Goal: Transaction & Acquisition: Purchase product/service

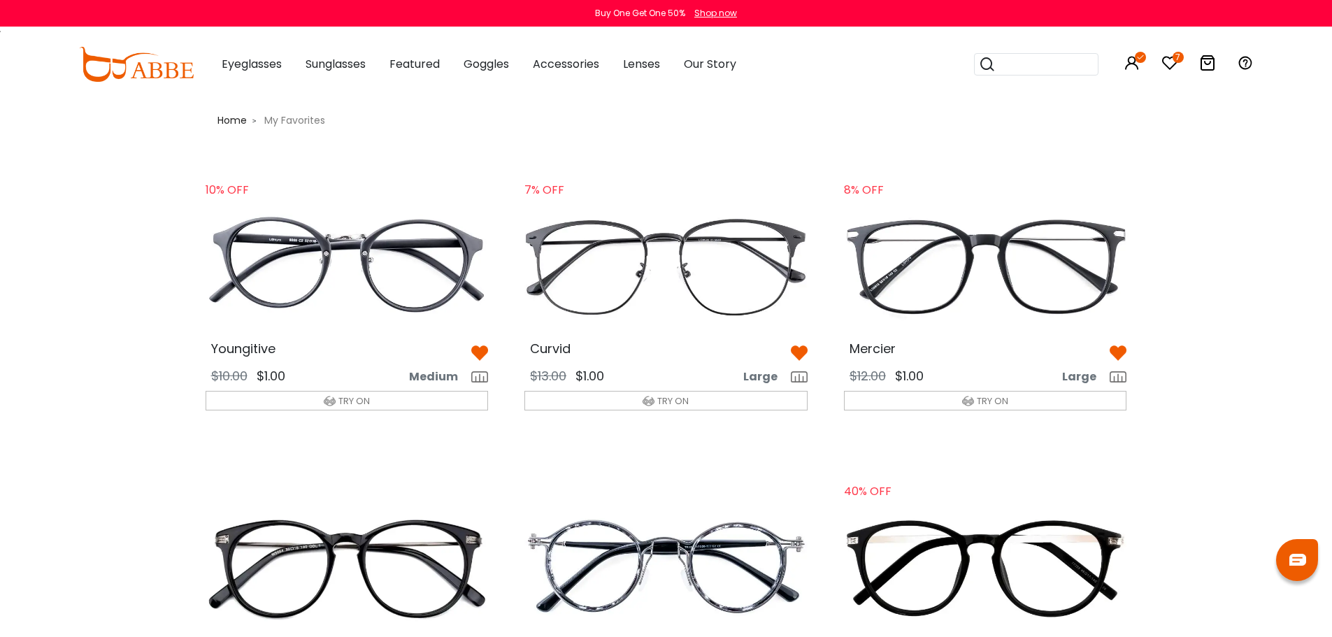
click at [342, 266] on img at bounding box center [347, 266] width 306 height 152
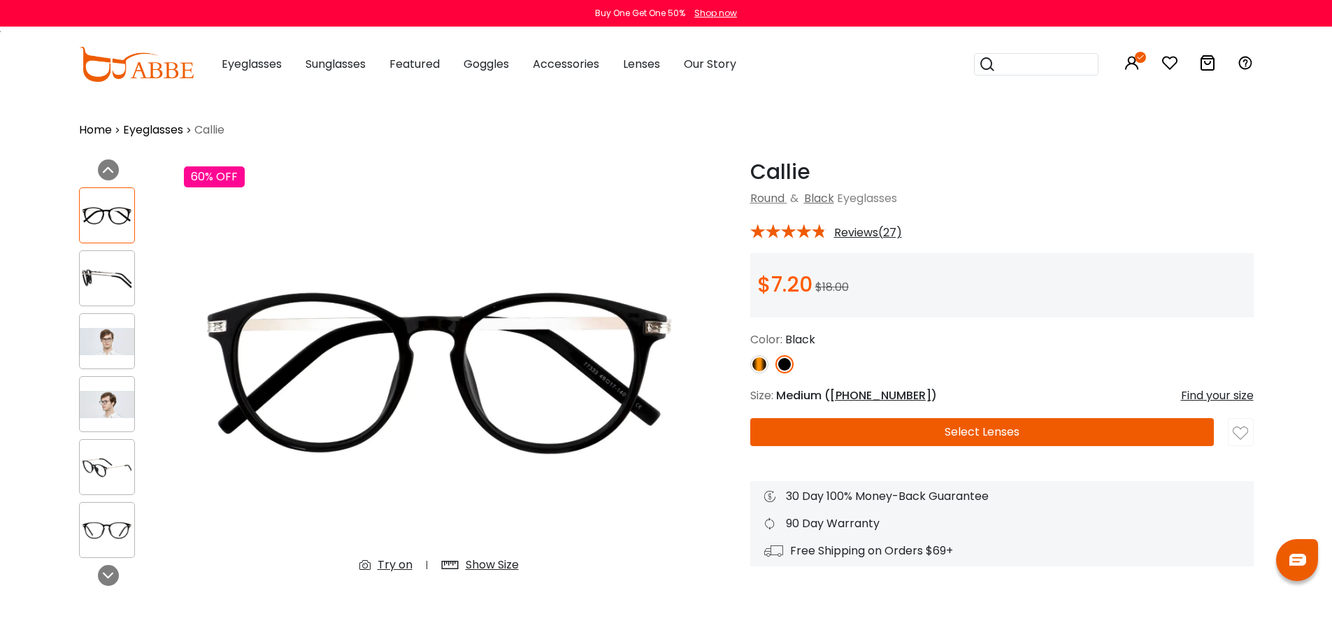
click at [113, 467] on img at bounding box center [107, 467] width 55 height 27
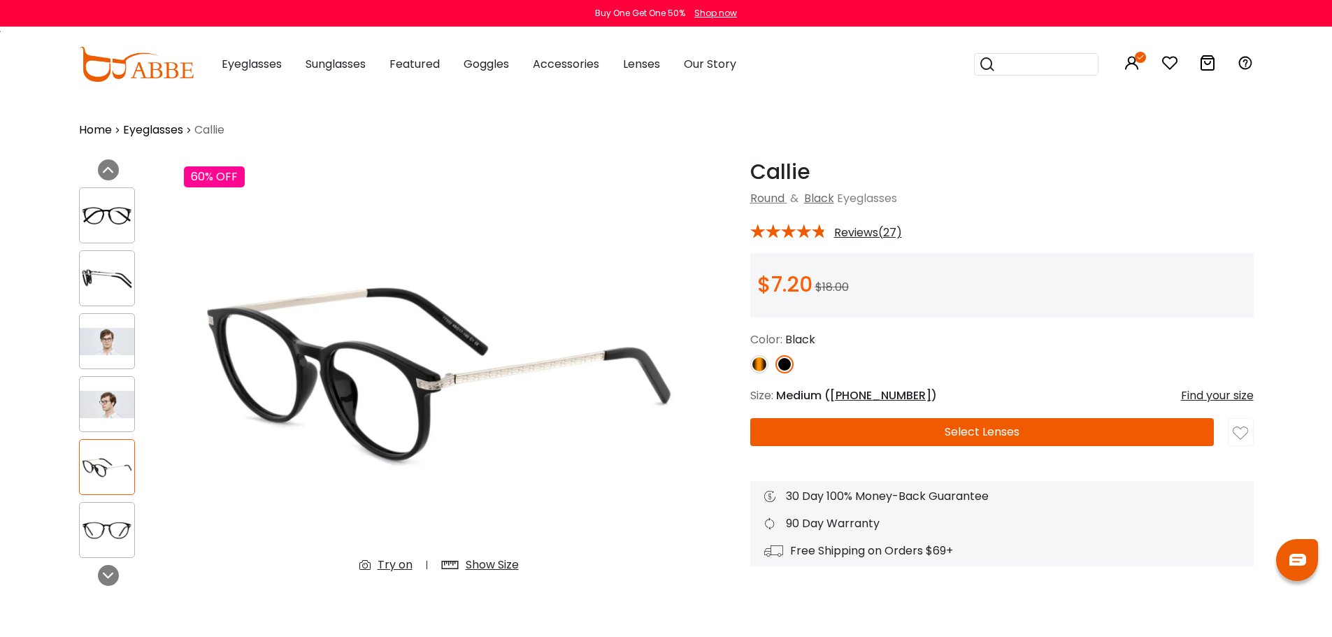
click at [100, 274] on img at bounding box center [107, 278] width 55 height 27
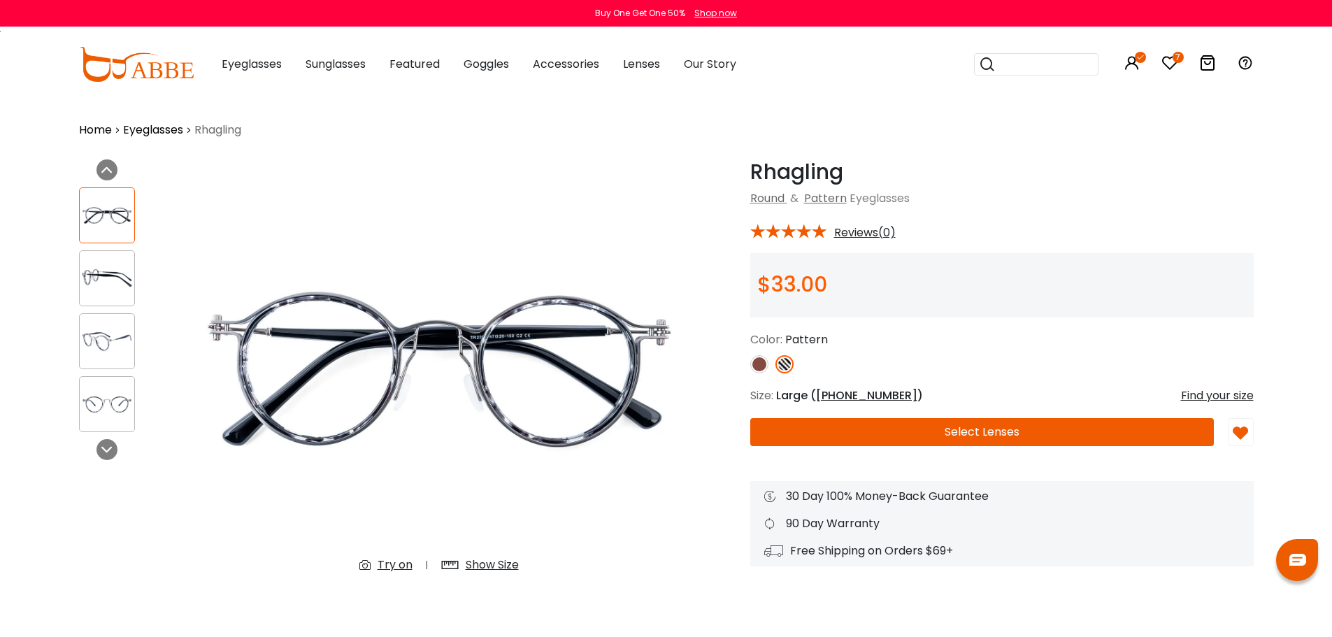
click at [467, 562] on div "Show Size" at bounding box center [492, 565] width 53 height 17
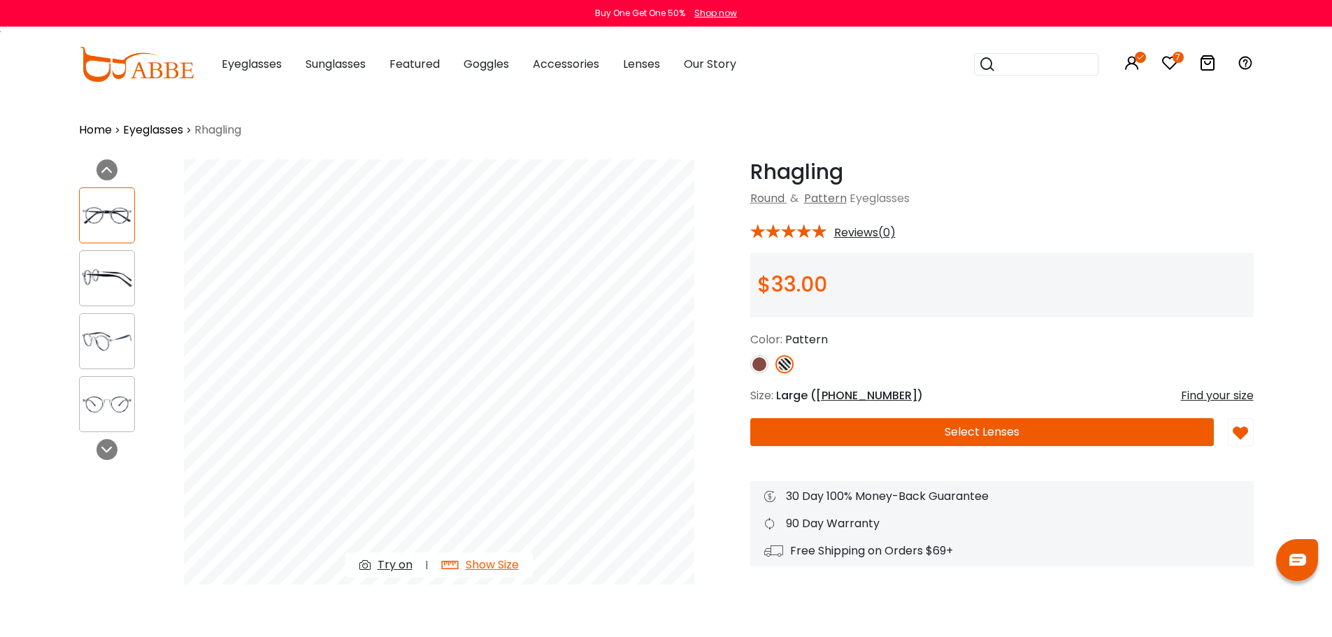
click at [97, 269] on img at bounding box center [107, 278] width 55 height 27
click at [108, 343] on img at bounding box center [107, 341] width 55 height 27
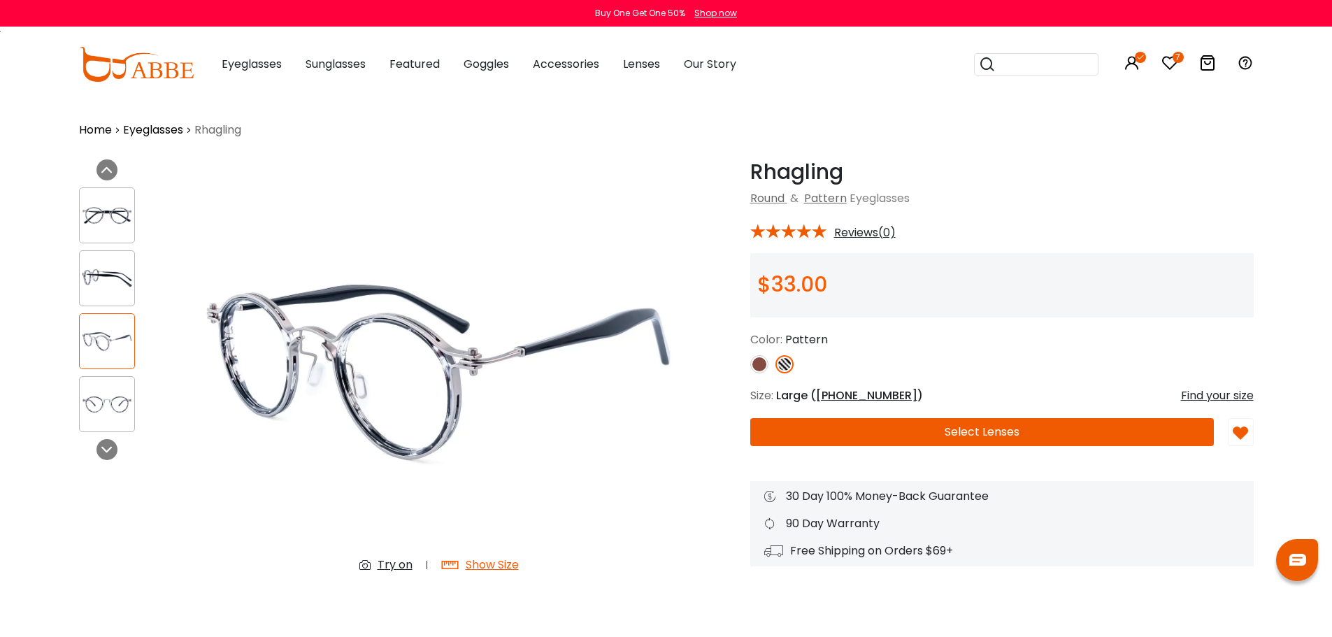
click at [761, 364] on img at bounding box center [759, 364] width 18 height 18
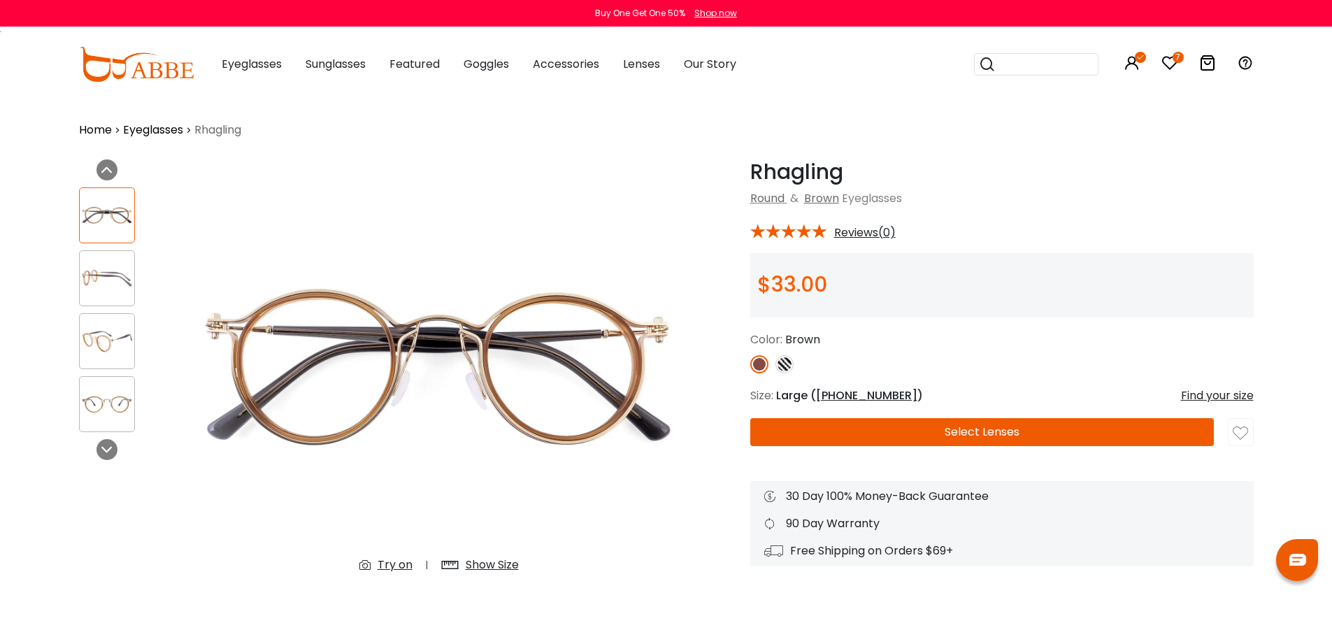
click at [113, 339] on img at bounding box center [107, 341] width 55 height 27
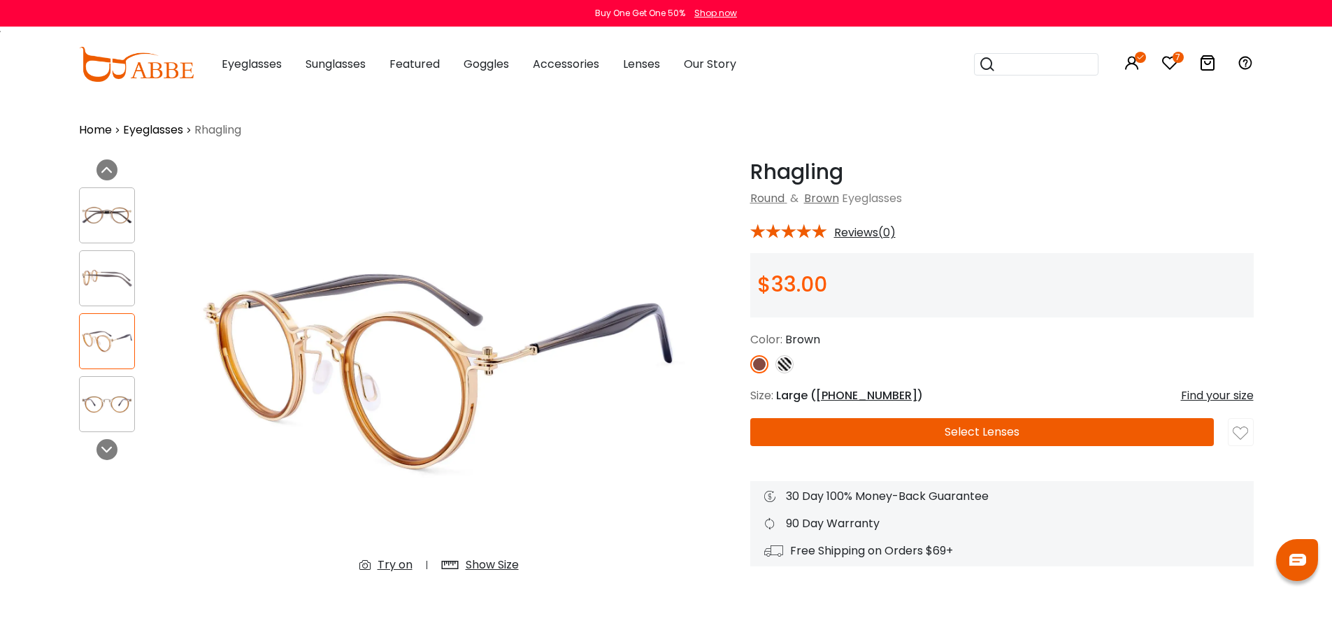
click at [791, 359] on img at bounding box center [785, 364] width 18 height 18
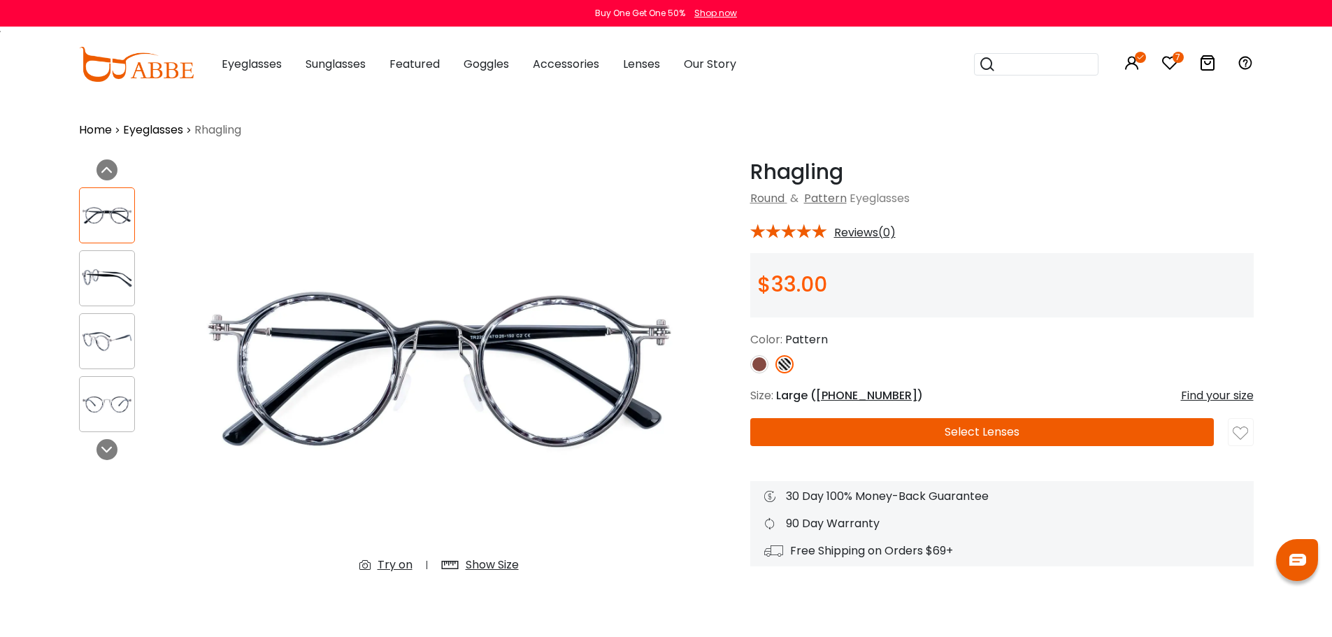
click at [114, 328] on img at bounding box center [107, 341] width 55 height 27
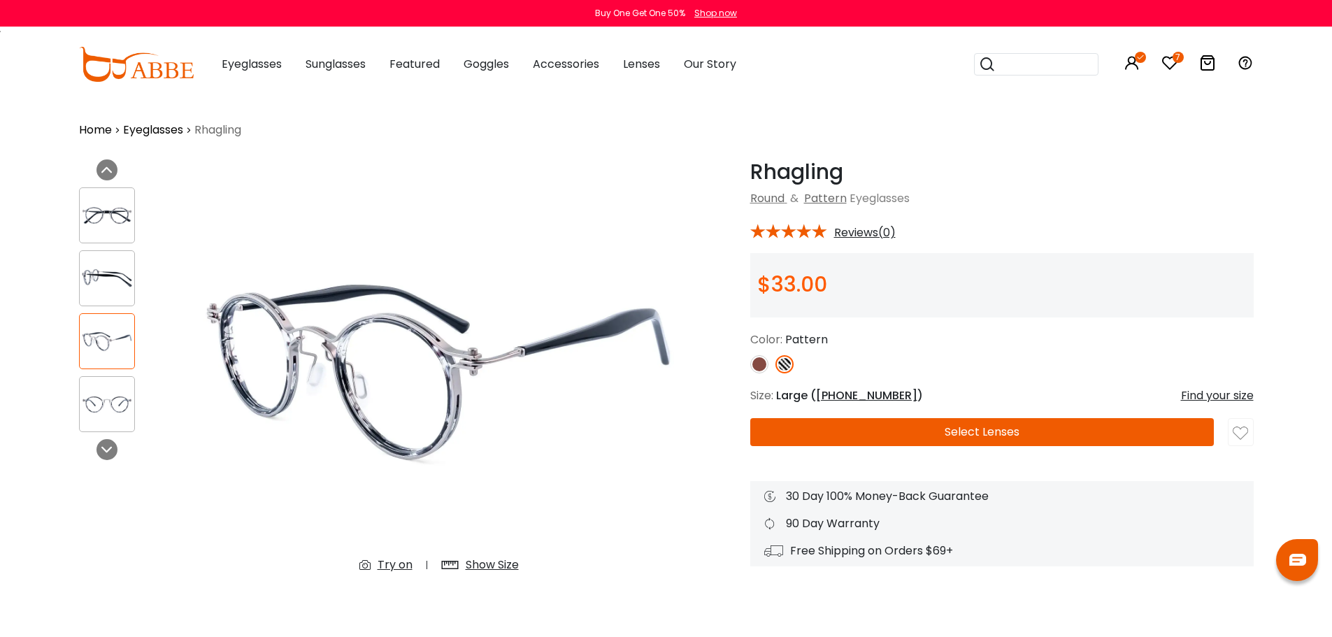
click at [399, 569] on div "Try on" at bounding box center [395, 565] width 35 height 17
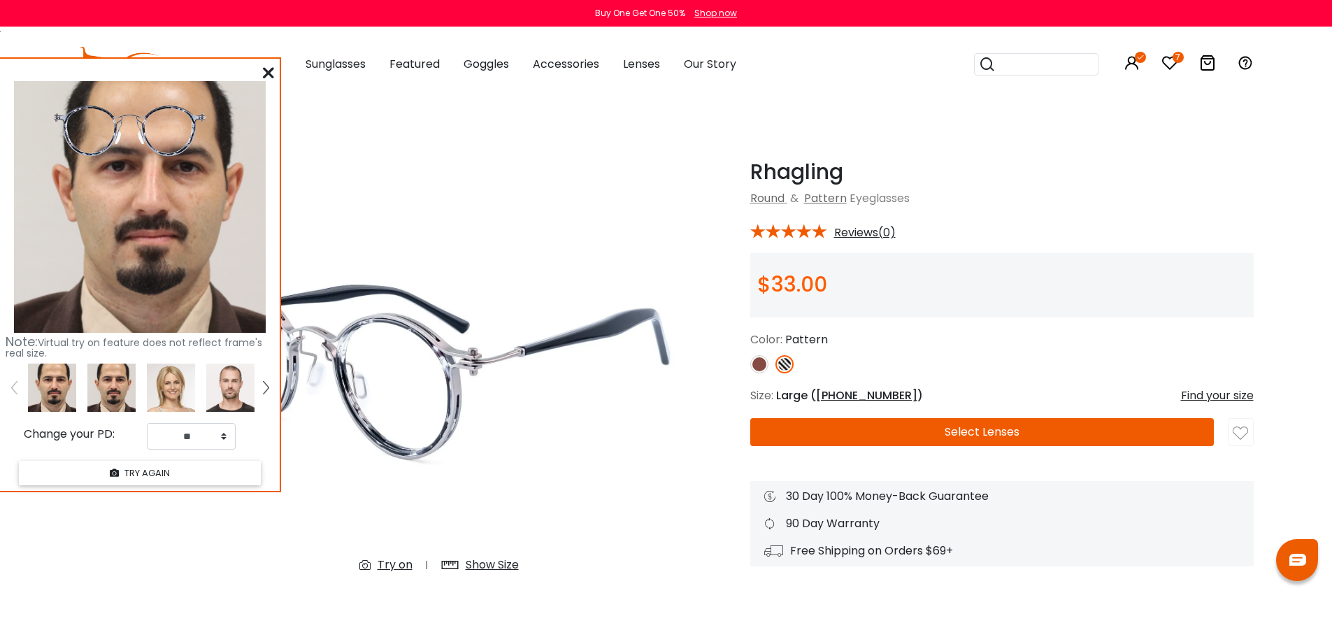
click at [113, 399] on img at bounding box center [111, 388] width 48 height 48
click at [225, 439] on select "** ** ** ** ** ** ** ** ** ** ** ** ** ** ** ** ** ** ** ** ** ** ** ** ** ** *…" at bounding box center [191, 436] width 89 height 27
select select "**"
click at [147, 423] on select "** ** ** ** ** ** ** ** ** ** ** ** ** ** ** ** ** ** ** ** ** ** ** ** ** ** *…" at bounding box center [191, 436] width 89 height 27
click at [270, 75] on icon at bounding box center [268, 72] width 11 height 11
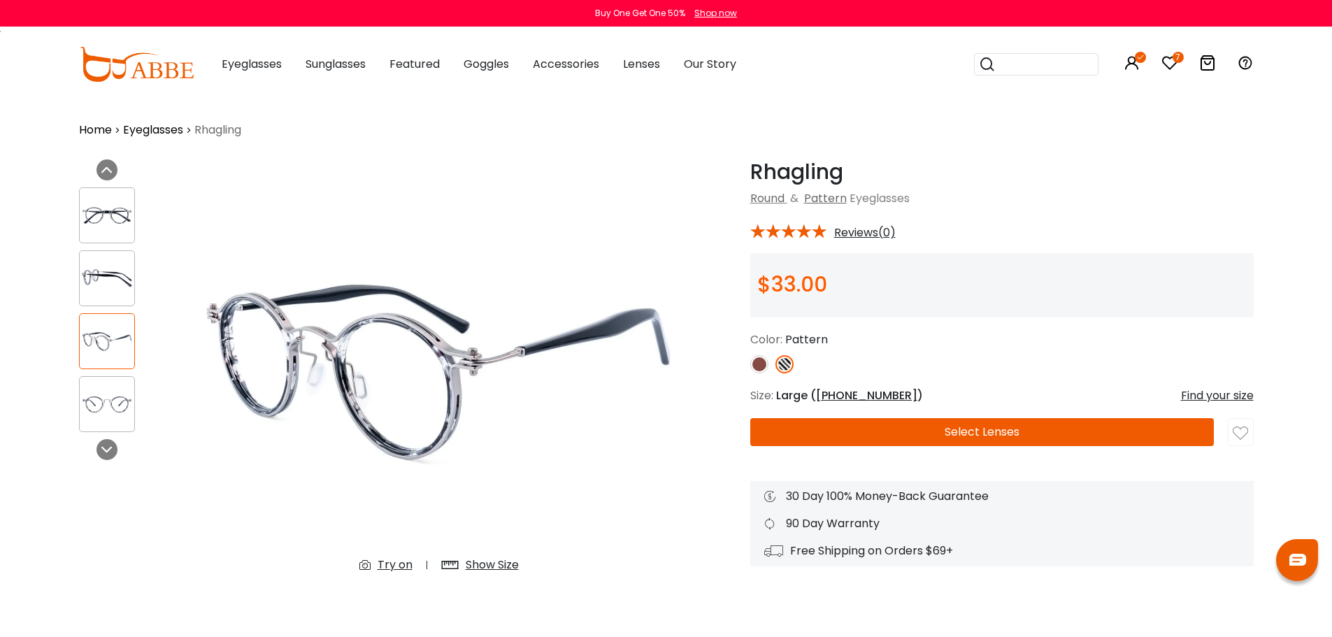
click at [390, 564] on div "Try on" at bounding box center [395, 565] width 35 height 17
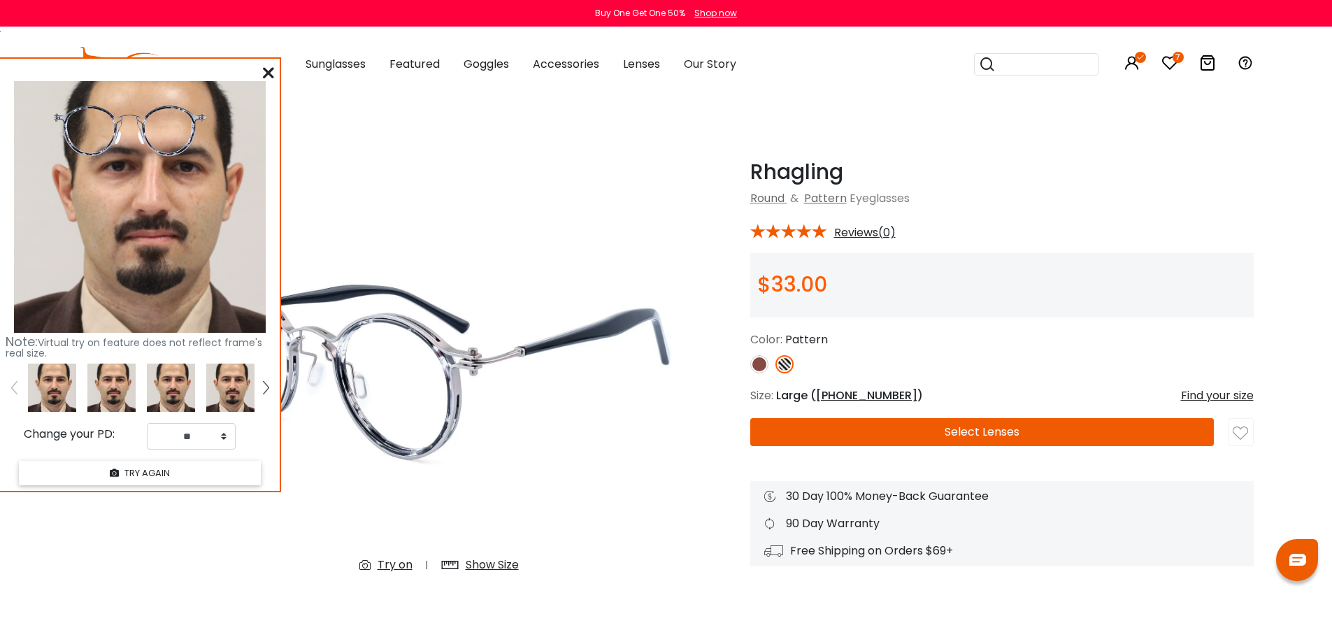
click at [121, 394] on img at bounding box center [111, 388] width 48 height 48
click at [223, 439] on select "** ** ** ** ** ** ** ** ** ** ** ** ** ** ** ** ** ** ** ** ** ** ** ** ** ** *…" at bounding box center [191, 436] width 89 height 27
click at [147, 423] on select "** ** ** ** ** ** ** ** ** ** ** ** ** ** ** ** ** ** ** ** ** ** ** ** ** ** *…" at bounding box center [191, 436] width 89 height 27
click at [391, 464] on img at bounding box center [439, 371] width 511 height 425
click at [754, 368] on img at bounding box center [759, 364] width 18 height 18
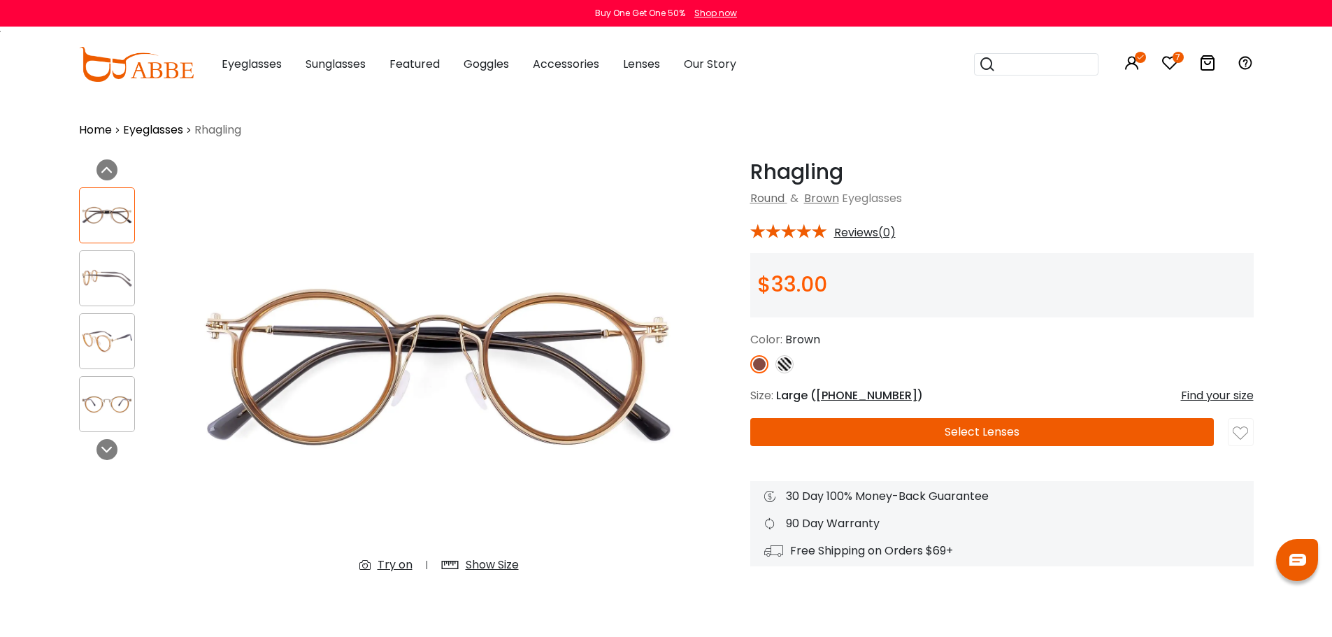
click at [388, 562] on div "Try on" at bounding box center [395, 565] width 35 height 17
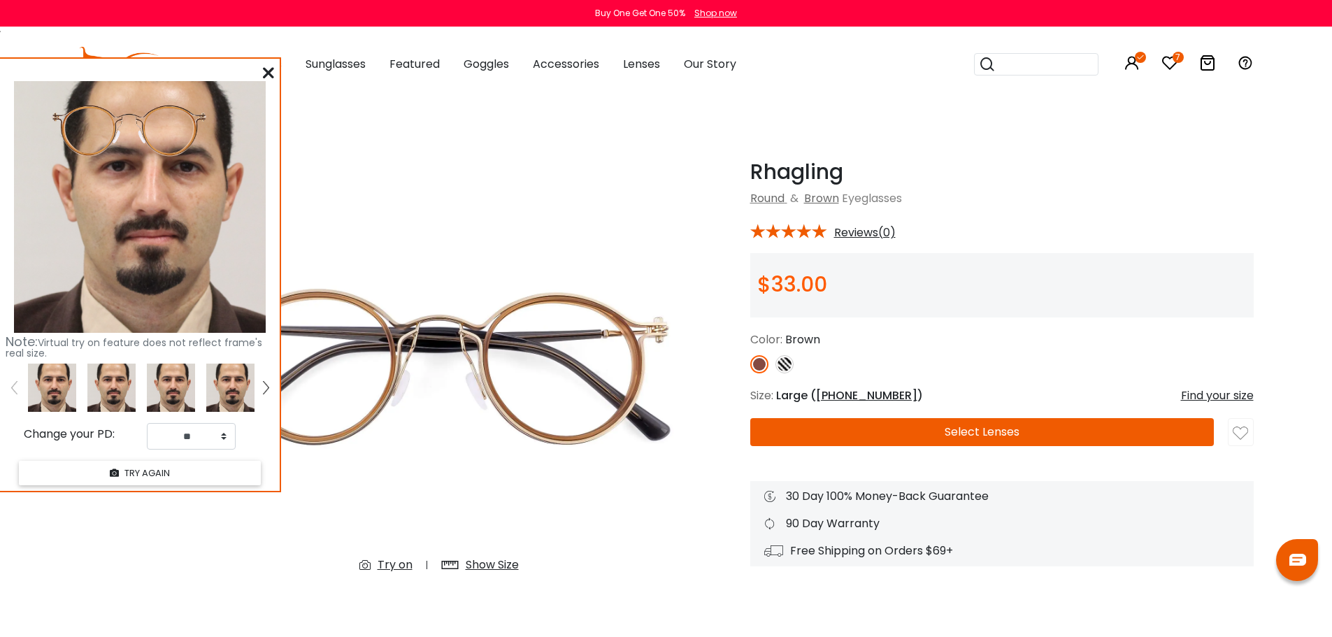
click at [105, 392] on img at bounding box center [111, 388] width 48 height 48
click at [226, 436] on select "** ** ** ** ** ** ** ** ** ** ** ** ** ** ** ** ** ** ** ** ** ** ** ** ** ** *…" at bounding box center [191, 436] width 89 height 27
click at [147, 423] on select "** ** ** ** ** ** ** ** ** ** ** ** ** ** ** ** ** ** ** ** ** ** ** ** ** ** *…" at bounding box center [191, 436] width 89 height 27
click at [268, 68] on icon at bounding box center [268, 72] width 11 height 11
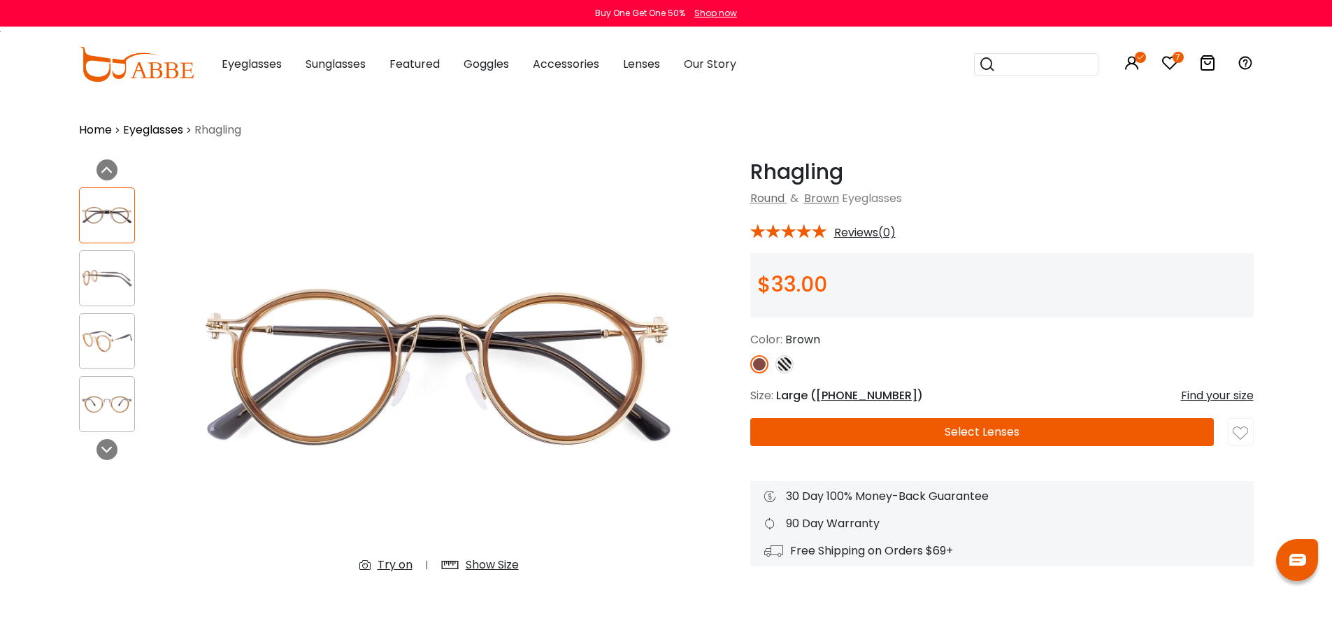
click at [94, 341] on img at bounding box center [107, 341] width 55 height 27
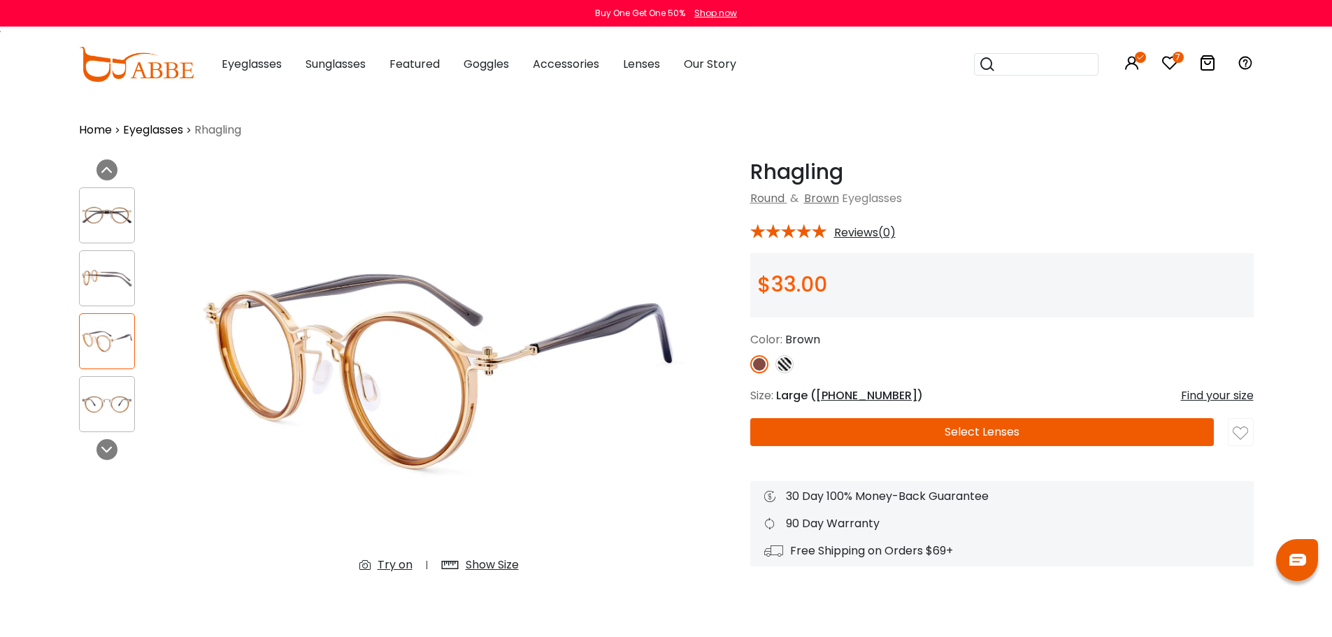
click at [102, 280] on img at bounding box center [107, 278] width 55 height 27
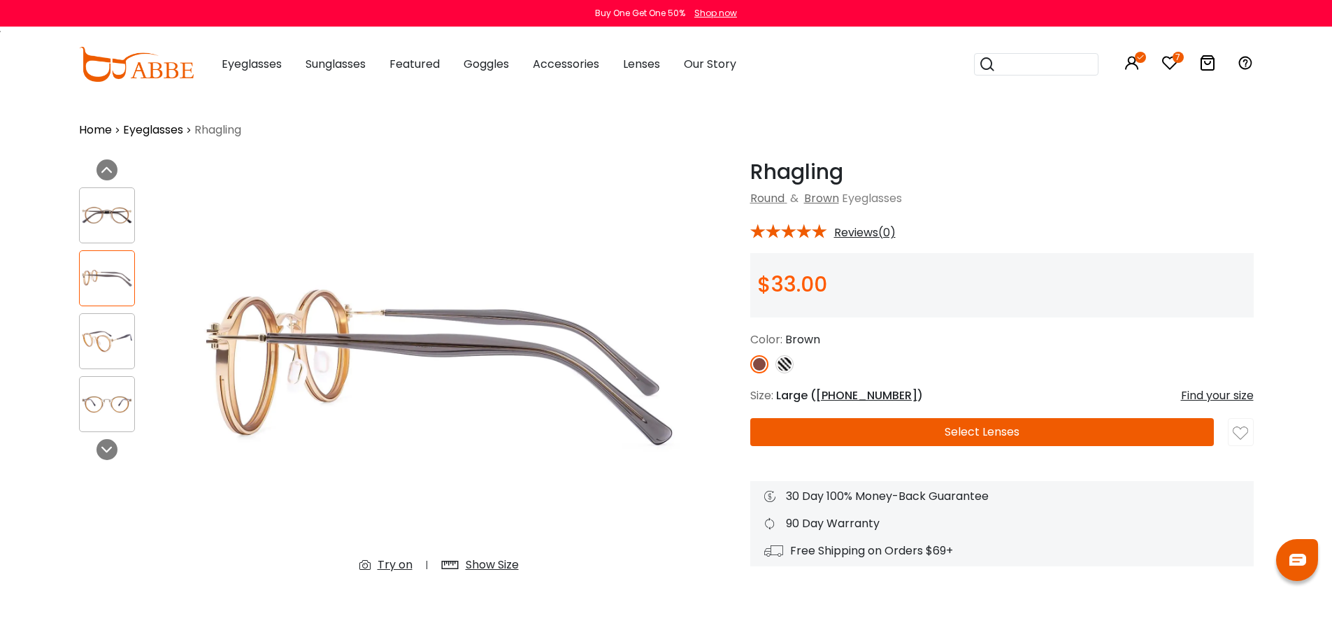
click at [101, 412] on img at bounding box center [107, 404] width 55 height 27
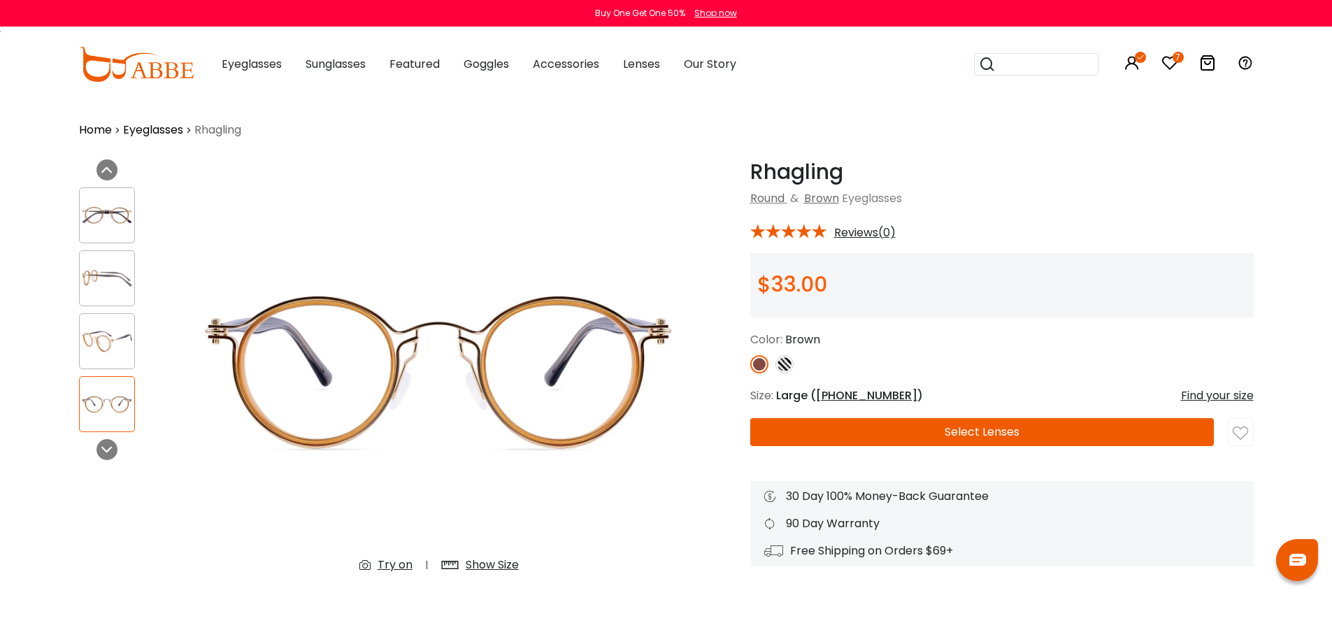
click at [1170, 61] on icon at bounding box center [1170, 63] width 17 height 17
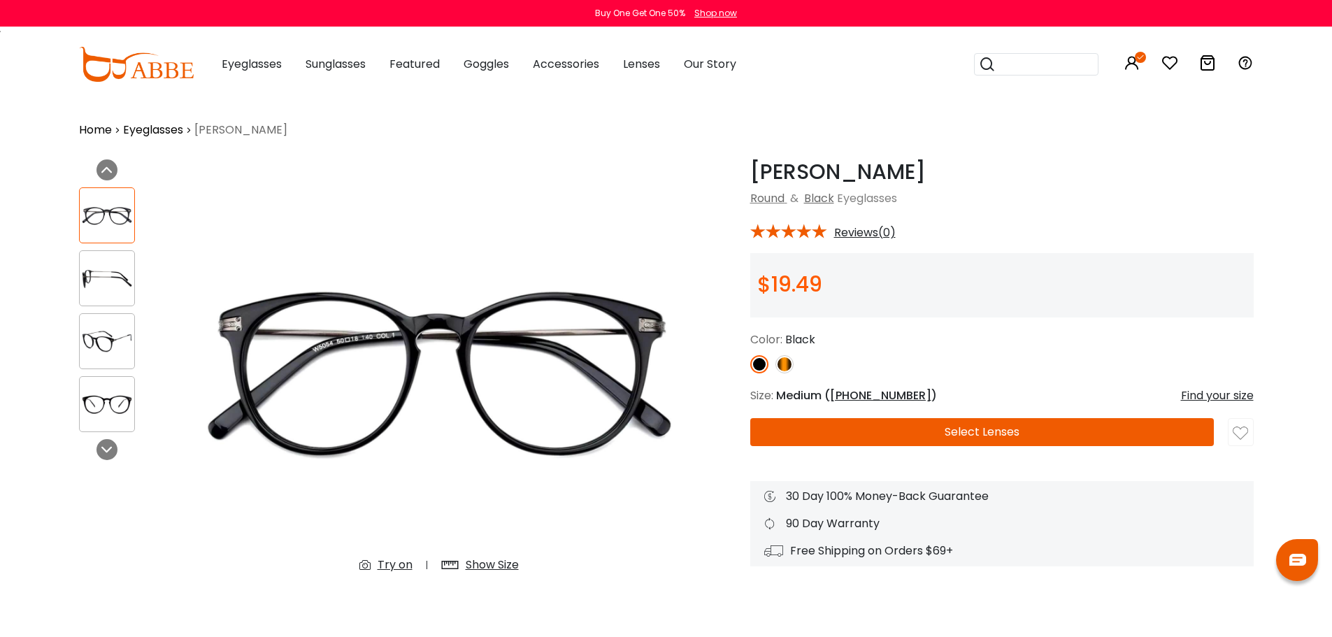
click at [112, 280] on img at bounding box center [107, 278] width 55 height 27
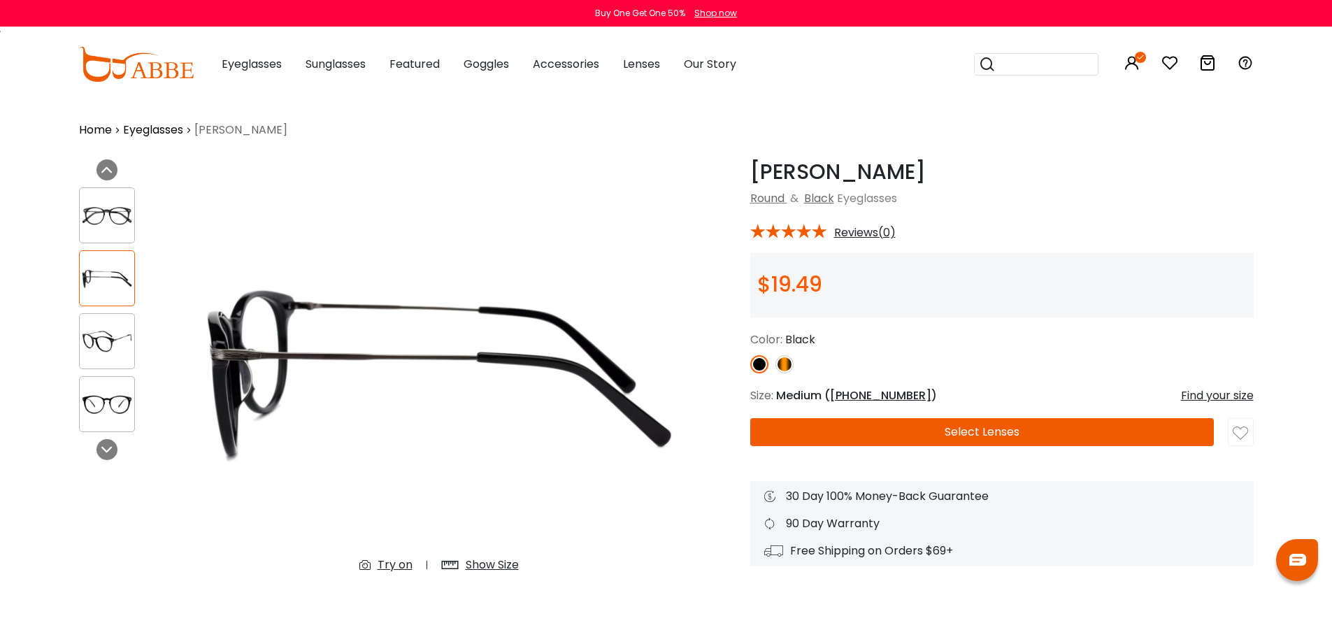
click at [115, 339] on img at bounding box center [107, 341] width 55 height 27
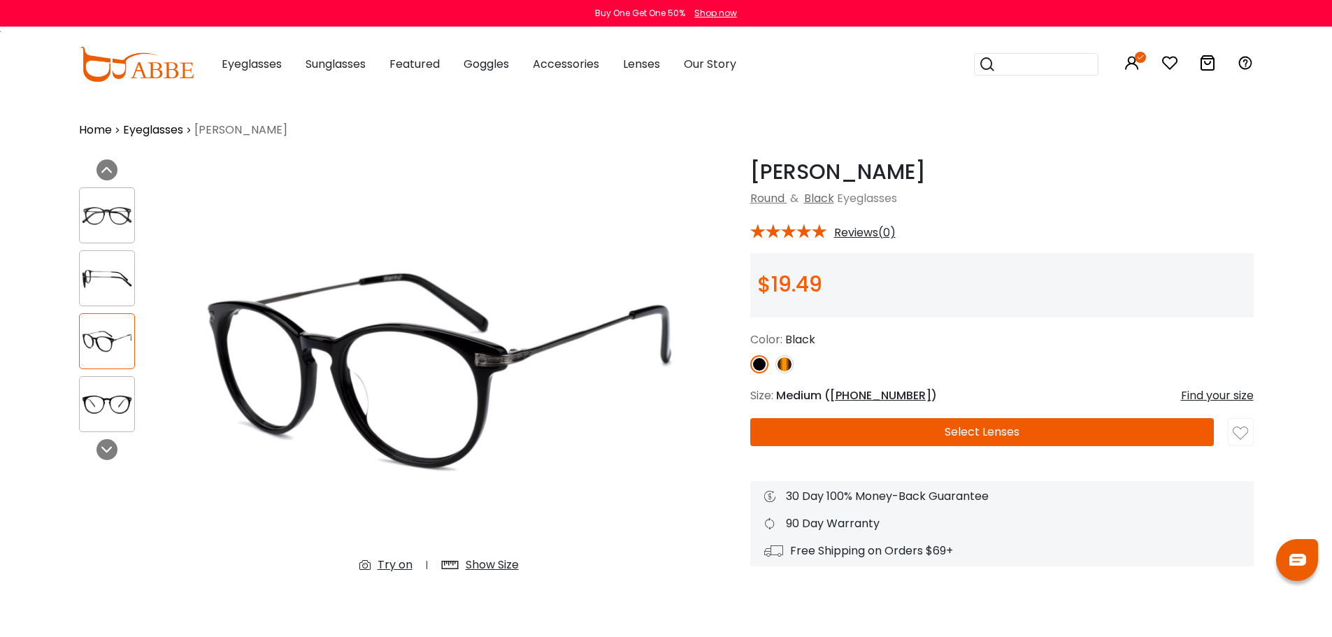
click at [113, 399] on img at bounding box center [107, 404] width 55 height 27
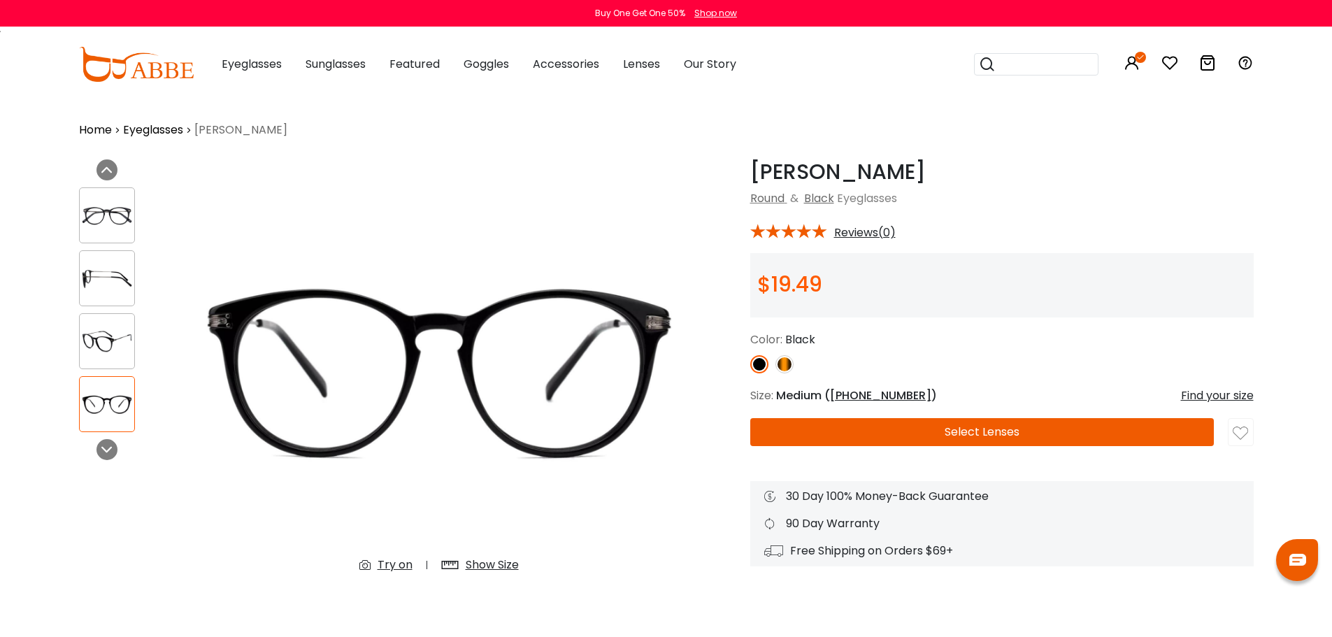
click at [98, 328] on img at bounding box center [107, 341] width 55 height 27
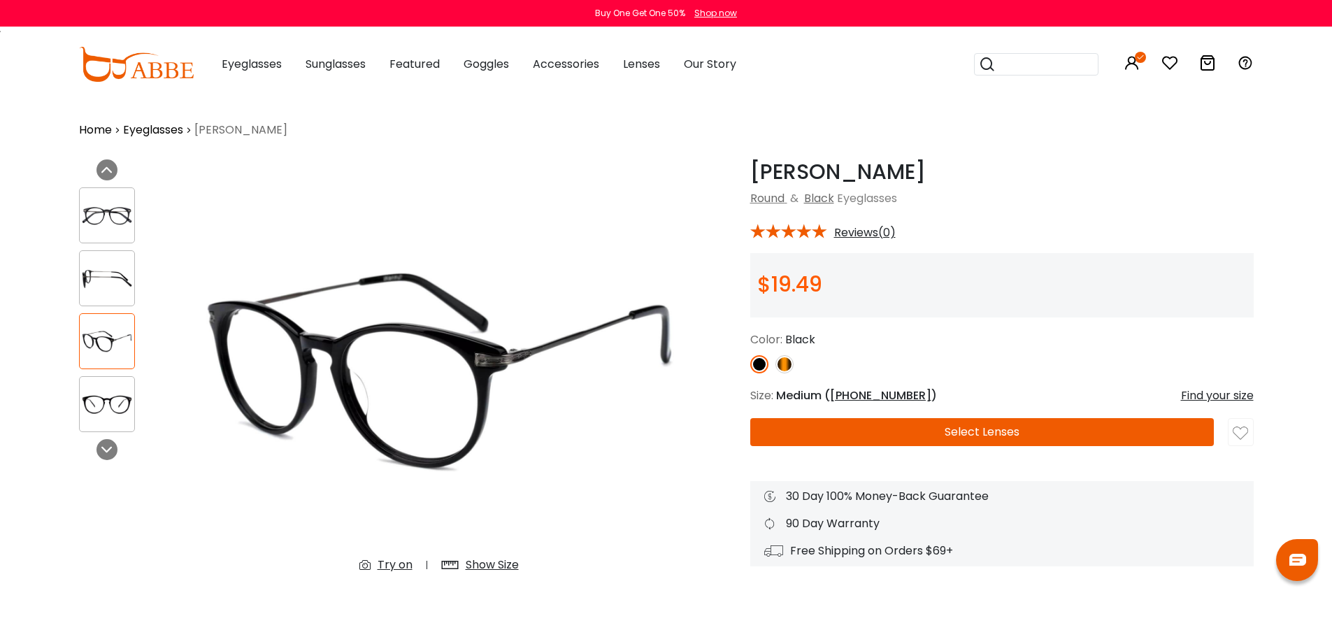
click at [111, 411] on img at bounding box center [107, 404] width 55 height 27
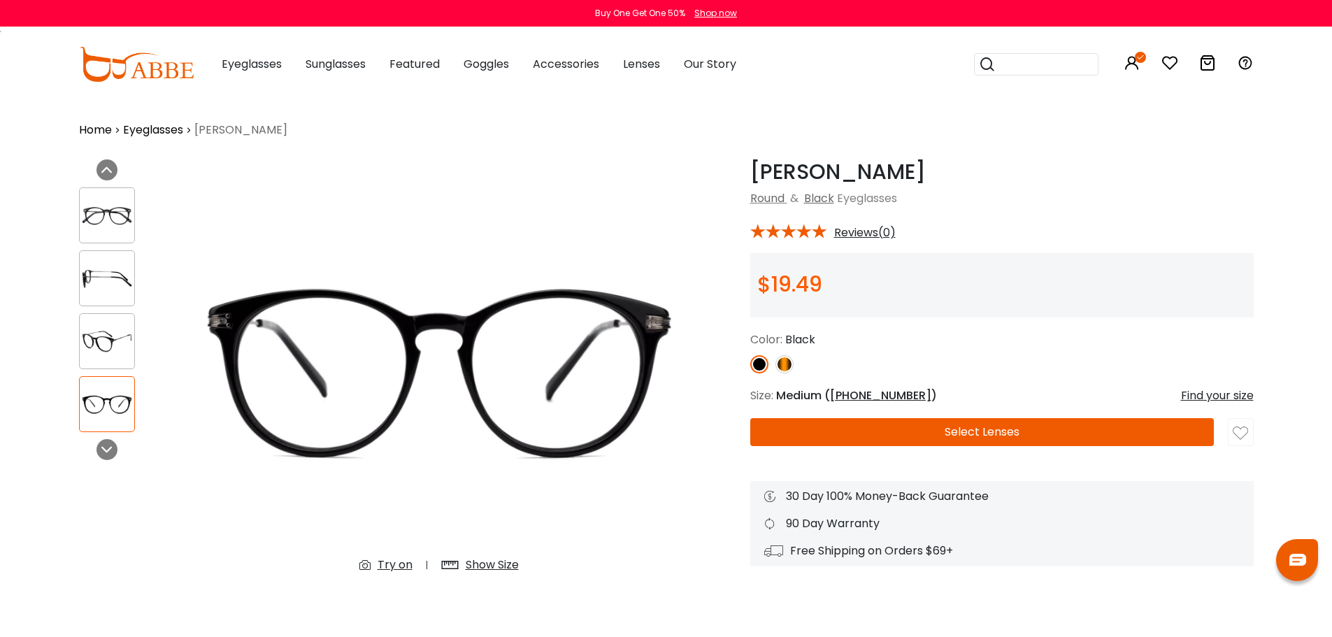
click at [404, 566] on div "Try on" at bounding box center [395, 565] width 35 height 17
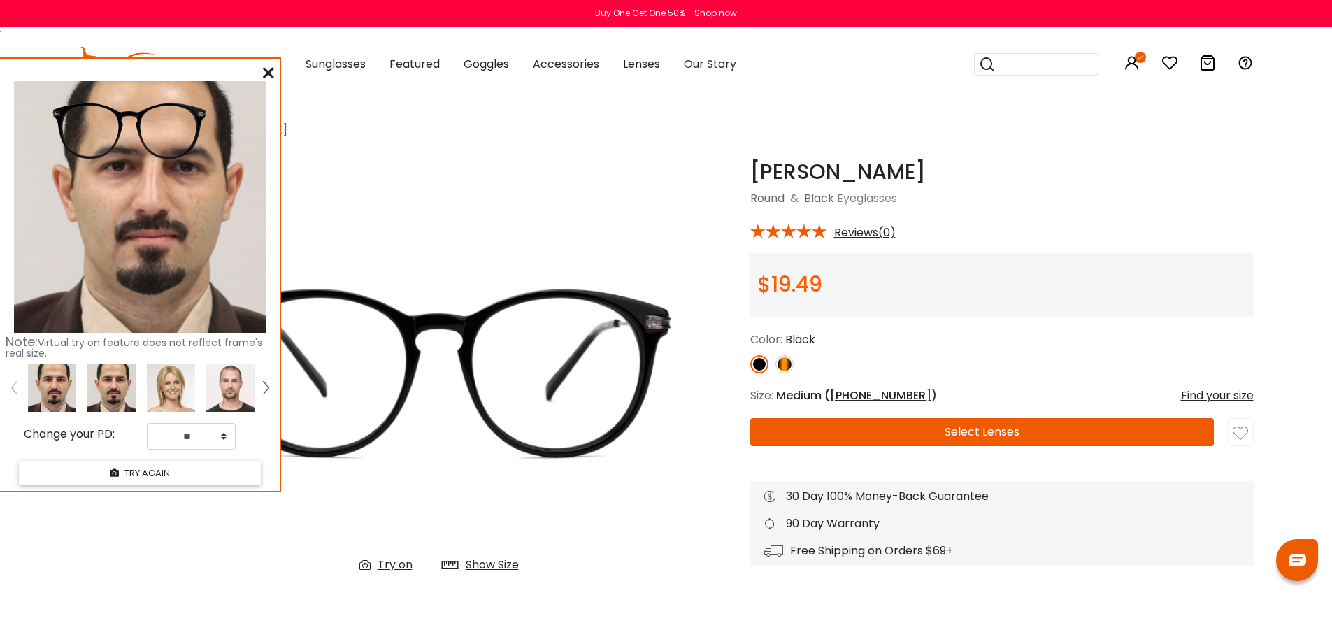
click at [104, 397] on img at bounding box center [111, 388] width 48 height 48
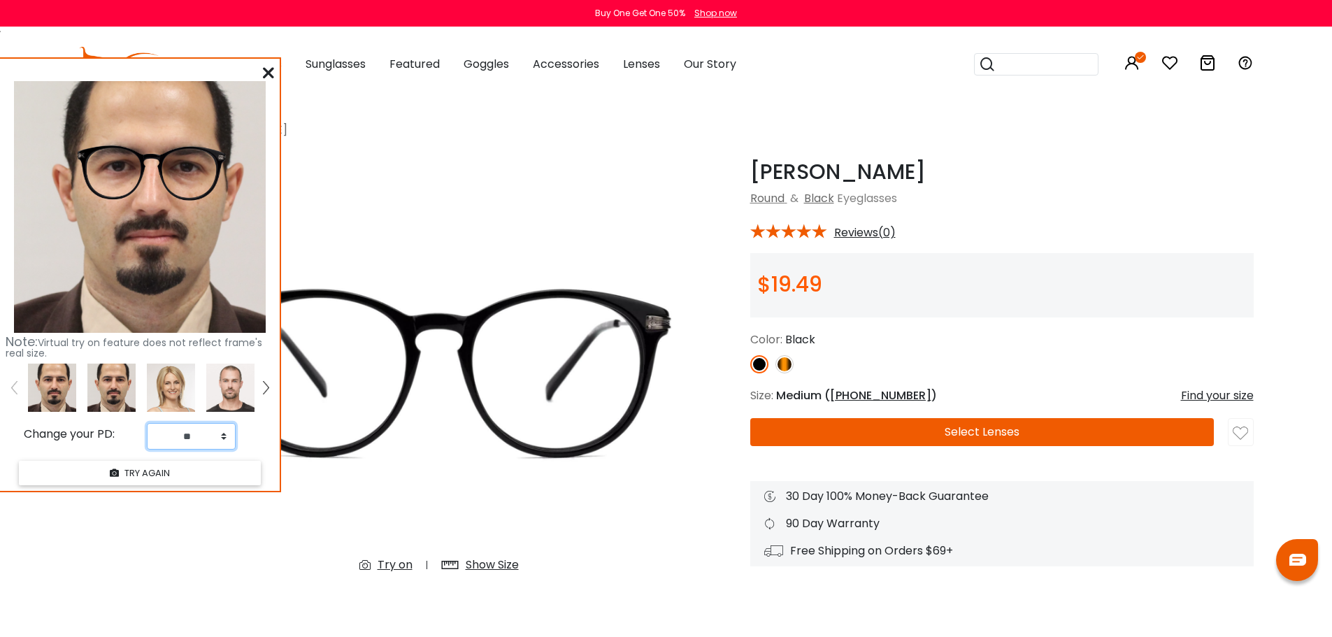
click at [225, 440] on select "** ** ** ** ** ** ** ** ** ** ** ** ** ** ** ** ** ** ** ** ** ** ** ** ** ** *…" at bounding box center [191, 436] width 89 height 27
select select "**"
click at [147, 423] on select "** ** ** ** ** ** ** ** ** ** ** ** ** ** ** ** ** ** ** ** ** ** ** ** ** ** *…" at bounding box center [191, 436] width 89 height 27
click at [266, 76] on icon at bounding box center [268, 72] width 11 height 11
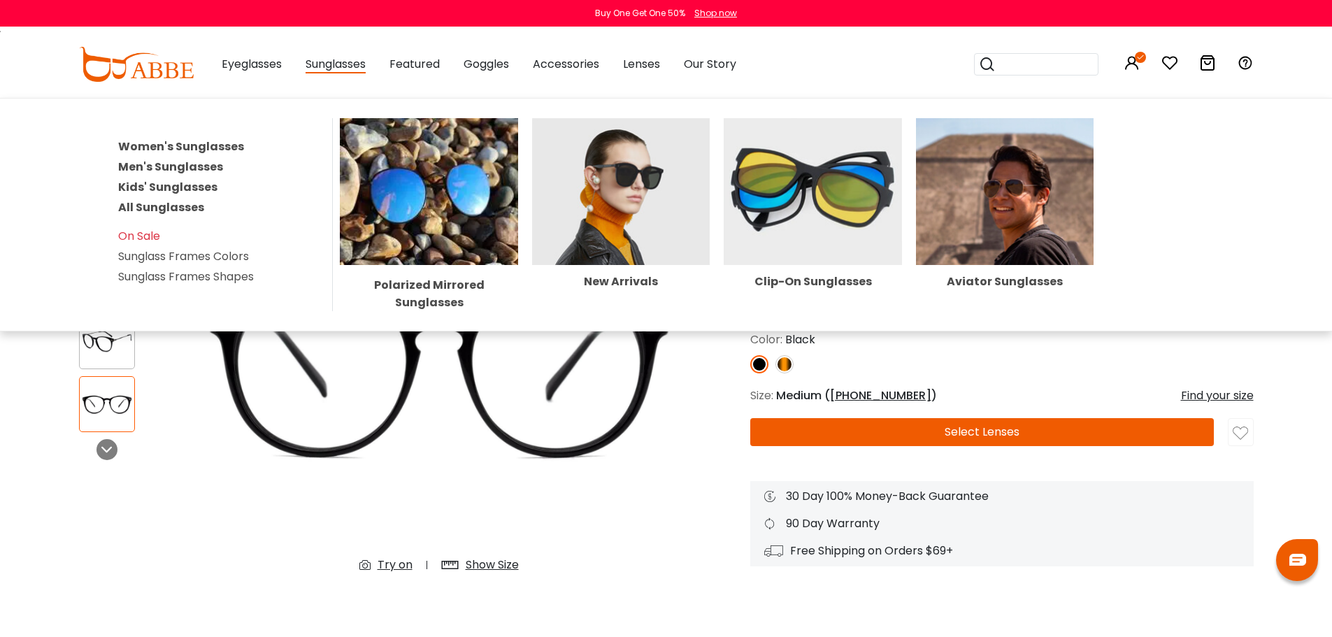
click at [171, 166] on link "Men's Sunglasses" at bounding box center [170, 167] width 105 height 16
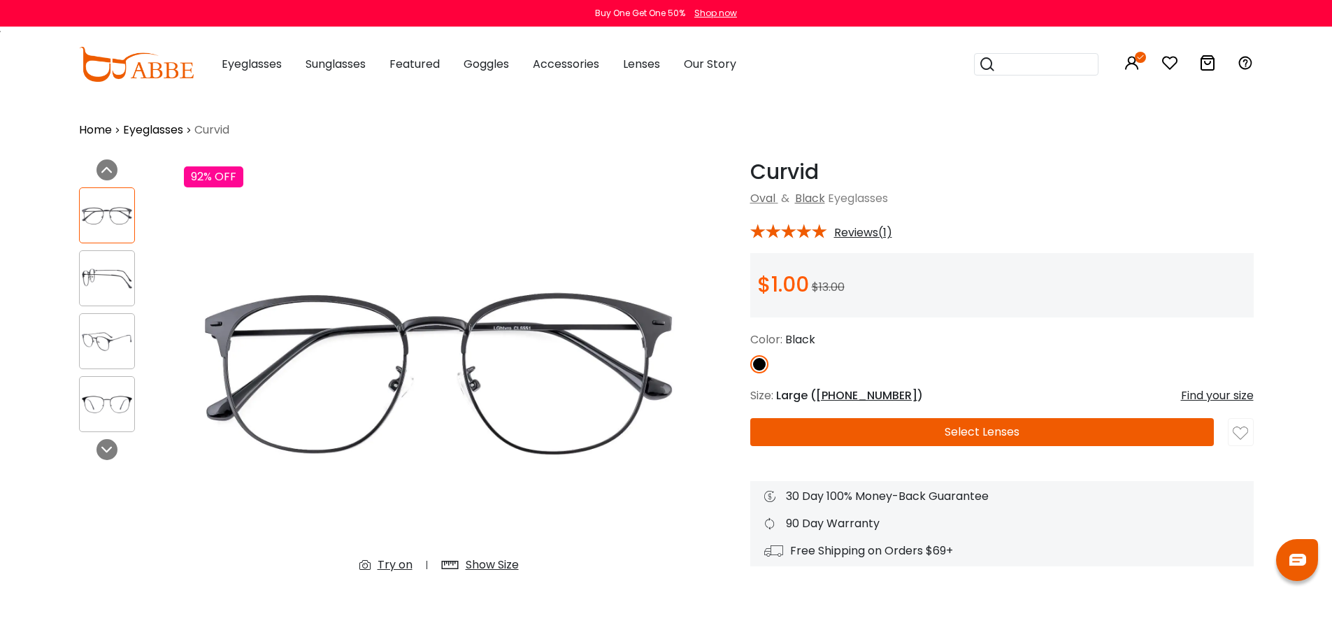
click at [115, 336] on img at bounding box center [107, 341] width 55 height 27
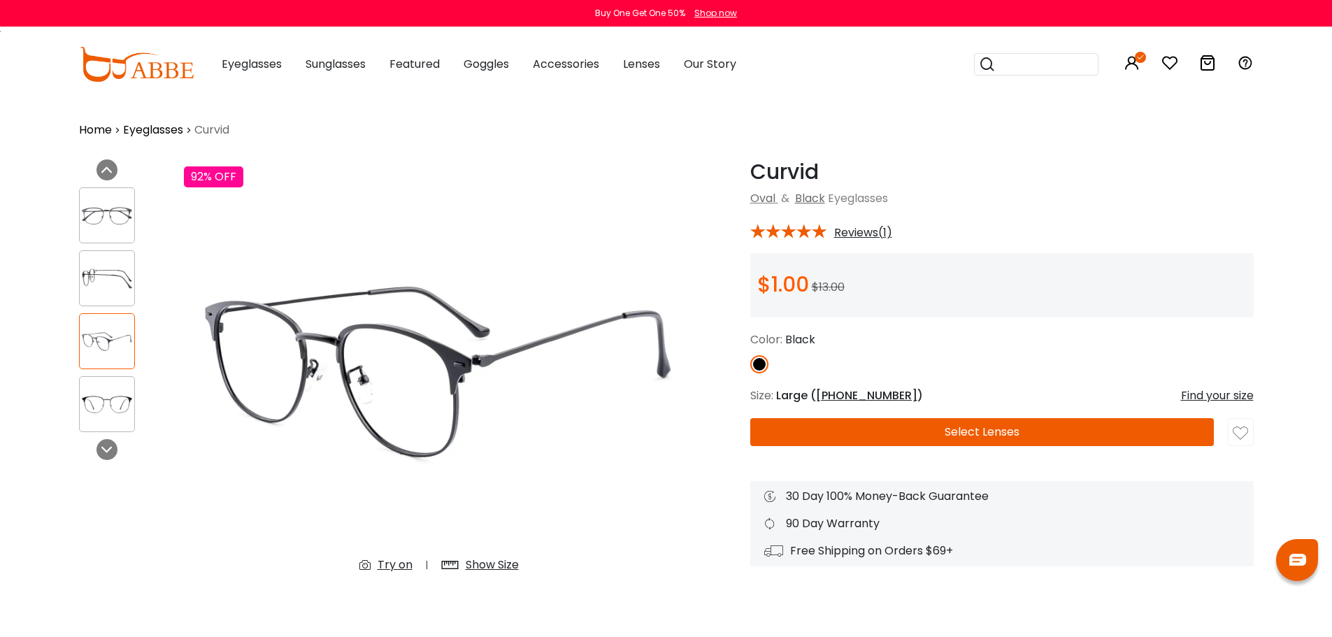
click at [104, 406] on img at bounding box center [107, 404] width 55 height 27
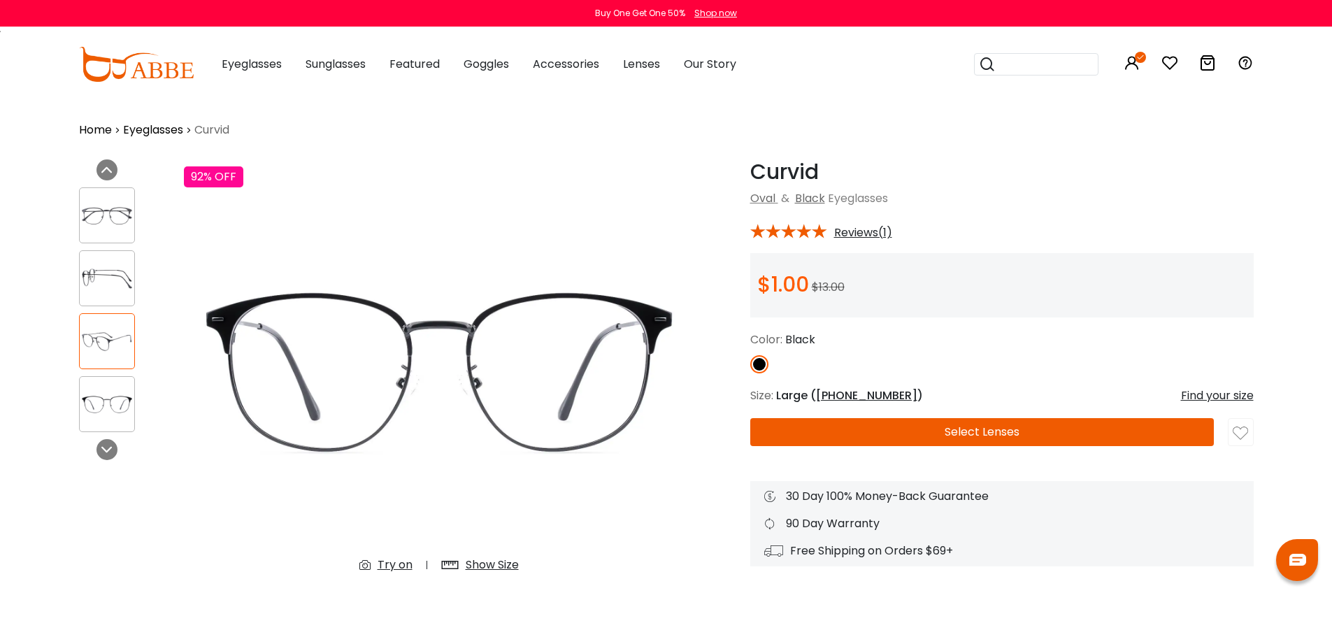
click at [100, 283] on img at bounding box center [107, 278] width 55 height 27
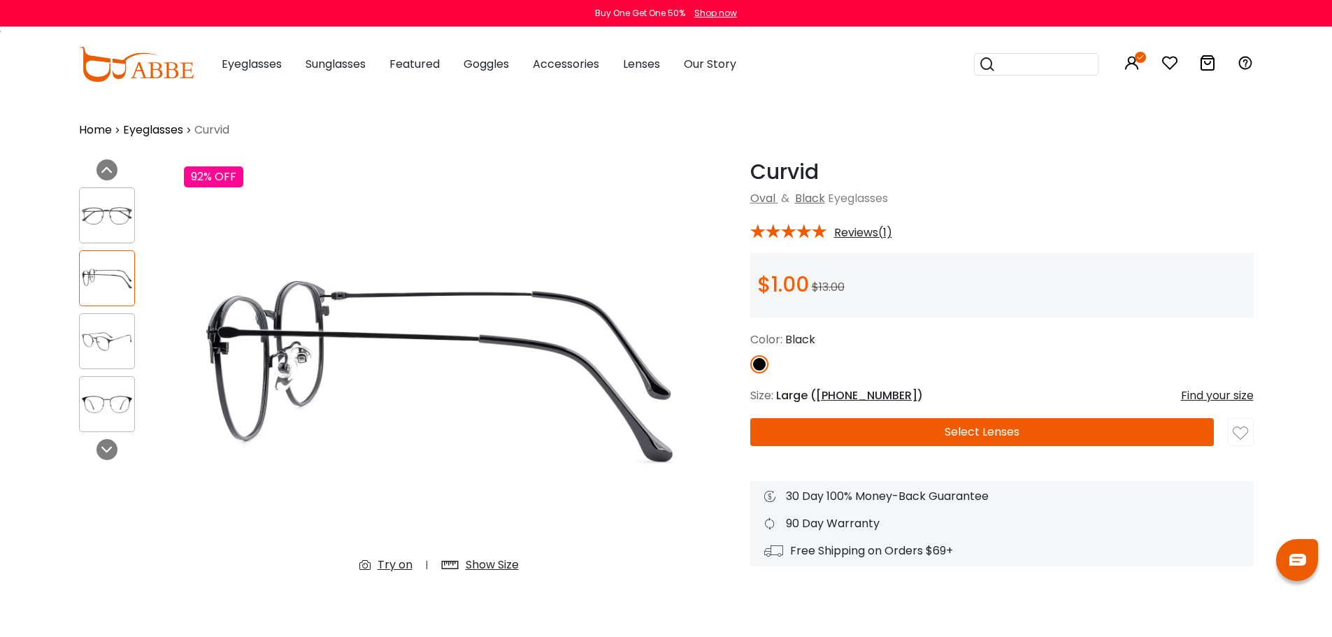
click at [104, 331] on img at bounding box center [107, 341] width 55 height 27
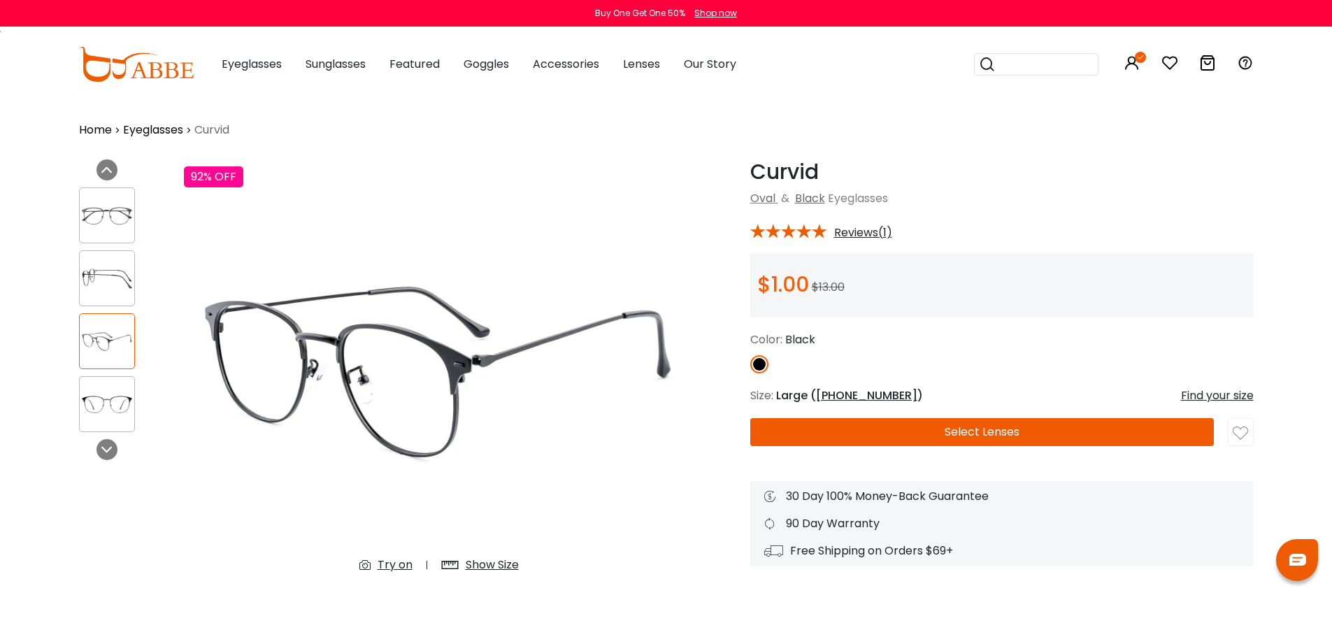
click at [100, 221] on img at bounding box center [107, 215] width 55 height 27
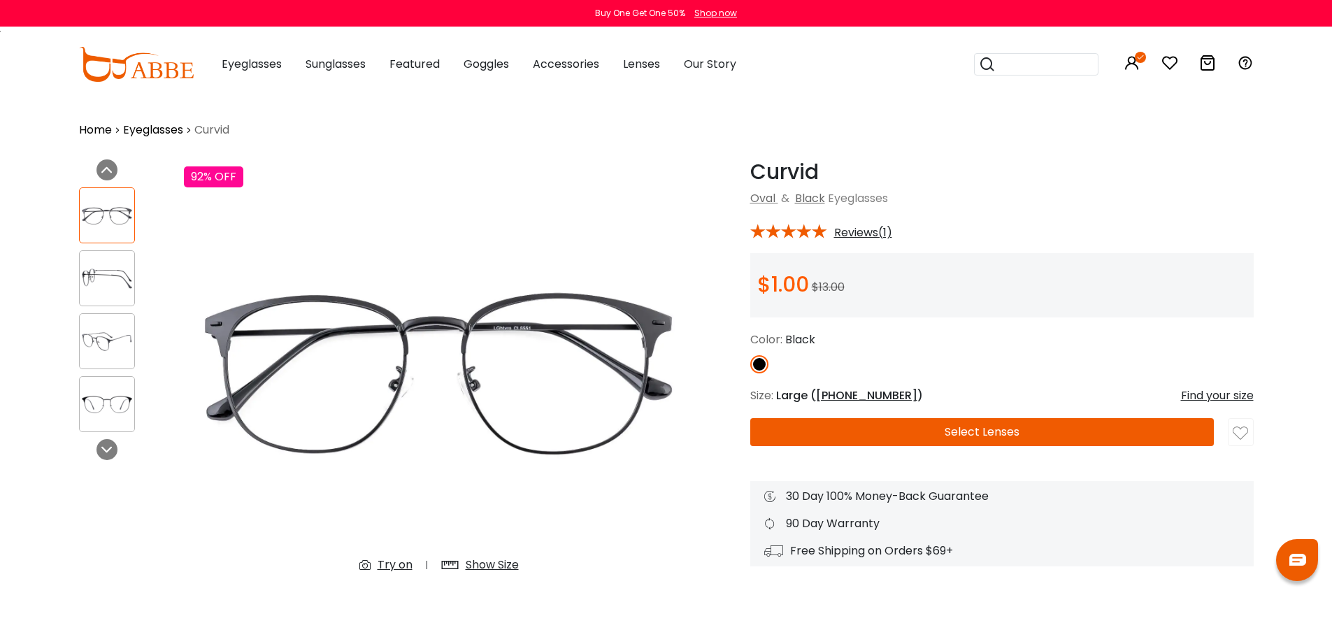
click at [111, 417] on img at bounding box center [107, 404] width 55 height 27
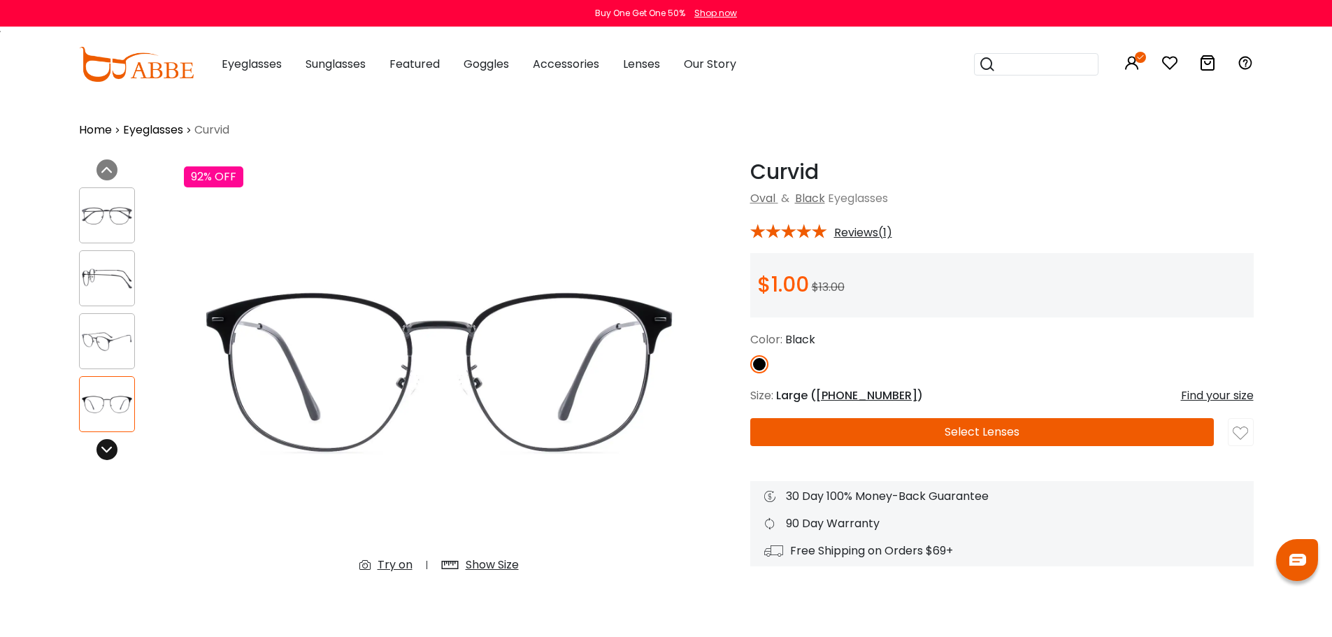
click at [103, 450] on icon at bounding box center [106, 449] width 11 height 11
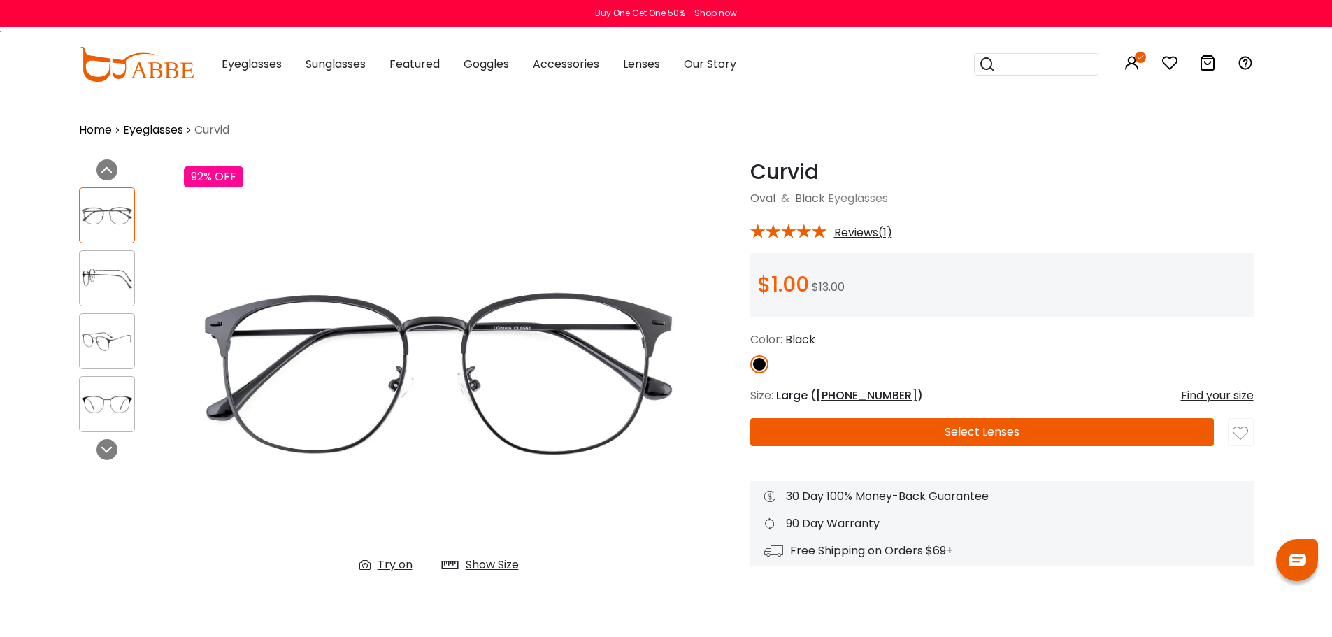
click at [409, 567] on div "Try on" at bounding box center [395, 565] width 35 height 17
click at [401, 567] on div "Try on" at bounding box center [395, 565] width 35 height 17
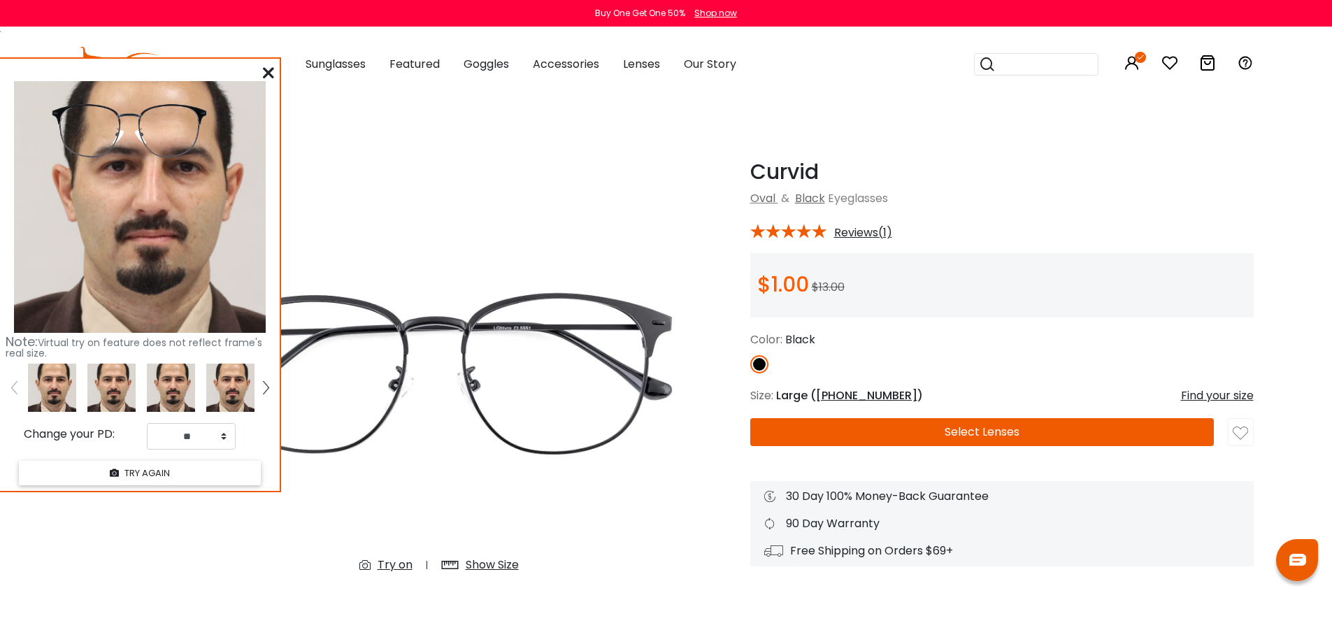
click at [102, 382] on img at bounding box center [111, 388] width 48 height 48
click at [222, 434] on select "** ** ** ** ** ** ** ** ** ** ** ** ** ** ** ** ** ** ** ** ** ** ** ** ** ** *…" at bounding box center [191, 436] width 89 height 27
select select "**"
click at [147, 423] on select "** ** ** ** ** ** ** ** ** ** ** ** ** ** ** ** ** ** ** ** ** ** ** ** ** ** *…" at bounding box center [191, 436] width 89 height 27
click at [272, 72] on icon at bounding box center [268, 72] width 11 height 11
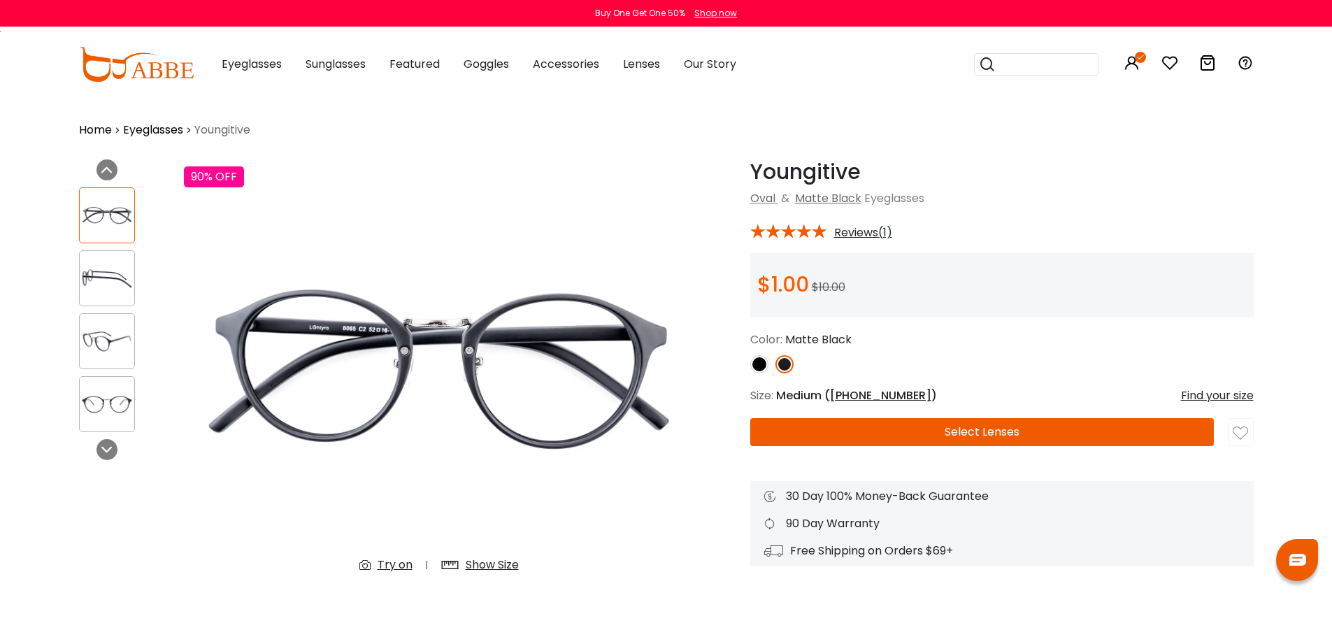
click at [390, 560] on div "Try on" at bounding box center [395, 565] width 35 height 17
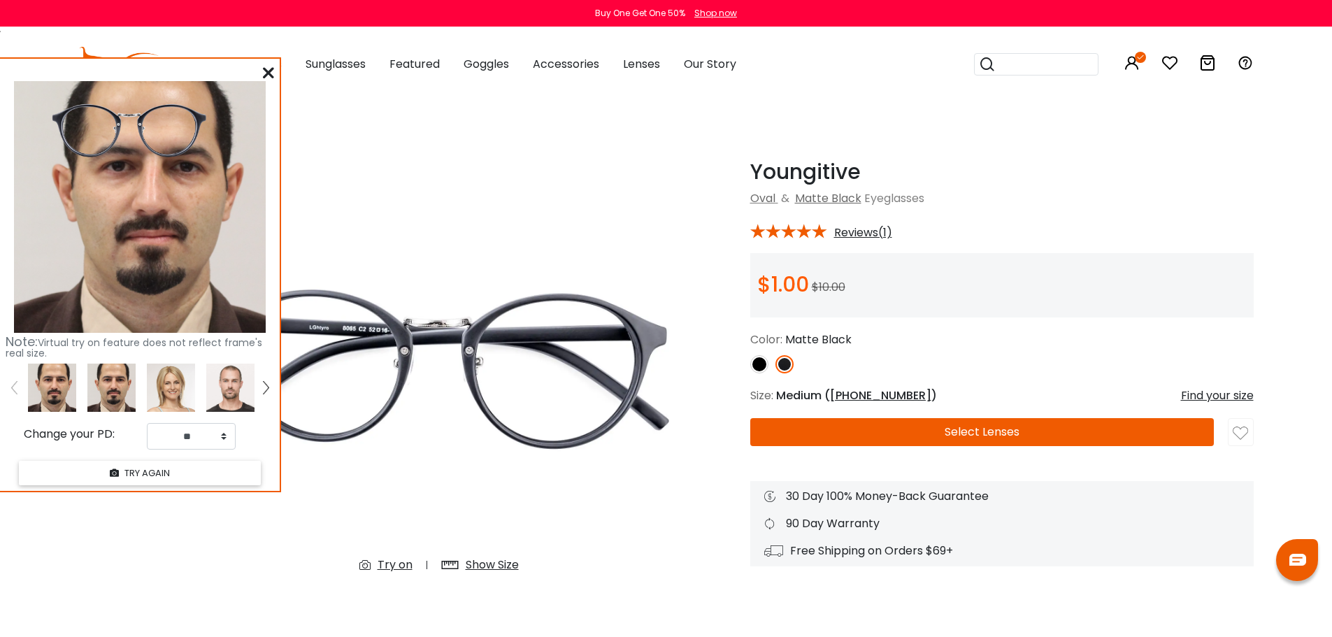
click at [106, 386] on img at bounding box center [111, 388] width 48 height 48
click at [220, 434] on select "** ** ** ** ** ** ** ** ** ** ** ** ** ** ** ** ** ** ** ** ** ** ** ** ** ** *…" at bounding box center [191, 436] width 89 height 27
select select "**"
click at [147, 423] on select "** ** ** ** ** ** ** ** ** ** ** ** ** ** ** ** ** ** ** ** ** ** ** ** ** ** *…" at bounding box center [191, 436] width 89 height 27
click at [266, 70] on icon at bounding box center [268, 72] width 11 height 11
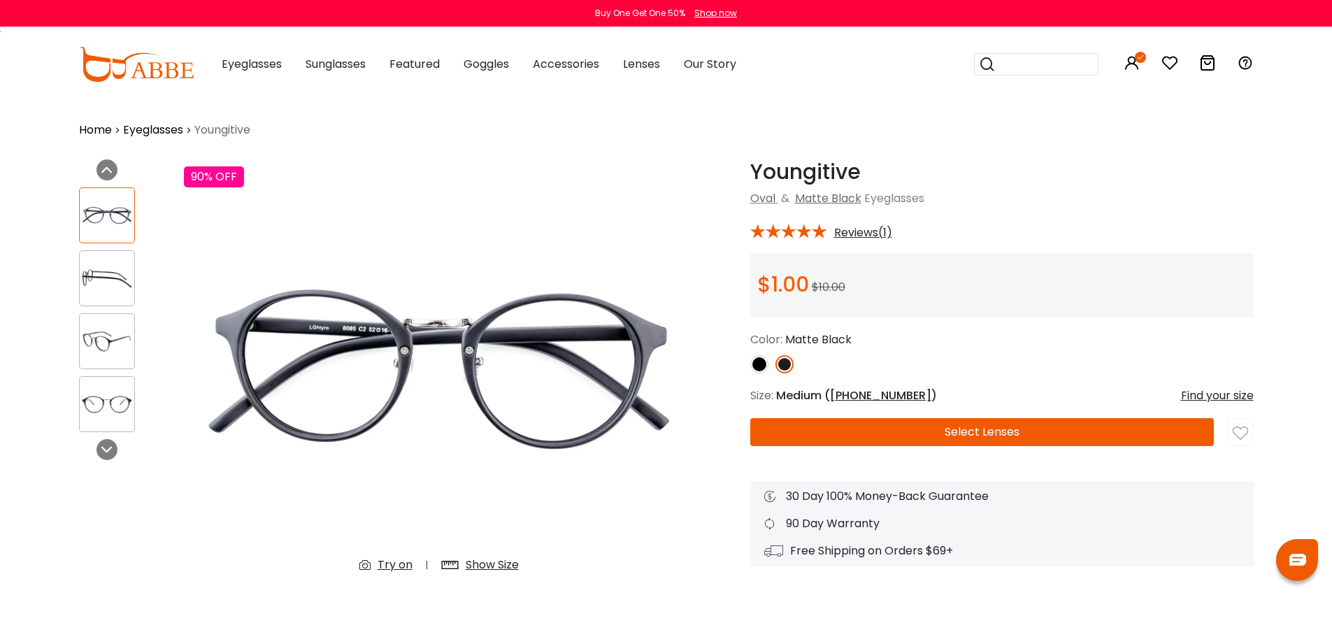
click at [762, 362] on img at bounding box center [759, 364] width 18 height 18
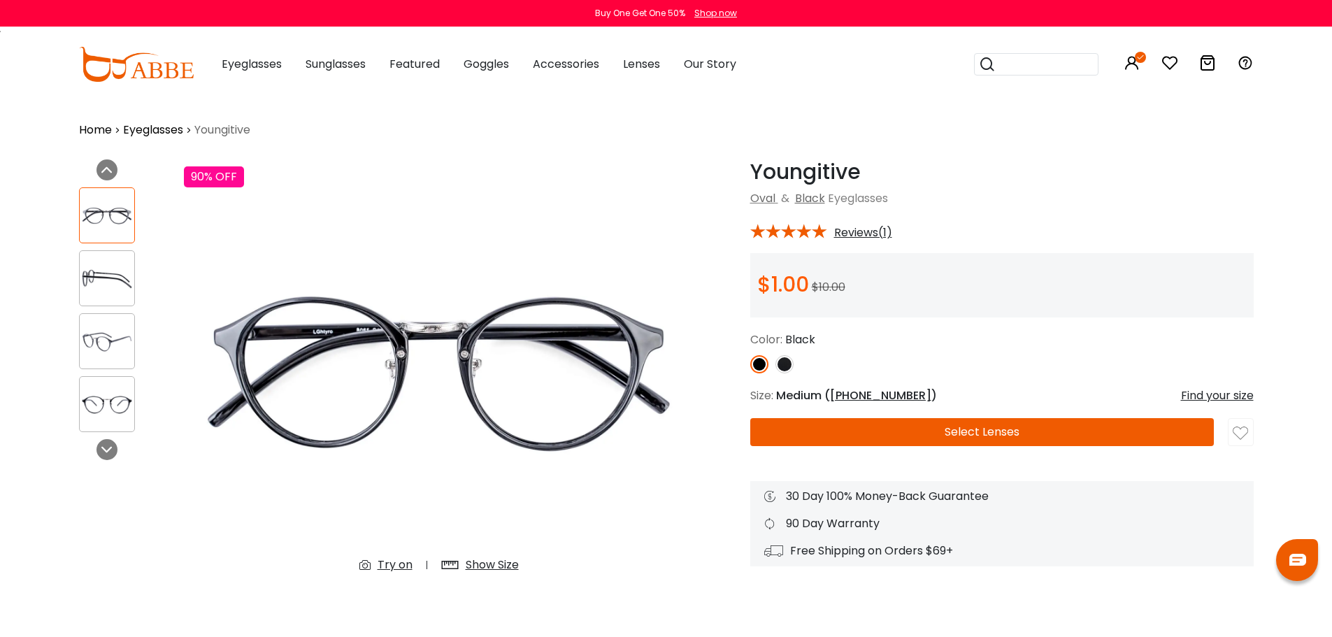
click at [783, 364] on img at bounding box center [785, 364] width 18 height 18
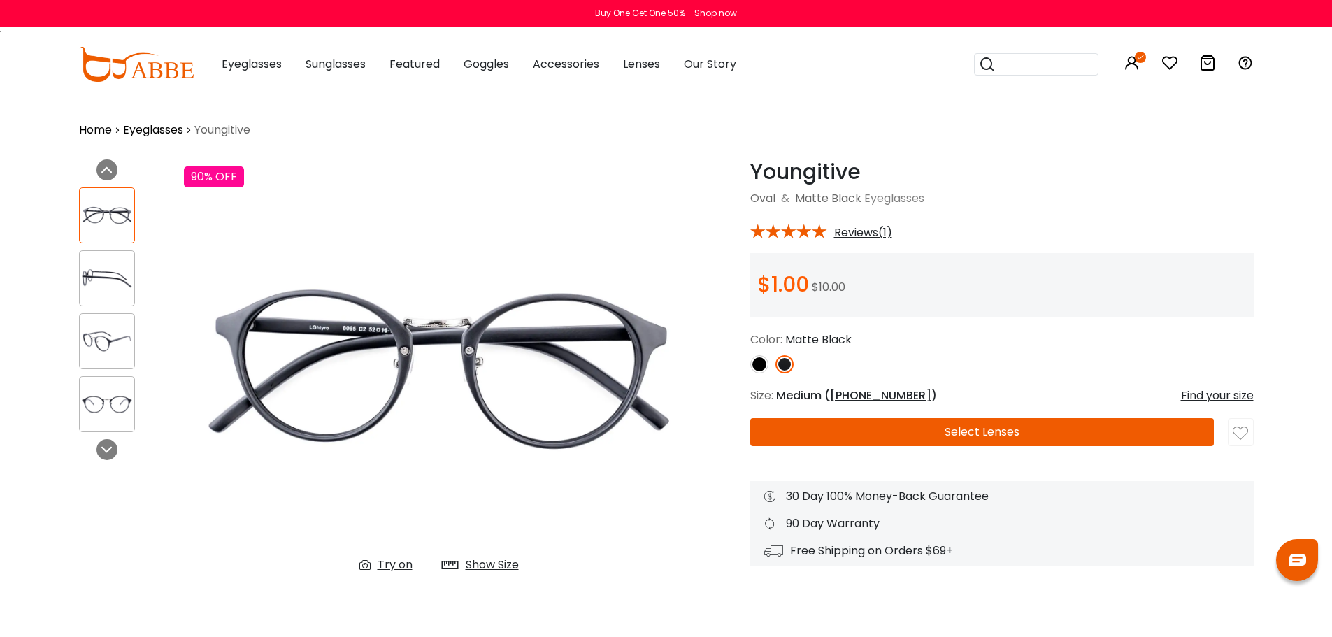
click at [107, 350] on img at bounding box center [107, 341] width 55 height 27
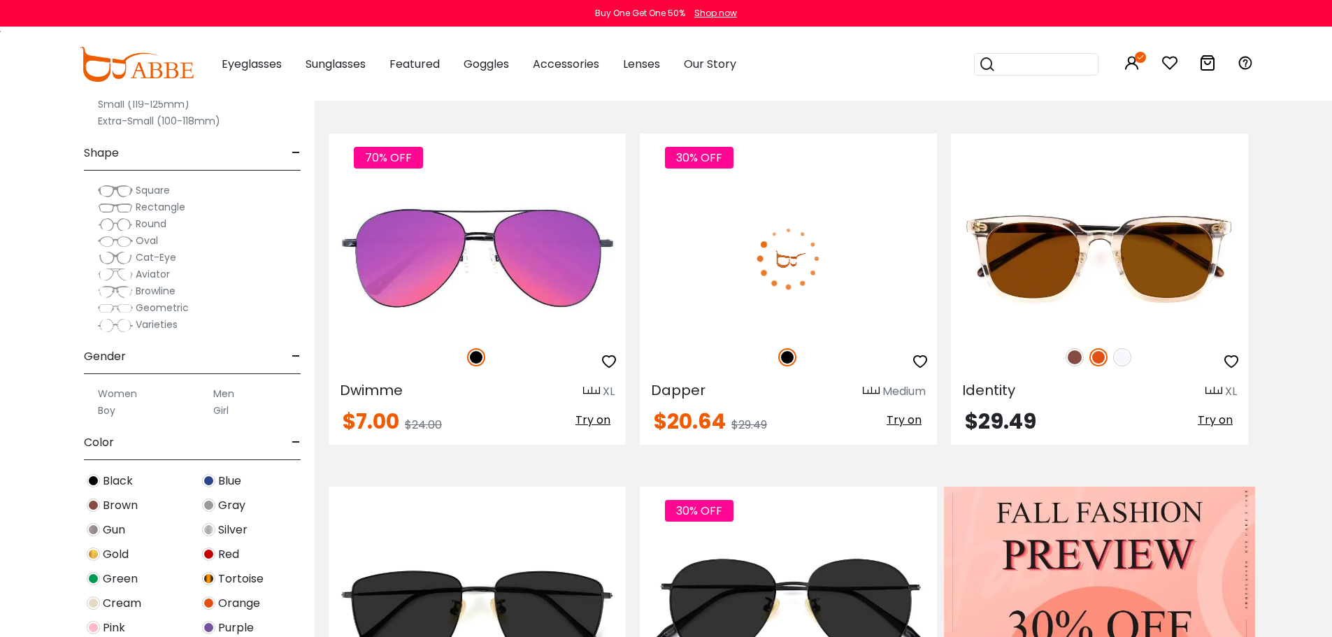
click at [765, 262] on img at bounding box center [788, 258] width 297 height 149
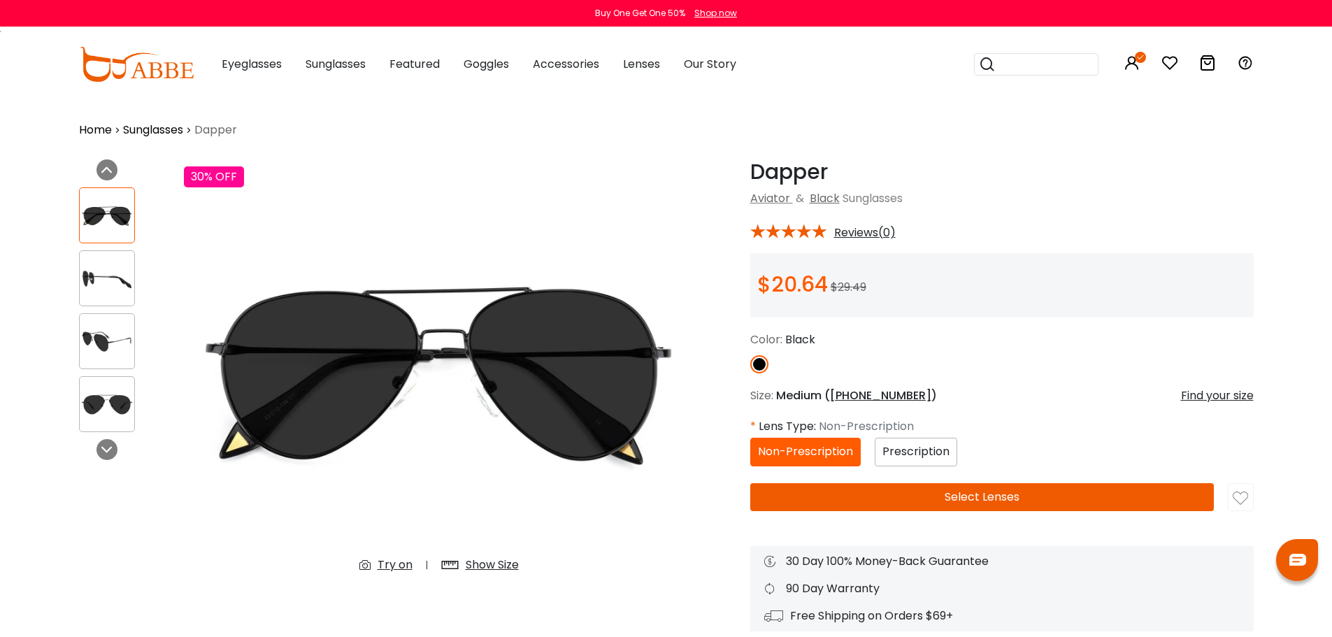
click at [904, 457] on span "Prescription" at bounding box center [916, 451] width 67 height 16
click at [926, 491] on button "Select Lenses" at bounding box center [982, 497] width 464 height 28
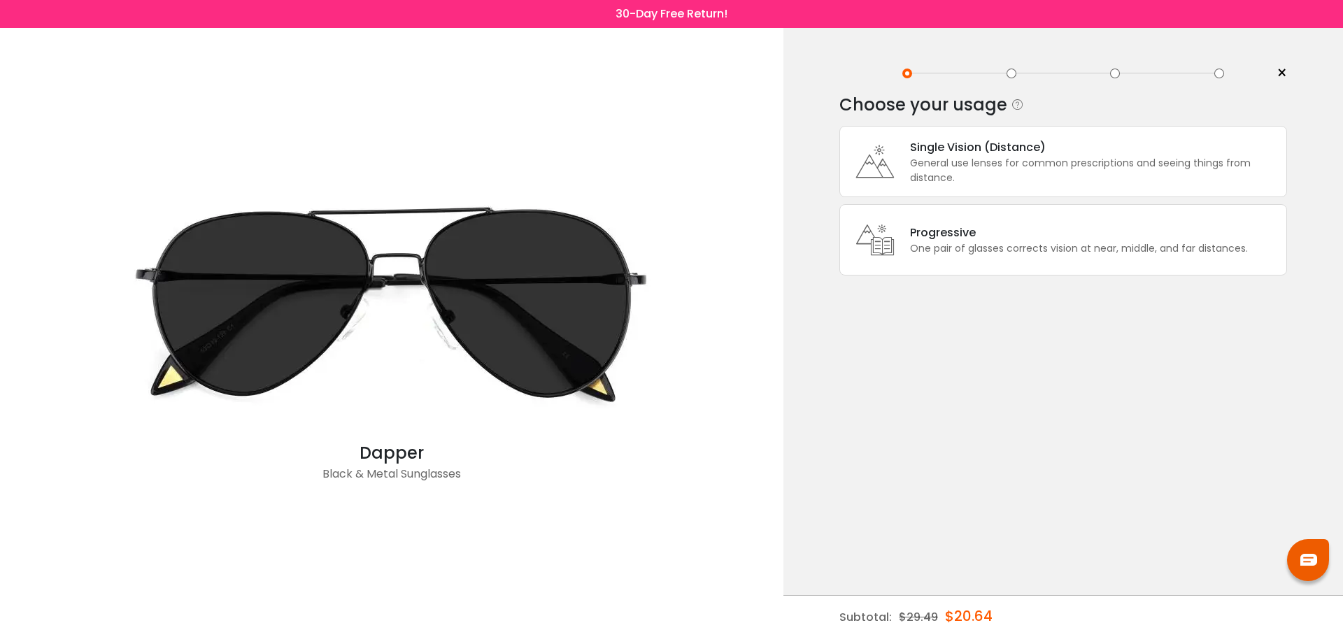
click at [944, 188] on div "Single Vision (Distance) General use lenses for common prescriptions and seeing…" at bounding box center [1063, 161] width 448 height 71
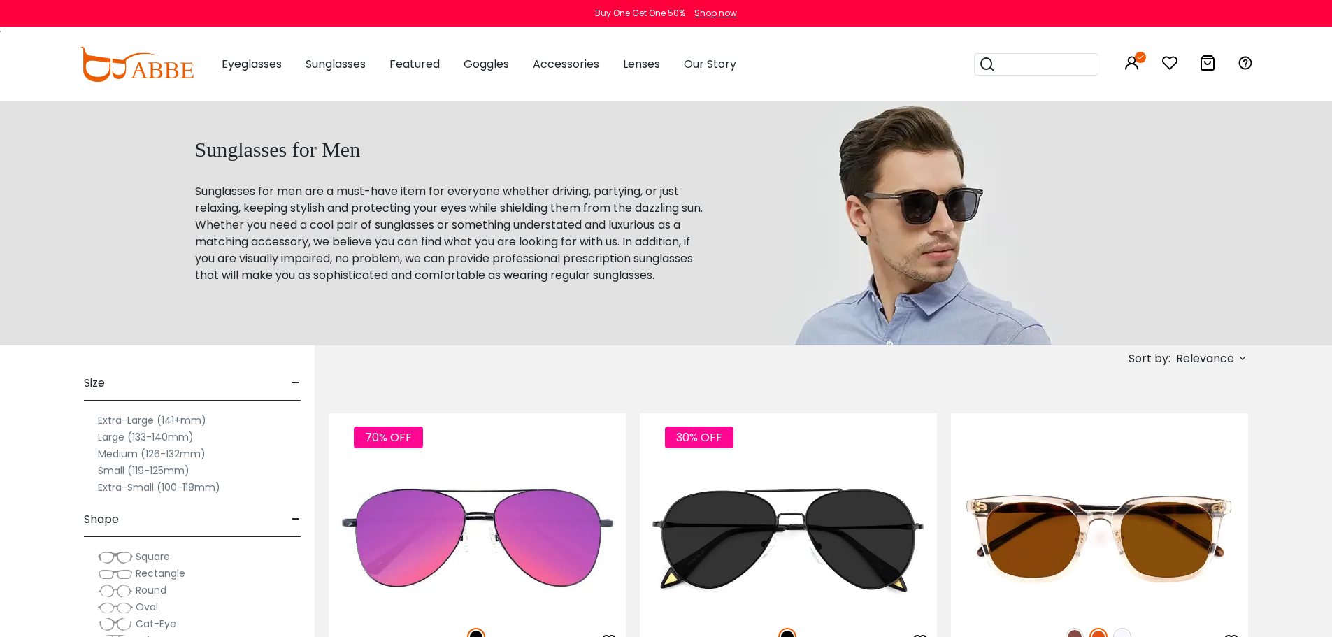
click at [1231, 352] on span "Relevance" at bounding box center [1205, 358] width 58 height 25
click at [1180, 450] on label "Prices Low To High" at bounding box center [1190, 449] width 101 height 17
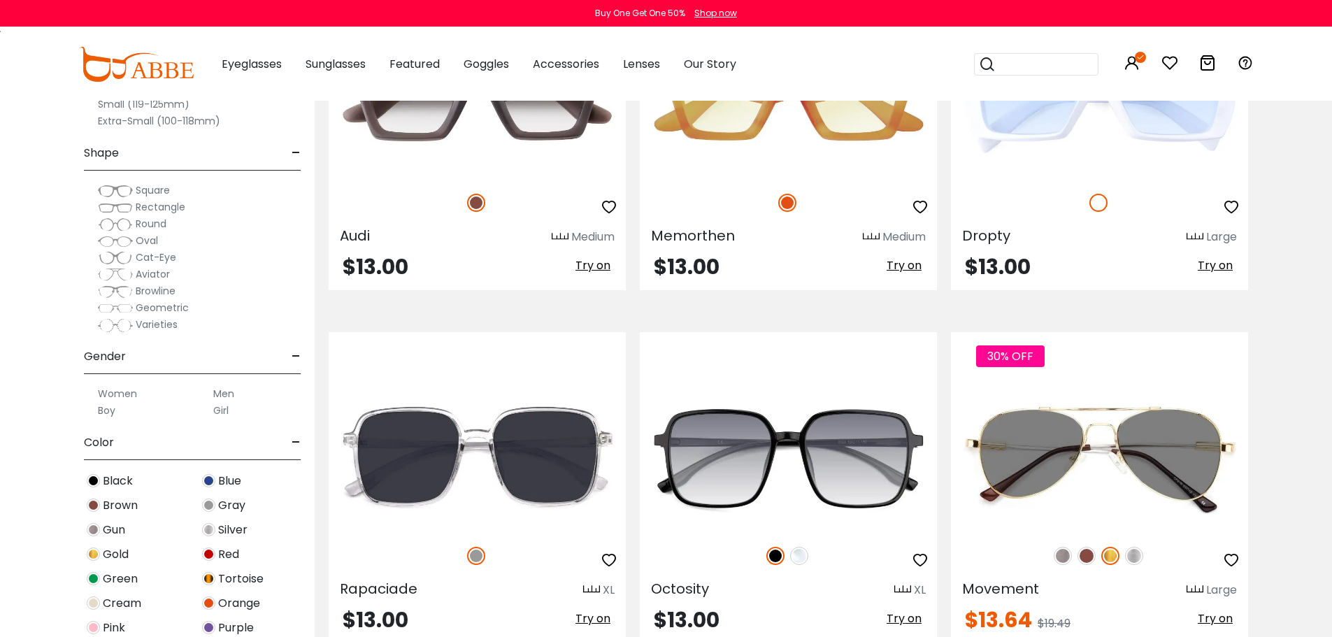
scroll to position [2518, 0]
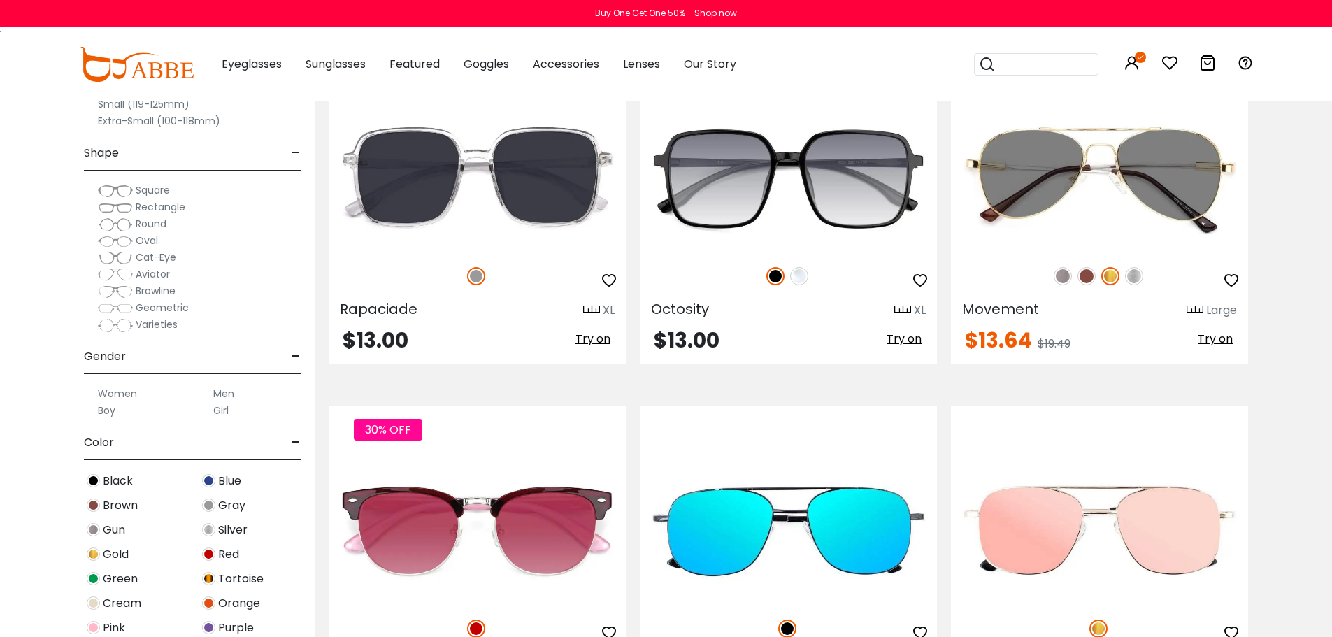
click at [118, 190] on img at bounding box center [115, 191] width 35 height 14
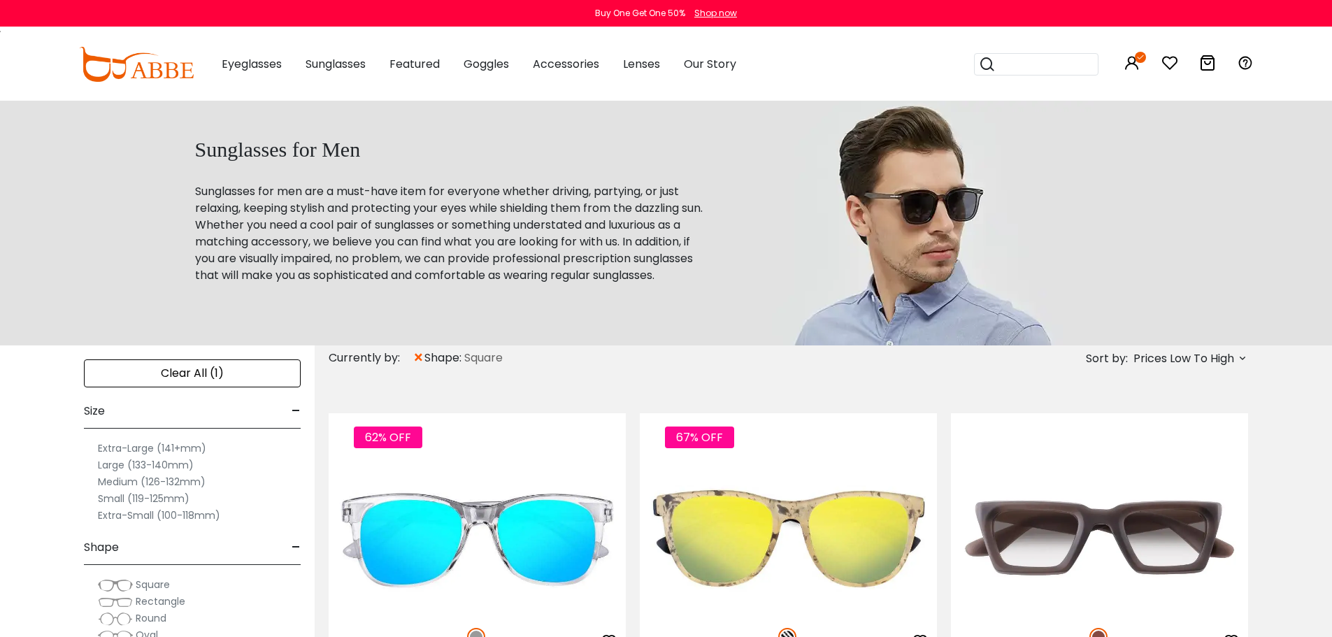
scroll to position [280, 0]
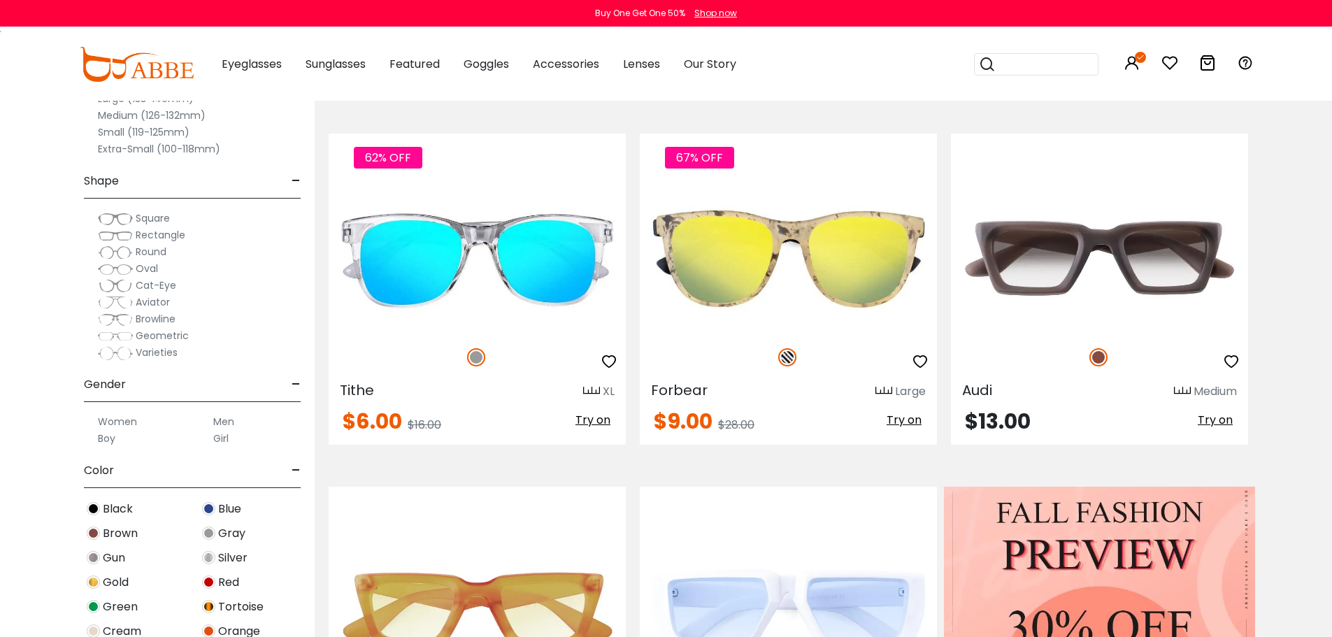
click at [141, 267] on span "Oval" at bounding box center [147, 269] width 22 height 14
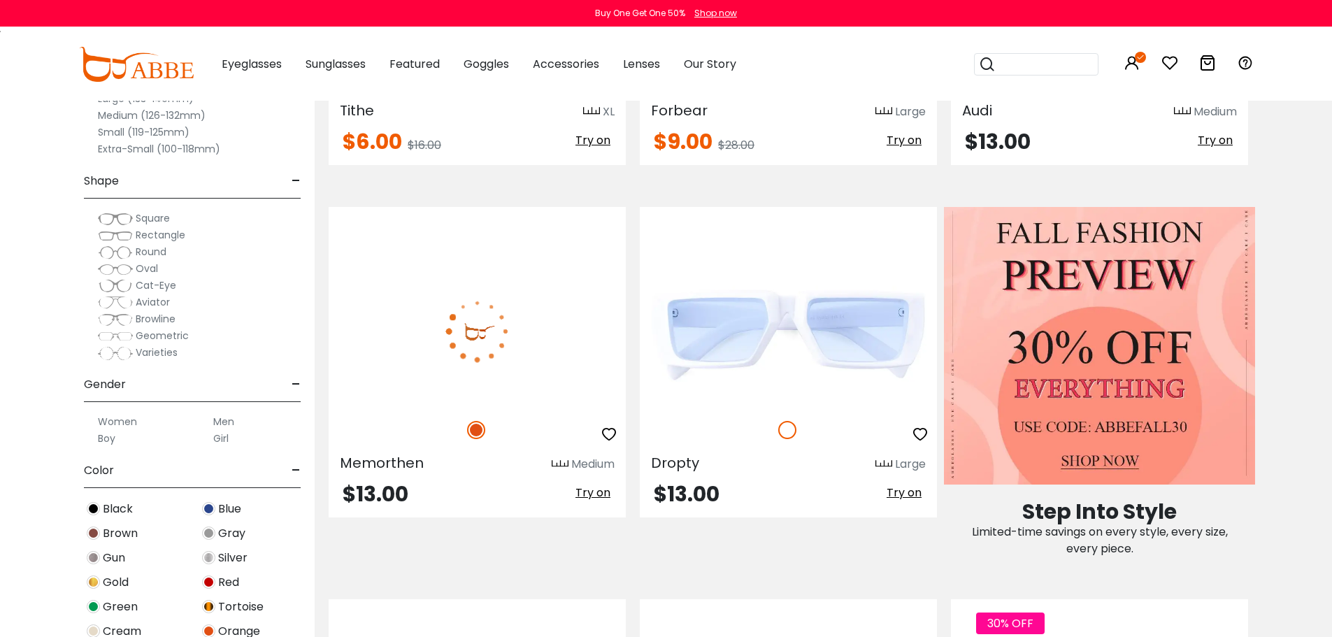
scroll to position [1119, 0]
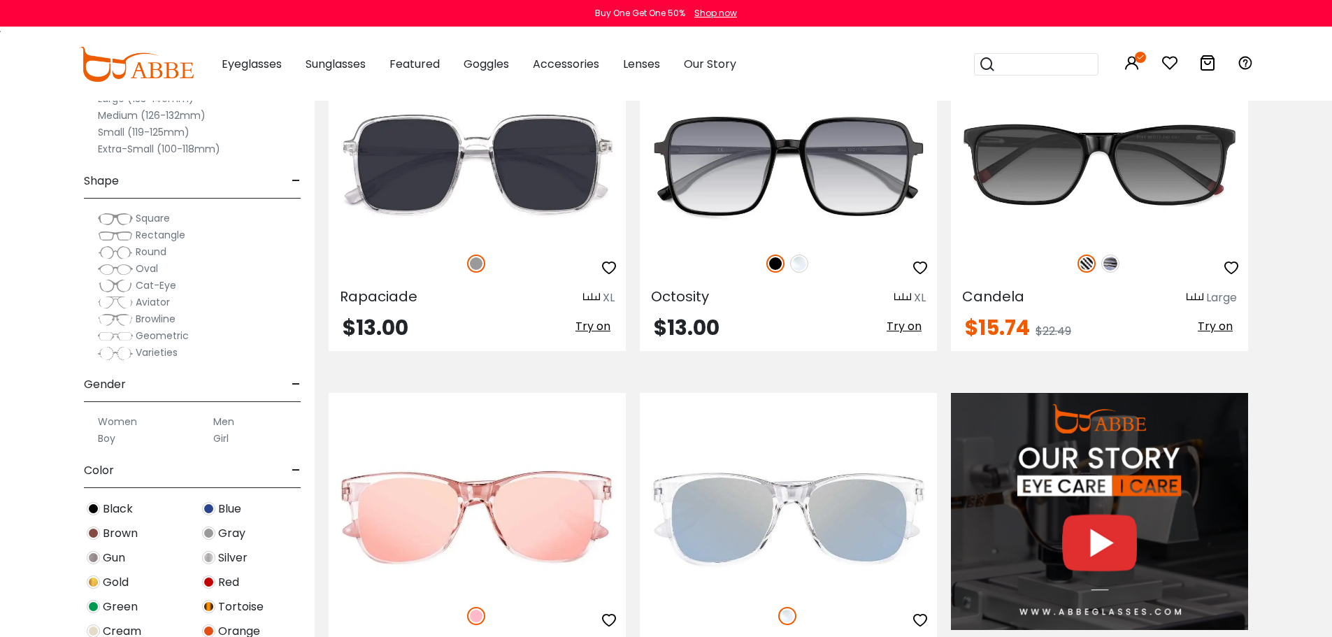
click at [299, 180] on span "-" at bounding box center [296, 181] width 9 height 34
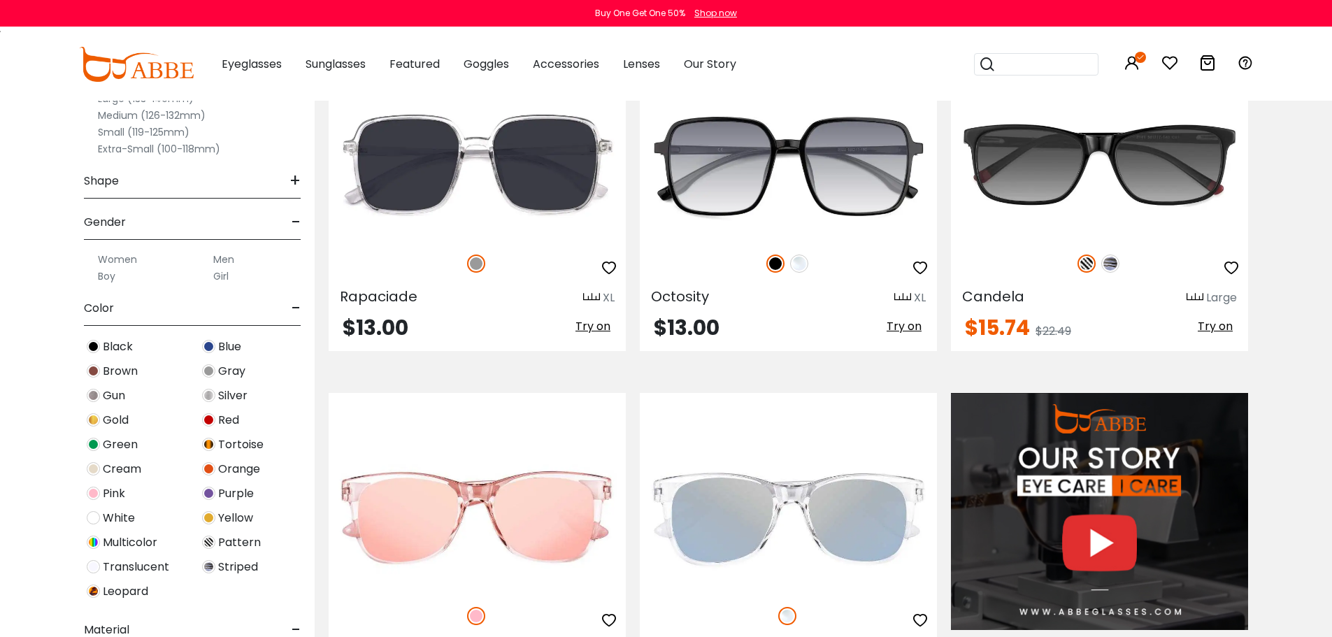
click at [299, 180] on span "+" at bounding box center [295, 181] width 11 height 34
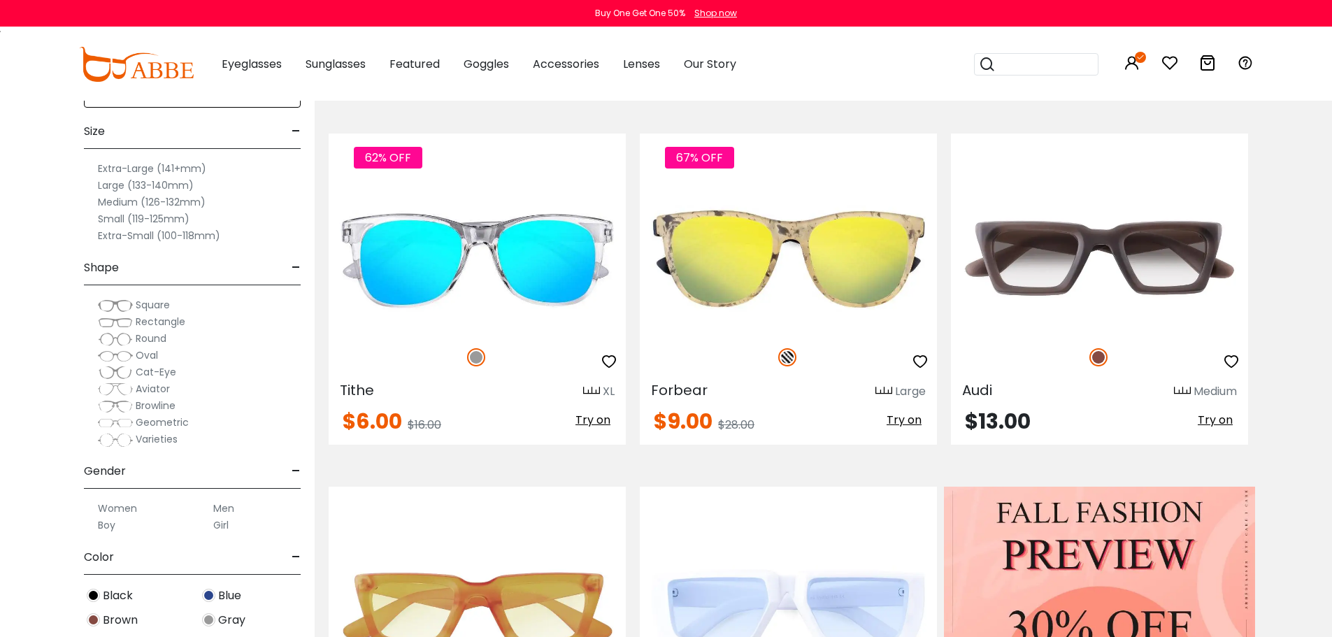
scroll to position [0, 0]
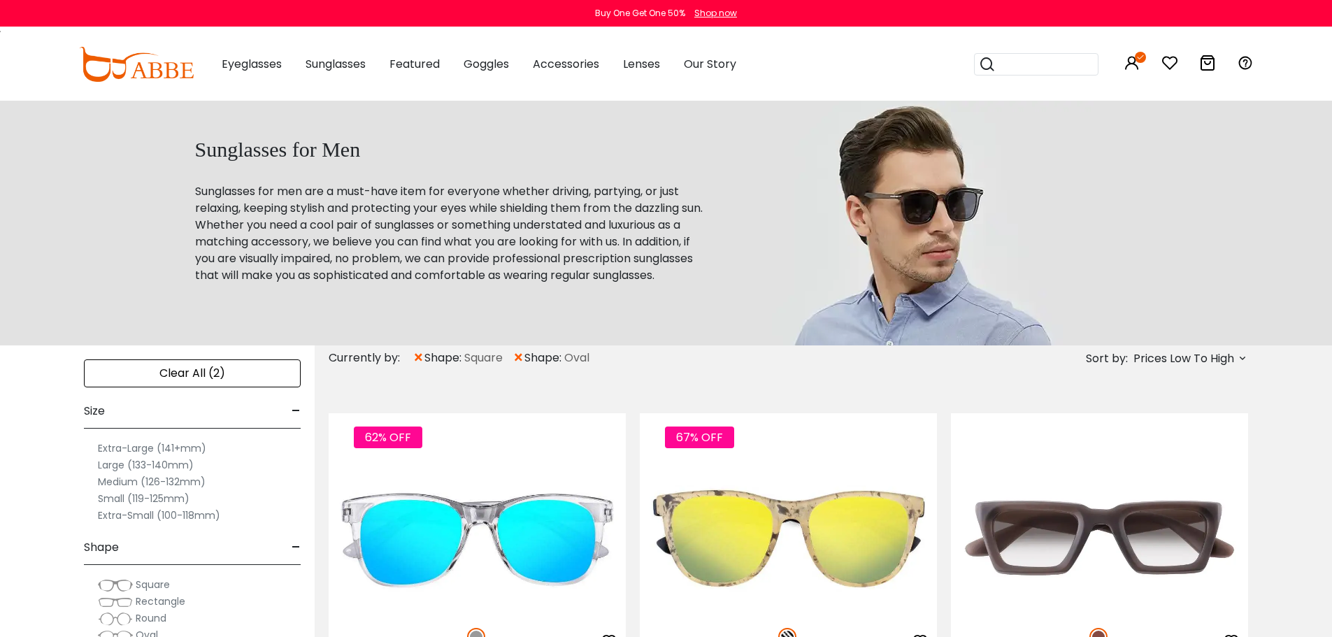
click at [184, 375] on div "Clear All (2)" at bounding box center [192, 374] width 217 height 28
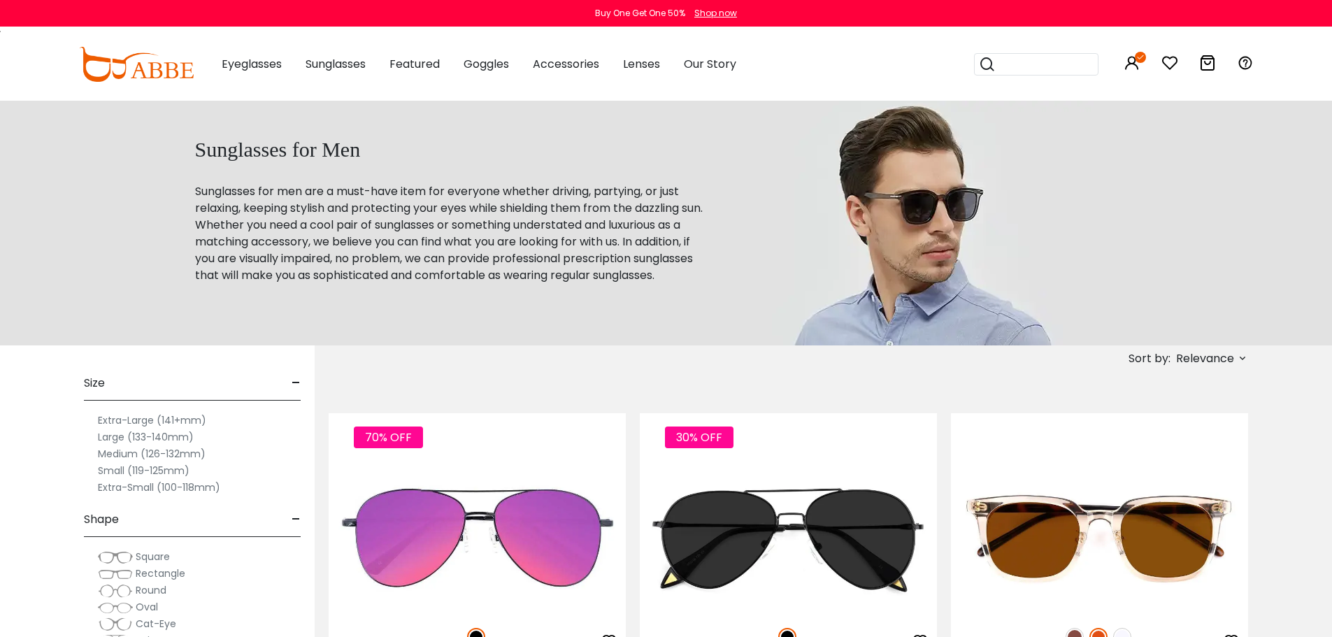
click at [1229, 355] on span "Relevance" at bounding box center [1205, 358] width 58 height 25
click at [1184, 450] on label "Prices Low To High" at bounding box center [1190, 449] width 101 height 17
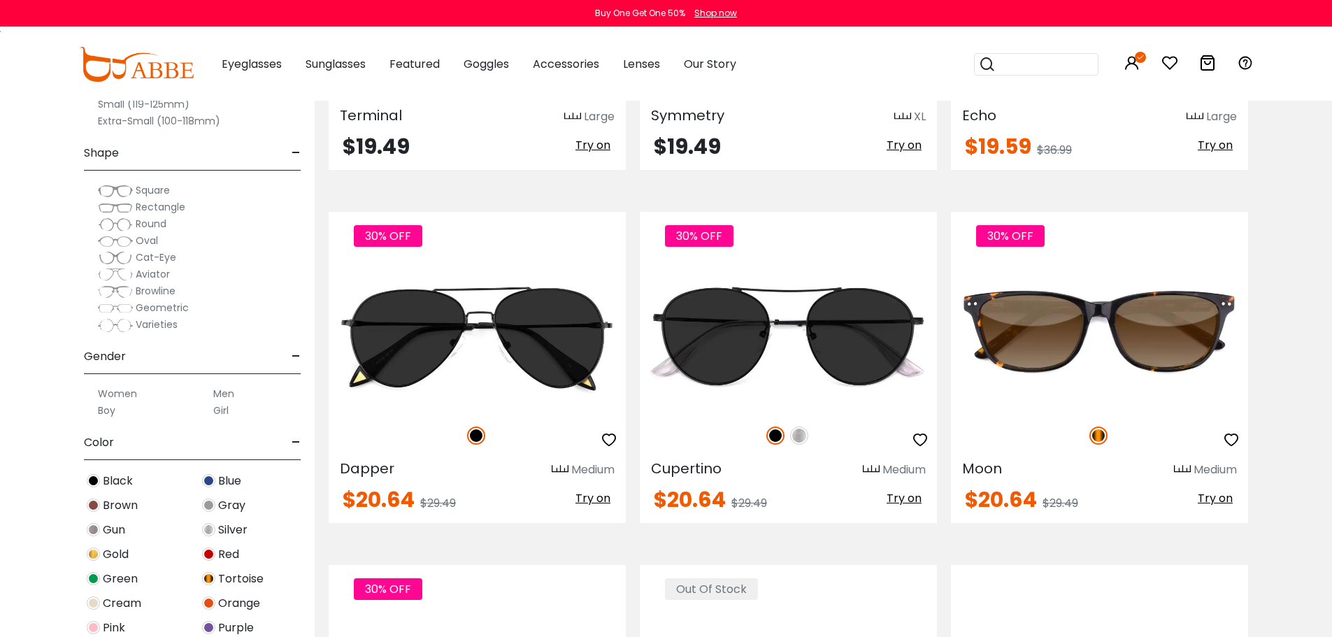
scroll to position [4476, 0]
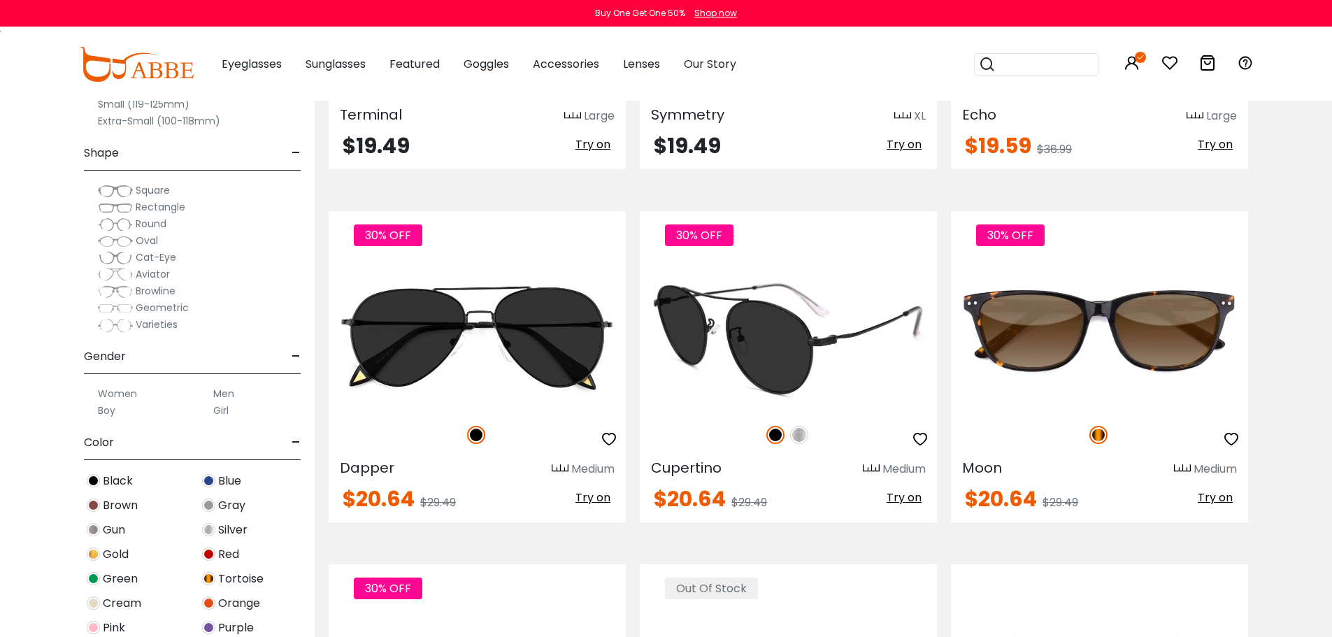
click at [923, 441] on icon "button" at bounding box center [920, 439] width 17 height 17
click at [916, 438] on icon "button" at bounding box center [920, 439] width 17 height 17
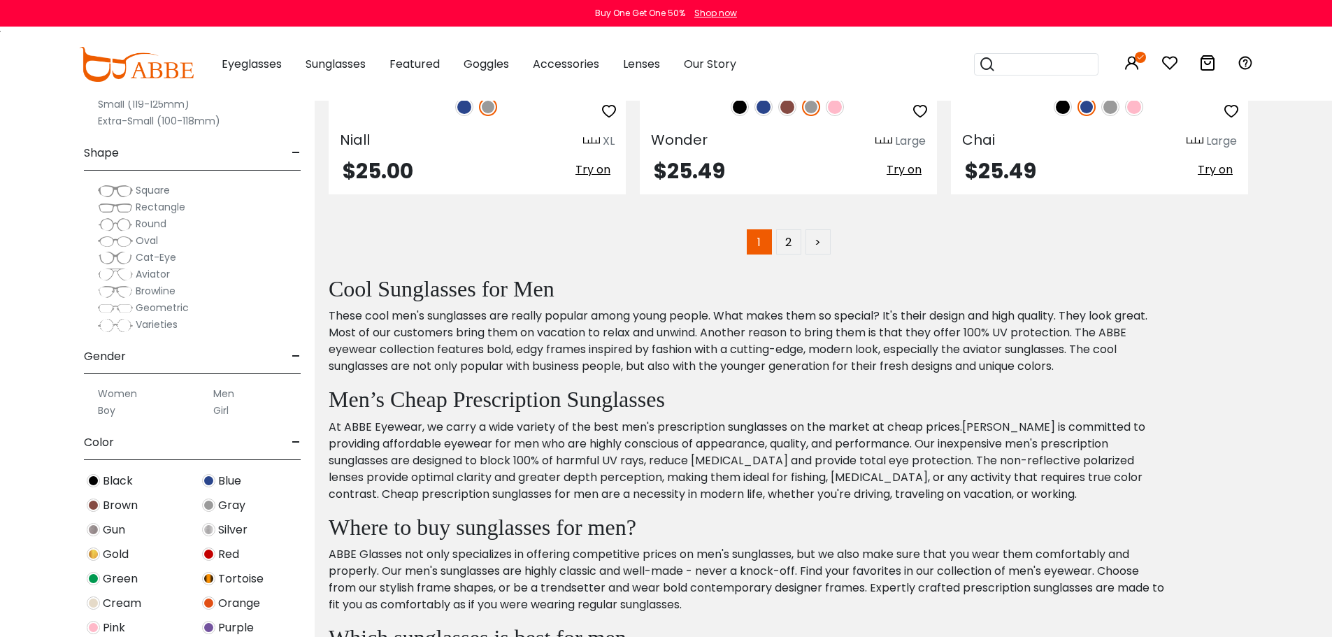
scroll to position [6994, 0]
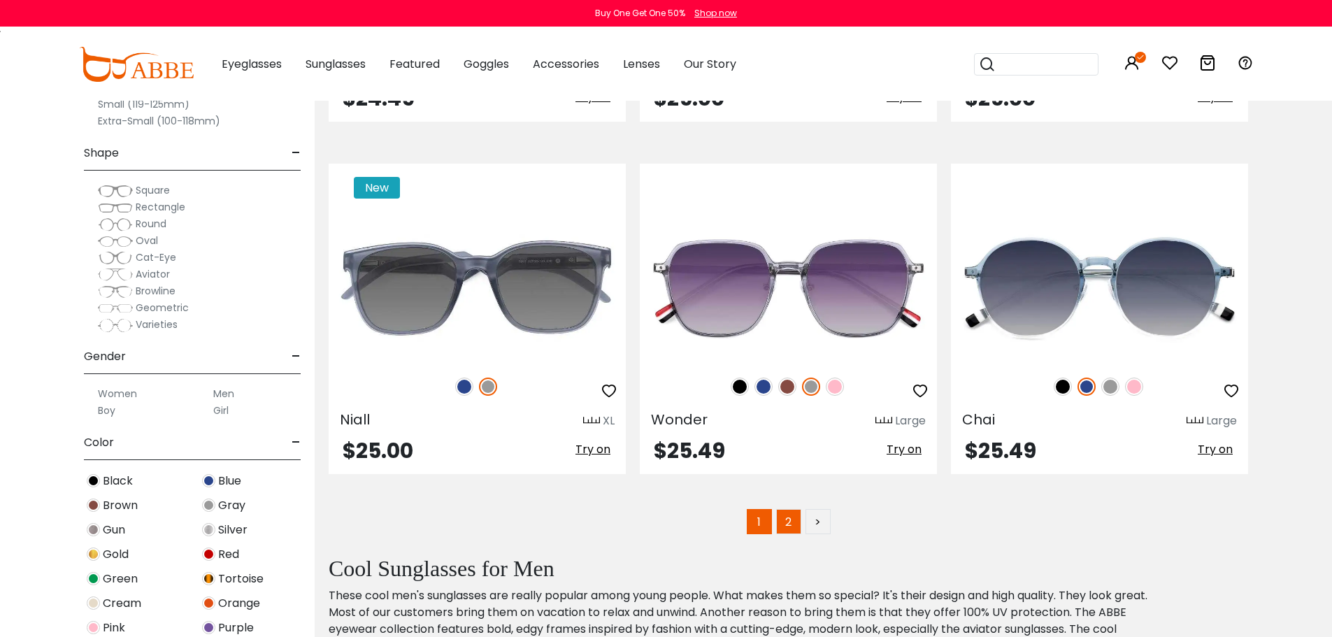
click at [786, 528] on link "2" at bounding box center [788, 521] width 25 height 25
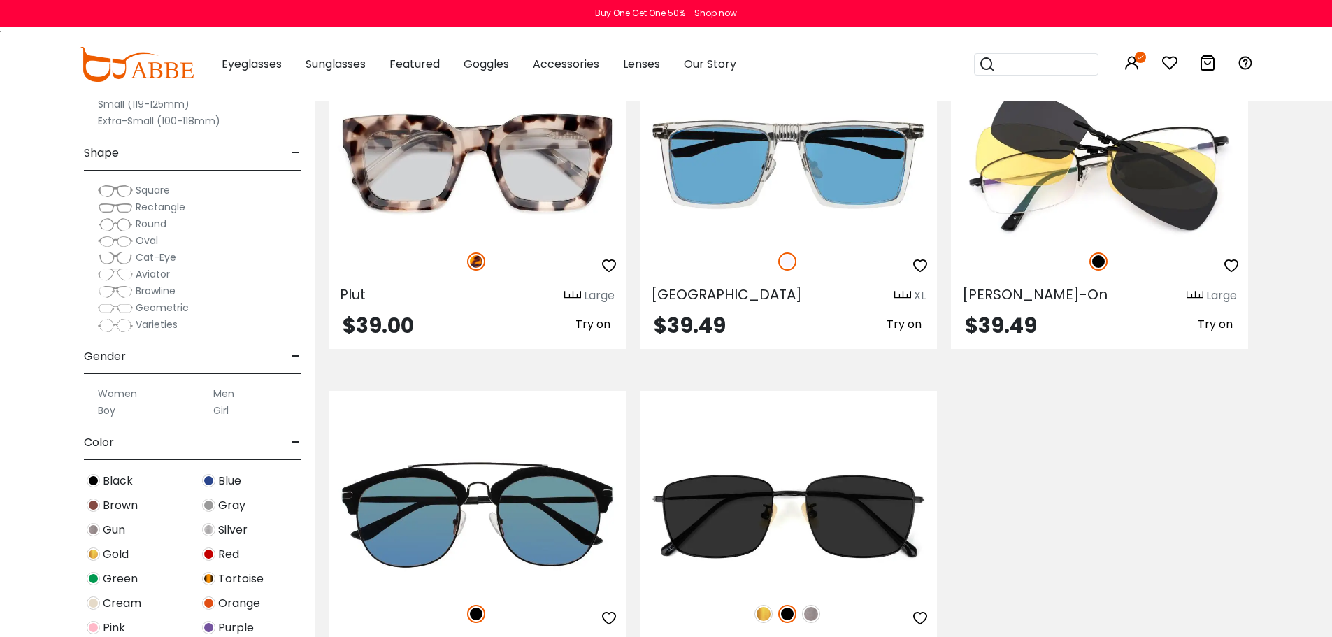
scroll to position [5595, 0]
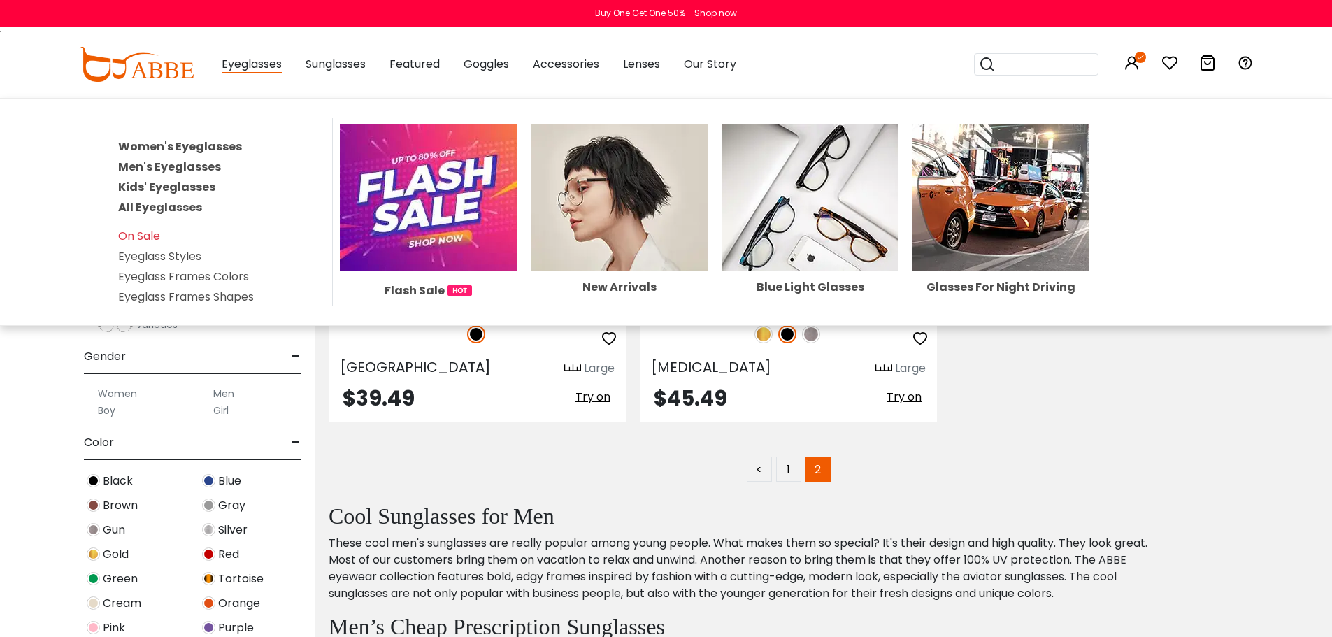
click at [162, 168] on link "Men's Eyeglasses" at bounding box center [169, 167] width 103 height 16
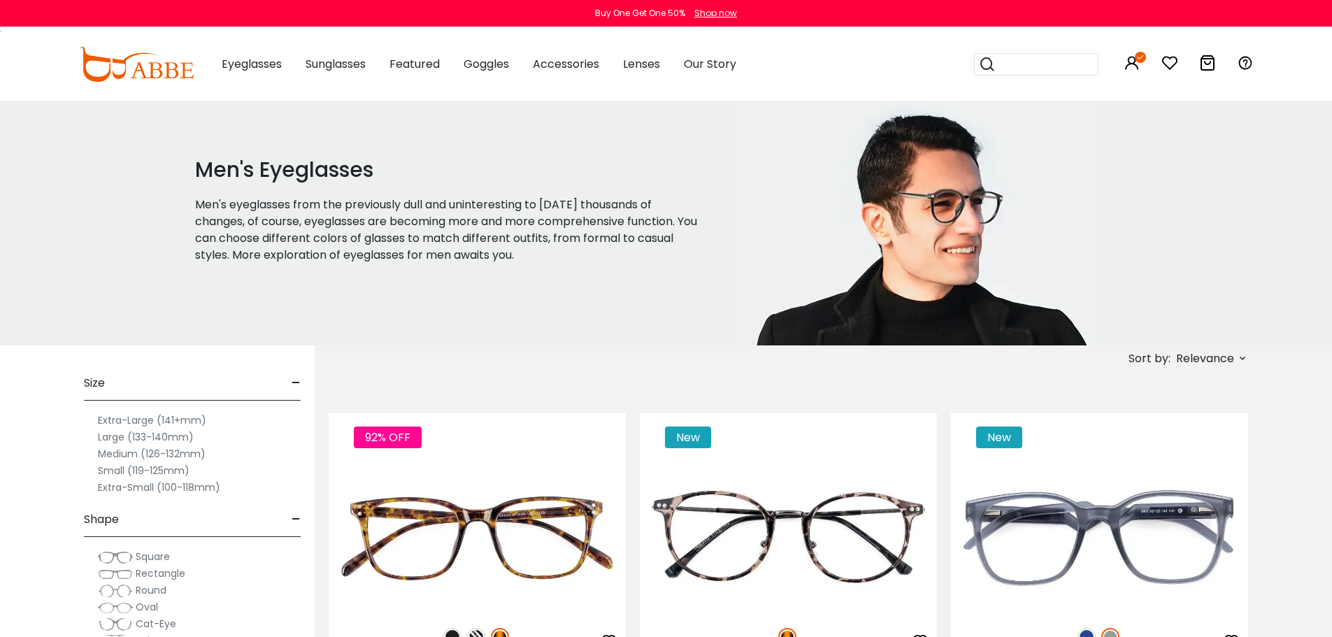
click at [1243, 361] on icon at bounding box center [1242, 358] width 11 height 11
click at [1176, 452] on label "Prices Low To High" at bounding box center [1190, 449] width 101 height 17
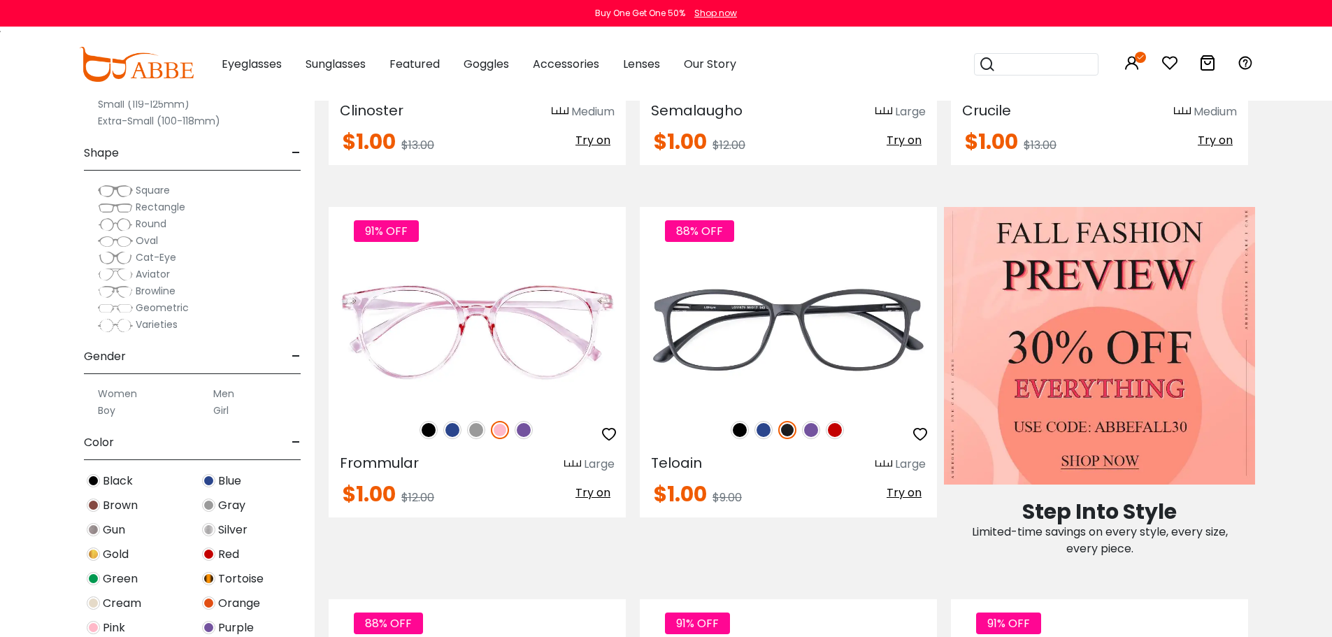
scroll to position [280, 0]
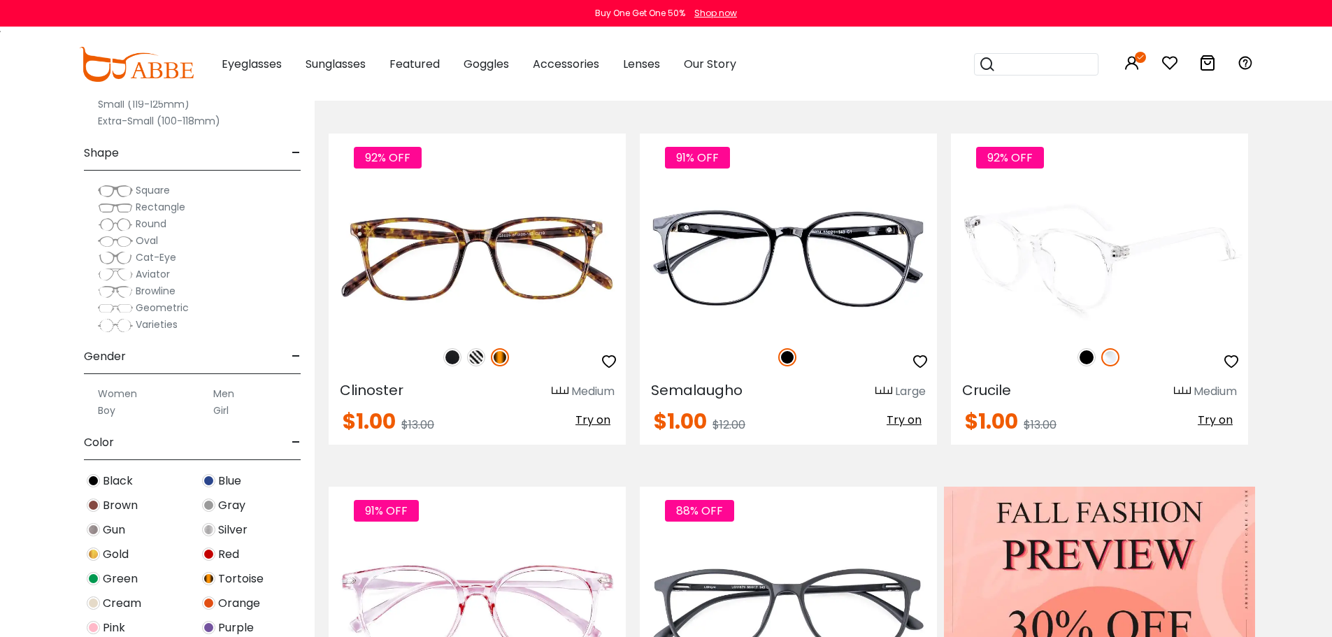
click at [1083, 350] on img at bounding box center [1087, 357] width 18 height 18
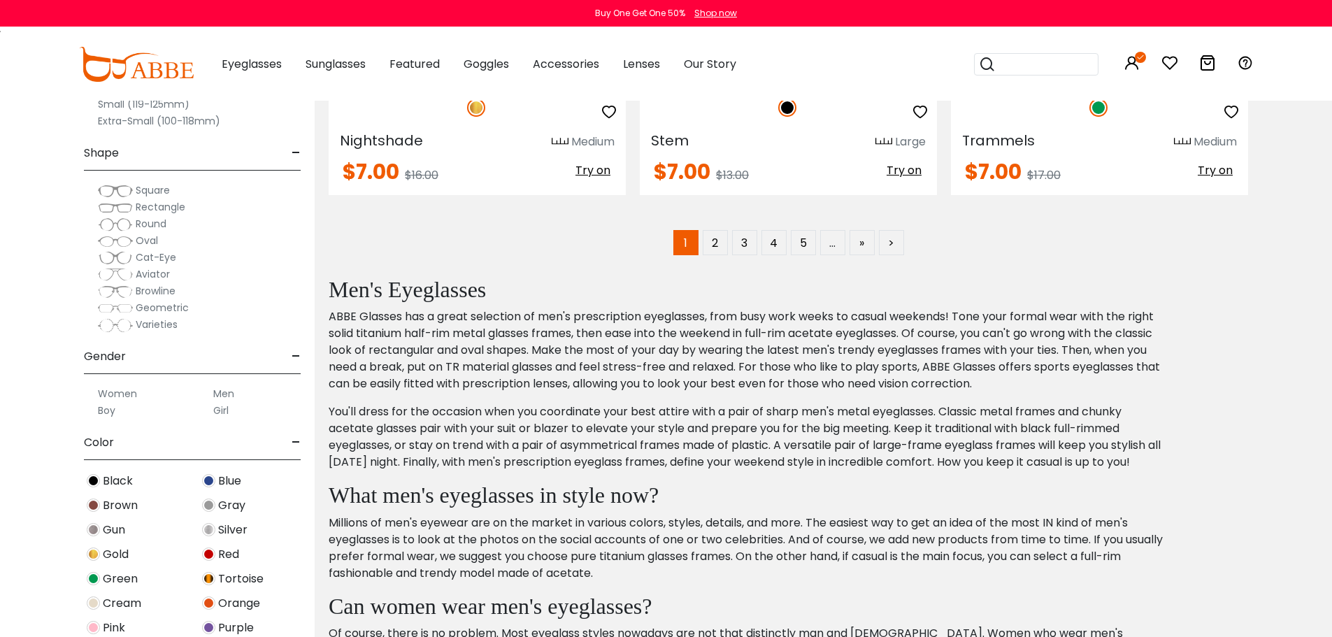
scroll to position [7274, 0]
click at [720, 241] on link "2" at bounding box center [715, 241] width 25 height 25
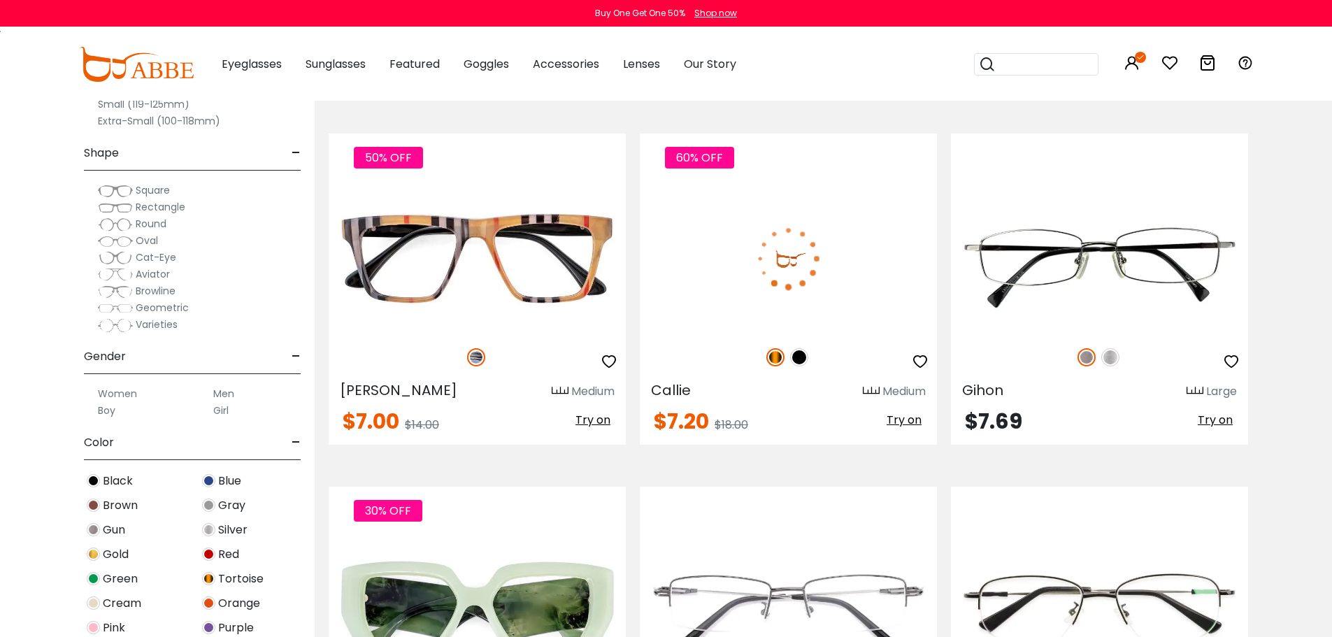
click at [799, 357] on img at bounding box center [799, 357] width 18 height 18
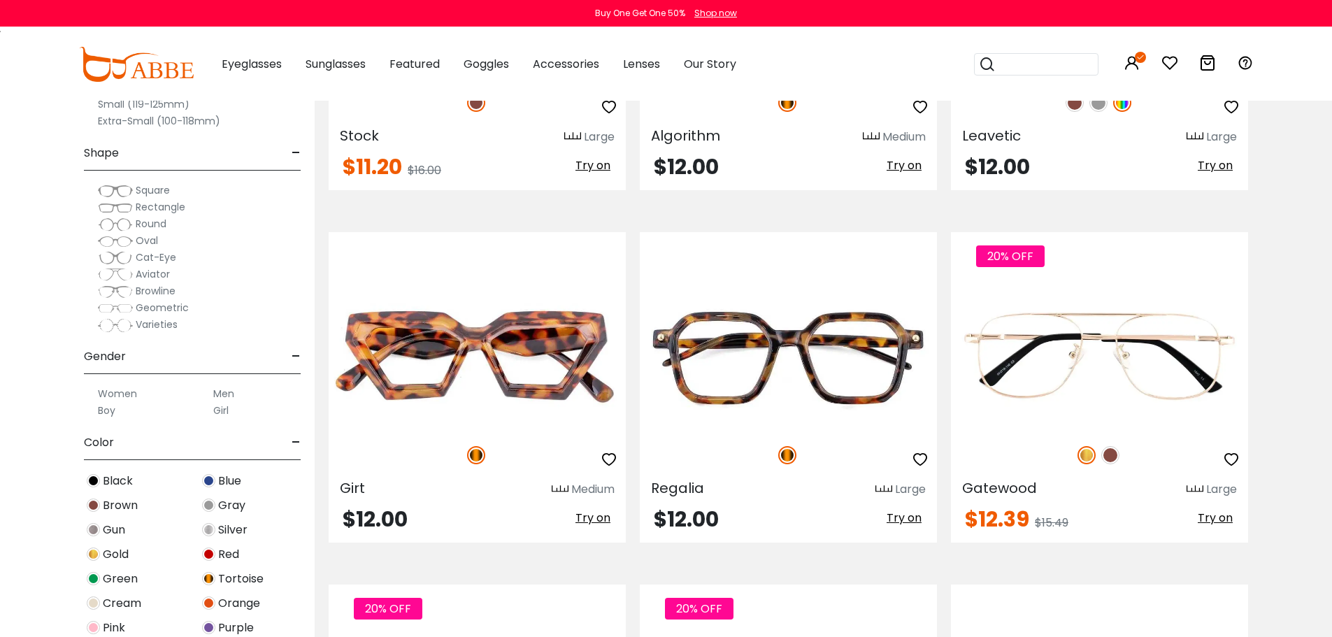
scroll to position [3637, 0]
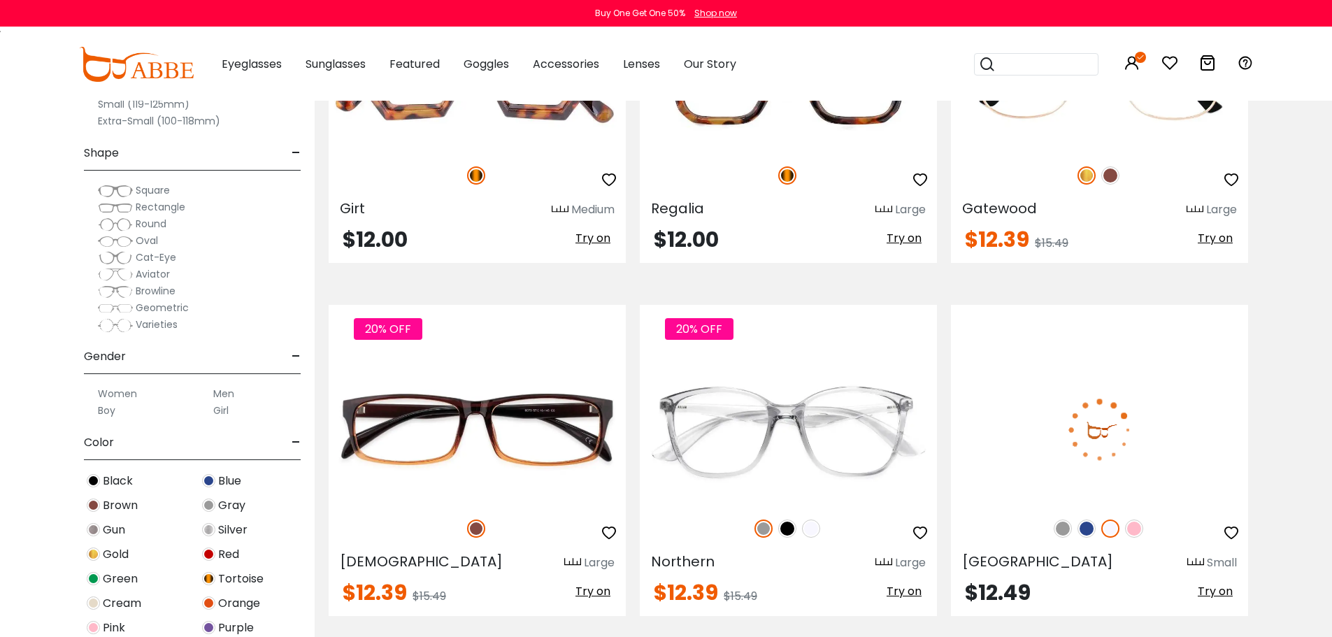
click at [1081, 531] on img at bounding box center [1087, 529] width 18 height 18
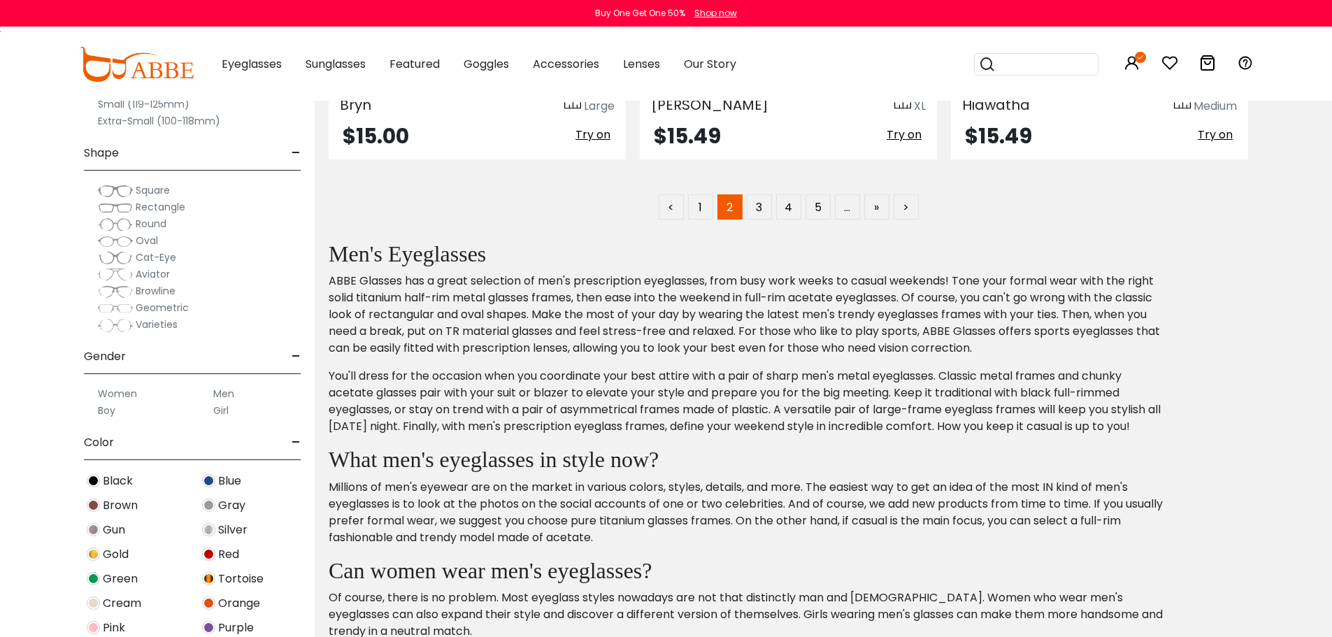
scroll to position [7274, 0]
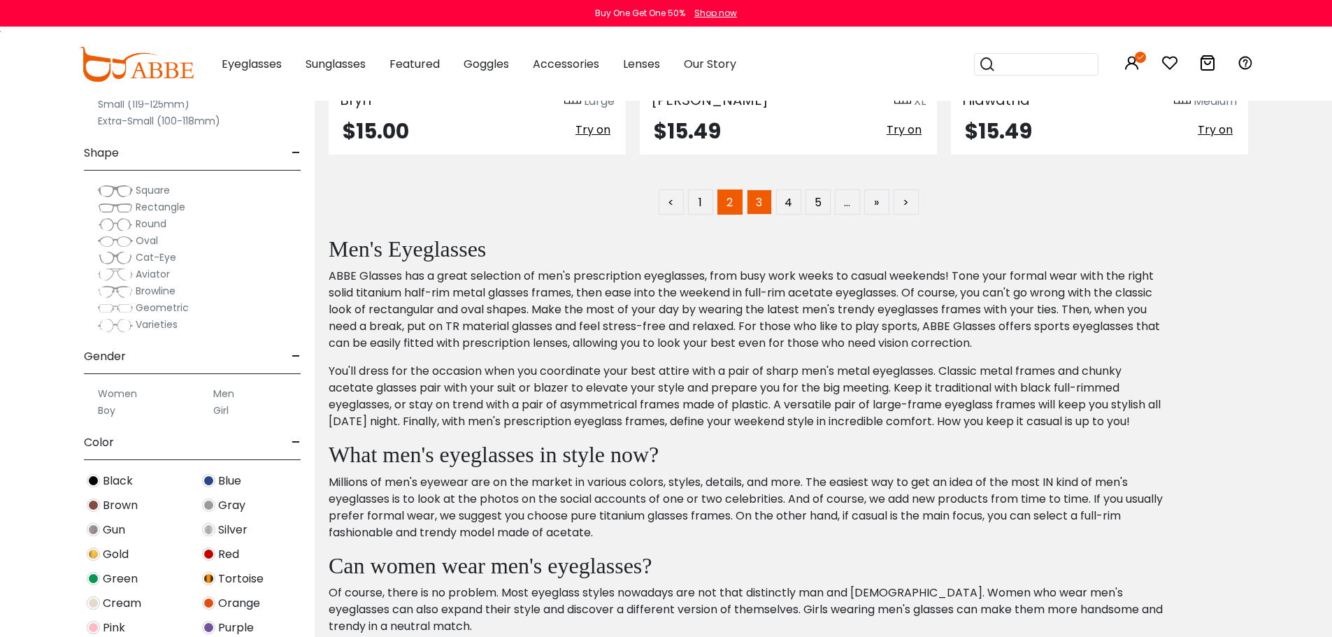
click at [761, 201] on link "3" at bounding box center [759, 202] width 25 height 25
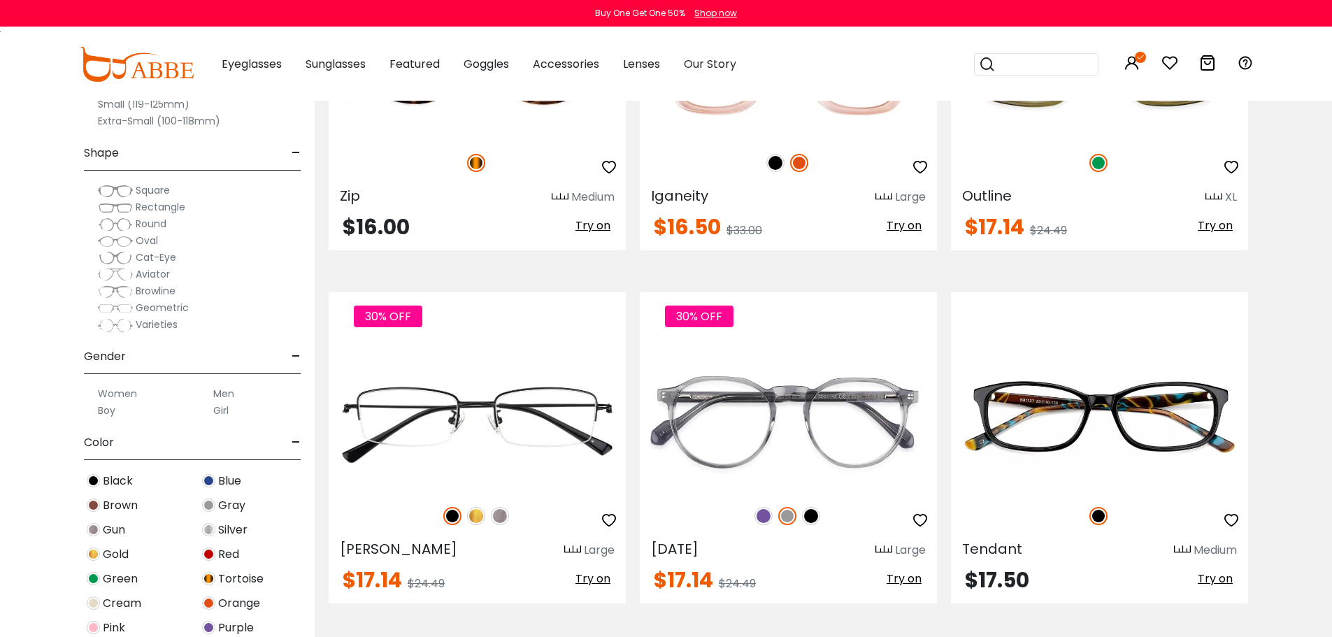
scroll to position [2518, 0]
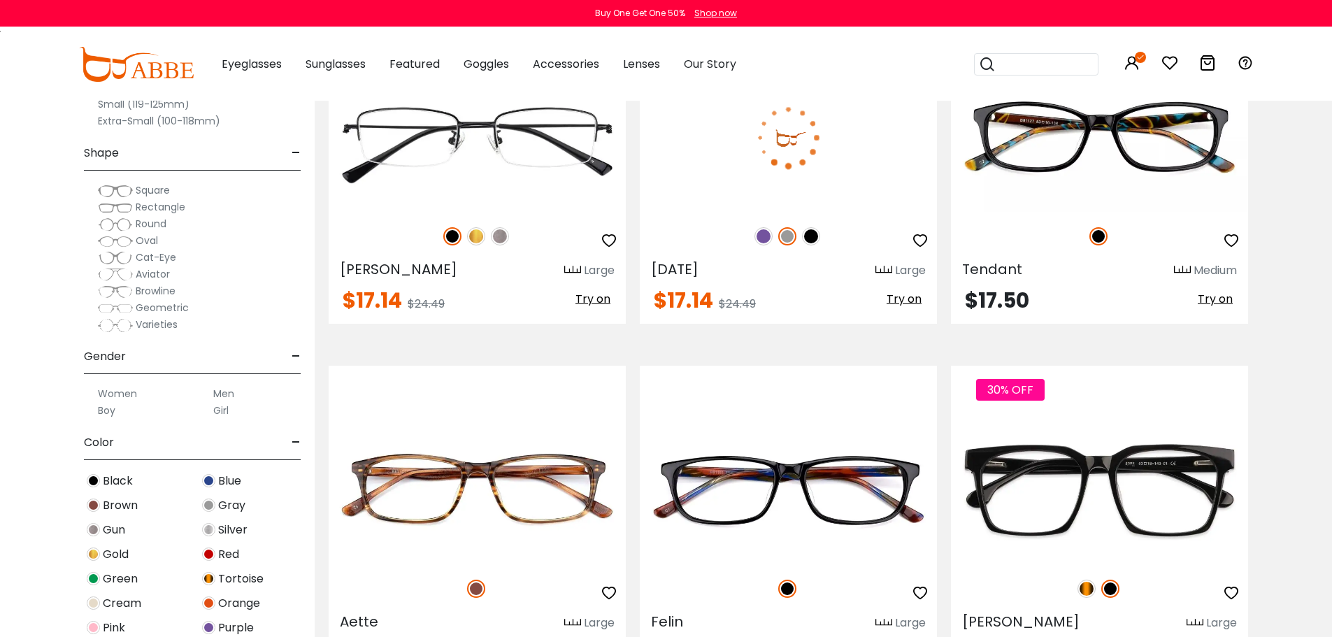
click at [811, 238] on img at bounding box center [811, 236] width 18 height 18
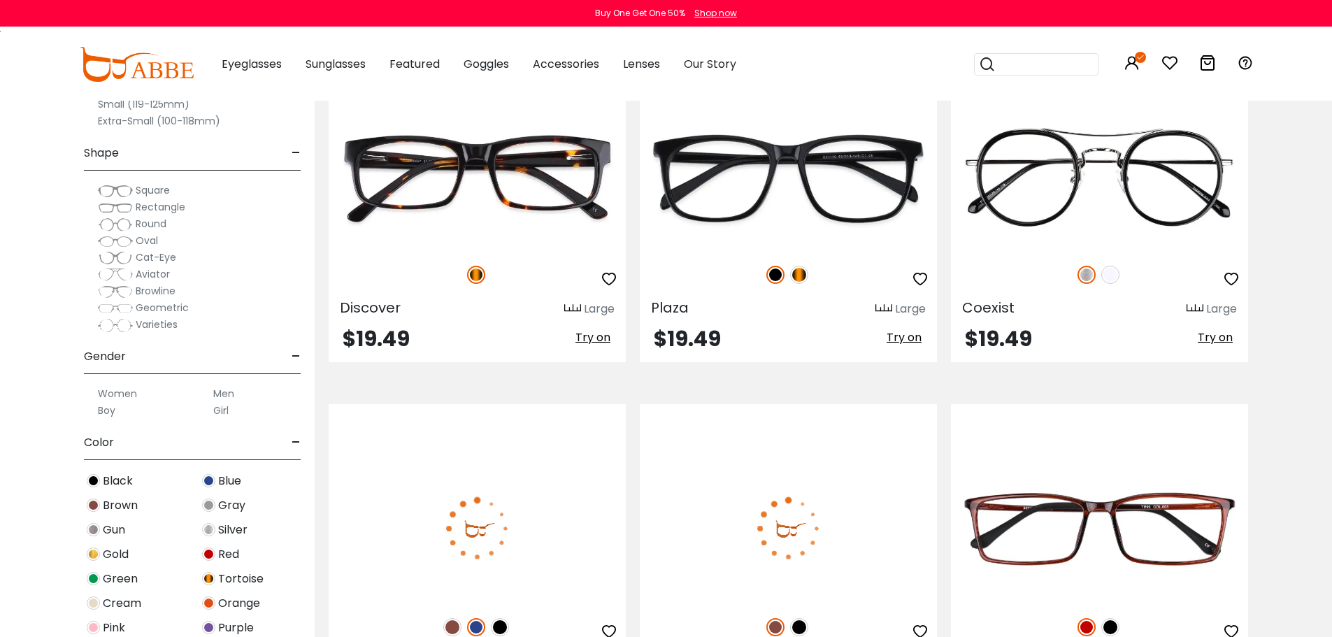
scroll to position [6715, 0]
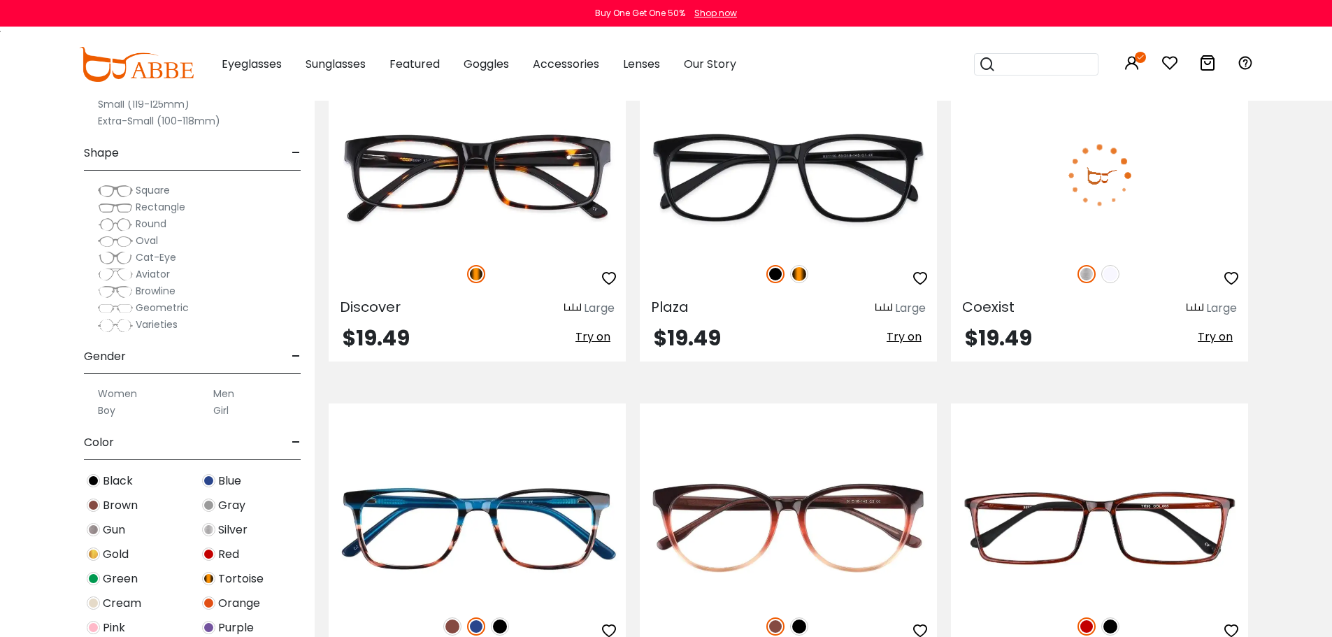
click at [1109, 275] on img at bounding box center [1111, 274] width 18 height 18
click at [1086, 275] on img at bounding box center [1087, 274] width 18 height 18
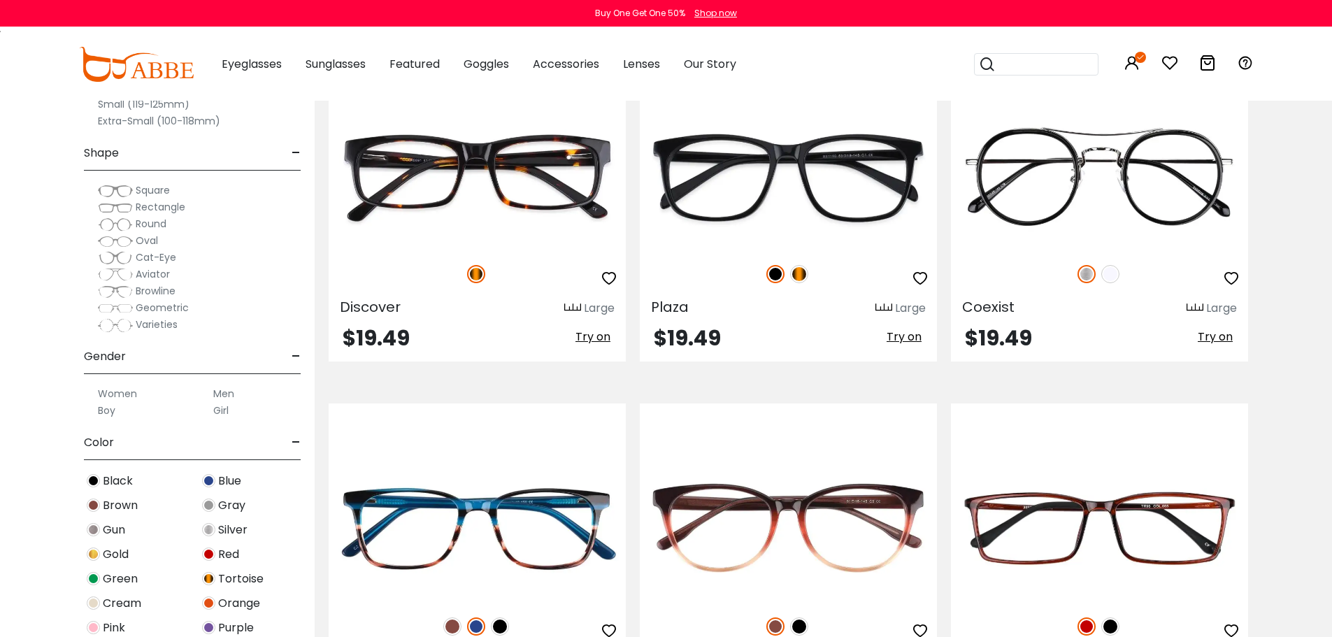
scroll to position [6994, 0]
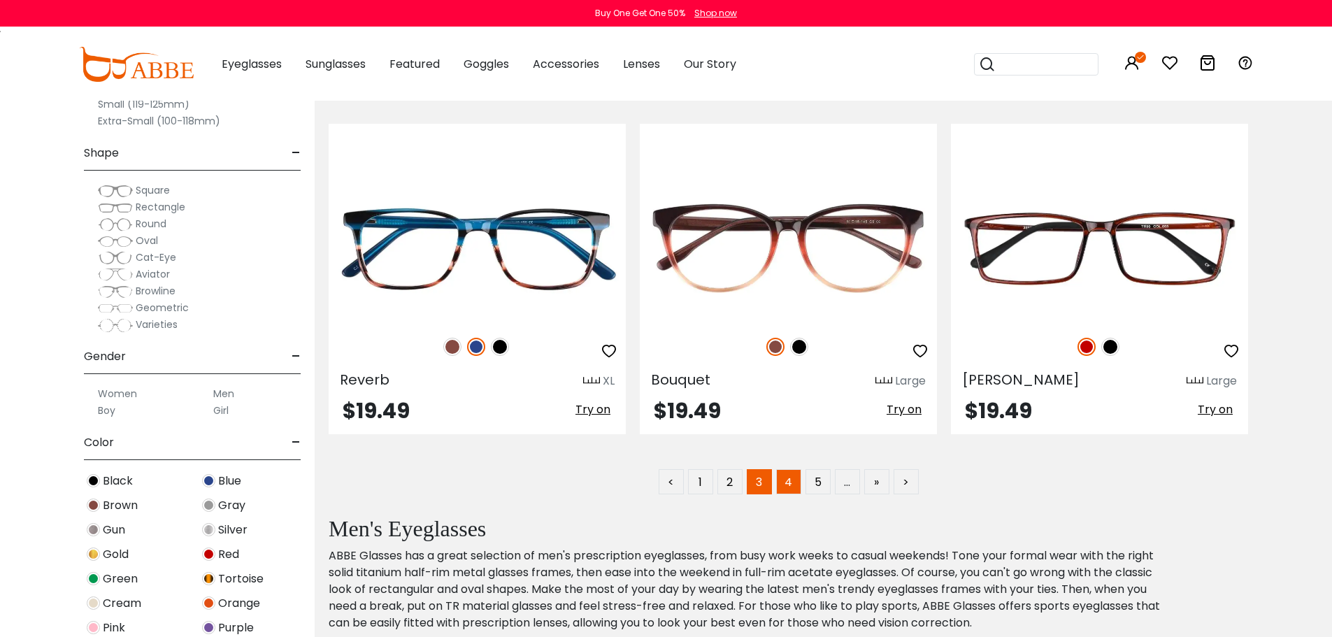
click at [783, 481] on link "4" at bounding box center [788, 481] width 25 height 25
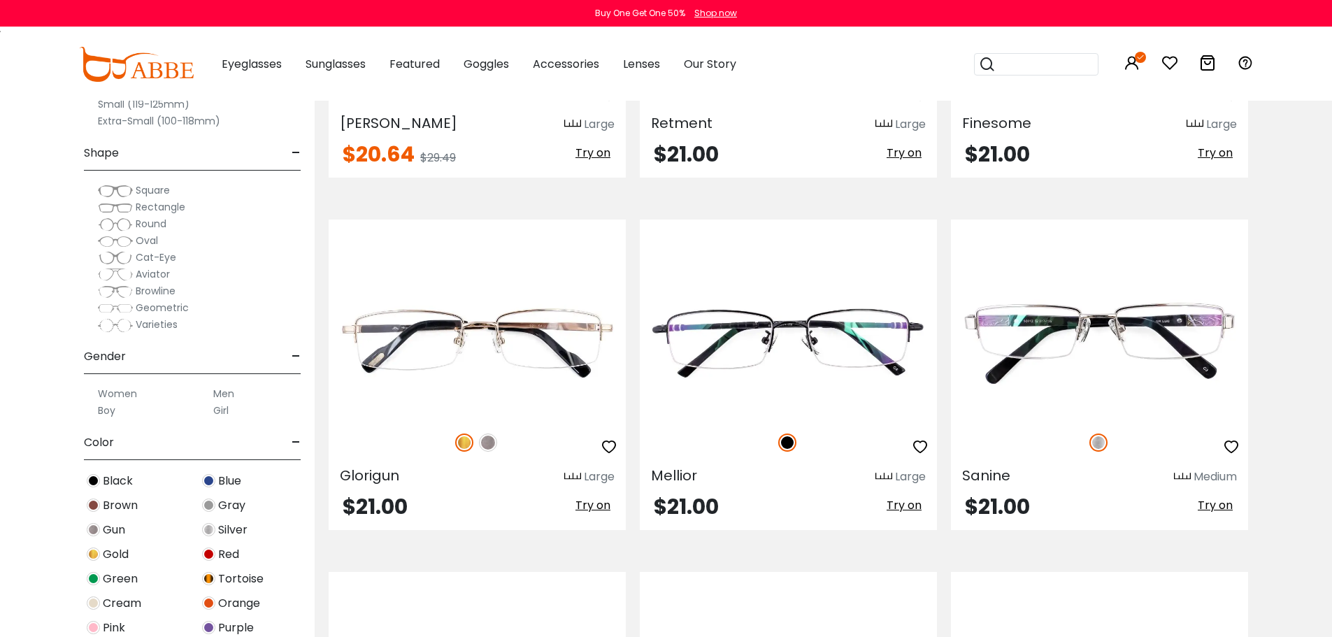
scroll to position [2238, 0]
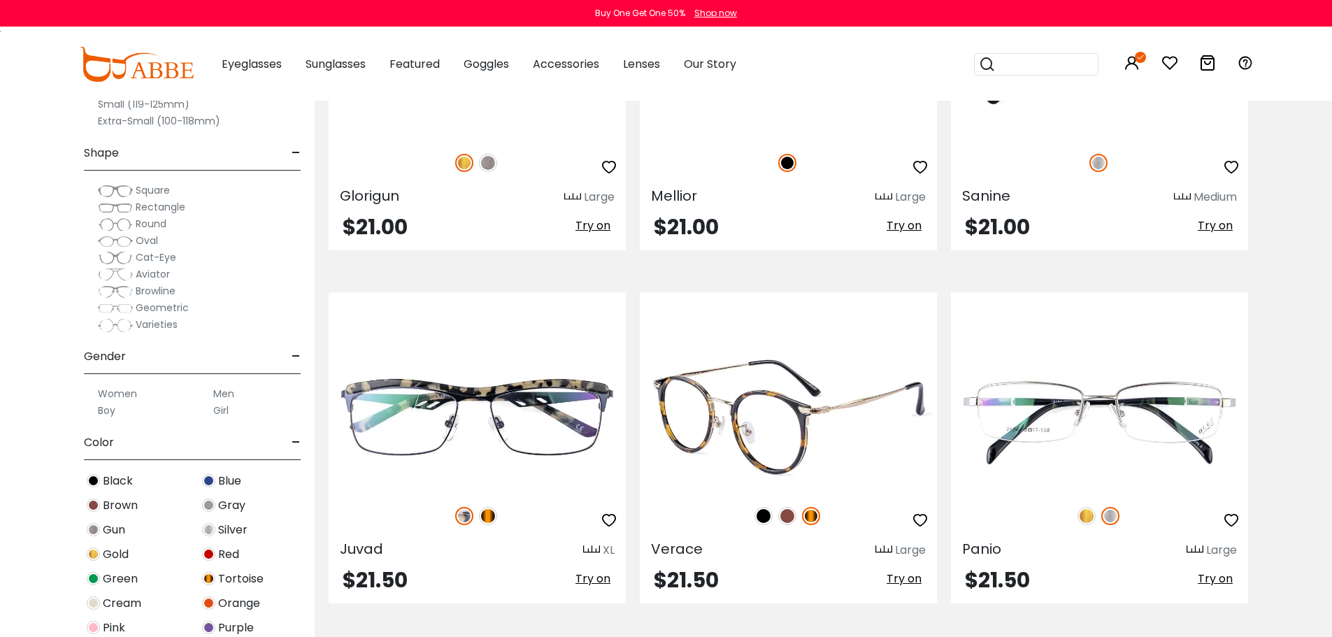
click at [759, 517] on img at bounding box center [764, 516] width 18 height 18
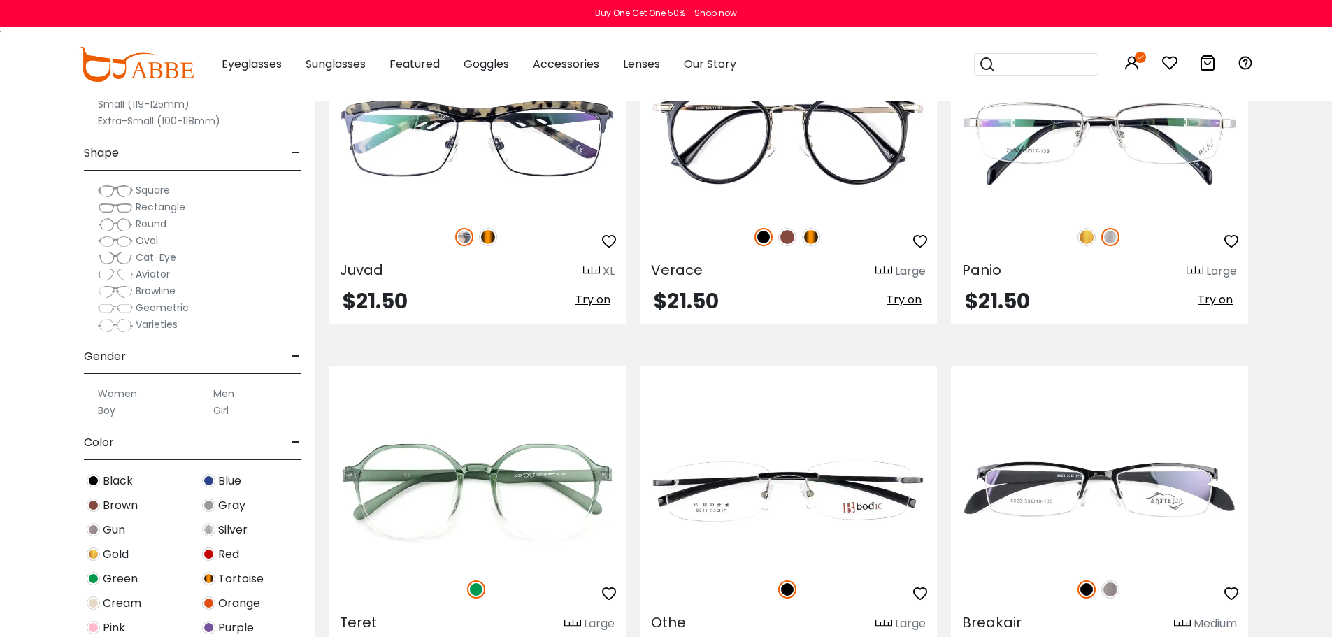
scroll to position [2798, 0]
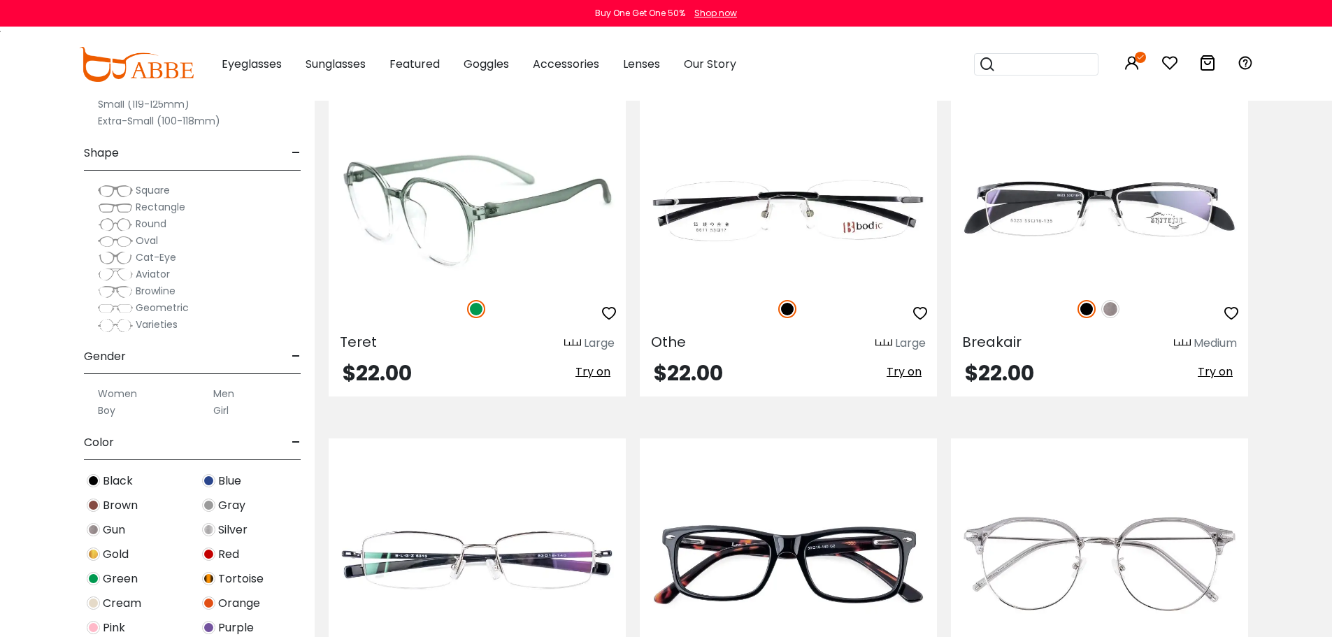
click at [584, 371] on span "Try on" at bounding box center [593, 372] width 35 height 16
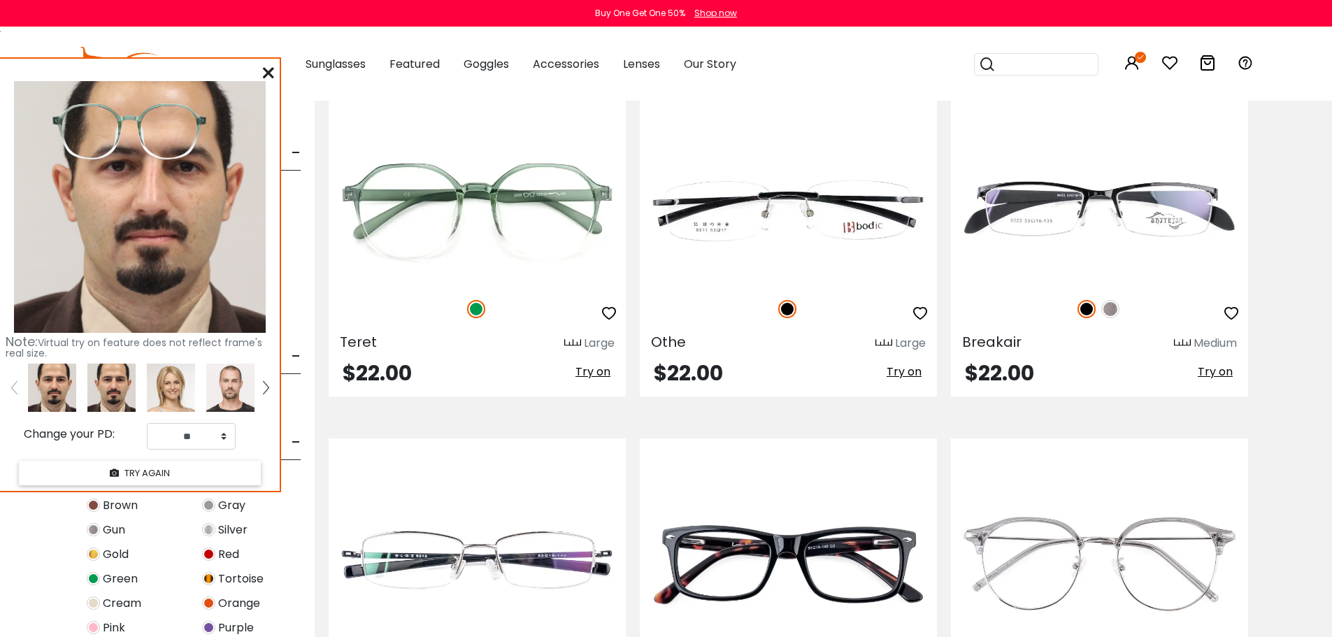
click at [90, 392] on img at bounding box center [111, 388] width 48 height 48
click at [227, 439] on select "** ** ** ** ** ** ** ** ** ** ** ** ** ** ** ** ** ** ** ** ** ** ** ** ** ** *…" at bounding box center [191, 436] width 89 height 27
select select "**"
click at [147, 423] on select "** ** ** ** ** ** ** ** ** ** ** ** ** ** ** ** ** ** ** ** ** ** ** ** ** ** *…" at bounding box center [191, 436] width 89 height 27
click at [267, 65] on div at bounding box center [268, 72] width 11 height 17
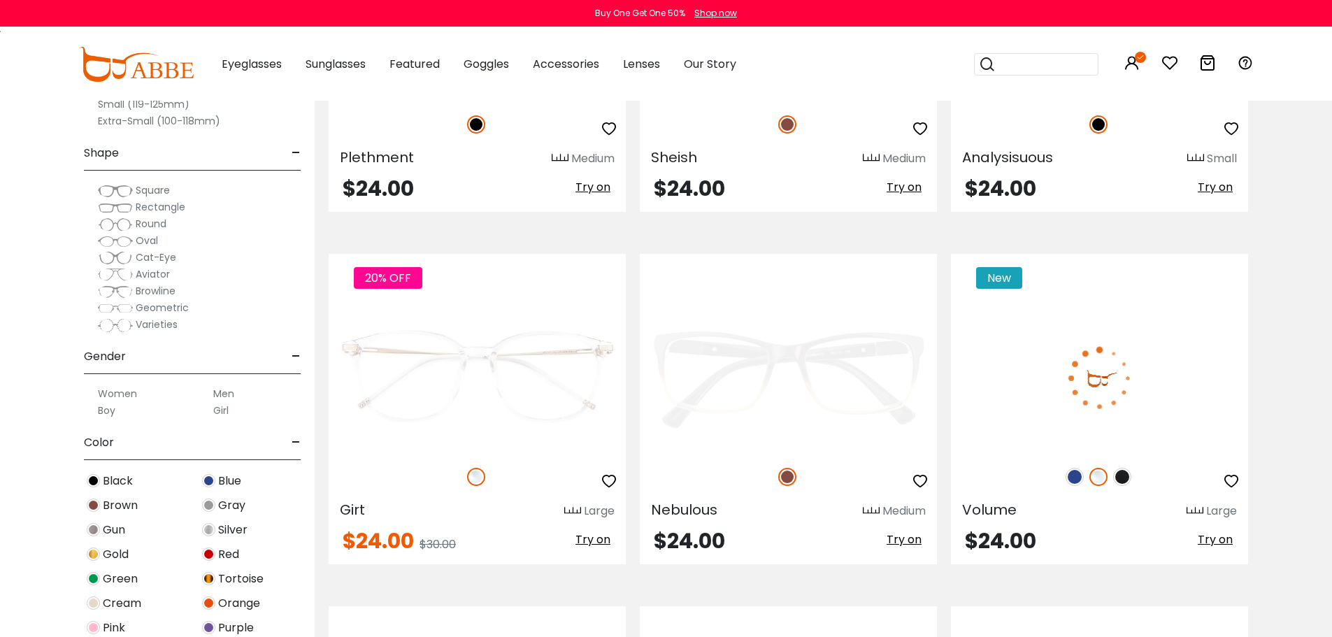
scroll to position [4756, 0]
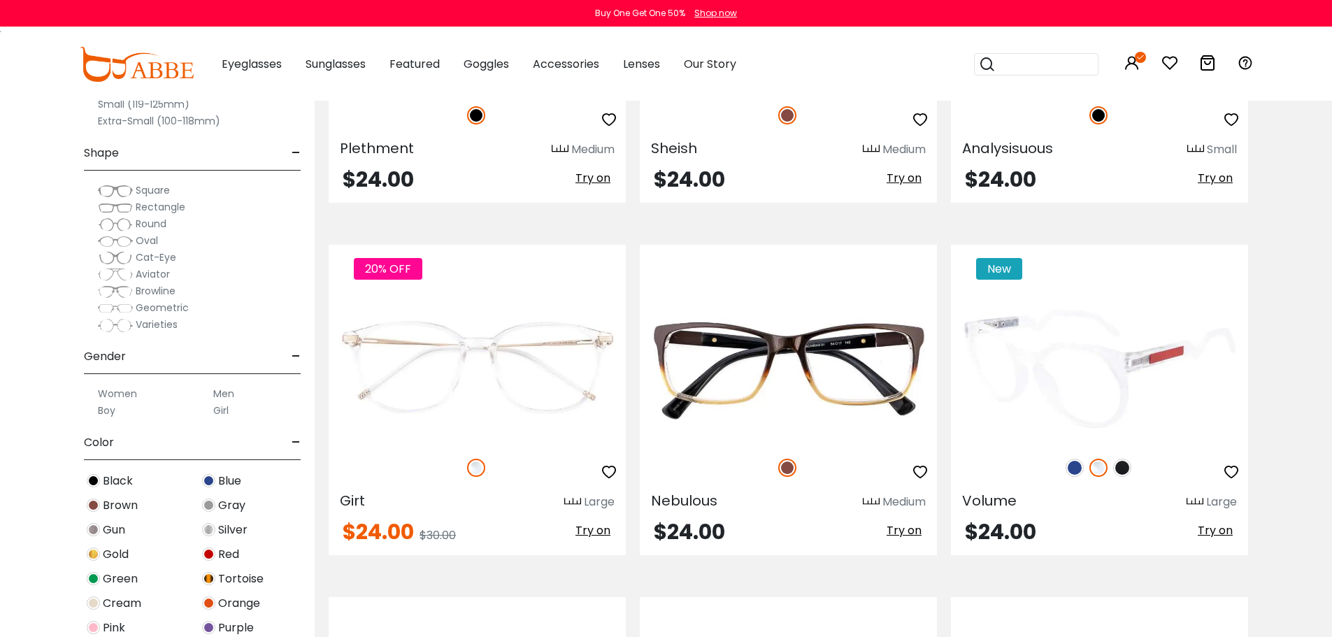
click at [1121, 469] on img at bounding box center [1122, 468] width 18 height 18
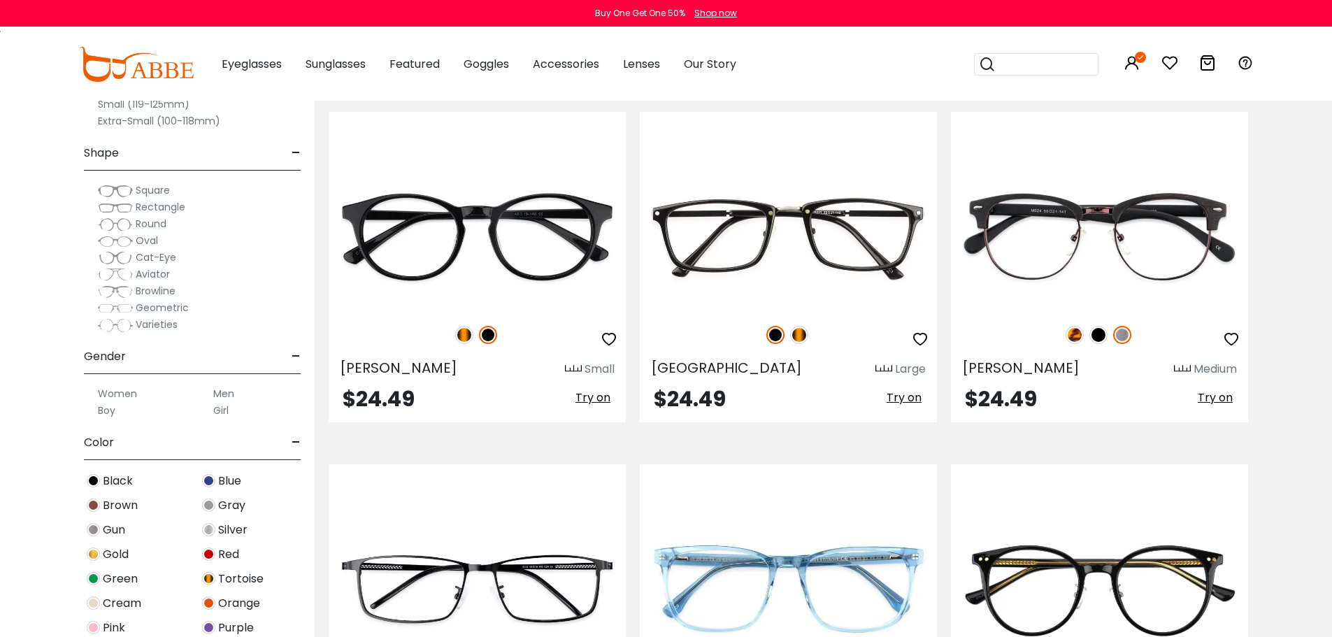
scroll to position [5595, 0]
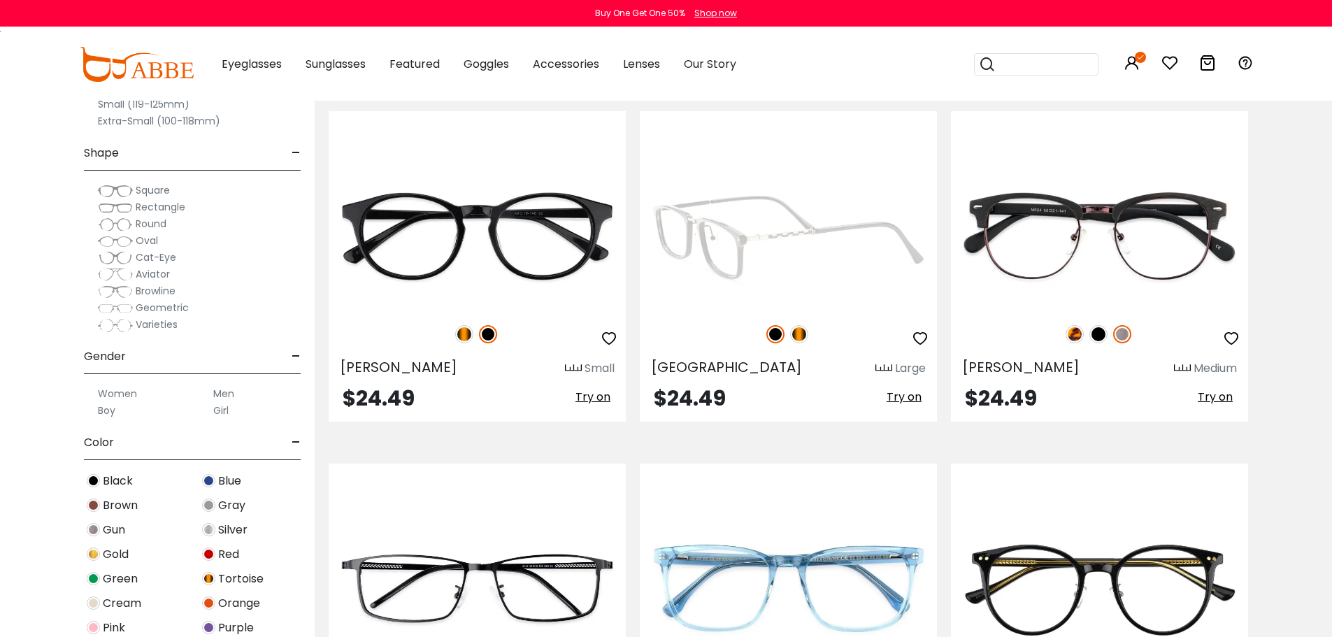
click at [909, 397] on span "Try on" at bounding box center [904, 397] width 35 height 16
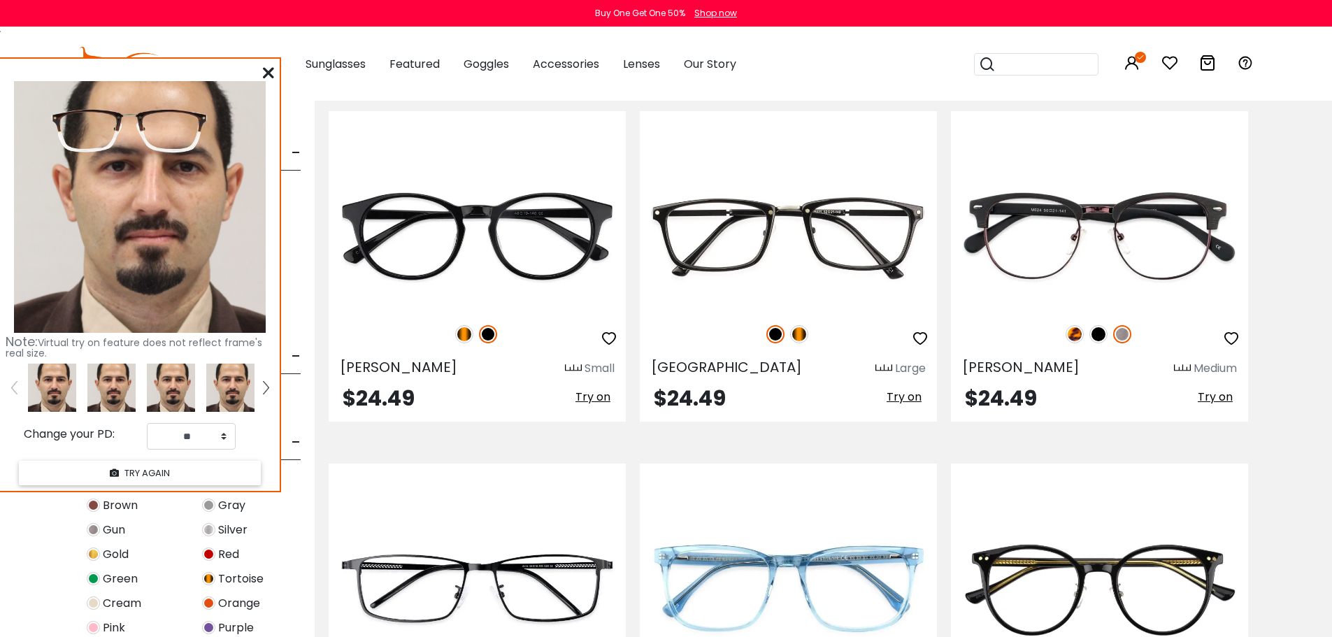
click at [112, 378] on img at bounding box center [111, 388] width 48 height 48
click at [120, 387] on img at bounding box center [111, 388] width 48 height 48
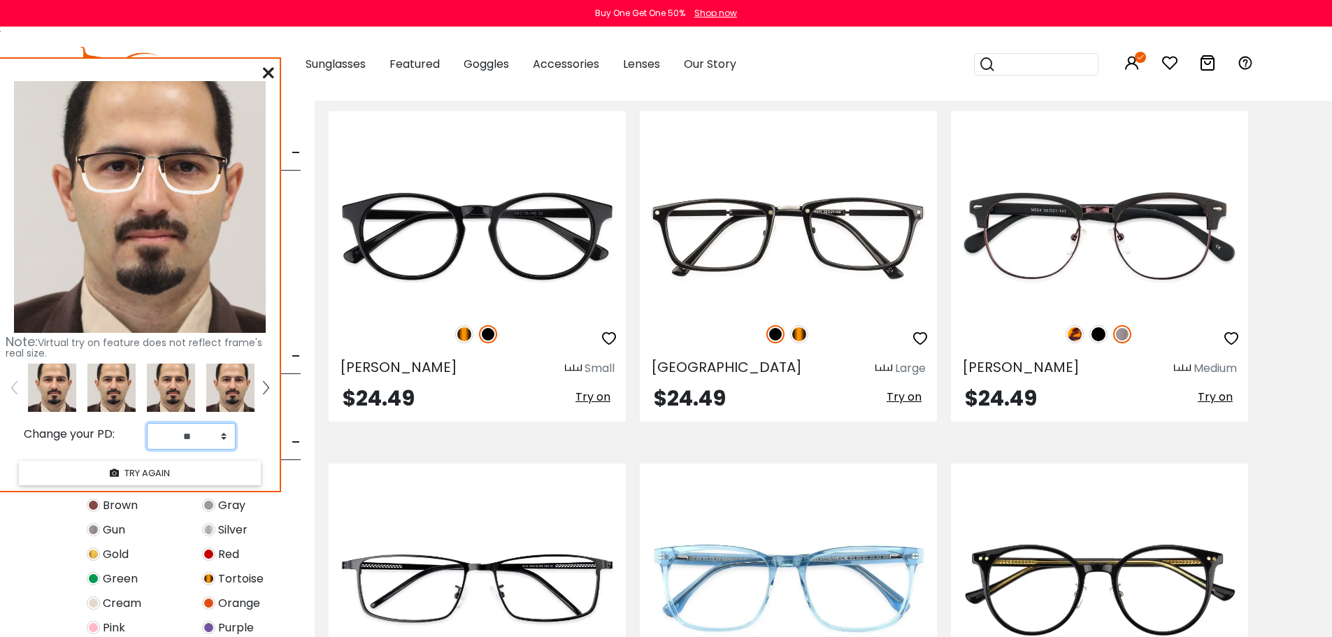
click at [222, 429] on select "** ** ** ** ** ** ** ** ** ** ** ** ** ** ** ** ** ** ** ** ** ** ** ** ** ** *…" at bounding box center [191, 436] width 89 height 27
click at [222, 430] on select "** ** ** ** ** ** ** ** ** ** ** ** ** ** ** ** ** ** ** ** ** ** ** ** ** ** *…" at bounding box center [191, 436] width 89 height 27
click at [180, 389] on img at bounding box center [171, 388] width 48 height 48
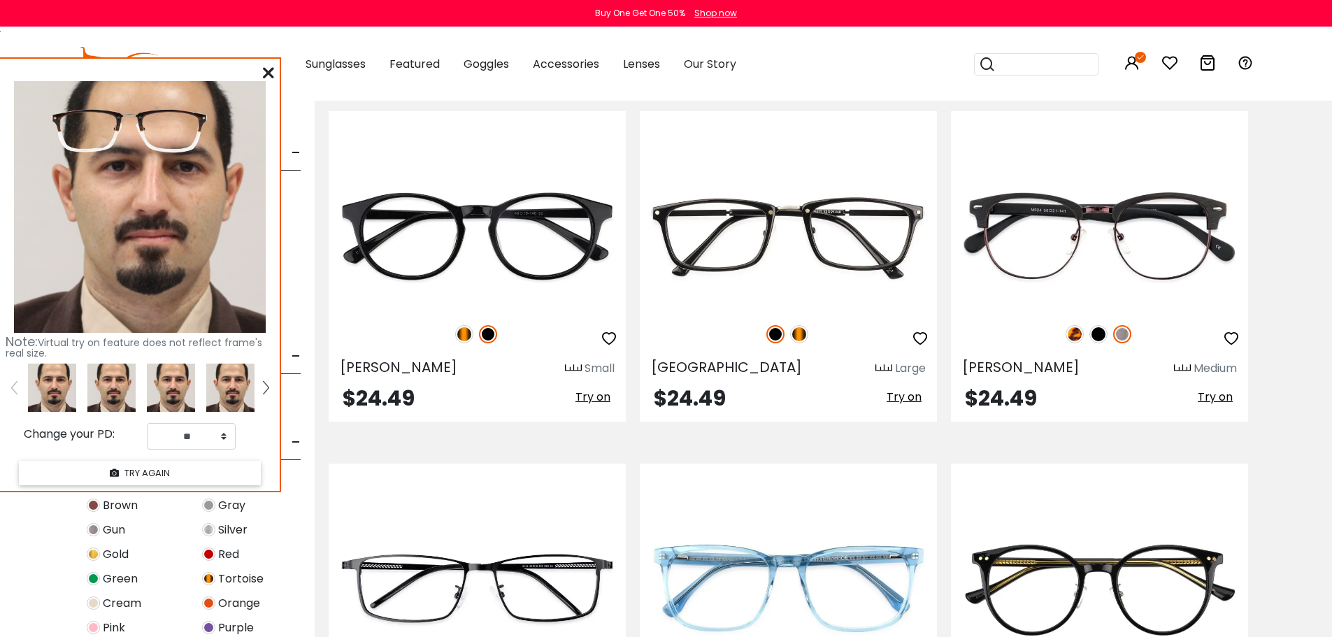
click at [220, 399] on img at bounding box center [230, 388] width 48 height 48
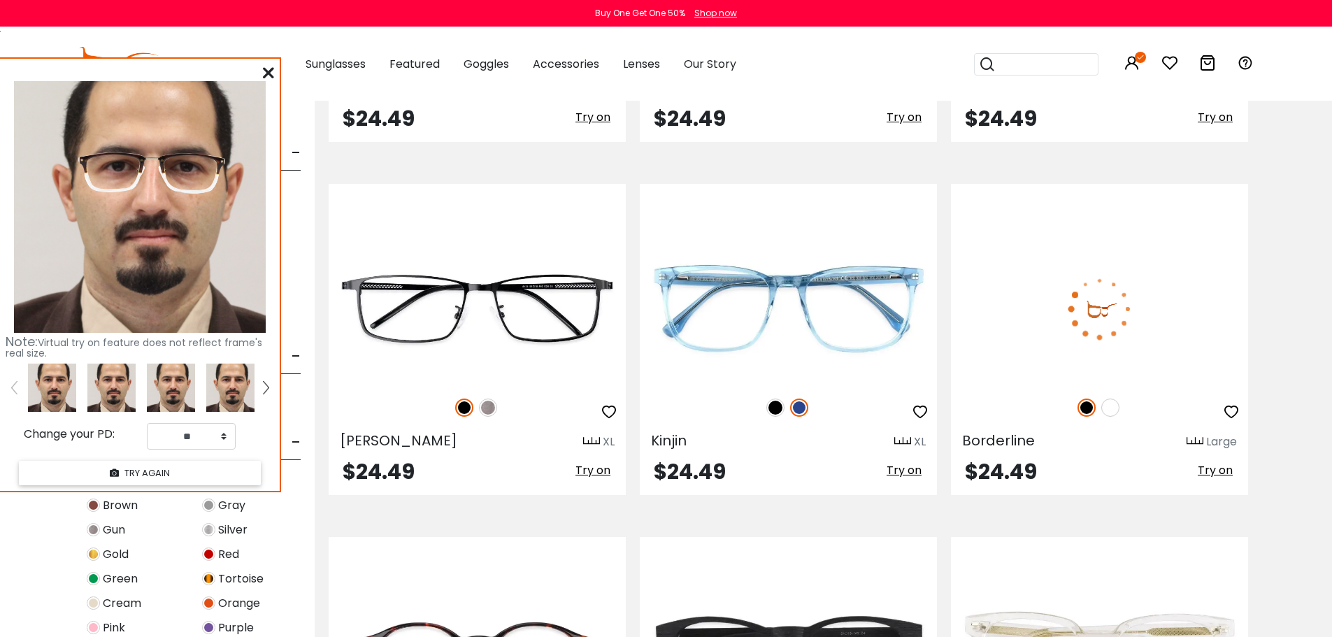
click at [1217, 470] on span "Try on" at bounding box center [1215, 470] width 35 height 16
click at [1214, 468] on span "Try on" at bounding box center [1215, 470] width 35 height 16
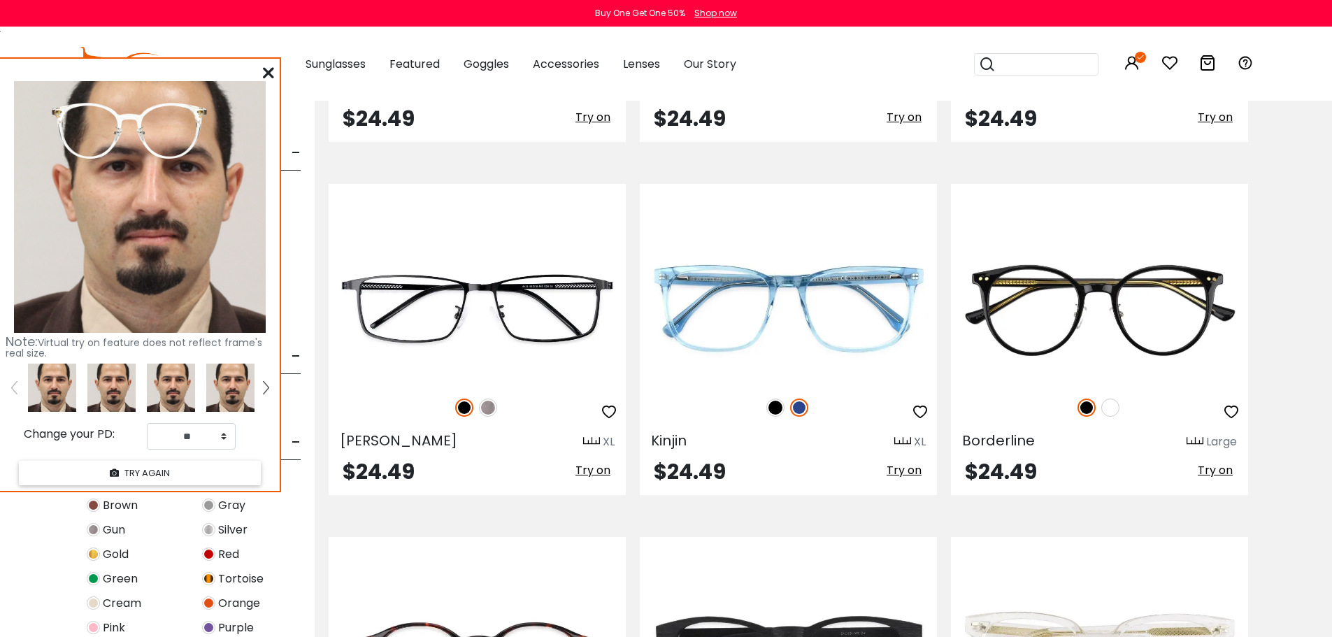
click at [266, 76] on icon at bounding box center [268, 72] width 11 height 11
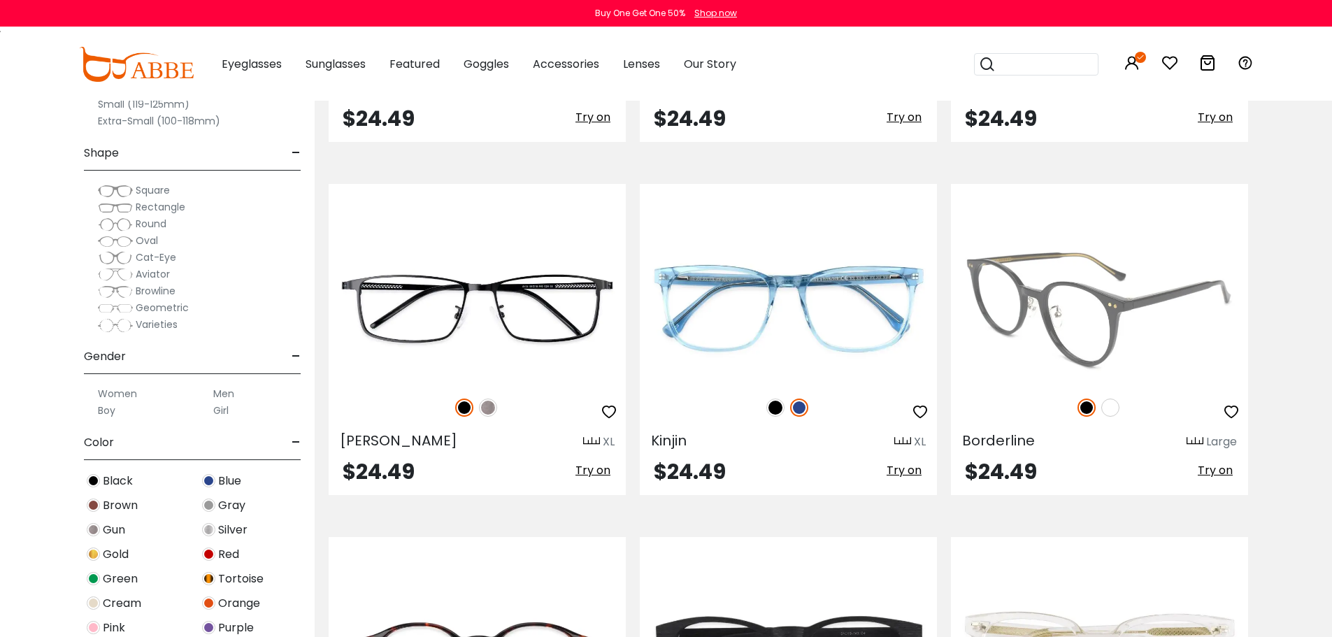
click at [1221, 473] on span "Try on" at bounding box center [1215, 470] width 35 height 16
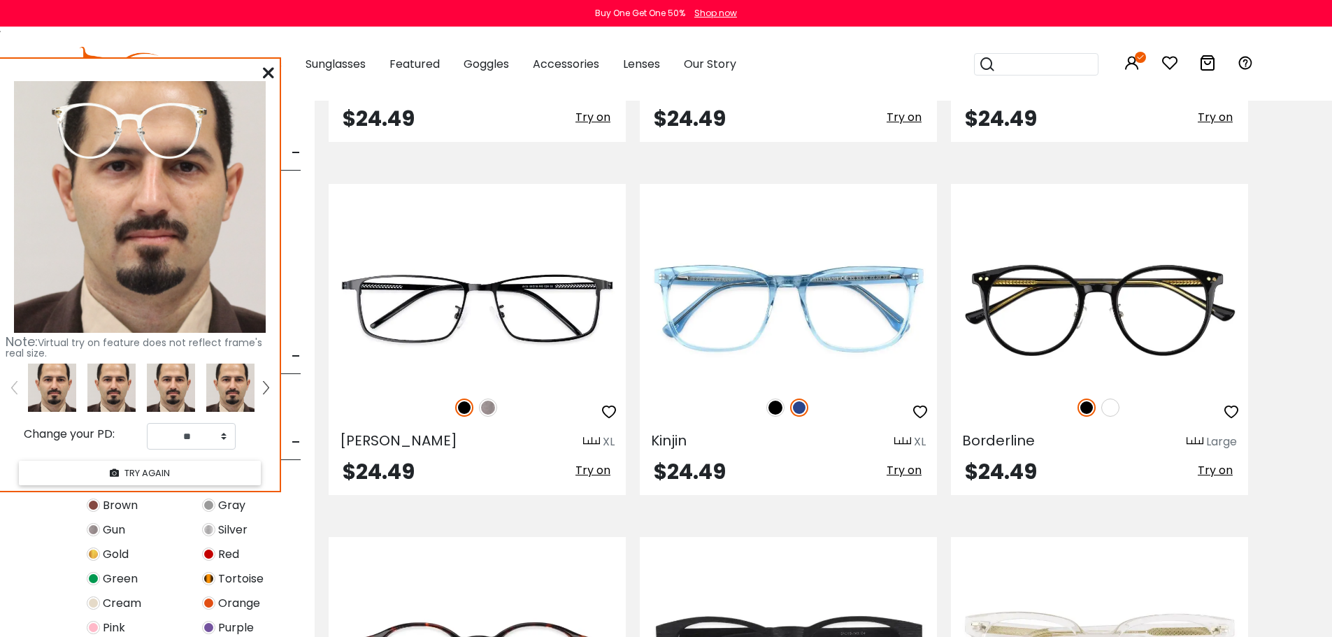
click at [113, 404] on img at bounding box center [111, 388] width 48 height 48
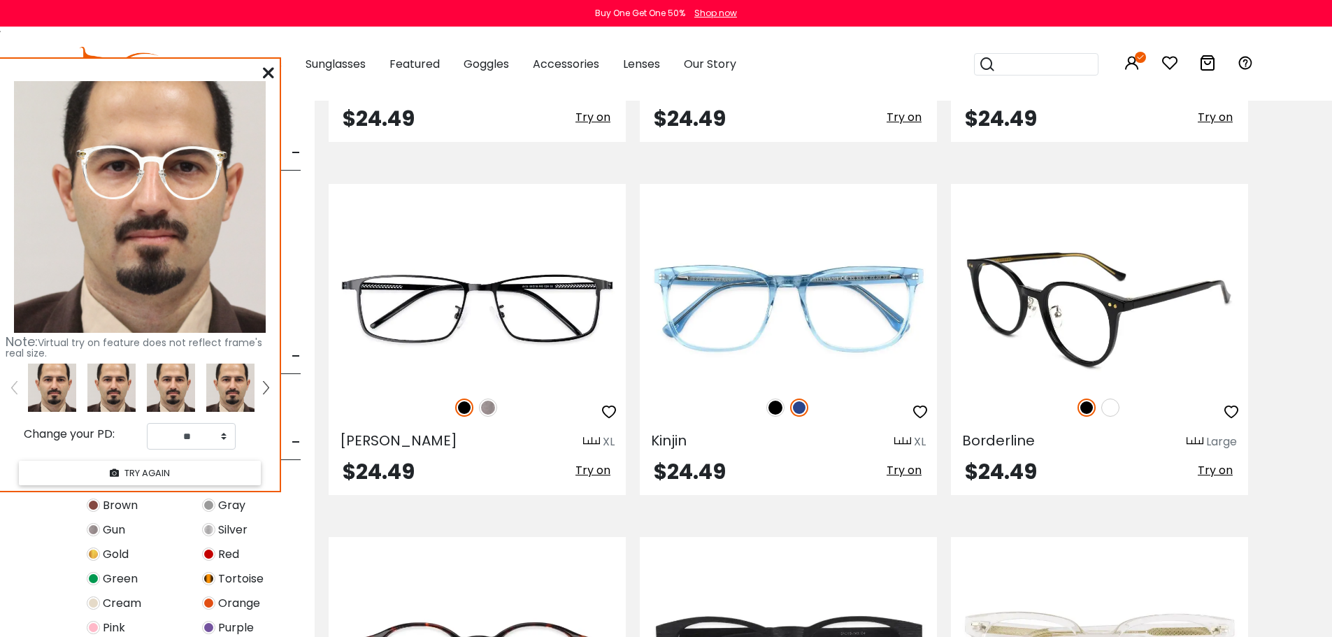
click at [1080, 411] on img at bounding box center [1087, 408] width 18 height 18
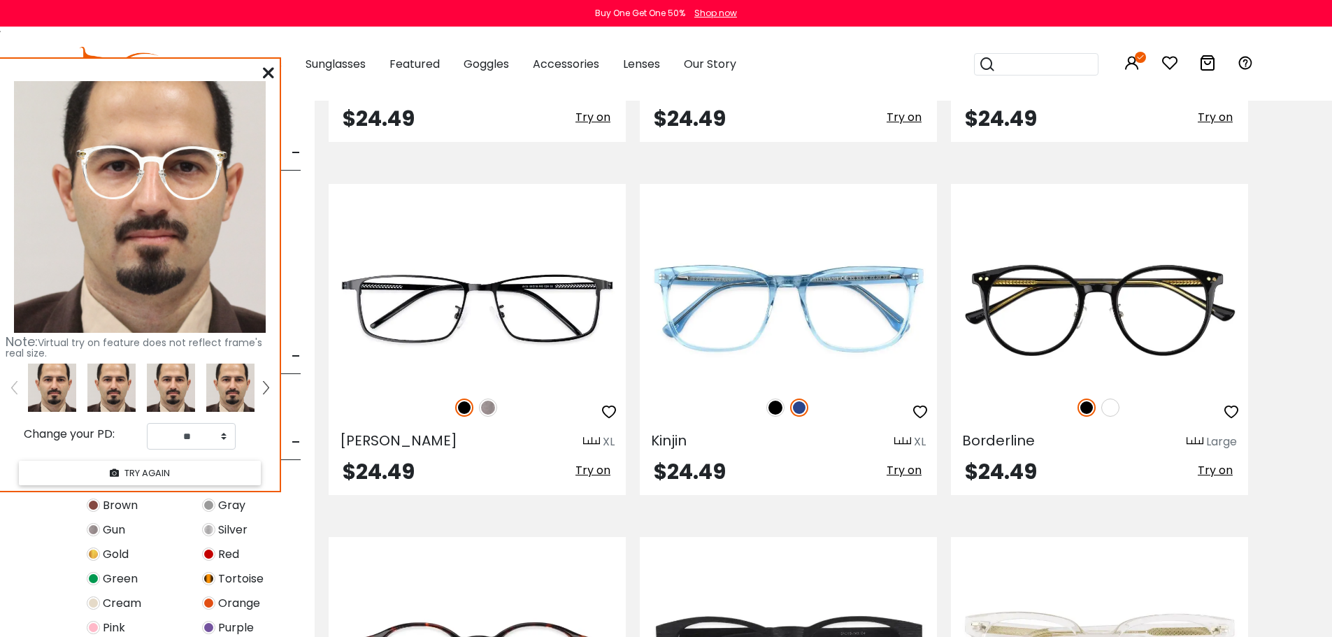
click at [270, 74] on icon at bounding box center [268, 72] width 11 height 11
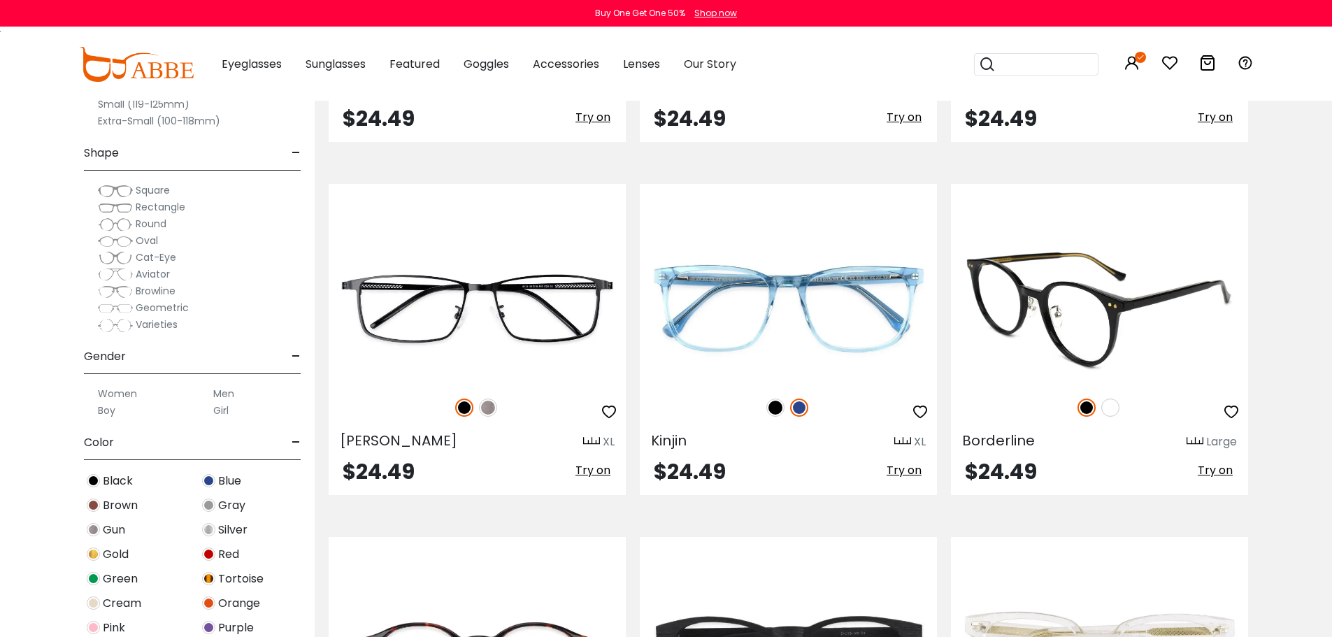
click at [1113, 409] on img at bounding box center [1111, 408] width 18 height 18
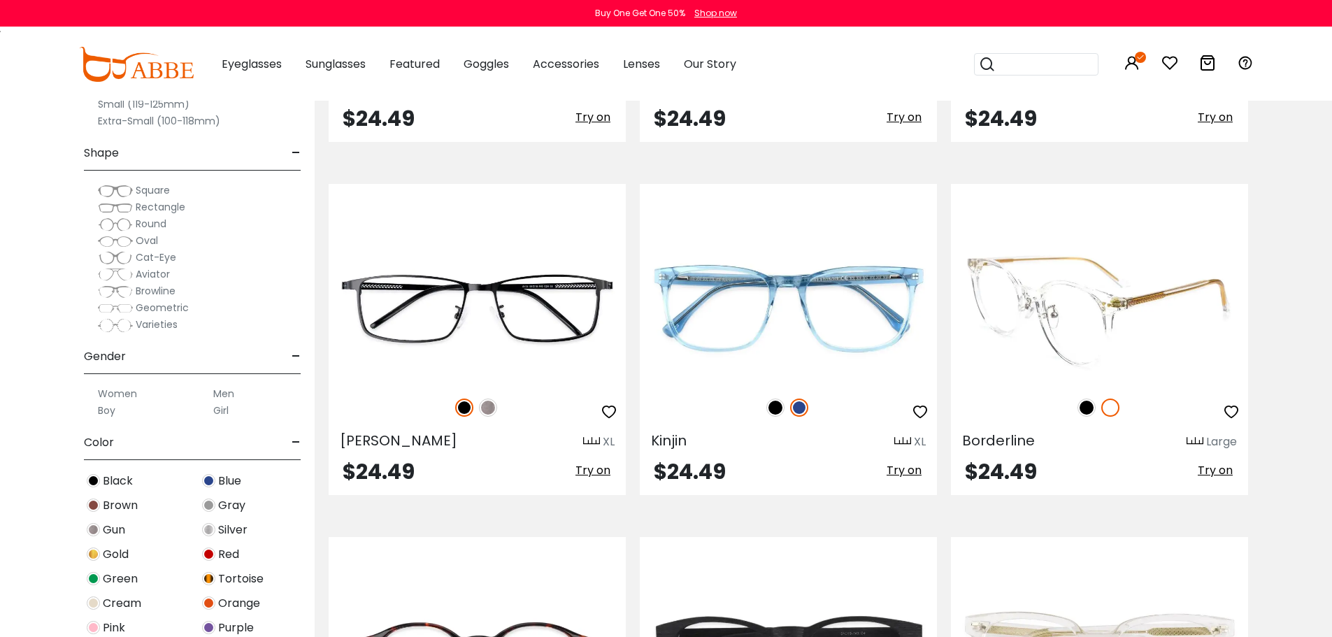
click at [1088, 408] on img at bounding box center [1087, 408] width 18 height 18
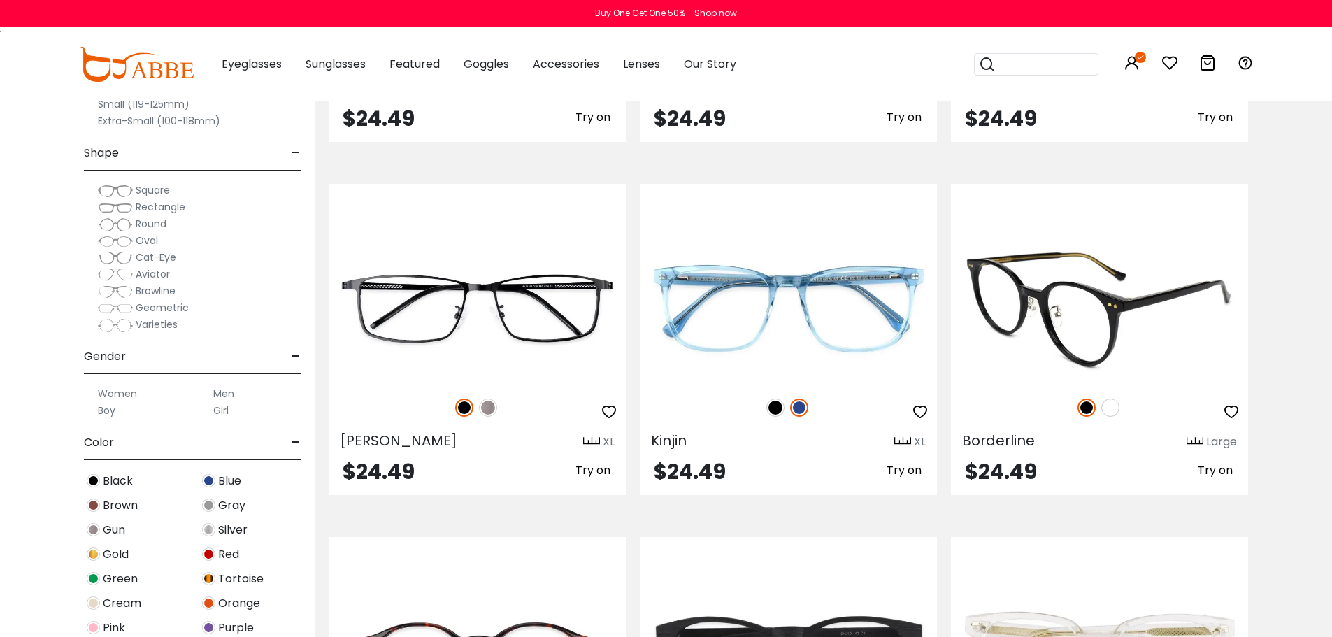
click at [1210, 474] on span "Try on" at bounding box center [1215, 470] width 35 height 16
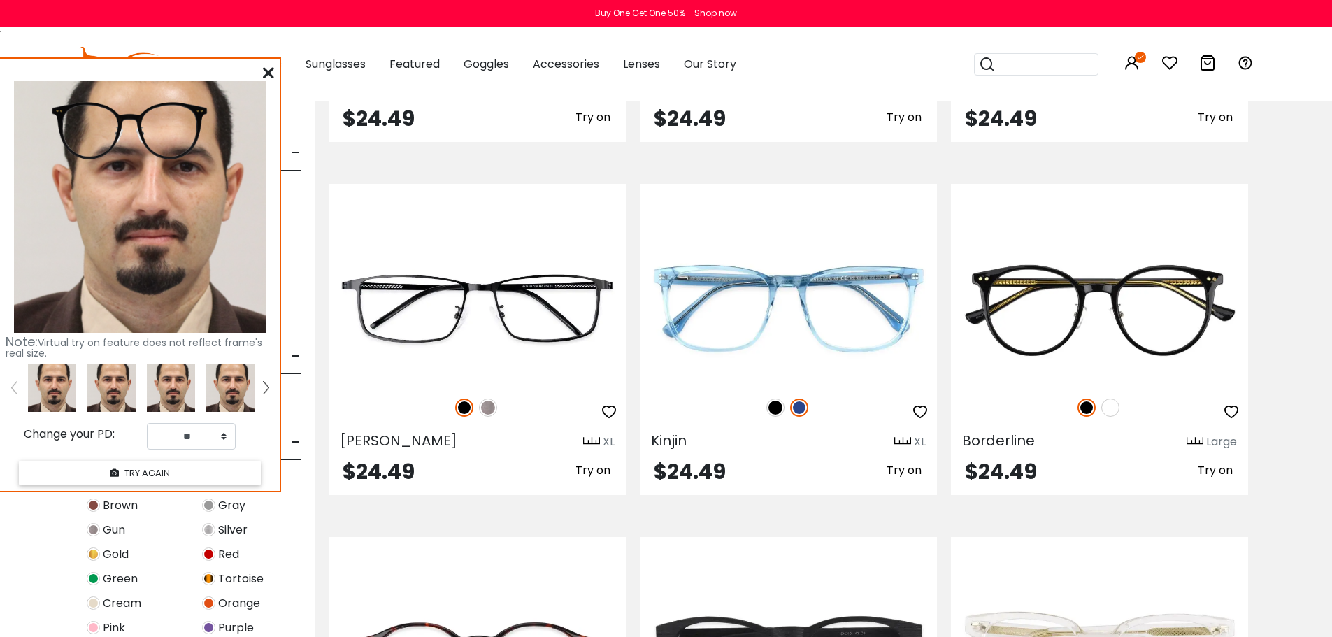
click at [133, 387] on img at bounding box center [111, 388] width 48 height 48
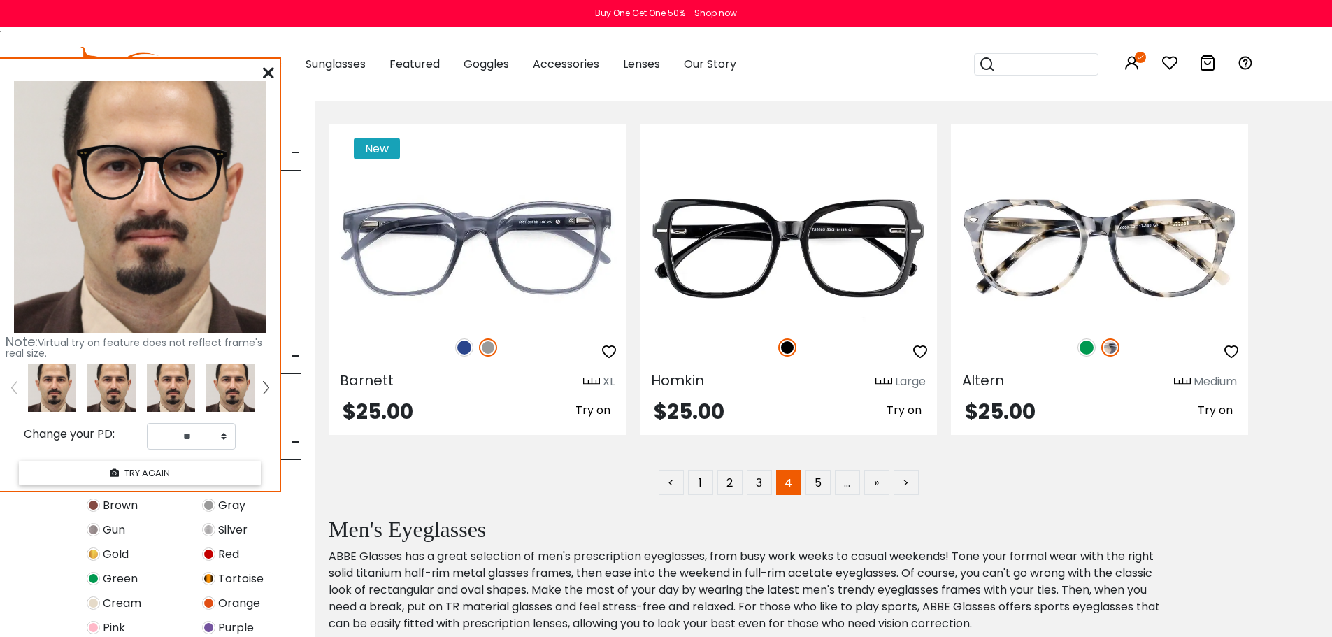
scroll to position [6994, 0]
click at [811, 483] on link "5" at bounding box center [818, 481] width 25 height 25
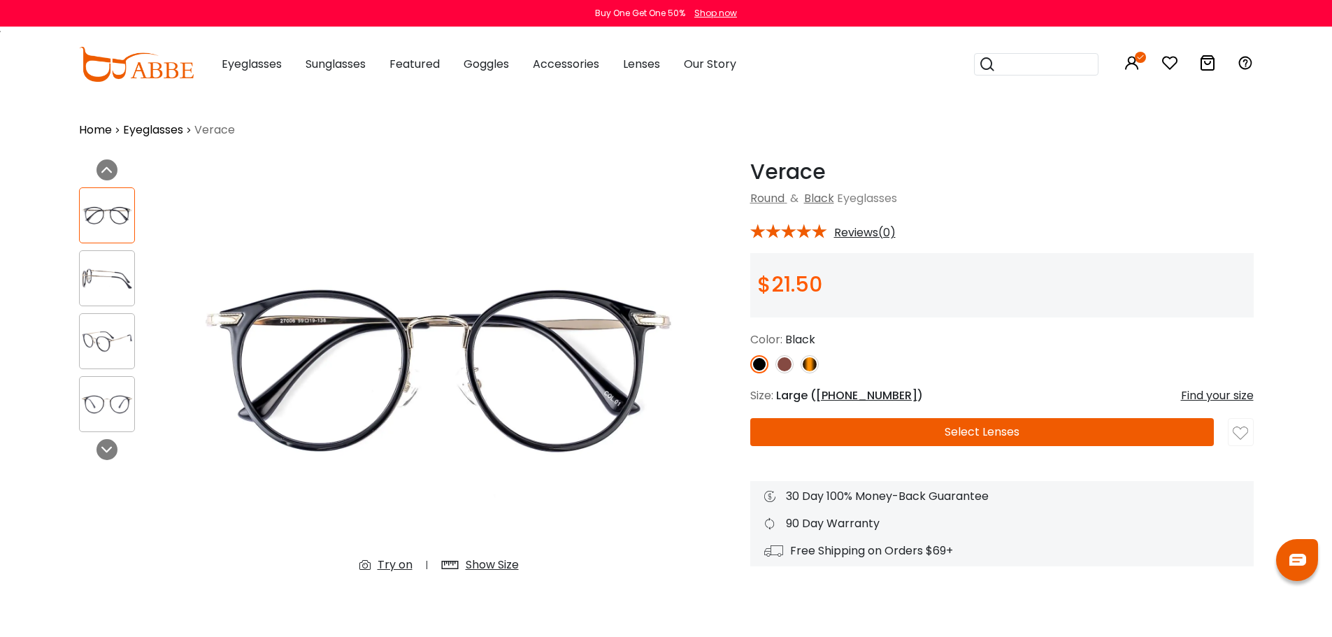
click at [760, 369] on img at bounding box center [759, 364] width 18 height 18
click at [788, 362] on img at bounding box center [785, 364] width 18 height 18
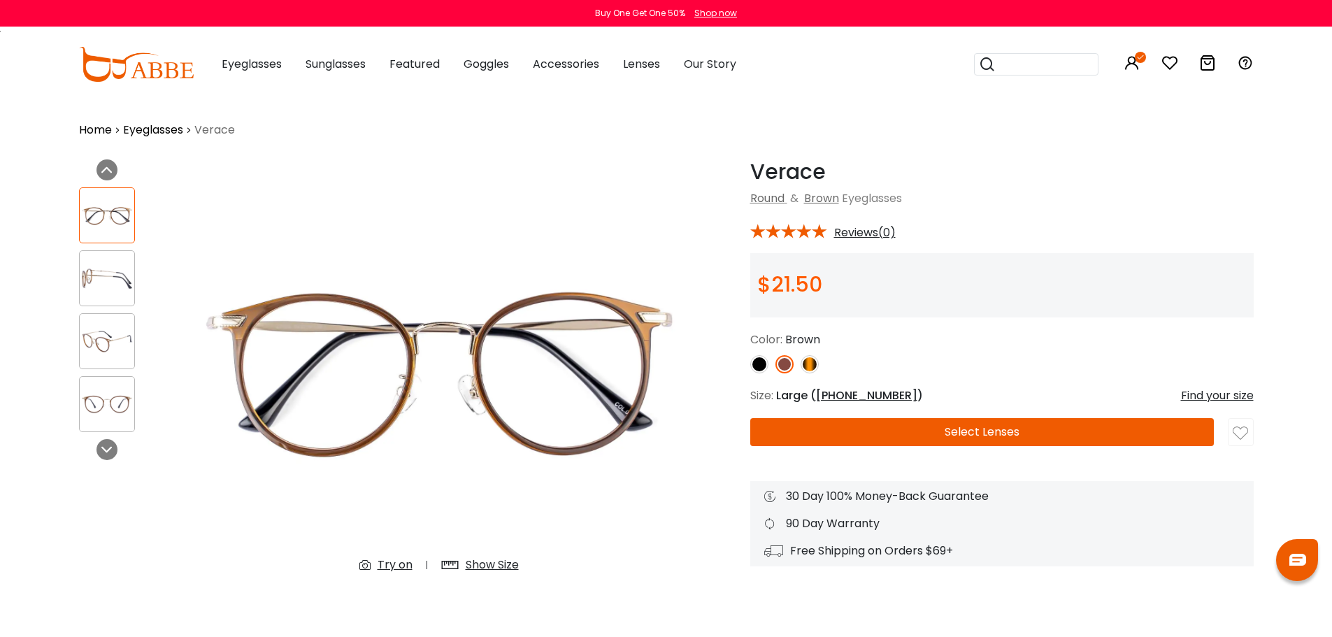
click at [806, 363] on img at bounding box center [810, 364] width 18 height 18
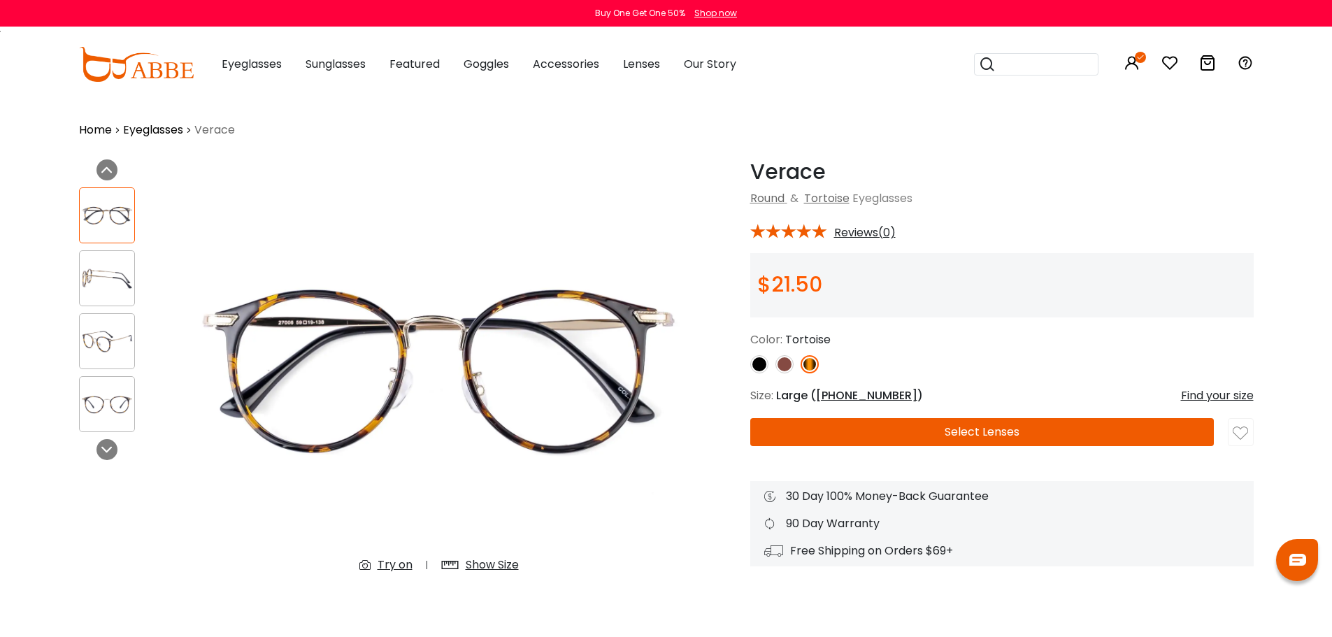
click at [760, 366] on img at bounding box center [759, 364] width 18 height 18
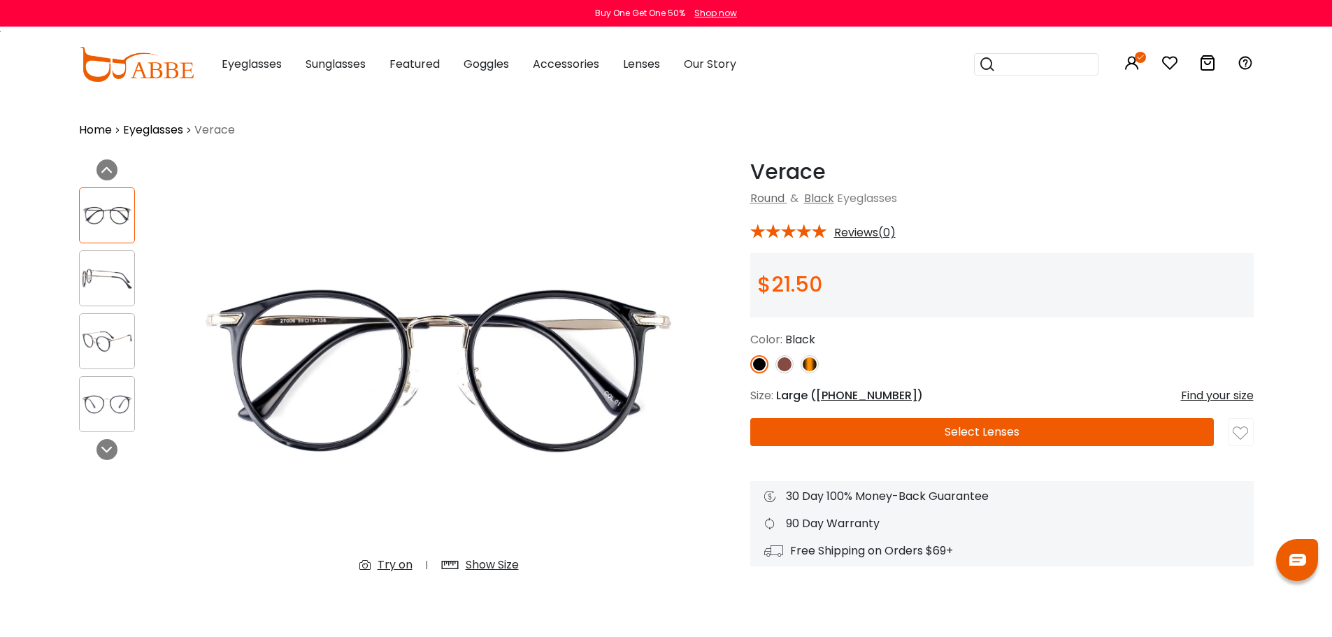
click at [99, 410] on img at bounding box center [107, 404] width 55 height 27
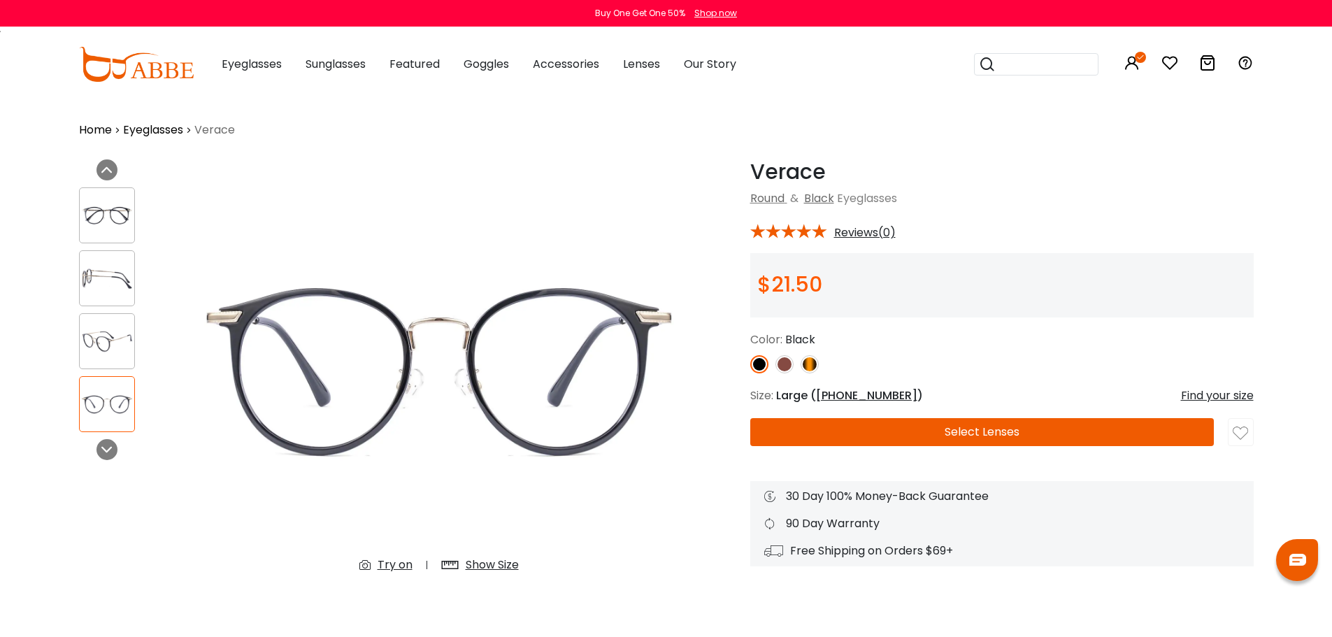
click at [394, 568] on div "Try on" at bounding box center [395, 565] width 35 height 17
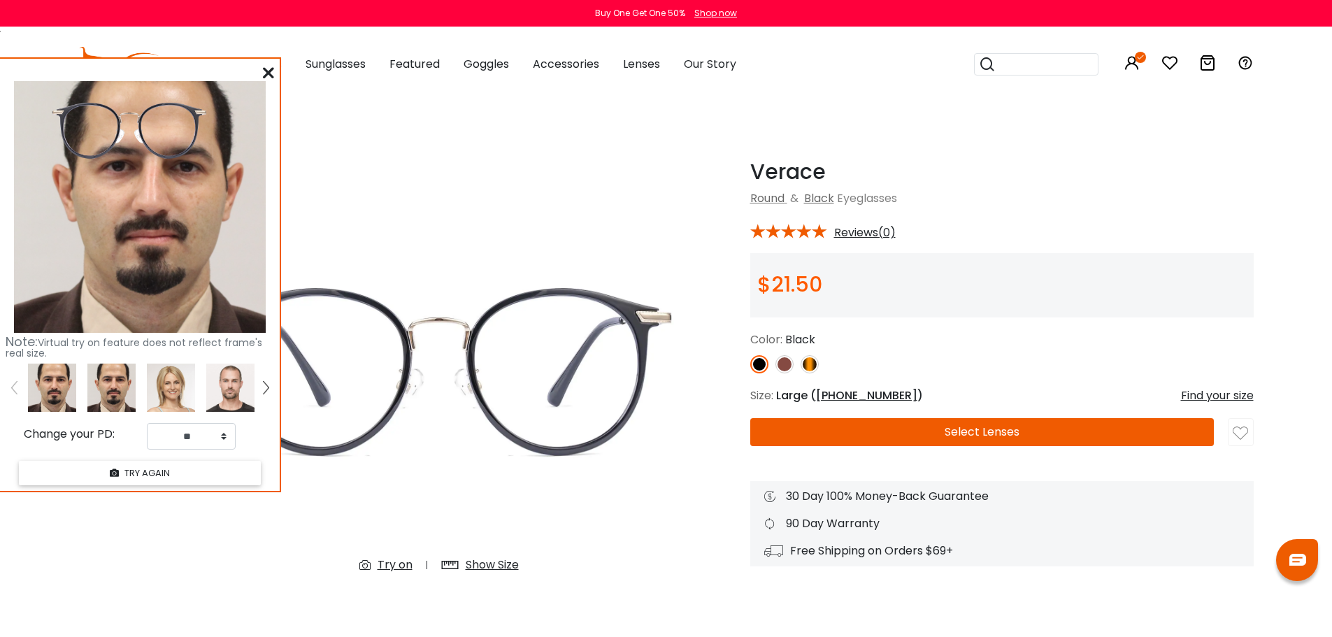
click at [116, 385] on img at bounding box center [111, 388] width 48 height 48
click at [221, 437] on select "** ** ** ** ** ** ** ** ** ** ** ** ** ** ** ** ** ** ** ** ** ** ** ** ** ** *…" at bounding box center [191, 436] width 89 height 27
select select "**"
click at [147, 423] on select "** ** ** ** ** ** ** ** ** ** ** ** ** ** ** ** ** ** ** ** ** ** ** ** ** ** *…" at bounding box center [191, 436] width 89 height 27
click at [266, 71] on icon at bounding box center [268, 72] width 11 height 11
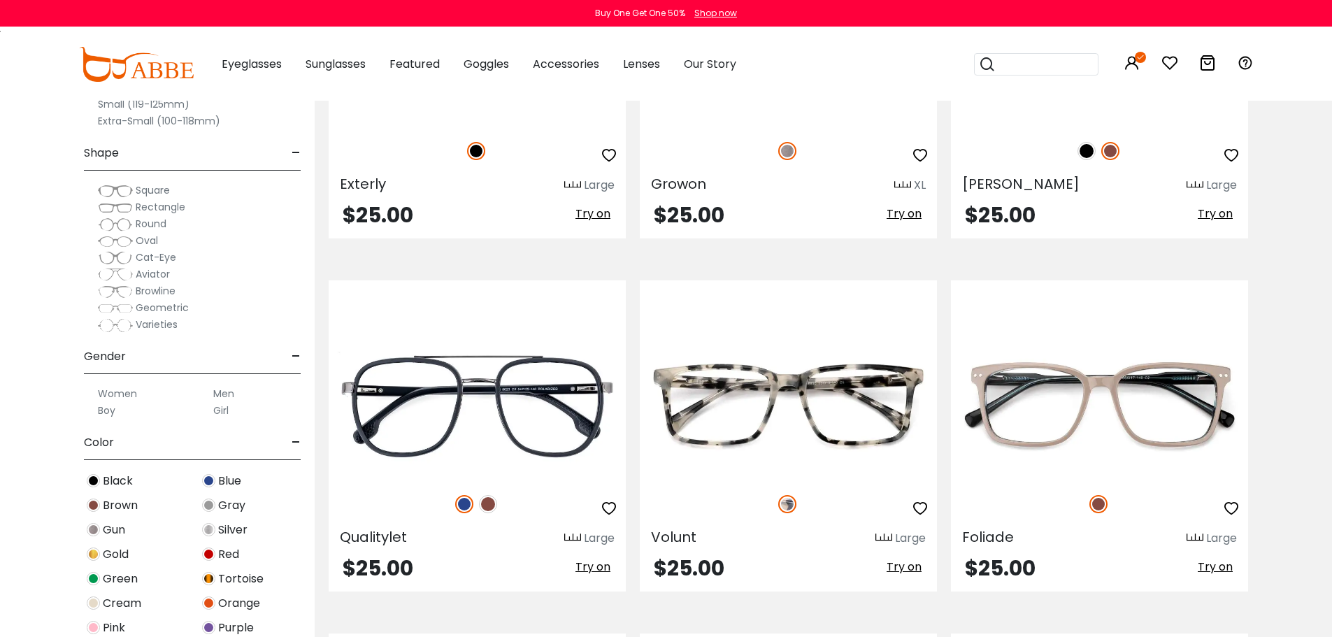
scroll to position [839, 0]
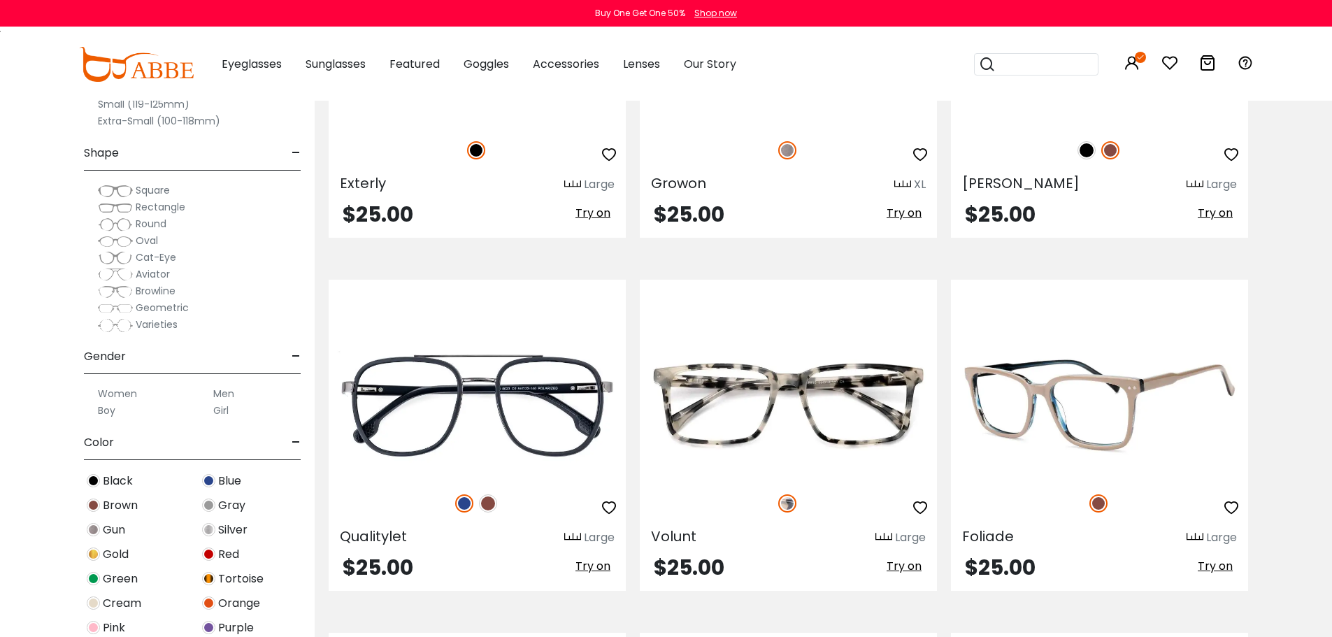
click at [1211, 562] on span "Try on" at bounding box center [1215, 566] width 35 height 16
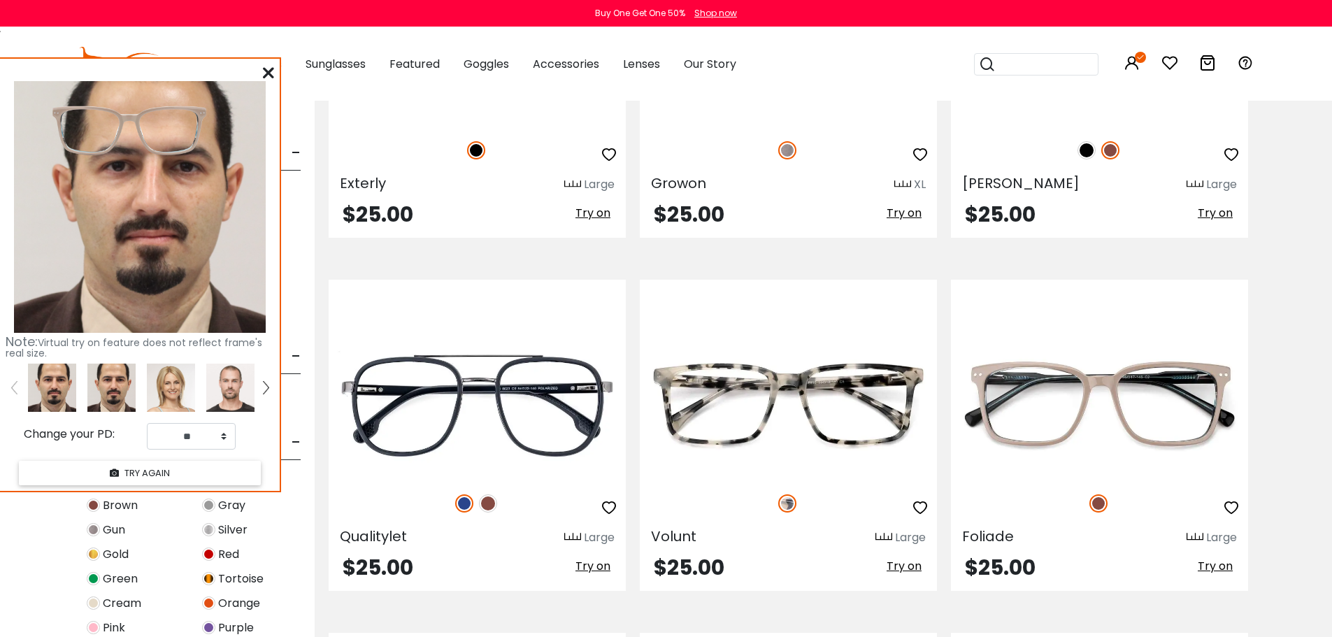
click at [92, 382] on img at bounding box center [111, 388] width 48 height 48
click at [62, 398] on img at bounding box center [52, 388] width 48 height 48
click at [107, 399] on img at bounding box center [111, 388] width 48 height 48
click at [213, 432] on select "** ** ** ** ** ** ** ** ** ** ** ** ** ** ** ** ** ** ** ** ** ** ** ** ** ** *…" at bounding box center [191, 436] width 89 height 27
select select "**"
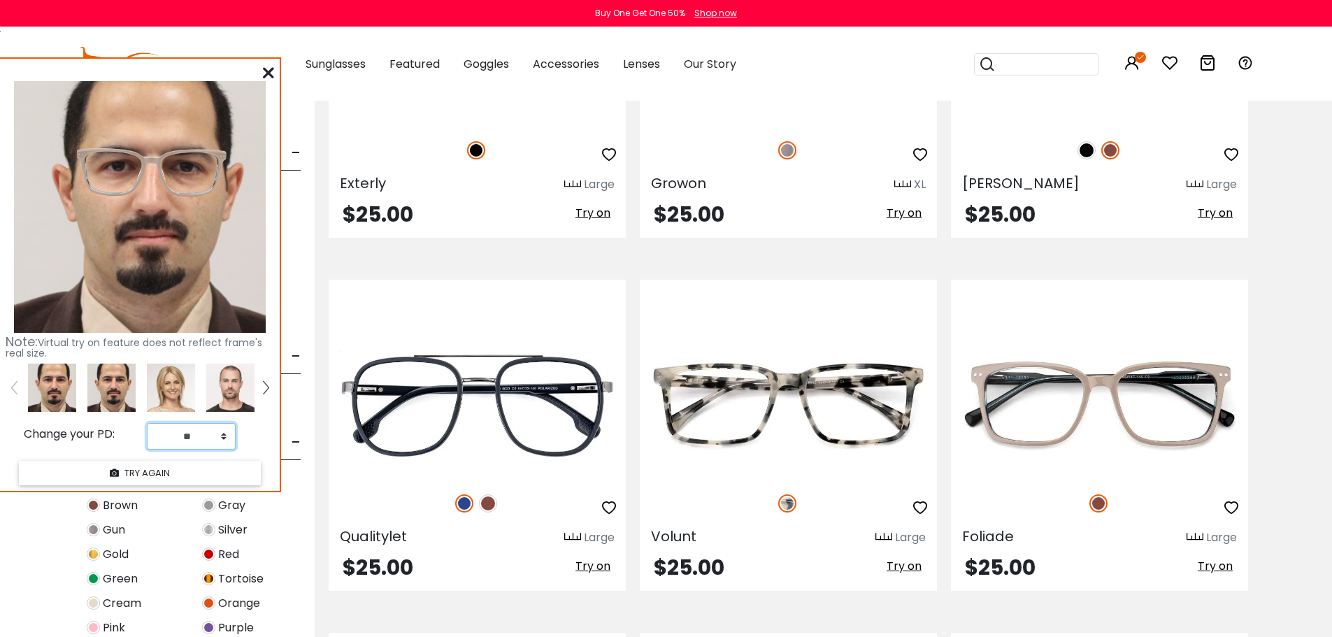
click at [147, 423] on select "** ** ** ** ** ** ** ** ** ** ** ** ** ** ** ** ** ** ** ** ** ** ** ** ** ** *…" at bounding box center [191, 436] width 89 height 27
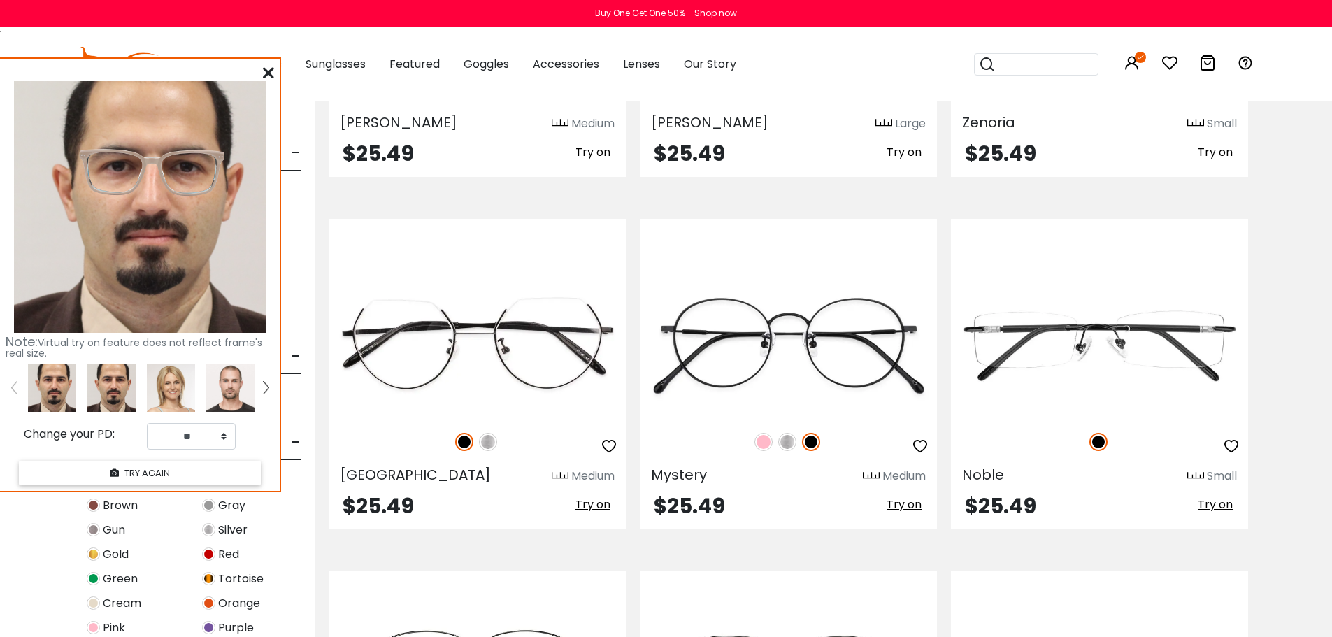
scroll to position [1958, 0]
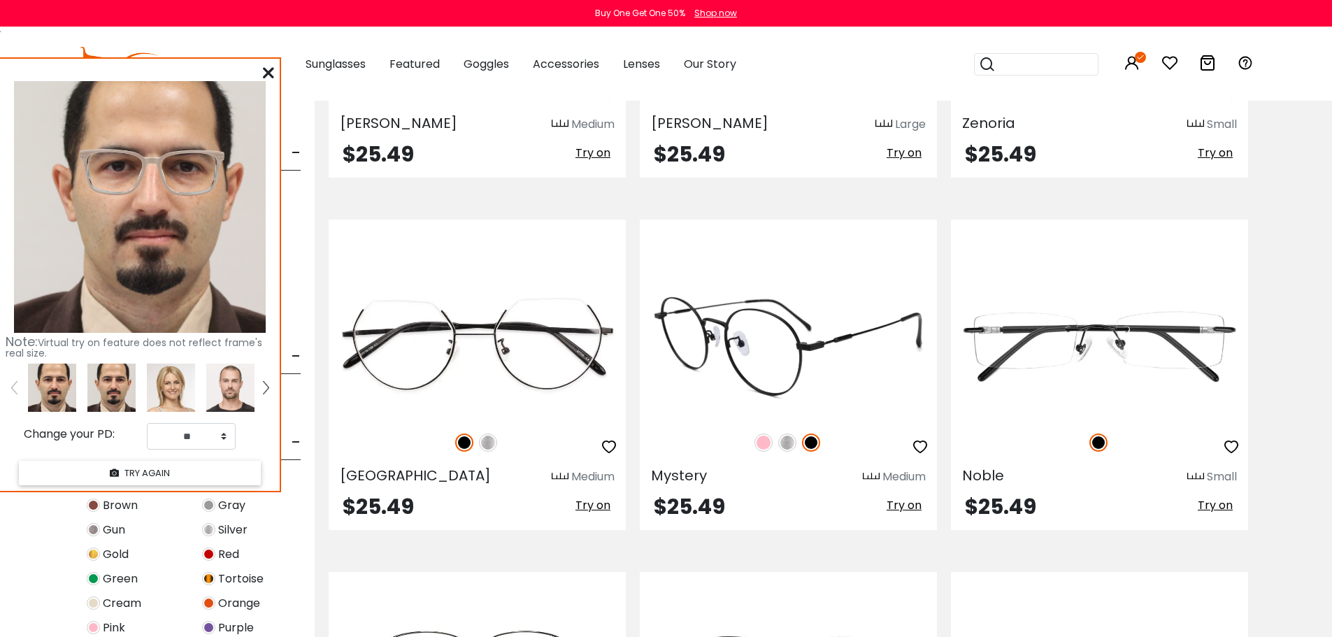
click at [892, 502] on span "Try on" at bounding box center [904, 505] width 35 height 16
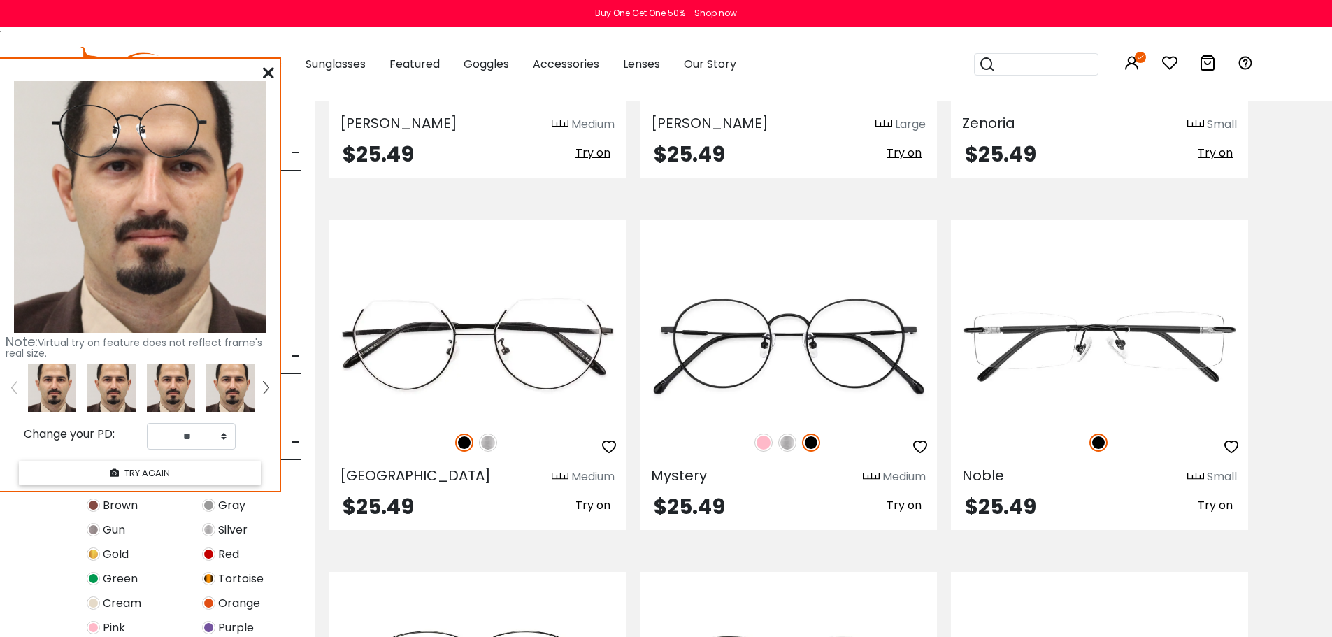
click at [115, 379] on img at bounding box center [111, 388] width 48 height 48
click at [264, 73] on div "Note: Virtual try on feature does not reflect frame's real size. Change your PD…" at bounding box center [141, 275] width 280 height 432
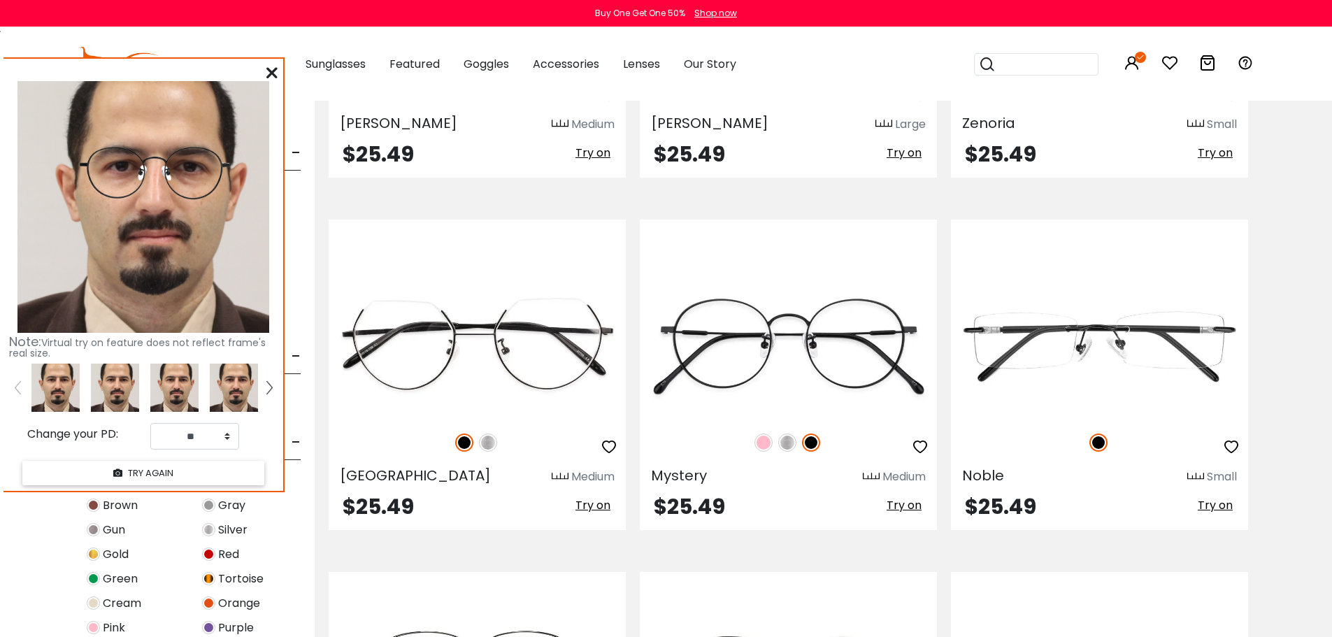
click at [269, 73] on icon at bounding box center [271, 72] width 11 height 11
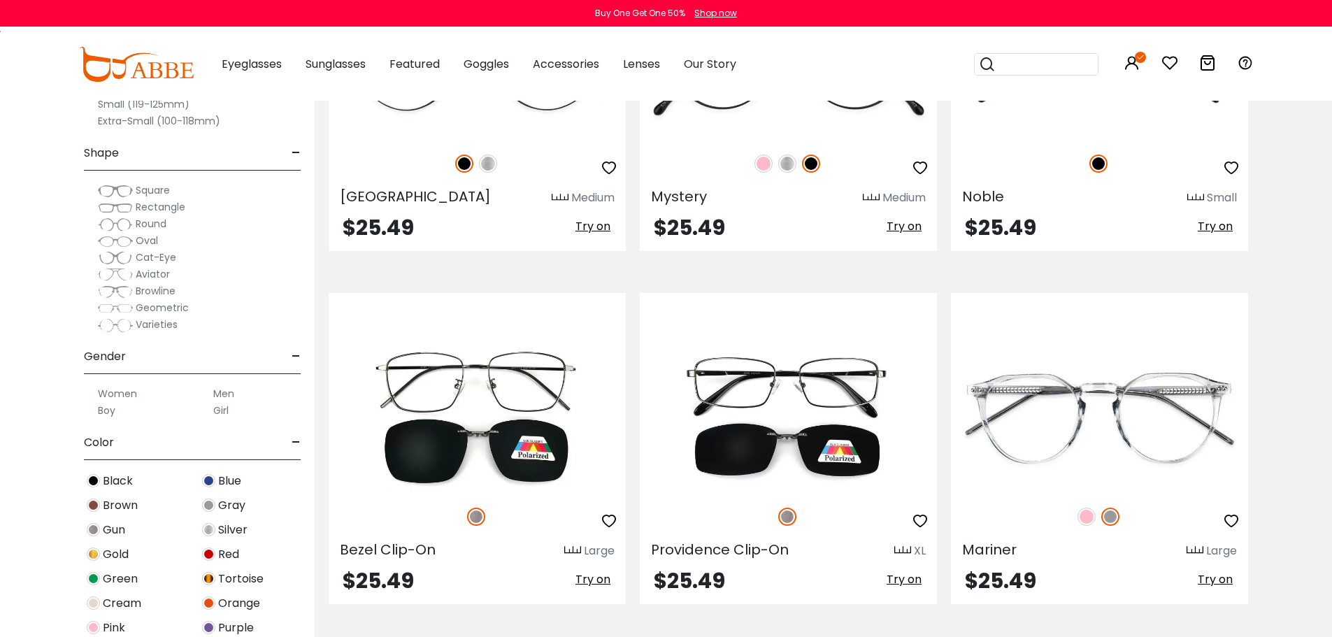
scroll to position [2238, 0]
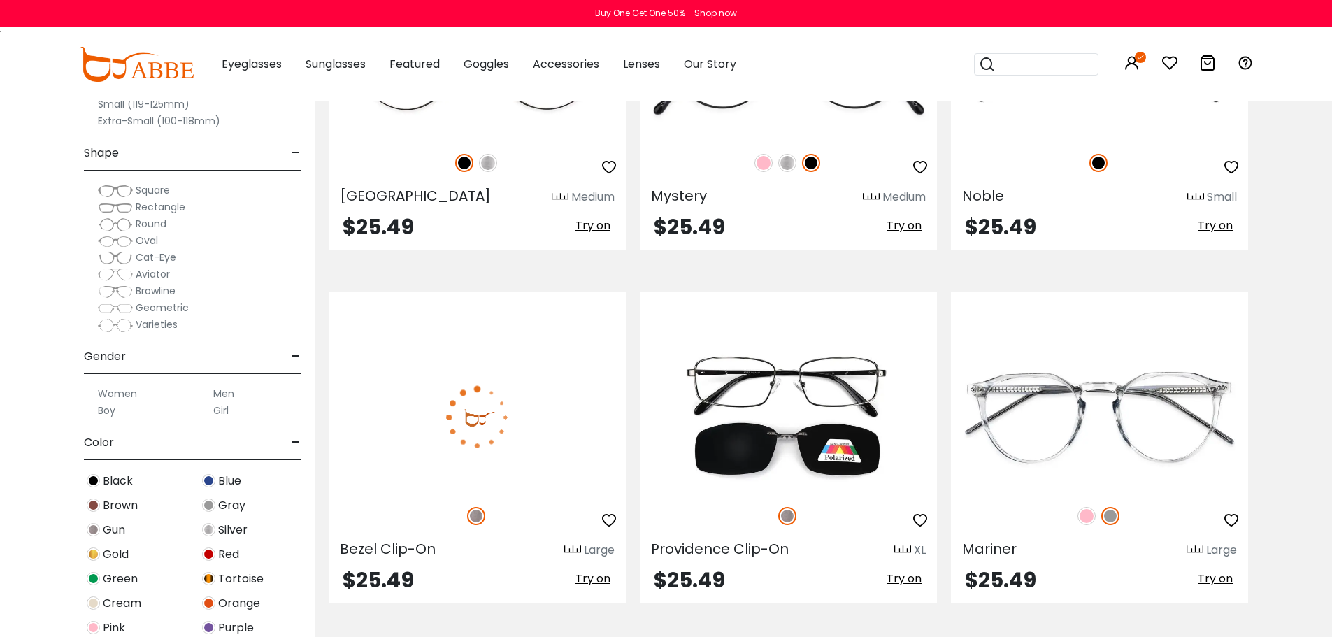
click at [585, 578] on span "Try on" at bounding box center [593, 579] width 35 height 16
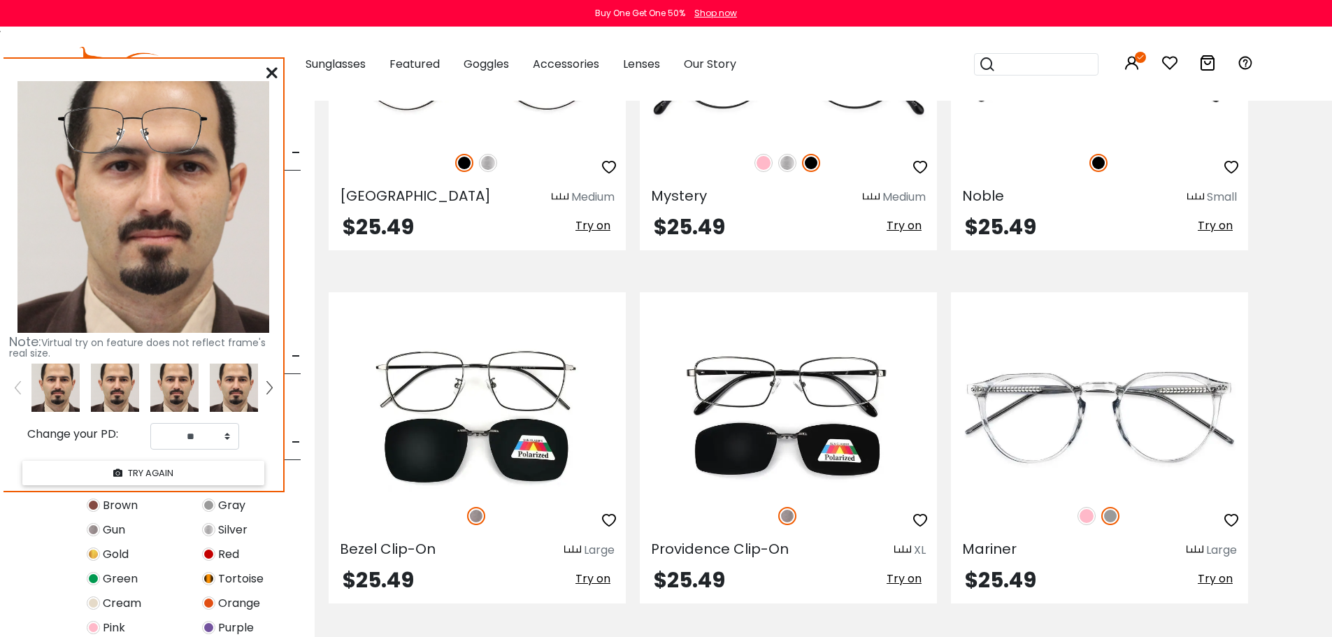
click at [109, 388] on img at bounding box center [115, 388] width 48 height 48
click at [122, 392] on img at bounding box center [115, 388] width 48 height 48
click at [271, 75] on icon at bounding box center [271, 72] width 11 height 11
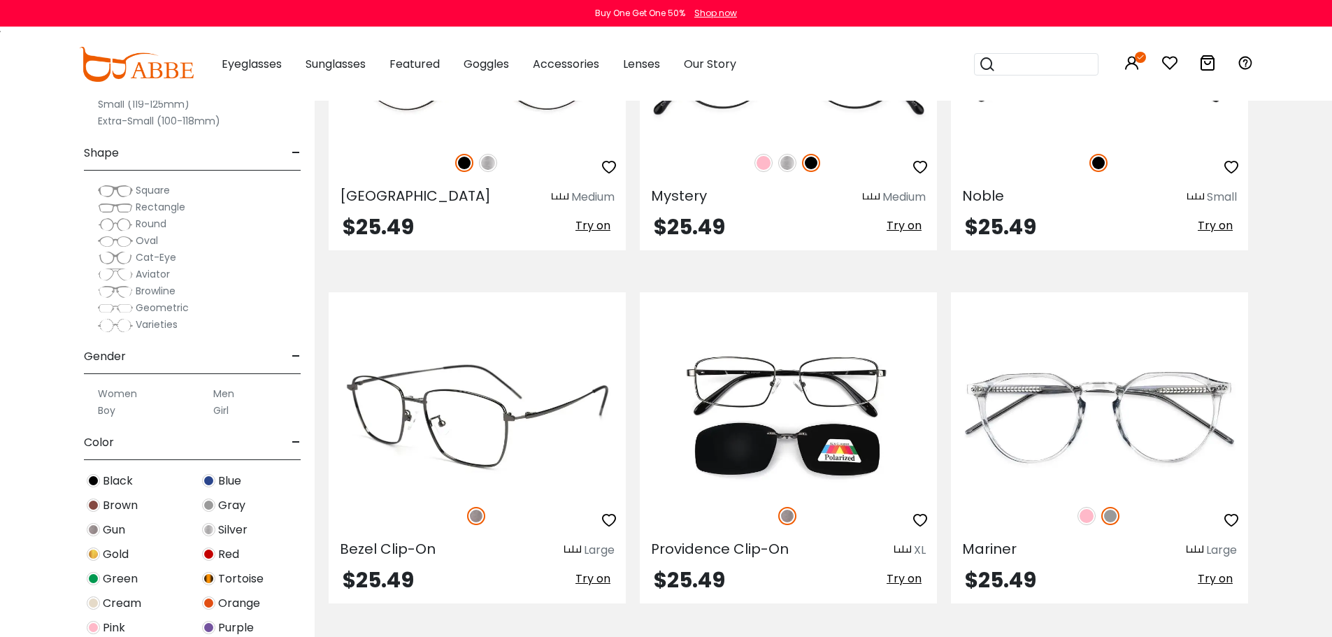
drag, startPoint x: 603, startPoint y: 518, endPoint x: 535, endPoint y: 486, distance: 74.8
click at [604, 518] on icon "button" at bounding box center [609, 520] width 17 height 17
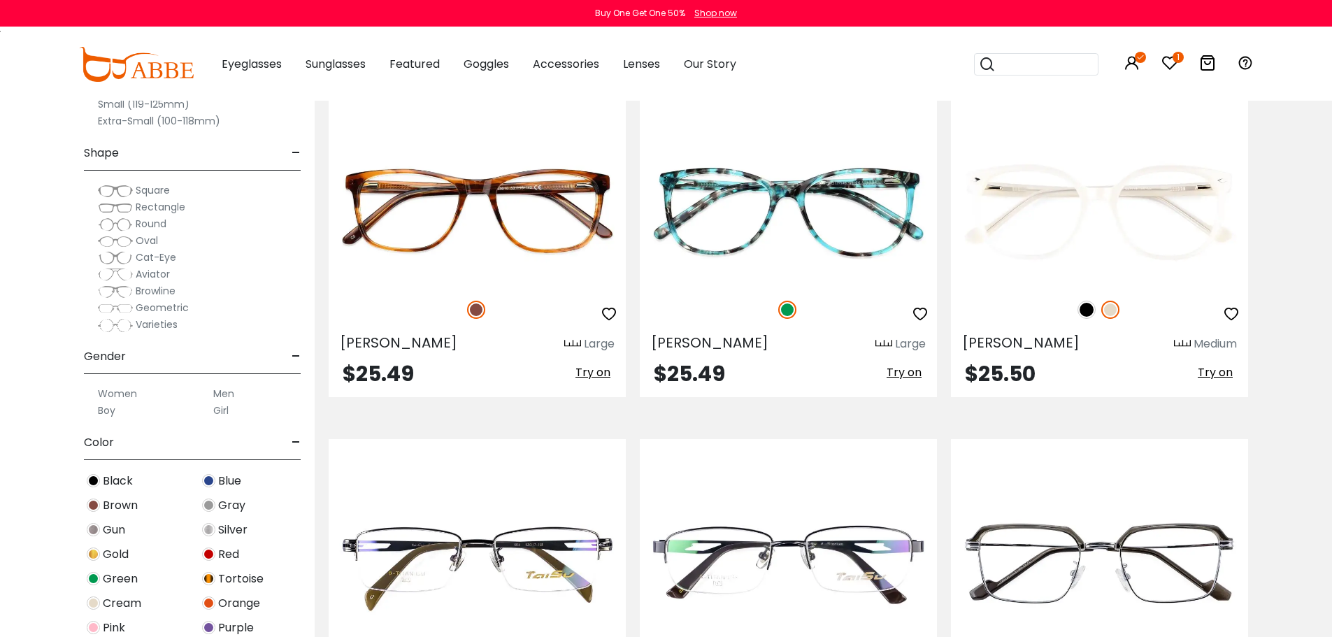
scroll to position [2798, 0]
click at [1088, 311] on img at bounding box center [1087, 309] width 18 height 18
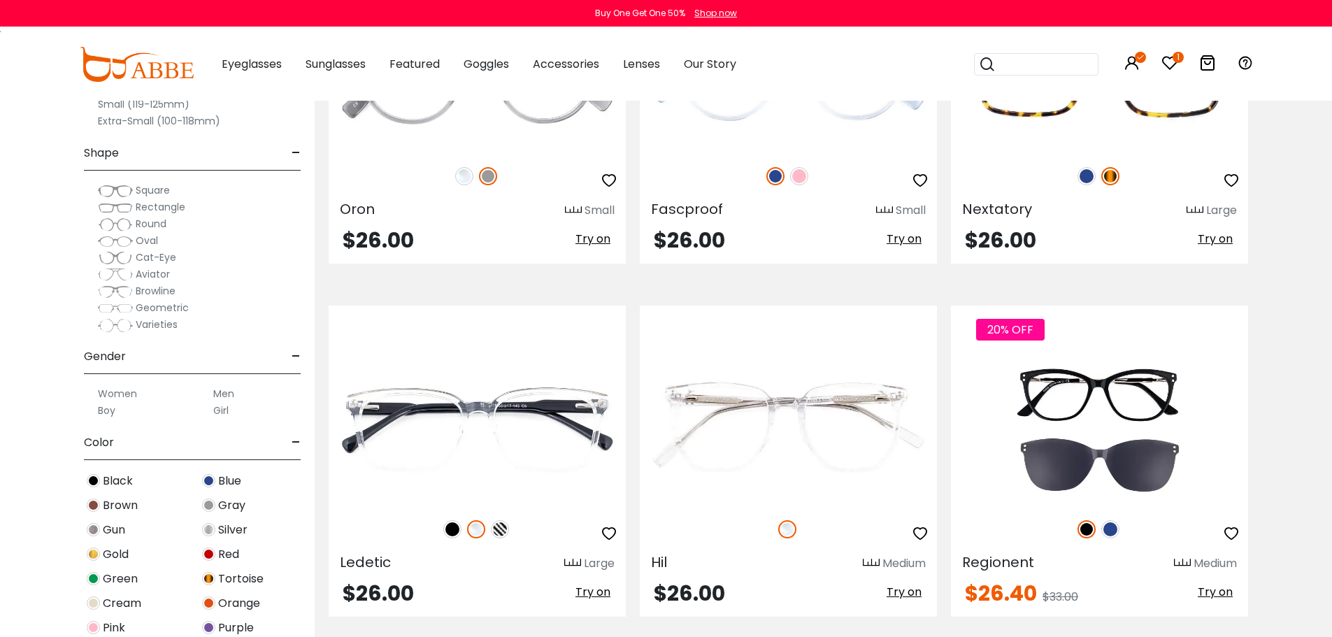
scroll to position [3637, 0]
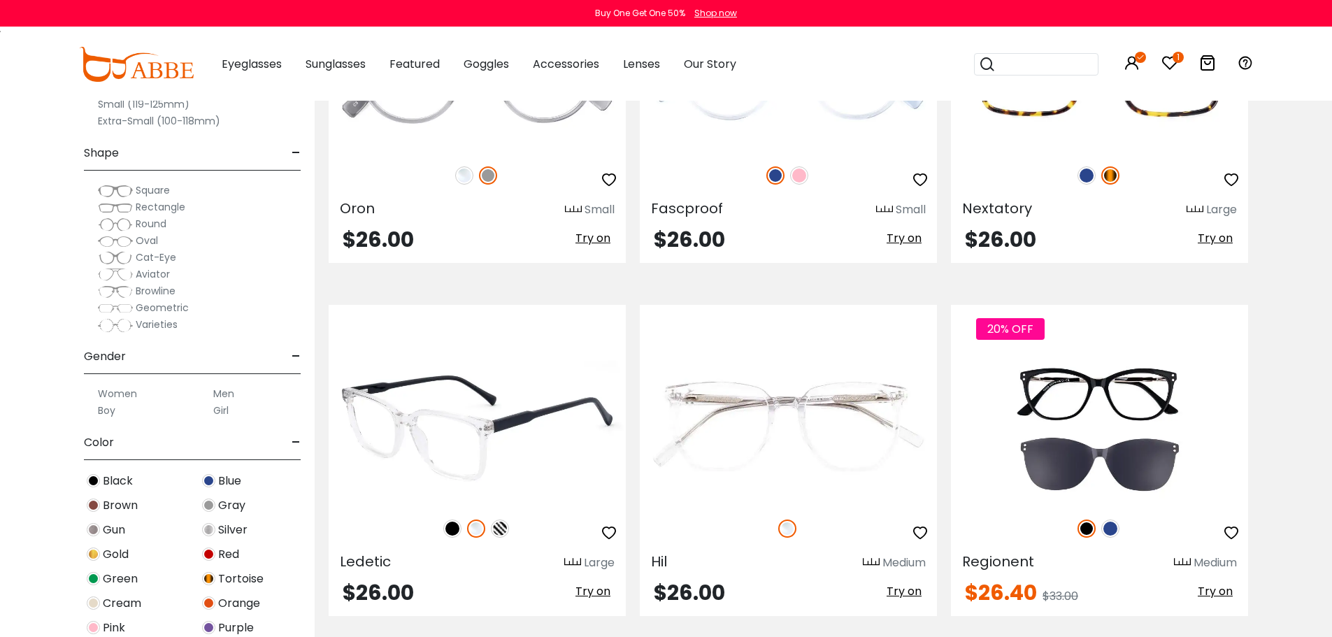
click at [613, 532] on icon "button" at bounding box center [609, 533] width 17 height 17
click at [451, 527] on img at bounding box center [452, 529] width 18 height 18
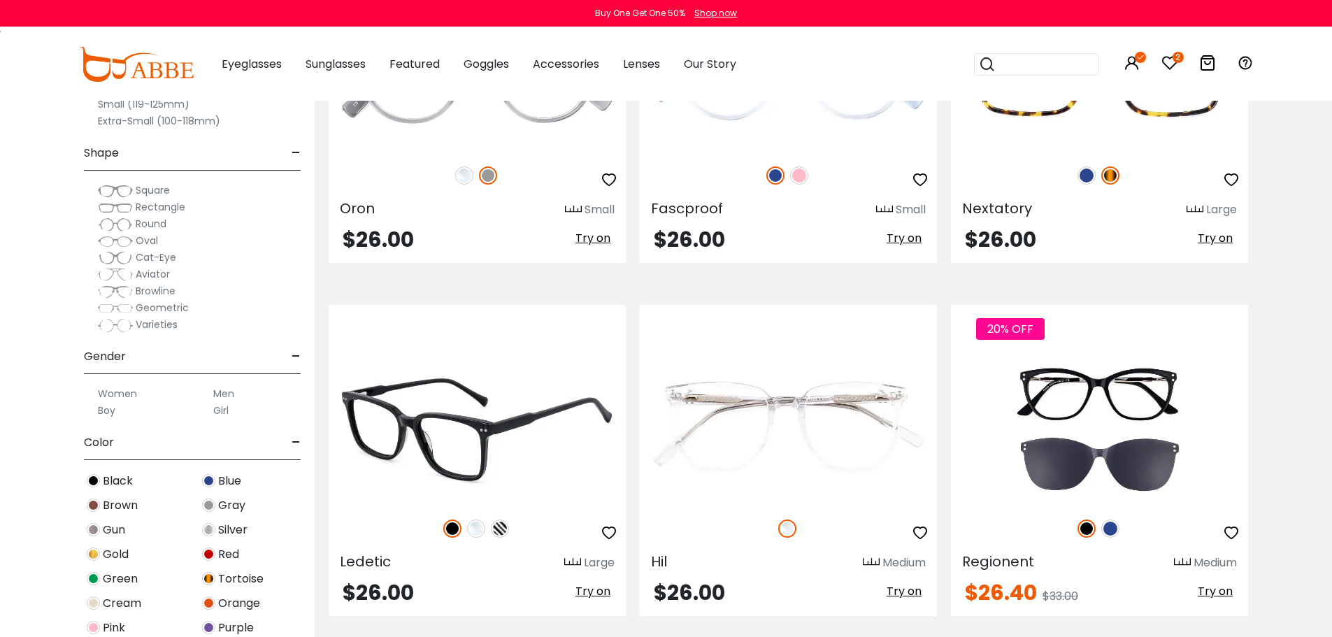
click at [500, 529] on img at bounding box center [500, 529] width 18 height 18
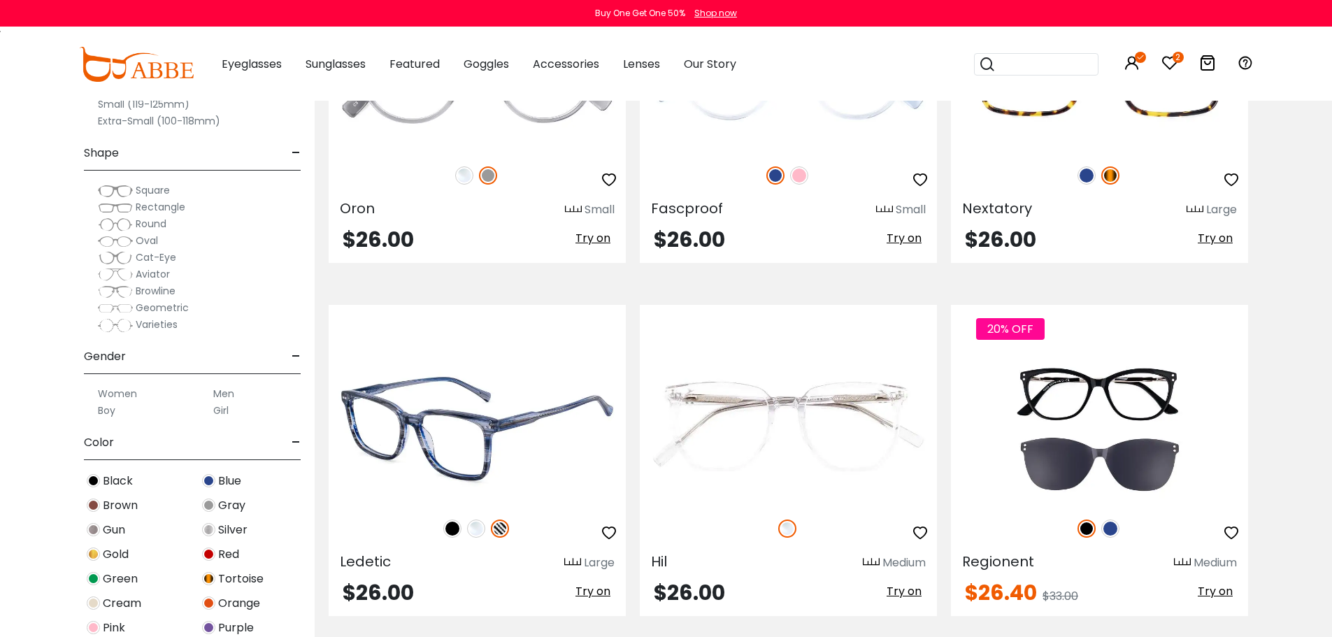
click at [589, 599] on span "Try on" at bounding box center [593, 591] width 35 height 16
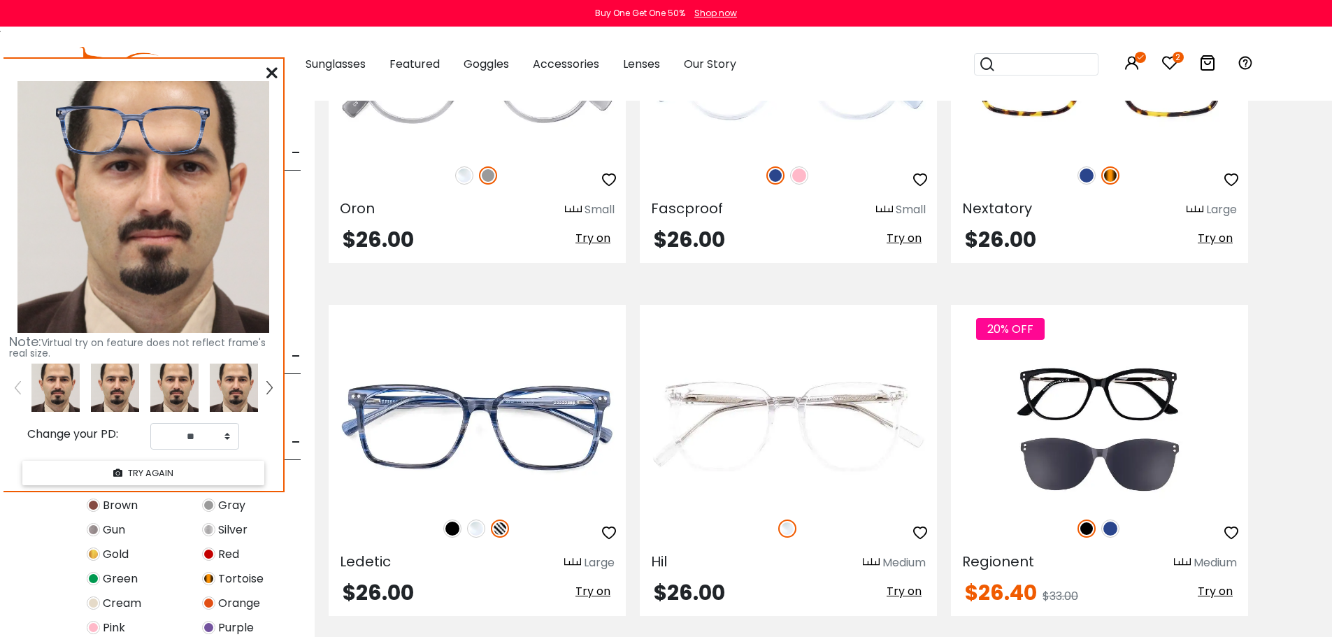
click at [137, 406] on img at bounding box center [115, 388] width 48 height 48
click at [269, 72] on icon at bounding box center [271, 72] width 11 height 11
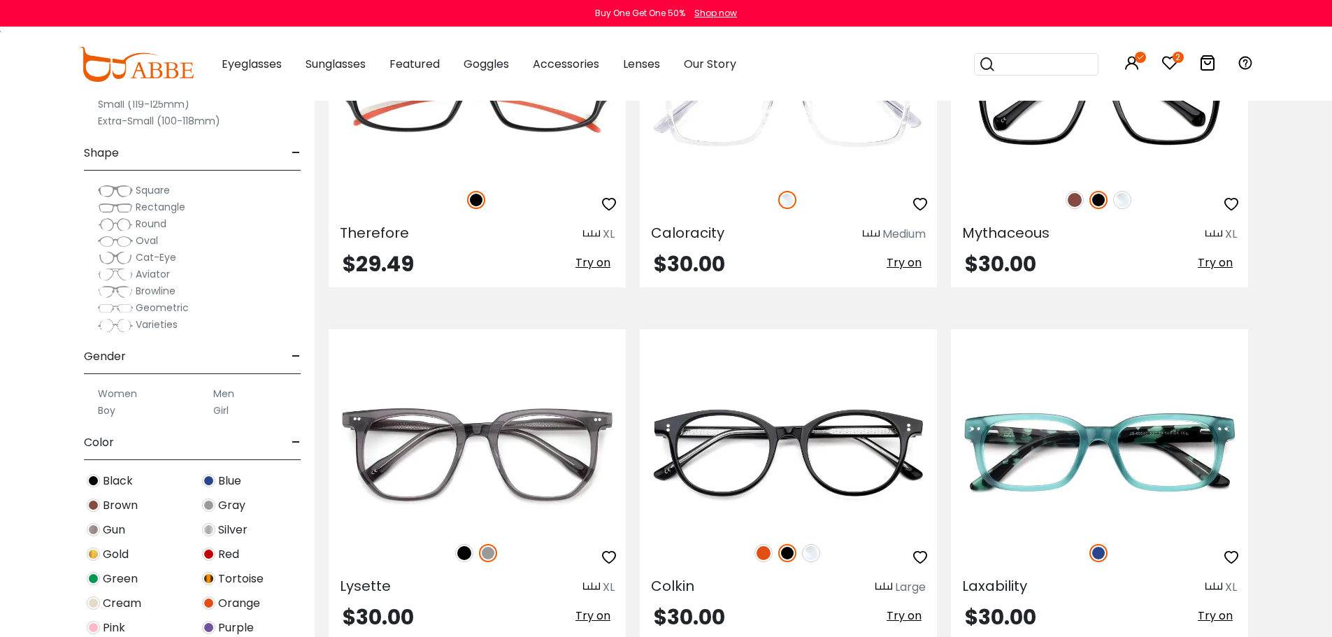
scroll to position [6435, 0]
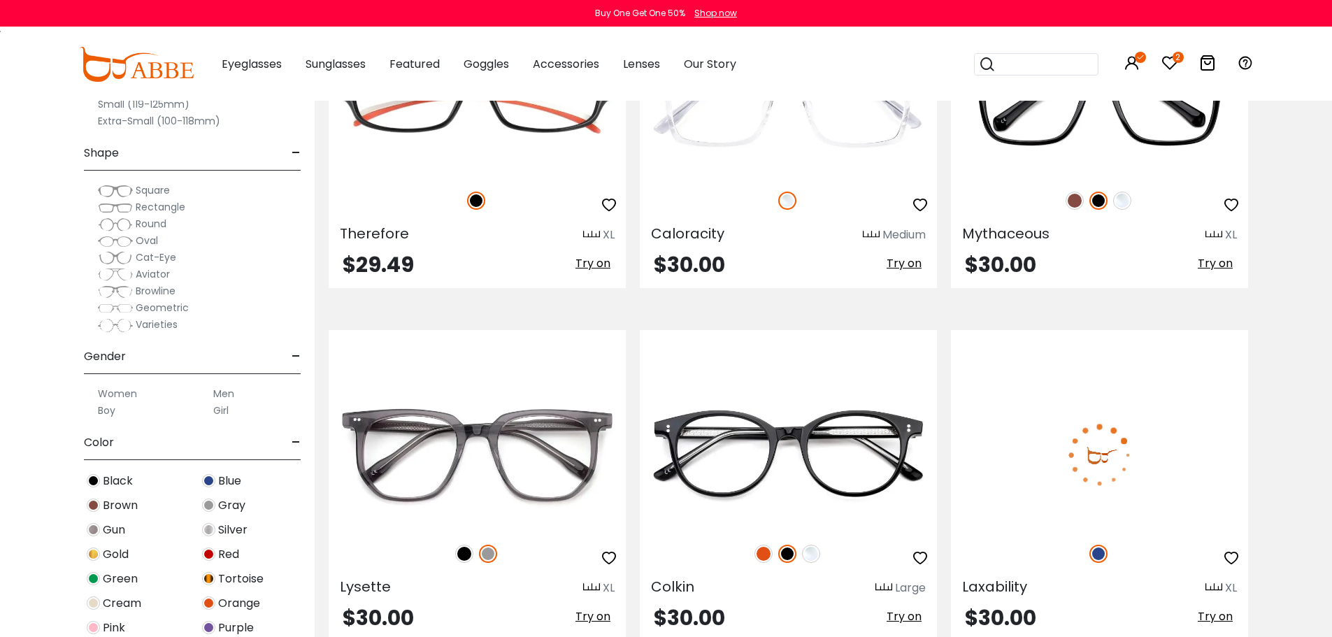
click at [1211, 618] on span "Try on" at bounding box center [1215, 617] width 35 height 16
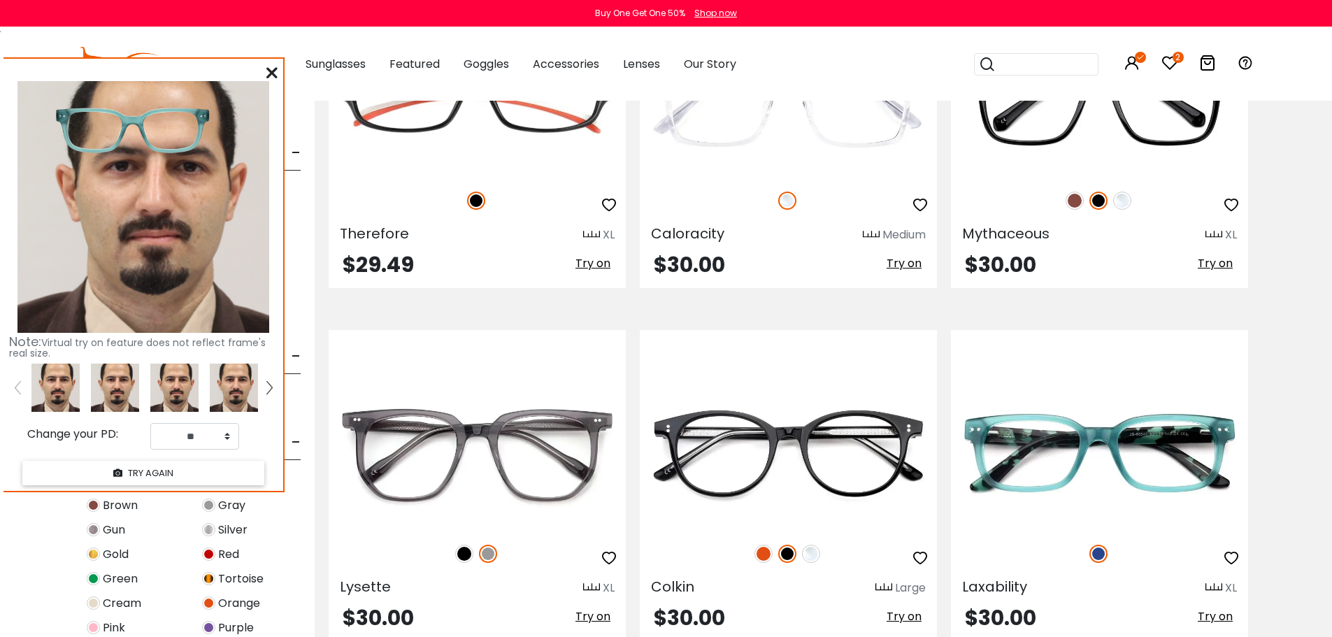
click at [120, 379] on img at bounding box center [115, 388] width 48 height 48
click at [273, 71] on icon at bounding box center [271, 72] width 11 height 11
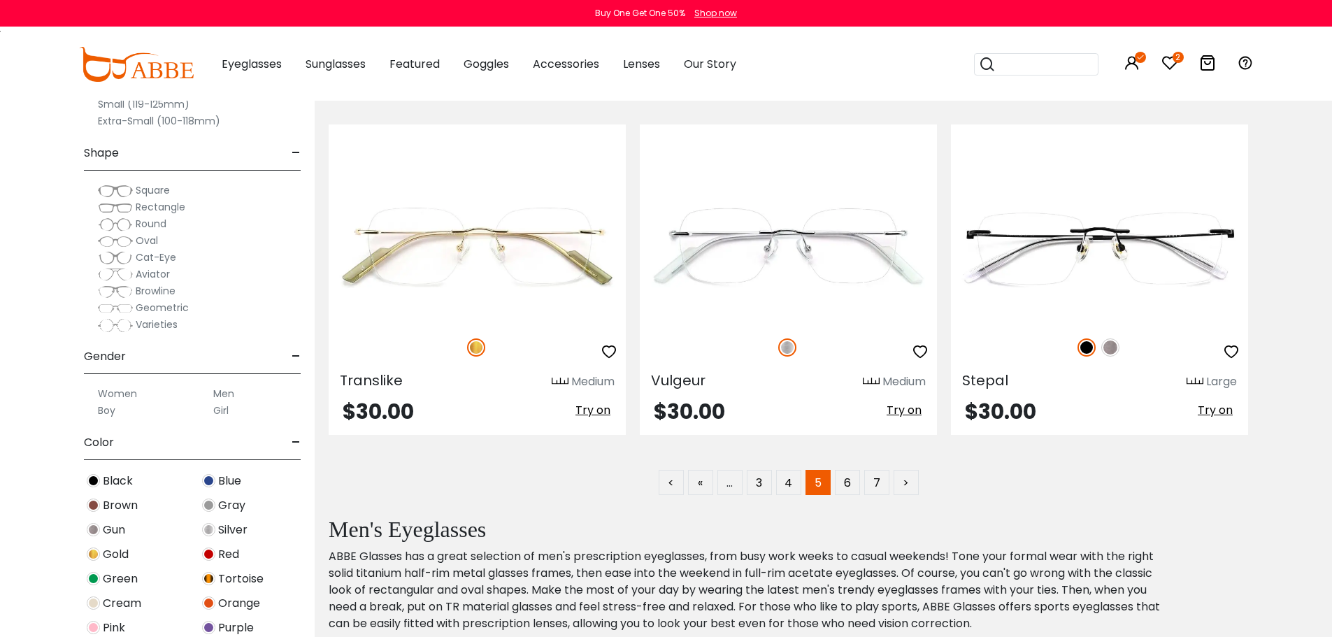
scroll to position [6994, 0]
click at [843, 486] on link "6" at bounding box center [847, 481] width 25 height 25
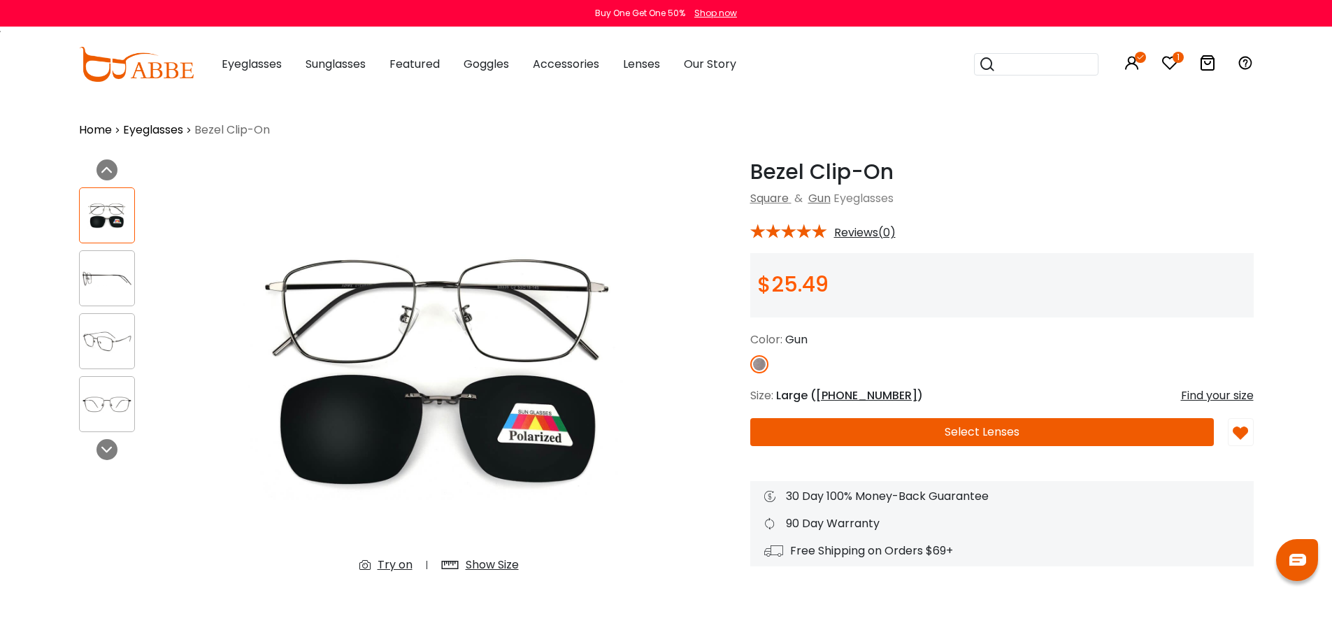
click at [1175, 58] on icon "1" at bounding box center [1178, 57] width 11 height 11
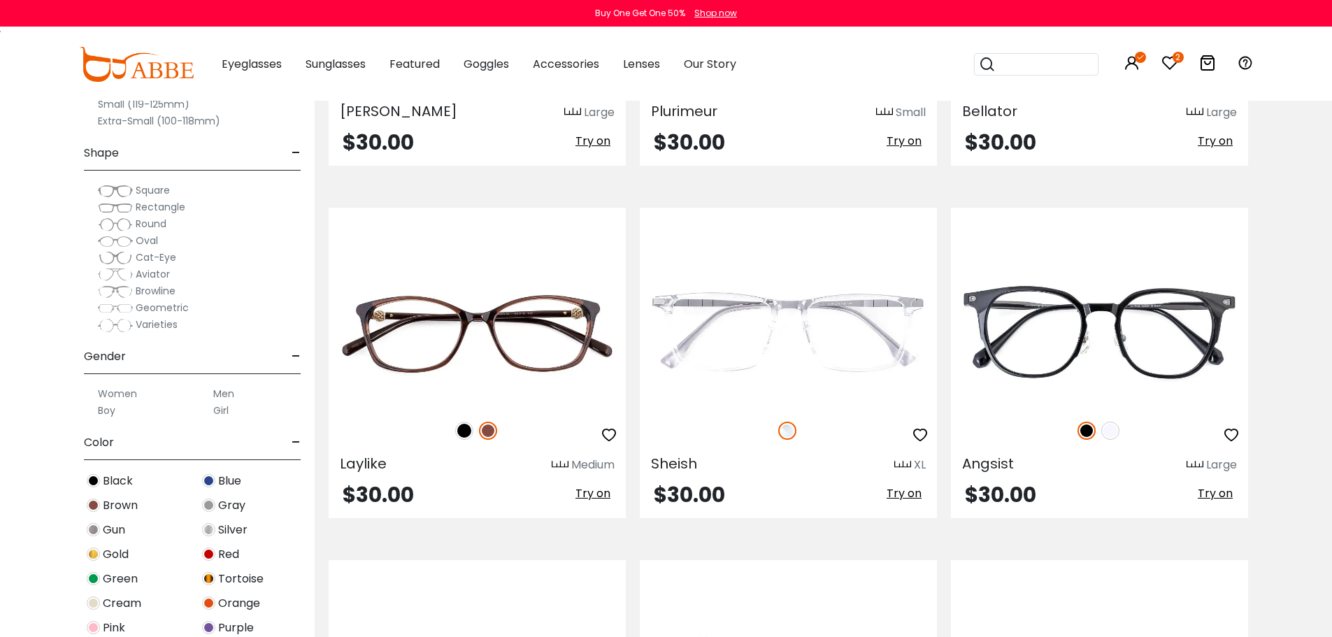
scroll to position [560, 0]
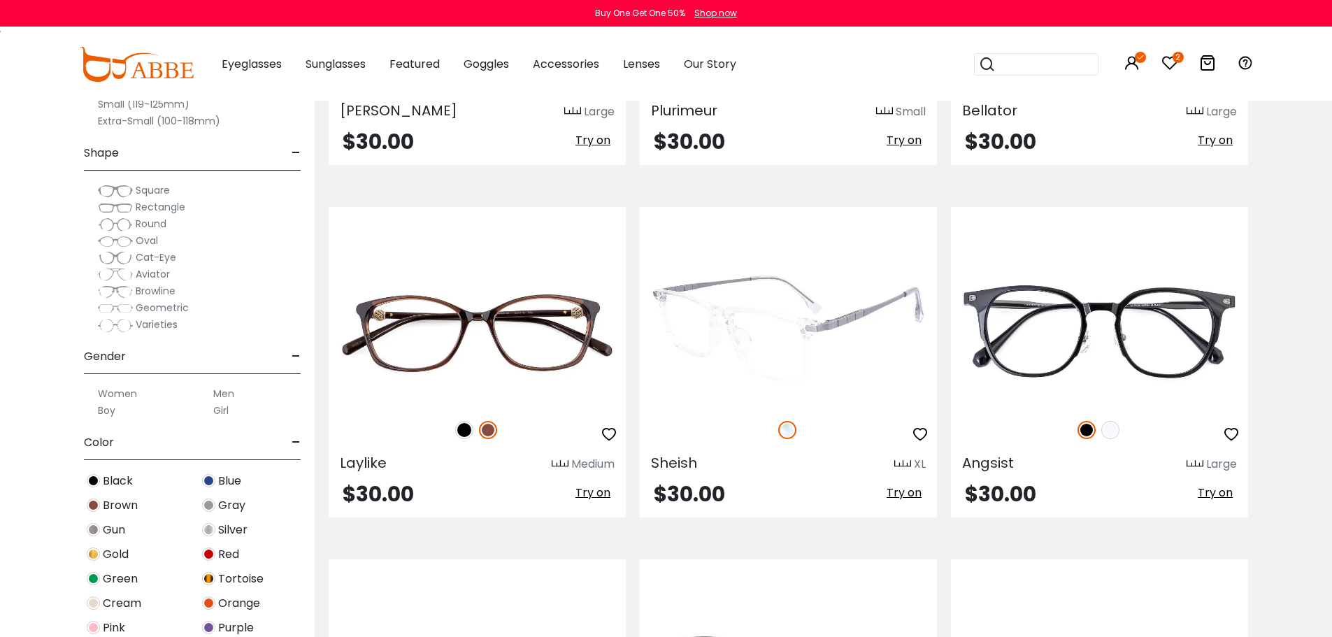
click at [909, 494] on span "Try on" at bounding box center [904, 493] width 35 height 16
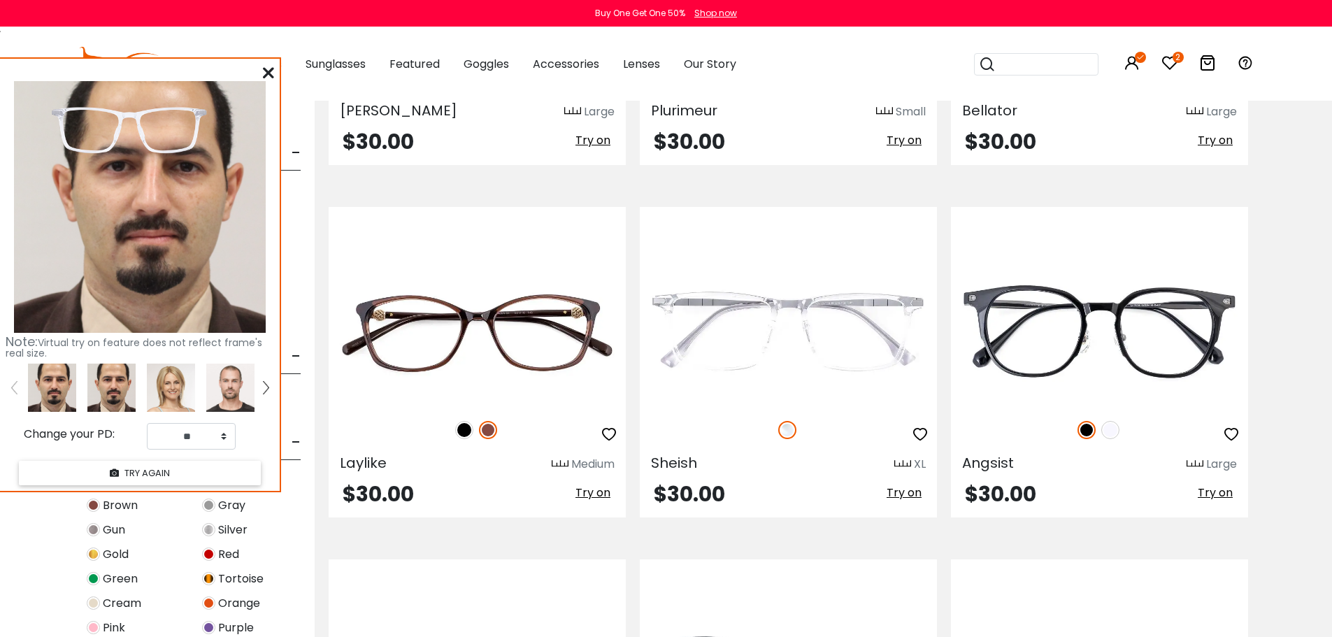
click at [113, 389] on img at bounding box center [111, 388] width 48 height 48
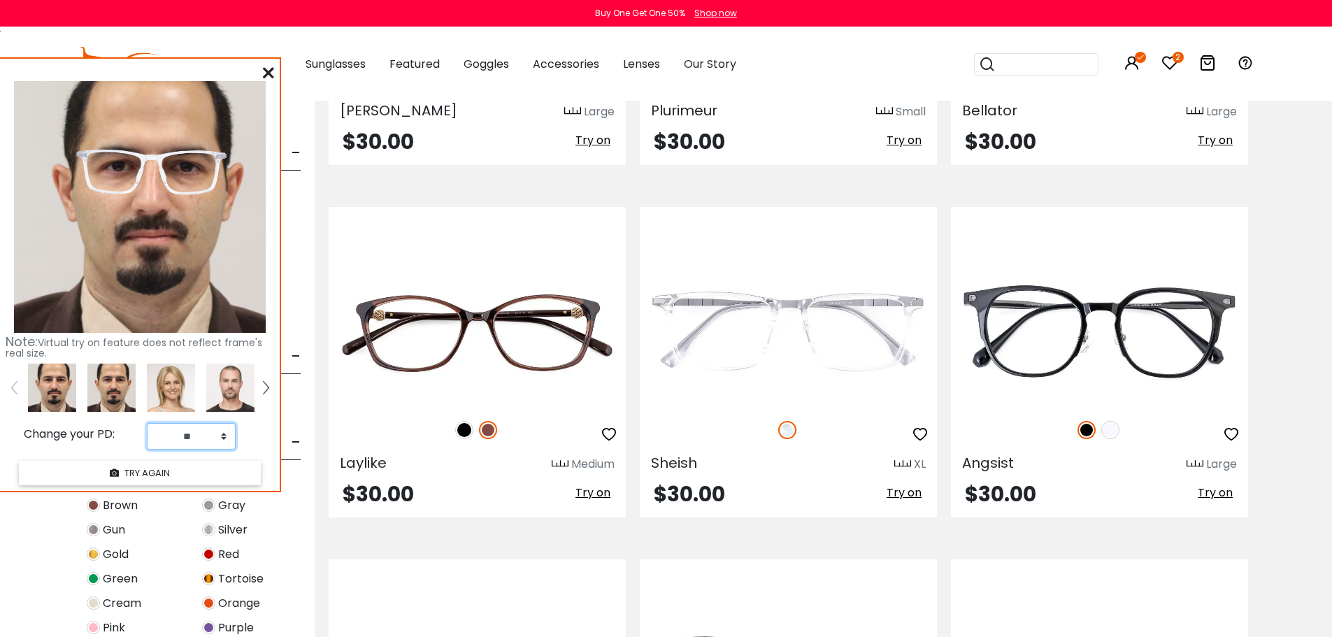
click at [227, 437] on select "** ** ** ** ** ** ** ** ** ** ** ** ** ** ** ** ** ** ** ** ** ** ** ** ** ** *…" at bounding box center [191, 436] width 89 height 27
select select "**"
click at [147, 423] on select "** ** ** ** ** ** ** ** ** ** ** ** ** ** ** ** ** ** ** ** ** ** ** ** ** ** *…" at bounding box center [191, 436] width 89 height 27
click at [269, 70] on icon at bounding box center [268, 72] width 11 height 11
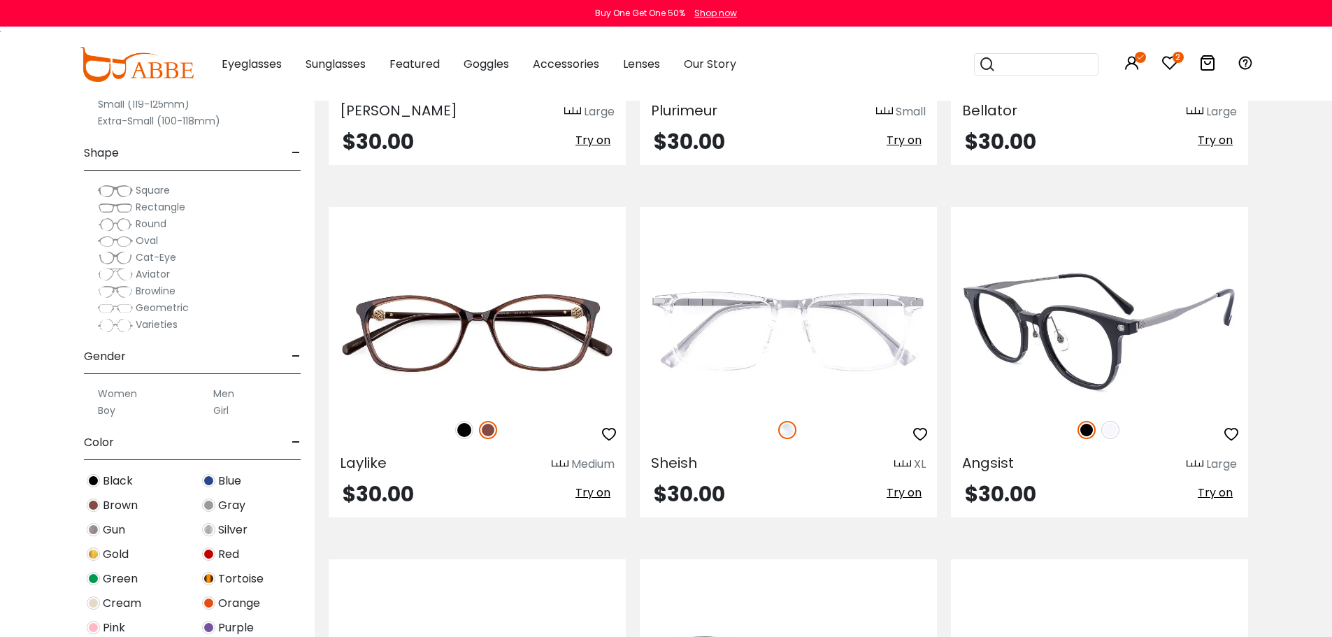
drag, startPoint x: 920, startPoint y: 430, endPoint x: 969, endPoint y: 417, distance: 50.1
click at [920, 430] on icon "button" at bounding box center [920, 434] width 17 height 17
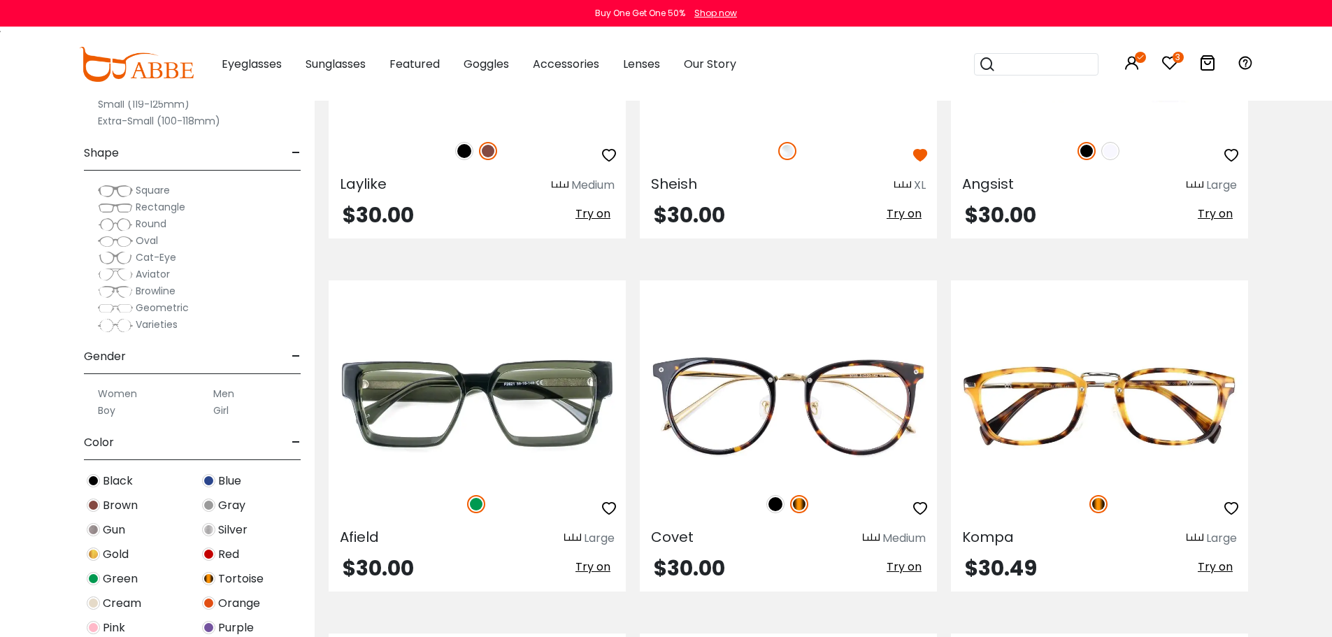
scroll to position [839, 0]
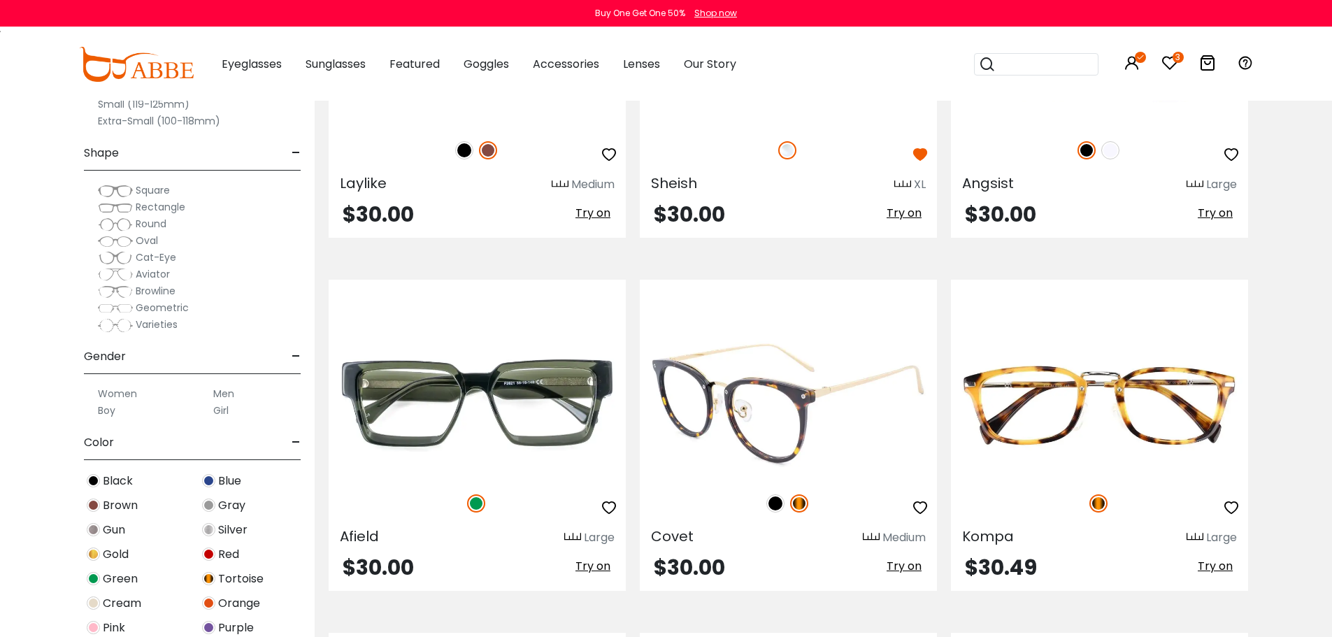
click at [777, 506] on img at bounding box center [776, 503] width 18 height 18
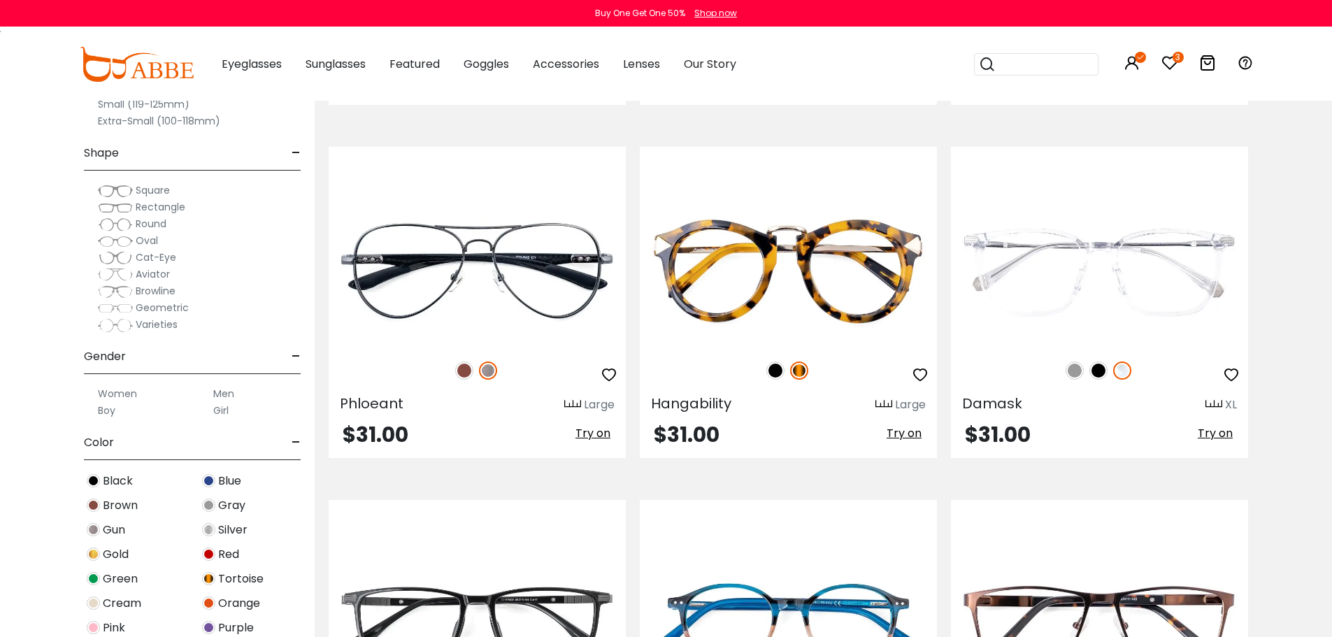
scroll to position [1679, 0]
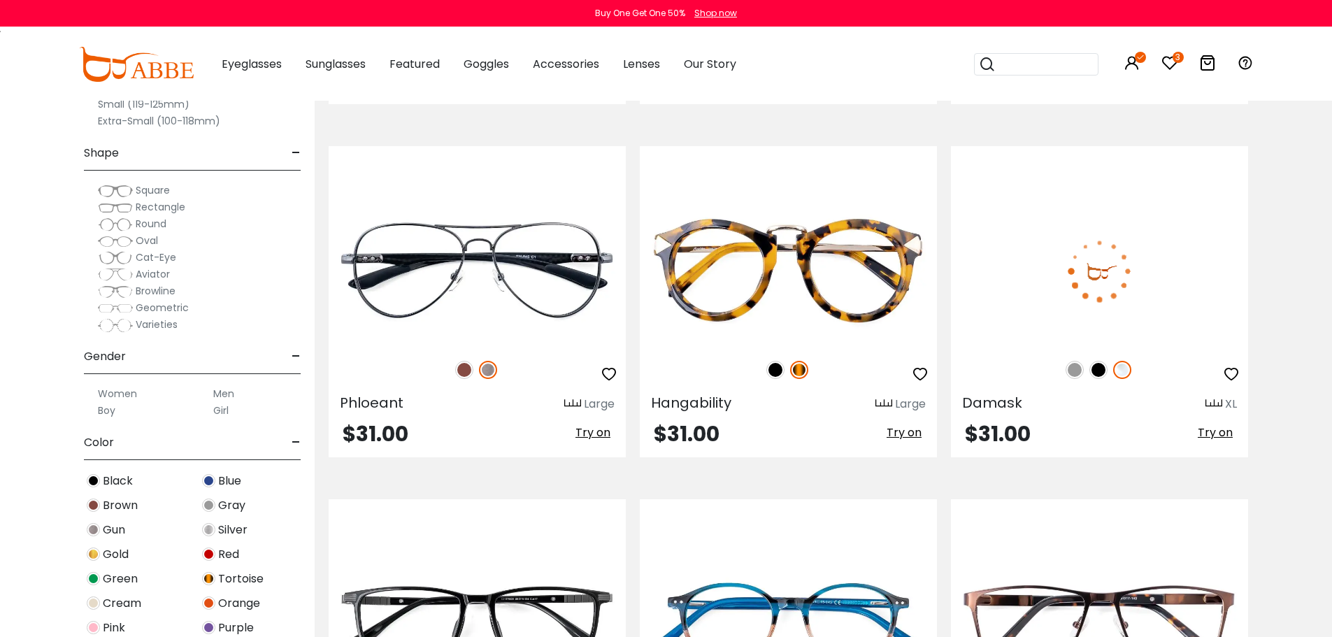
click at [1098, 373] on img at bounding box center [1099, 370] width 18 height 18
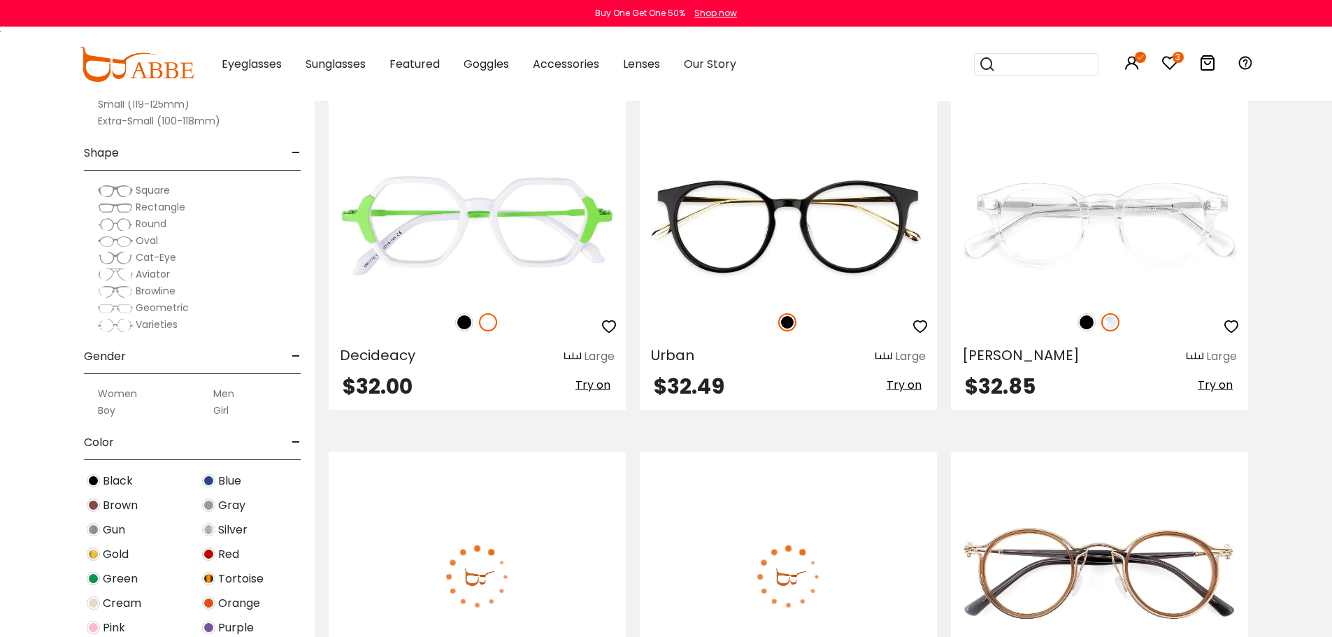
scroll to position [2798, 0]
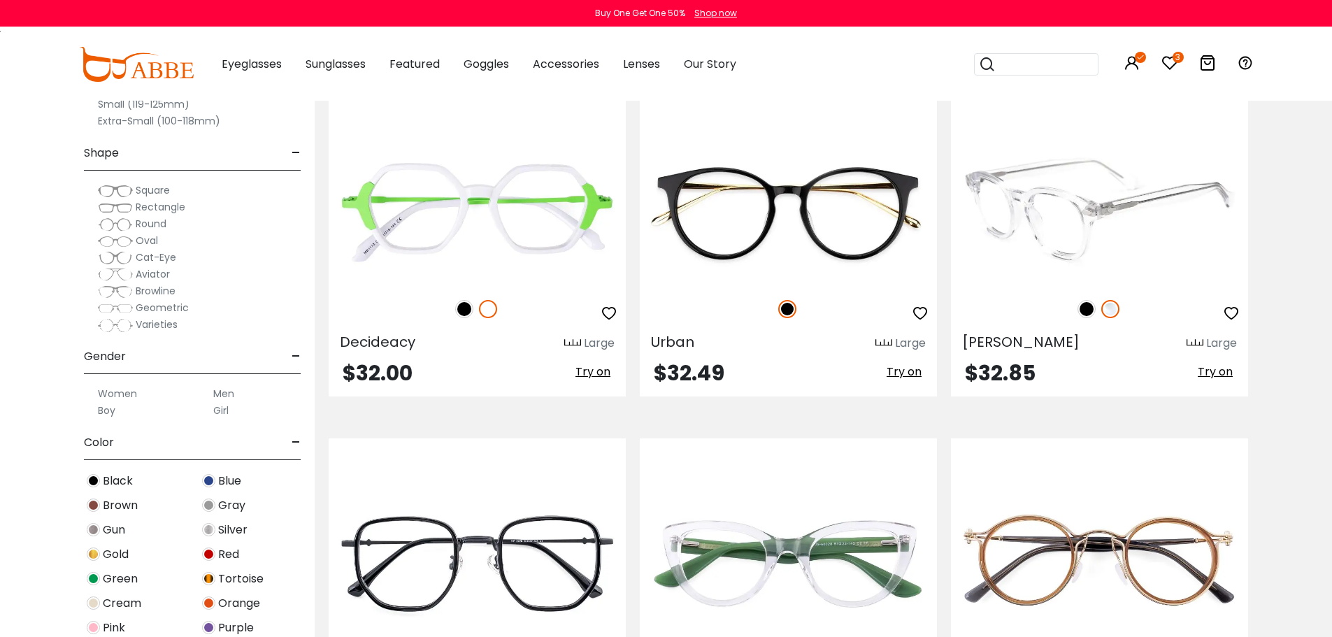
click at [1083, 310] on img at bounding box center [1087, 309] width 18 height 18
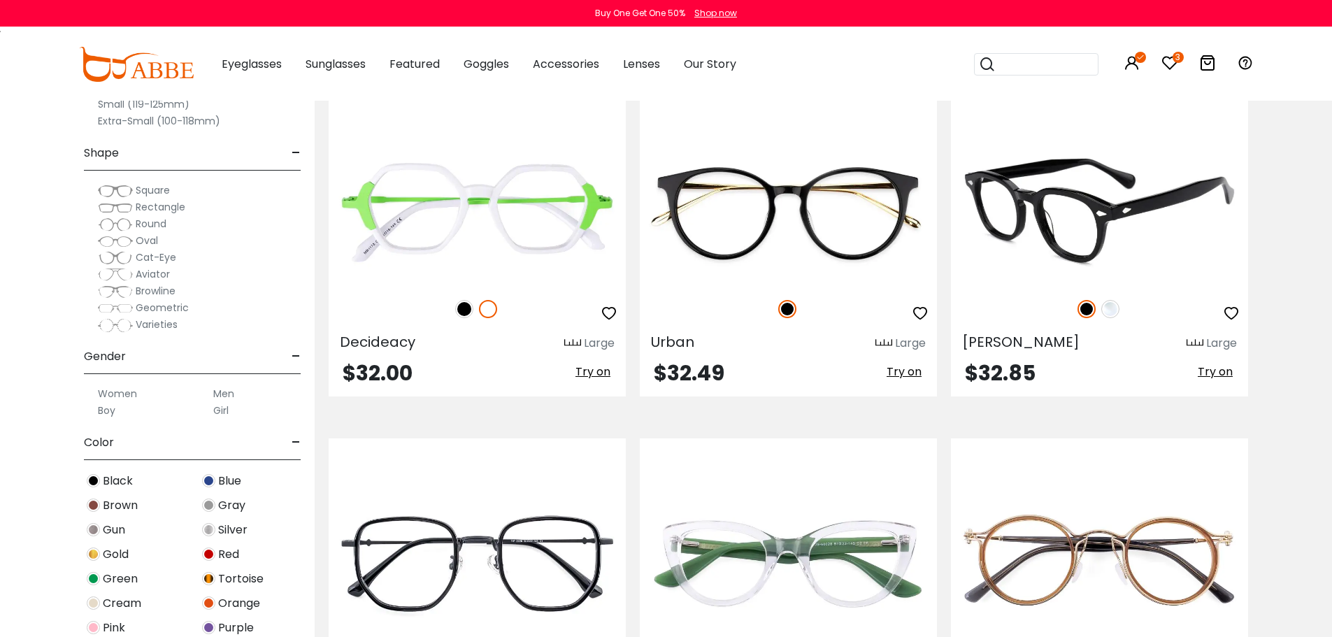
click at [1109, 312] on img at bounding box center [1111, 309] width 18 height 18
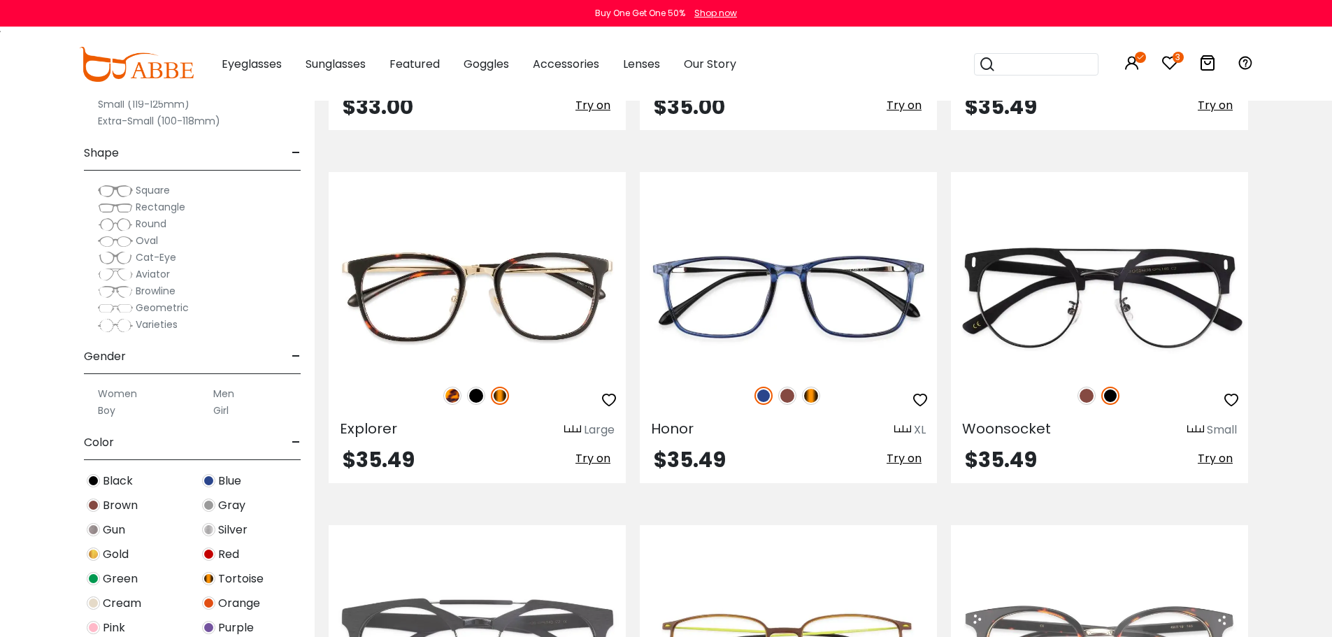
scroll to position [4476, 0]
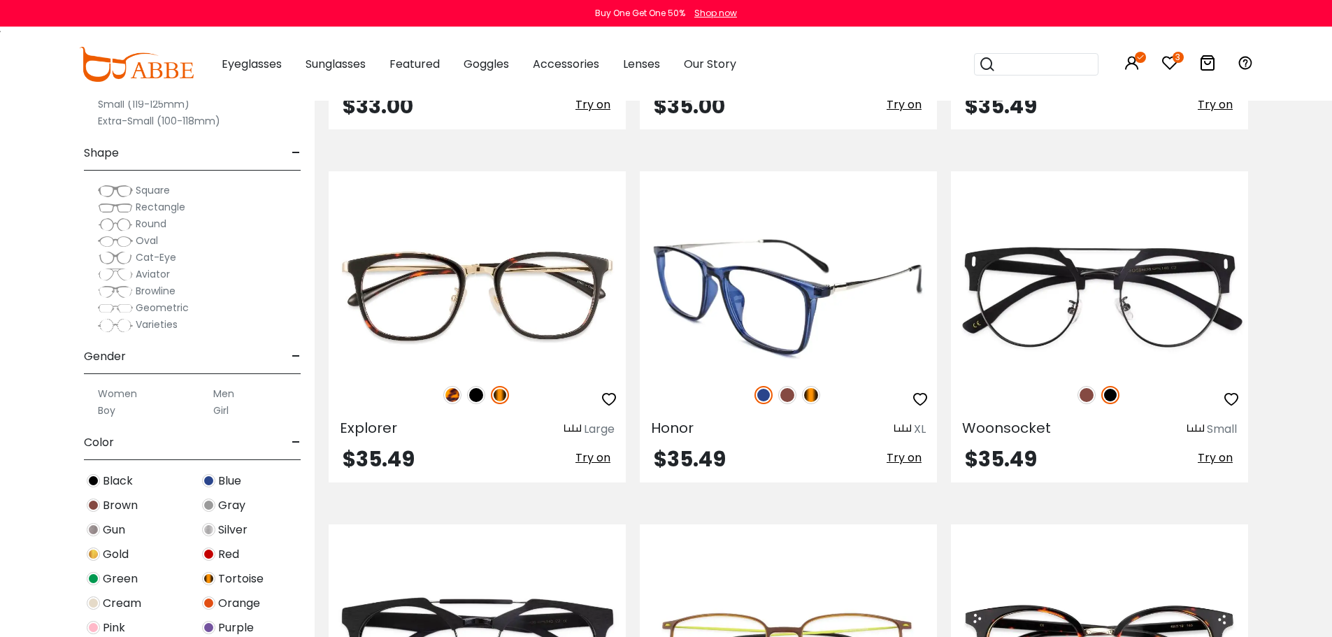
click at [909, 457] on span "Try on" at bounding box center [904, 458] width 35 height 16
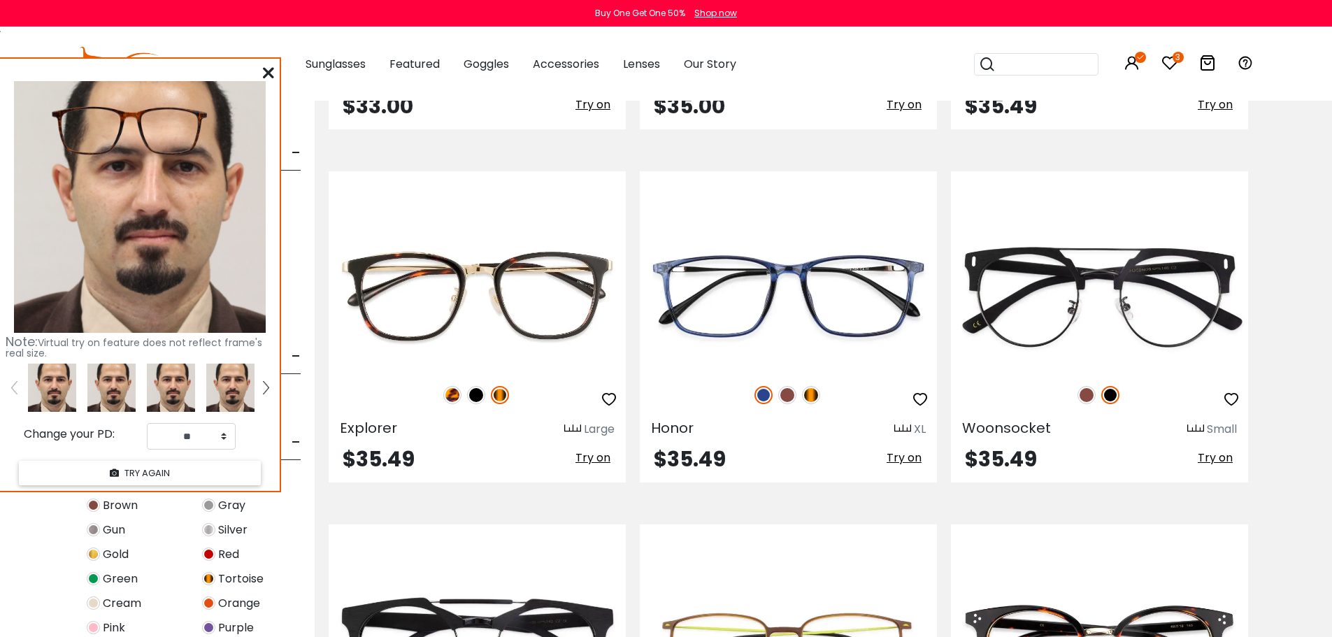
click at [123, 380] on img at bounding box center [111, 388] width 48 height 48
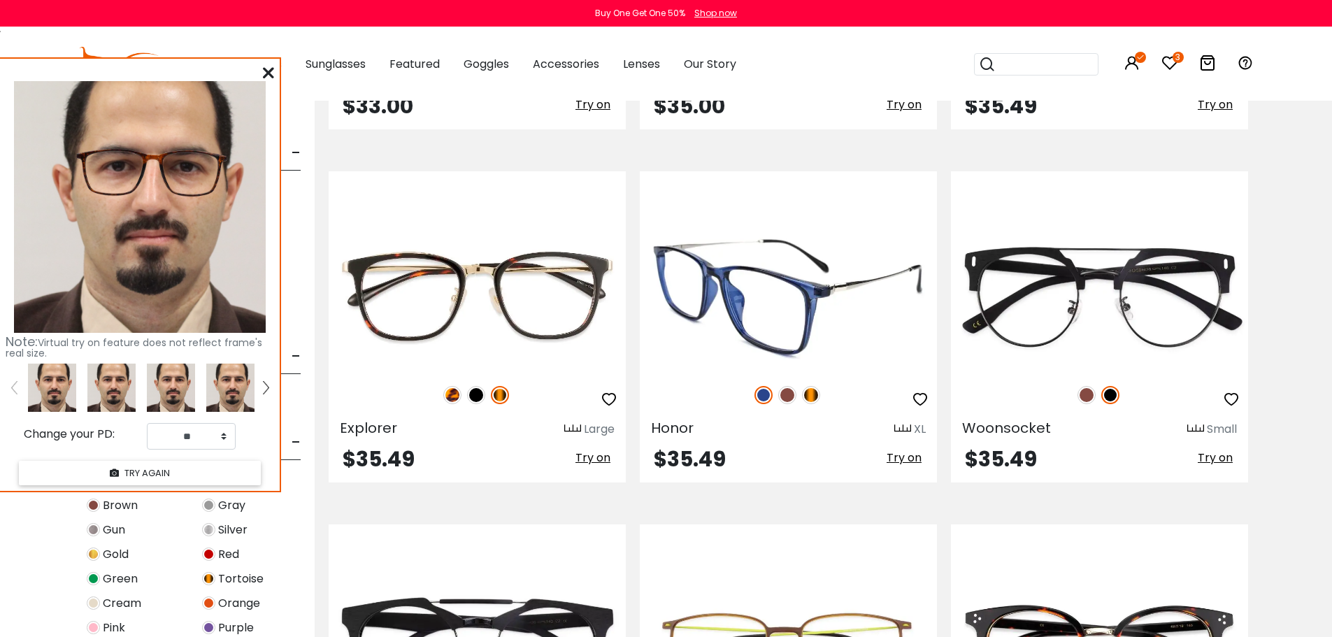
click at [771, 397] on img at bounding box center [764, 395] width 18 height 18
click at [764, 394] on img at bounding box center [764, 395] width 18 height 18
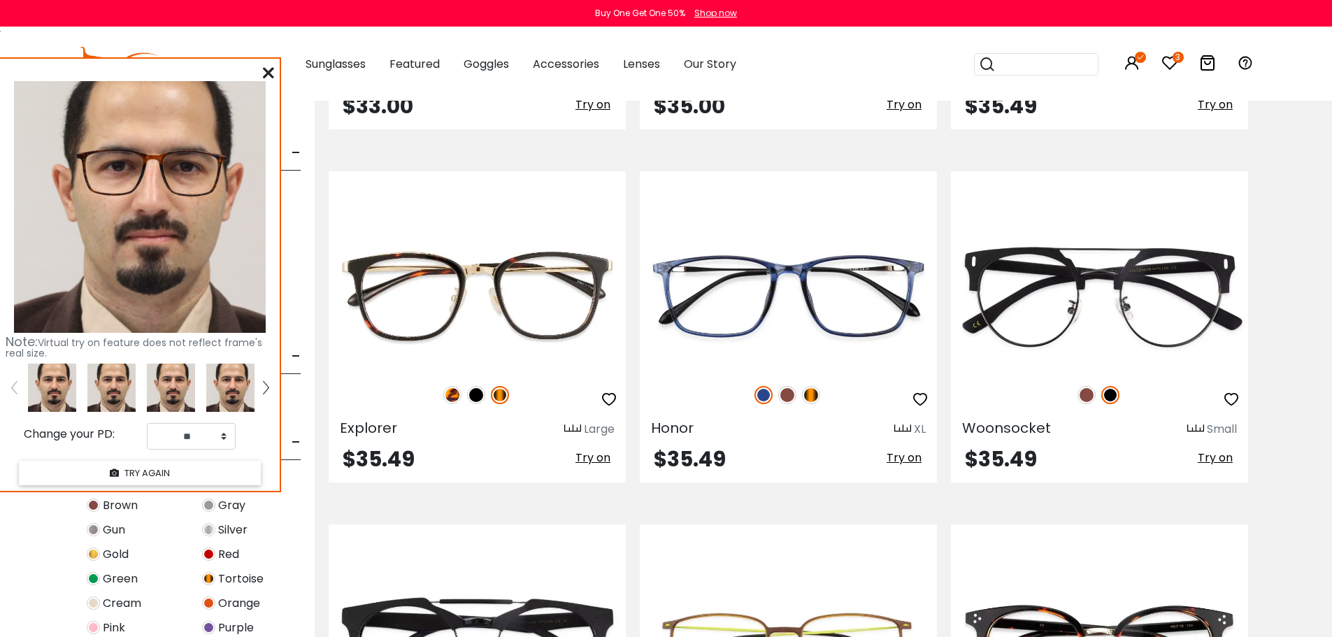
click at [268, 72] on icon at bounding box center [268, 72] width 11 height 11
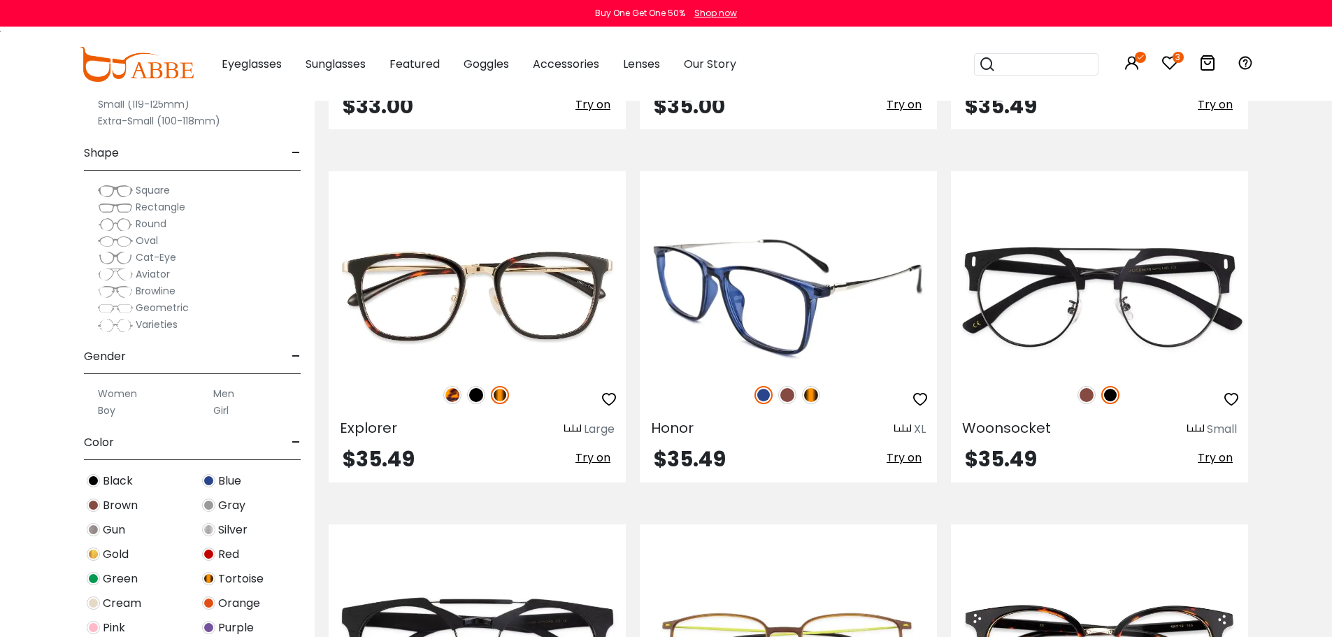
click at [761, 397] on img at bounding box center [764, 395] width 18 height 18
click at [779, 391] on img at bounding box center [787, 395] width 18 height 18
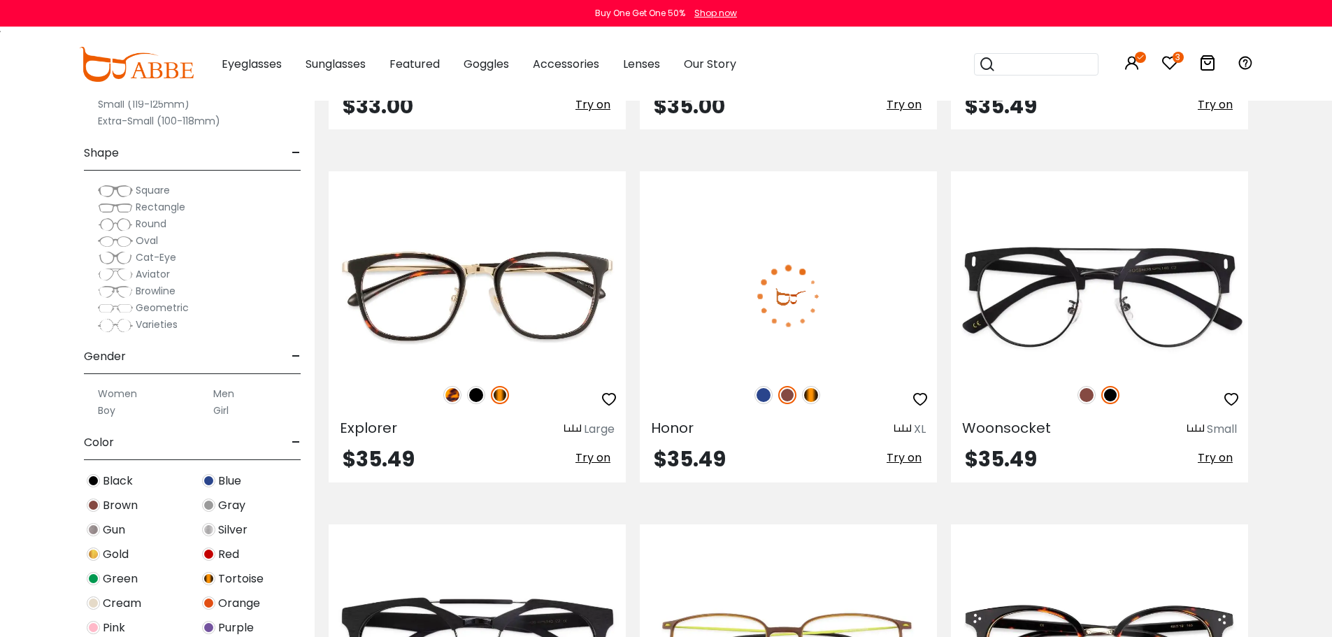
click at [766, 394] on img at bounding box center [764, 395] width 18 height 18
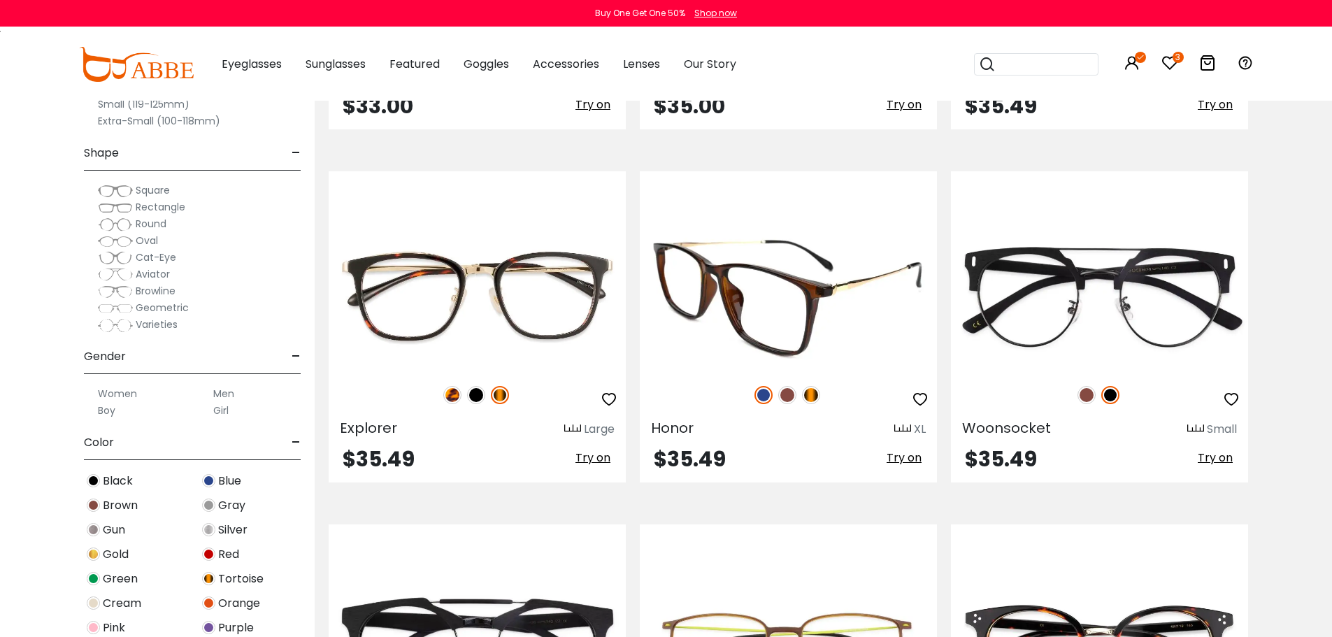
click at [909, 460] on span "Try on" at bounding box center [904, 458] width 35 height 16
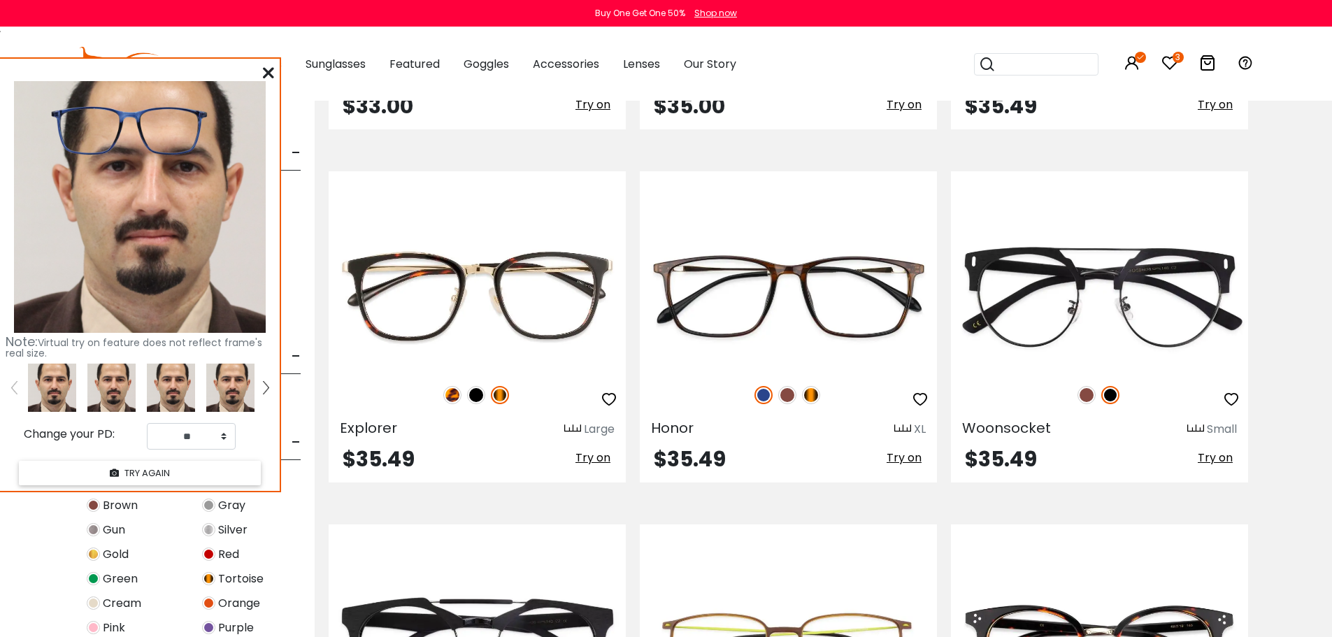
click at [126, 382] on img at bounding box center [111, 388] width 48 height 48
click at [267, 75] on icon at bounding box center [268, 72] width 11 height 11
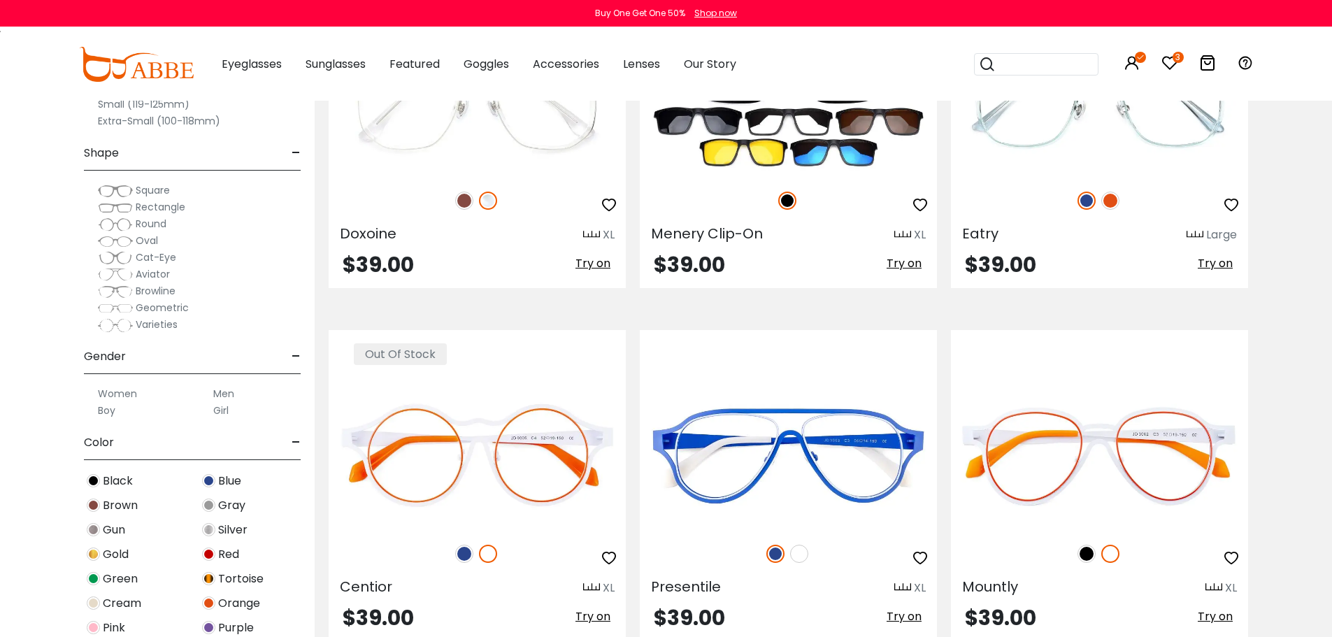
scroll to position [6715, 0]
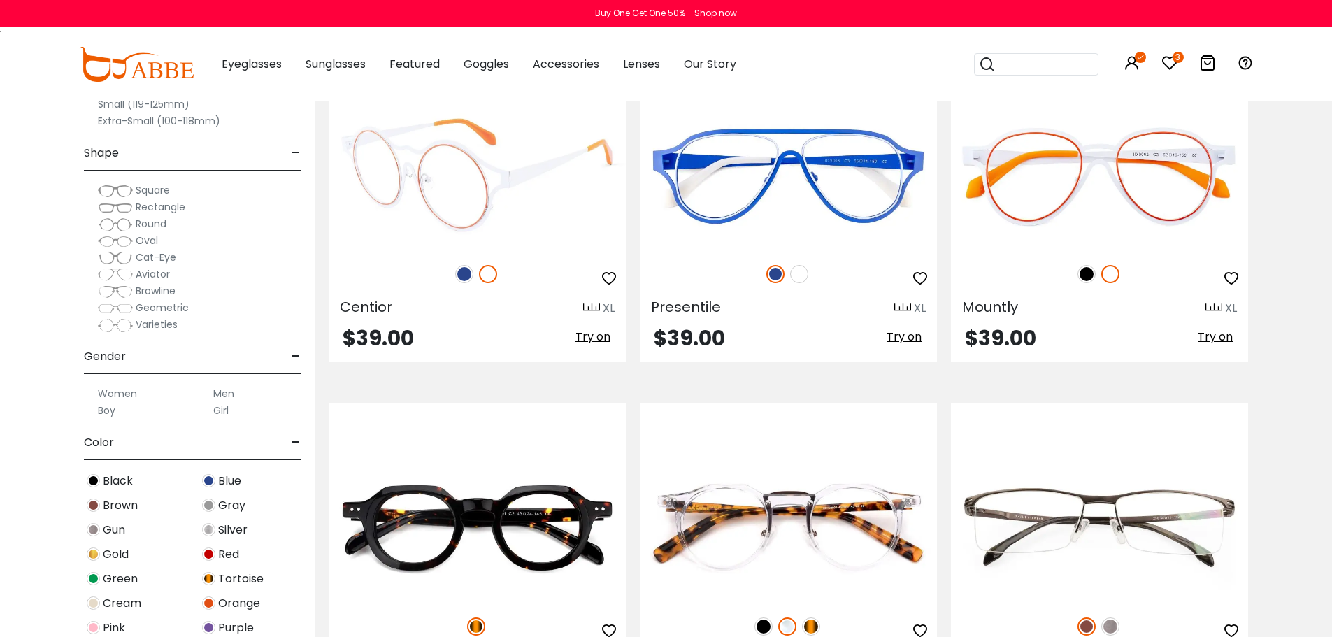
click at [468, 273] on img at bounding box center [464, 274] width 18 height 18
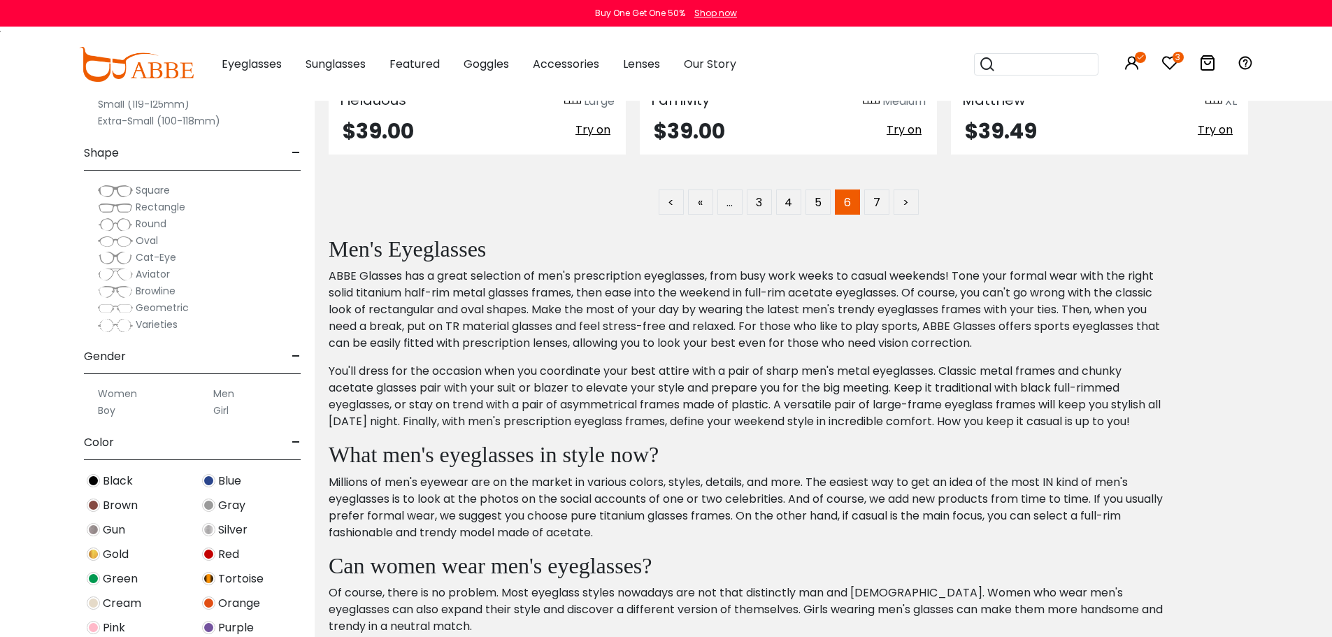
scroll to position [6994, 0]
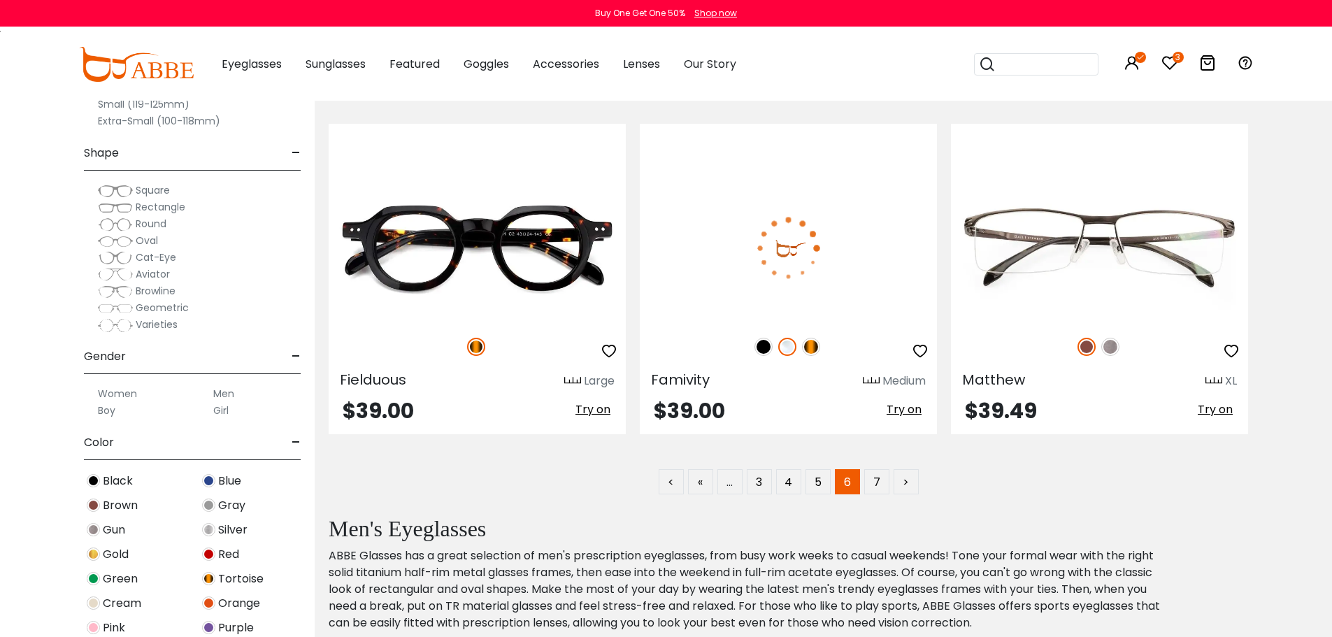
click at [766, 350] on img at bounding box center [764, 347] width 18 height 18
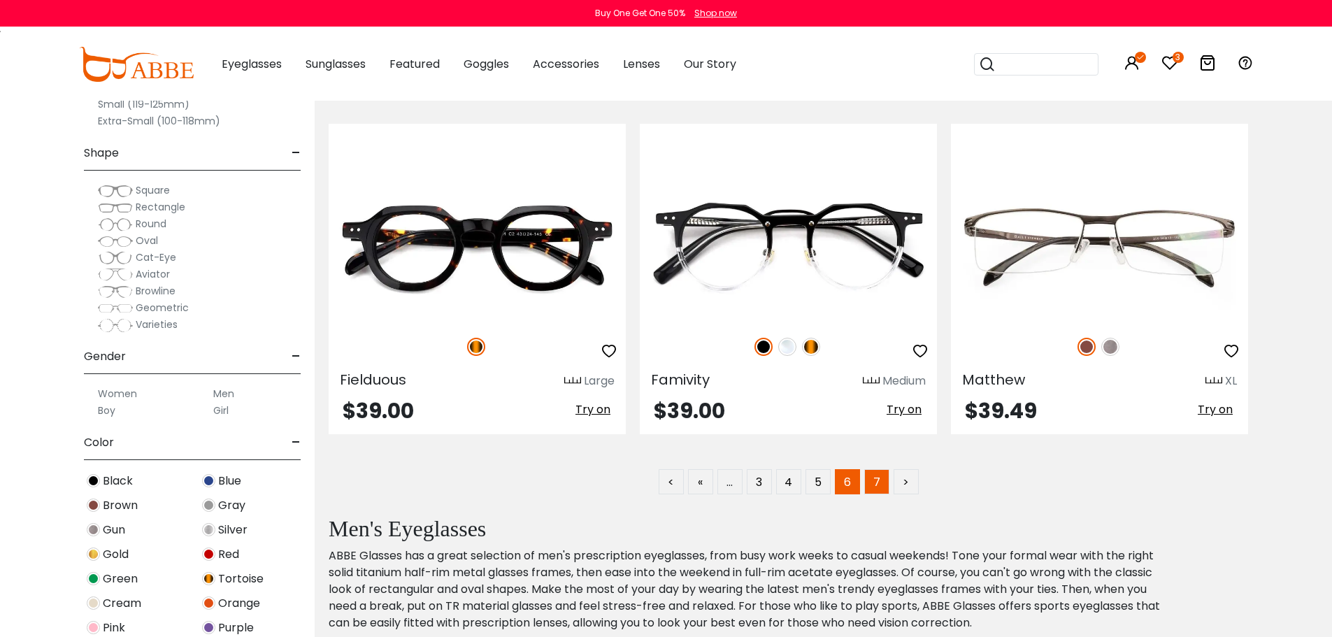
click at [879, 479] on link "7" at bounding box center [876, 481] width 25 height 25
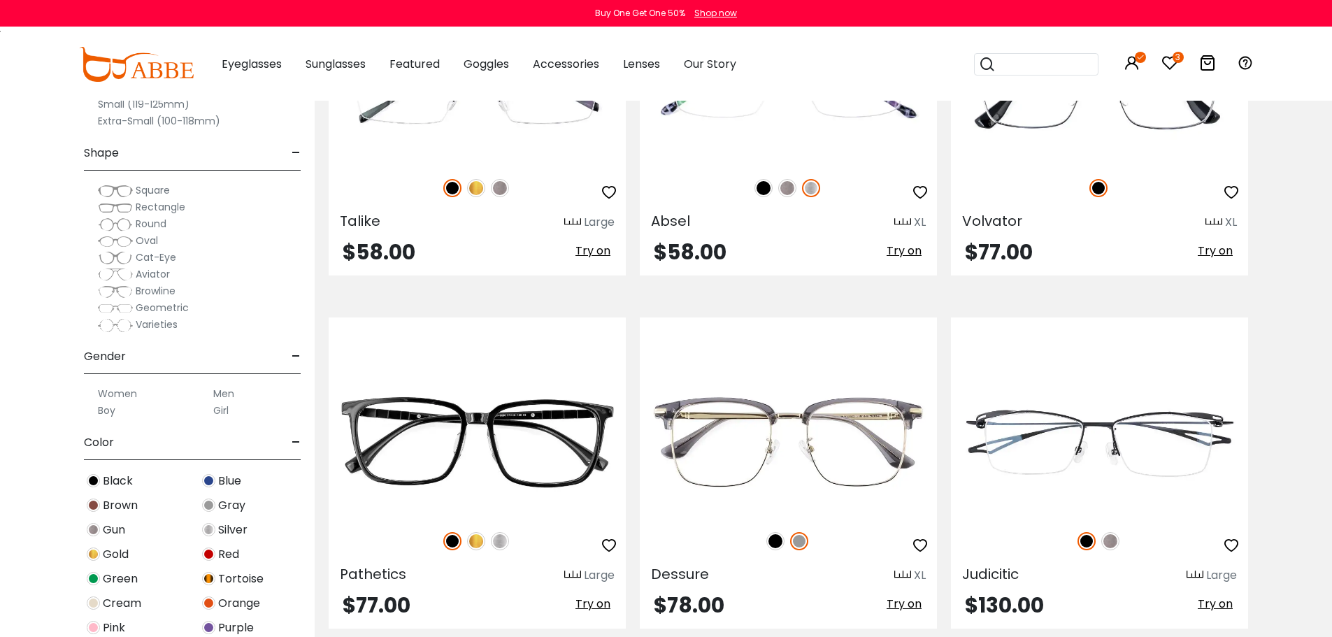
scroll to position [5316, 0]
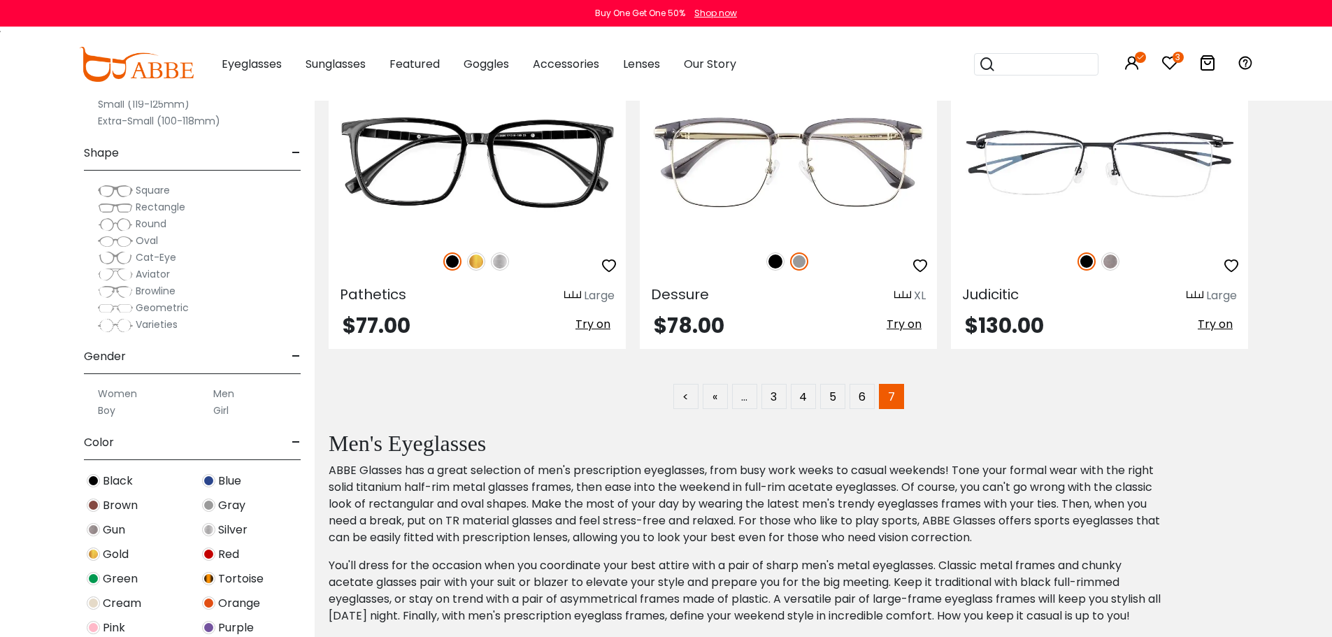
click at [1172, 65] on icon at bounding box center [1170, 63] width 17 height 17
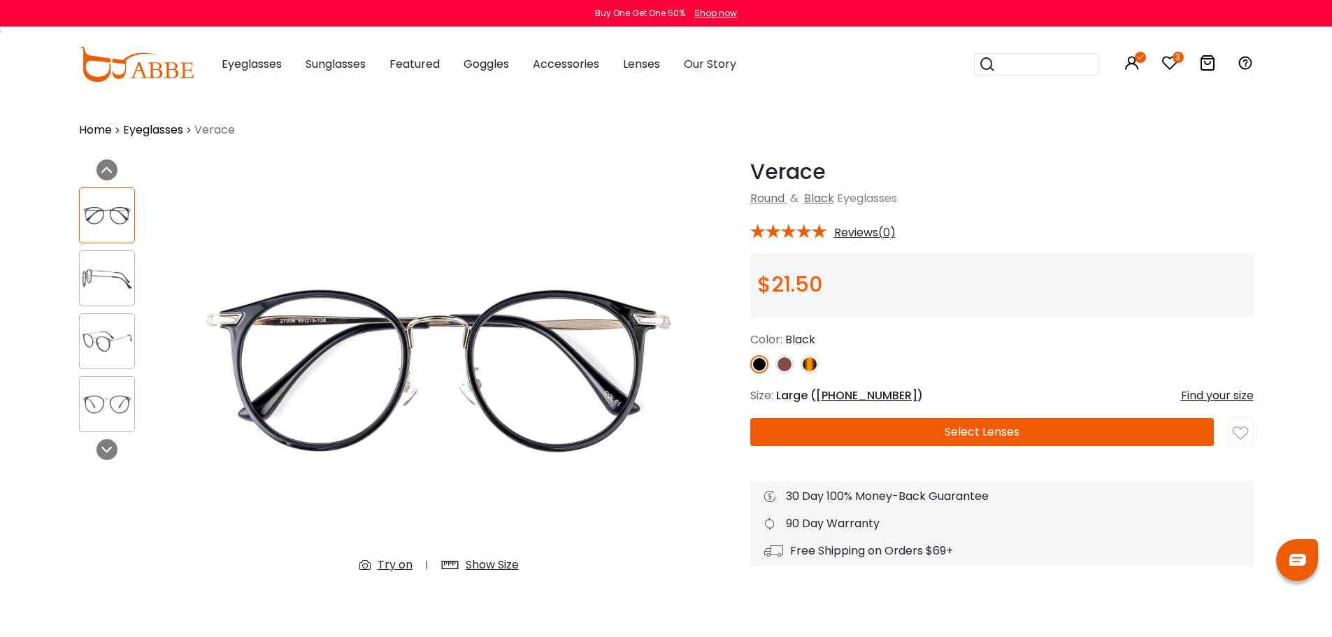
click at [99, 273] on img at bounding box center [107, 278] width 55 height 27
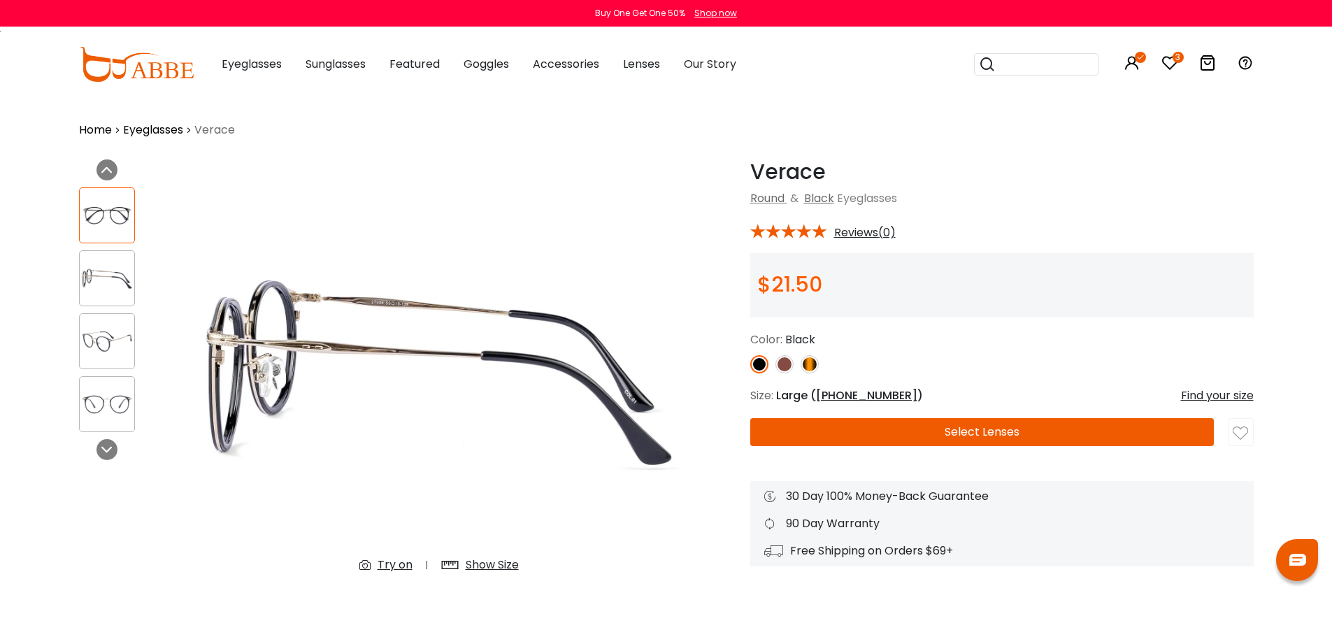
click at [107, 343] on img at bounding box center [107, 341] width 55 height 27
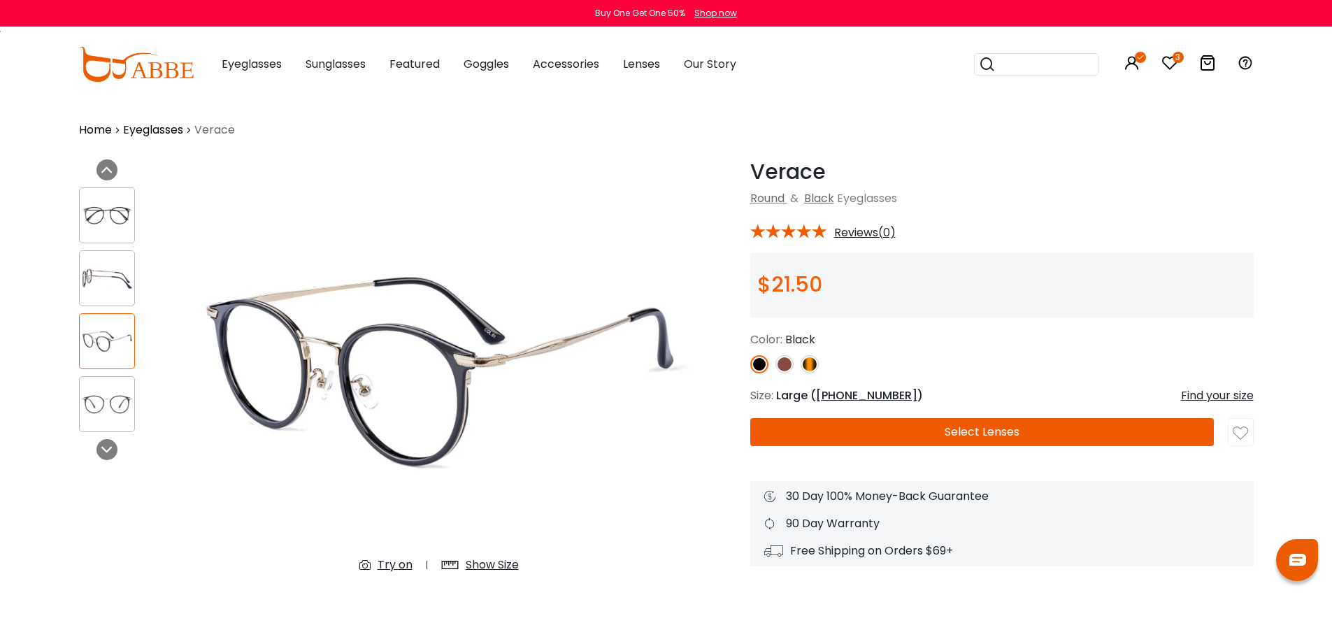
click at [1241, 435] on img at bounding box center [1240, 433] width 15 height 15
click at [1172, 58] on icon at bounding box center [1170, 63] width 17 height 17
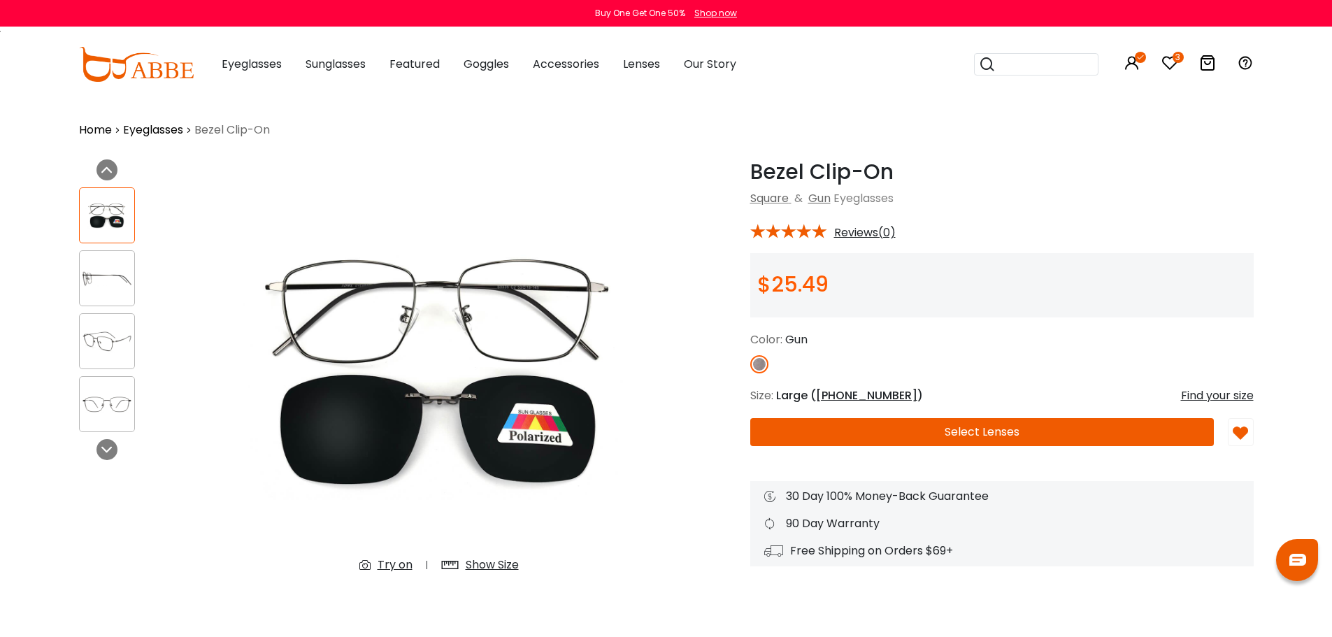
click at [1238, 432] on img at bounding box center [1240, 433] width 15 height 15
click at [1239, 432] on img at bounding box center [1240, 433] width 15 height 15
click at [704, 439] on div "Bezel Clip-On Gun Square & Gun Eyeglasses * Reviews(0) $25.49" at bounding box center [975, 387] width 560 height 457
click at [114, 328] on img at bounding box center [107, 341] width 55 height 27
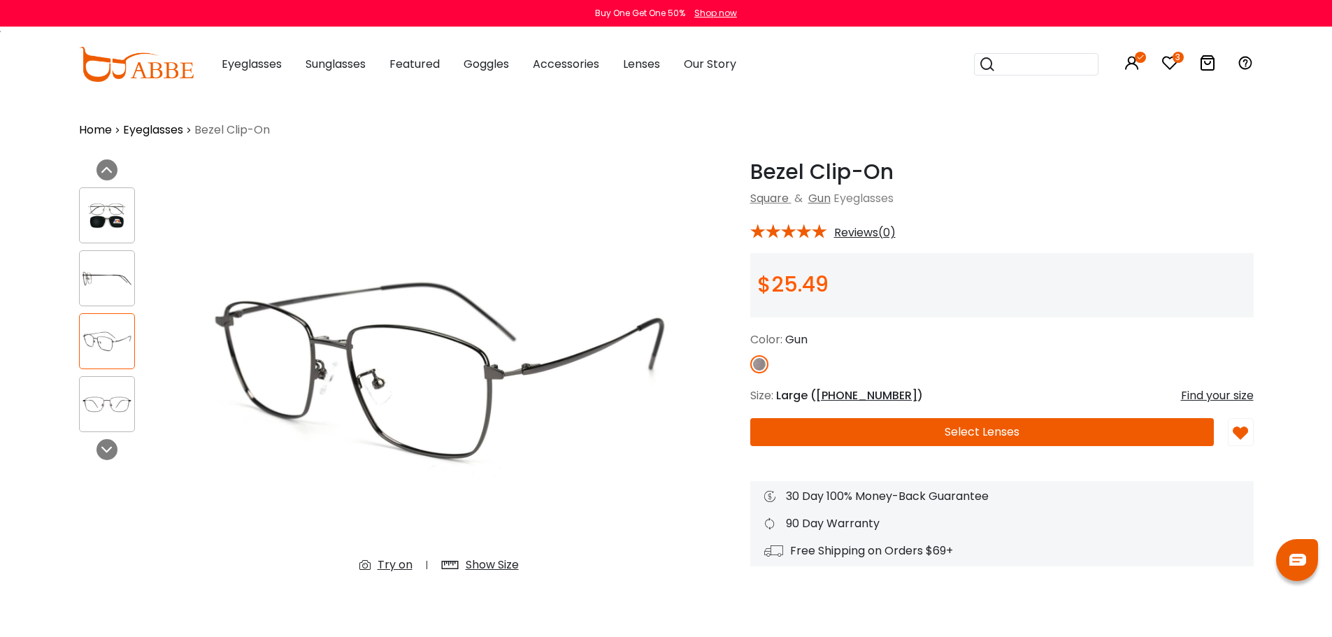
click at [104, 231] on div at bounding box center [107, 215] width 56 height 56
click at [112, 220] on img at bounding box center [107, 215] width 55 height 27
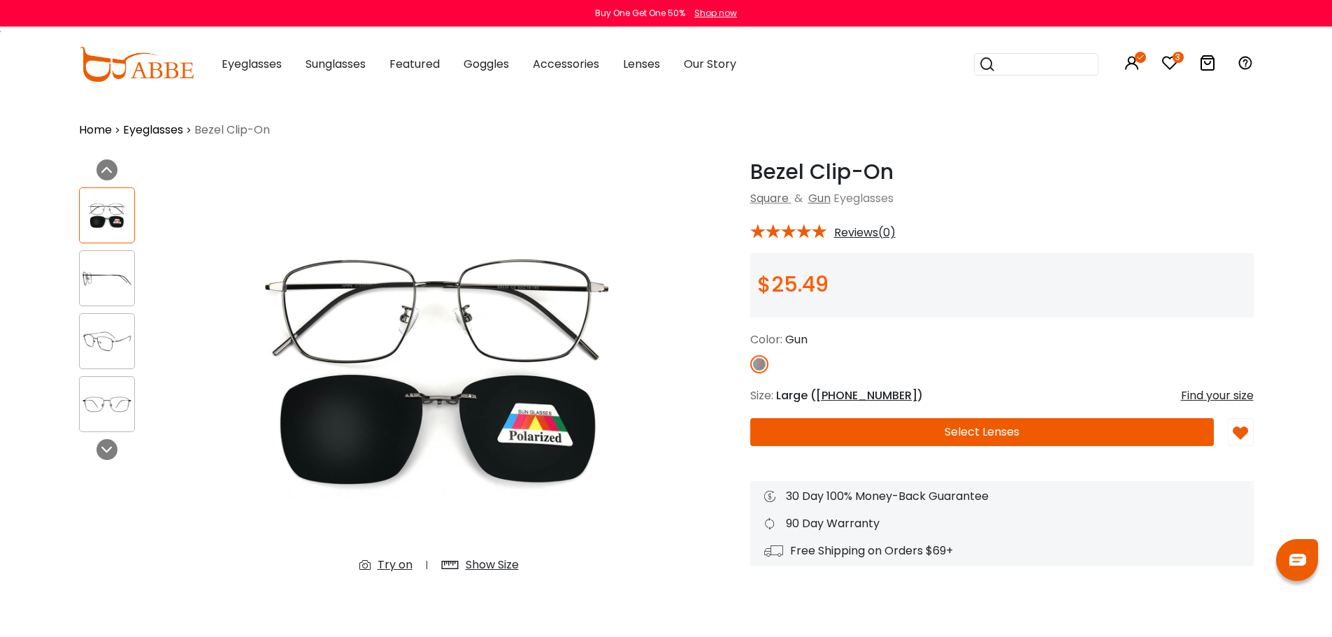
click at [98, 282] on img at bounding box center [107, 278] width 55 height 27
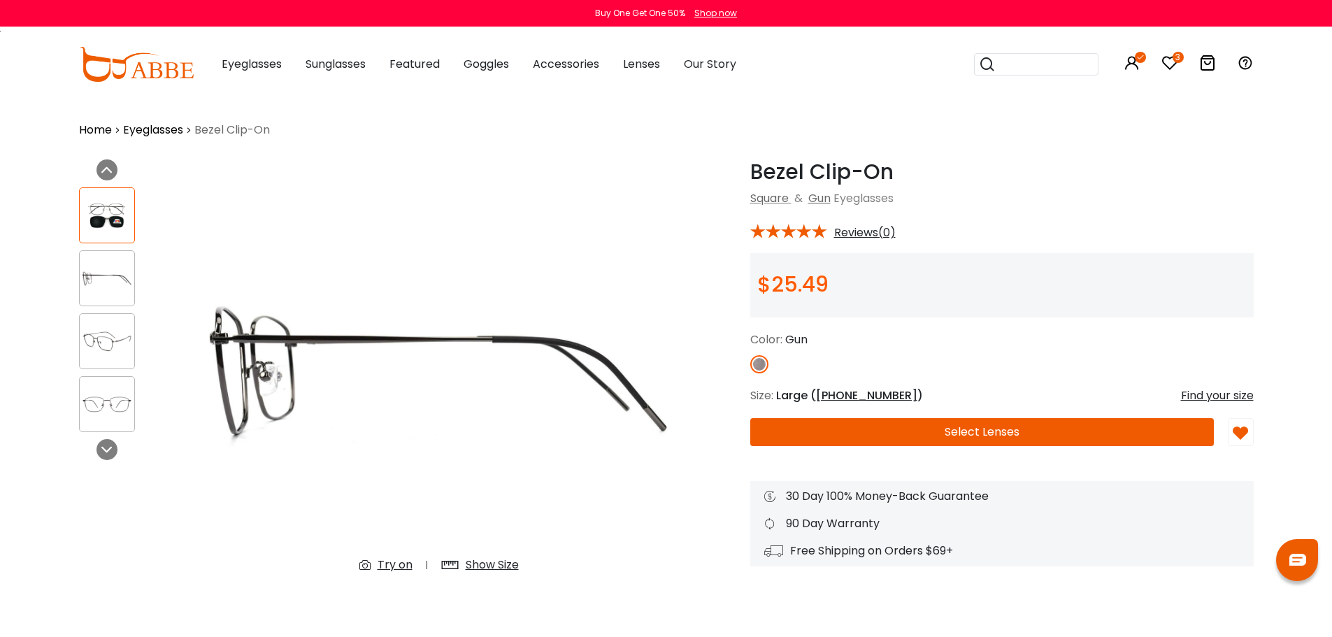
click at [97, 339] on img at bounding box center [107, 341] width 55 height 27
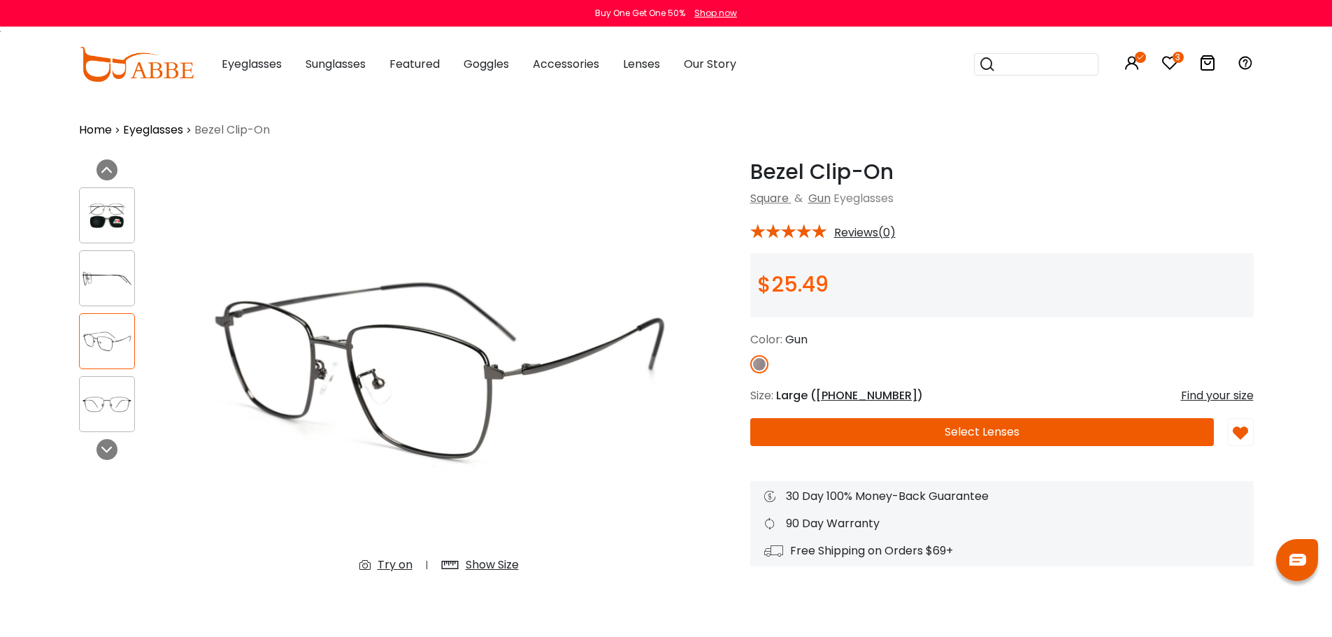
click at [90, 404] on img at bounding box center [107, 404] width 55 height 27
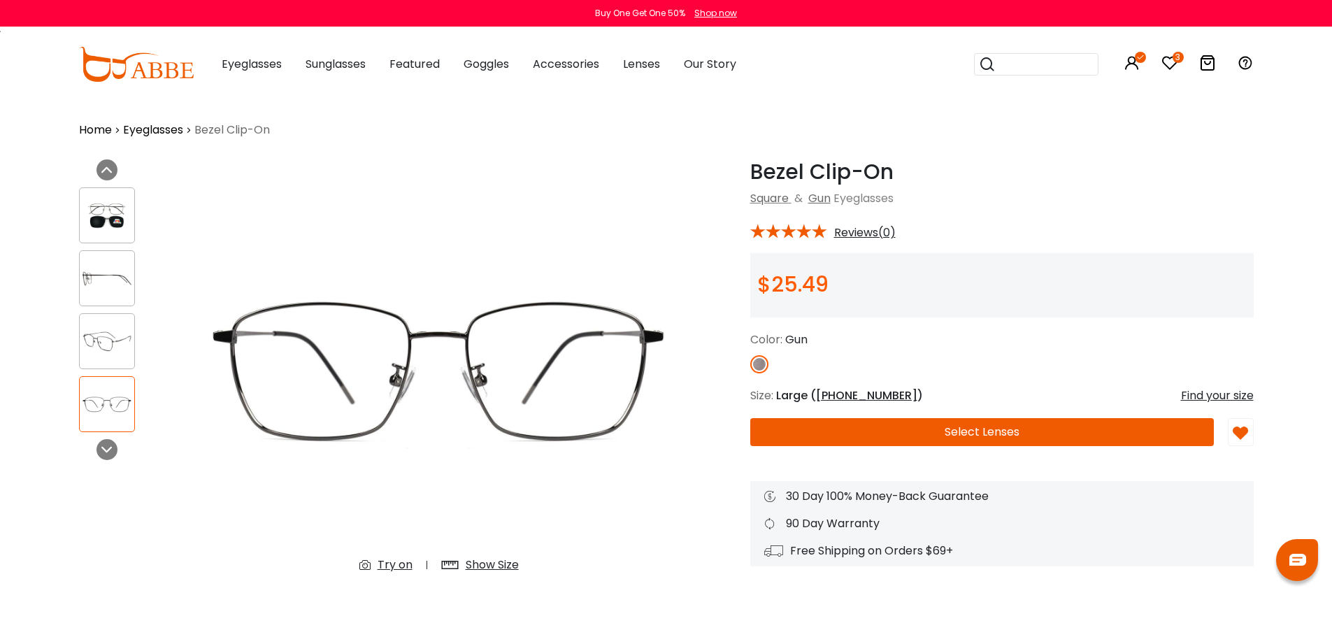
click at [96, 220] on img at bounding box center [107, 215] width 55 height 27
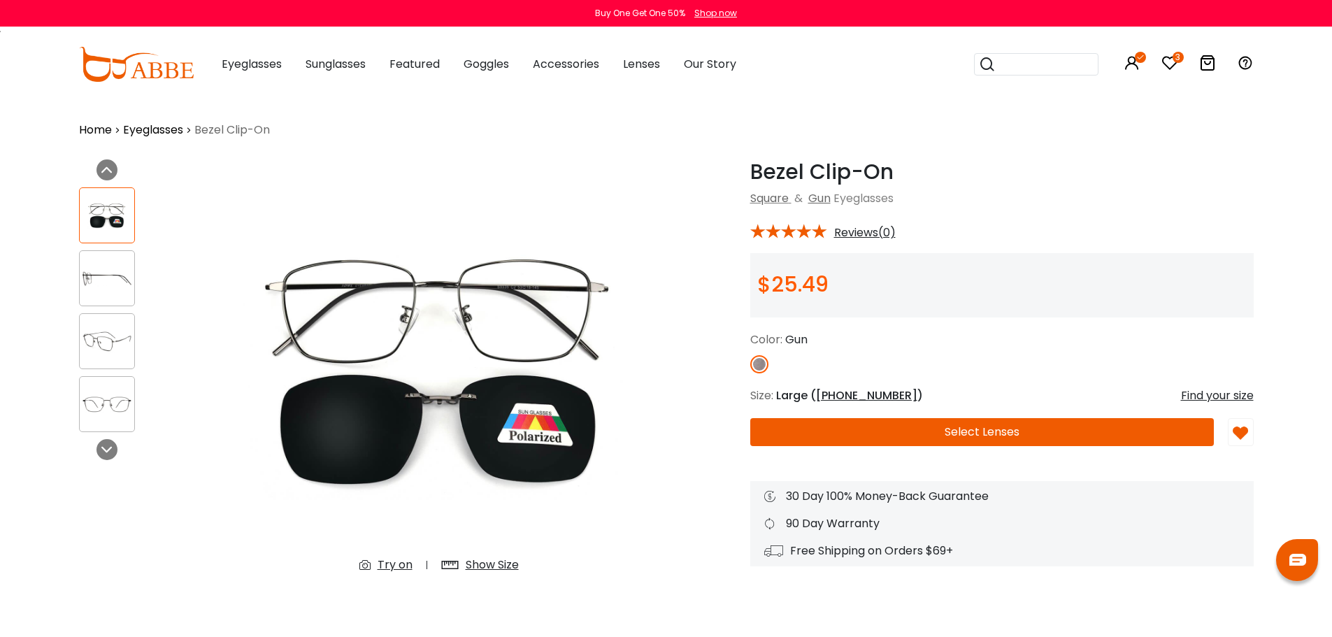
click at [485, 566] on div "Show Size" at bounding box center [492, 565] width 53 height 17
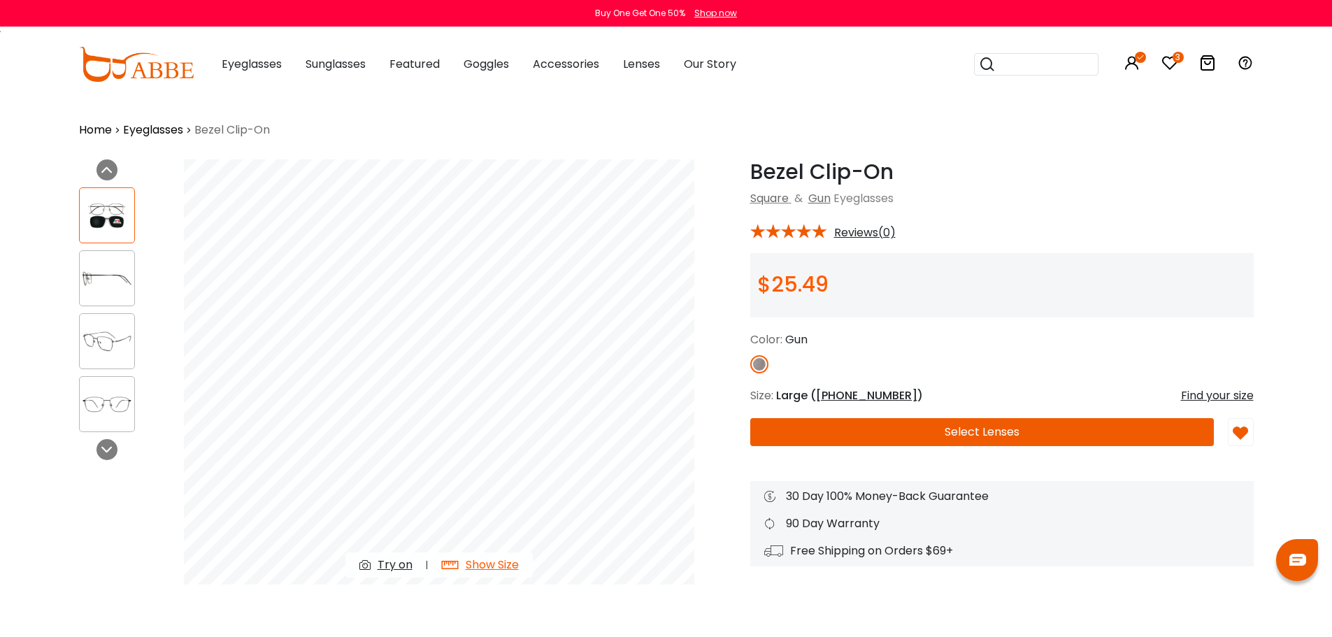
click at [112, 331] on img at bounding box center [107, 341] width 55 height 27
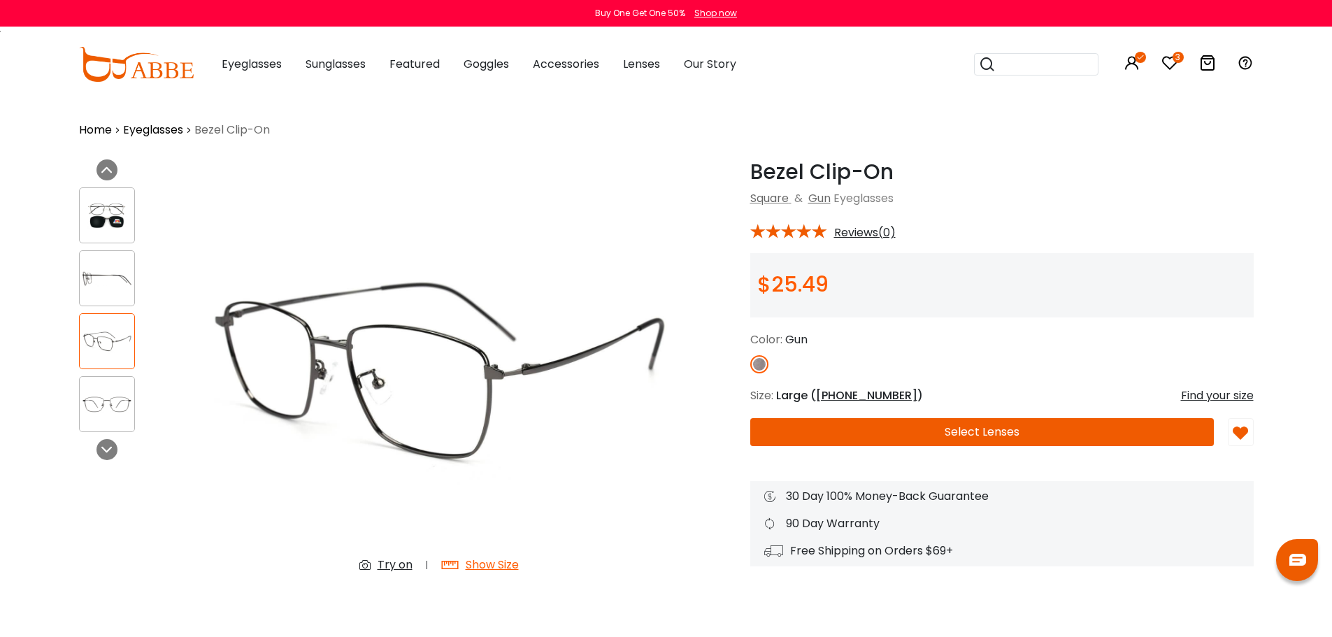
click at [468, 563] on div "Show Size" at bounding box center [492, 565] width 53 height 17
click at [487, 564] on div "Show Size" at bounding box center [492, 565] width 53 height 17
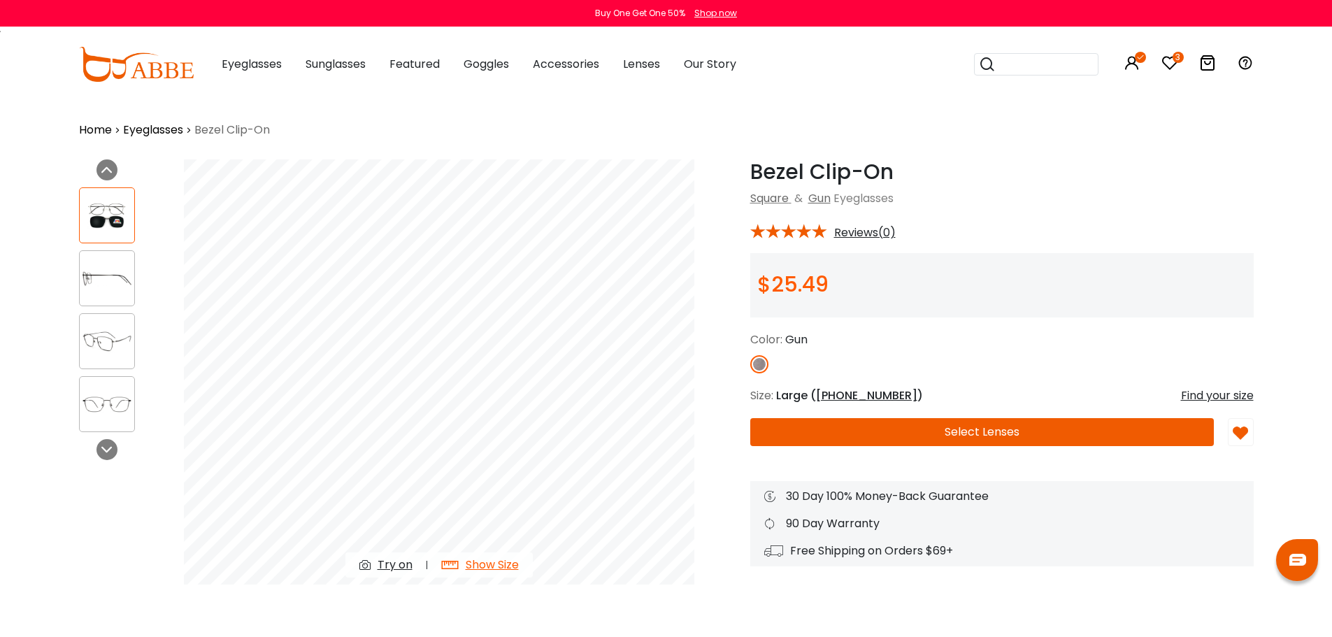
click at [850, 435] on button "Select Lenses" at bounding box center [982, 432] width 464 height 28
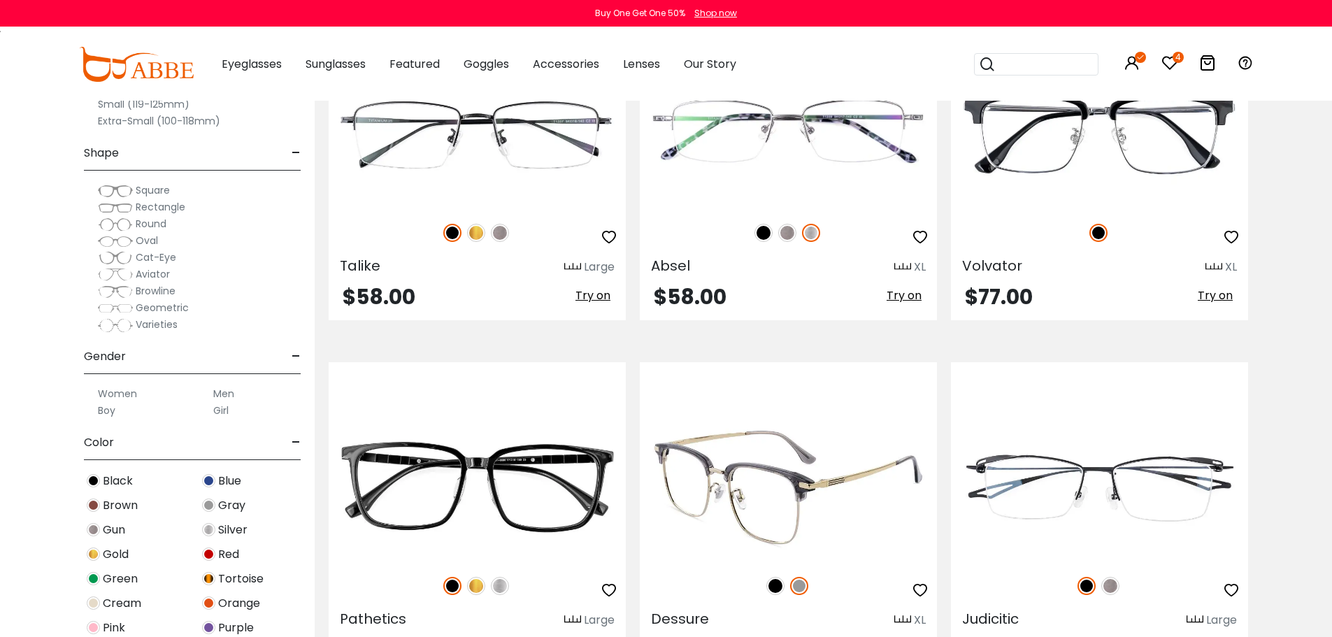
scroll to position [5316, 0]
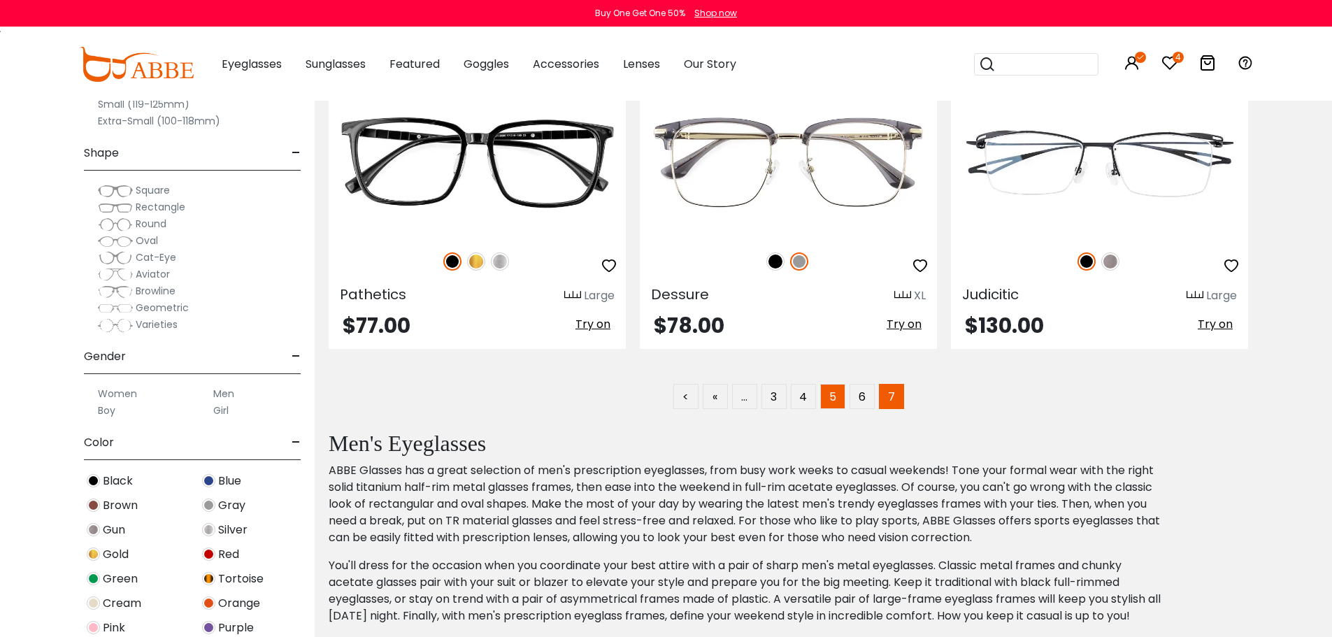
click at [824, 394] on link "5" at bounding box center [832, 396] width 25 height 25
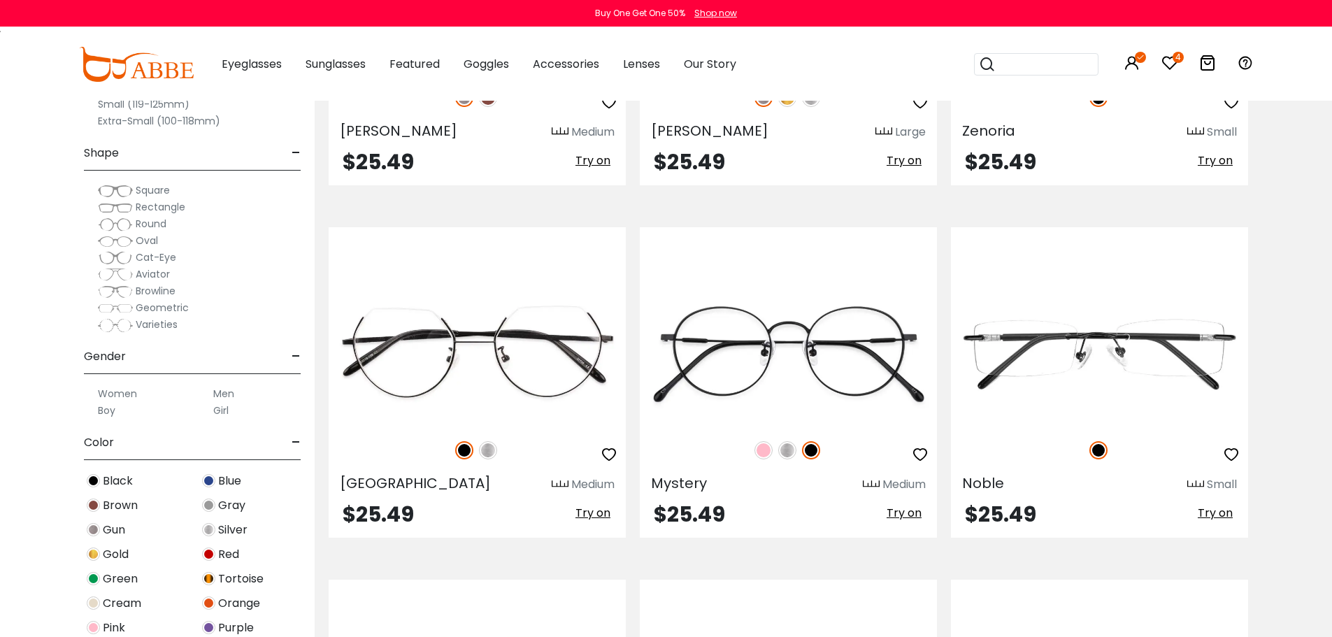
scroll to position [1958, 0]
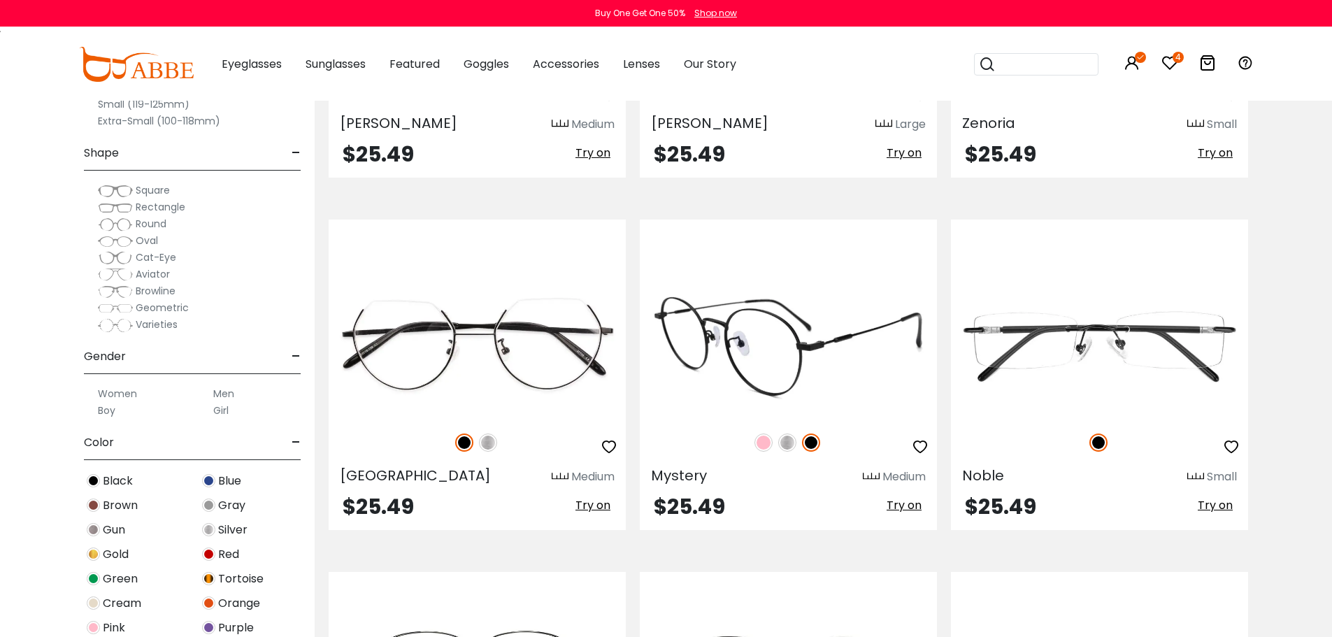
click at [903, 503] on span "Try on" at bounding box center [904, 505] width 35 height 16
click at [908, 506] on span "Try on" at bounding box center [904, 505] width 35 height 16
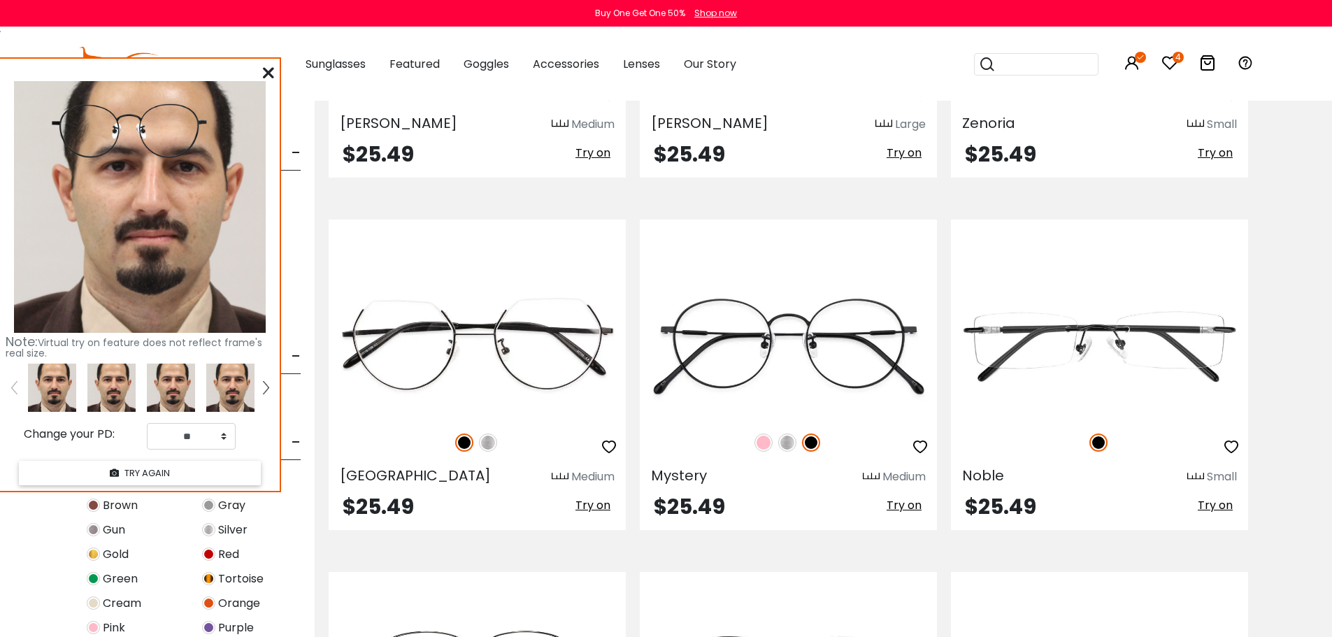
click at [118, 391] on img at bounding box center [111, 388] width 48 height 48
click at [221, 436] on select "** ** ** ** ** ** ** ** ** ** ** ** ** ** ** ** ** ** ** ** ** ** ** ** ** ** *…" at bounding box center [191, 436] width 89 height 27
select select "**"
click at [147, 423] on select "** ** ** ** ** ** ** ** ** ** ** ** ** ** ** ** ** ** ** ** ** ** ** ** ** ** *…" at bounding box center [191, 436] width 89 height 27
click at [269, 69] on icon at bounding box center [268, 72] width 11 height 11
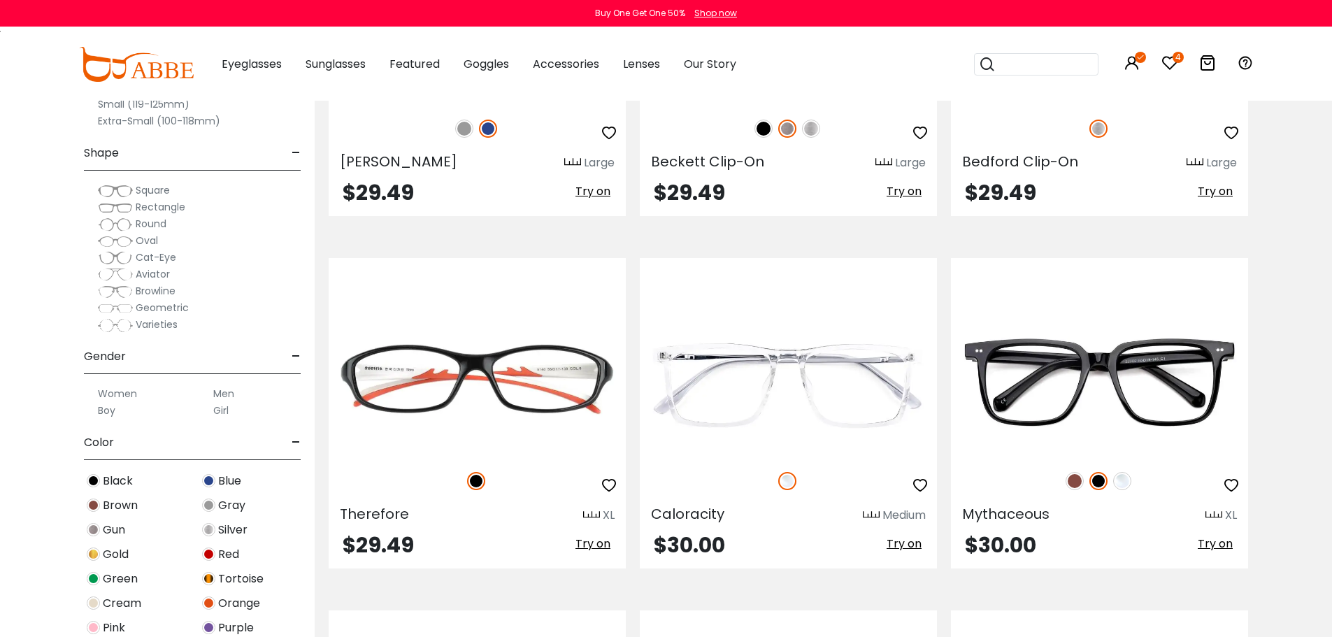
scroll to position [6155, 0]
click span "Try on"
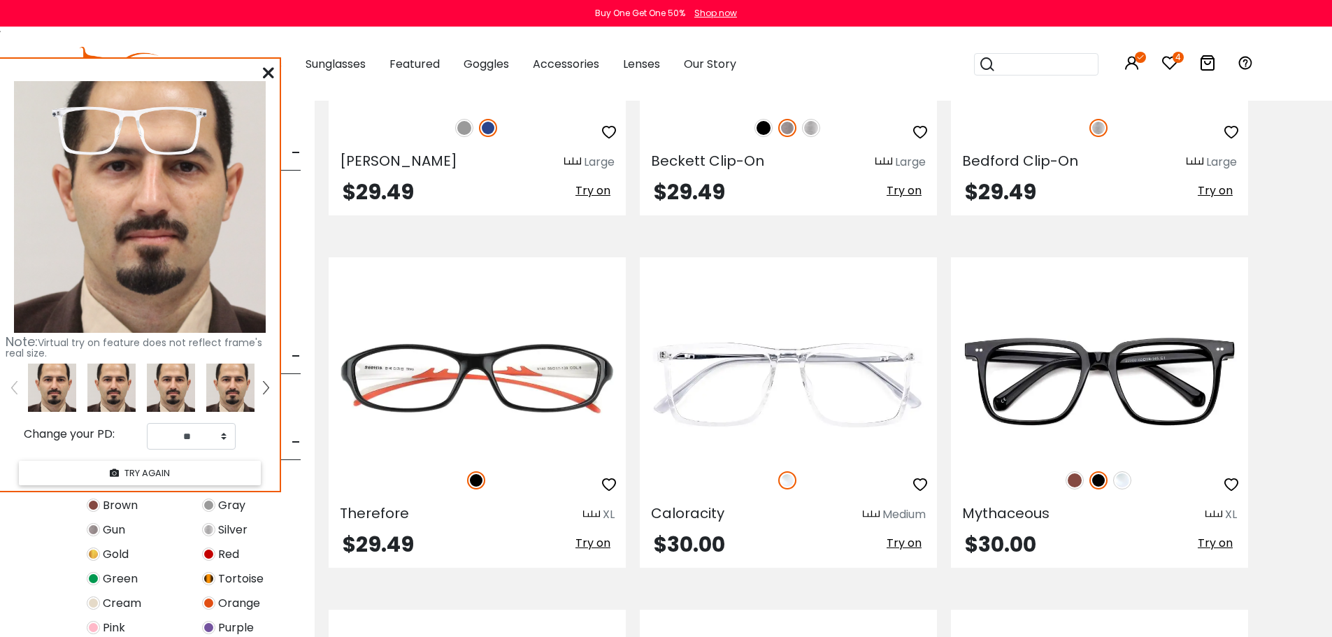
click img
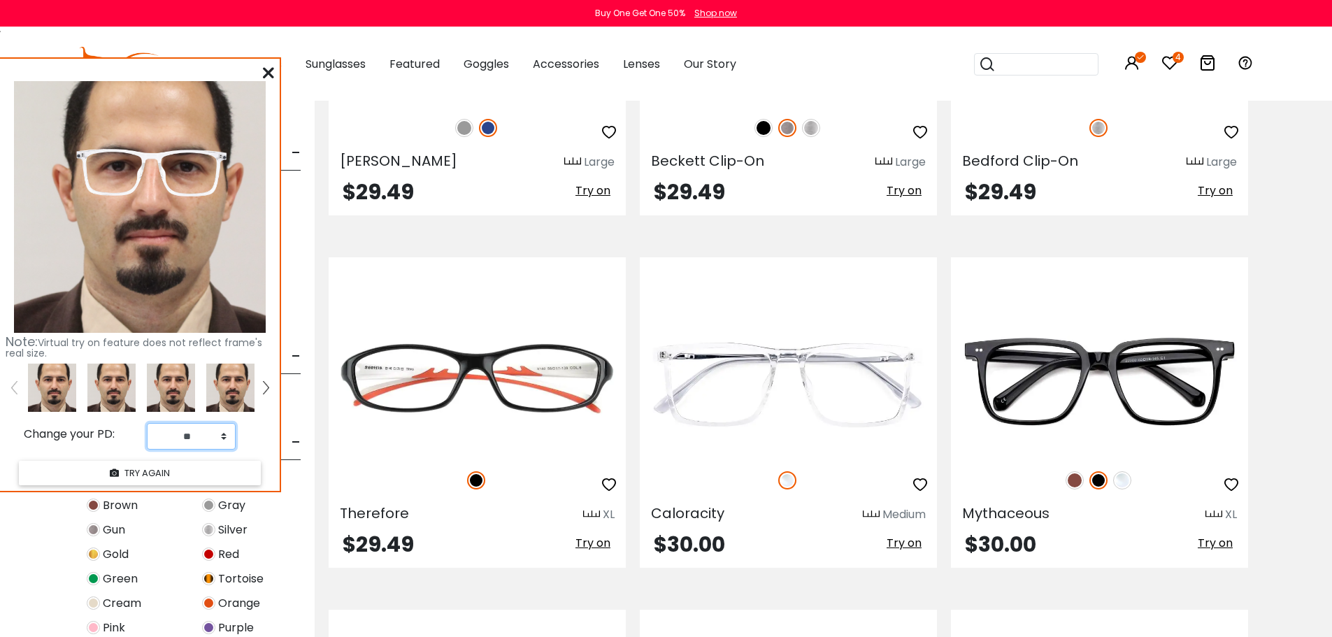
click select "** ** ** ** ** ** ** ** ** ** ** ** ** ** ** ** ** ** ** ** ** ** ** ** ** ** *…"
click section "Sort by: Relevance Relevance New Arrivals Best Sellers Prices High To Low Linfy"
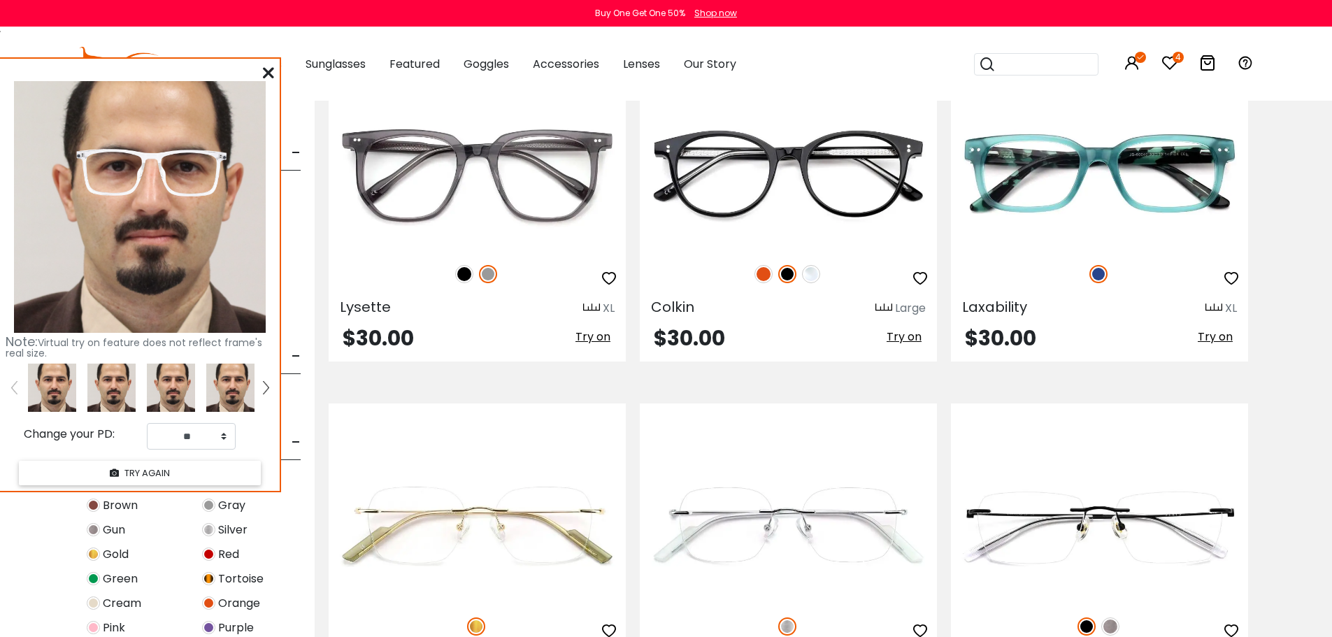
scroll to position [6994, 0]
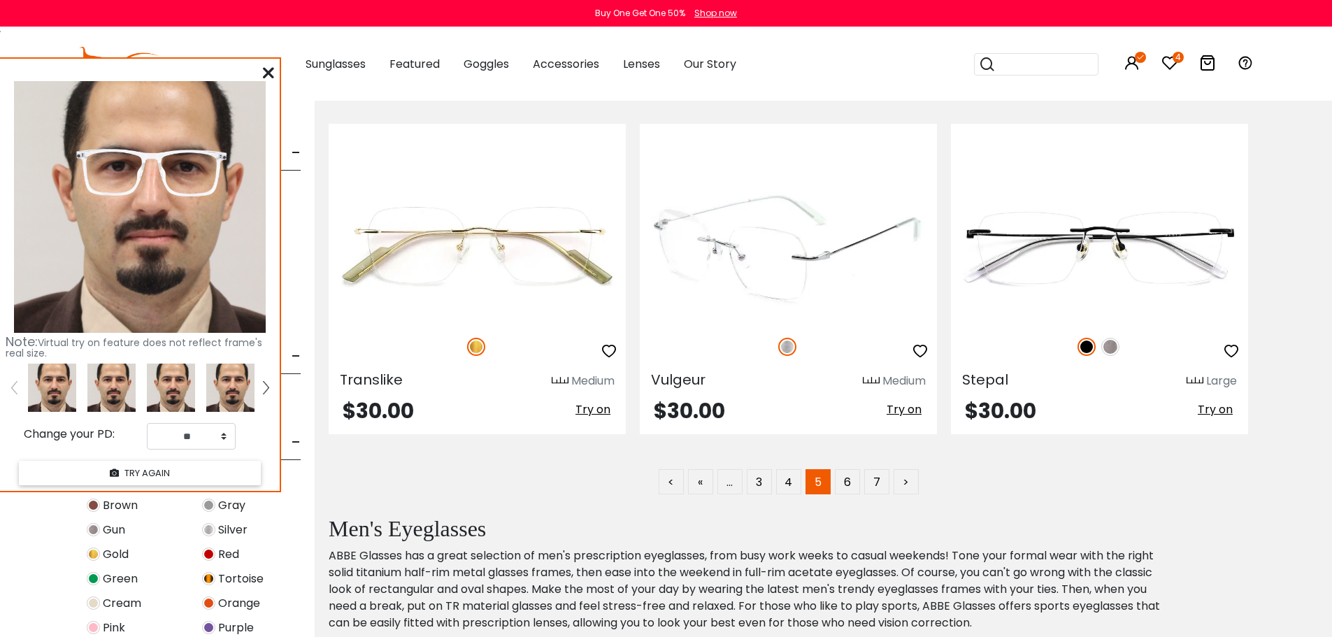
click span "Try on"
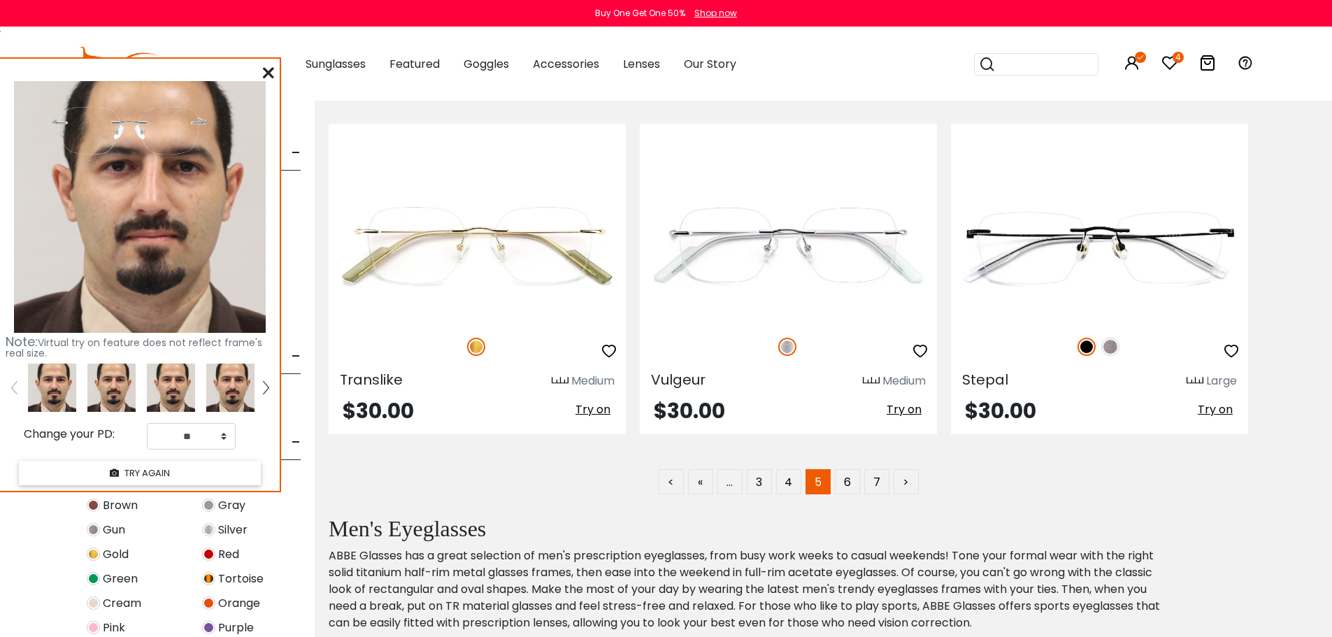
click img
click icon
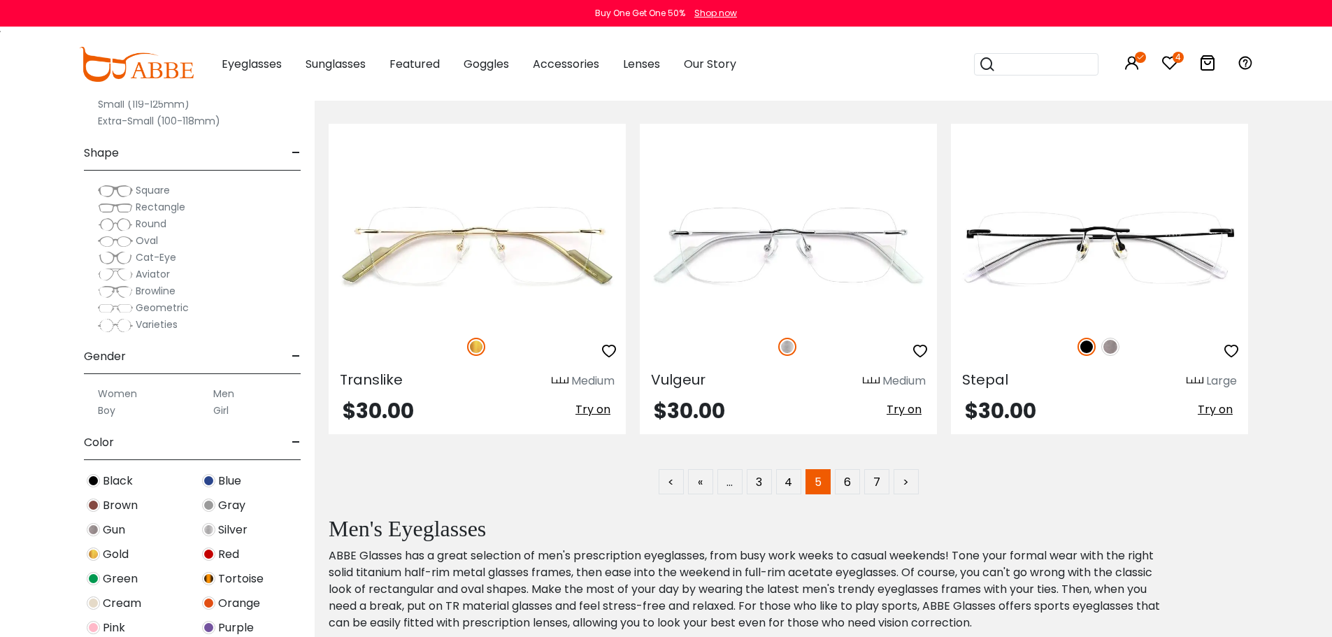
click section "Sort by: Relevance Relevance New Arrivals Best Sellers Prices High To Low Linfy"
click icon "button"
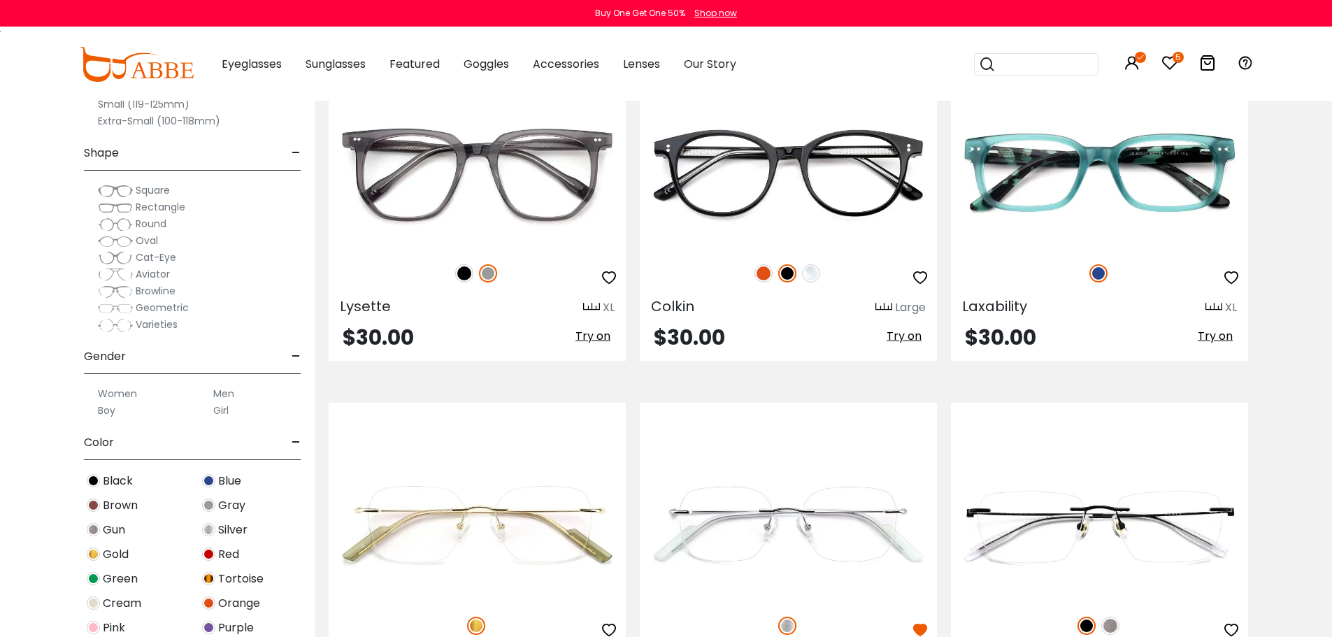
scroll to position [6715, 0]
drag, startPoint x: 1232, startPoint y: 274, endPoint x: 1254, endPoint y: 268, distance: 23.3
click icon "button"
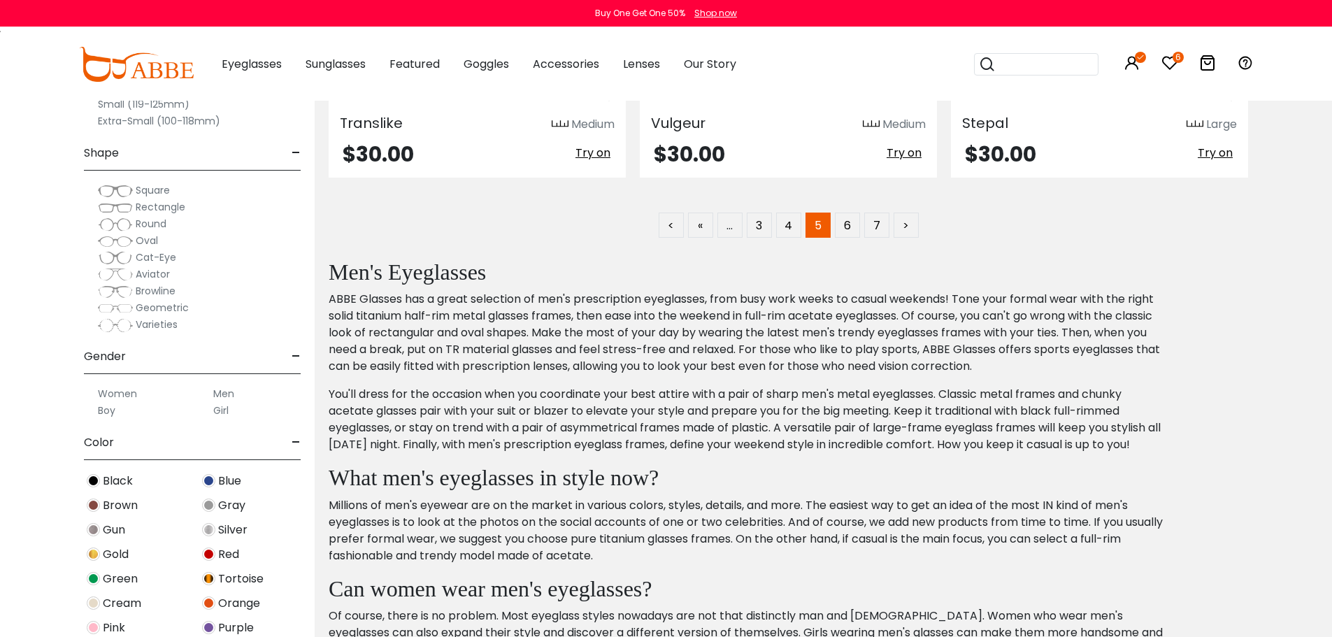
scroll to position [7274, 0]
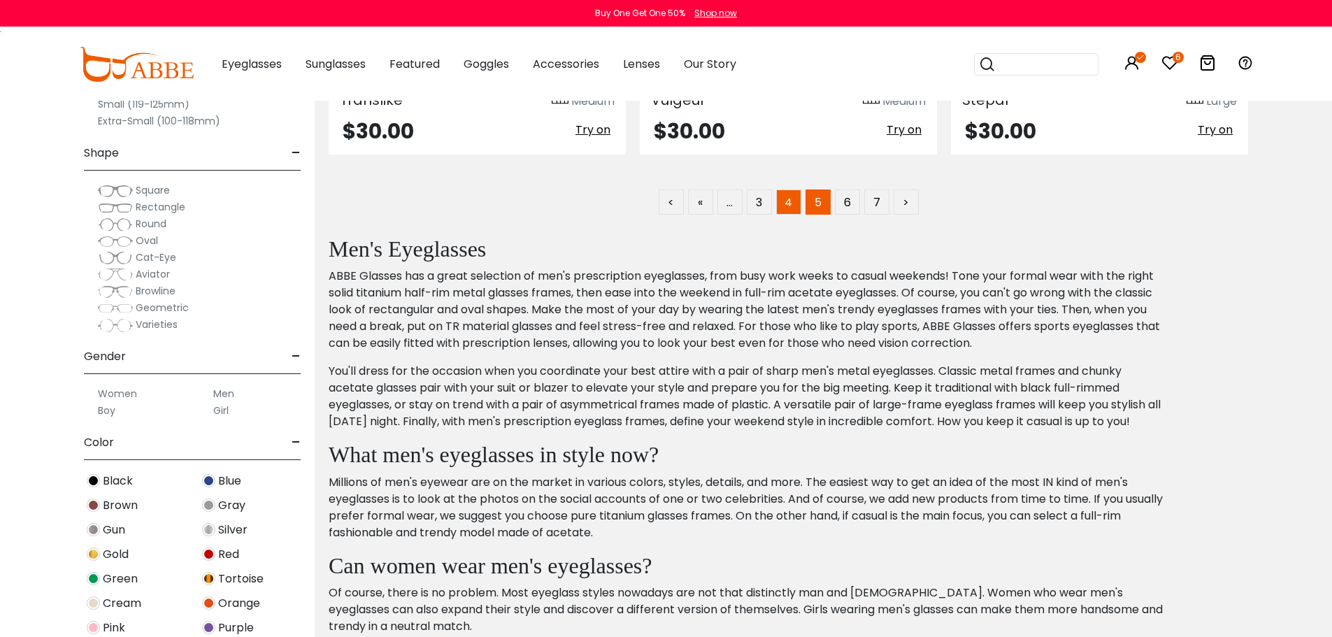
click link "4"
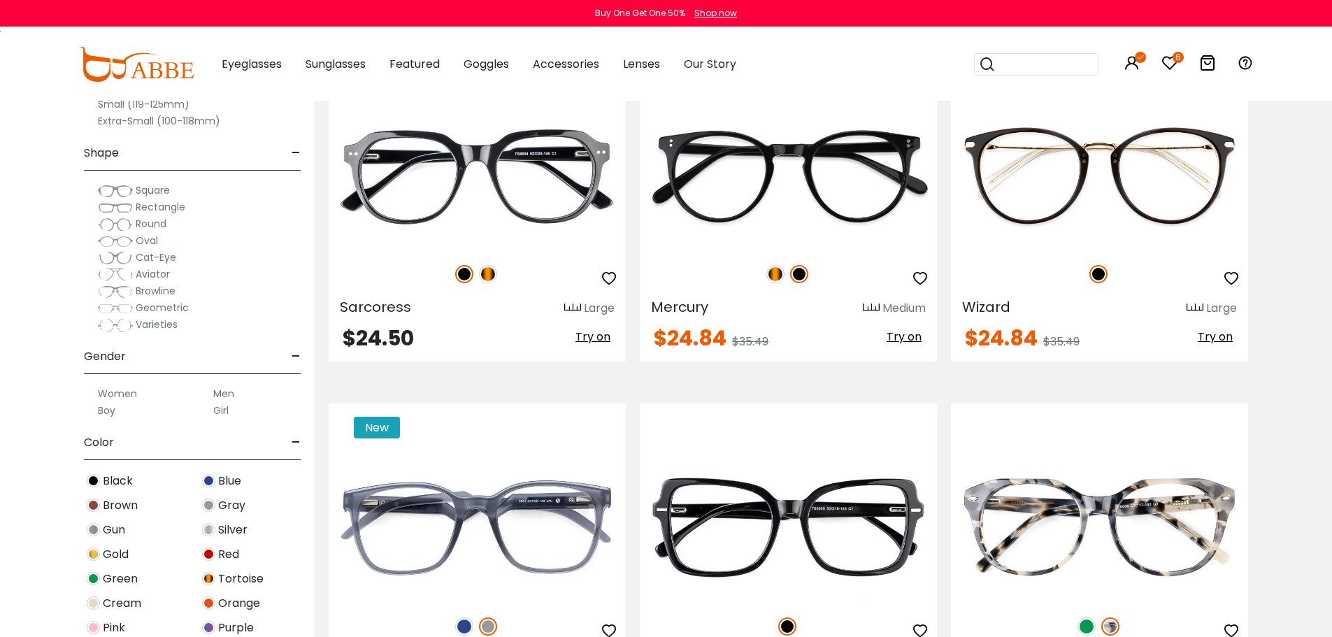
scroll to position [6994, 0]
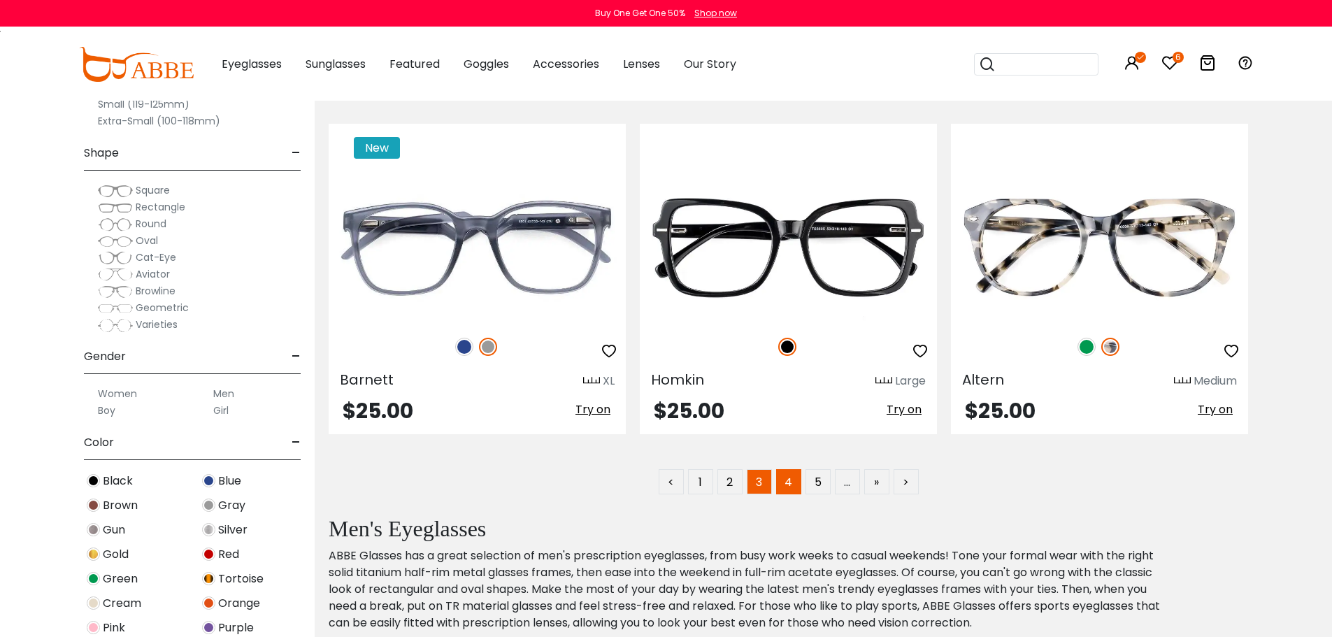
click at [763, 483] on link "3" at bounding box center [759, 481] width 25 height 25
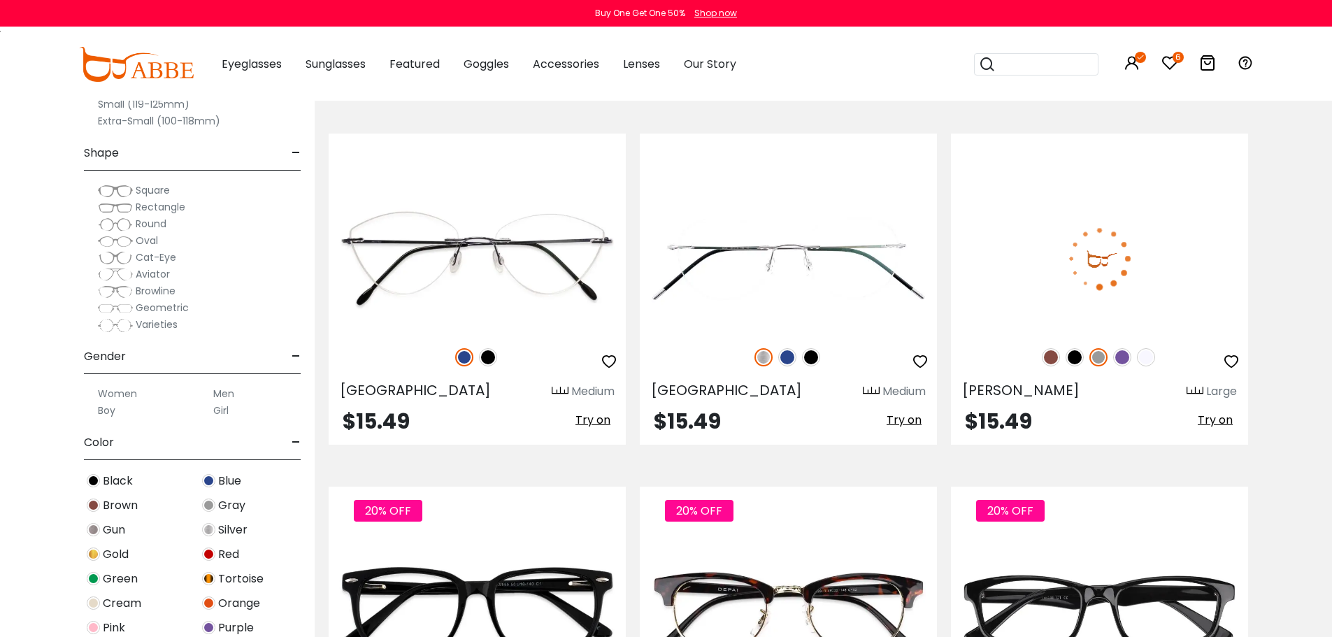
click at [1069, 360] on img at bounding box center [1075, 357] width 18 height 18
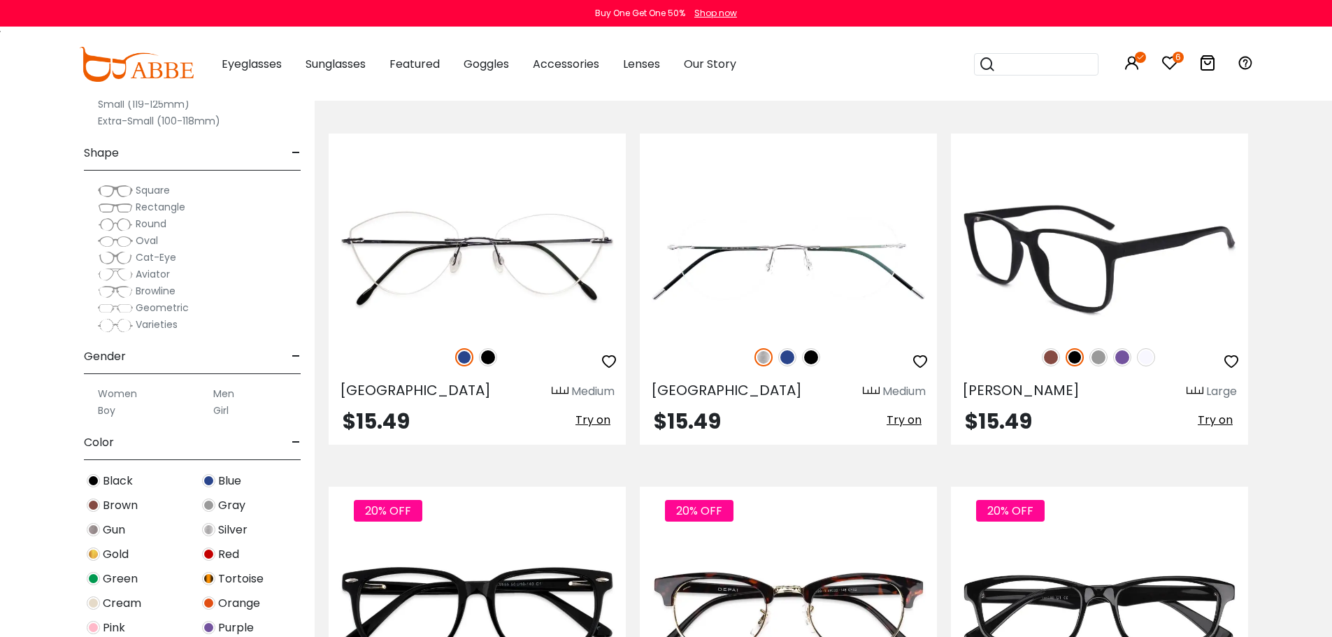
click at [1099, 357] on img at bounding box center [1099, 357] width 18 height 18
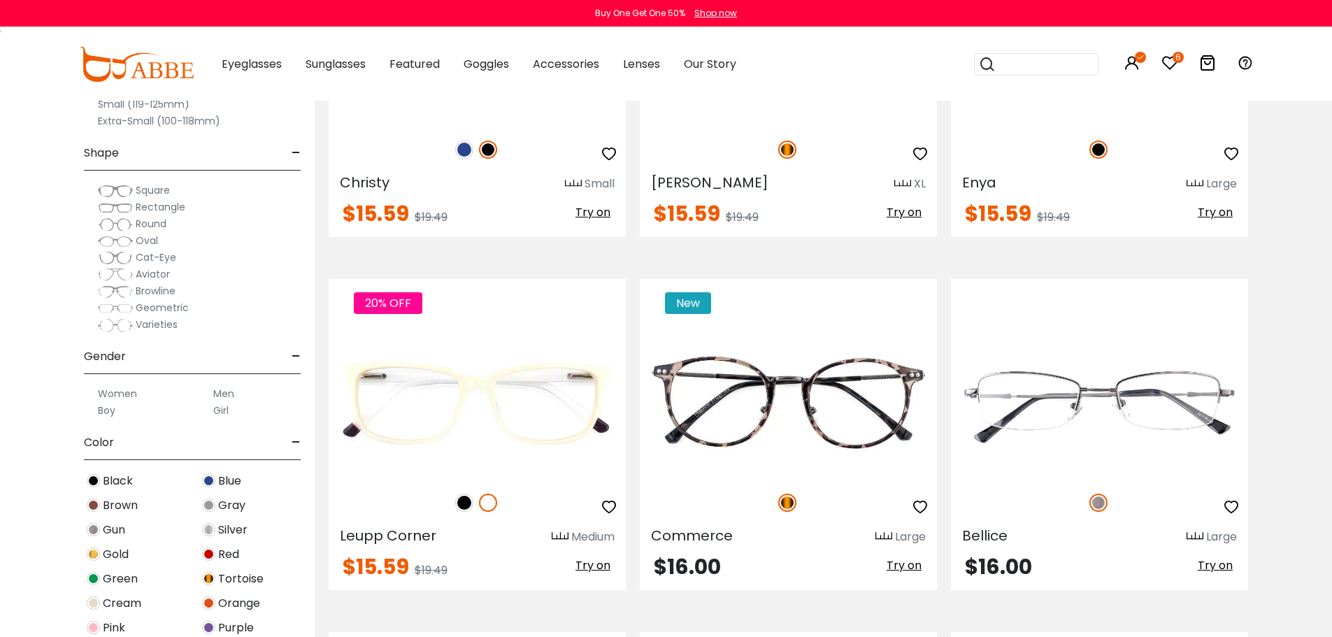
scroll to position [839, 0]
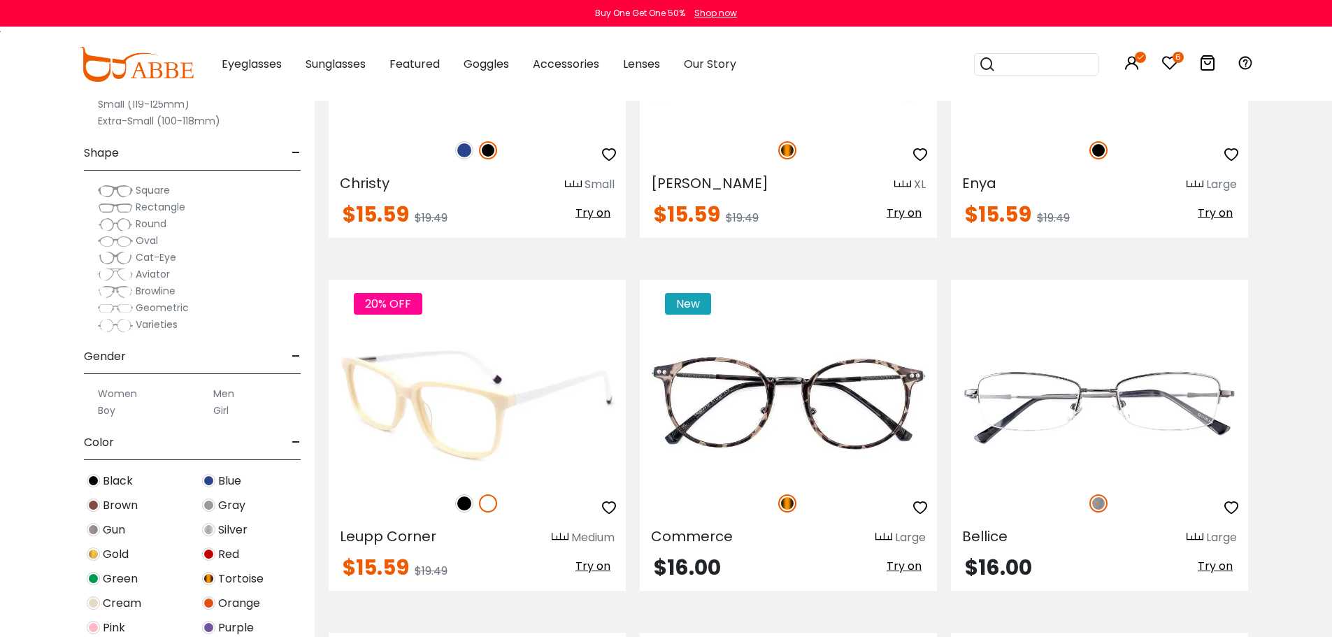
click at [464, 506] on img at bounding box center [464, 503] width 18 height 18
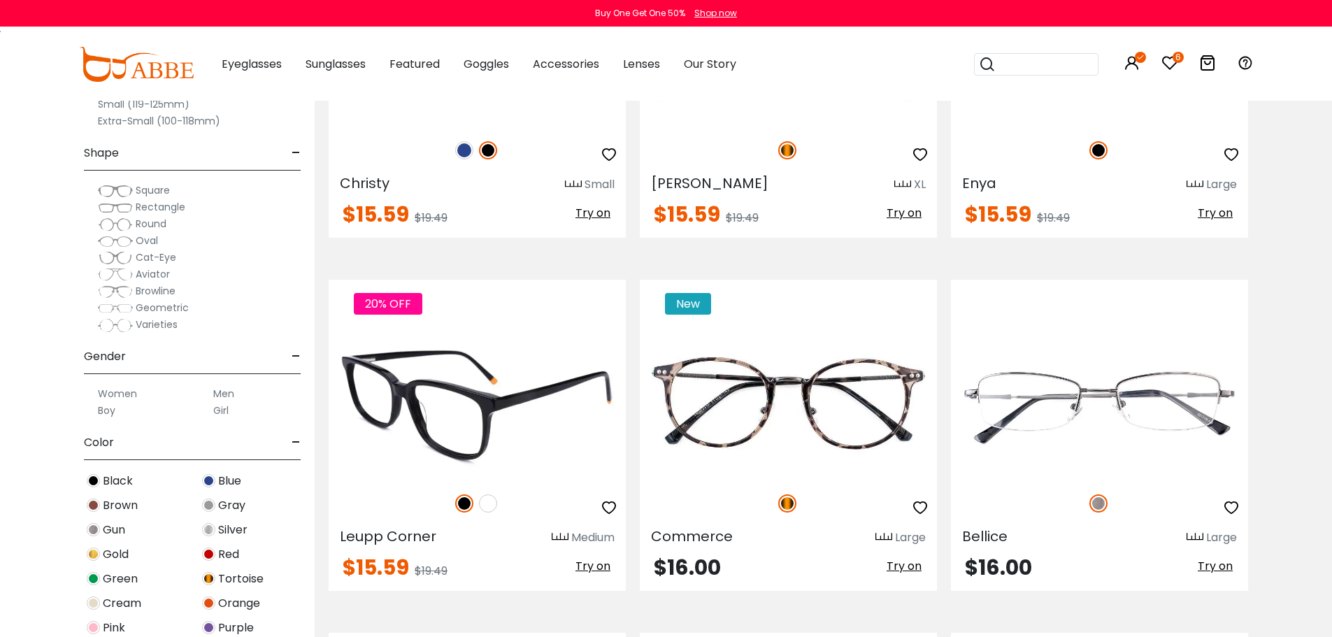
click at [489, 502] on img at bounding box center [488, 503] width 18 height 18
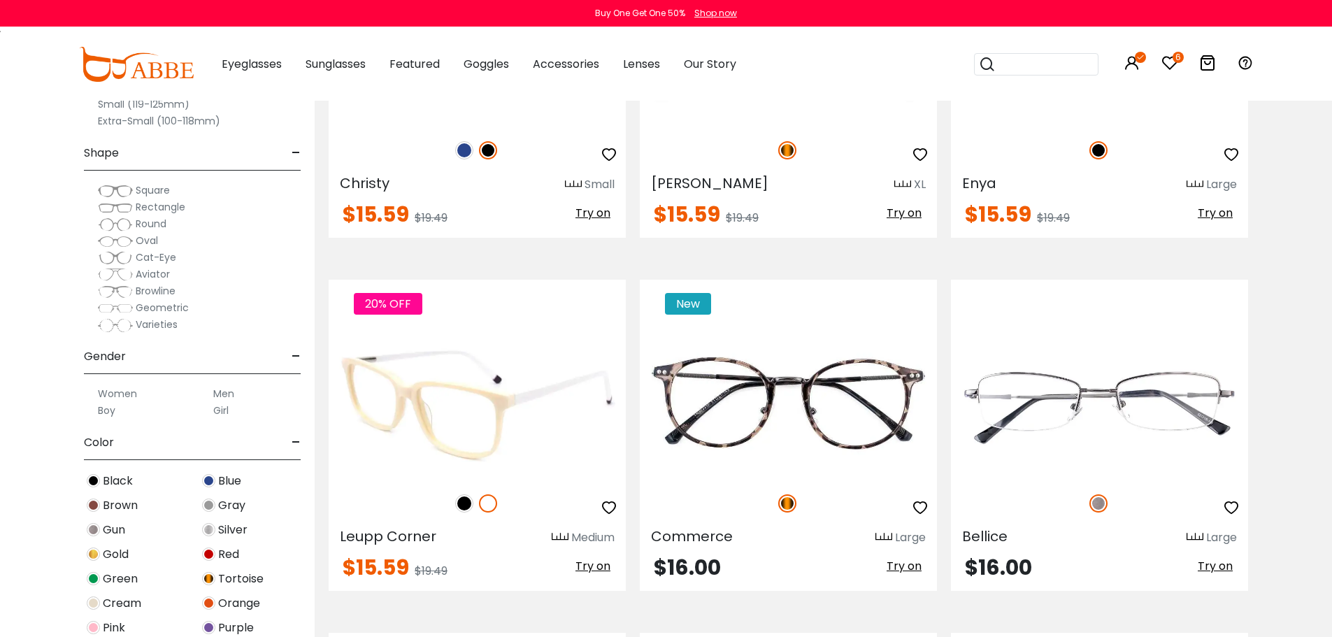
click at [592, 564] on span "Try on" at bounding box center [593, 566] width 35 height 16
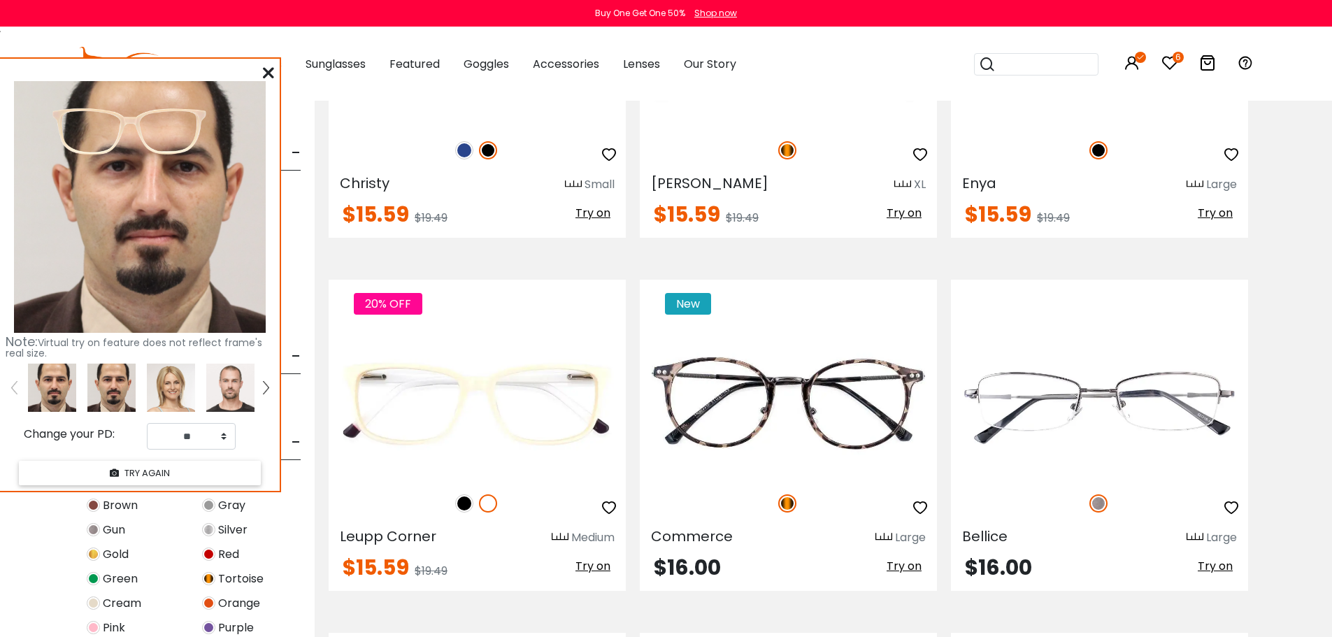
click at [112, 392] on img at bounding box center [111, 388] width 48 height 48
click at [225, 439] on select "** ** ** ** ** ** ** ** ** ** ** ** ** ** ** ** ** ** ** ** ** ** ** ** ** ** *…" at bounding box center [191, 436] width 89 height 27
select select "**"
click at [147, 423] on select "** ** ** ** ** ** ** ** ** ** ** ** ** ** ** ** ** ** ** ** ** ** ** ** ** ** *…" at bounding box center [191, 436] width 89 height 27
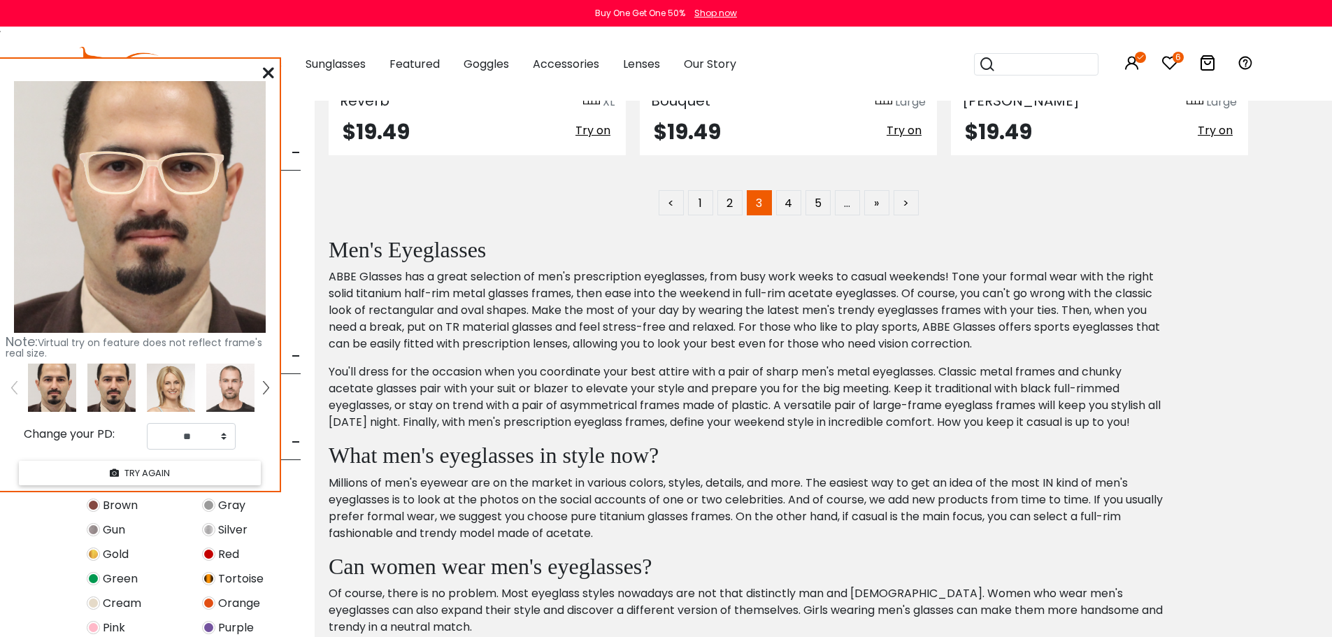
scroll to position [7274, 0]
click at [809, 211] on link "5" at bounding box center [818, 202] width 25 height 25
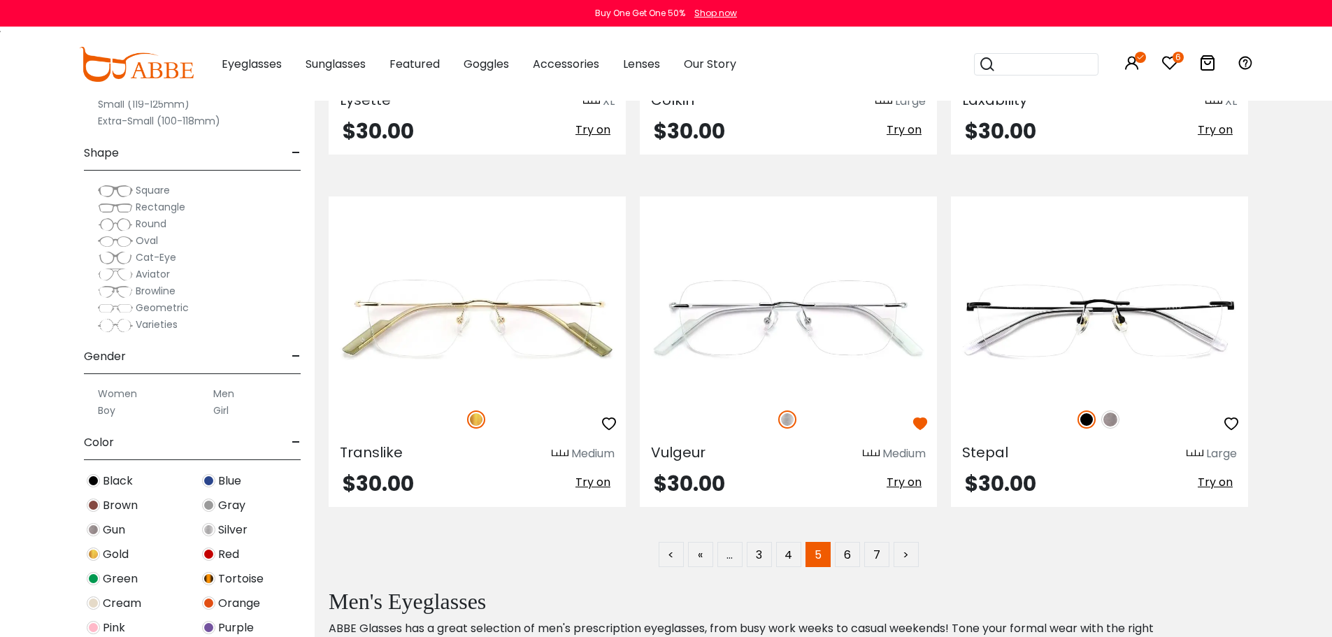
scroll to position [6994, 0]
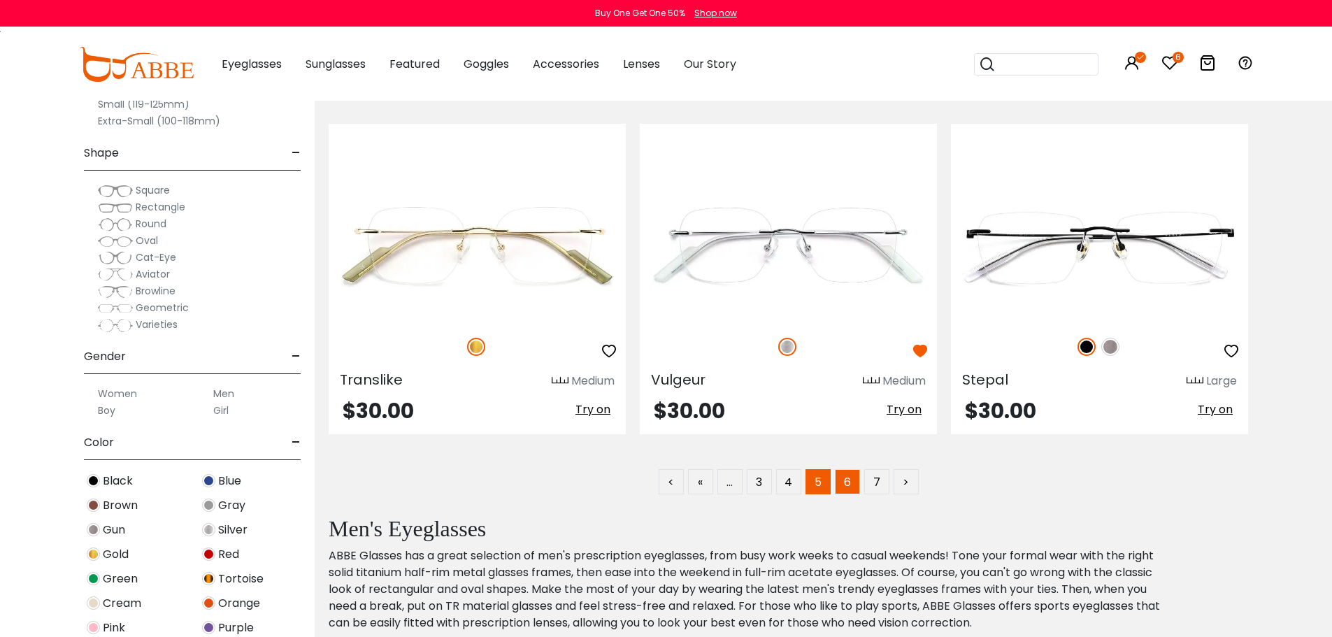
click at [858, 487] on link "6" at bounding box center [847, 481] width 25 height 25
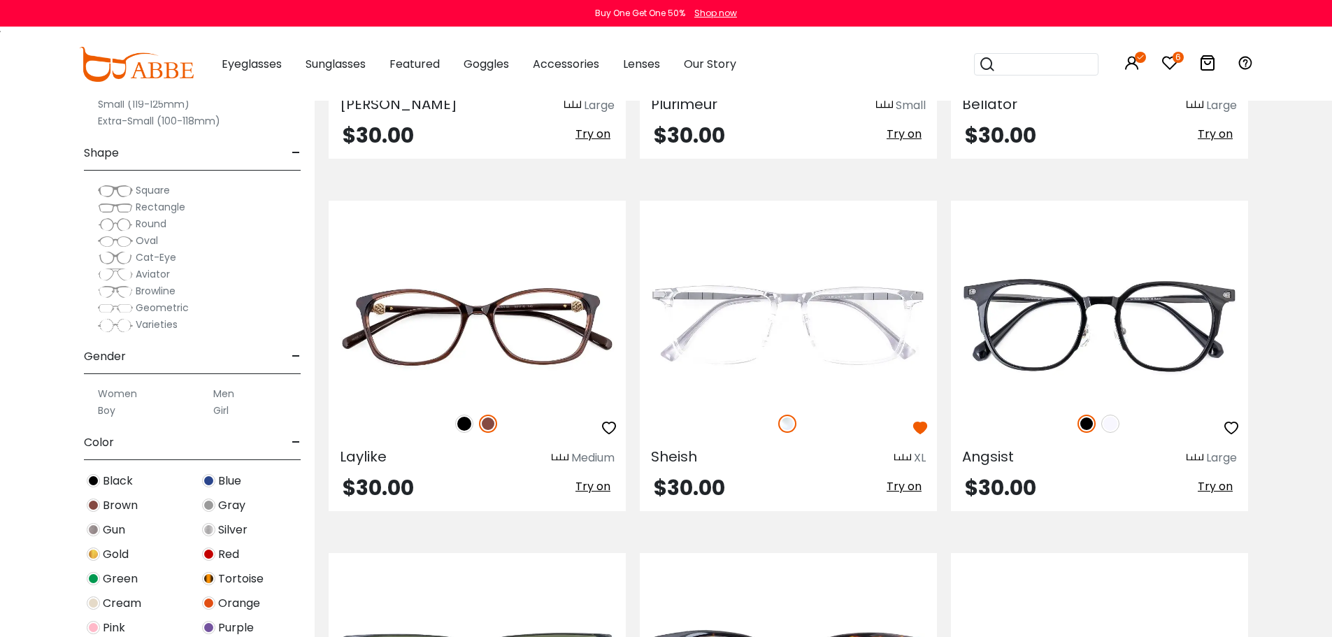
scroll to position [560, 0]
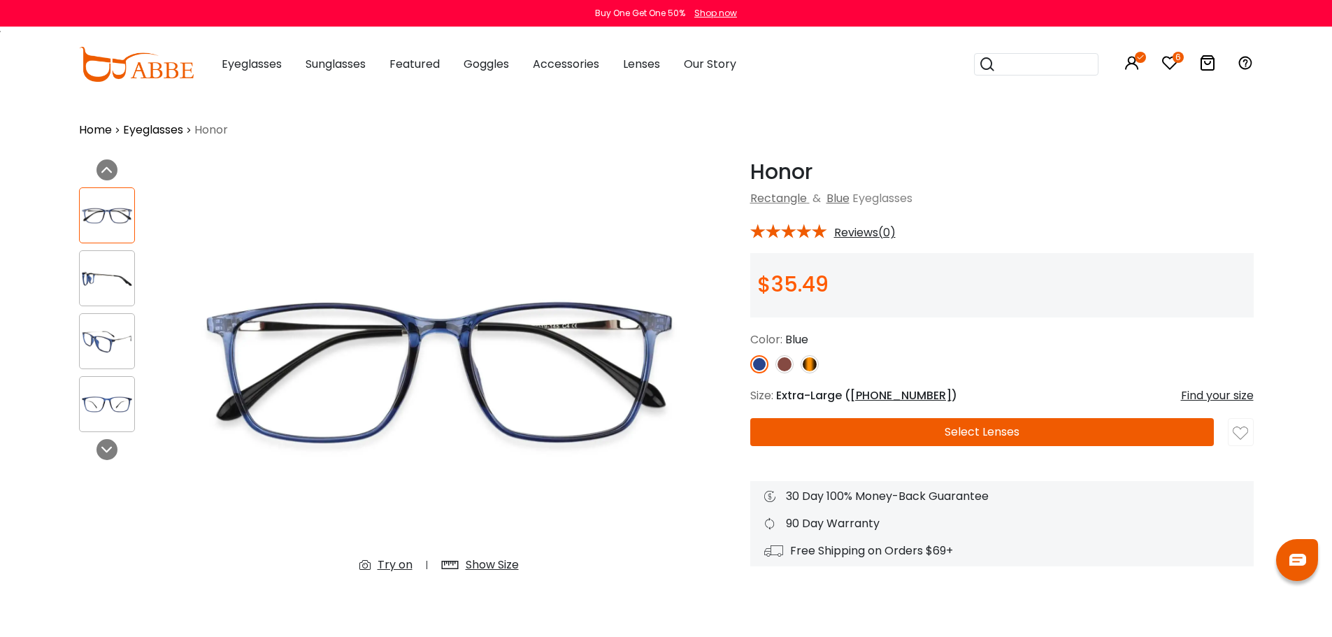
click at [121, 339] on img at bounding box center [107, 341] width 55 height 27
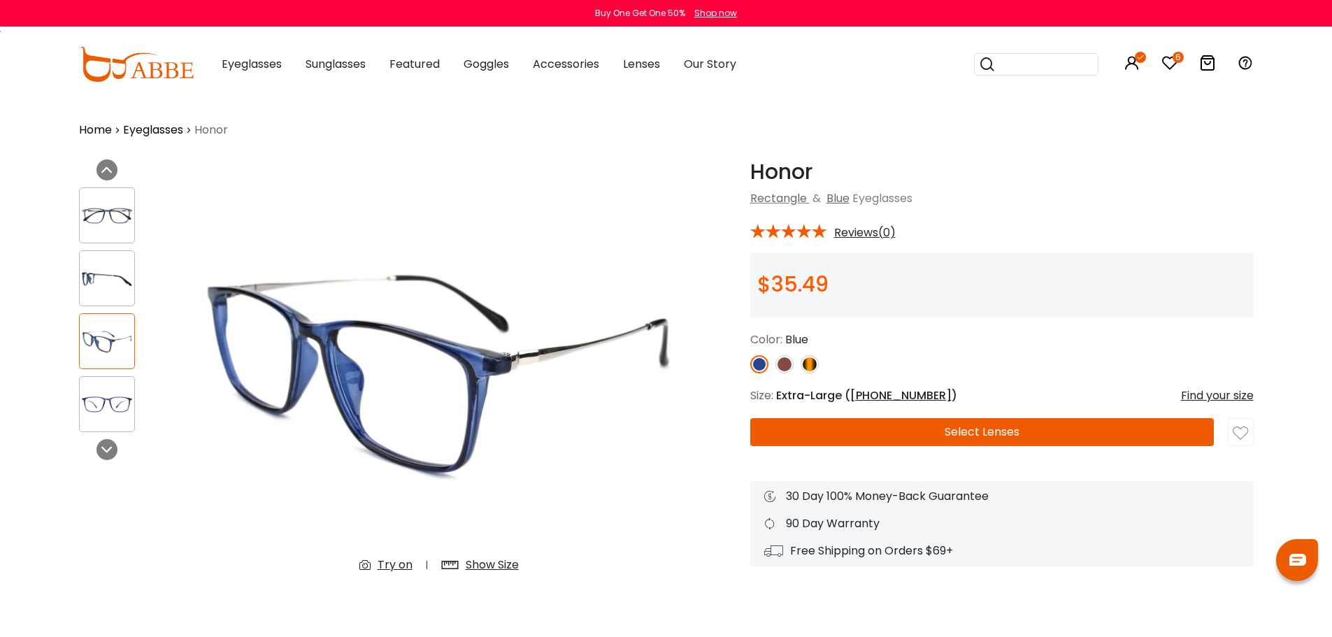
click at [387, 564] on div "Try on" at bounding box center [395, 565] width 35 height 17
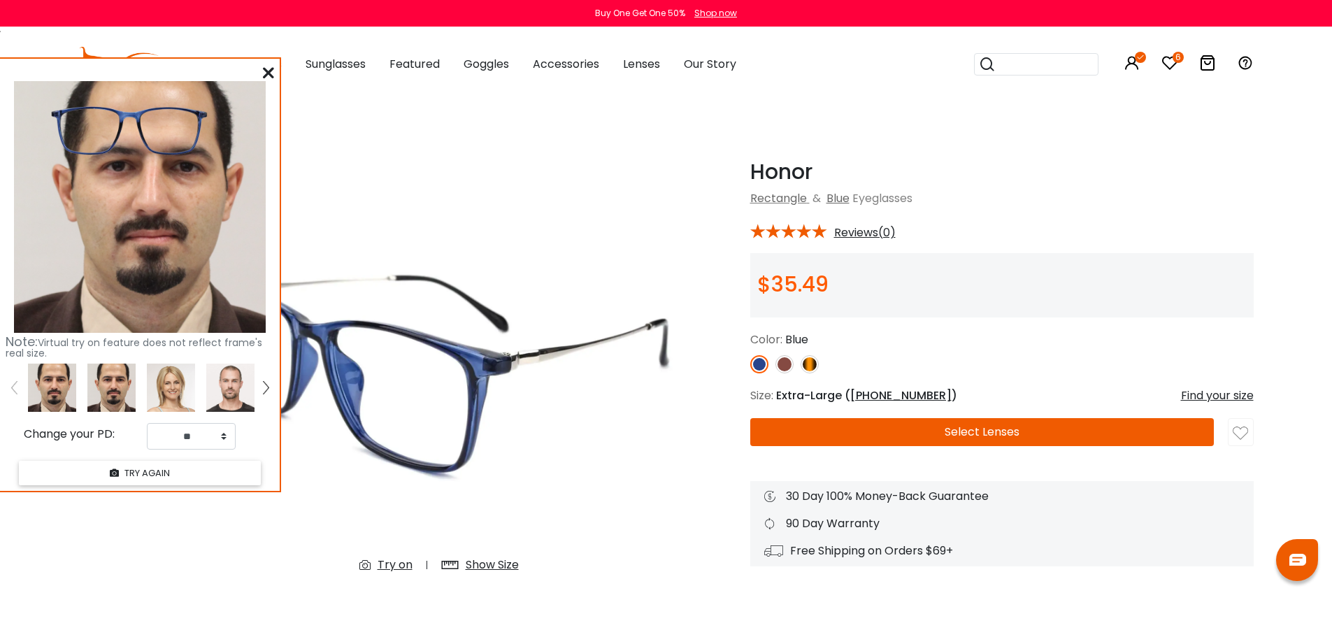
click at [111, 385] on img at bounding box center [111, 388] width 48 height 48
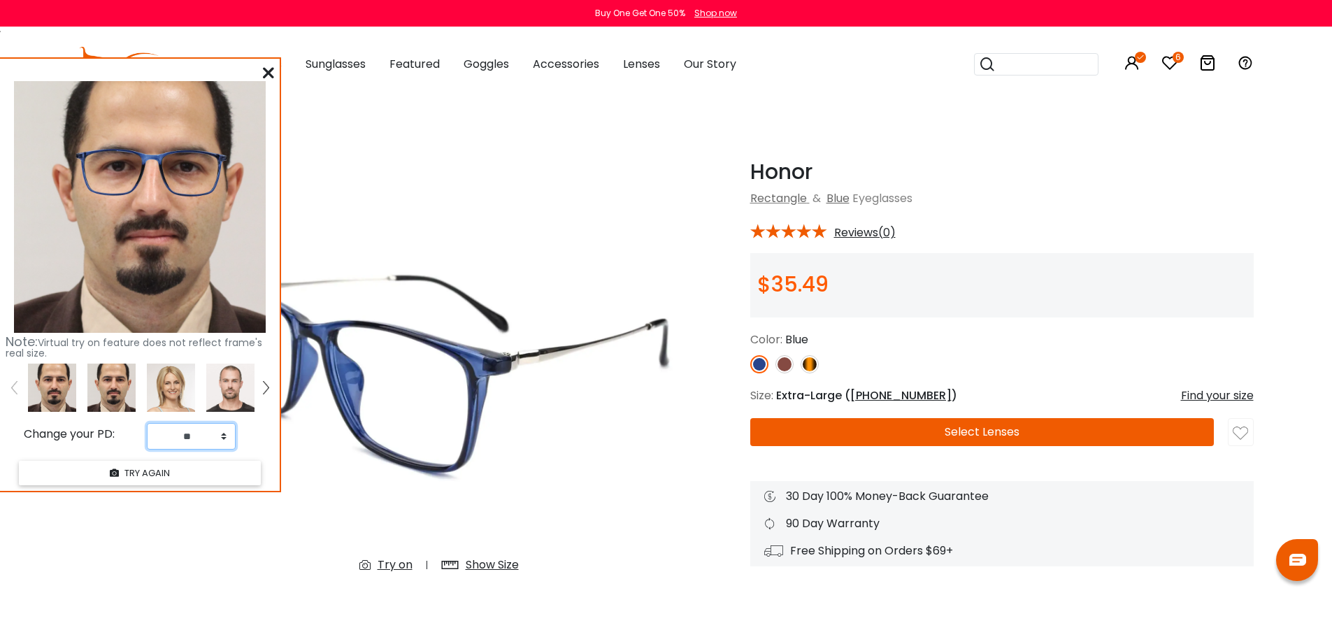
click at [220, 439] on select "** ** ** ** ** ** ** ** ** ** ** ** ** ** ** ** ** ** ** ** ** ** ** ** ** ** *…" at bounding box center [191, 436] width 89 height 27
select select "**"
click at [147, 423] on select "** ** ** ** ** ** ** ** ** ** ** ** ** ** ** ** ** ** ** ** ** ** ** ** ** ** *…" at bounding box center [191, 436] width 89 height 27
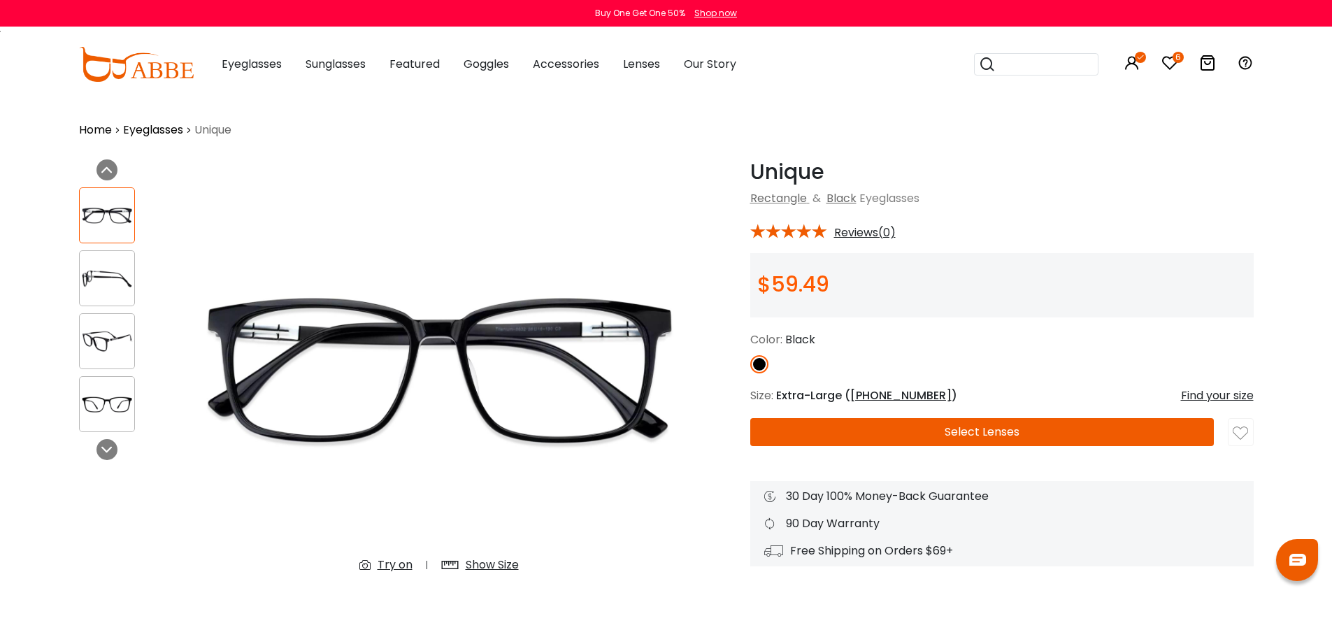
click at [118, 346] on img at bounding box center [107, 341] width 55 height 27
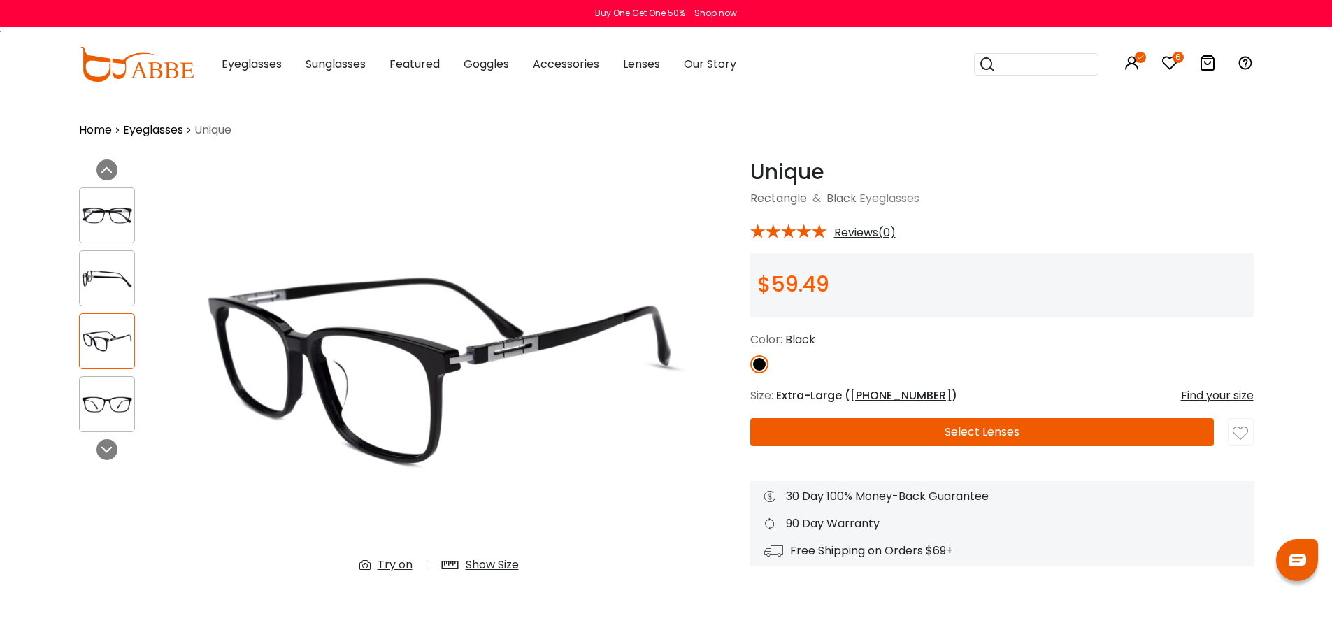
click at [397, 562] on div "Try on" at bounding box center [395, 565] width 35 height 17
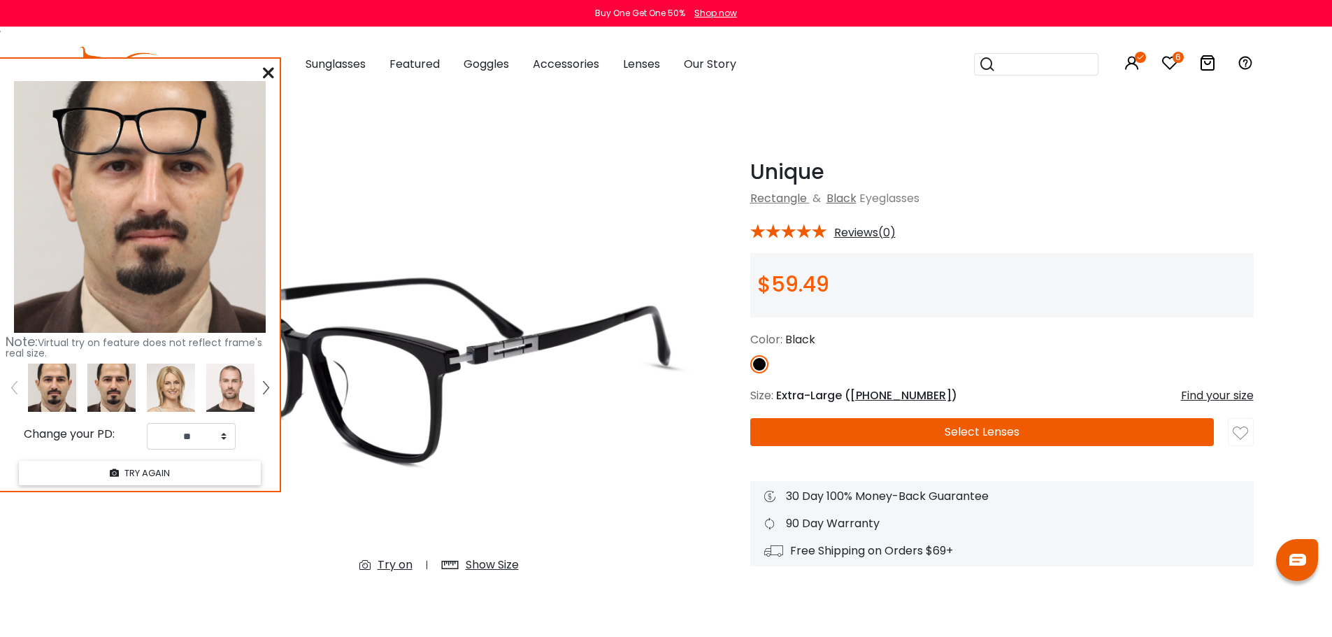
click at [128, 403] on img at bounding box center [111, 388] width 48 height 48
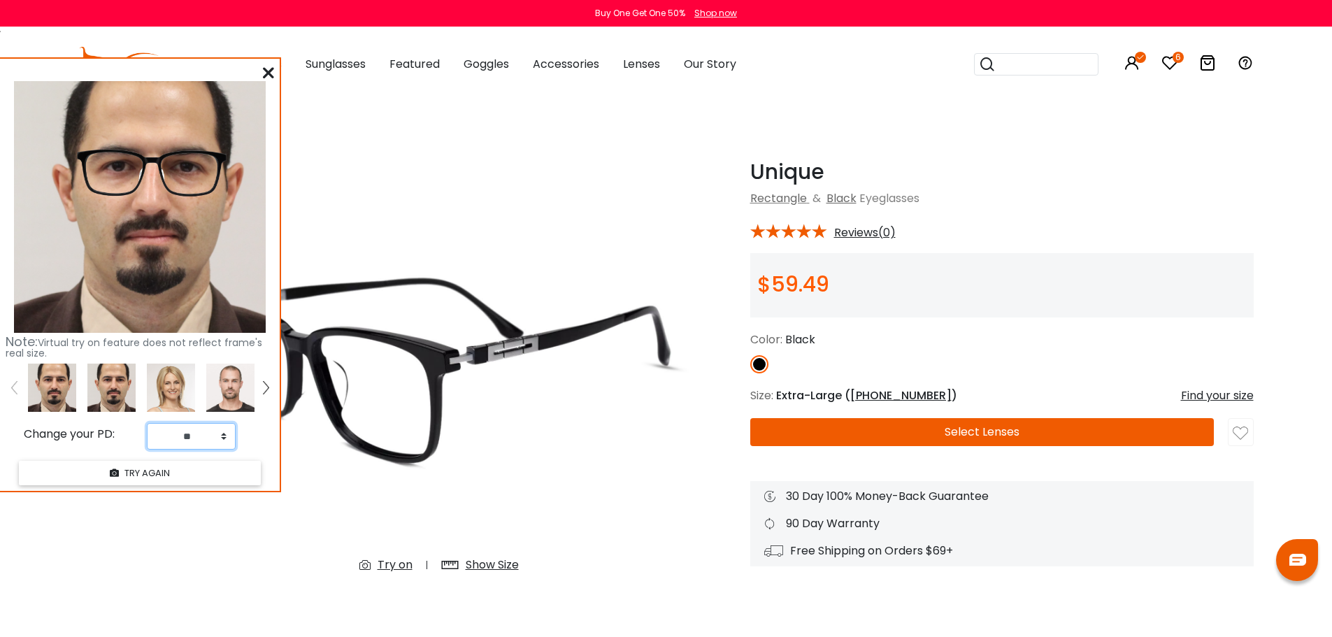
click at [217, 441] on select "** ** ** ** ** ** ** ** ** ** ** ** ** ** ** ** ** ** ** ** ** ** ** ** ** ** *…" at bounding box center [191, 436] width 89 height 27
select select "**"
click at [147, 423] on select "** ** ** ** ** ** ** ** ** ** ** ** ** ** ** ** ** ** ** ** ** ** ** ** ** ** *…" at bounding box center [191, 436] width 89 height 27
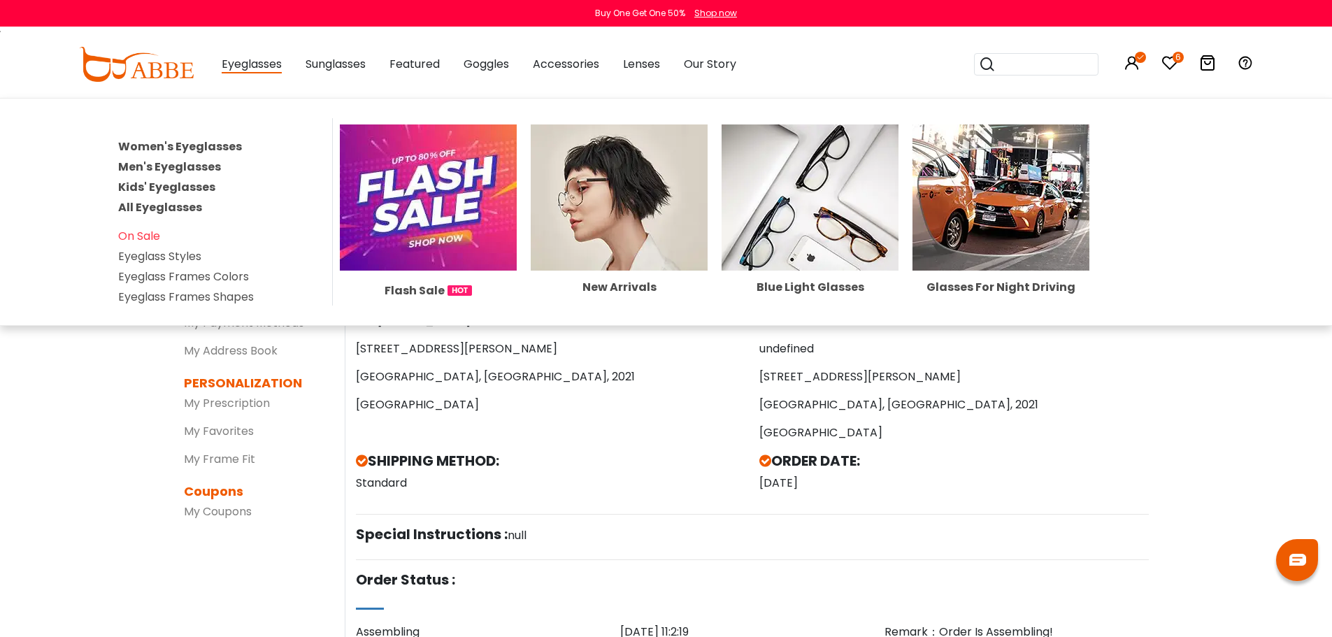
click at [243, 74] on div "Eyeglasses Women's Eyeglasses Men's Eyeglasses Kids' Eyeglasses All Eyeglasses …" at bounding box center [252, 64] width 60 height 70
click at [176, 167] on link "Men's Eyeglasses" at bounding box center [169, 167] width 103 height 16
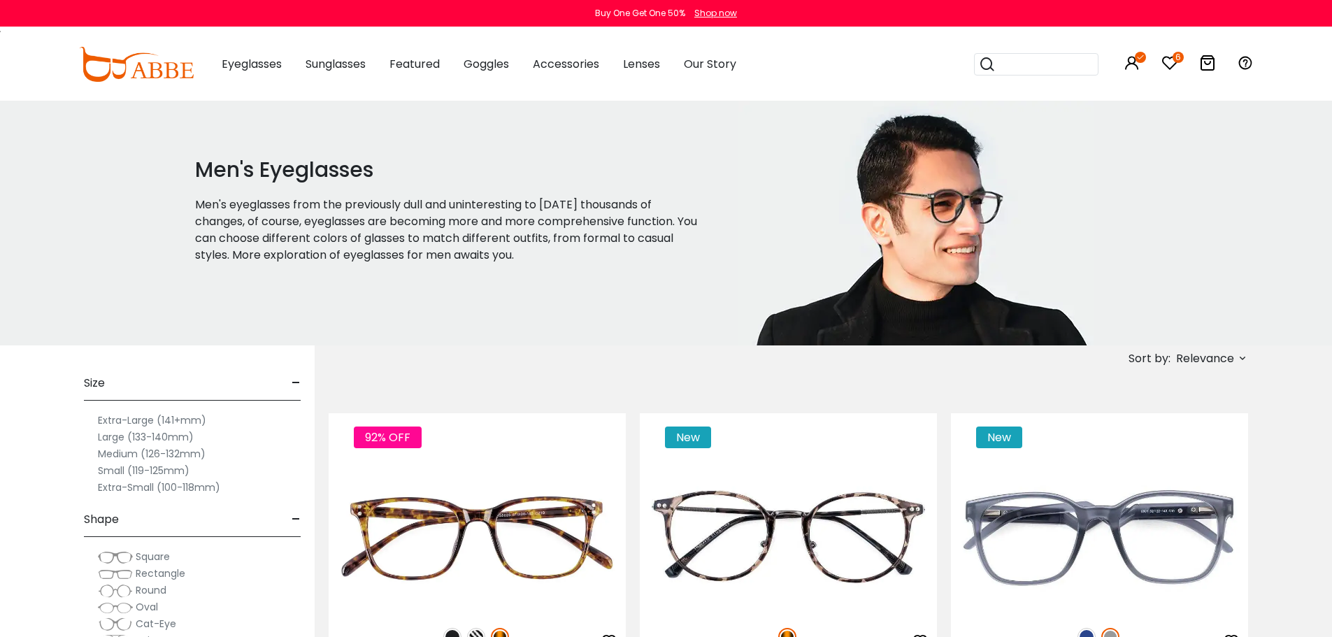
click at [1227, 362] on span "Relevance" at bounding box center [1205, 358] width 58 height 25
click at [1202, 443] on label "Prices Low To High" at bounding box center [1190, 449] width 101 height 17
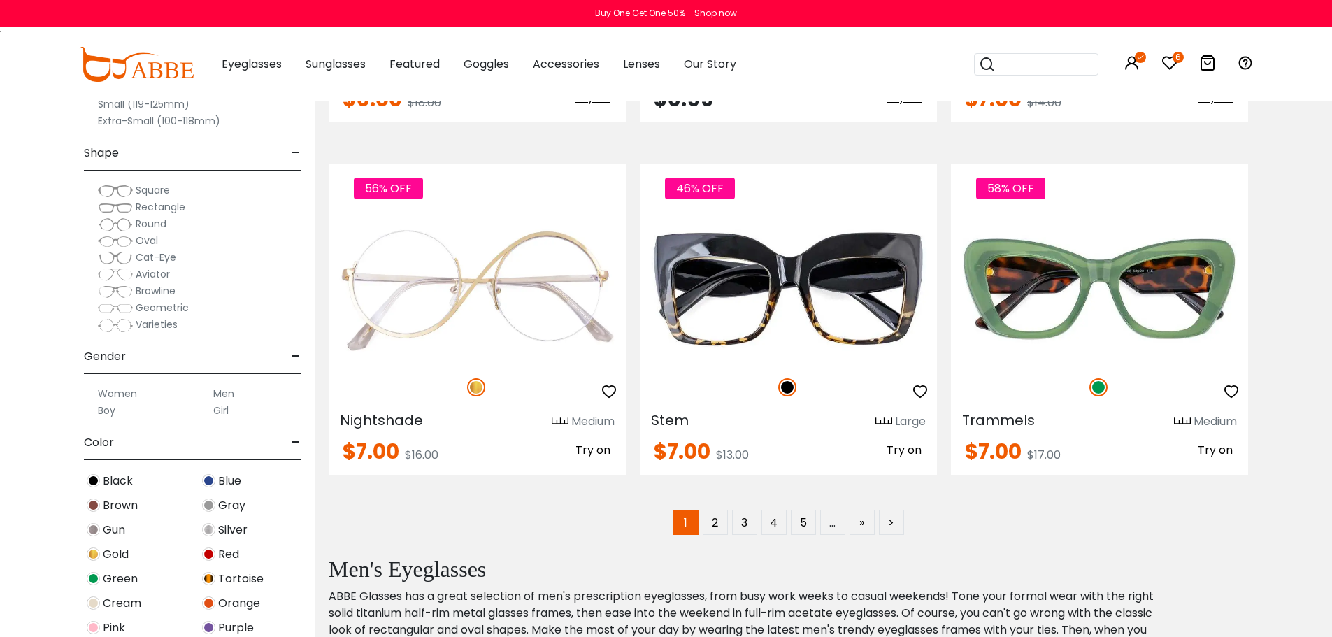
scroll to position [6994, 0]
click at [712, 516] on link "2" at bounding box center [715, 521] width 25 height 25
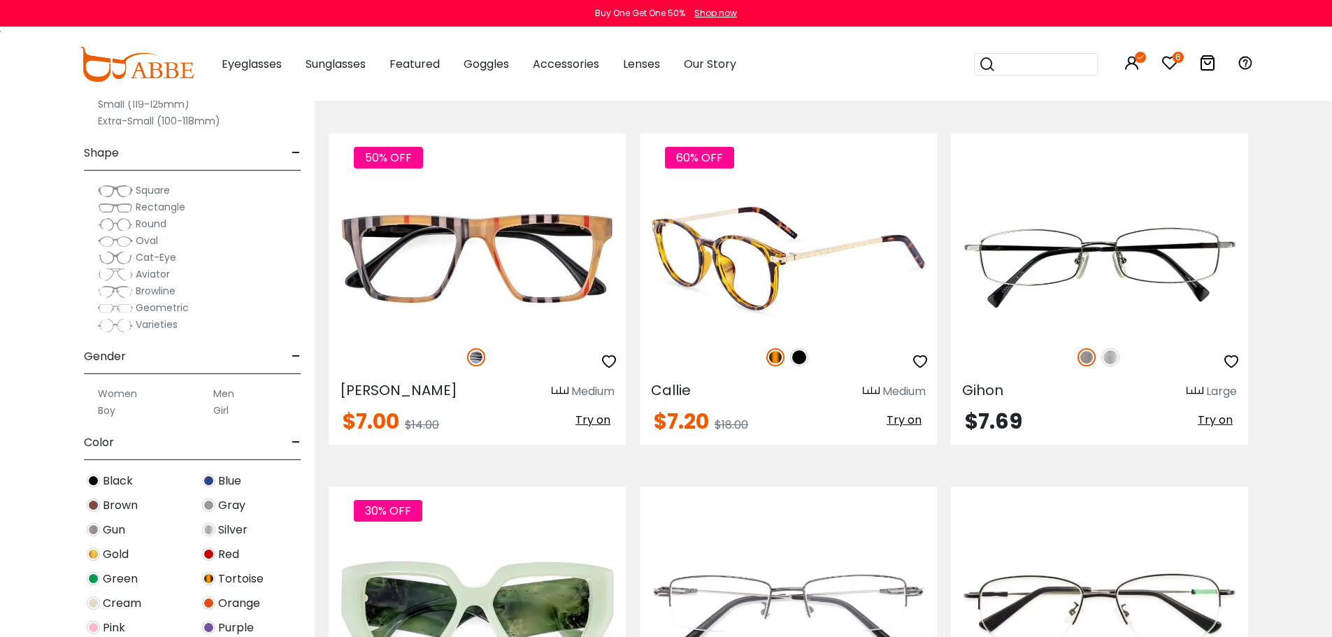
click at [800, 359] on img at bounding box center [799, 357] width 18 height 18
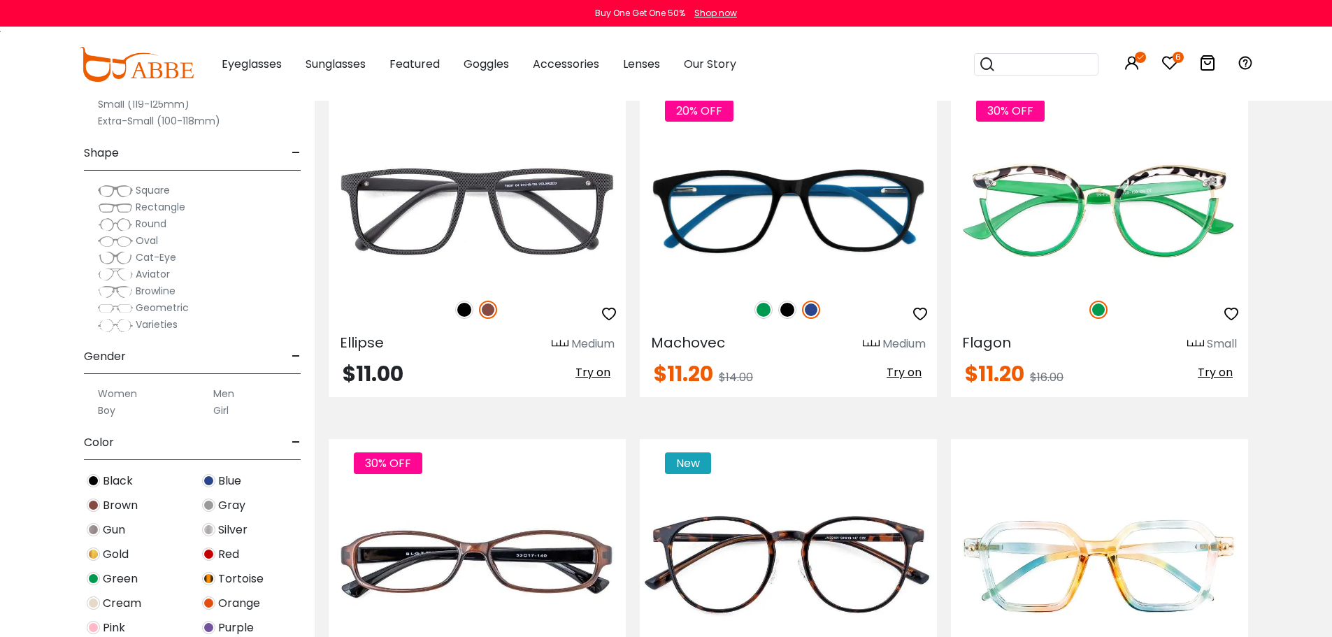
scroll to position [2798, 0]
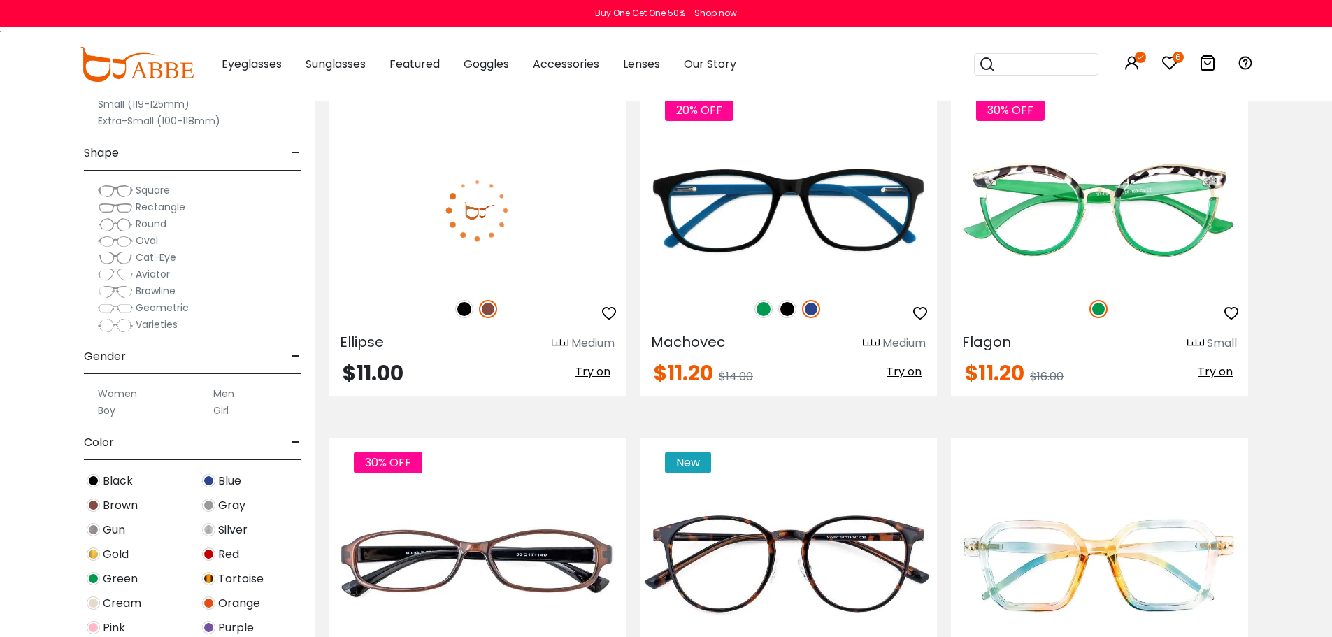
click at [460, 314] on img at bounding box center [464, 309] width 18 height 18
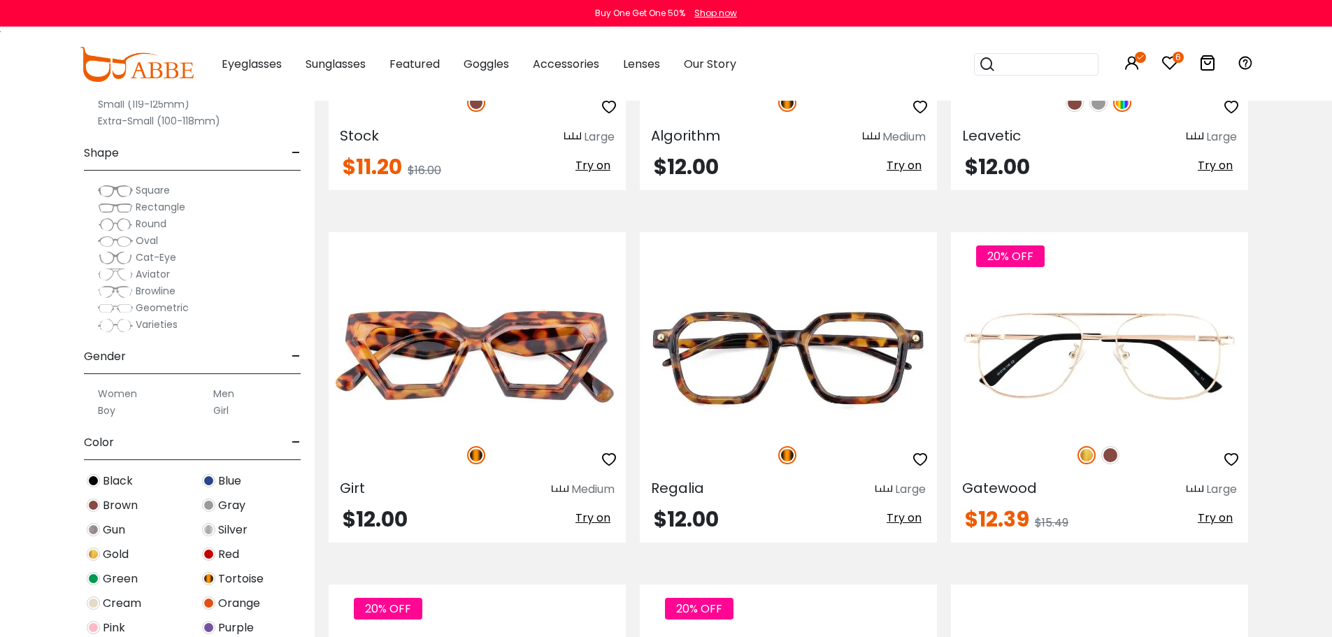
scroll to position [3637, 0]
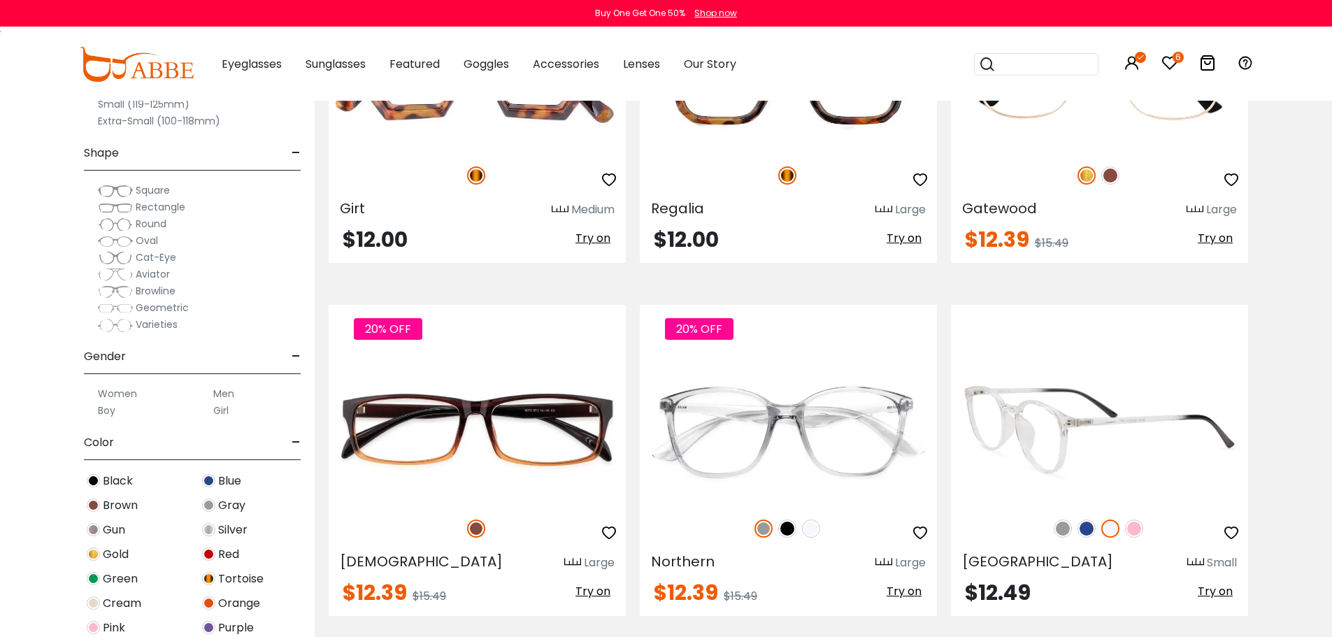
click at [1084, 530] on img at bounding box center [1087, 529] width 18 height 18
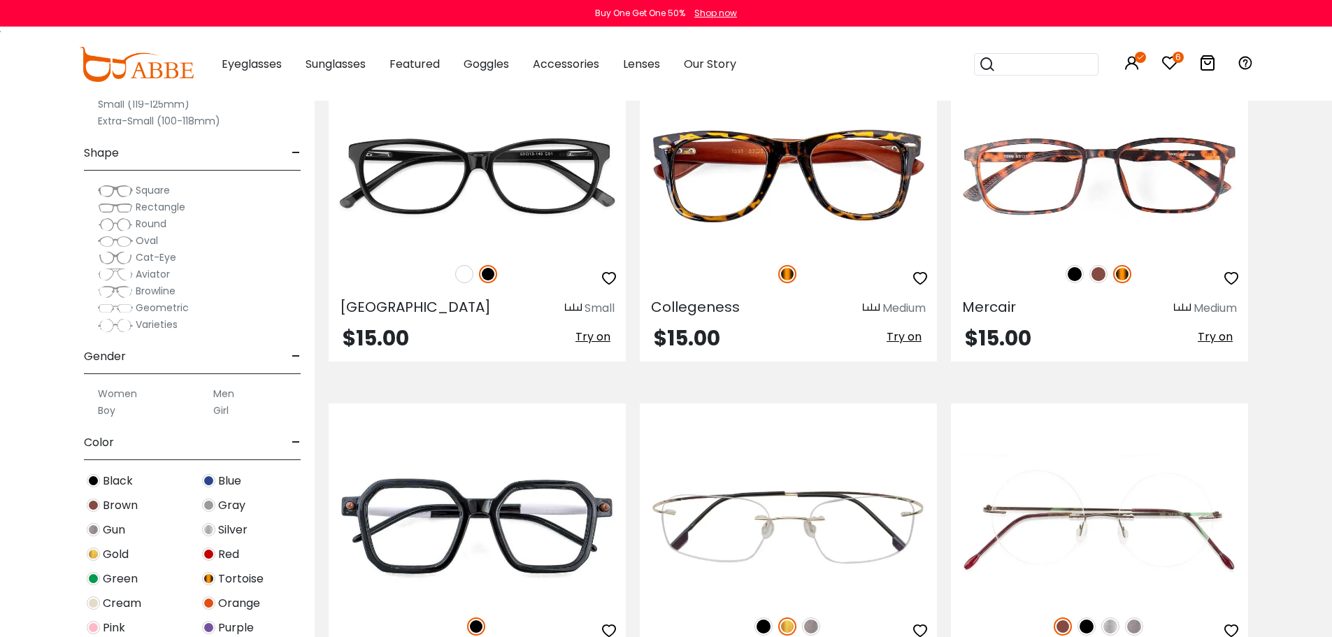
scroll to position [6994, 0]
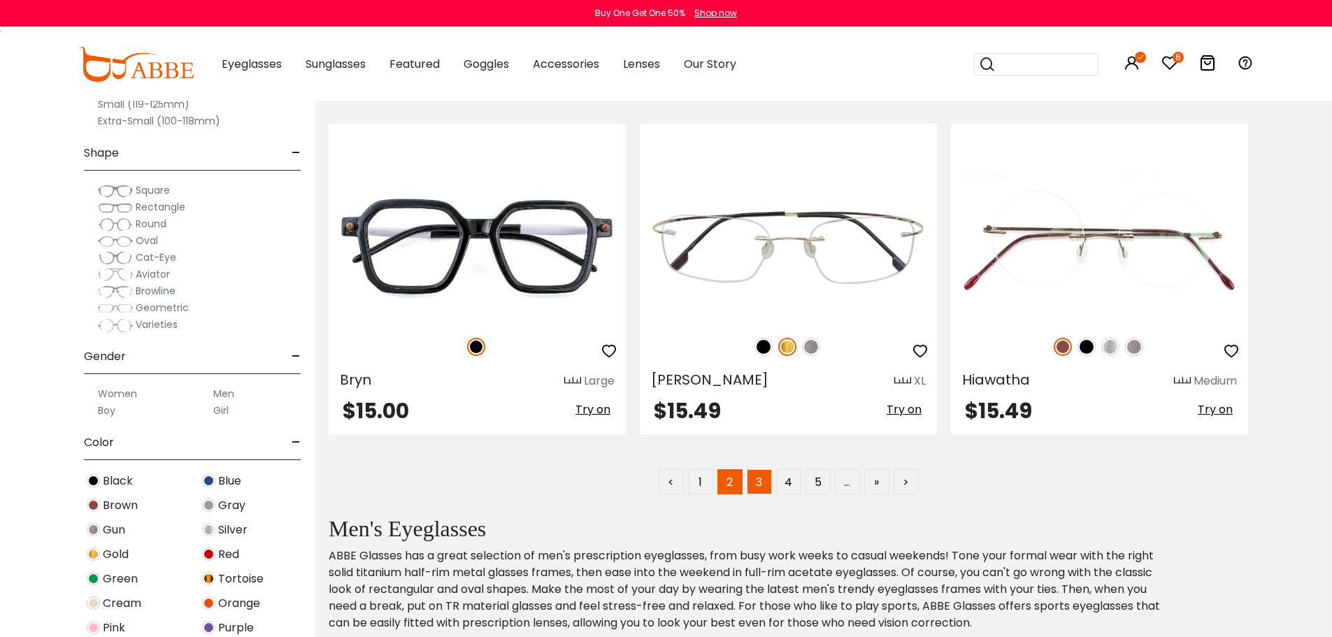
click at [760, 490] on link "3" at bounding box center [759, 481] width 25 height 25
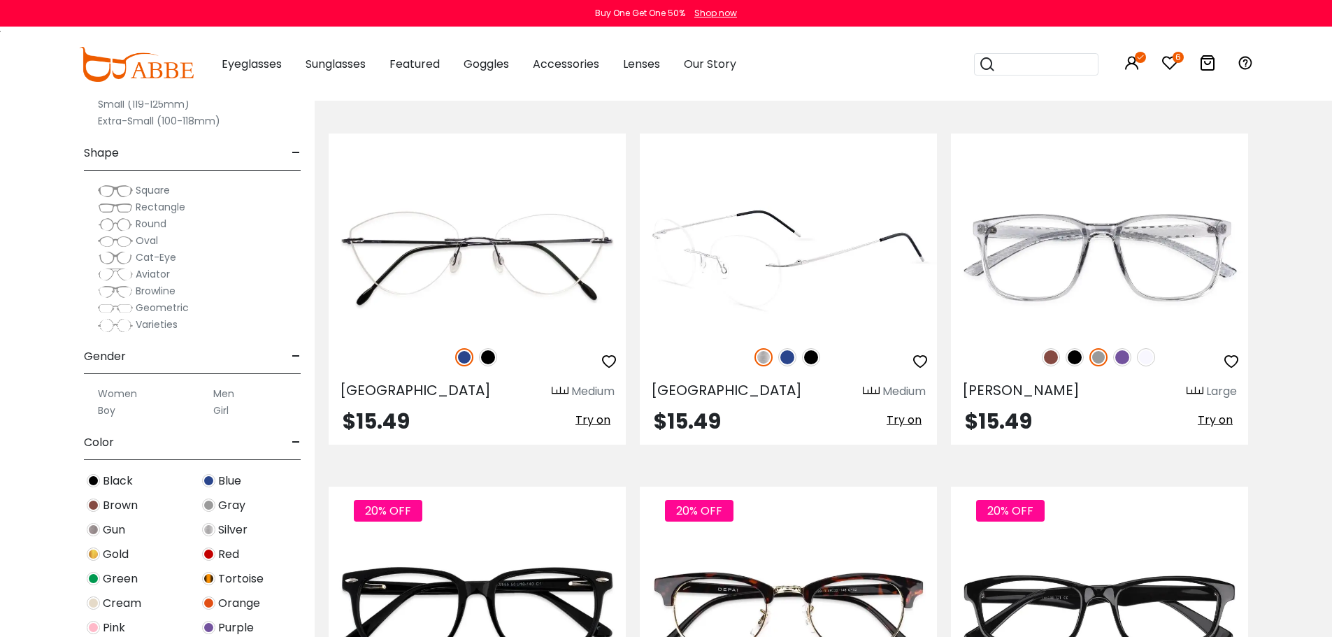
click at [785, 356] on img at bounding box center [787, 357] width 18 height 18
click at [902, 420] on span "Try on" at bounding box center [904, 420] width 35 height 16
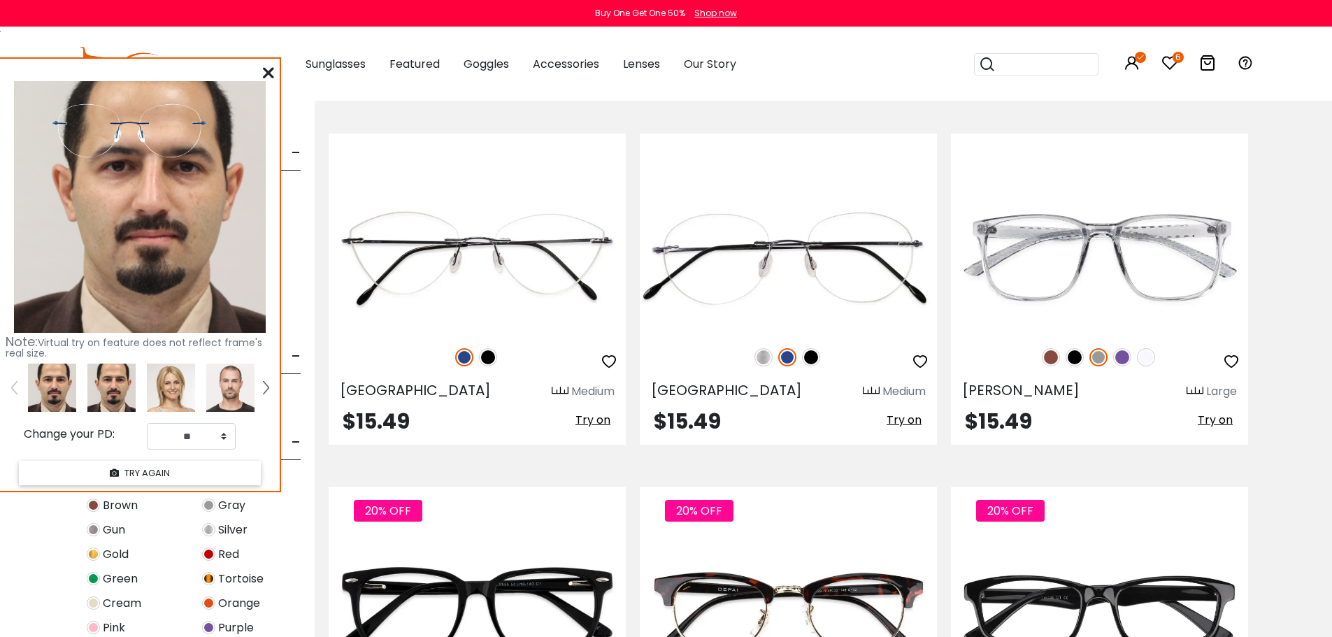
click at [113, 394] on img at bounding box center [111, 388] width 48 height 48
click at [222, 434] on select "** ** ** ** ** ** ** ** ** ** ** ** ** ** ** ** ** ** ** ** ** ** ** ** ** ** *…" at bounding box center [191, 436] width 89 height 27
select select "**"
click at [147, 423] on select "** ** ** ** ** ** ** ** ** ** ** ** ** ** ** ** ** ** ** ** ** ** ** ** ** ** *…" at bounding box center [191, 436] width 89 height 27
click at [270, 72] on icon at bounding box center [268, 72] width 11 height 11
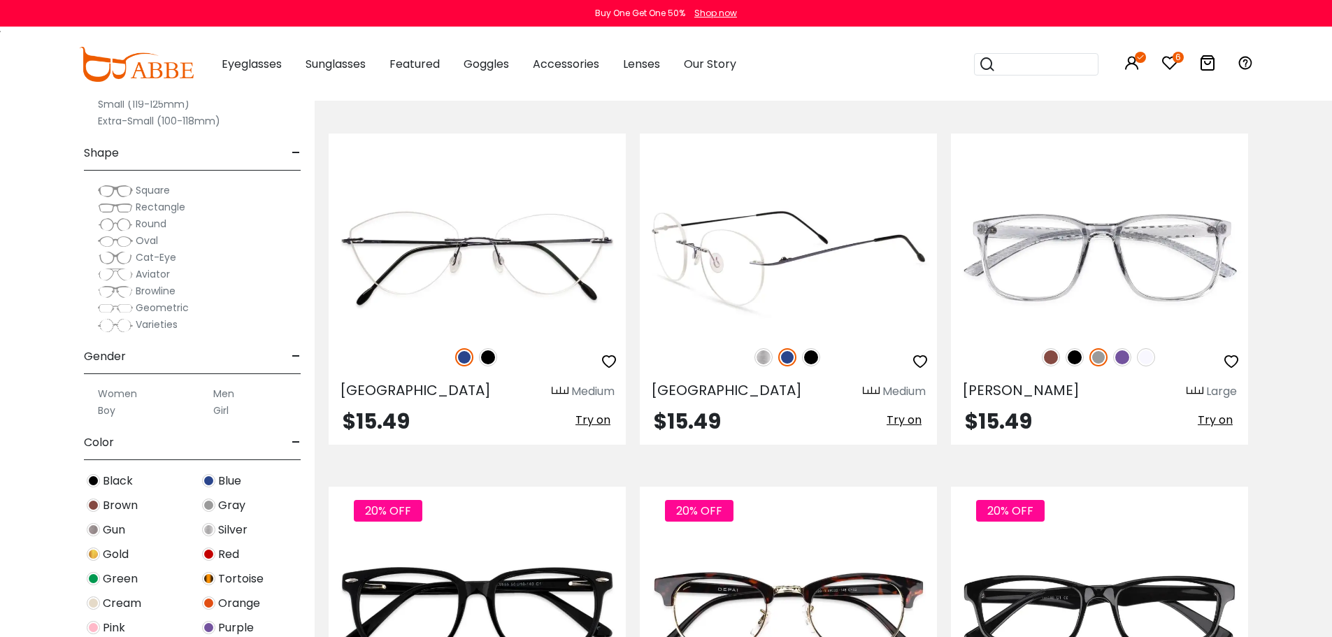
click at [924, 363] on icon "button" at bounding box center [920, 361] width 17 height 17
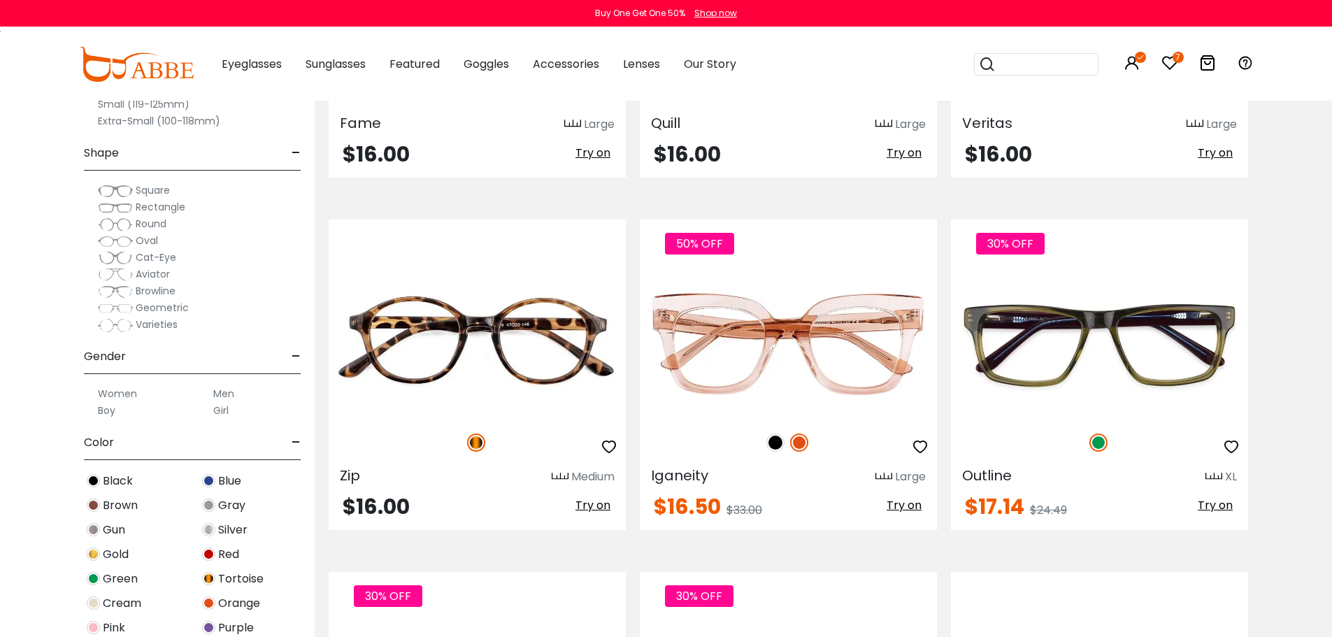
scroll to position [1679, 0]
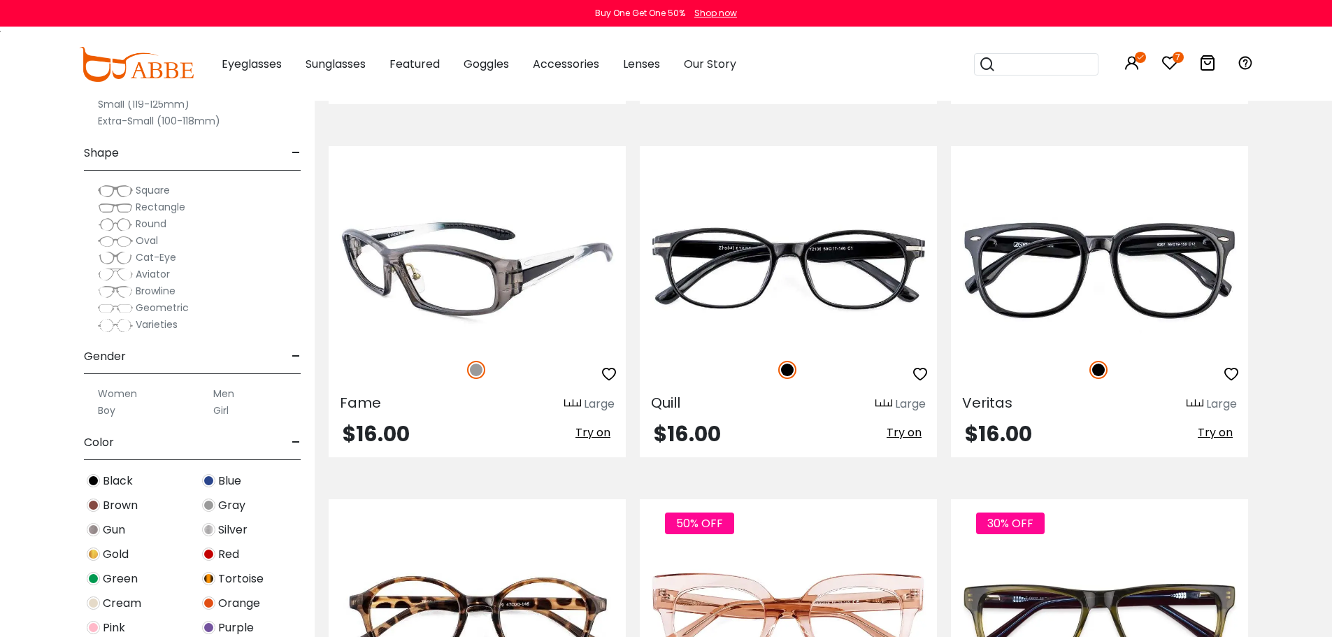
click at [592, 433] on span "Try on" at bounding box center [593, 433] width 35 height 16
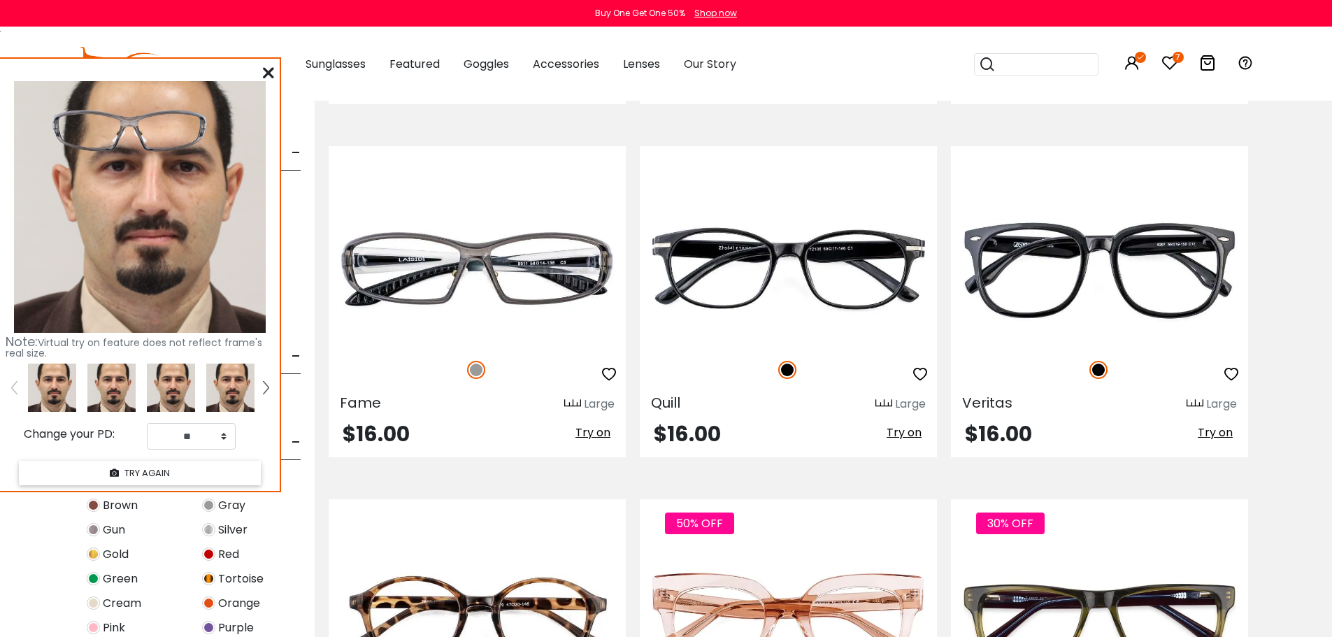
click at [113, 393] on img at bounding box center [111, 388] width 48 height 48
click at [269, 71] on icon at bounding box center [268, 72] width 11 height 11
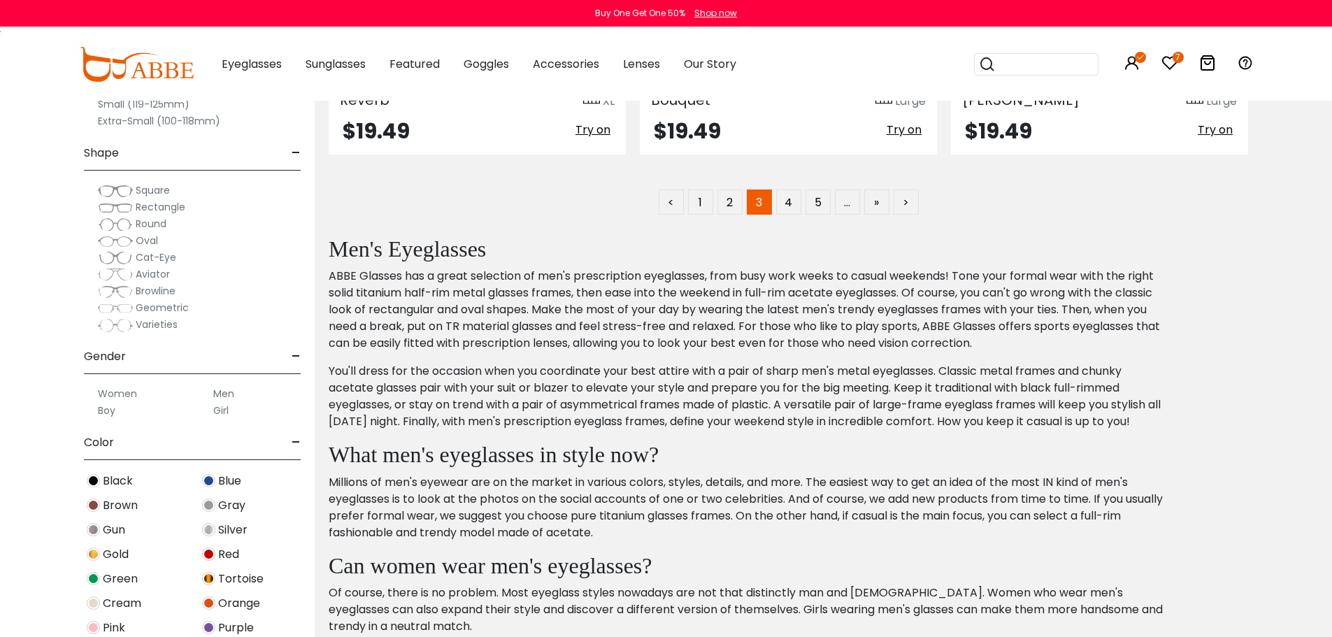
scroll to position [6994, 0]
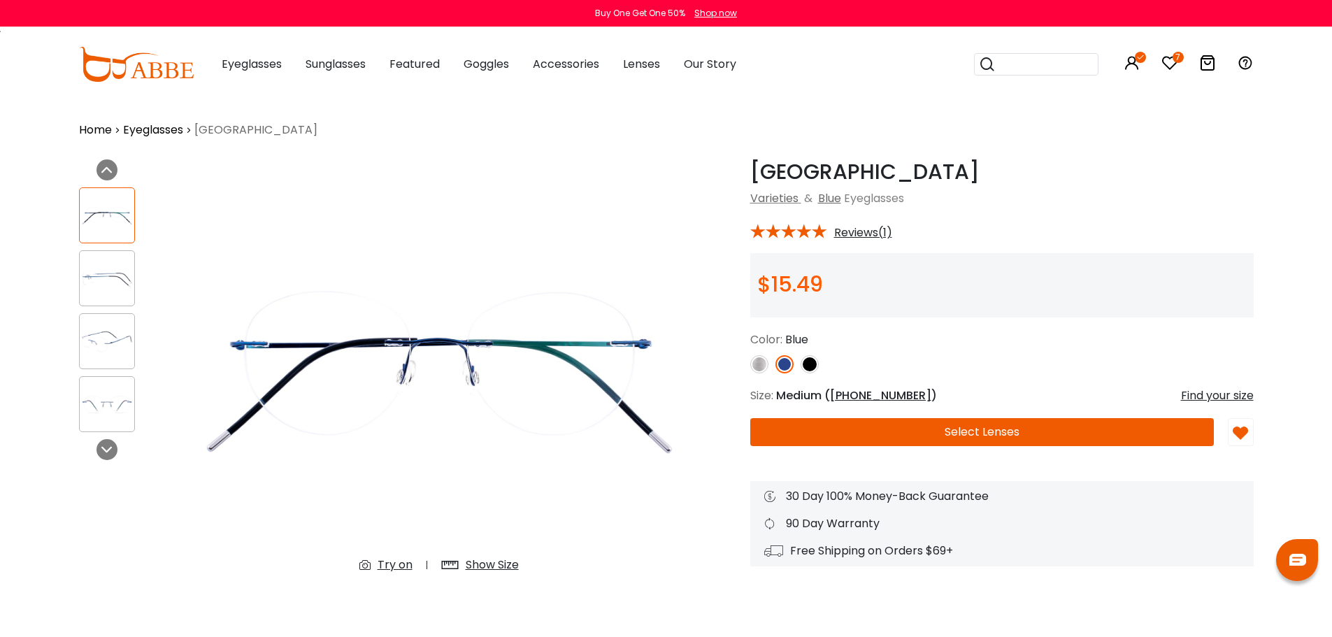
click at [485, 565] on div "Show Size" at bounding box center [492, 565] width 53 height 17
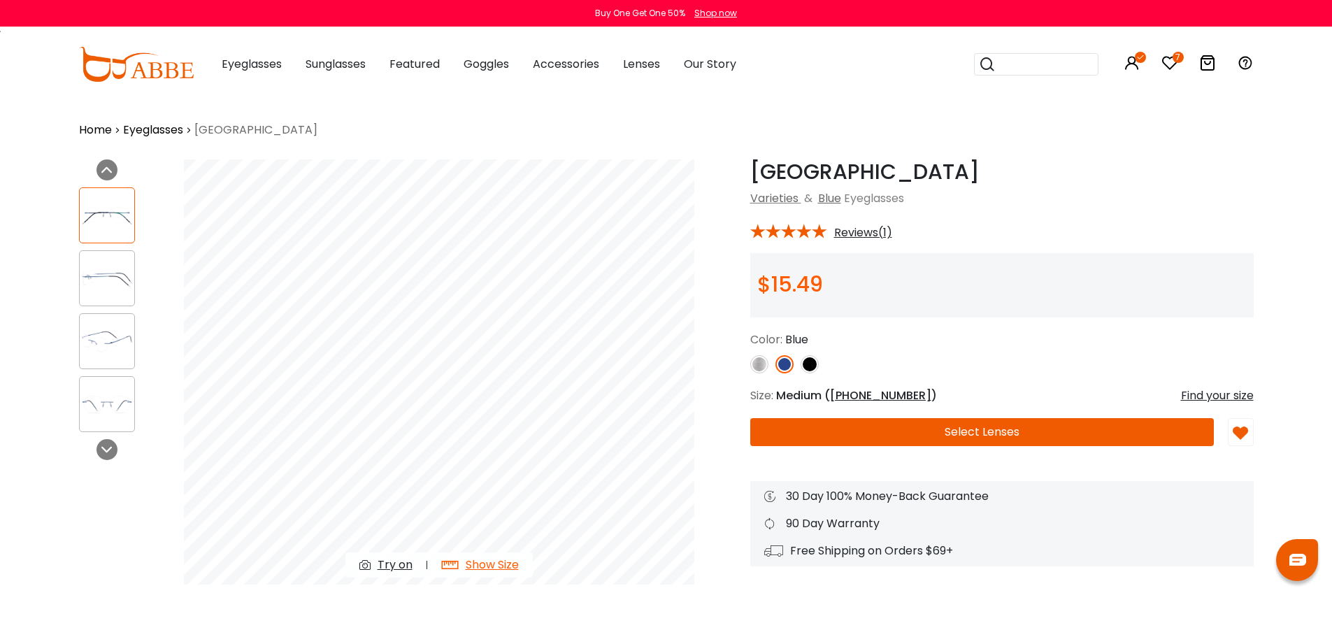
click at [1244, 396] on div "Find your size" at bounding box center [1217, 395] width 73 height 17
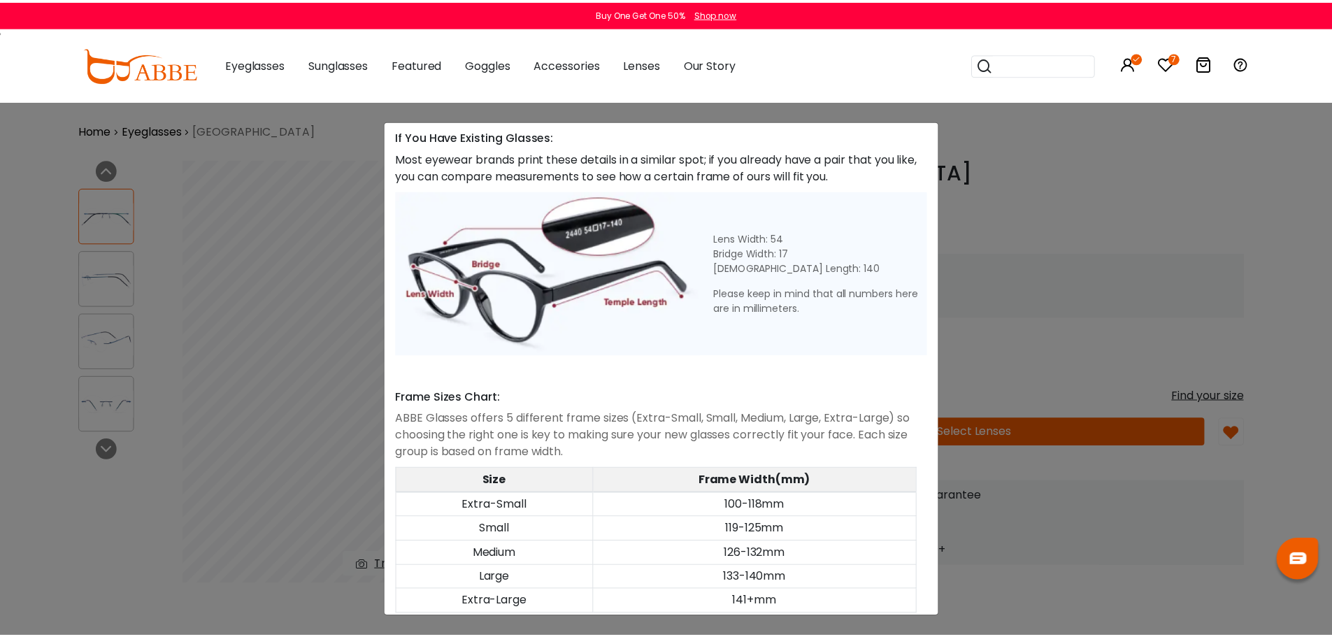
scroll to position [547, 0]
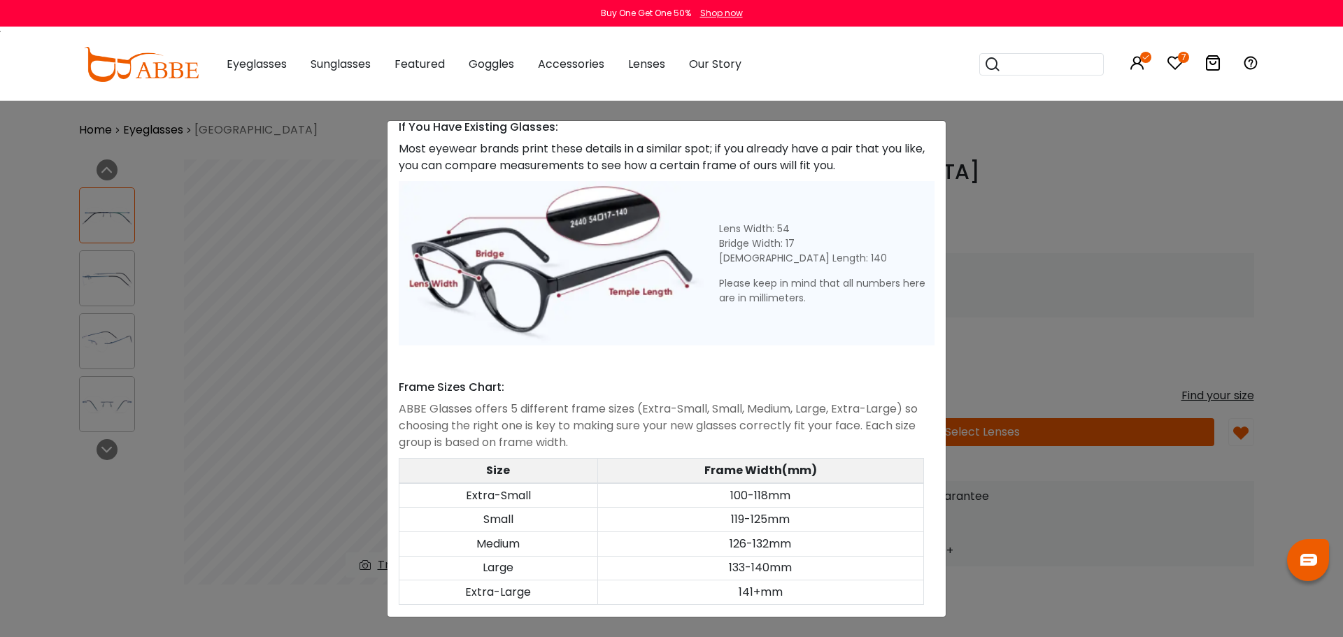
click at [1096, 319] on div "Size Guide × A Skill For Finding Suitable Glasses Size: Use a Credit Card Place…" at bounding box center [671, 318] width 1343 height 637
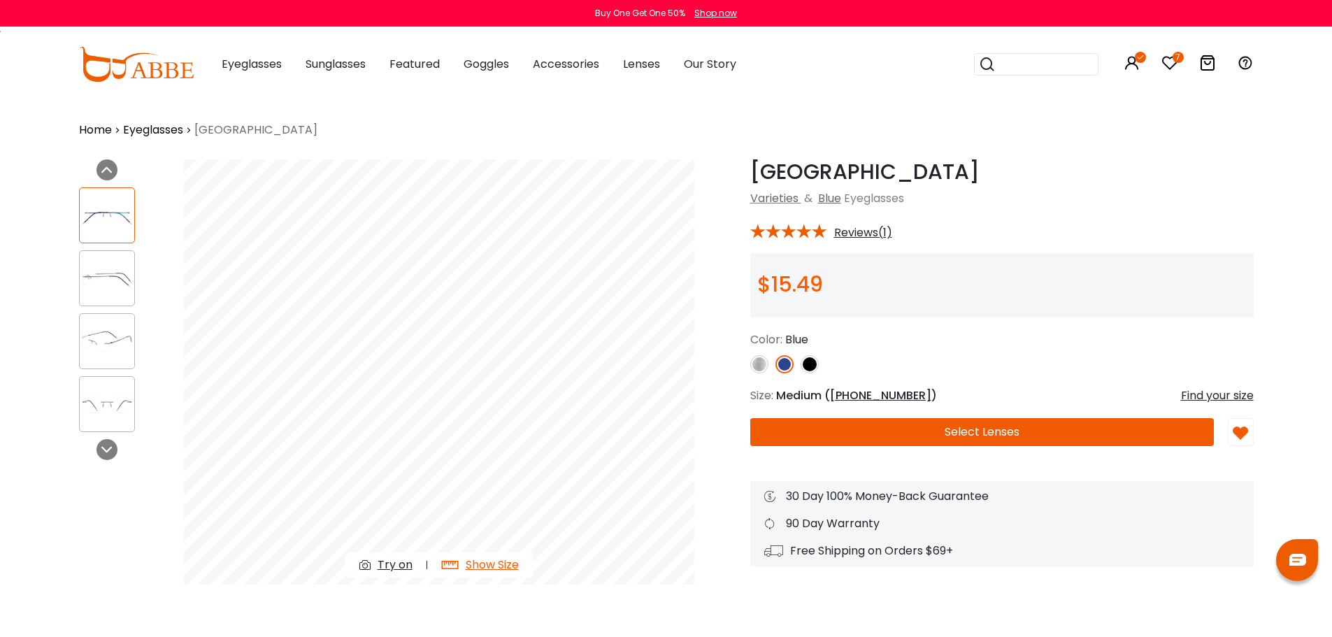
click at [400, 564] on div "Try on" at bounding box center [395, 565] width 35 height 17
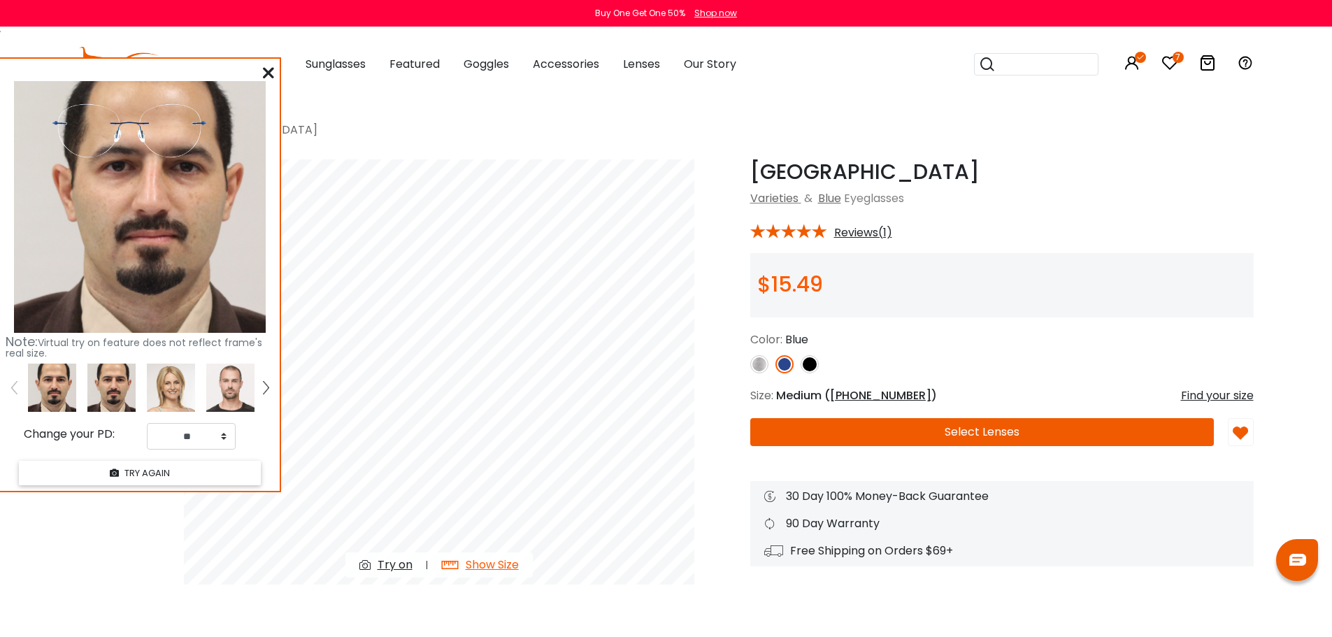
click at [114, 393] on img at bounding box center [111, 388] width 48 height 48
click at [266, 71] on icon at bounding box center [268, 72] width 11 height 11
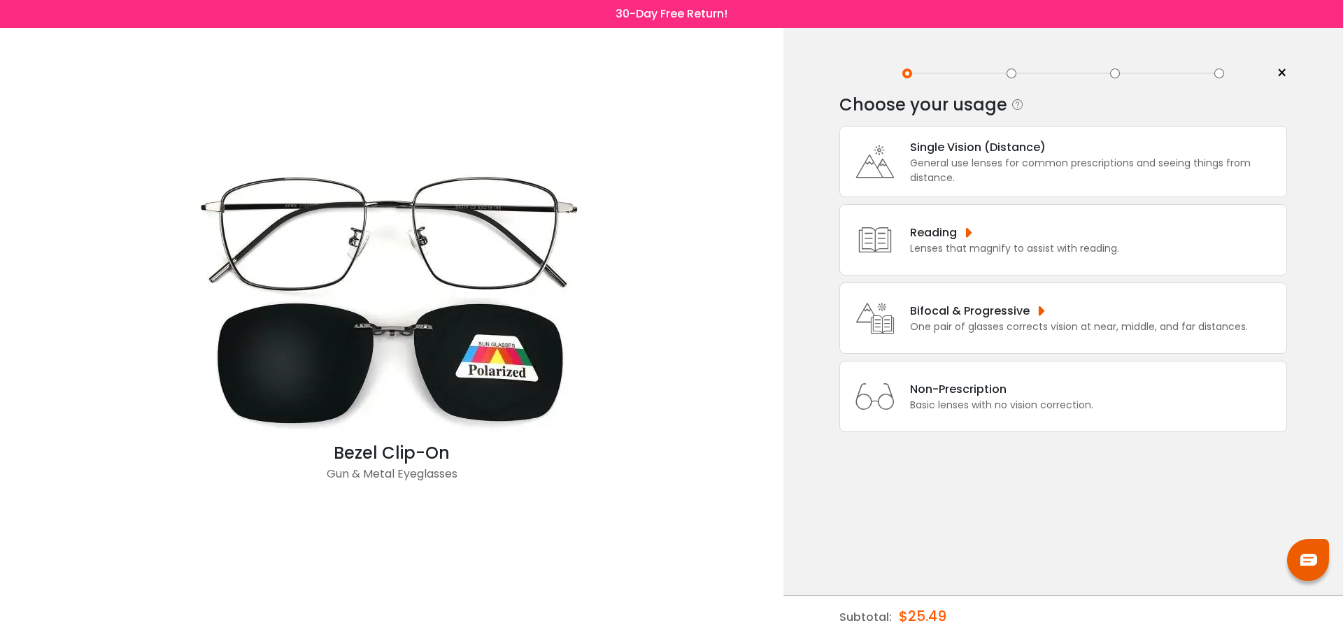
click at [909, 171] on div "Single Vision (Distance) General use lenses for common prescriptions and seeing…" at bounding box center [1091, 161] width 376 height 47
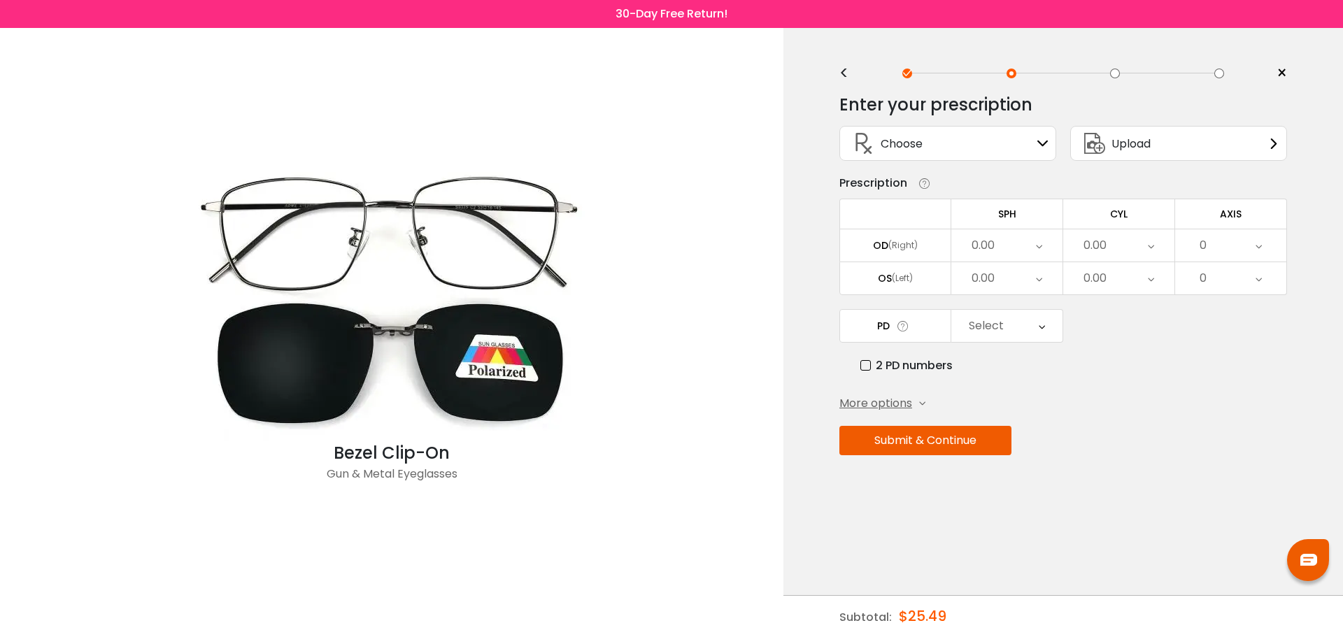
click at [1037, 246] on icon at bounding box center [1039, 245] width 6 height 32
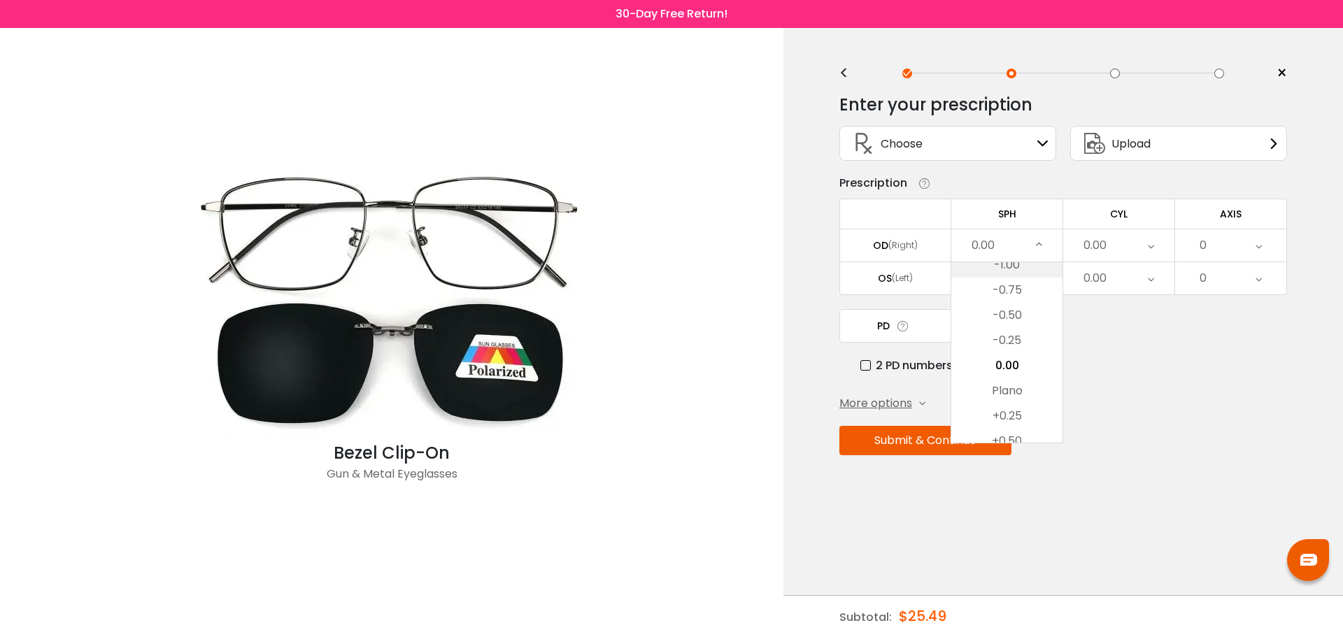
click at [1025, 266] on li "-1.00" at bounding box center [1006, 264] width 111 height 25
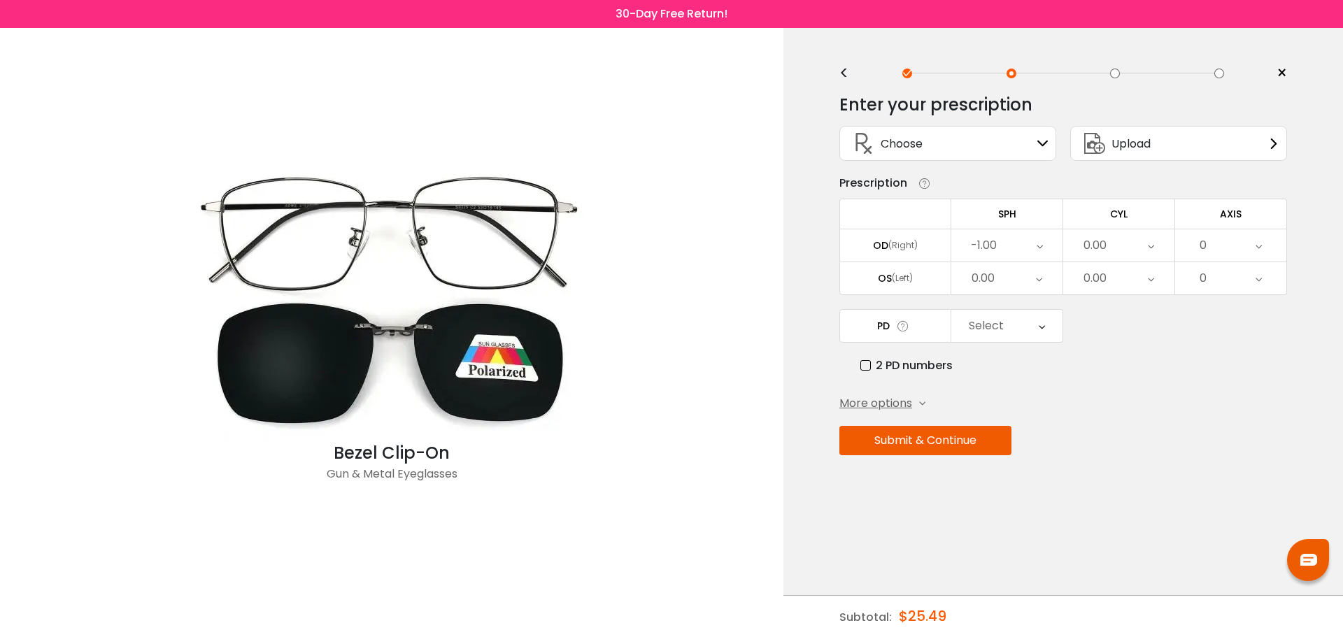
click at [1027, 279] on div "0.00" at bounding box center [1006, 278] width 111 height 32
drag, startPoint x: 1009, startPoint y: 419, endPoint x: 1011, endPoint y: 446, distance: 26.7
click at [1014, 425] on li "-1.25" at bounding box center [1006, 420] width 111 height 25
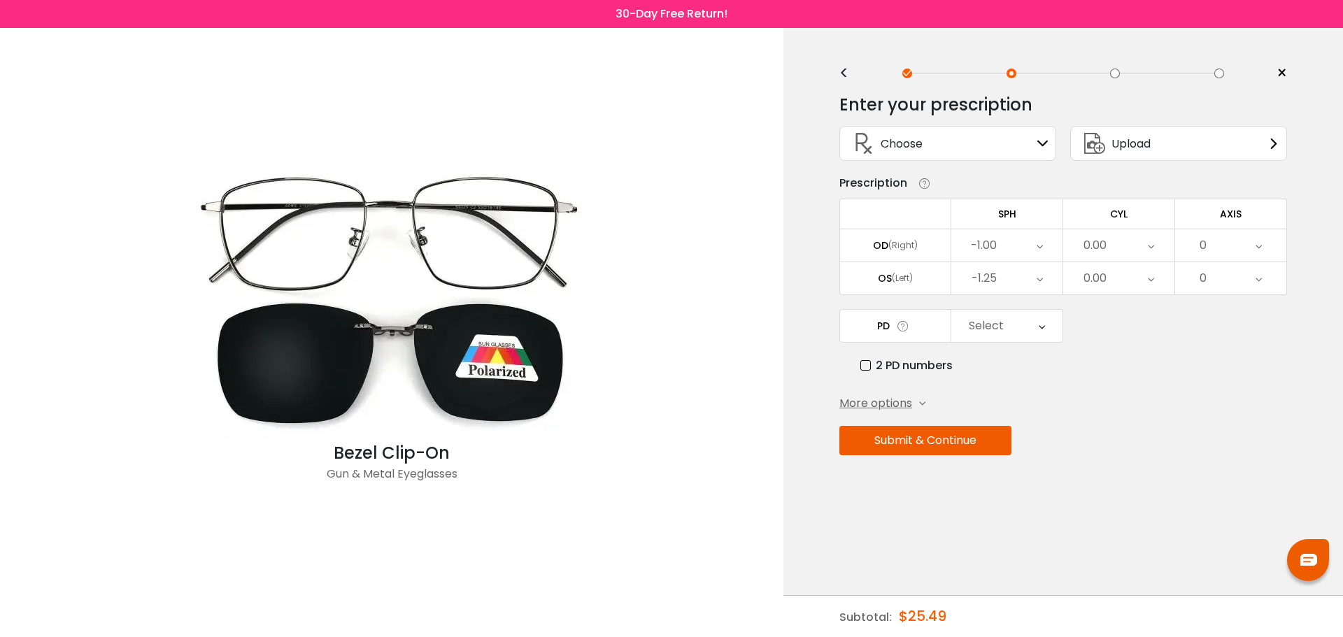
click at [1097, 273] on div "0.00" at bounding box center [1094, 278] width 23 height 28
click at [1130, 368] on li "-0.25" at bounding box center [1118, 373] width 111 height 25
click at [1203, 282] on div "0" at bounding box center [1203, 278] width 7 height 28
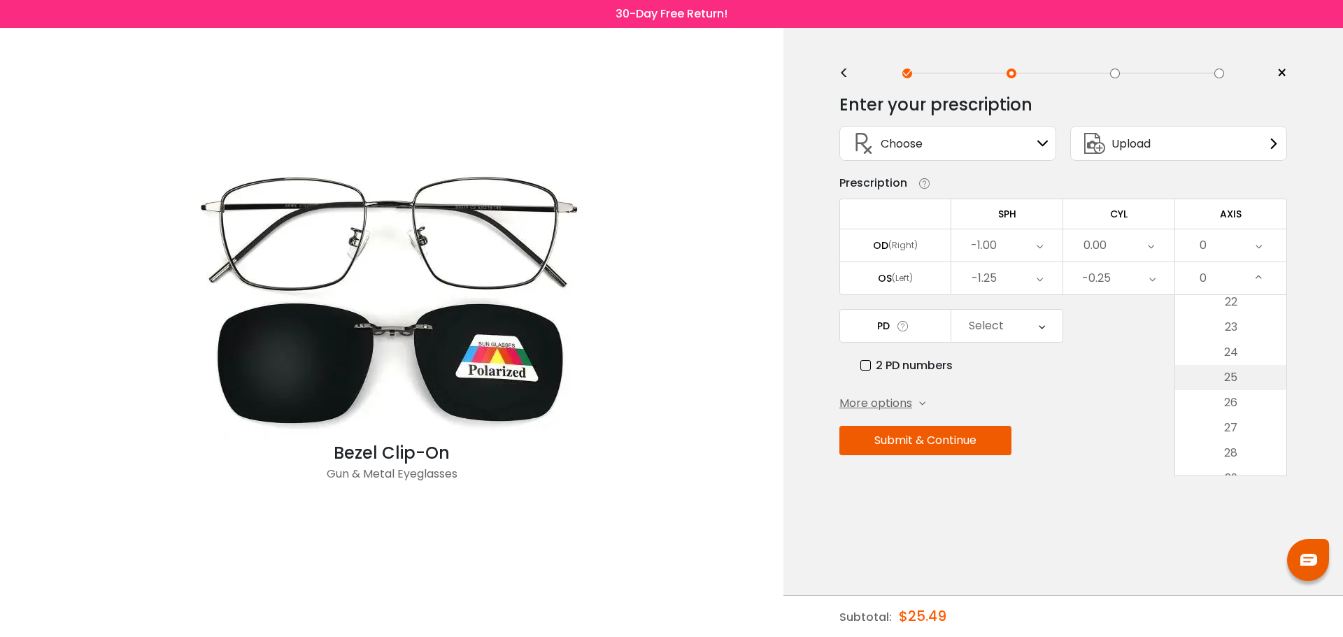
scroll to position [280, 0]
click at [1032, 143] on div "Choose Sign In" at bounding box center [947, 144] width 201 height 34
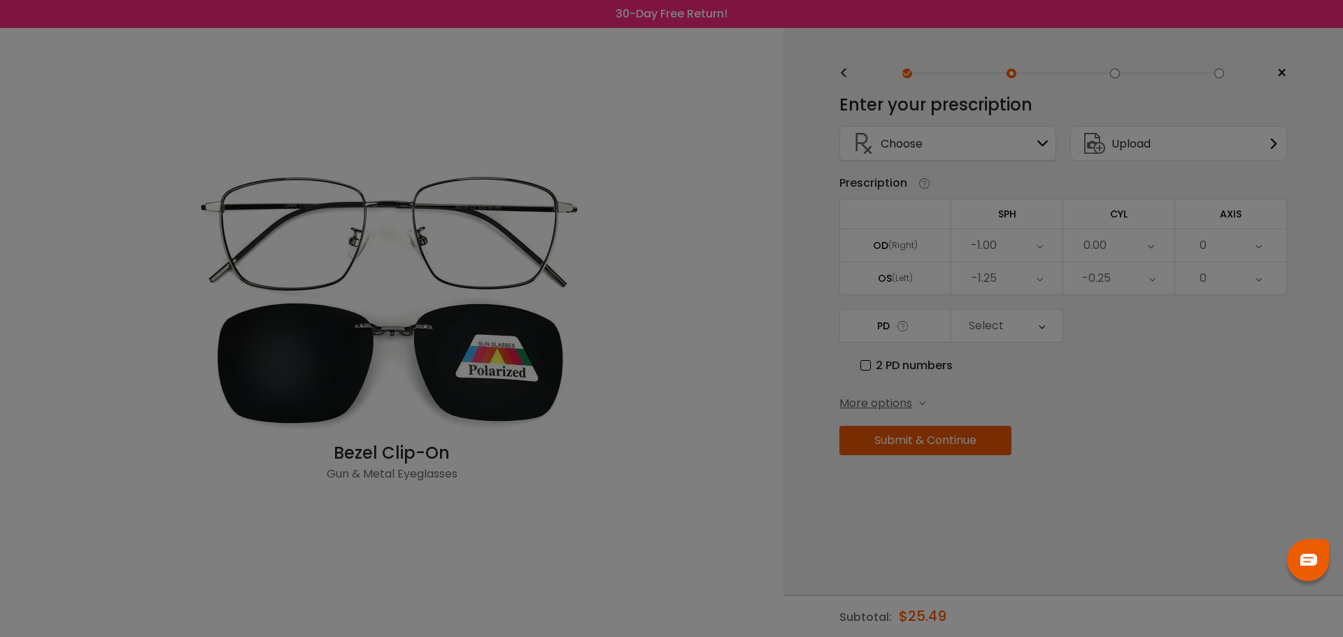
click at [0, 0] on div "× It looks like you haven't saved your prescription yet, please make sure you a…" at bounding box center [0, 0] width 0 height 0
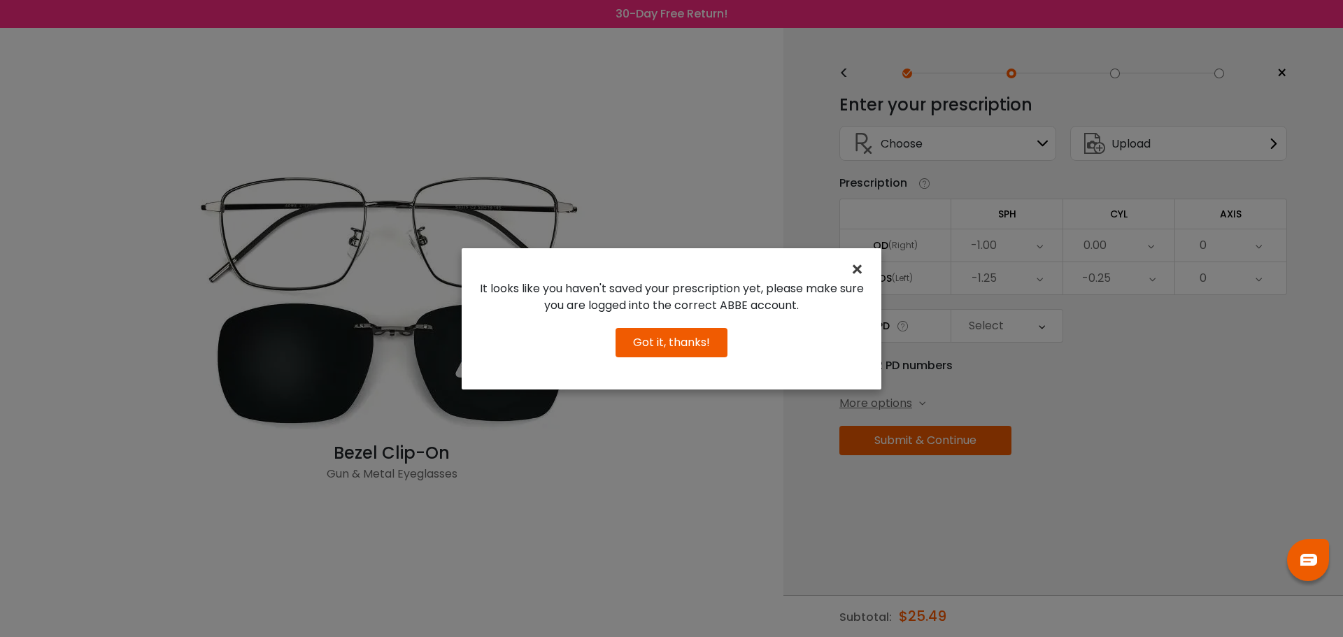
click at [856, 272] on span "×" at bounding box center [860, 270] width 20 height 30
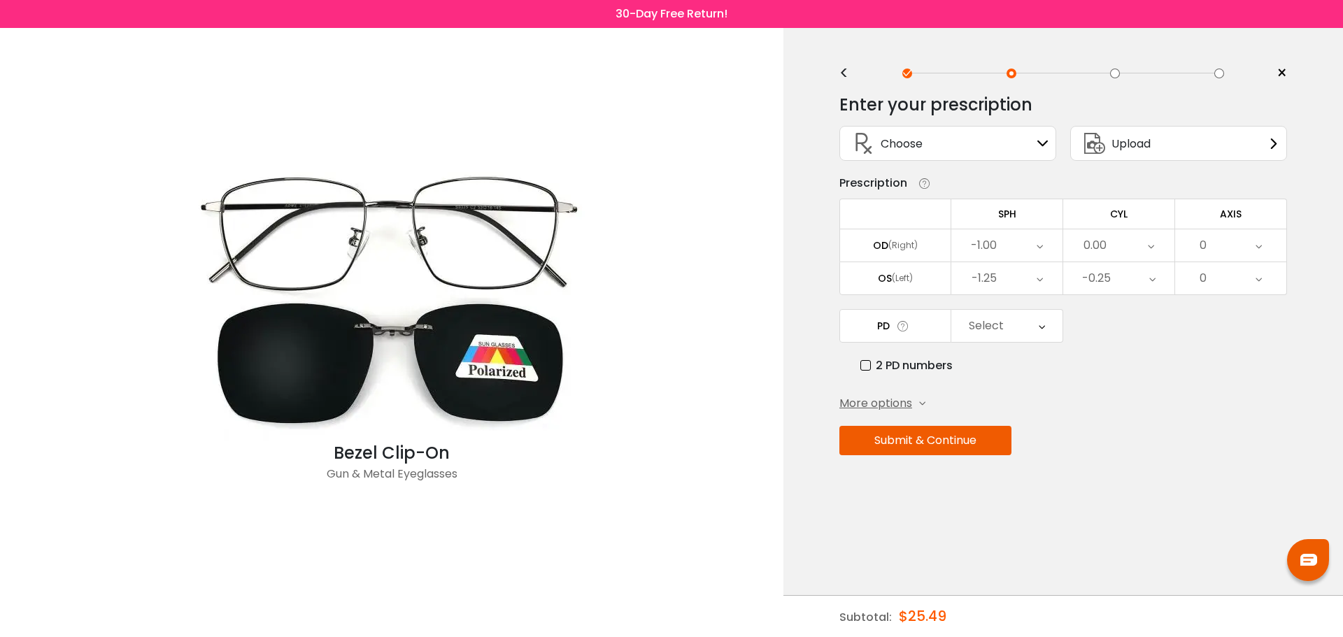
click at [1229, 276] on div "0" at bounding box center [1230, 278] width 111 height 32
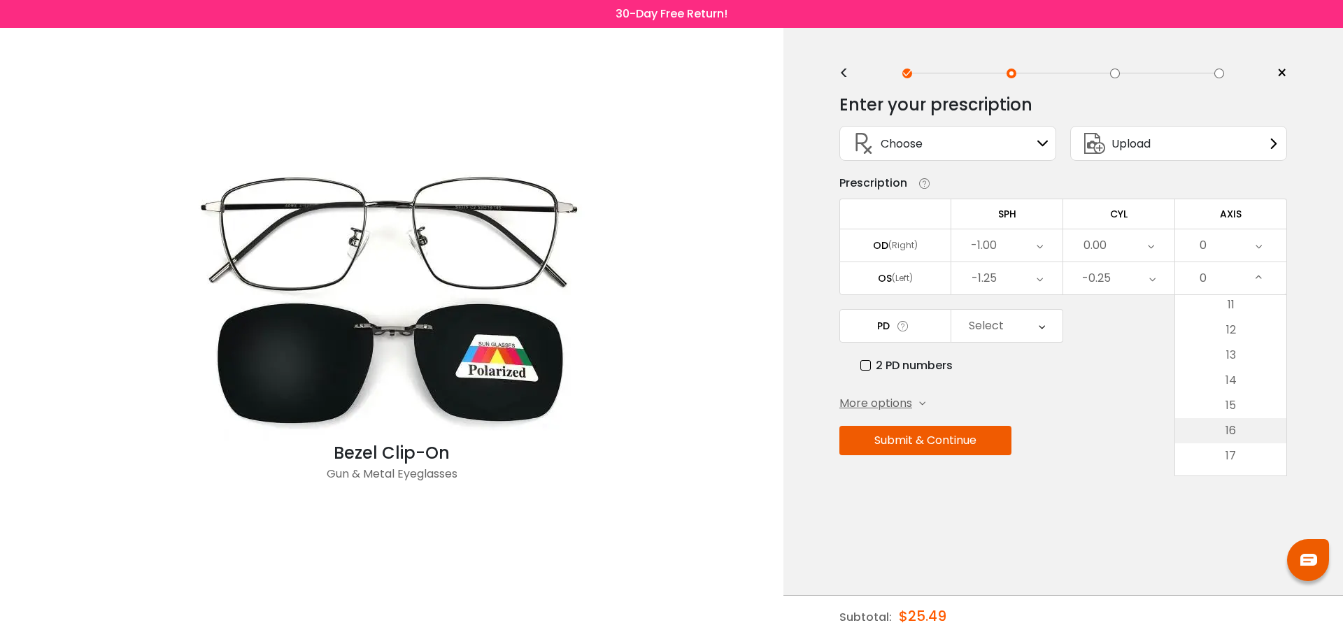
click at [1236, 429] on li "16" at bounding box center [1230, 430] width 111 height 25
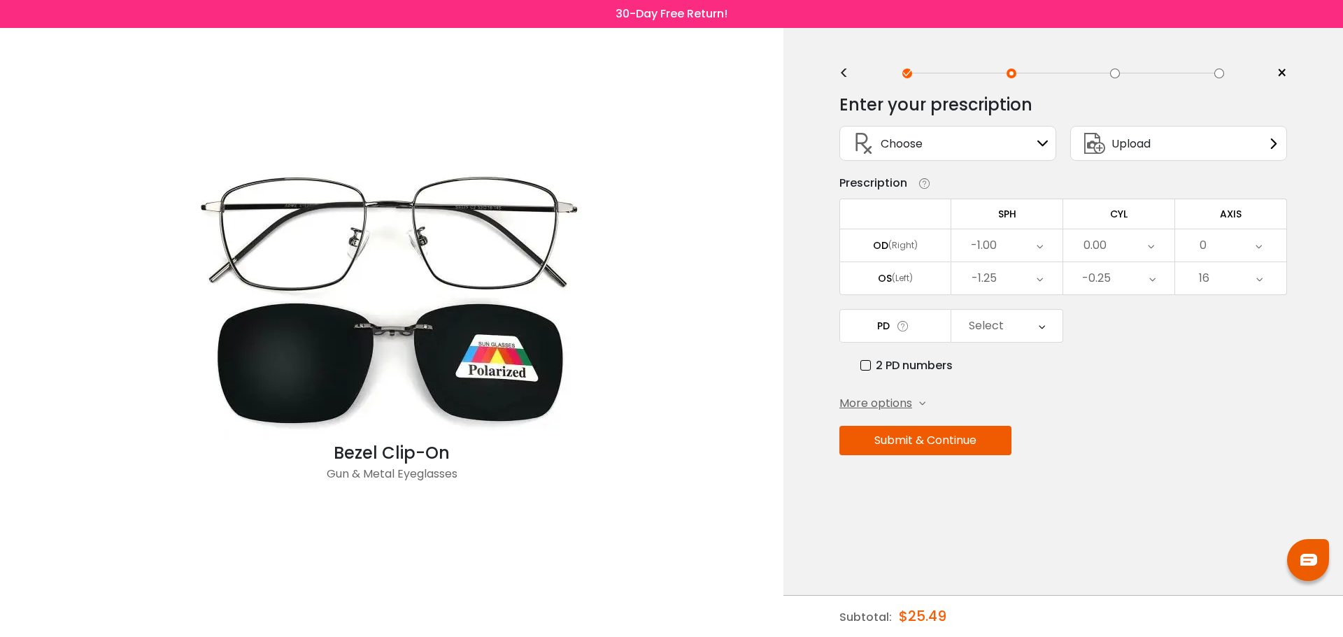
click at [1200, 389] on div "Enter your prescription SPH (Sphere) Lens strength needed to correct your visio…" at bounding box center [1063, 304] width 448 height 441
click at [1022, 322] on div "Select" at bounding box center [1006, 326] width 111 height 32
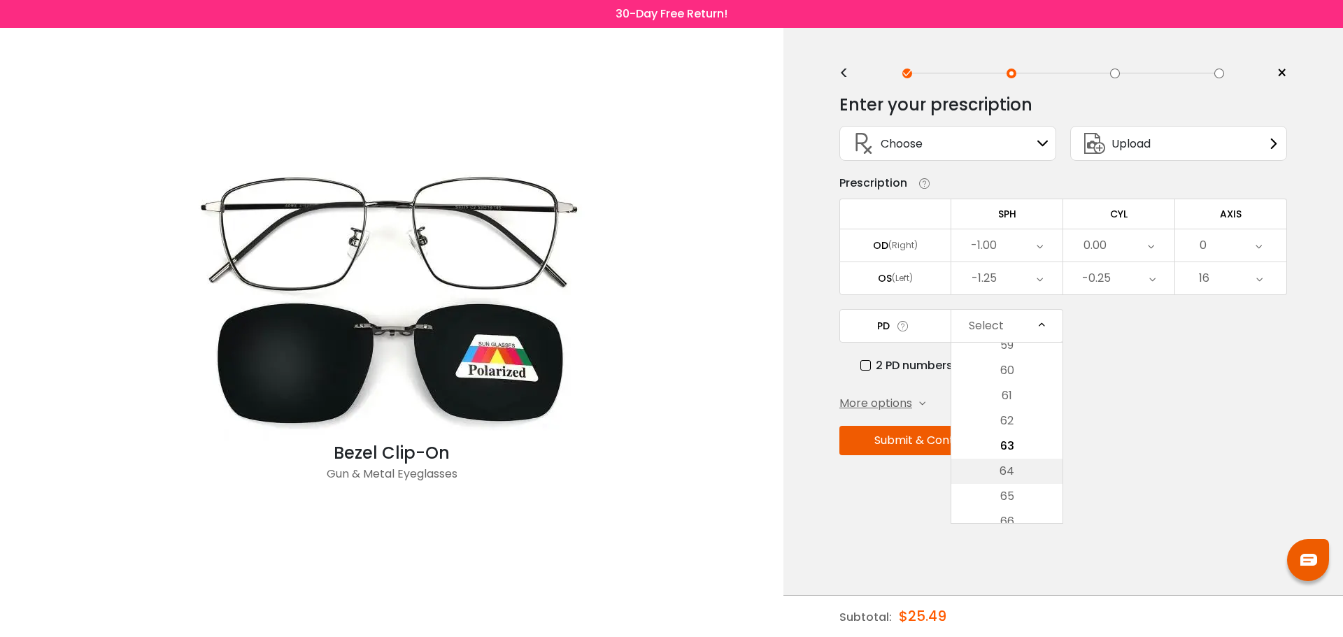
click at [1017, 479] on li "64" at bounding box center [1006, 471] width 111 height 25
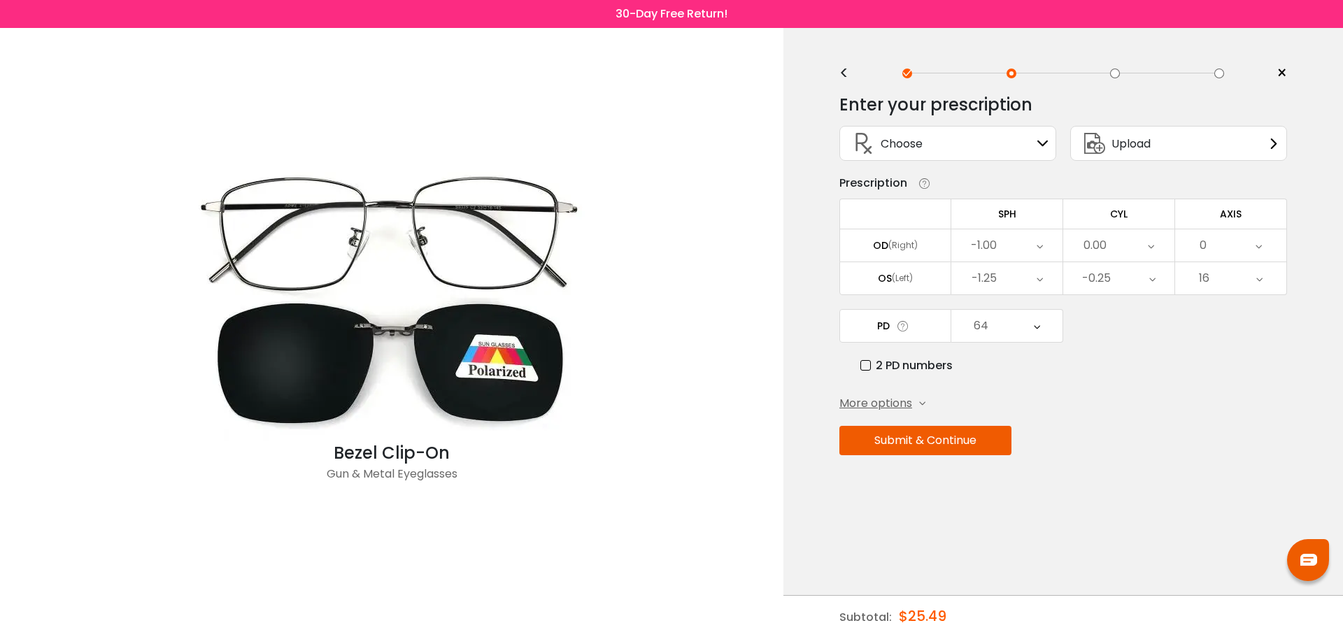
click at [1027, 332] on div "64" at bounding box center [1006, 326] width 111 height 32
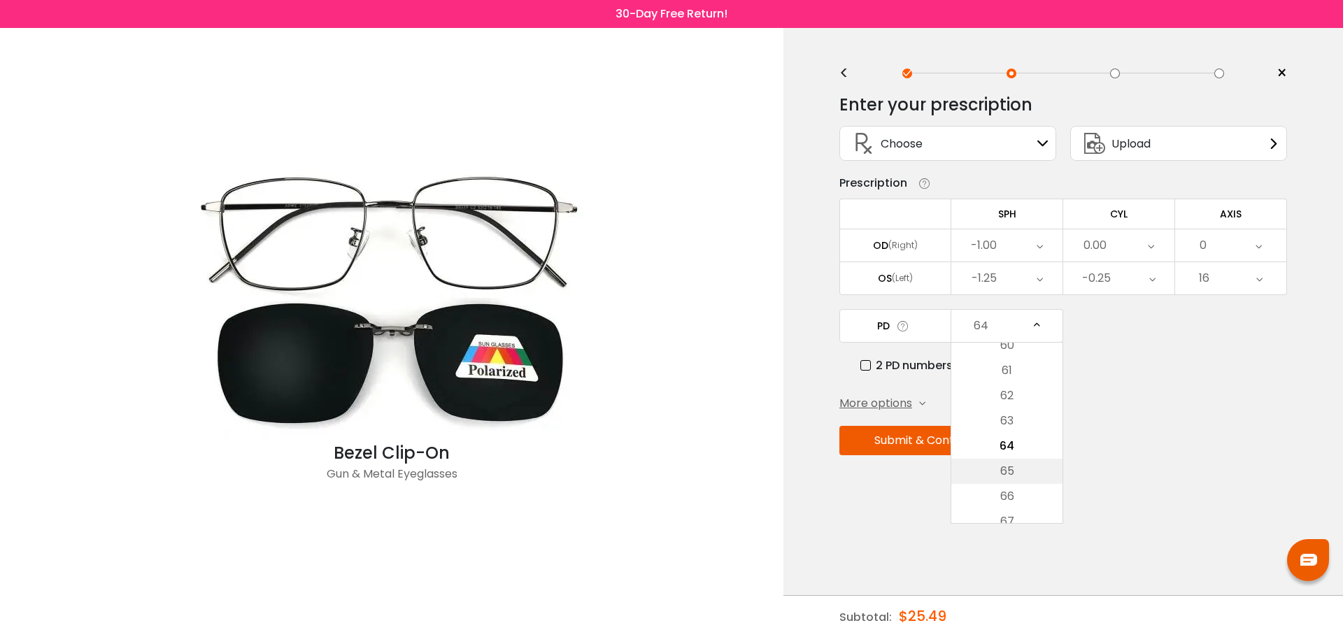
click at [1018, 467] on li "65" at bounding box center [1006, 471] width 111 height 25
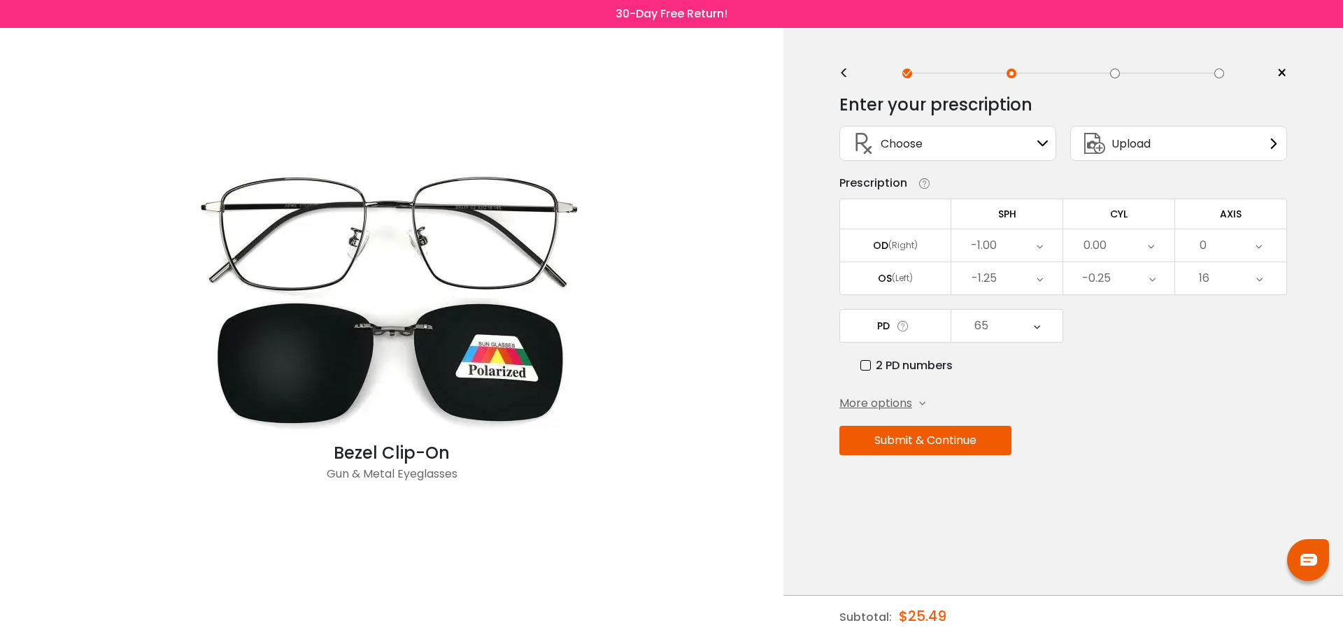
click at [948, 442] on button "Submit & Continue" at bounding box center [925, 440] width 172 height 29
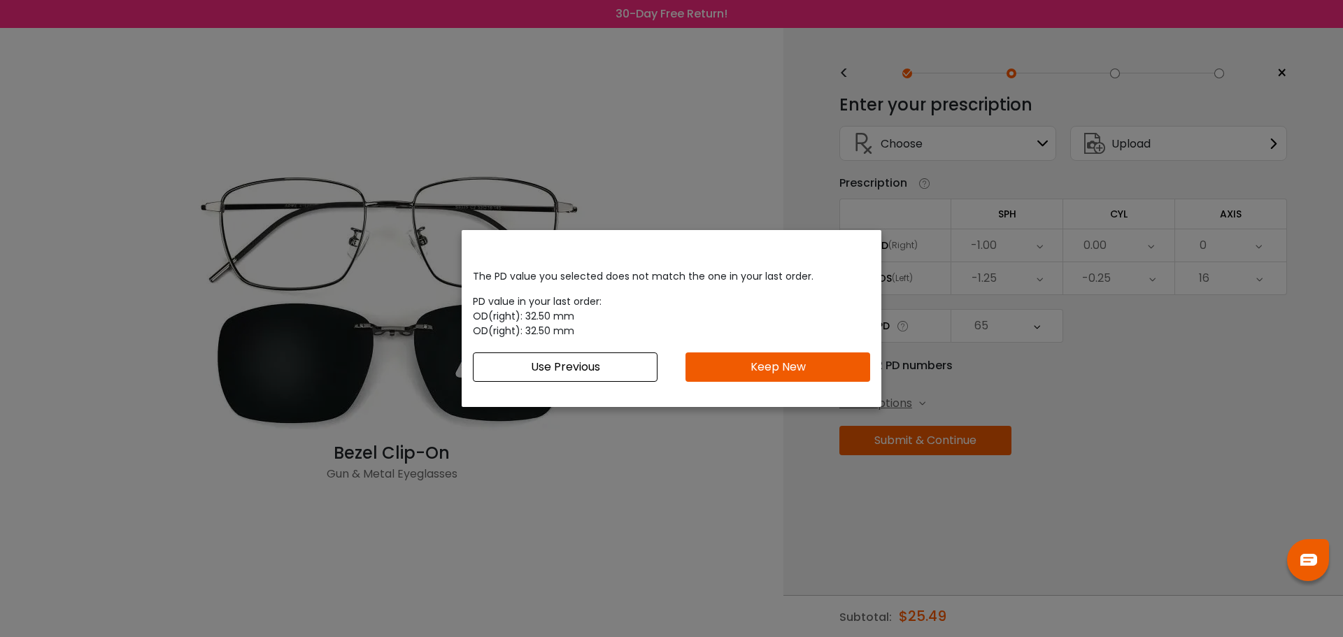
click at [606, 362] on button "Use Previous" at bounding box center [565, 367] width 185 height 29
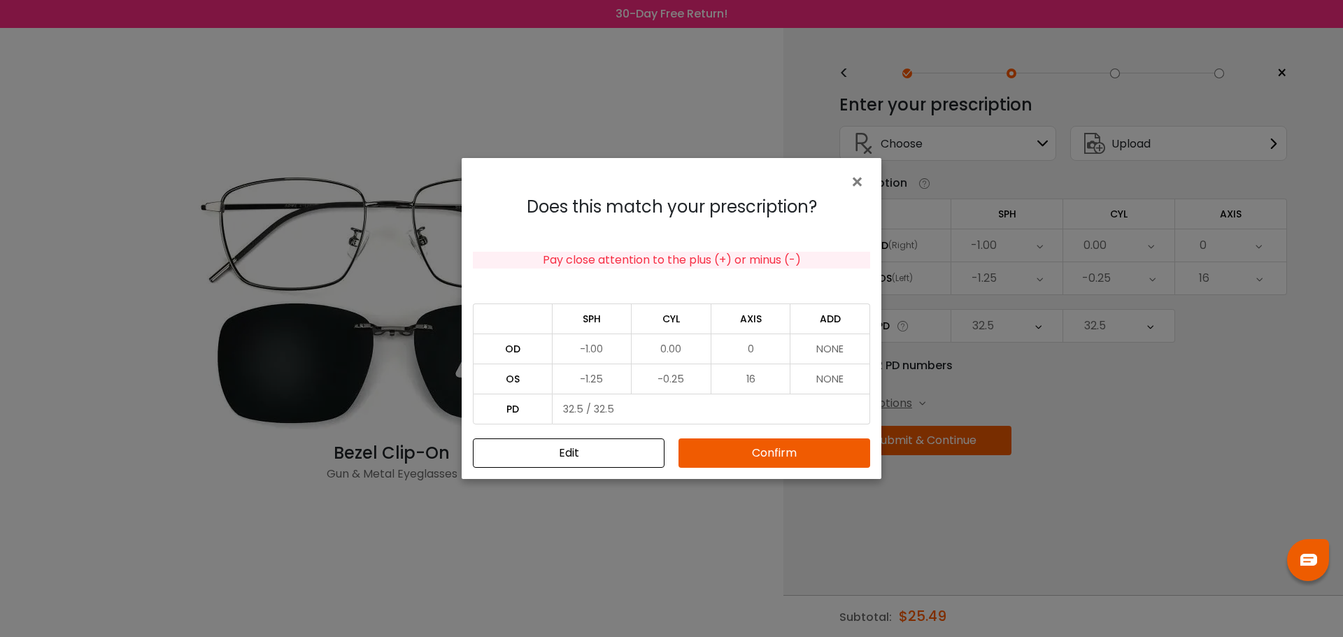
click at [763, 448] on button "Confirm" at bounding box center [774, 453] width 192 height 29
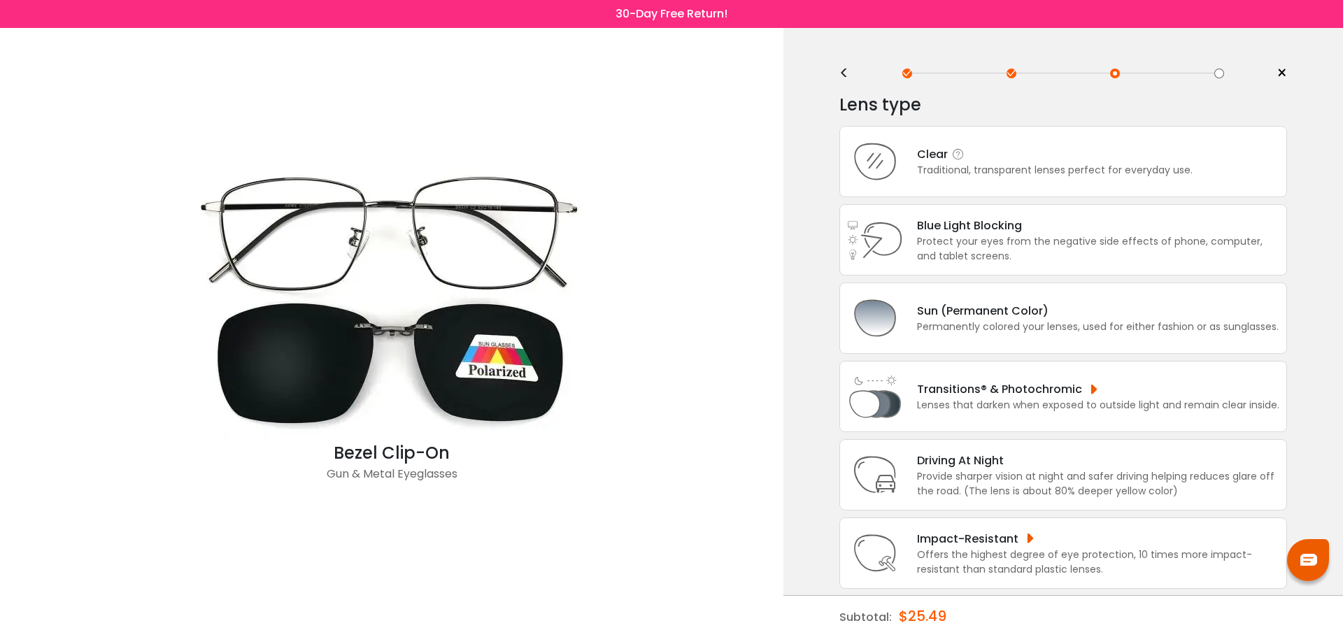
click at [1044, 165] on div "Traditional, transparent lenses perfect for everyday use." at bounding box center [1055, 170] width 276 height 15
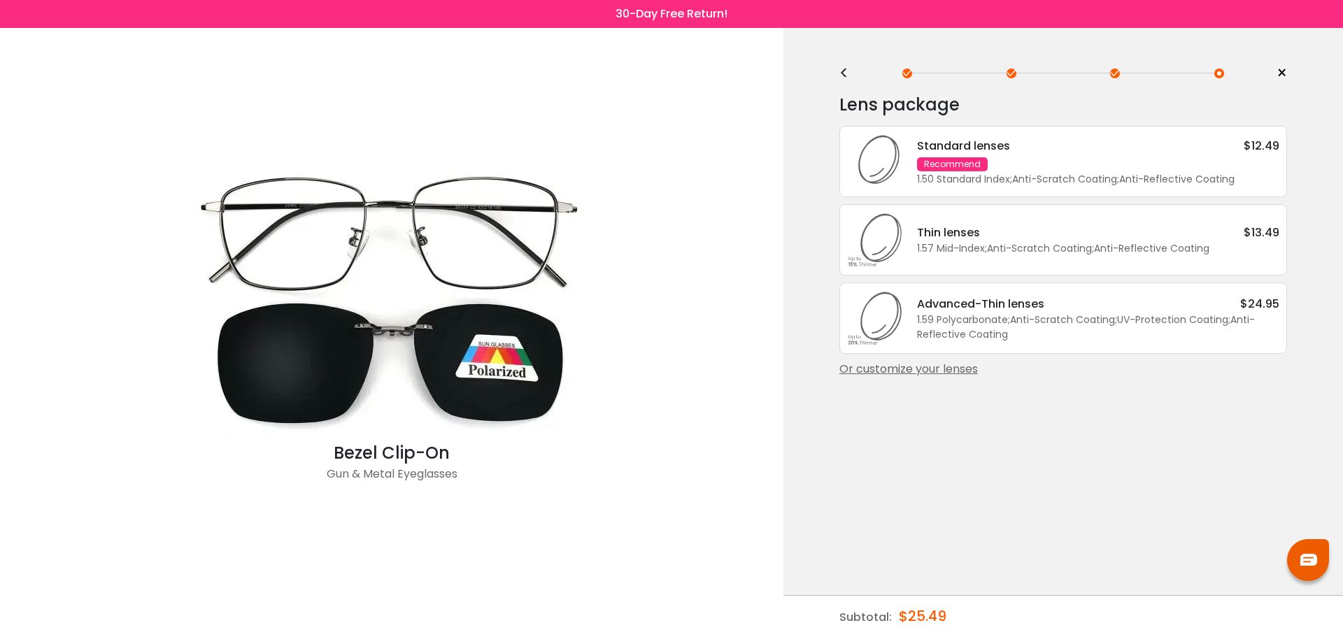
click at [845, 72] on div "<" at bounding box center [849, 73] width 21 height 11
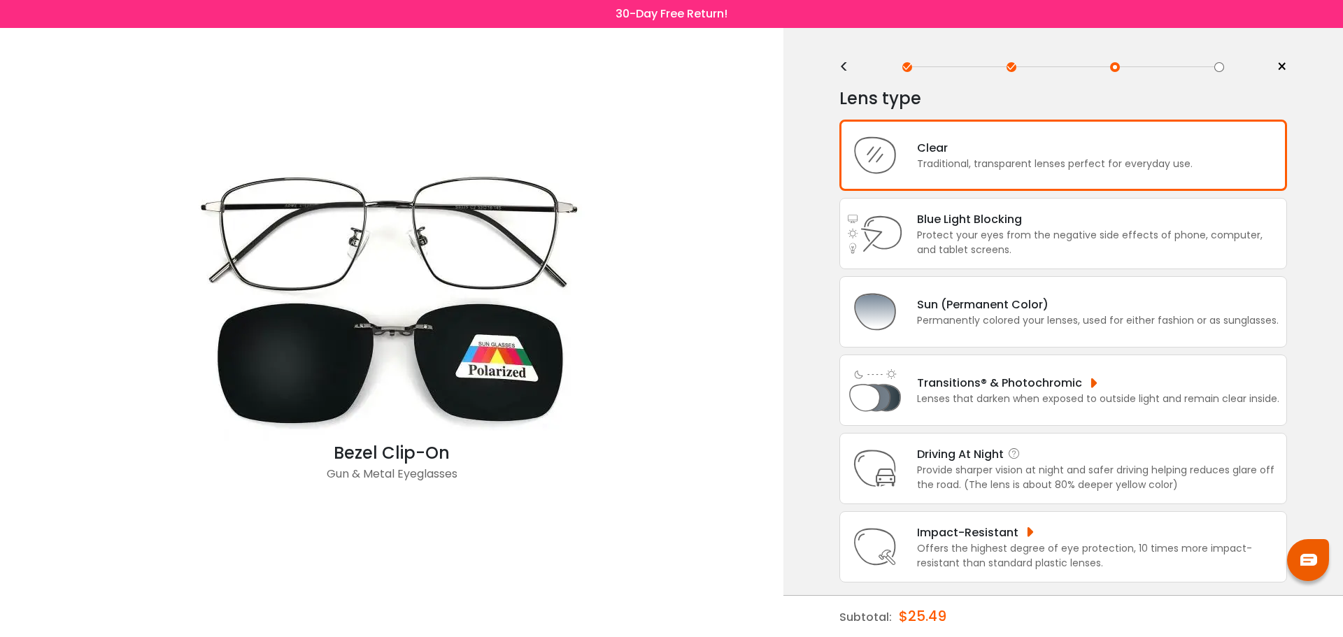
scroll to position [8, 0]
click at [1027, 161] on div "Traditional, transparent lenses perfect for everyday use." at bounding box center [1055, 162] width 276 height 15
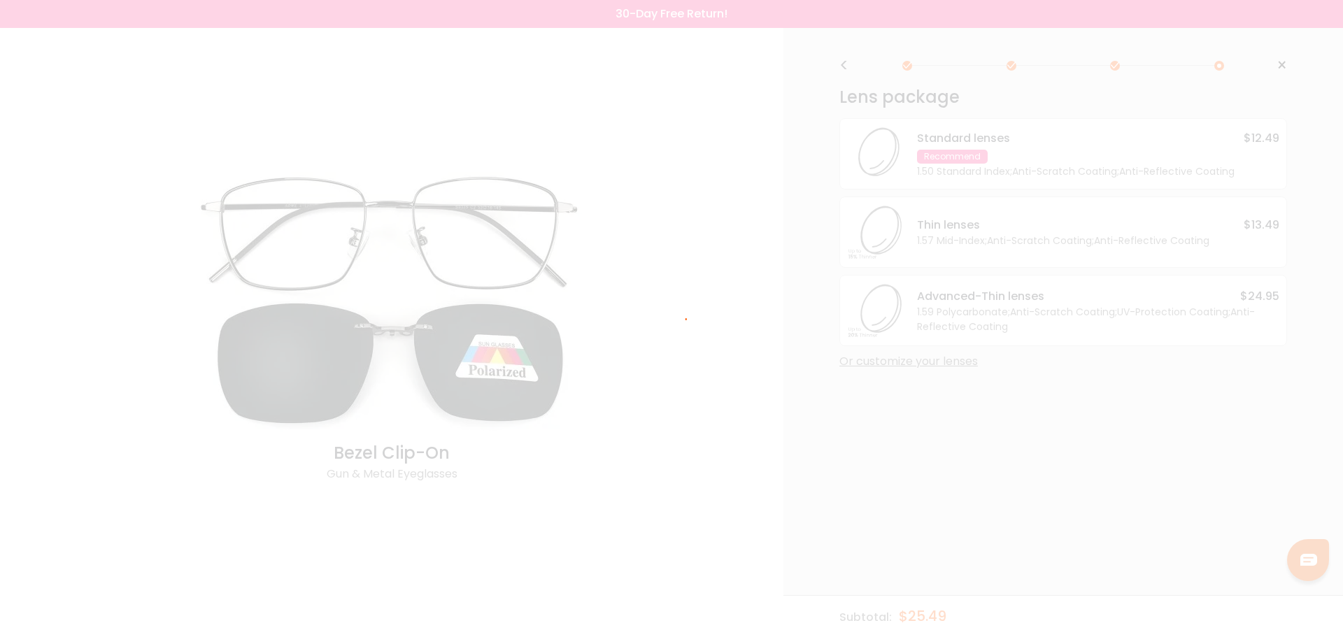
scroll to position [0, 0]
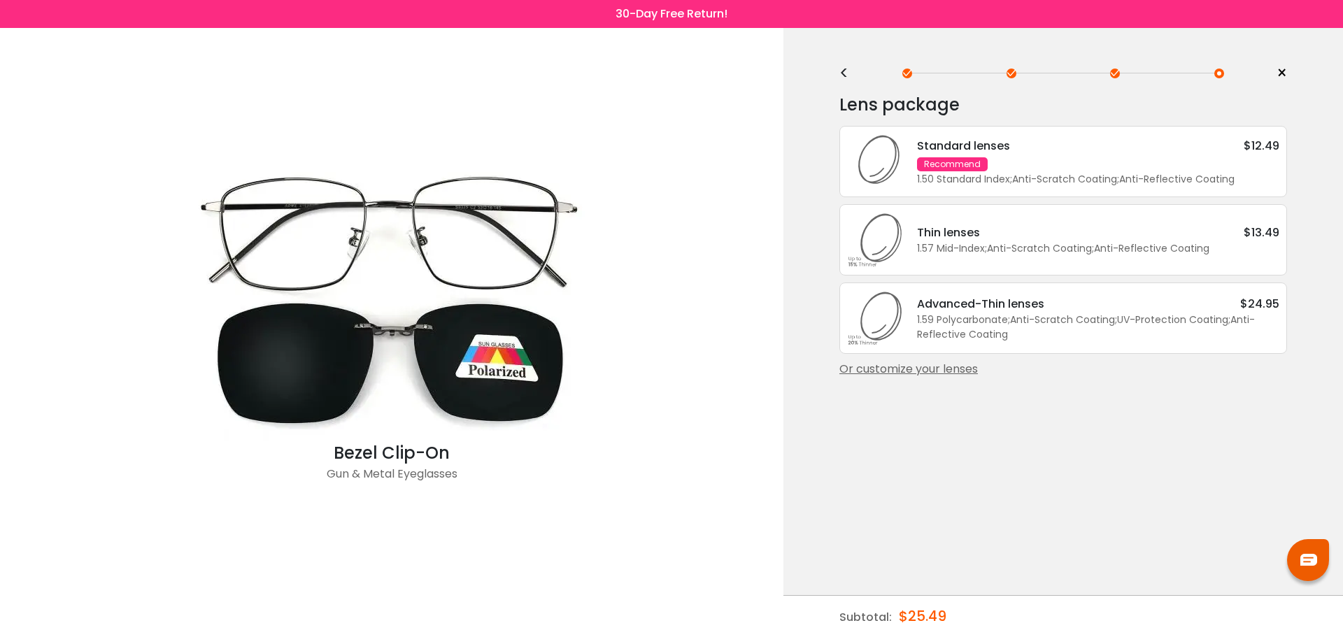
click at [1071, 164] on div "Standard lenses $12.49 Recommend 1.50 Standard Index ; Anti-Scratch Coating ; A…" at bounding box center [1091, 162] width 376 height 50
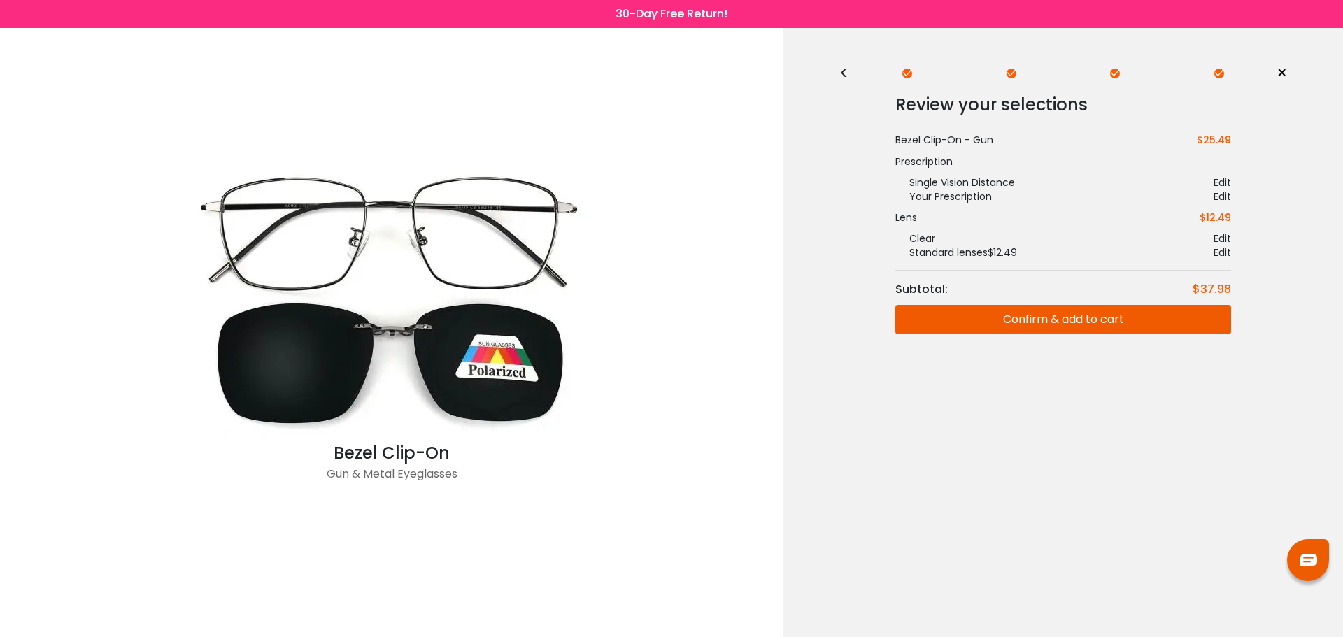
click at [841, 69] on div "<" at bounding box center [849, 73] width 21 height 11
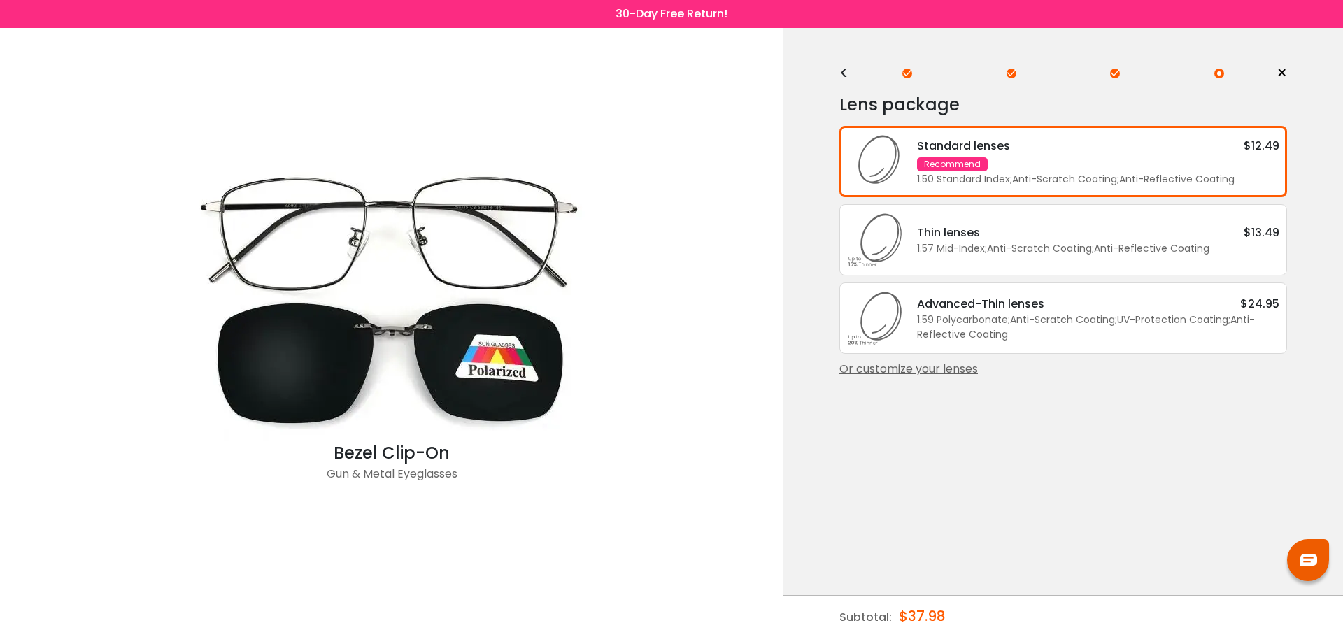
click at [955, 369] on div "Or customize your lenses" at bounding box center [1063, 369] width 448 height 17
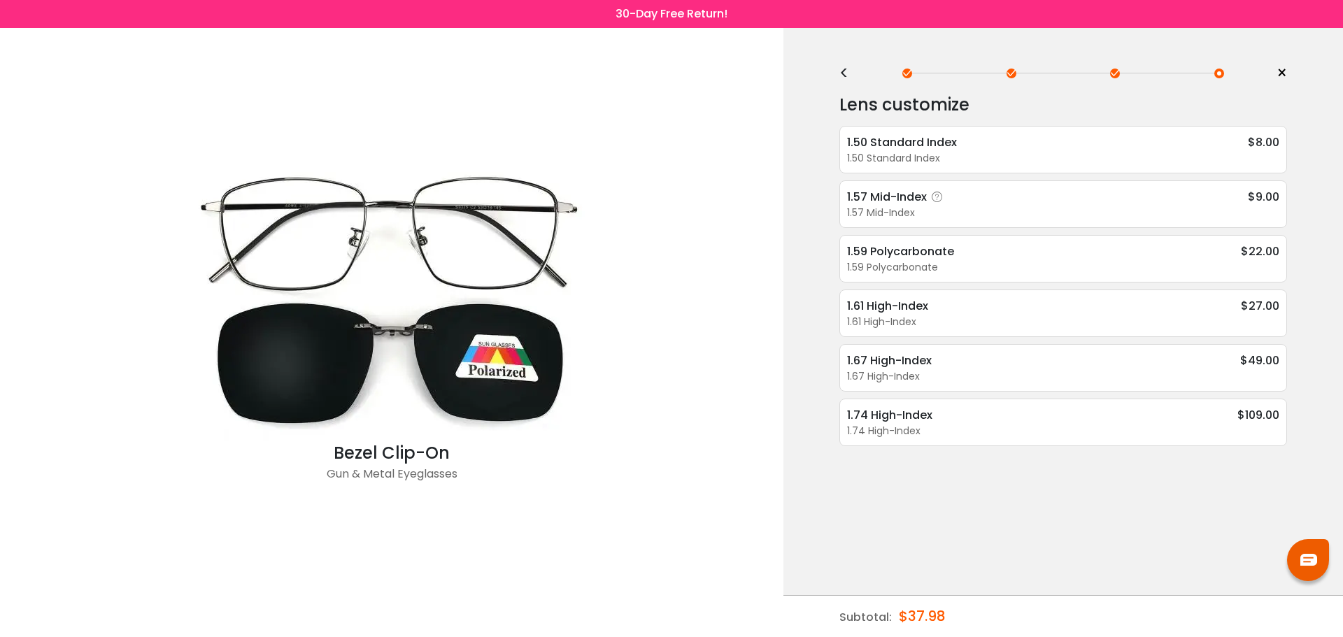
click at [885, 211] on div "1.57 Mid-Index" at bounding box center [1063, 213] width 432 height 15
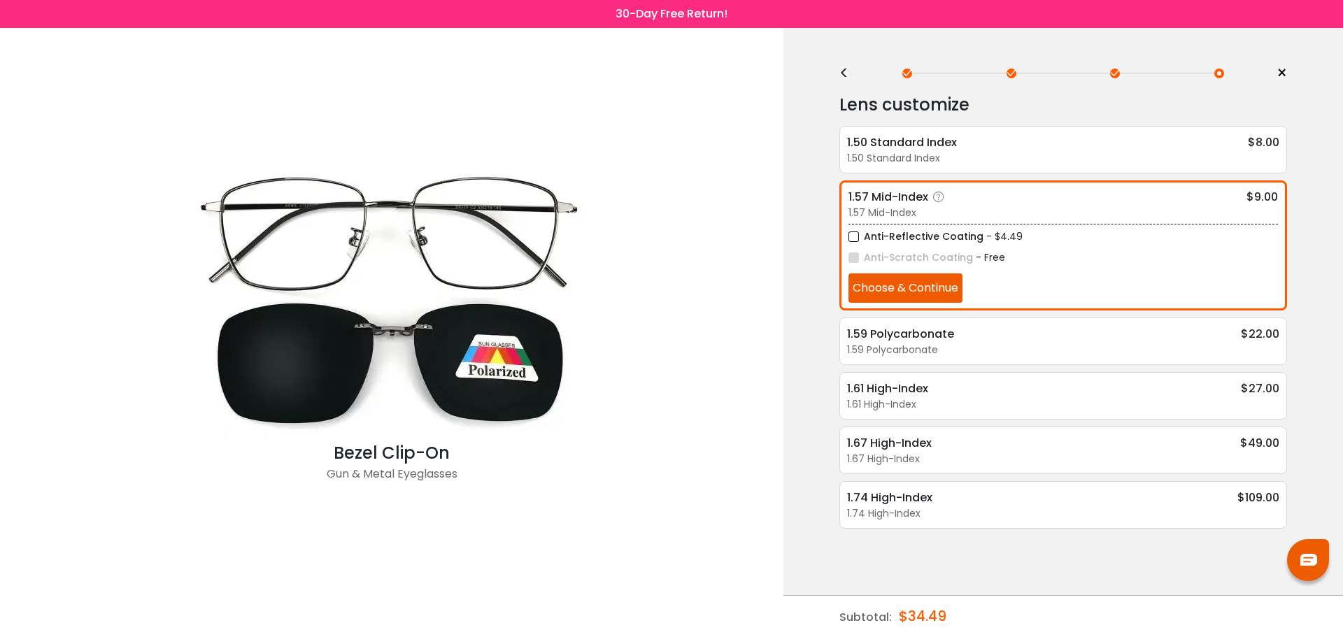
click at [891, 287] on button "Choose & Continue" at bounding box center [905, 287] width 114 height 29
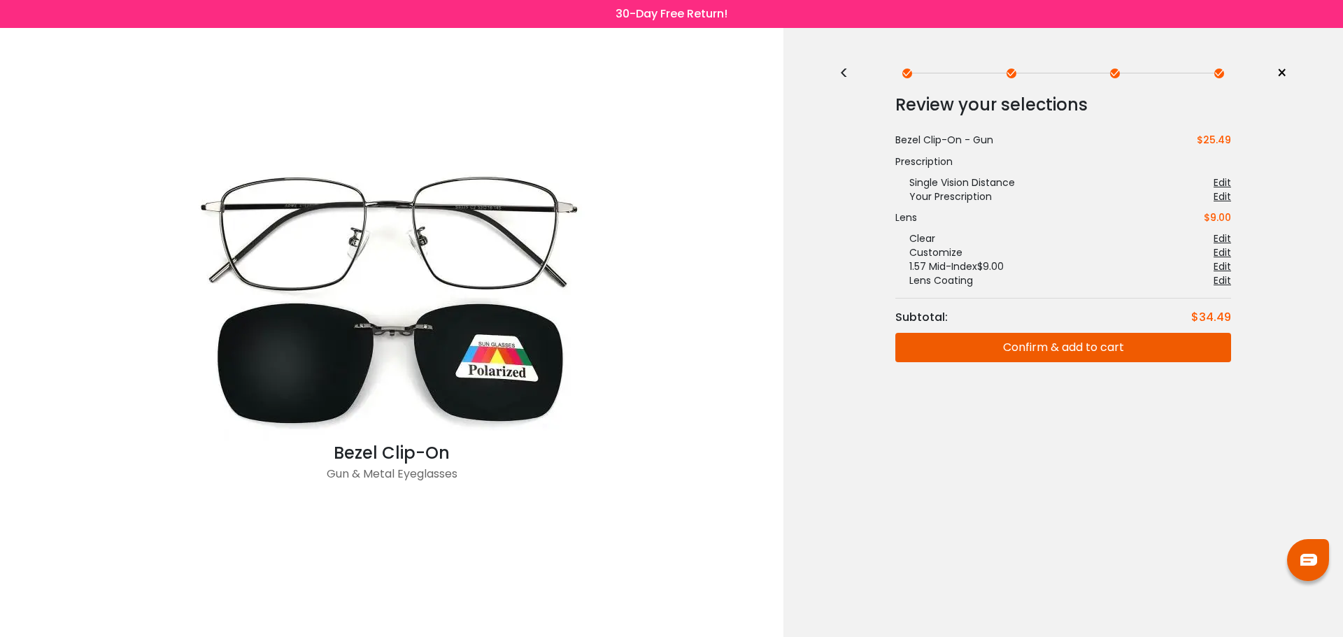
click at [1070, 353] on button "Confirm & add to cart" at bounding box center [1063, 347] width 336 height 29
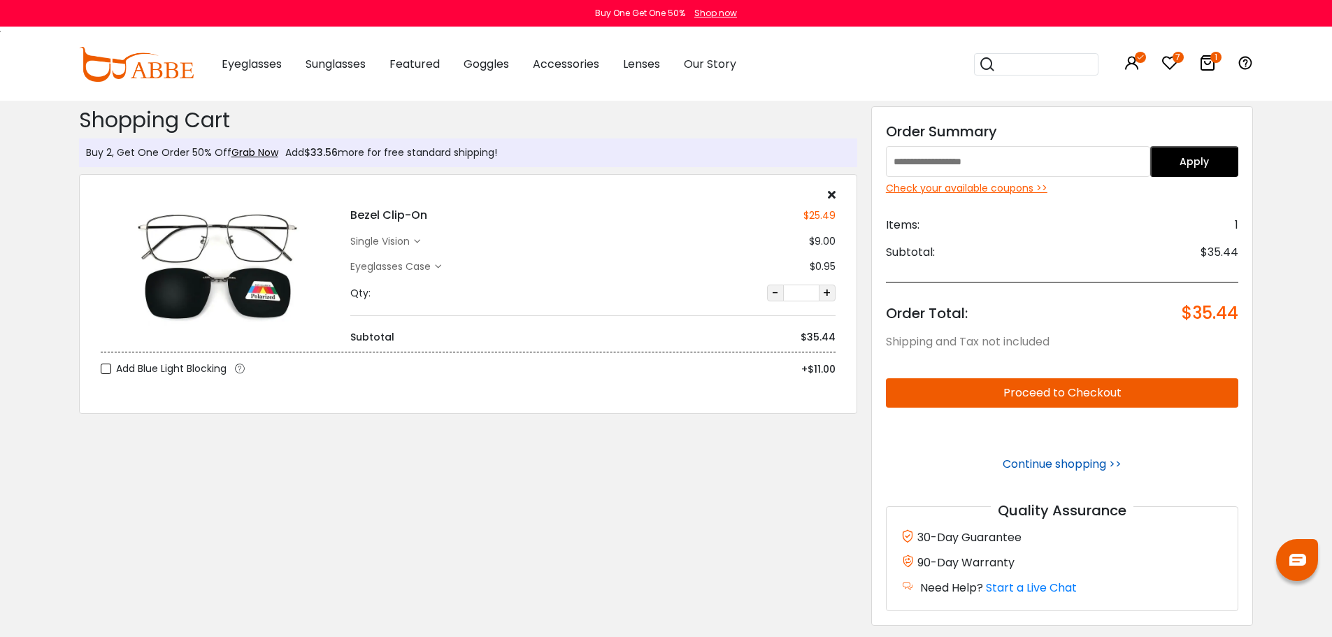
click at [1069, 465] on link "Continue shopping >>" at bounding box center [1062, 464] width 119 height 16
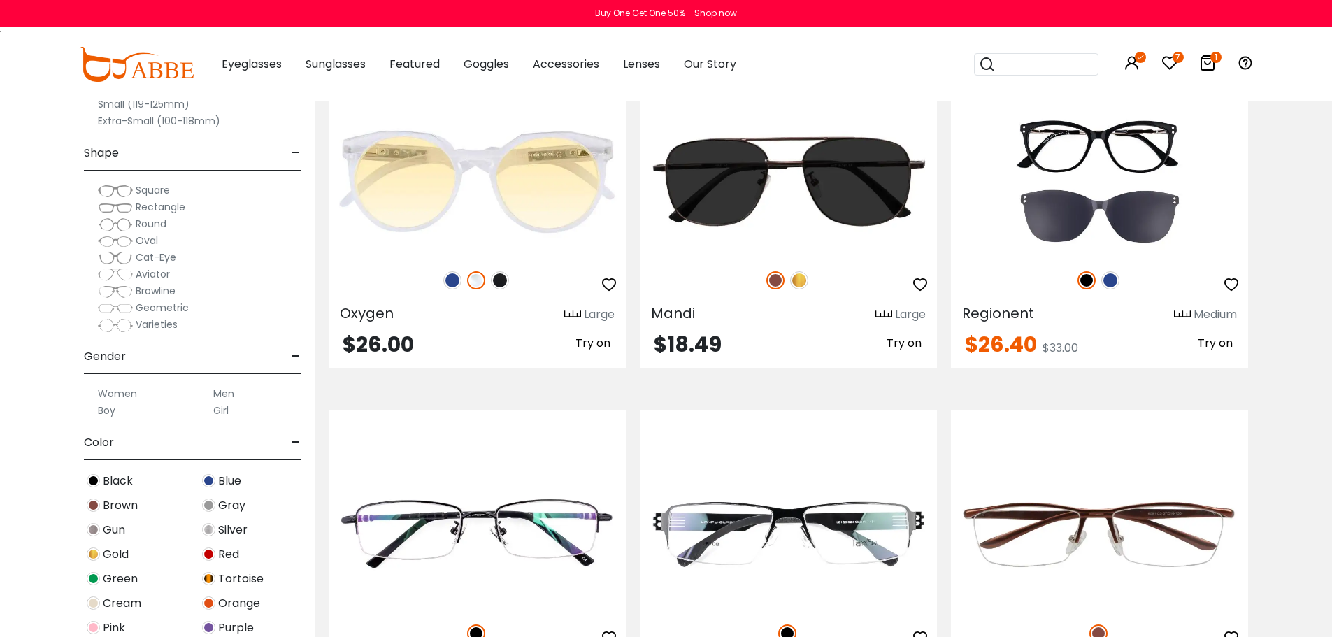
scroll to position [5875, 0]
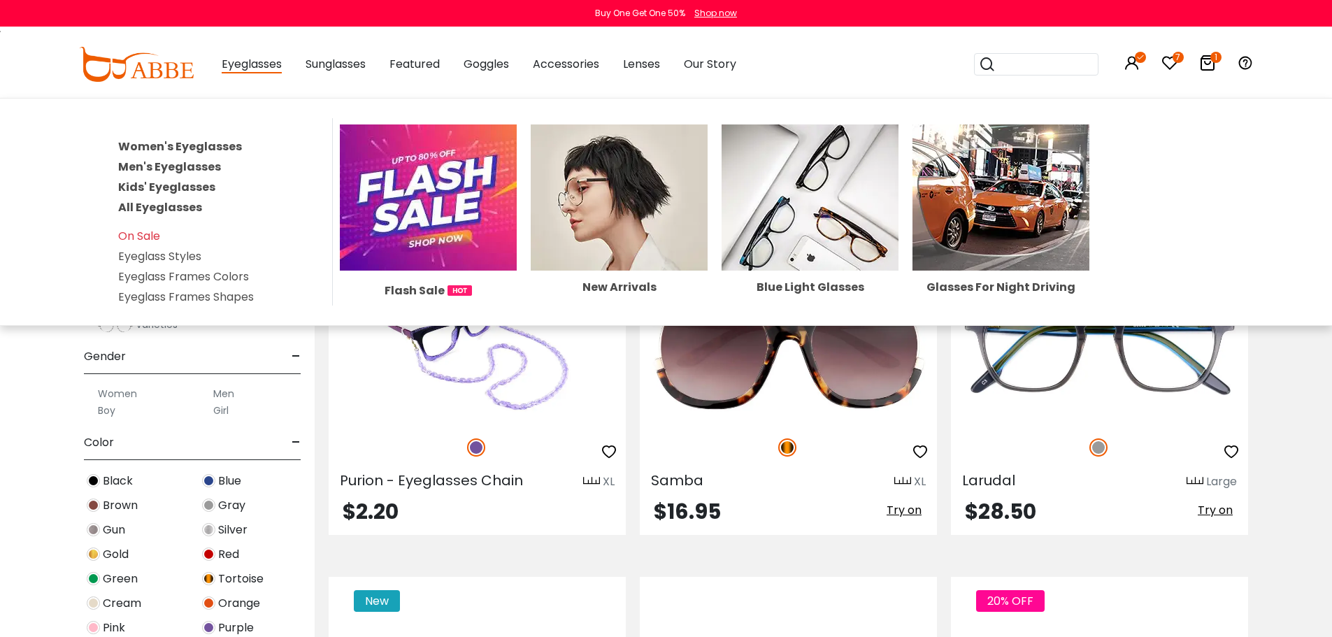
click at [180, 167] on link "Men's Eyeglasses" at bounding box center [169, 167] width 103 height 16
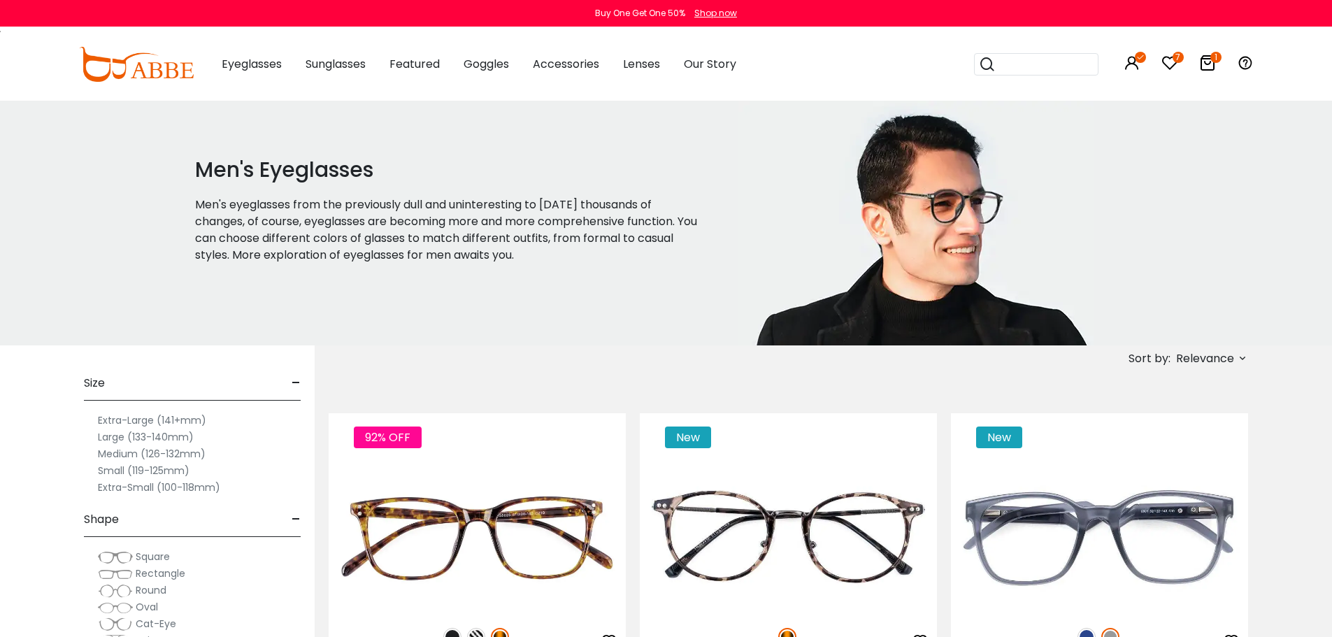
click at [1172, 63] on icon at bounding box center [1170, 63] width 17 height 17
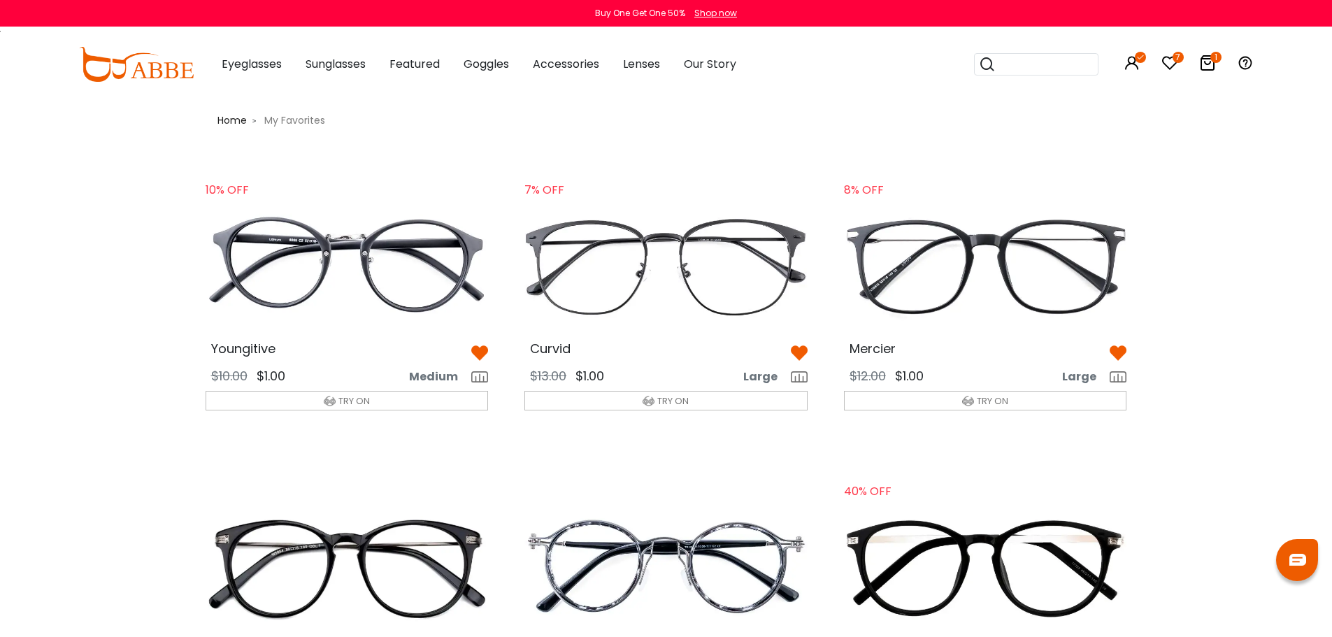
click at [329, 252] on img at bounding box center [347, 266] width 306 height 152
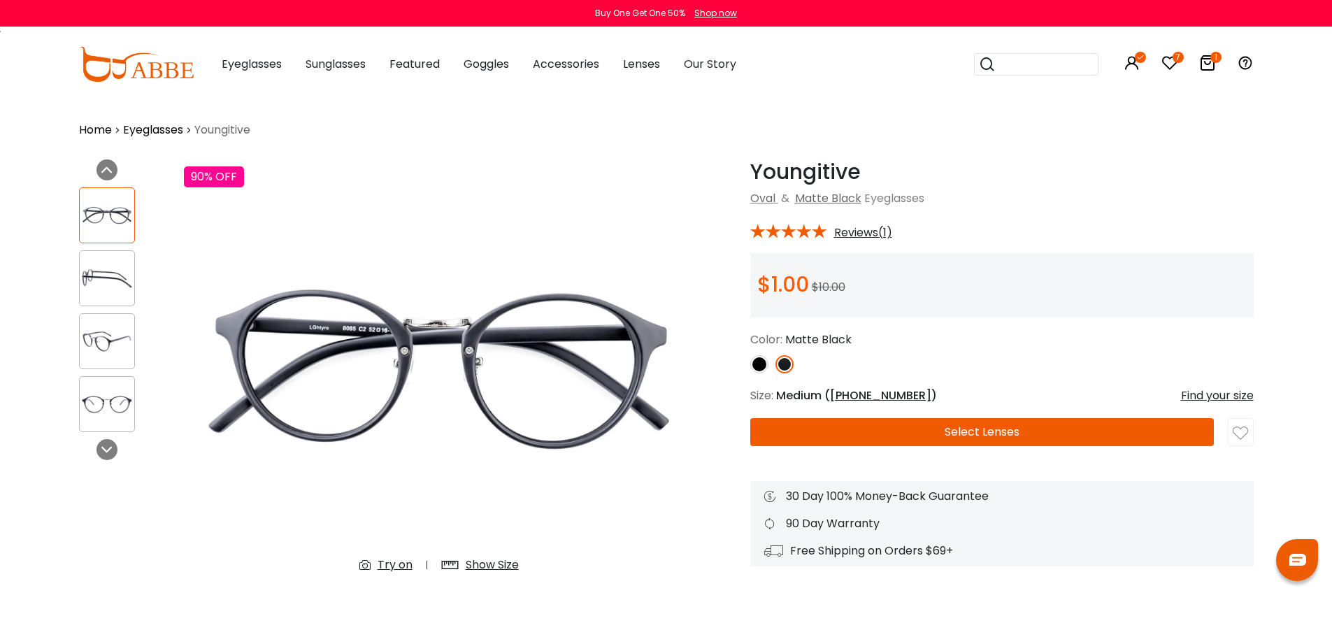
click at [972, 431] on button "Select Lenses" at bounding box center [982, 432] width 464 height 28
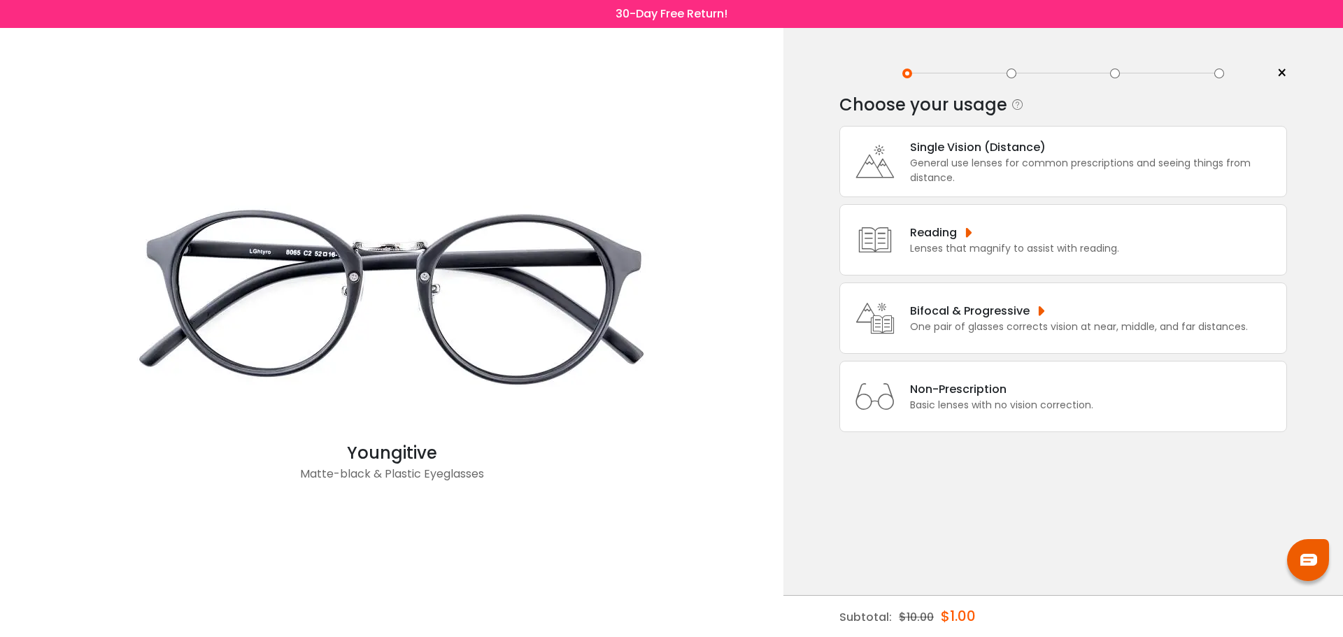
click at [914, 181] on div "General use lenses for common prescriptions and seeing things from distance." at bounding box center [1094, 170] width 369 height 29
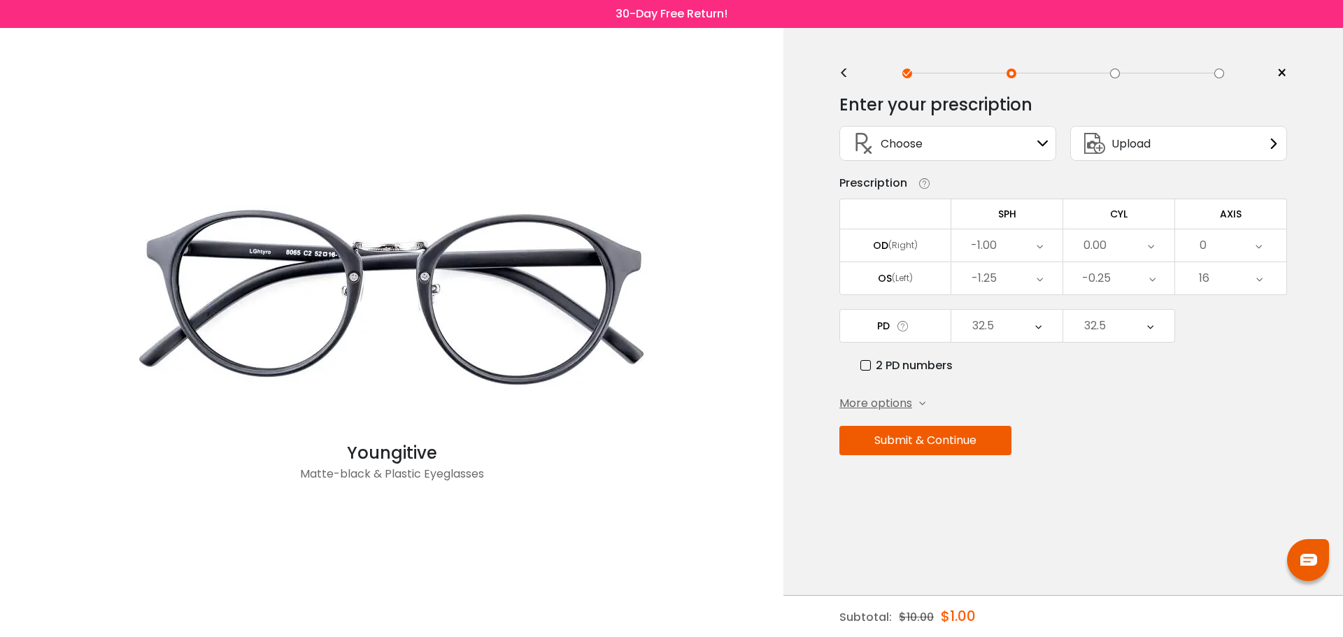
click at [920, 437] on button "Submit & Continue" at bounding box center [925, 440] width 172 height 29
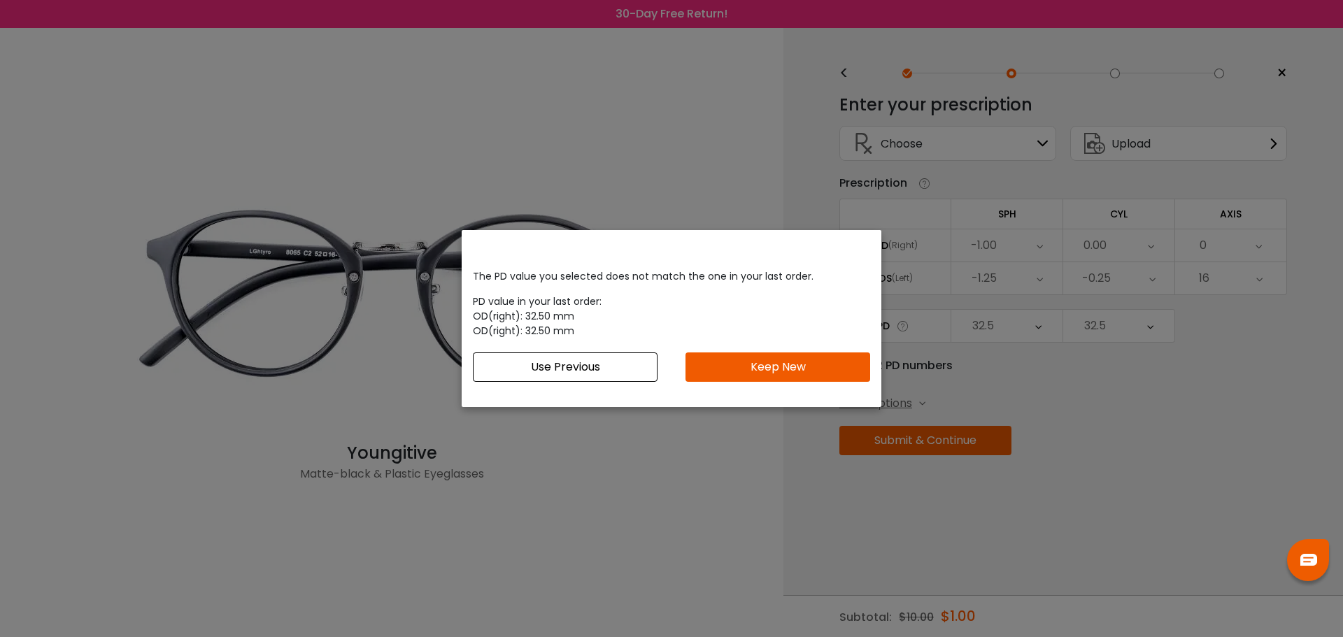
click at [585, 362] on button "Use Previous" at bounding box center [565, 367] width 185 height 29
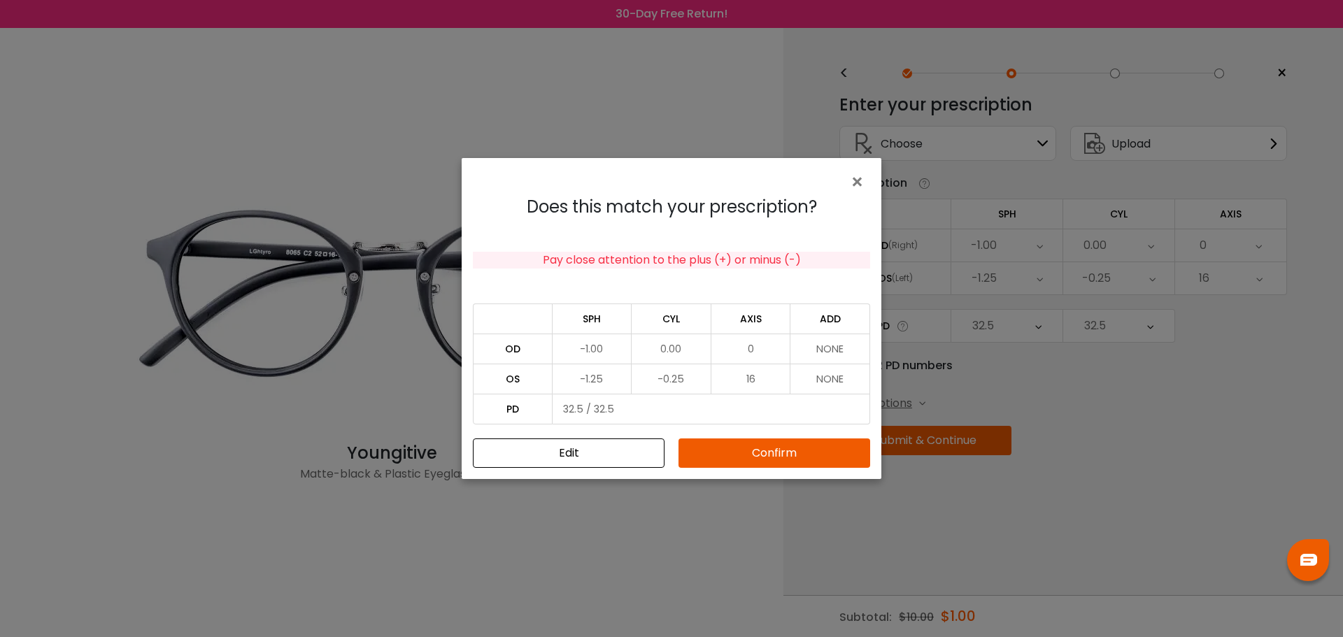
click at [755, 452] on button "Confirm" at bounding box center [774, 453] width 192 height 29
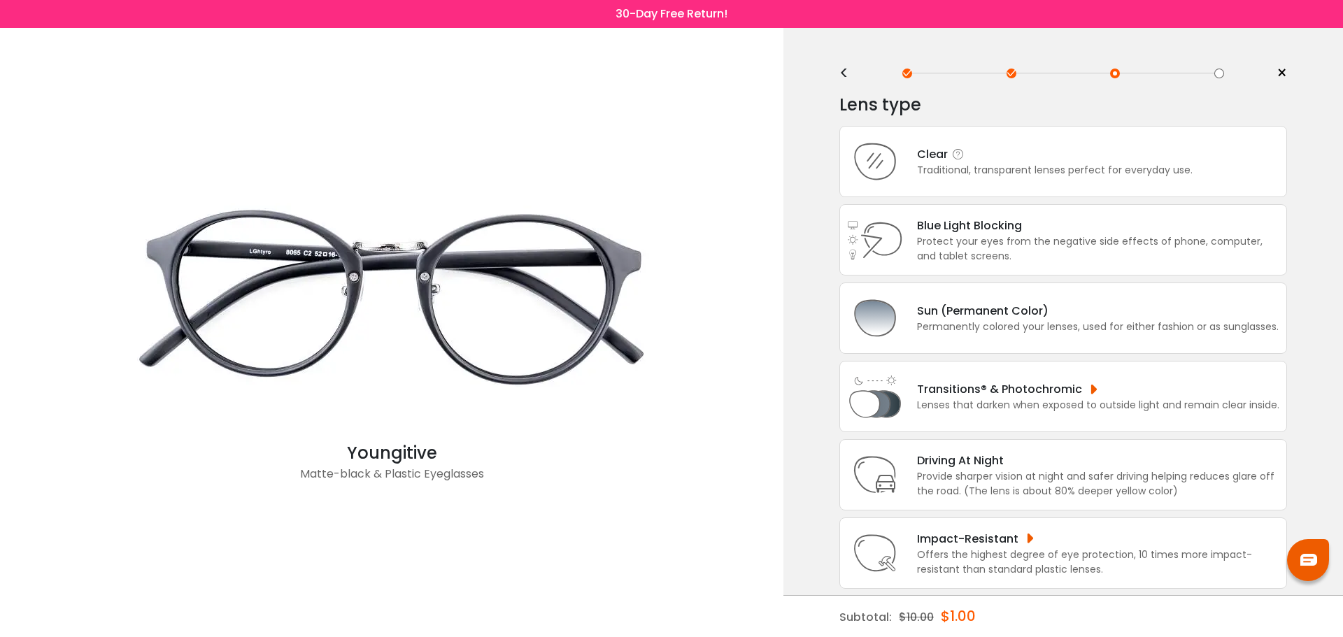
click at [1041, 157] on div "Clear" at bounding box center [1055, 153] width 276 height 17
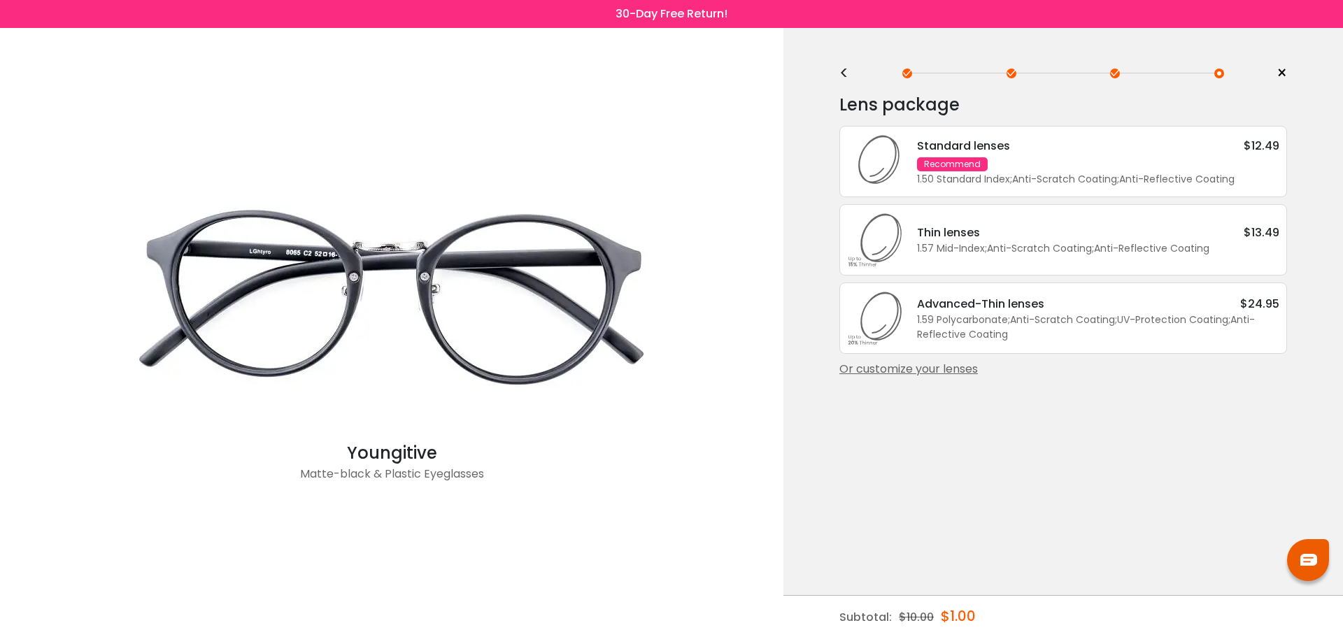
click at [935, 369] on div "Or customize your lenses" at bounding box center [1063, 369] width 448 height 17
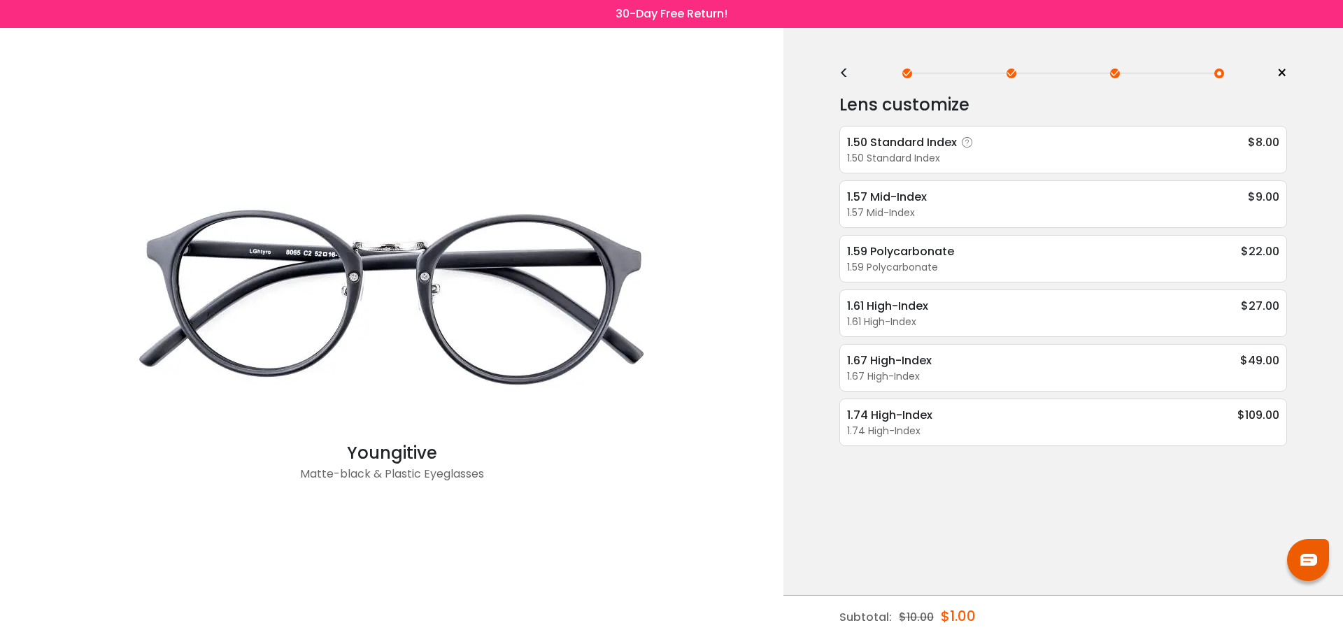
click at [994, 164] on div "1.50 Standard Index" at bounding box center [1063, 158] width 432 height 15
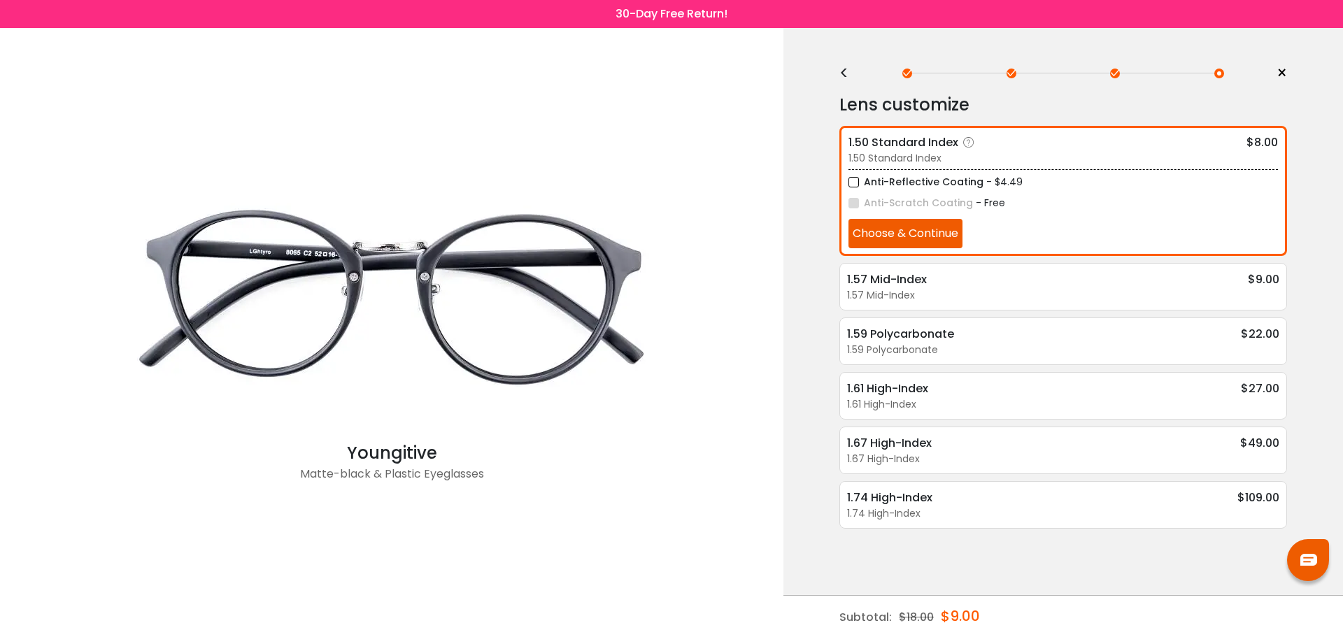
click at [936, 235] on button "Choose & Continue" at bounding box center [905, 233] width 114 height 29
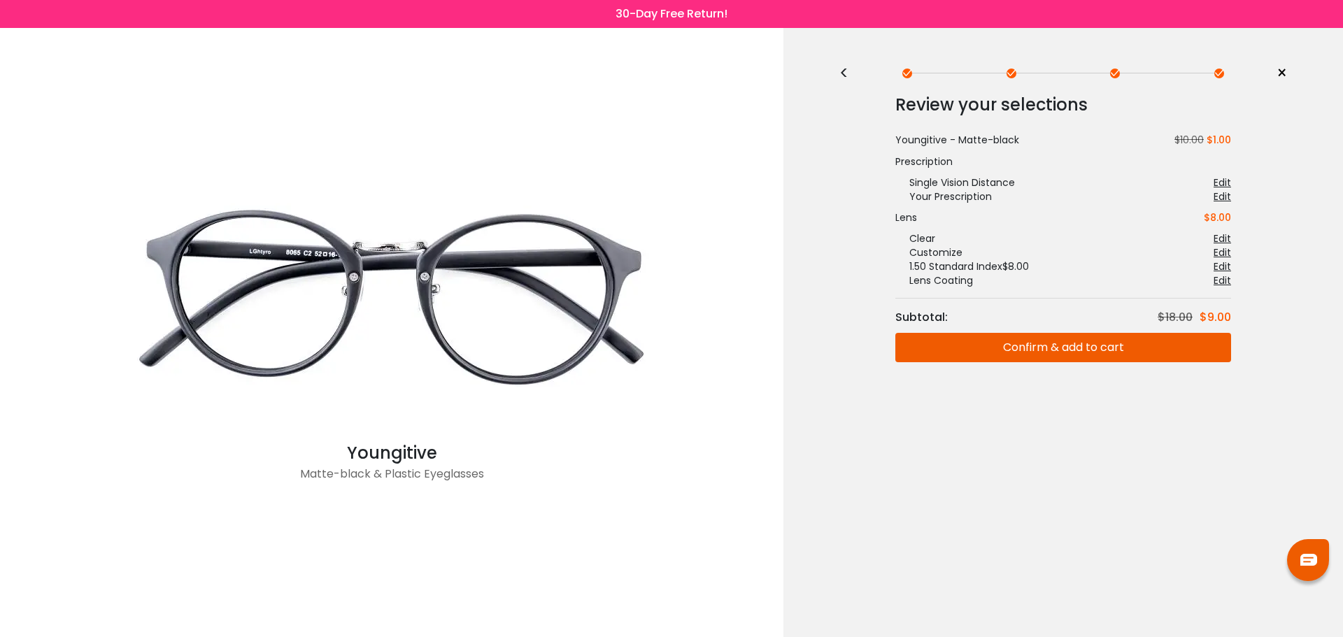
click at [844, 73] on div "<" at bounding box center [849, 73] width 21 height 11
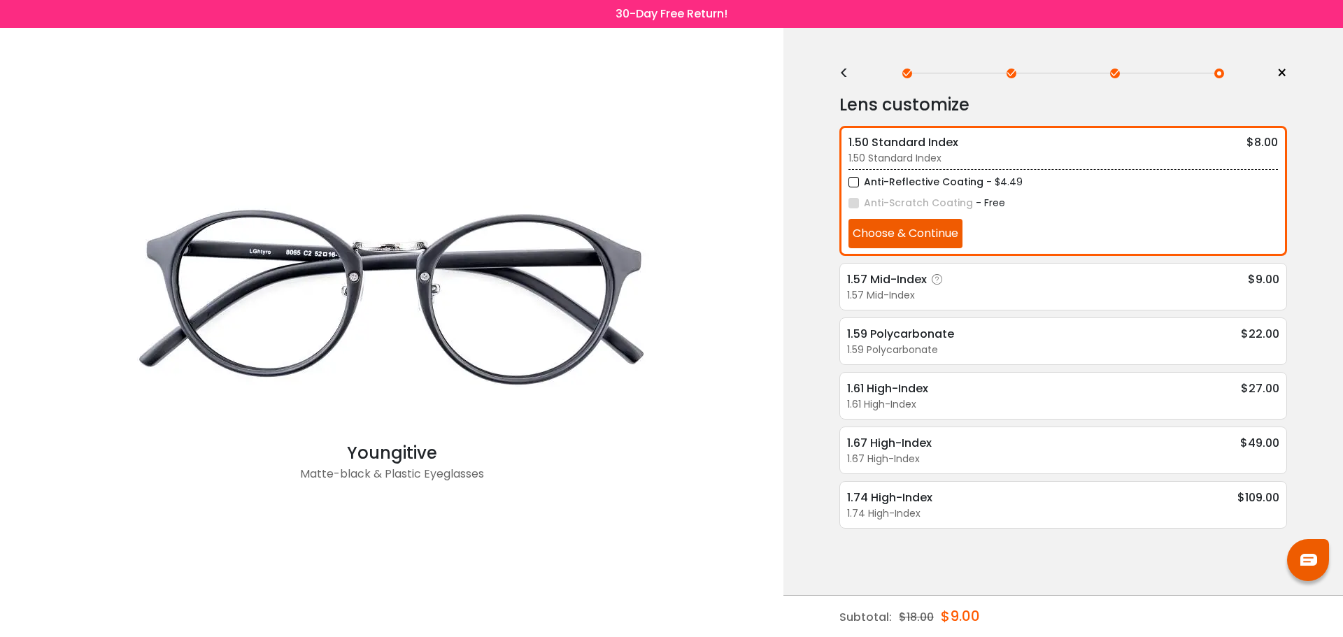
click at [904, 285] on div "1.57 Mid-Index" at bounding box center [897, 279] width 101 height 17
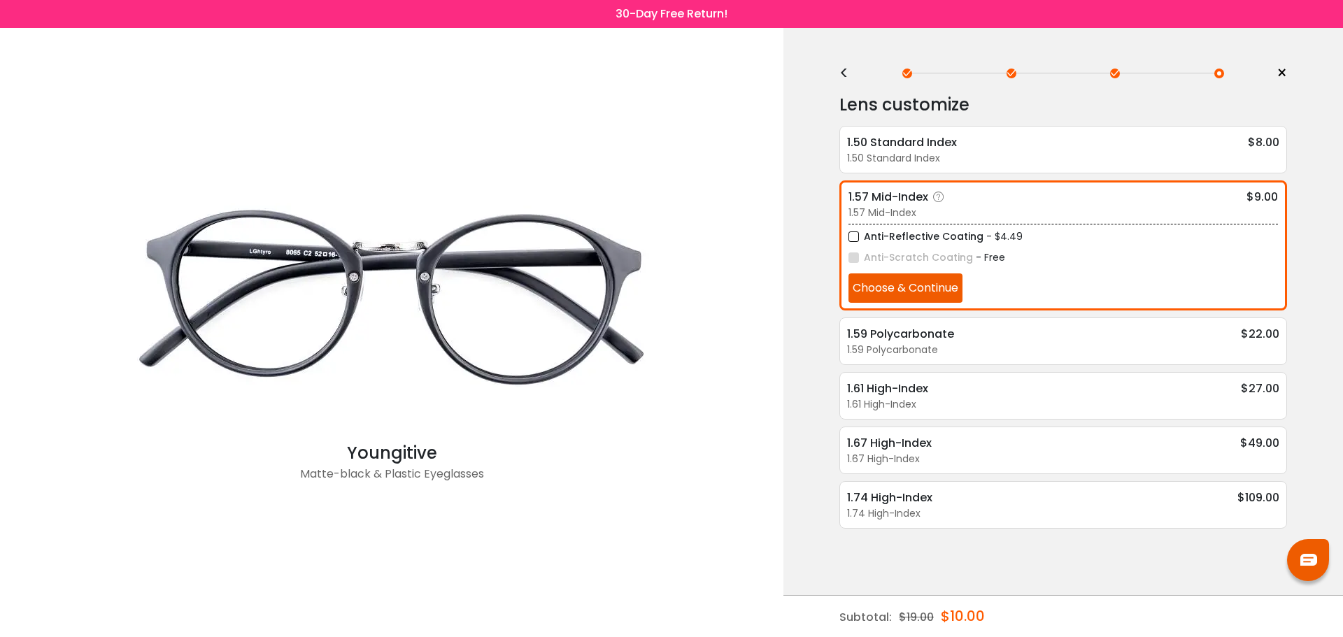
click at [901, 280] on button "Choose & Continue" at bounding box center [905, 287] width 114 height 29
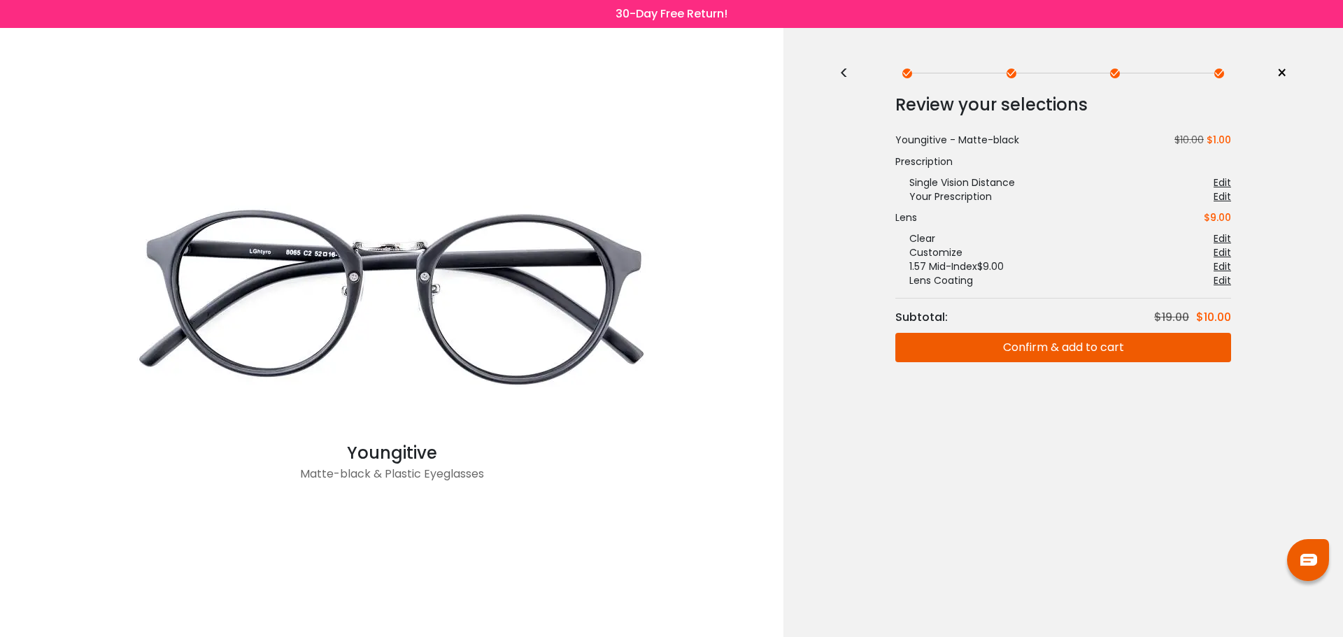
click at [1061, 341] on button "Confirm & add to cart" at bounding box center [1063, 347] width 336 height 29
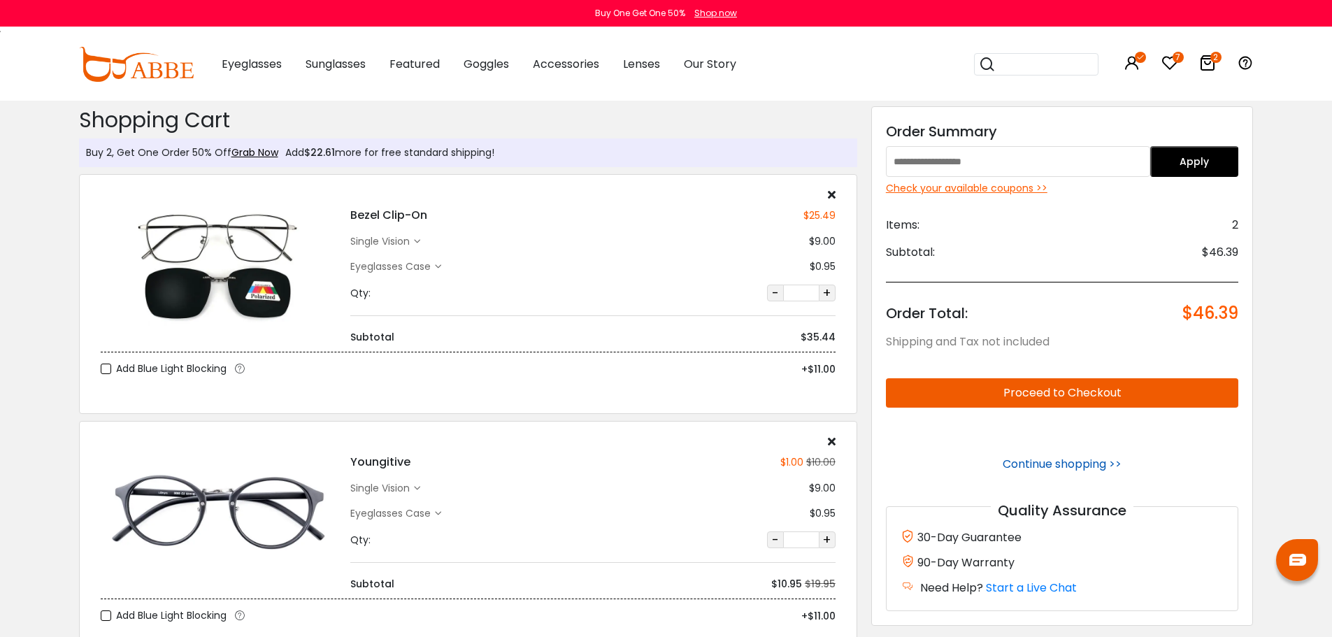
click at [1034, 467] on link "Continue shopping >>" at bounding box center [1062, 464] width 119 height 16
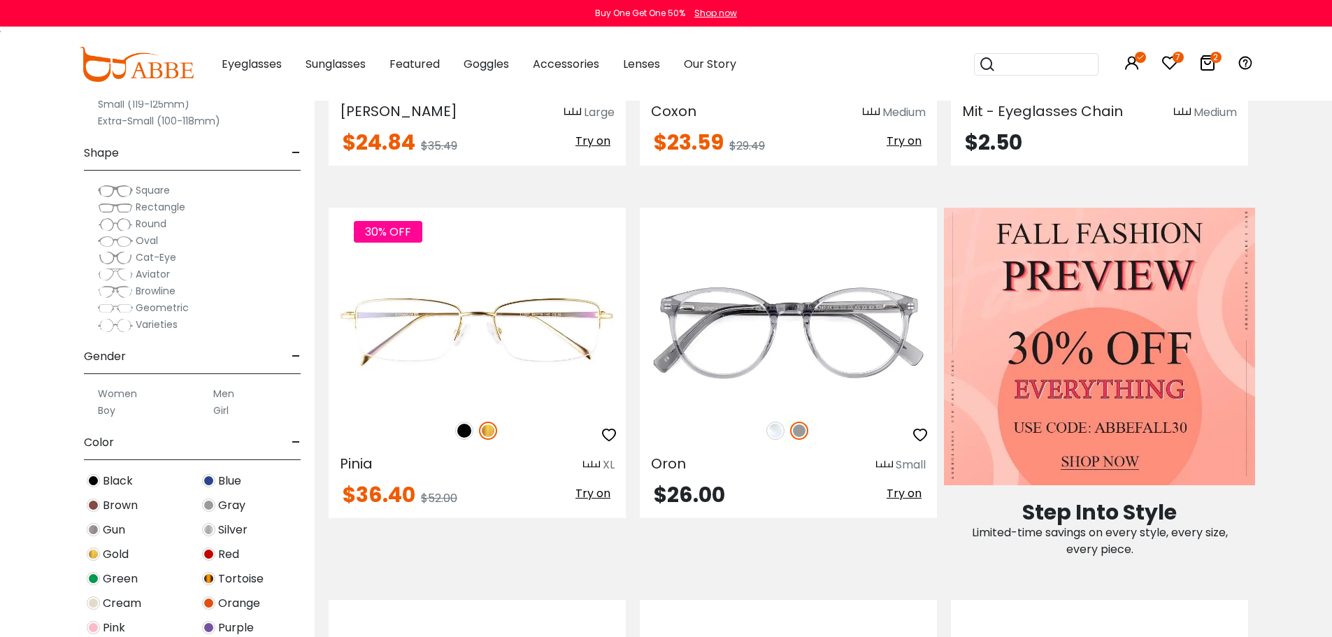
scroll to position [560, 0]
click at [1172, 65] on icon at bounding box center [1170, 63] width 17 height 17
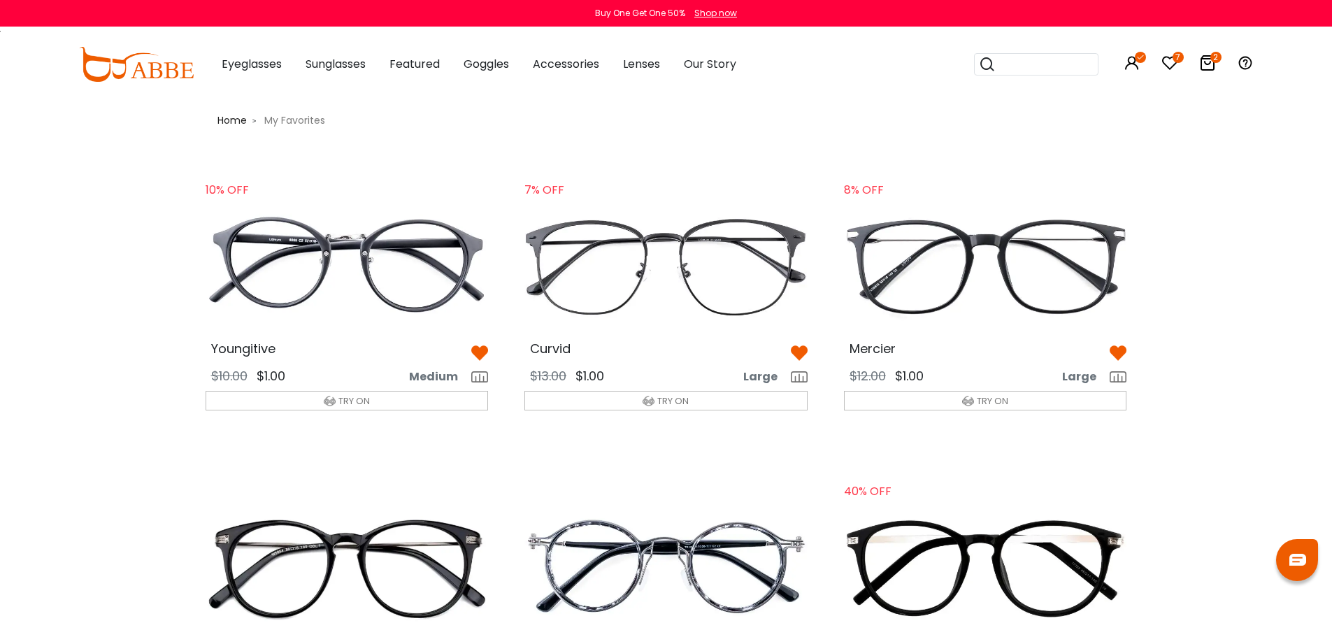
click at [1206, 62] on icon at bounding box center [1208, 63] width 17 height 17
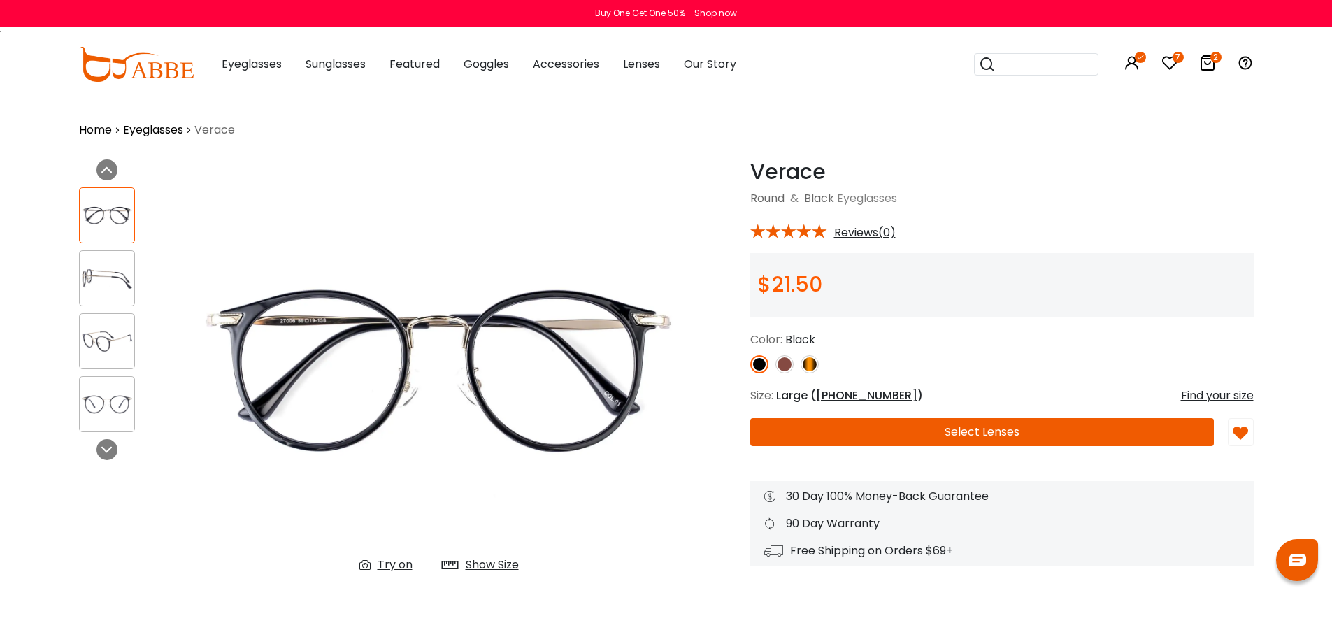
click at [113, 330] on img at bounding box center [107, 341] width 55 height 27
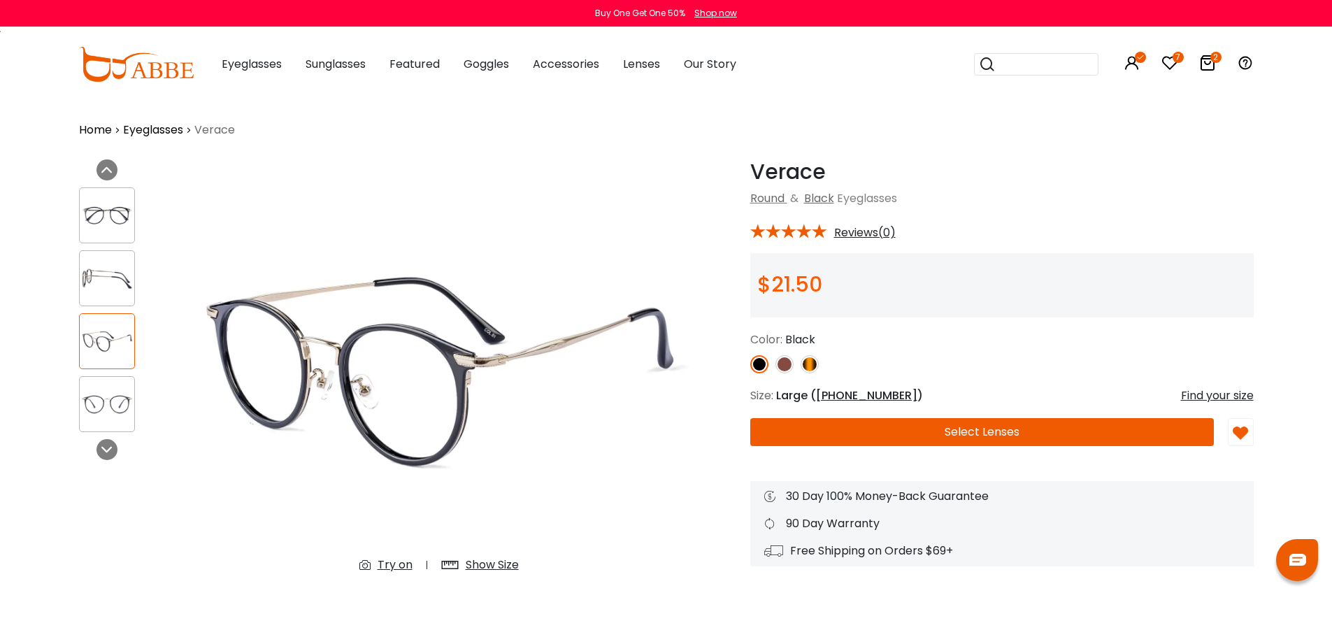
click at [113, 399] on img at bounding box center [107, 404] width 55 height 27
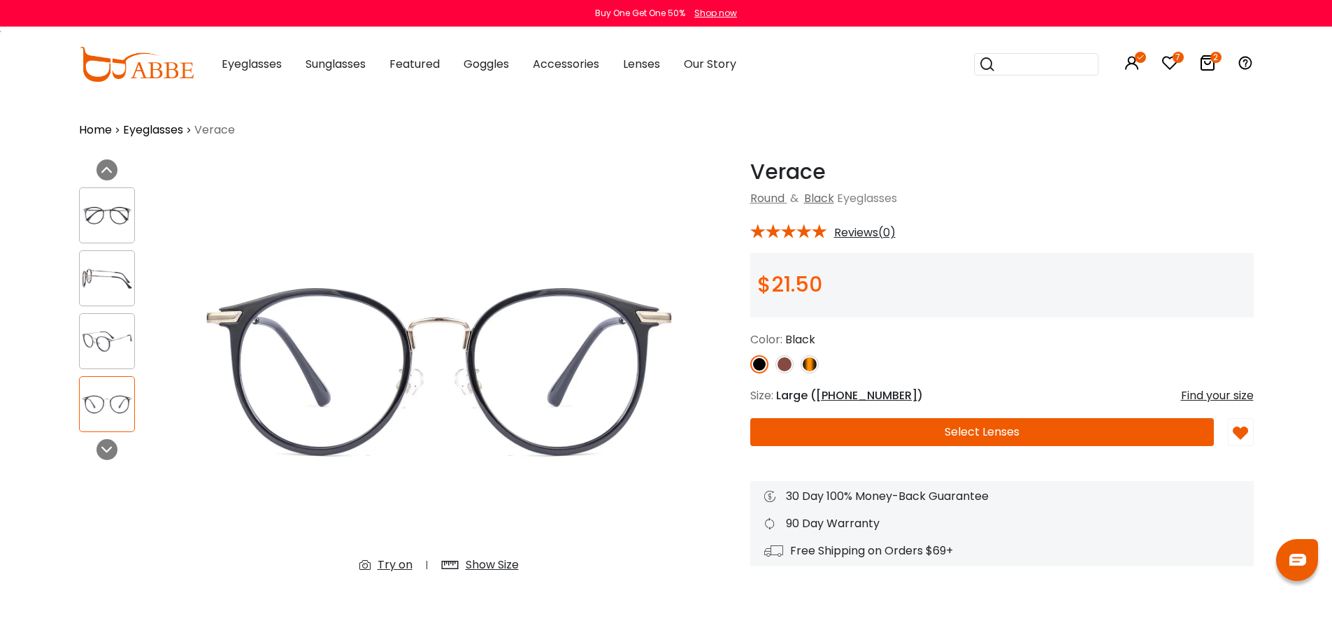
click at [392, 556] on div "Try on Show Size" at bounding box center [439, 565] width 187 height 25
click at [390, 562] on div "Try on" at bounding box center [395, 565] width 35 height 17
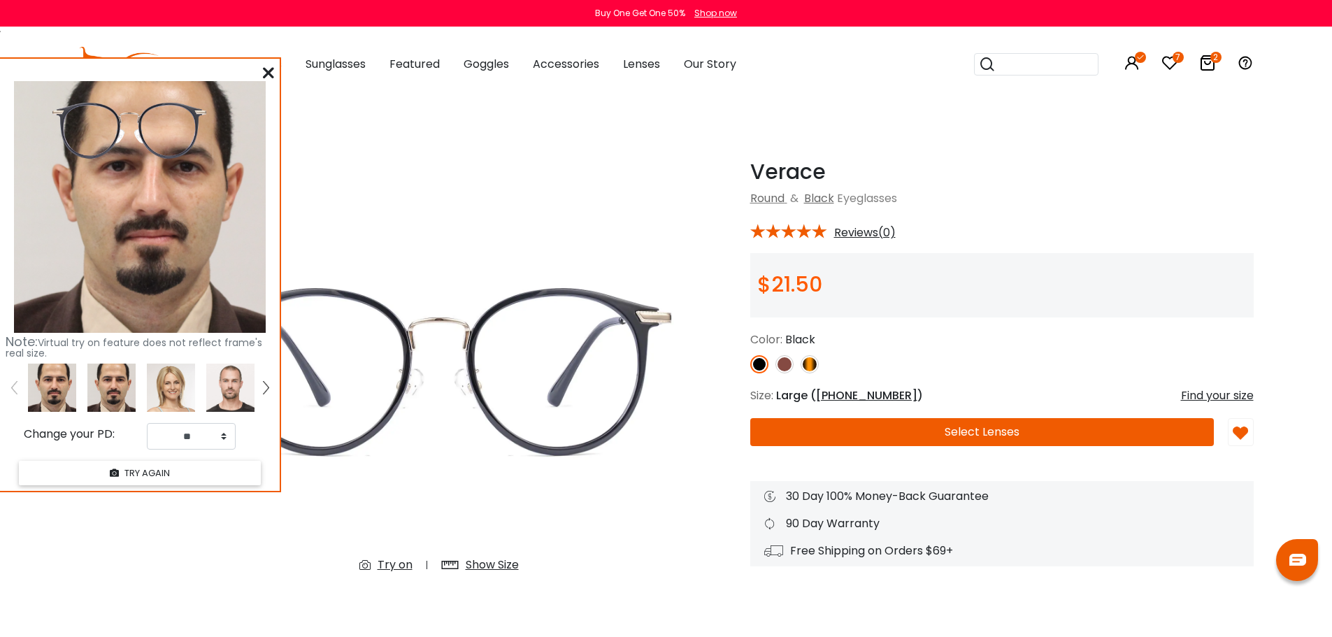
click at [120, 373] on img at bounding box center [111, 388] width 48 height 48
click at [215, 434] on select "** ** ** ** ** ** ** ** ** ** ** ** ** ** ** ** ** ** ** ** ** ** ** ** ** ** *…" at bounding box center [191, 436] width 89 height 27
select select "**"
click at [147, 423] on select "** ** ** ** ** ** ** ** ** ** ** ** ** ** ** ** ** ** ** ** ** ** ** ** ** ** *…" at bounding box center [191, 436] width 89 height 27
click at [498, 568] on div "Show Size" at bounding box center [492, 565] width 53 height 17
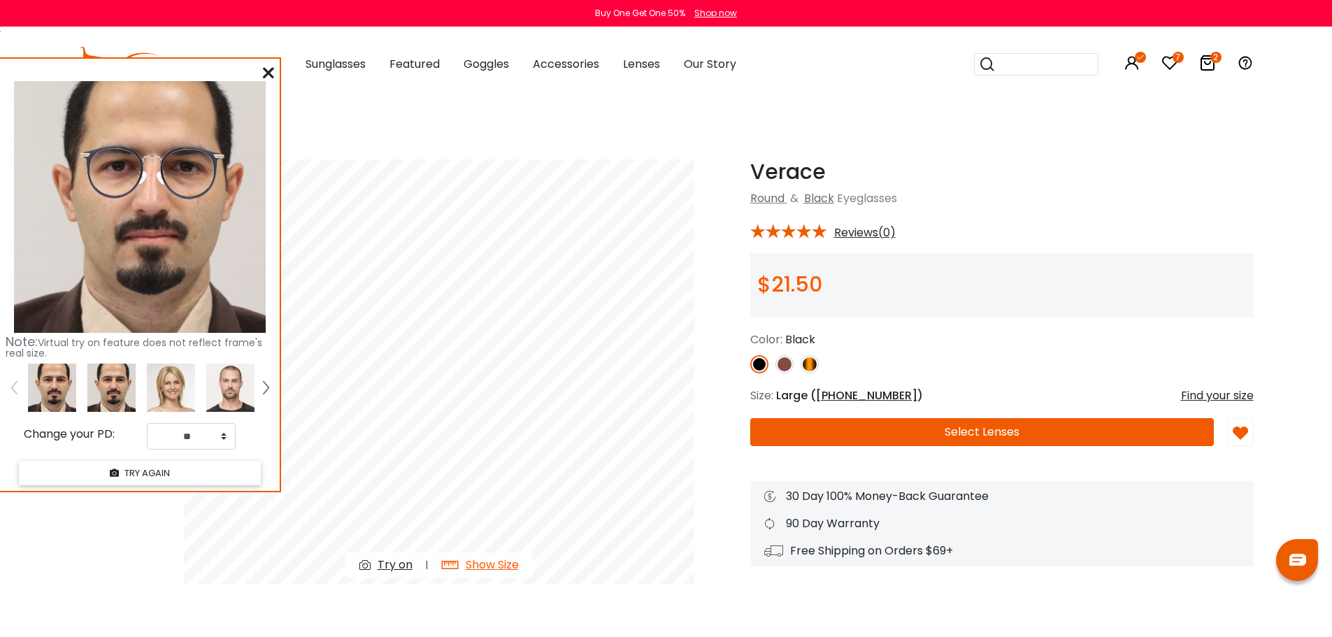
click at [262, 73] on div "Note: Virtual try on feature does not reflect frame's real size. Change your PD…" at bounding box center [140, 275] width 280 height 432
click at [266, 73] on icon at bounding box center [269, 72] width 11 height 11
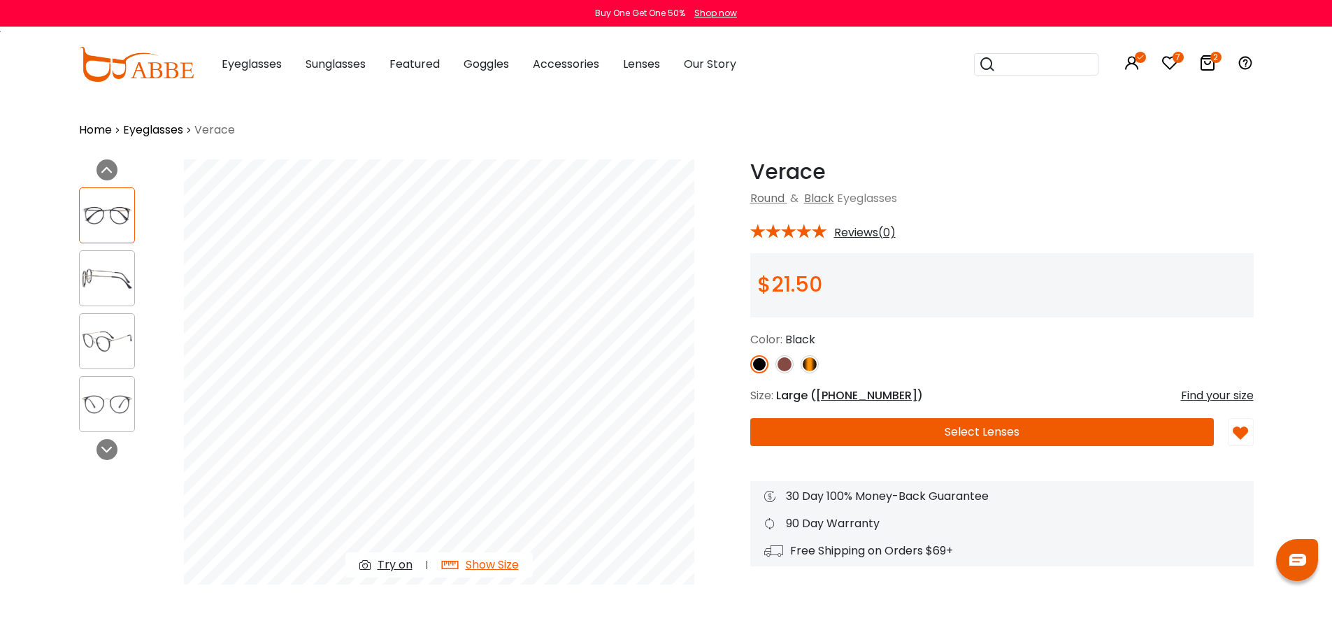
click at [104, 341] on img at bounding box center [107, 341] width 55 height 27
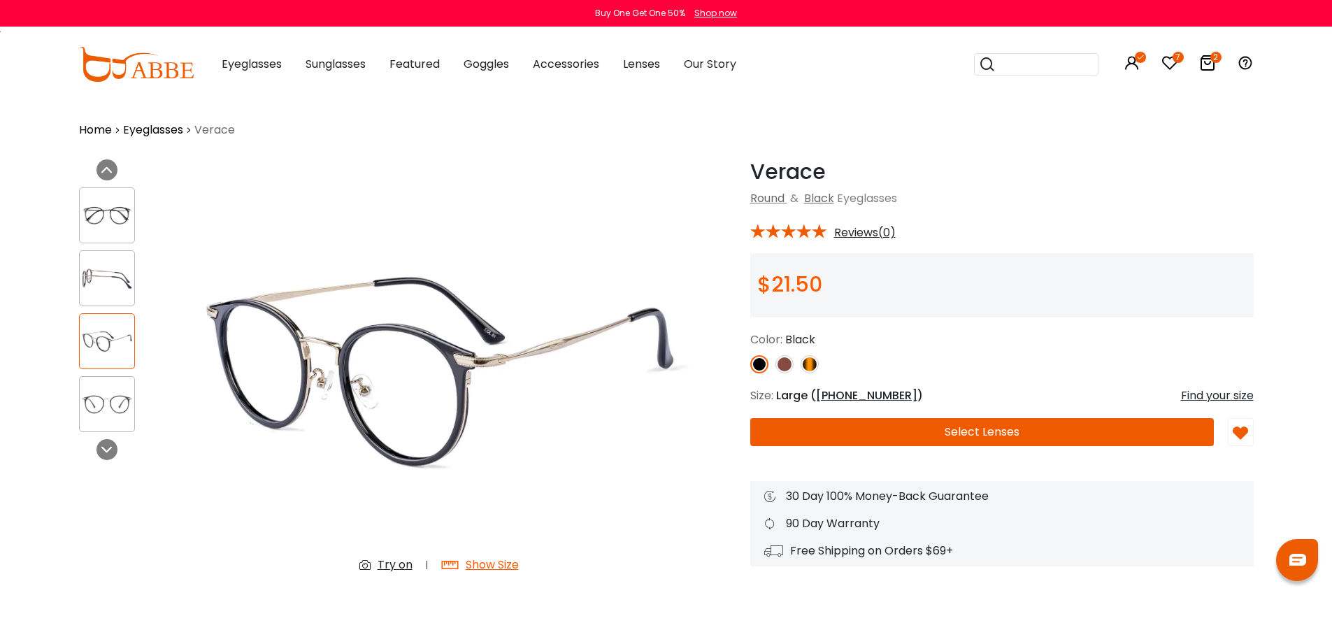
click at [107, 229] on img at bounding box center [107, 215] width 55 height 27
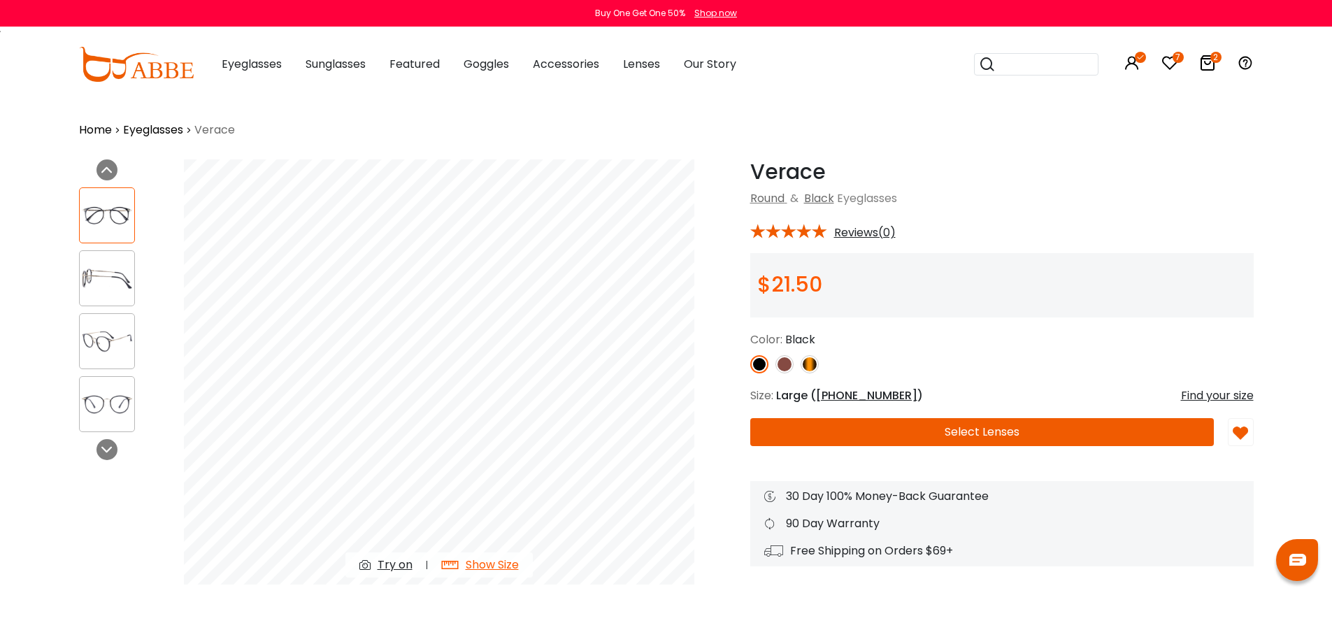
click at [107, 267] on img at bounding box center [107, 278] width 55 height 27
click at [111, 332] on img at bounding box center [107, 341] width 55 height 27
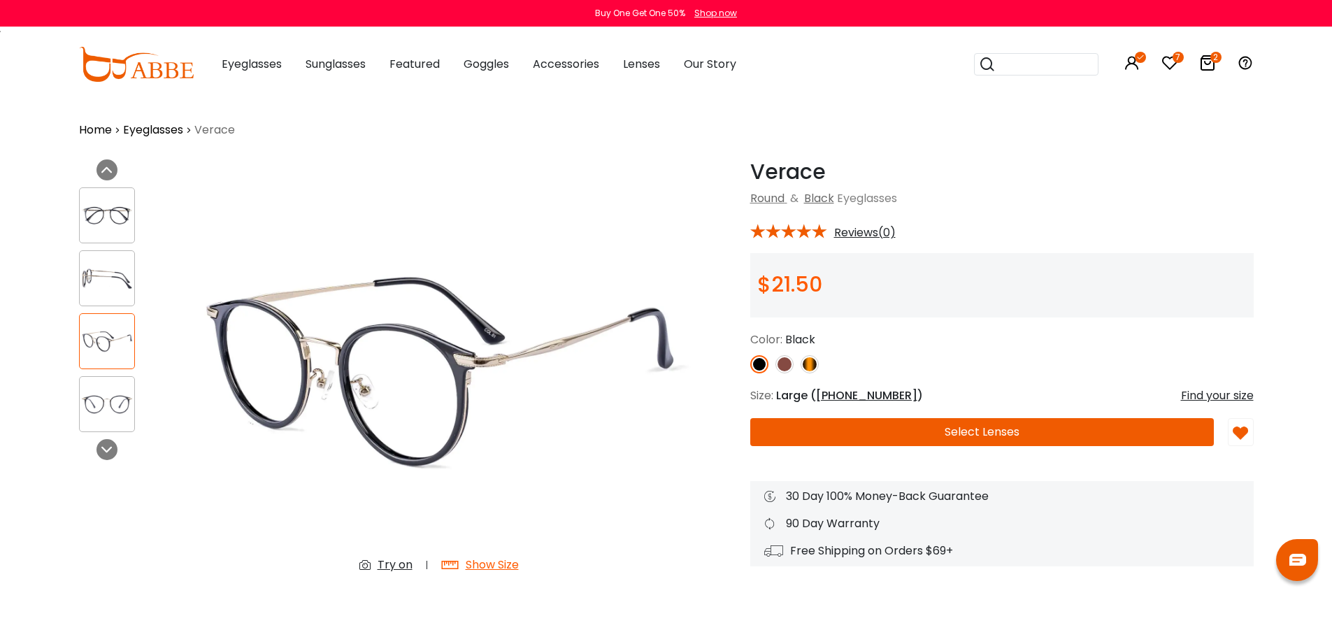
click at [111, 277] on img at bounding box center [107, 278] width 55 height 27
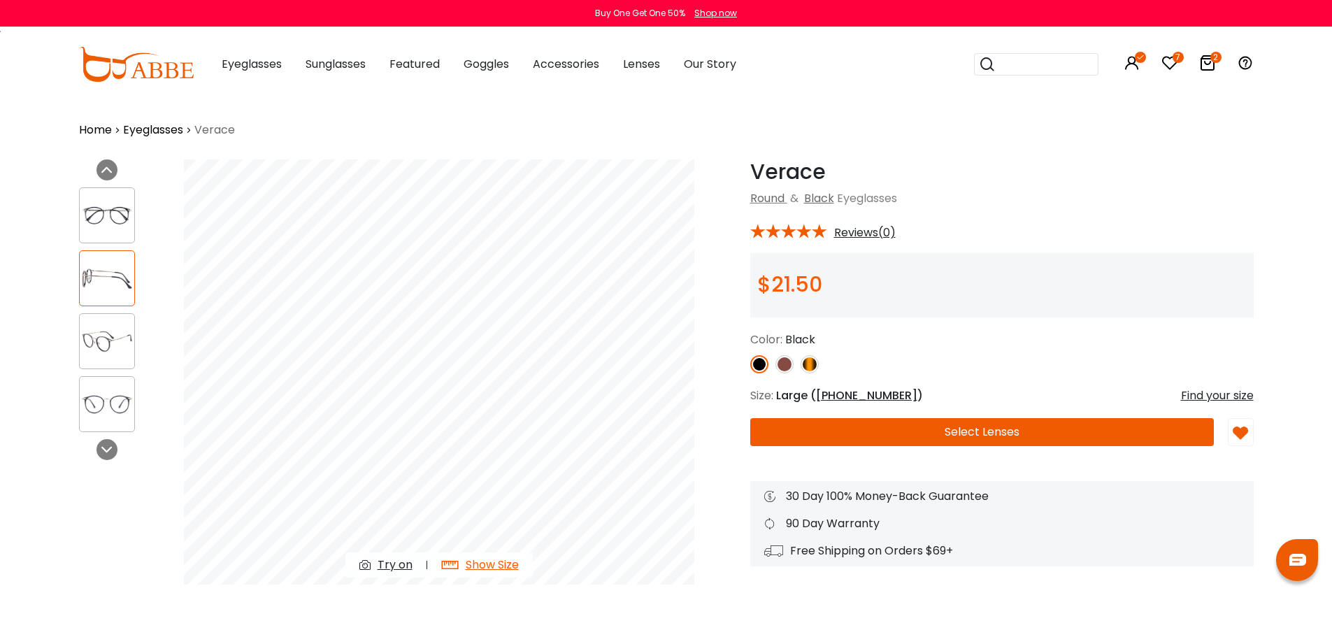
click at [97, 405] on img at bounding box center [107, 404] width 55 height 27
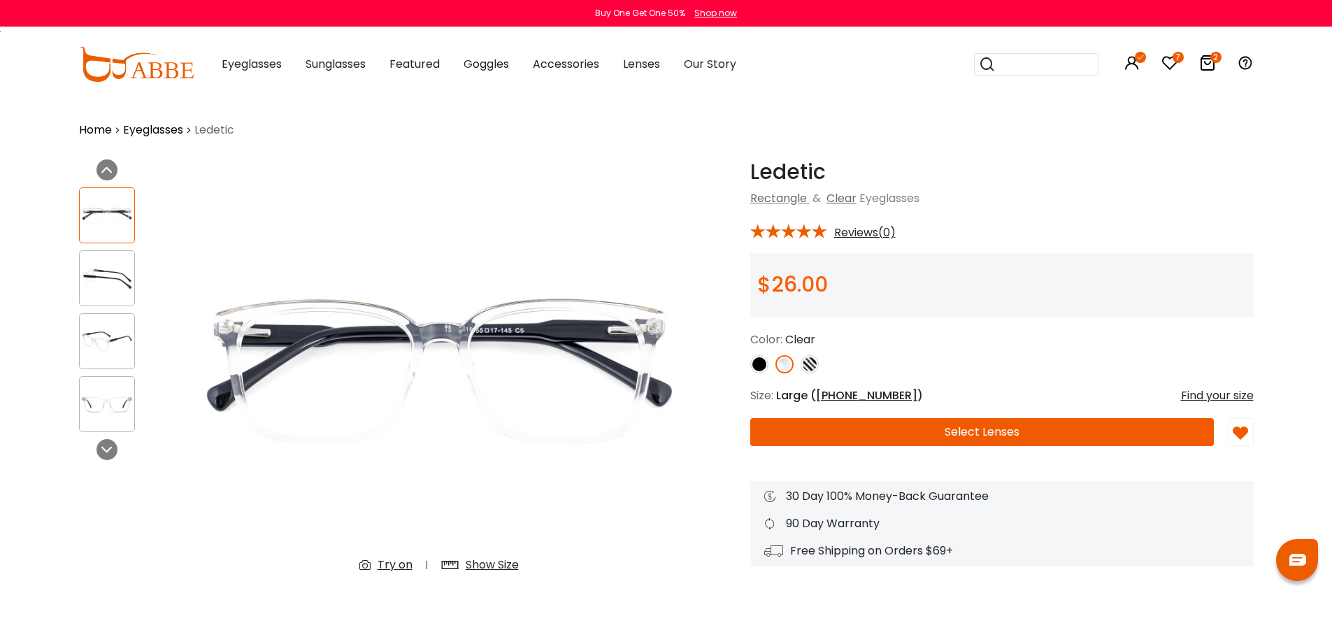
click at [114, 328] on img at bounding box center [107, 341] width 55 height 27
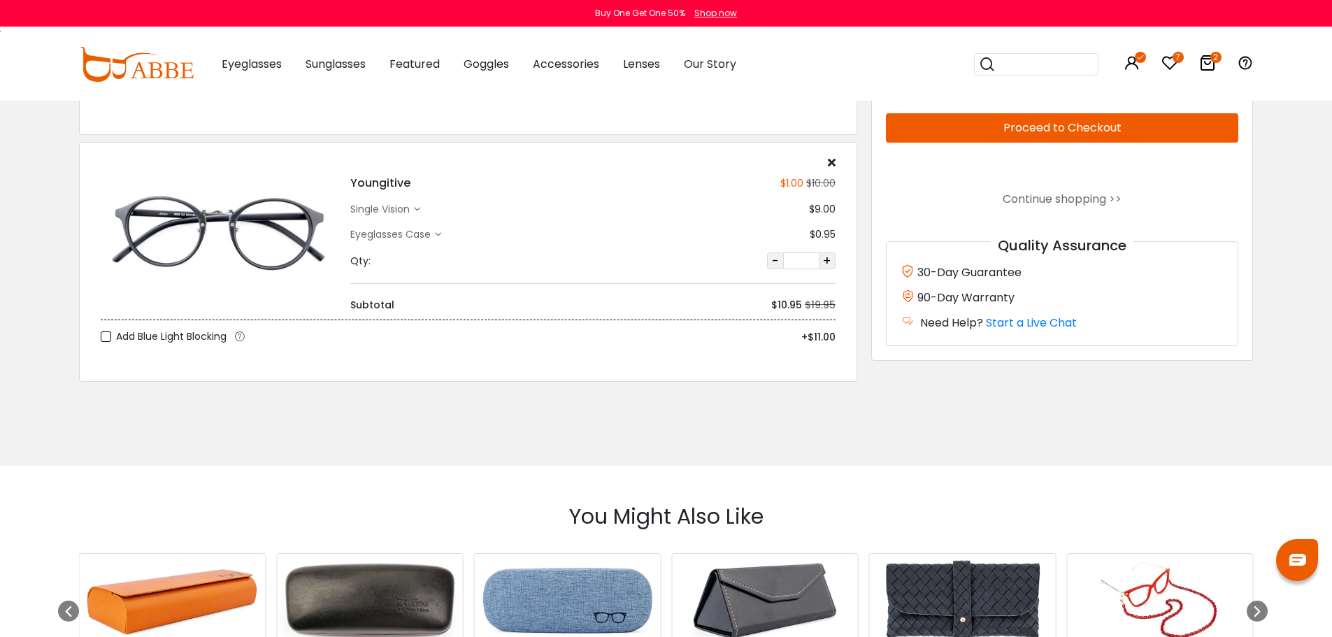
scroll to position [280, 0]
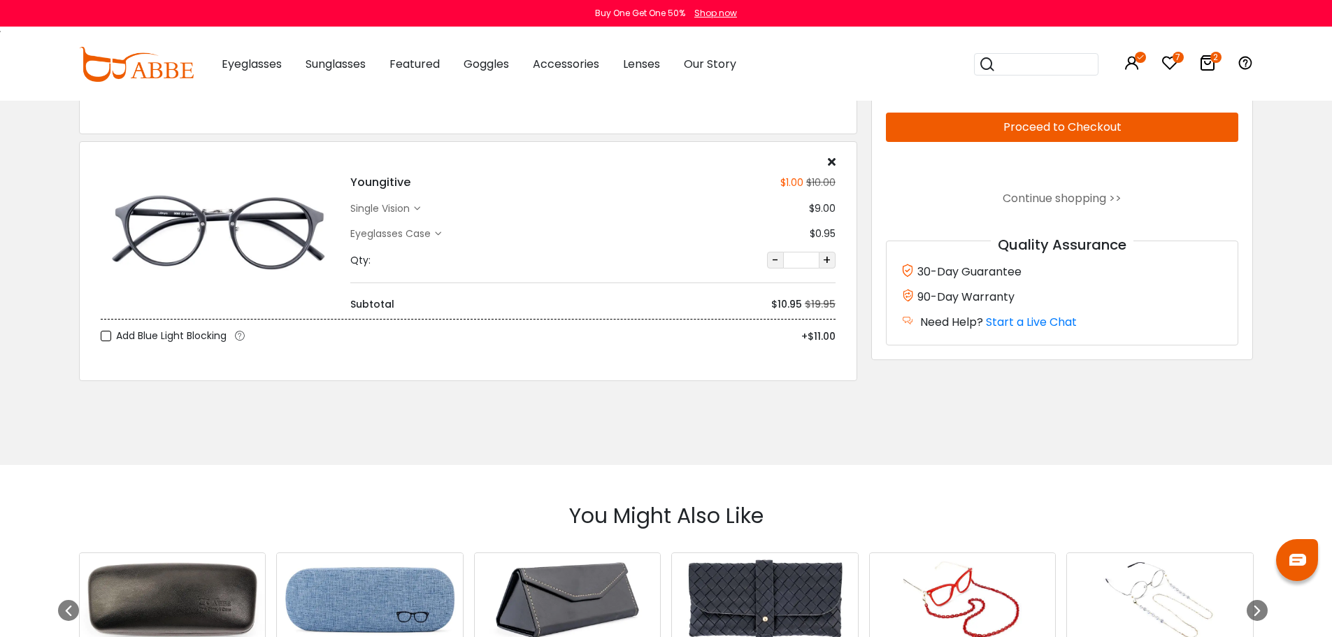
click at [413, 209] on div "single vision" at bounding box center [382, 208] width 64 height 15
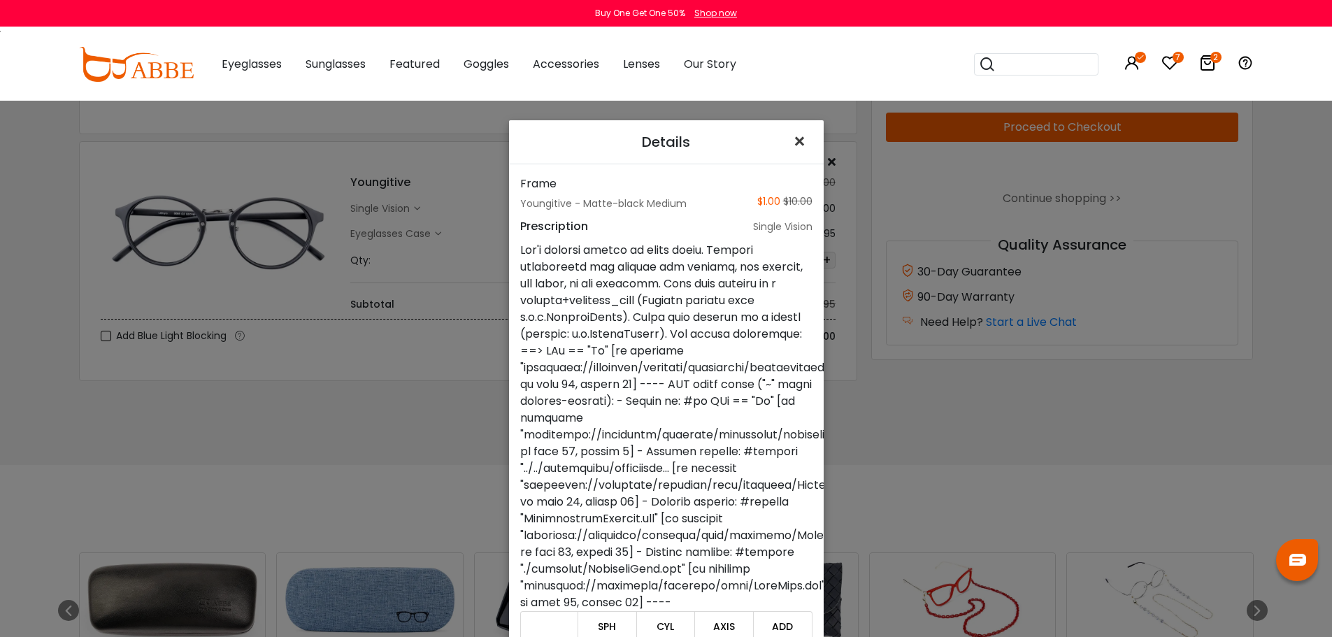
click at [793, 141] on span "×" at bounding box center [802, 142] width 20 height 30
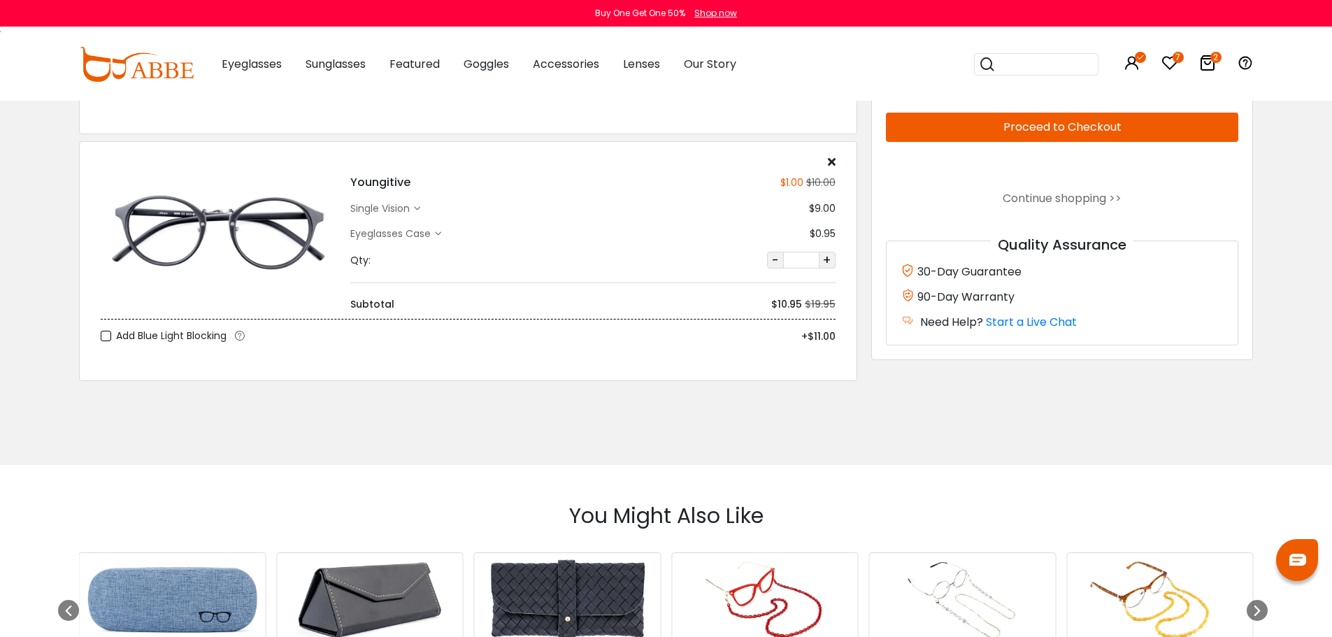
click at [439, 234] on icon at bounding box center [438, 234] width 6 height 6
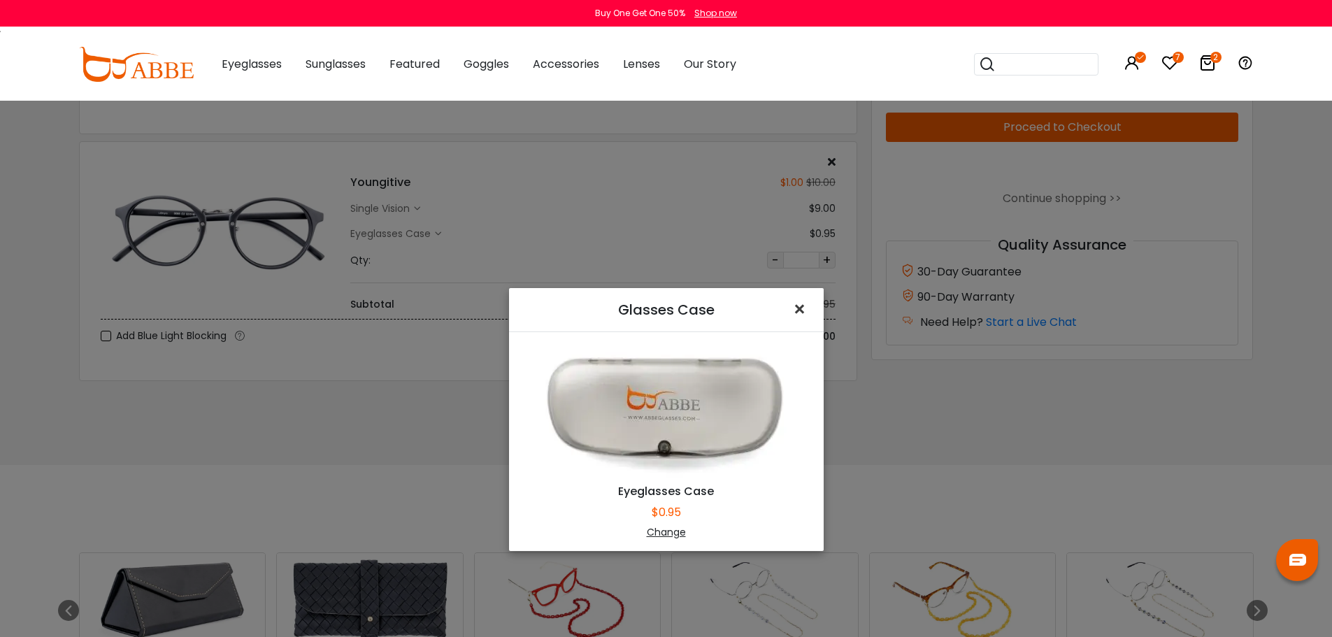
click at [793, 306] on span "×" at bounding box center [802, 309] width 20 height 30
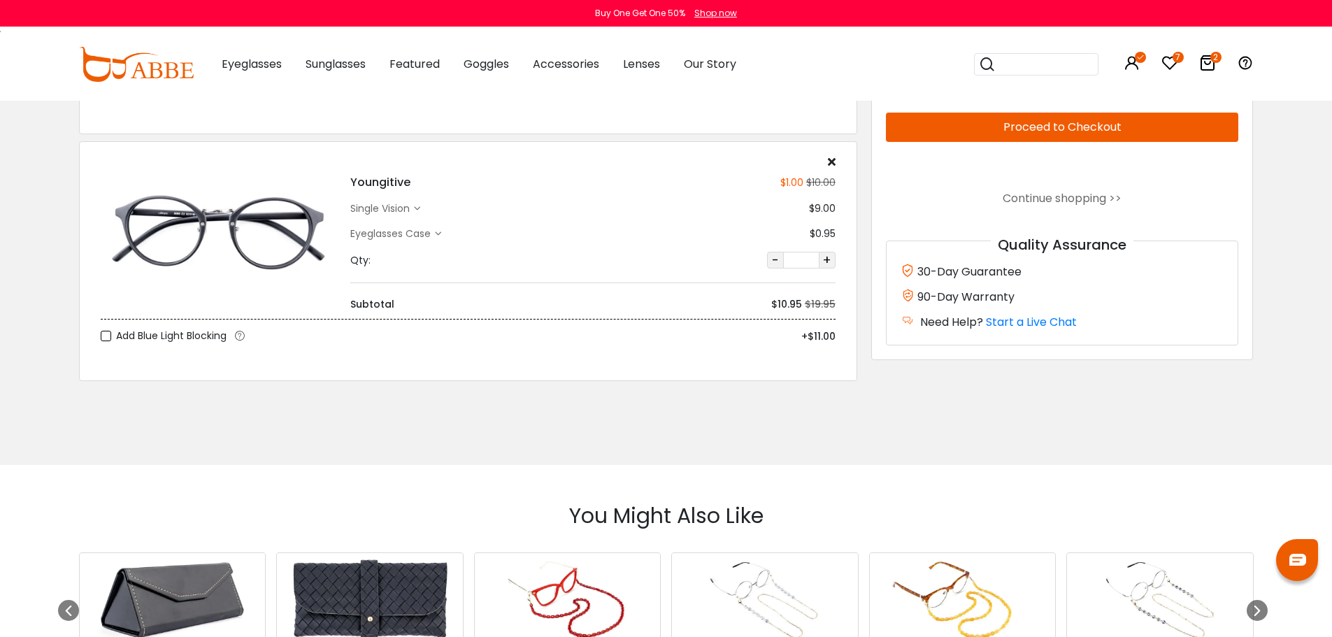
click at [832, 161] on icon at bounding box center [832, 161] width 8 height 11
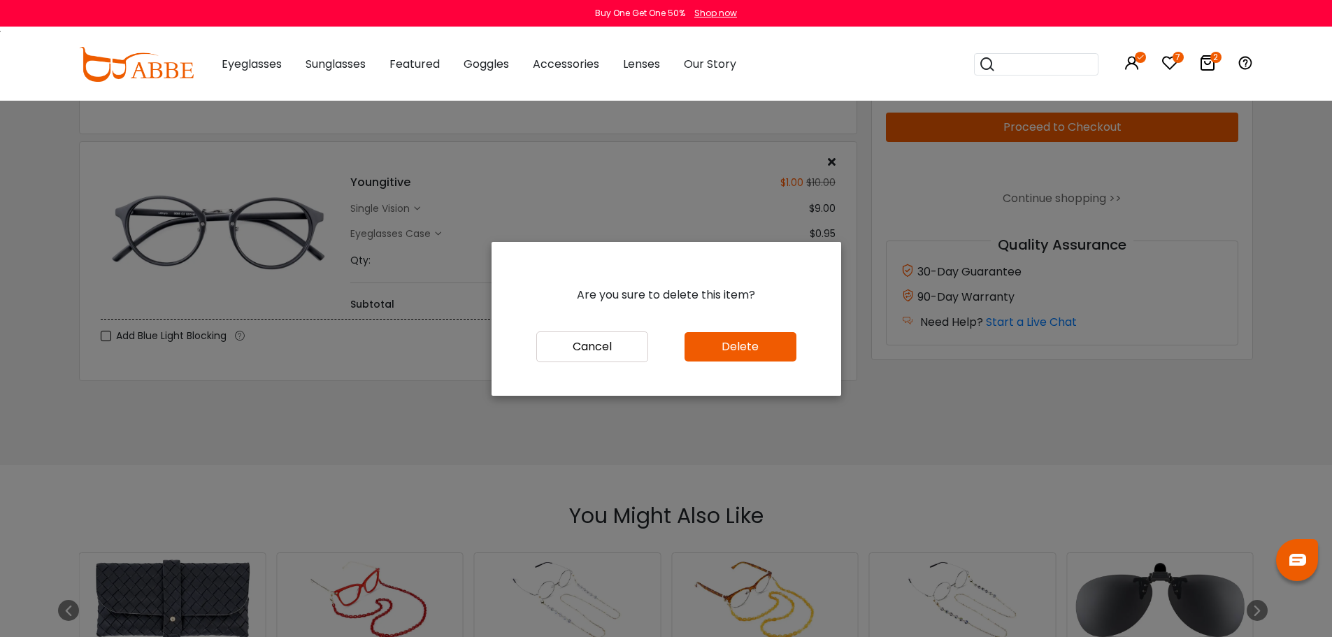
click at [753, 350] on button "Delete" at bounding box center [741, 346] width 112 height 29
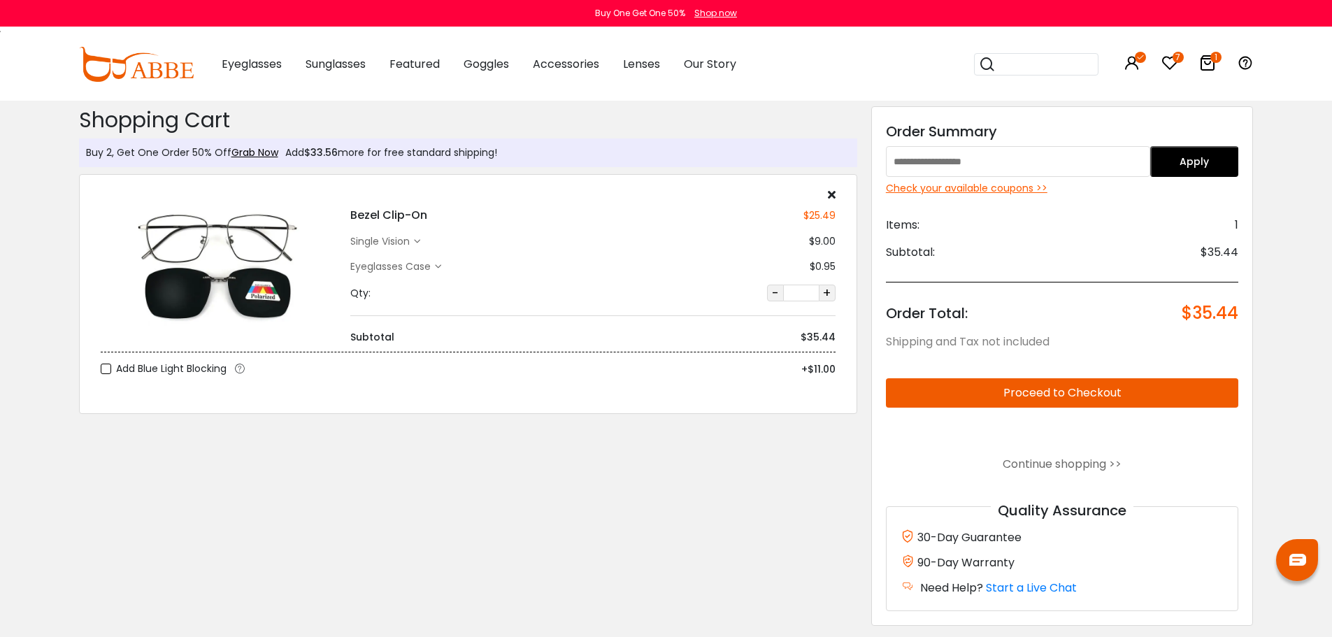
click at [1172, 58] on icon at bounding box center [1170, 63] width 17 height 17
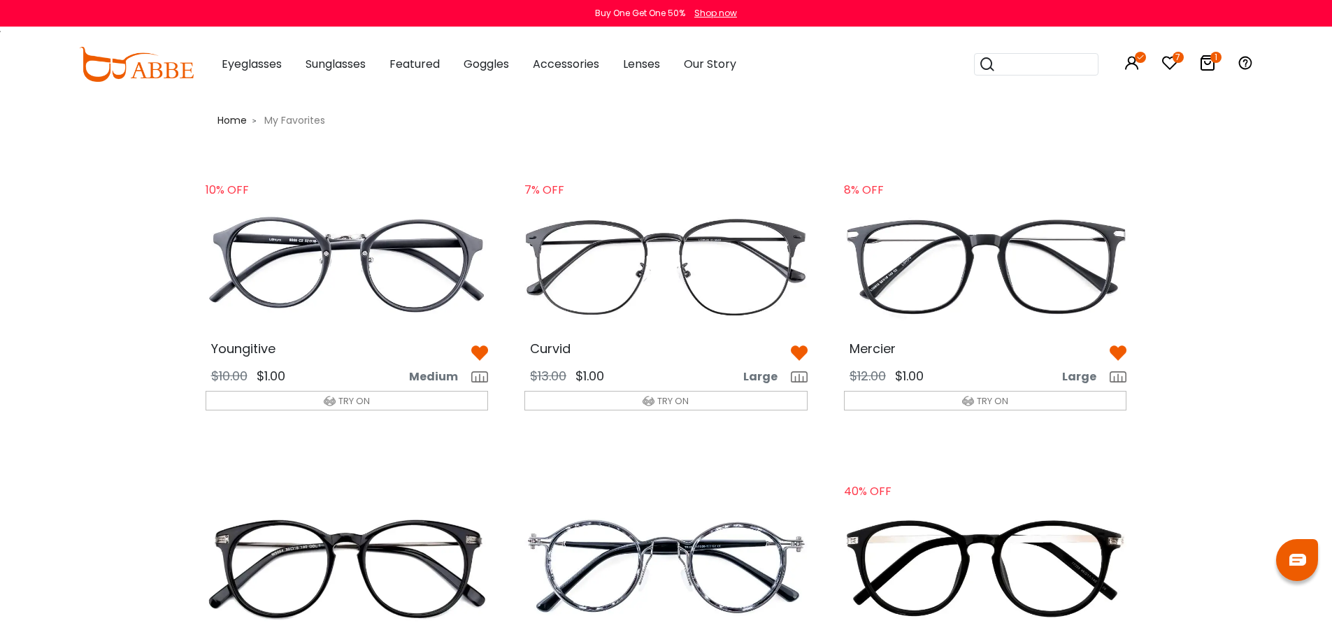
click at [394, 253] on img at bounding box center [347, 266] width 306 height 152
click at [315, 280] on img at bounding box center [347, 266] width 306 height 152
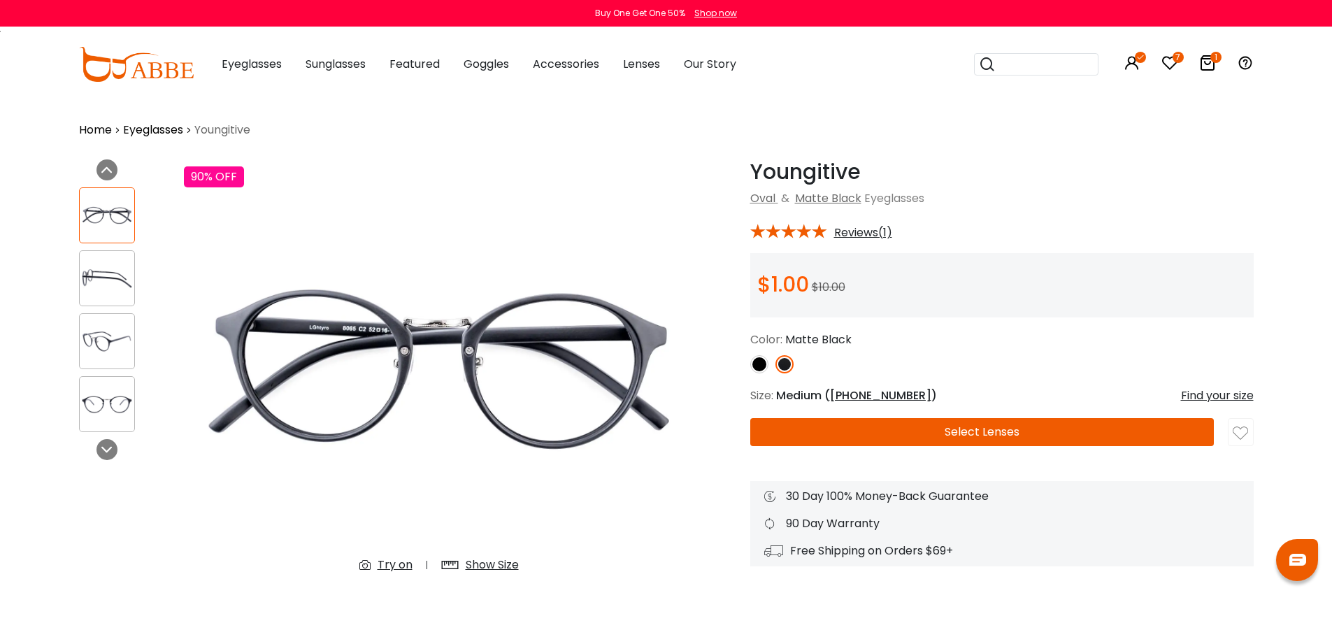
click at [878, 434] on button "Select Lenses" at bounding box center [982, 432] width 464 height 28
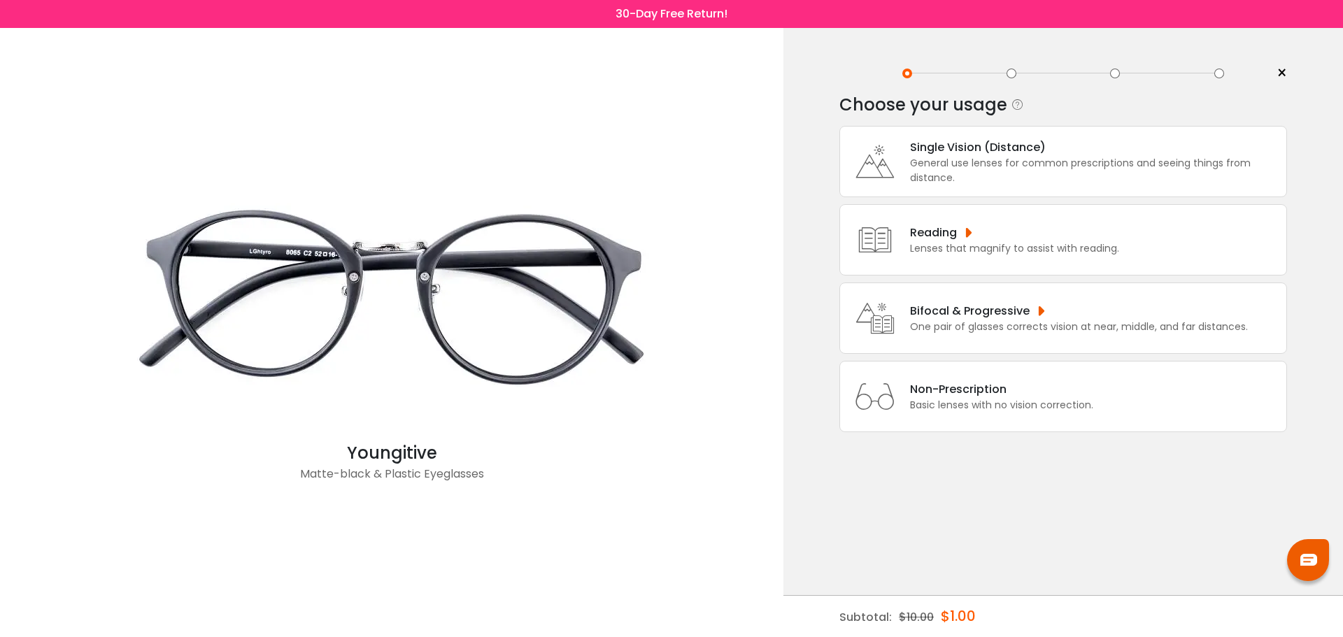
click at [915, 160] on div "General use lenses for common prescriptions and seeing things from distance." at bounding box center [1094, 170] width 369 height 29
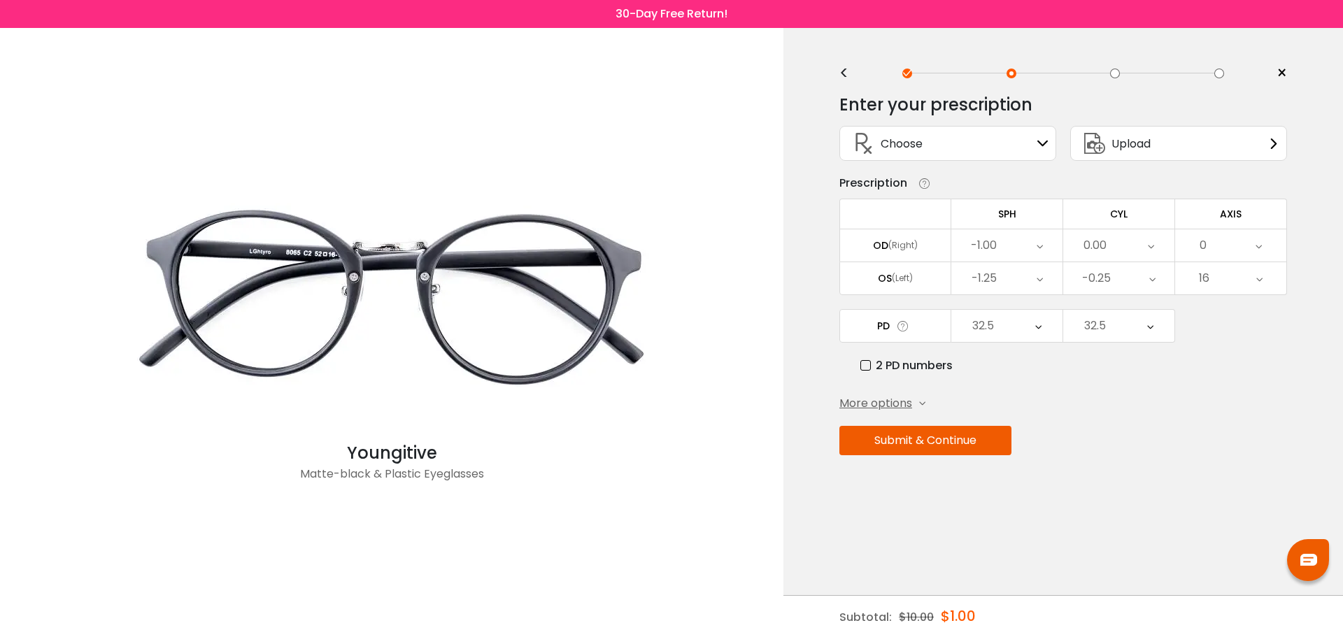
click at [972, 438] on button "Submit & Continue" at bounding box center [925, 440] width 172 height 29
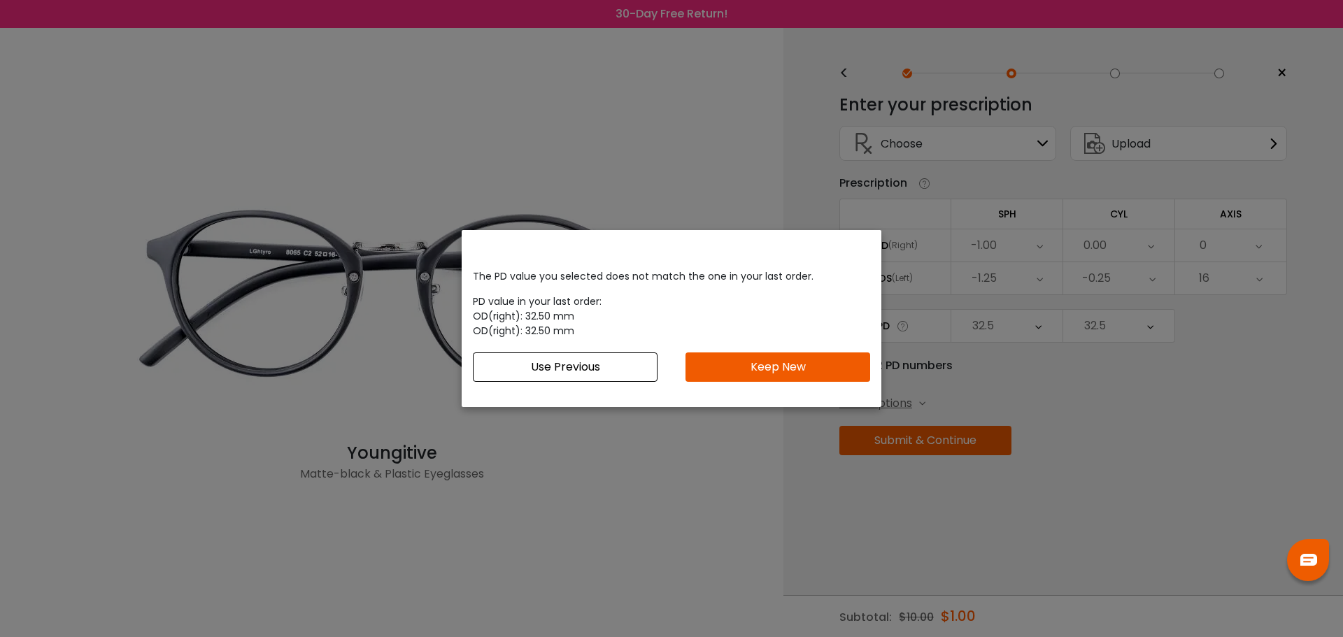
click at [610, 362] on button "Use Previous" at bounding box center [565, 367] width 185 height 29
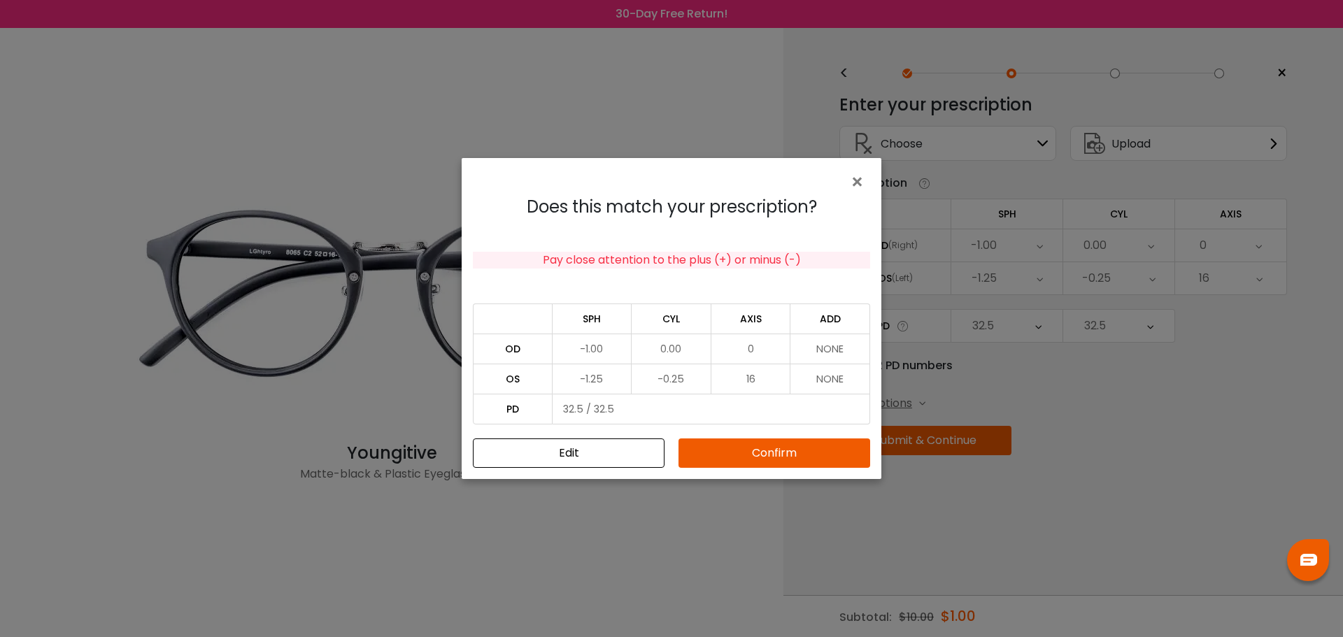
click at [762, 446] on button "Confirm" at bounding box center [774, 453] width 192 height 29
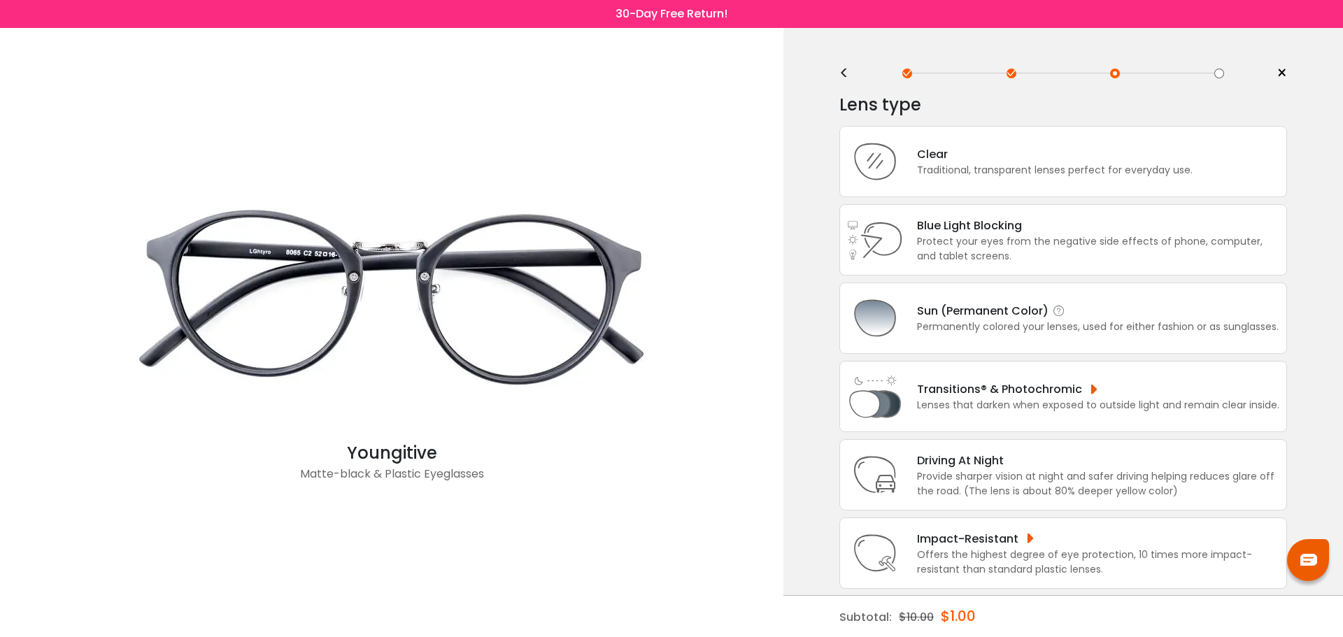
click at [890, 318] on img at bounding box center [875, 318] width 56 height 56
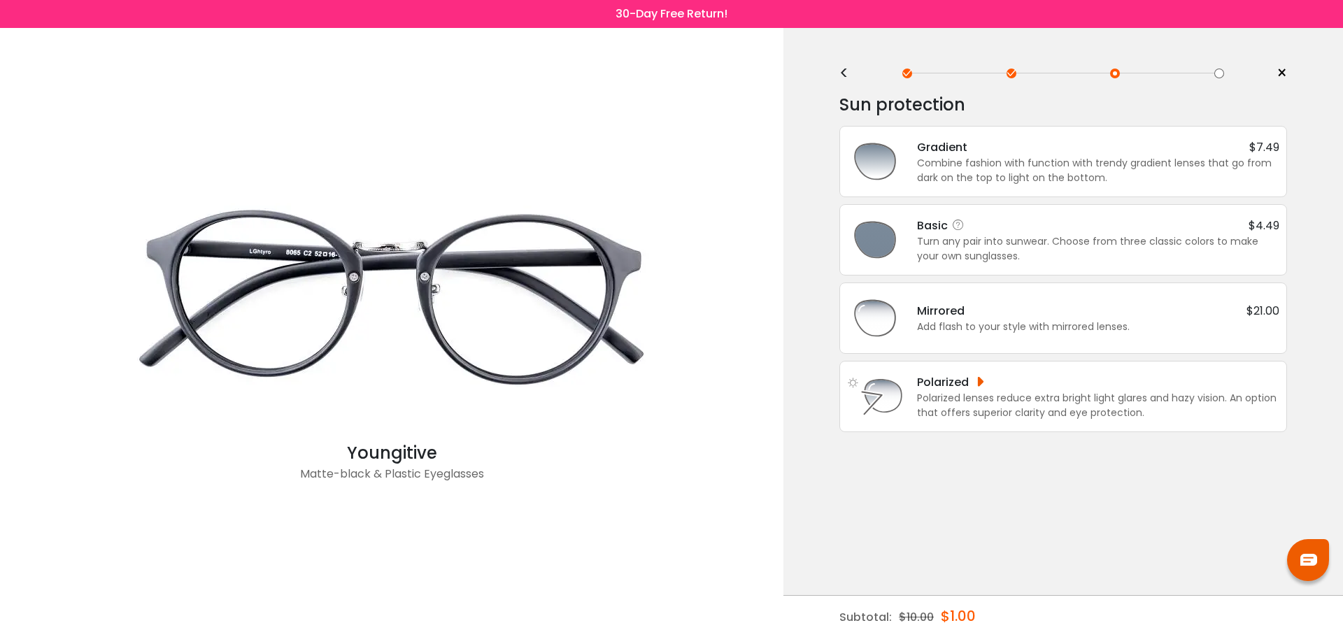
click at [906, 251] on div "Basic $4.49 Turn any pair into sunwear. Choose from three classic colors to mak…" at bounding box center [1091, 240] width 376 height 47
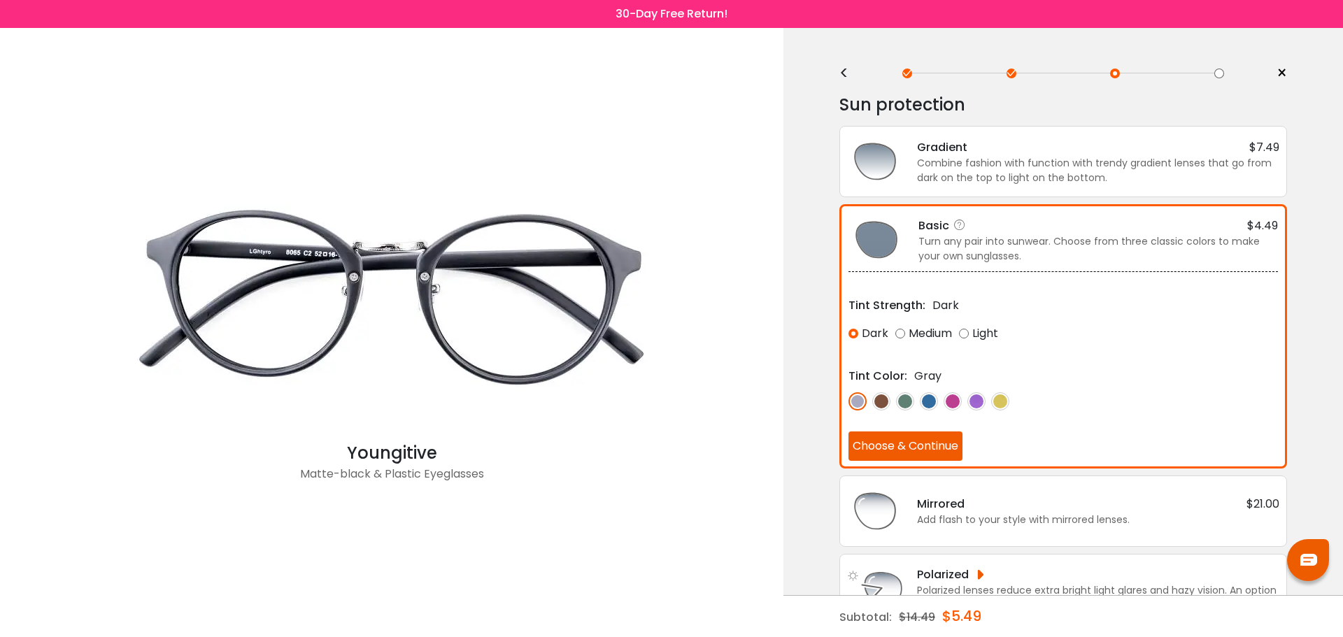
click at [878, 400] on img at bounding box center [881, 401] width 18 height 18
click at [904, 400] on img at bounding box center [905, 401] width 18 height 18
click at [928, 400] on img at bounding box center [929, 401] width 18 height 18
click at [954, 401] on img at bounding box center [953, 401] width 18 height 18
click at [856, 402] on img at bounding box center [857, 401] width 18 height 18
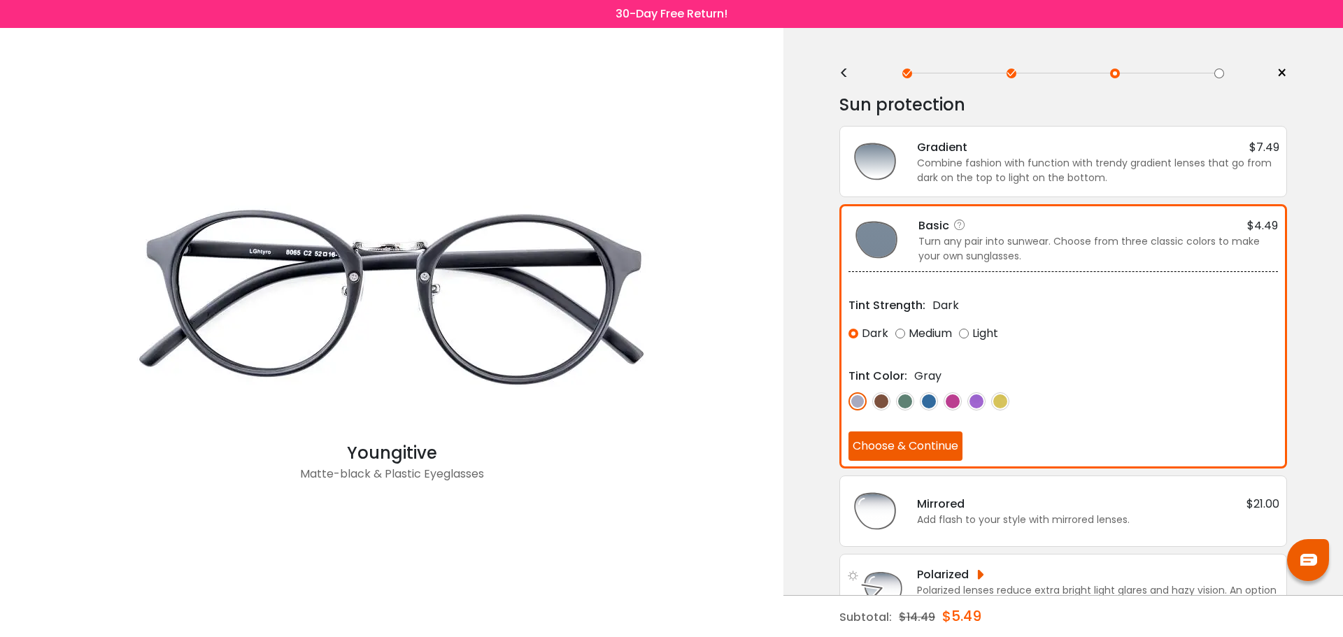
click at [885, 446] on button "Choose & Continue" at bounding box center [905, 446] width 114 height 29
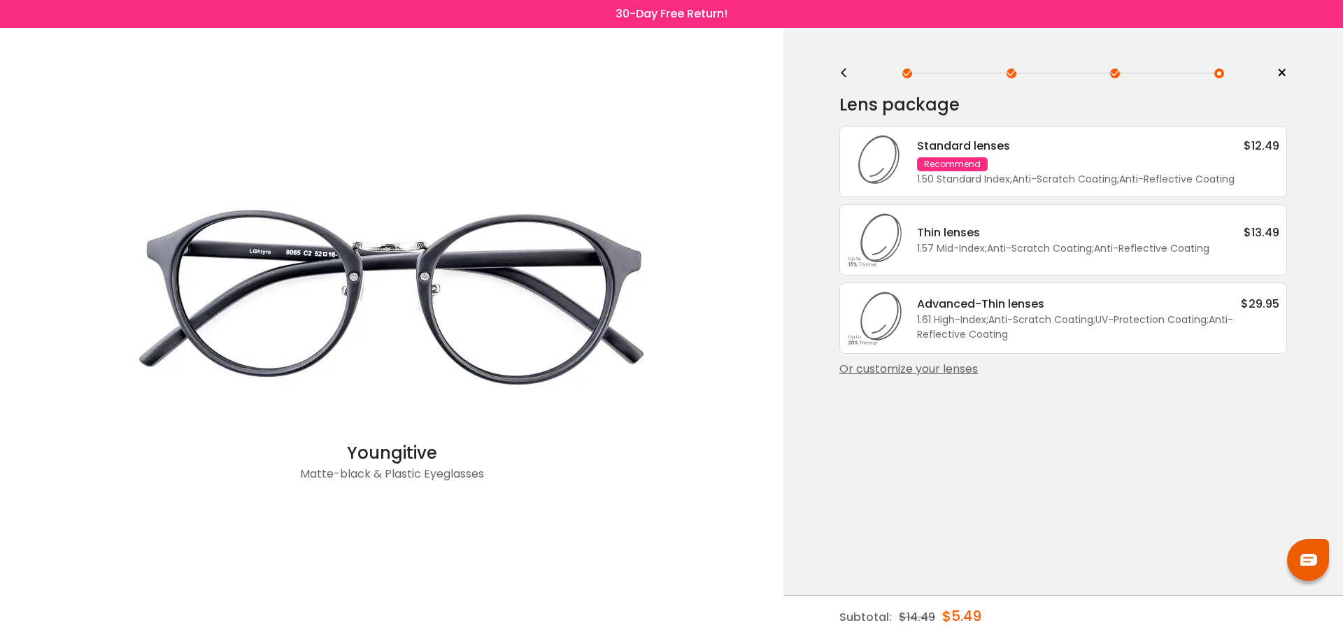
click at [905, 369] on div "Or customize your lenses" at bounding box center [1063, 369] width 448 height 17
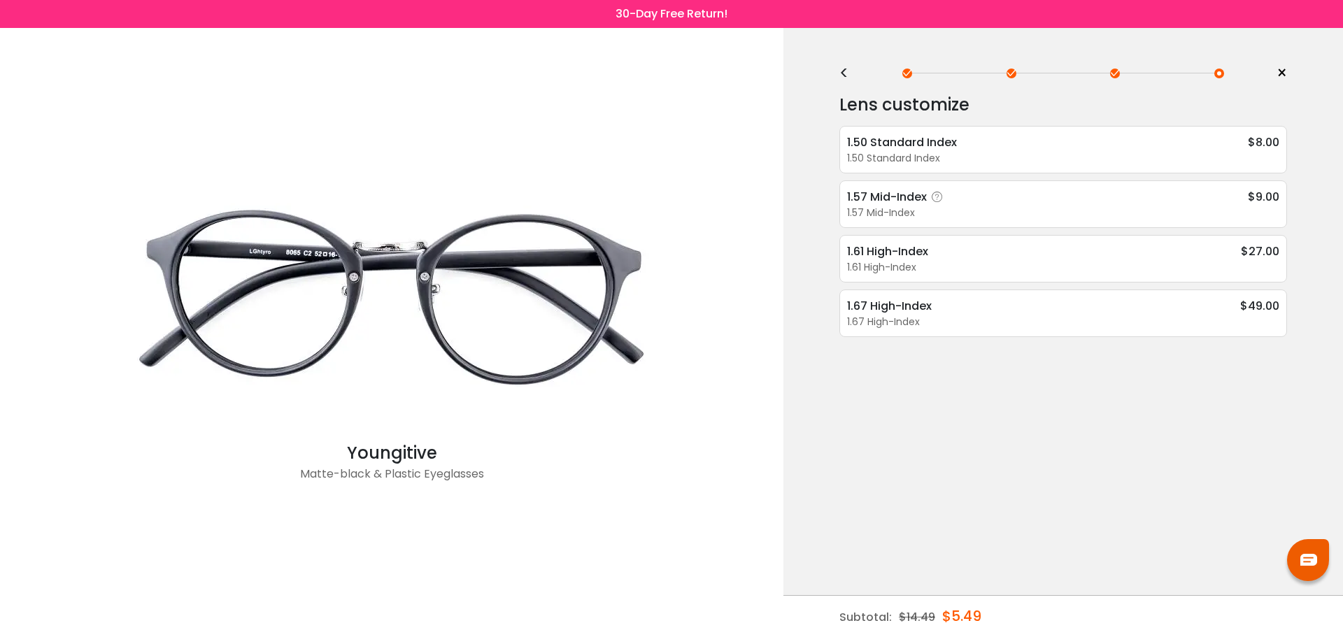
click at [883, 206] on div "1.57 Mid-Index $9.00 1.57 Mid-Index Anti-Reflective Coating - $4.49 Anti-Scratc…" at bounding box center [1063, 204] width 448 height 48
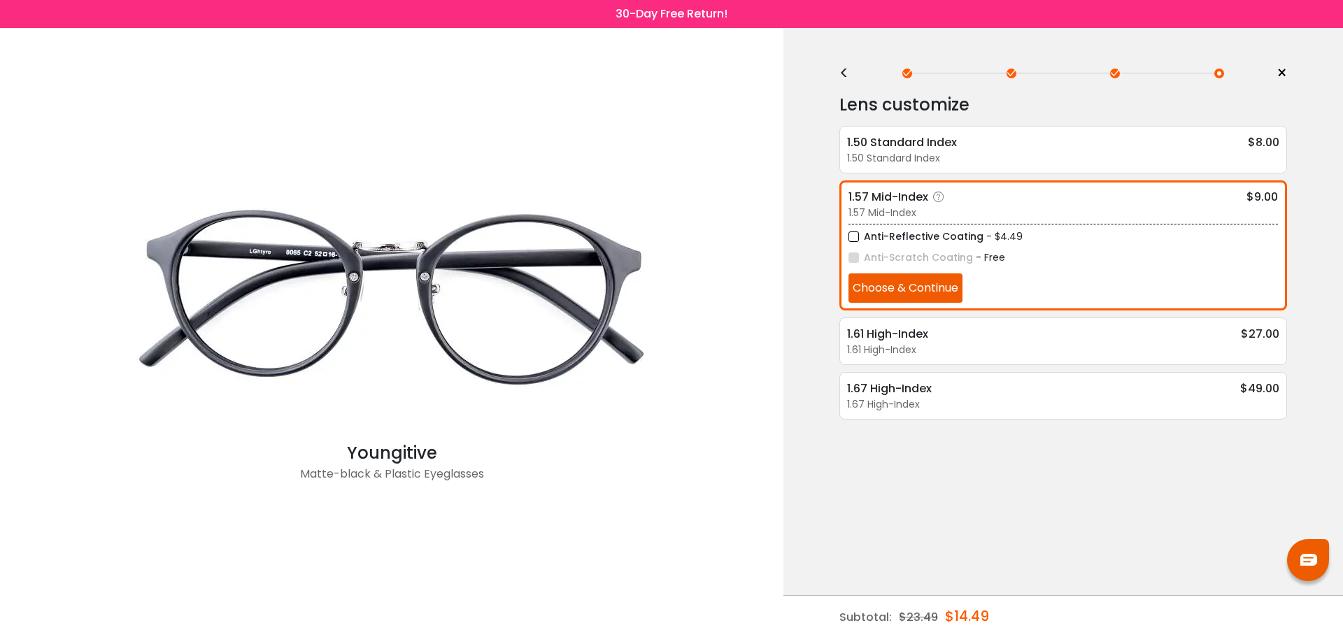
click at [871, 285] on button "Choose & Continue" at bounding box center [905, 287] width 114 height 29
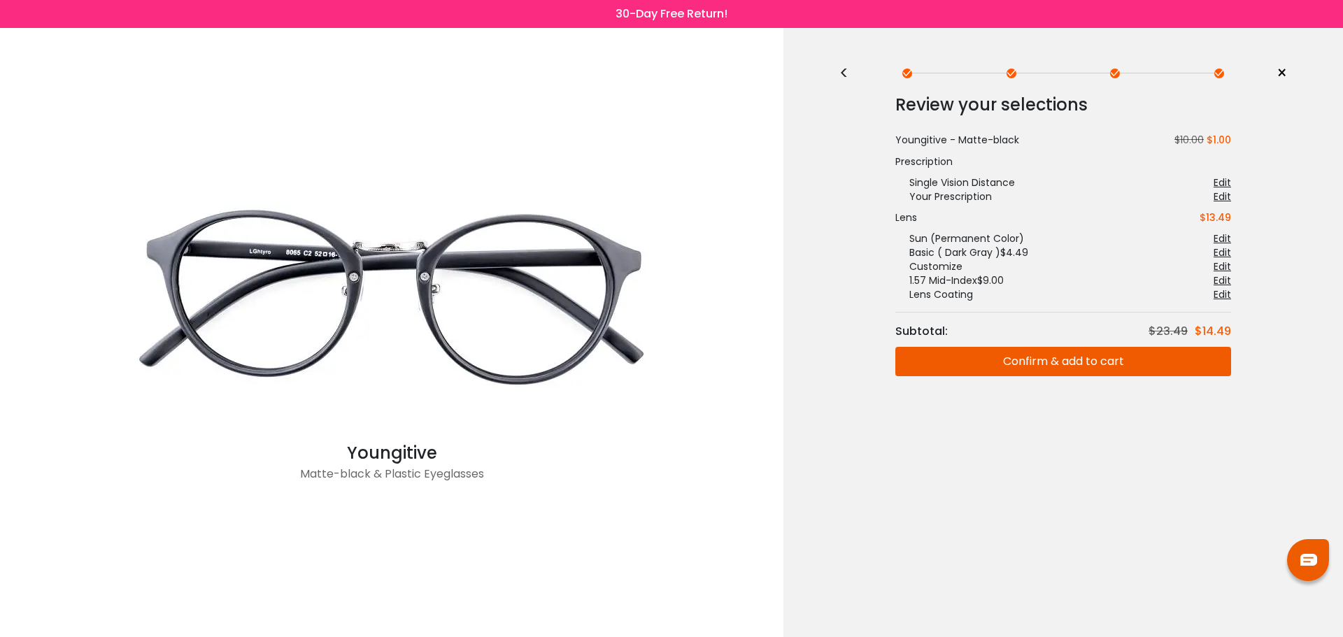
click at [1016, 354] on button "Confirm & add to cart" at bounding box center [1063, 361] width 336 height 29
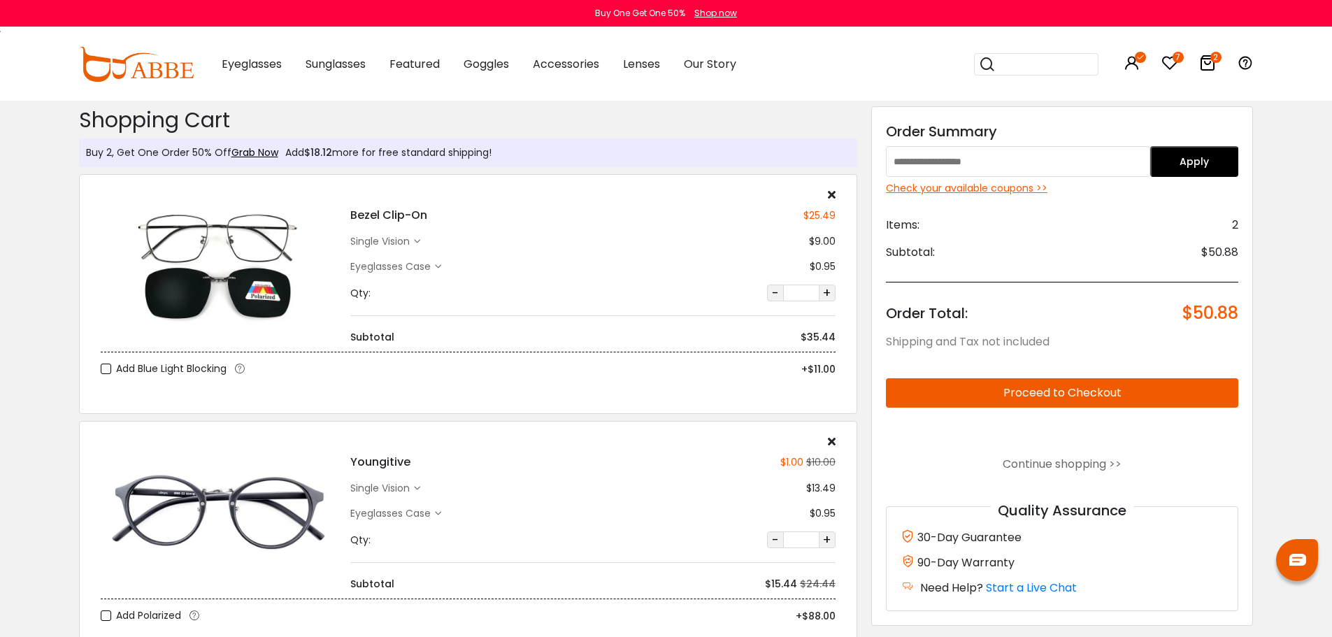
click at [946, 394] on button "Proceed to Checkout" at bounding box center [1062, 392] width 353 height 29
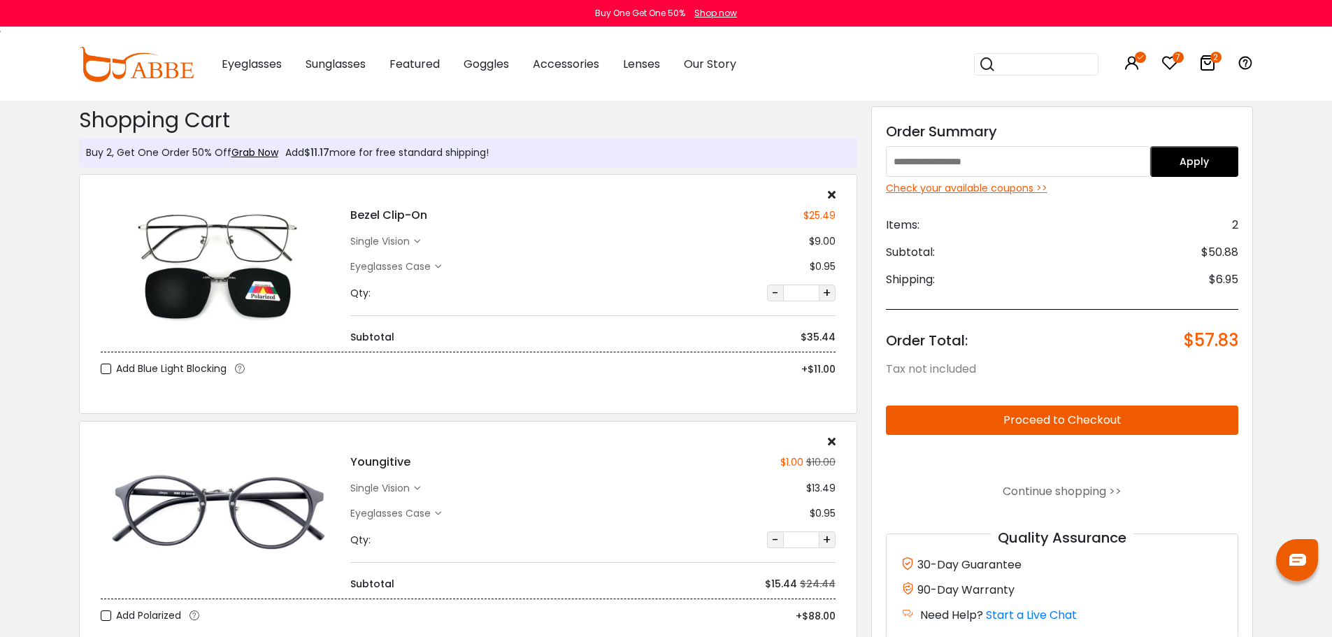
click at [246, 154] on link "Grab Now" at bounding box center [255, 152] width 47 height 14
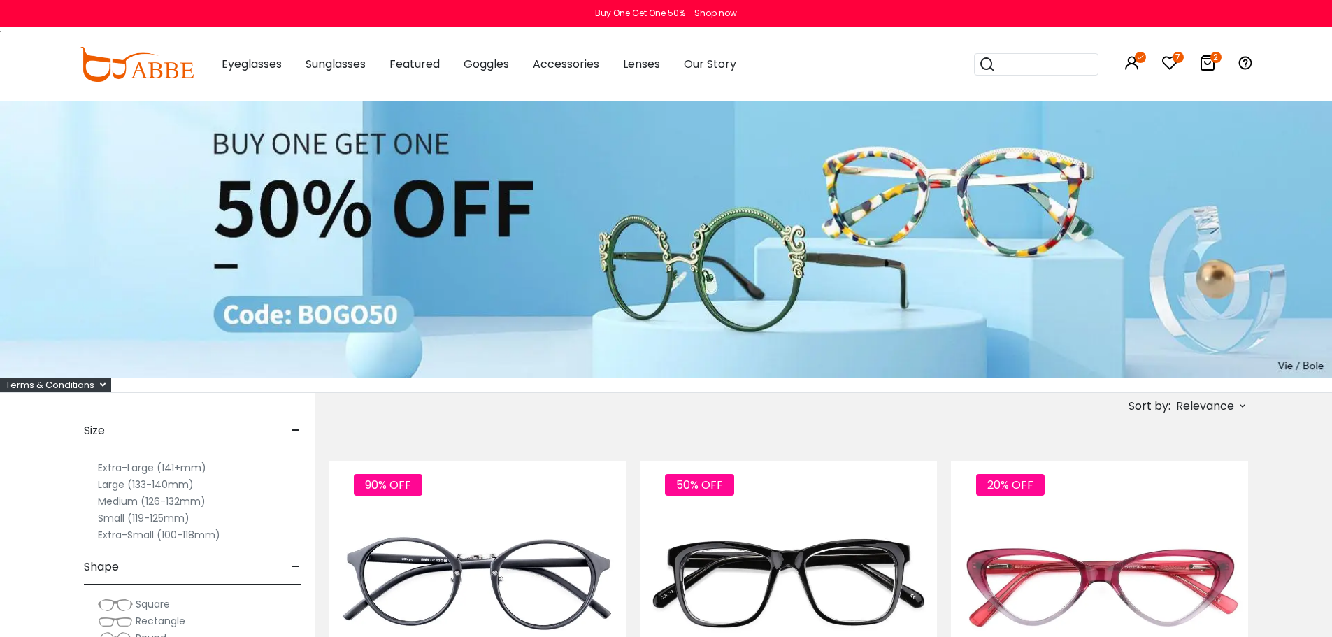
click at [1208, 65] on icon at bounding box center [1208, 63] width 17 height 17
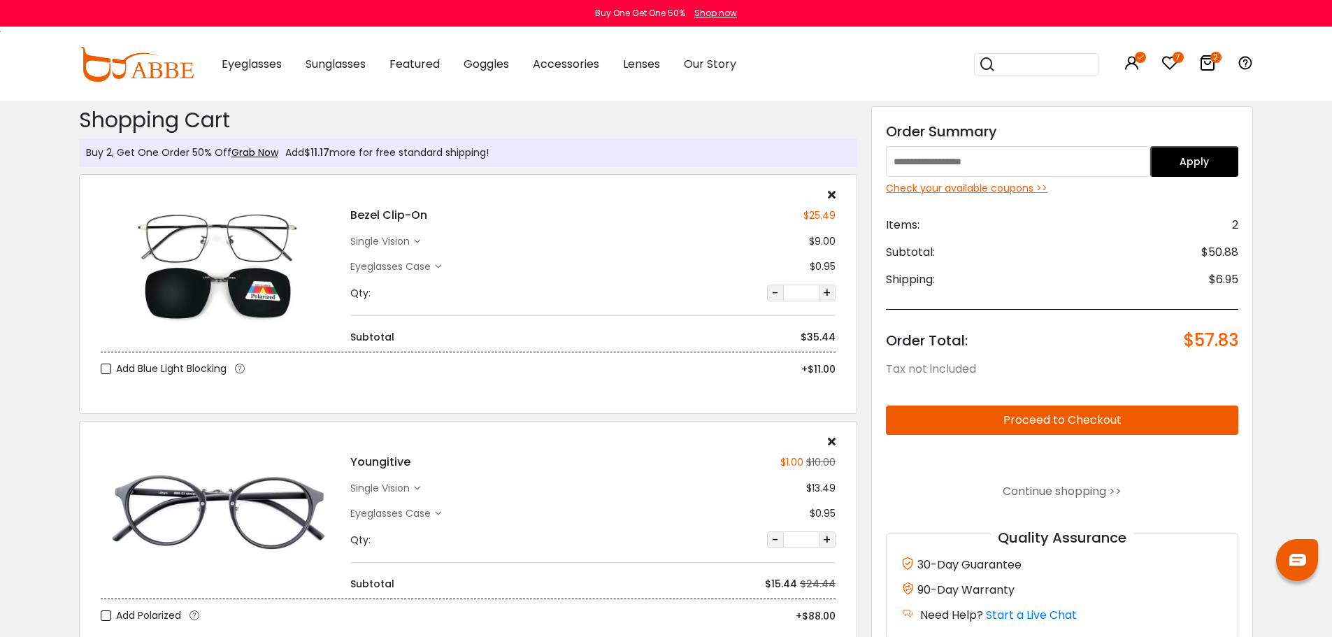
click at [967, 162] on input "text" at bounding box center [1018, 161] width 264 height 31
type input "******"
click at [1182, 169] on button "Apply" at bounding box center [1195, 161] width 88 height 31
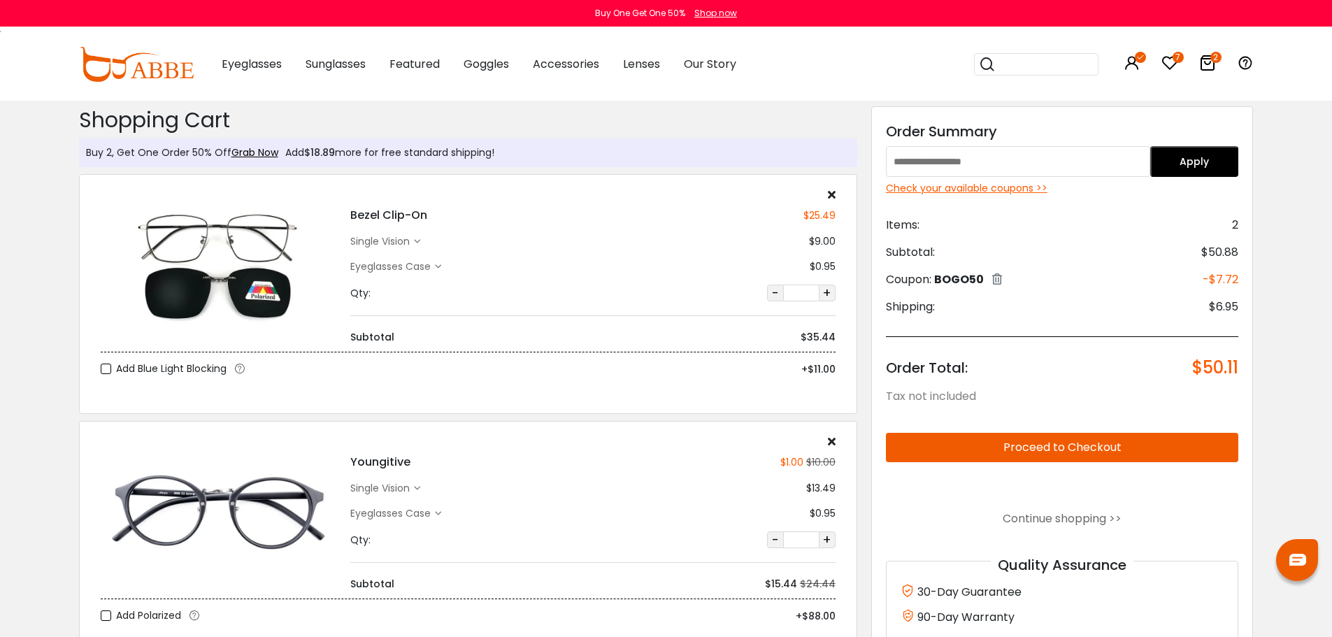
click at [982, 184] on div "Check your available coupons >>" at bounding box center [1062, 188] width 353 height 15
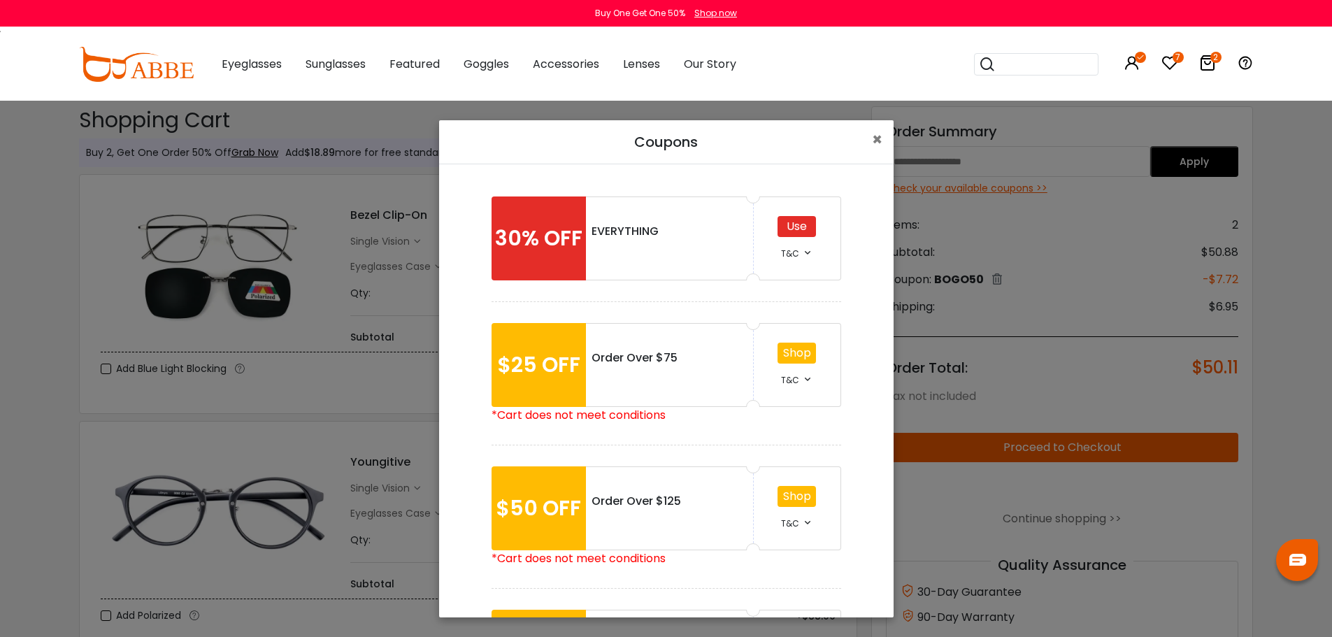
click at [788, 216] on div "Use" at bounding box center [797, 226] width 38 height 21
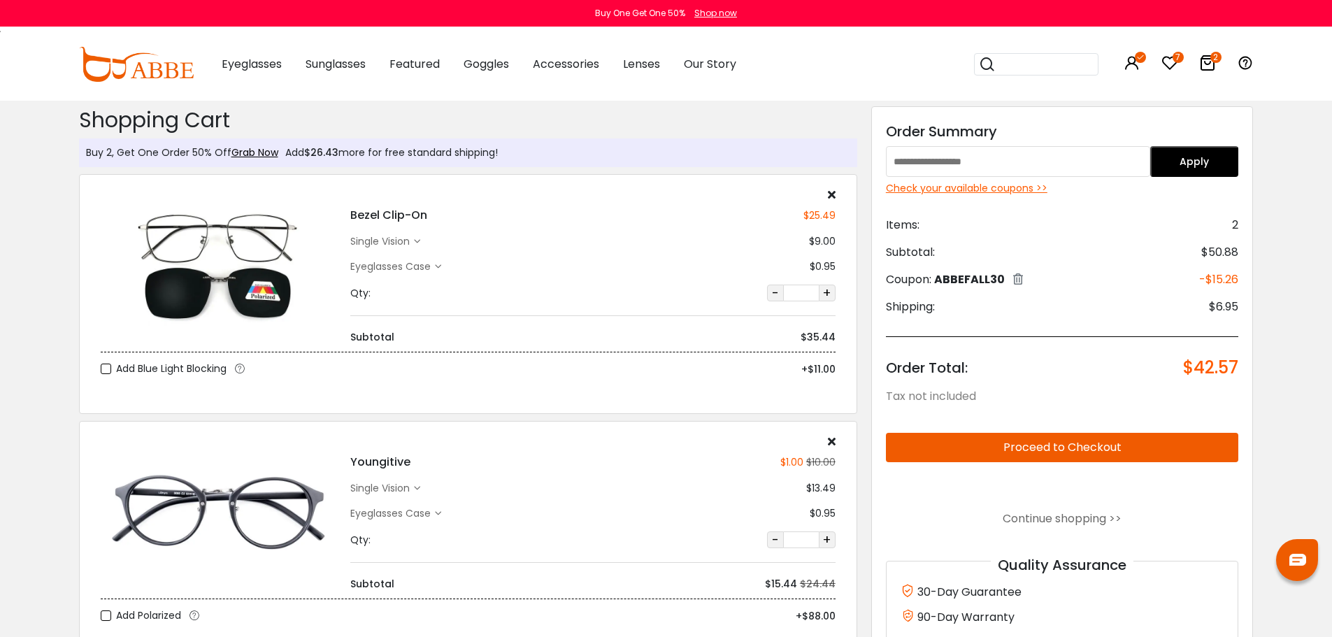
click at [1003, 189] on div "Check your available coupons >>" at bounding box center [1062, 188] width 353 height 15
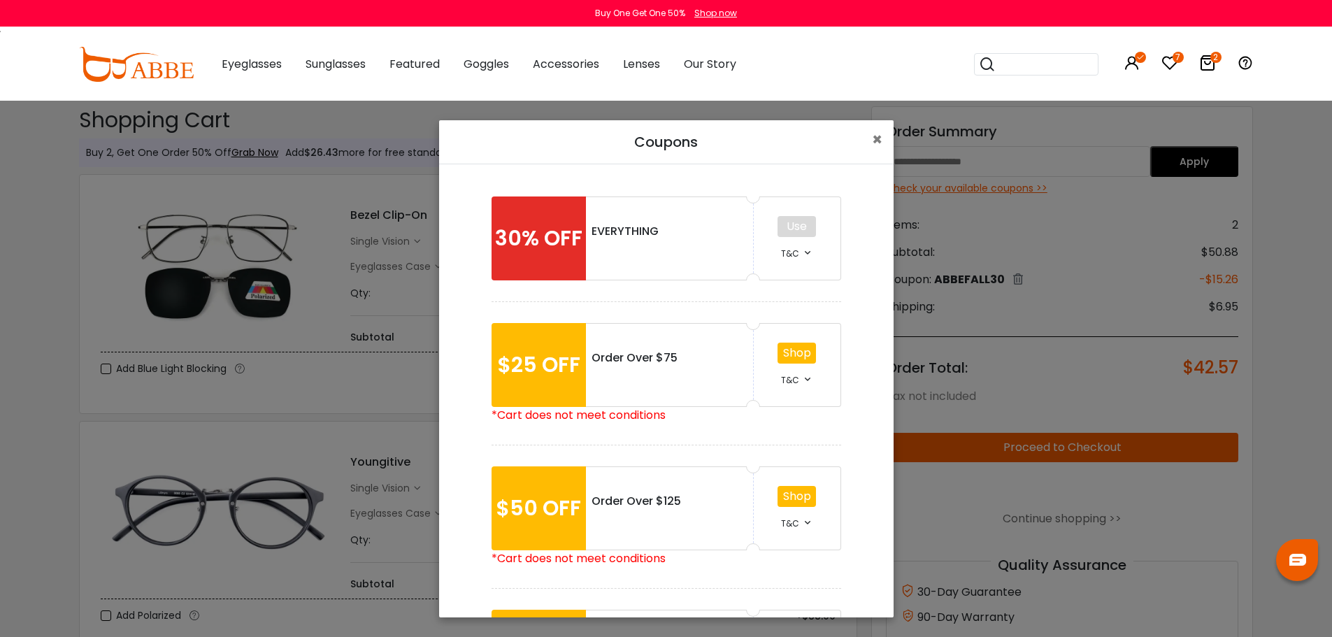
click at [789, 354] on link "Shop" at bounding box center [797, 353] width 28 height 16
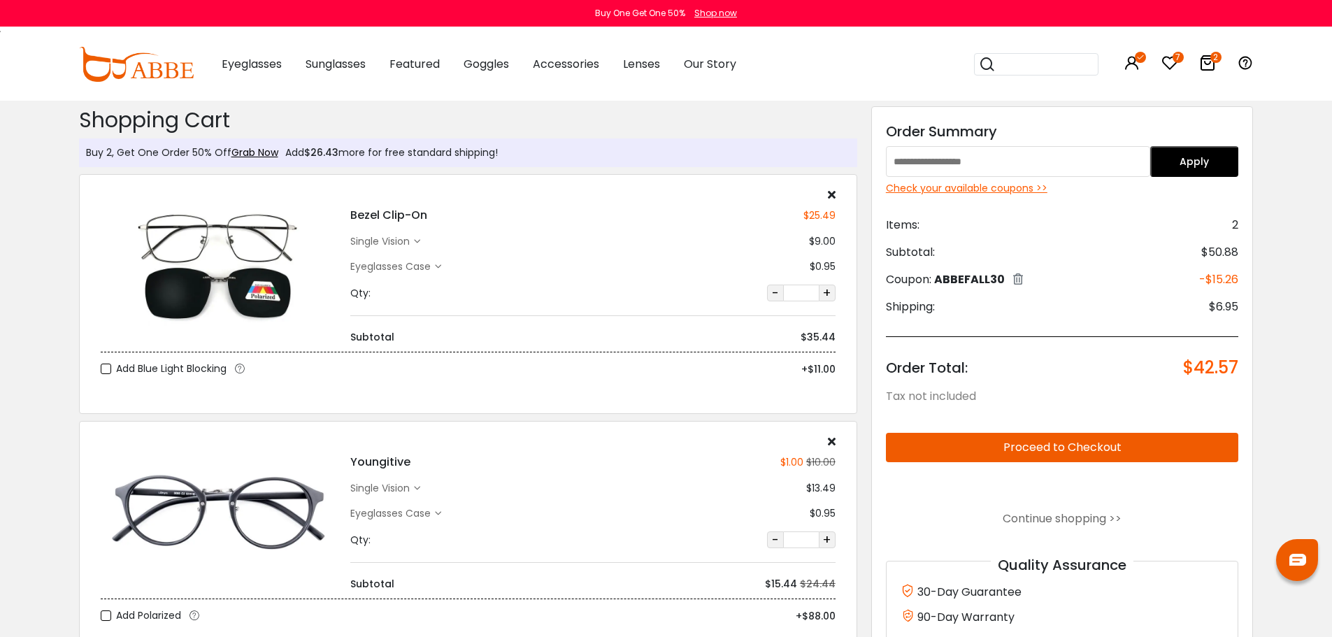
click at [991, 192] on div "Check your available coupons >>" at bounding box center [1062, 188] width 353 height 15
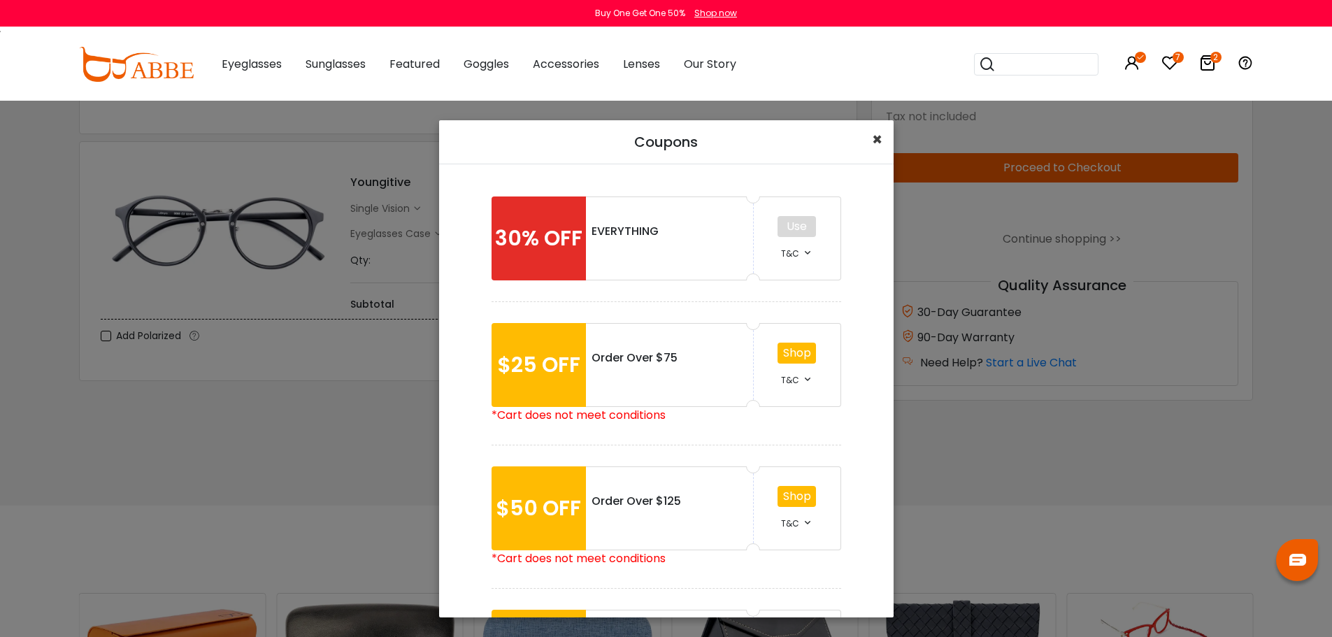
click at [876, 138] on span "×" at bounding box center [877, 139] width 10 height 23
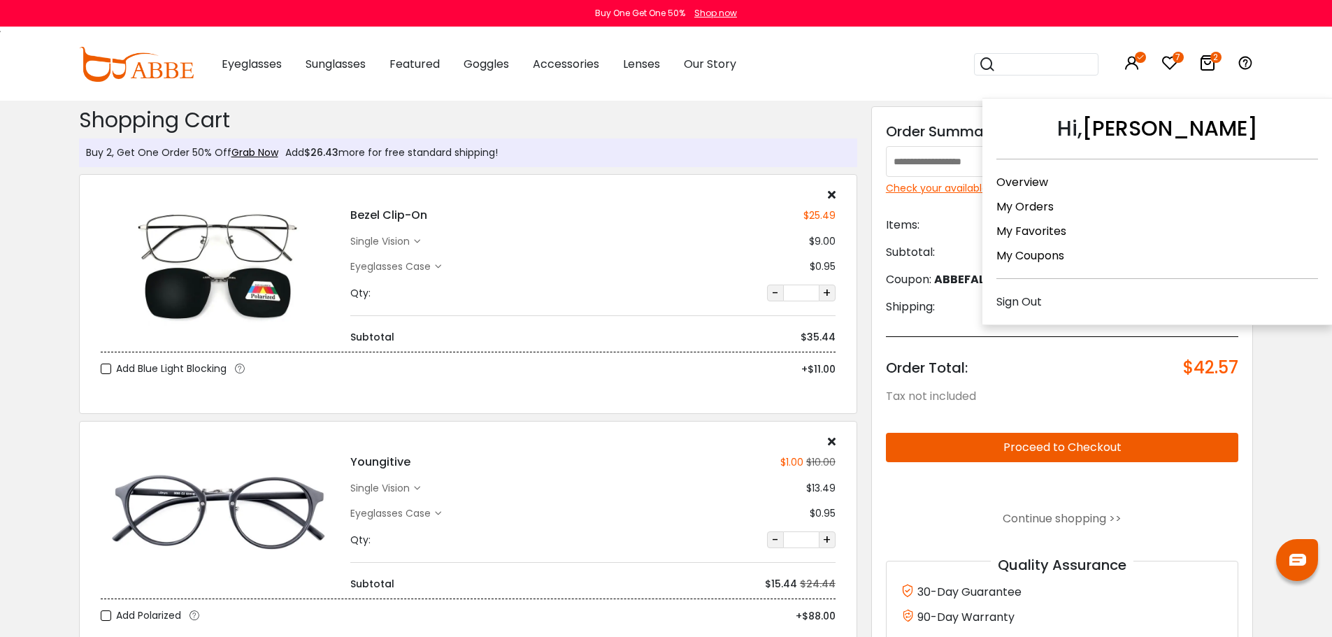
click at [1135, 60] on icon at bounding box center [1132, 63] width 17 height 17
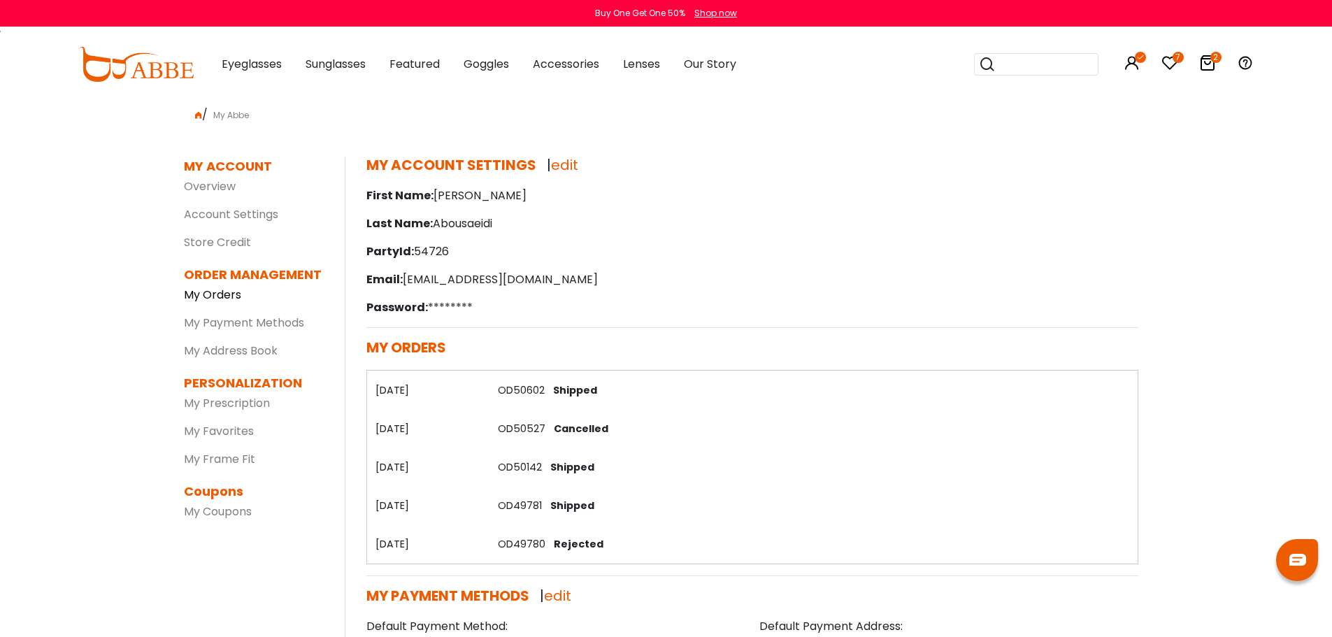
click at [218, 299] on link "My Orders" at bounding box center [212, 295] width 57 height 16
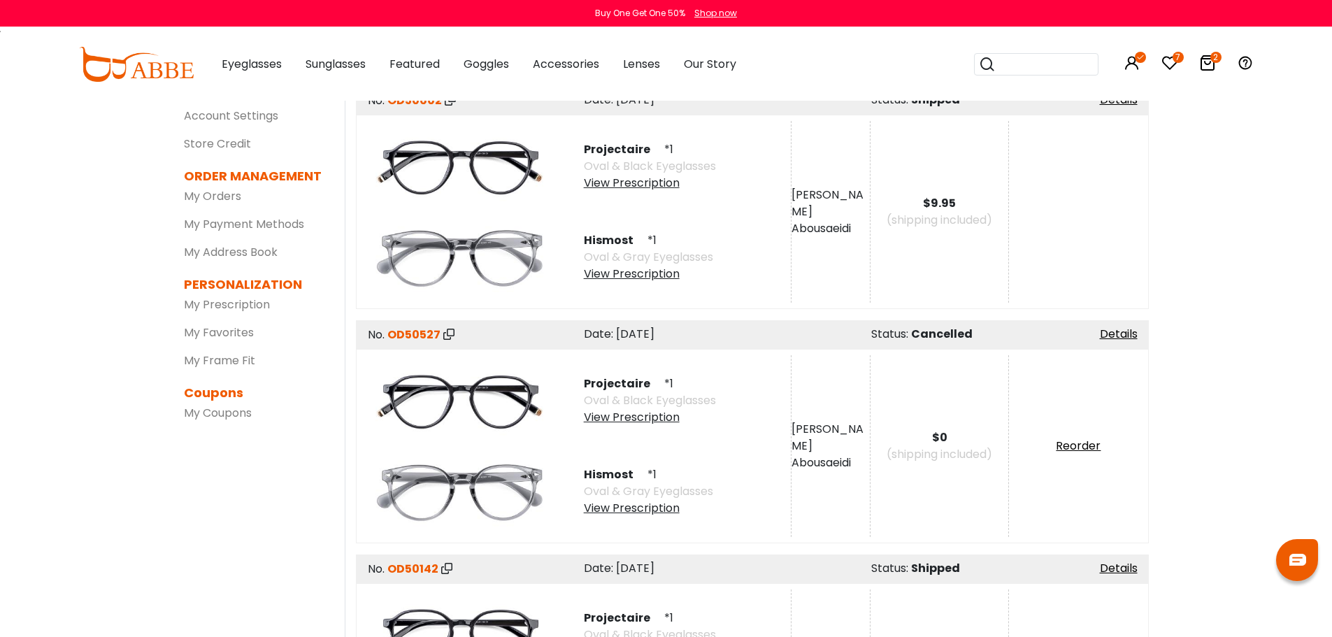
scroll to position [280, 0]
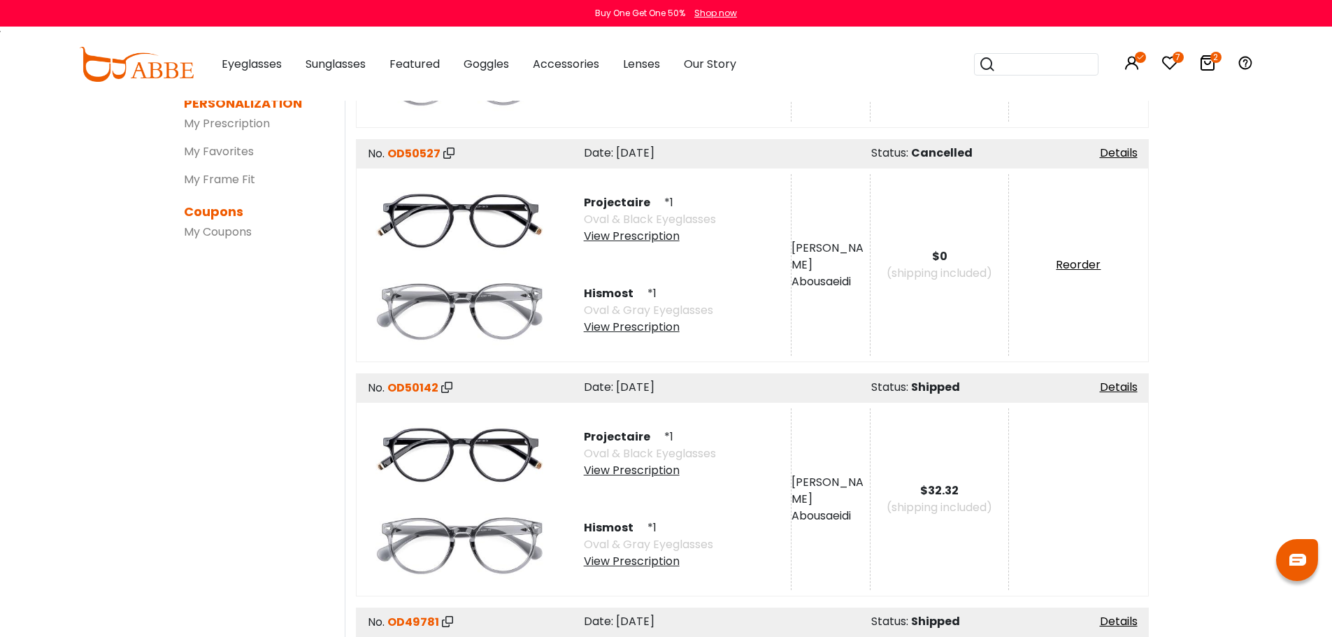
click at [460, 218] on img at bounding box center [460, 219] width 182 height 91
click at [607, 236] on div "View Prescription" at bounding box center [650, 236] width 132 height 17
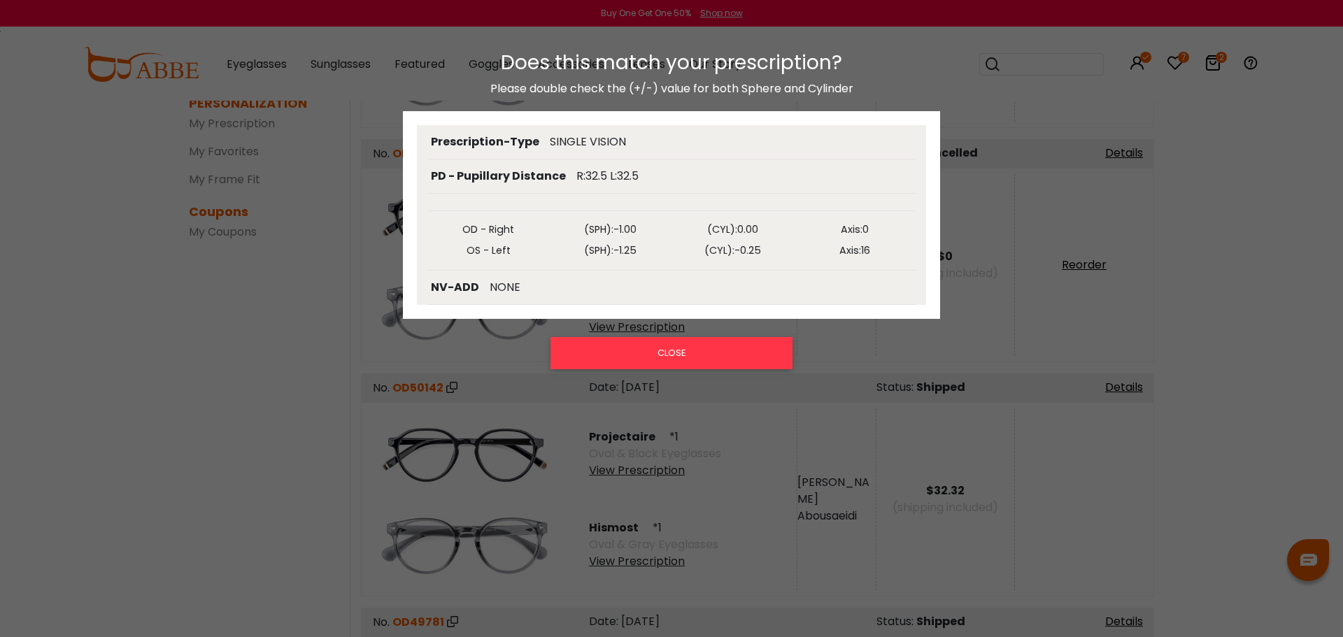
click at [367, 285] on div "Does this match your prescription? Please double check the (+/-) value for both…" at bounding box center [671, 327] width 1343 height 580
click at [586, 349] on button "CLOSE" at bounding box center [671, 353] width 242 height 32
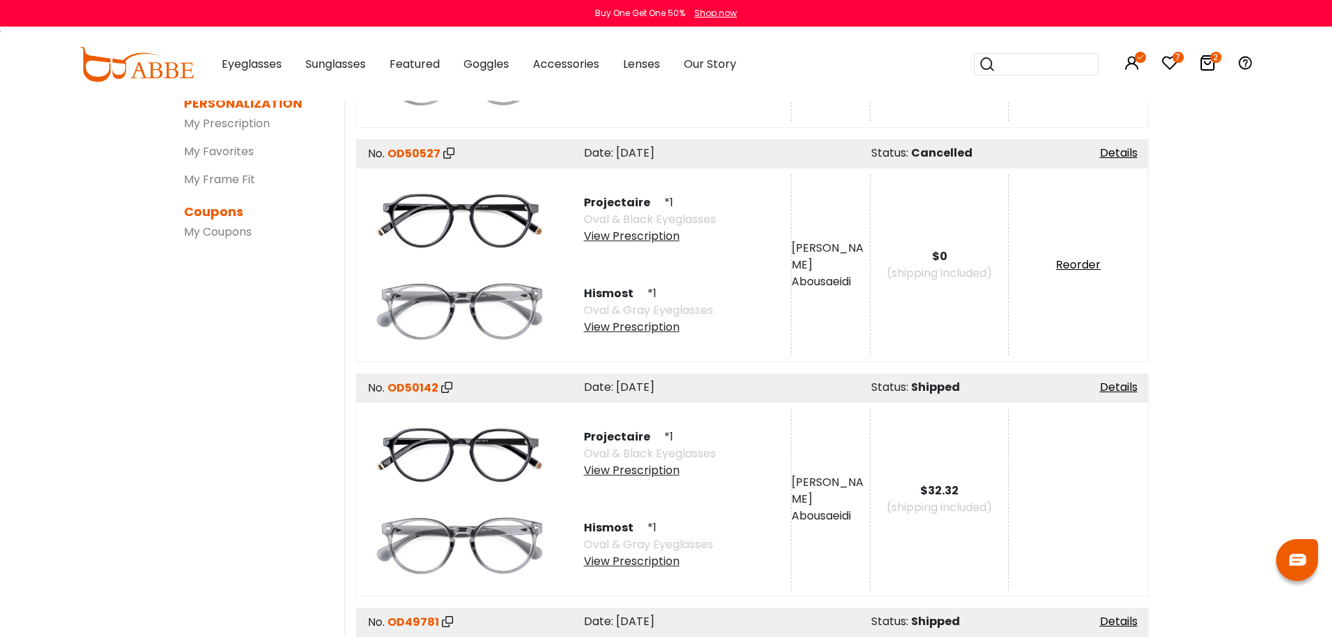
click at [458, 212] on img at bounding box center [460, 219] width 182 height 91
drag, startPoint x: 584, startPoint y: 200, endPoint x: 653, endPoint y: 199, distance: 68.5
click at [653, 199] on span "Projectaire" at bounding box center [623, 202] width 78 height 16
copy span "Projectaire"
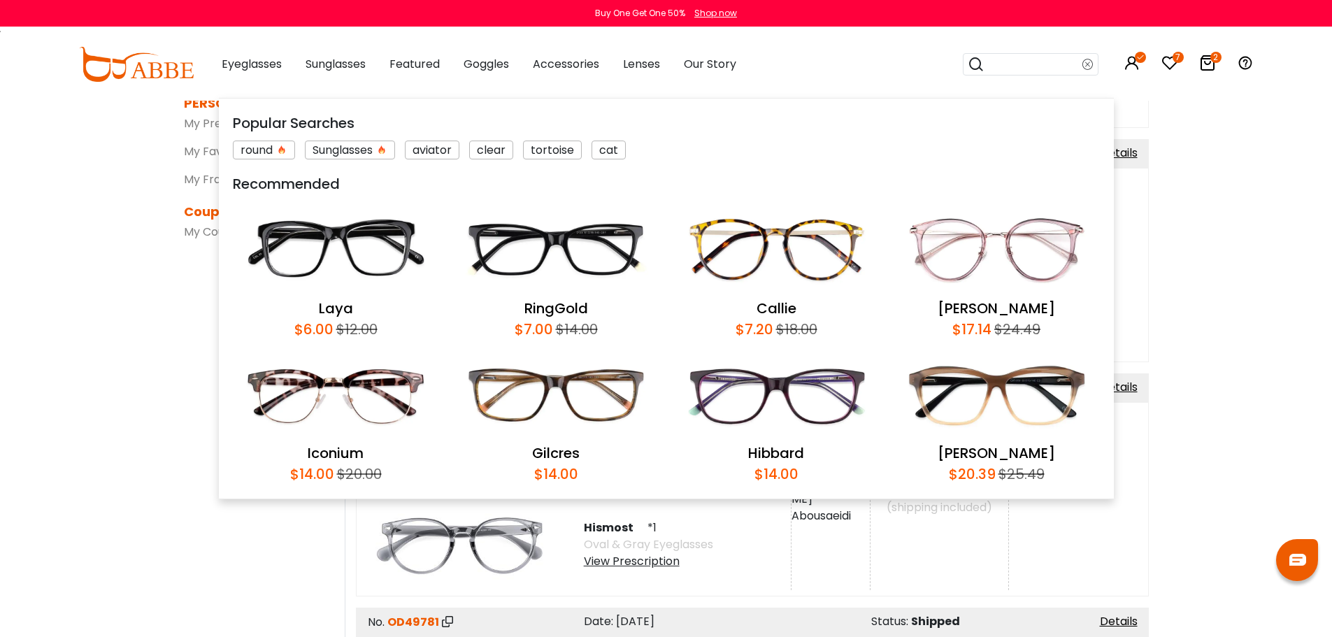
click at [1016, 61] on input "search" at bounding box center [1034, 64] width 98 height 21
paste input "**********"
type input "**********"
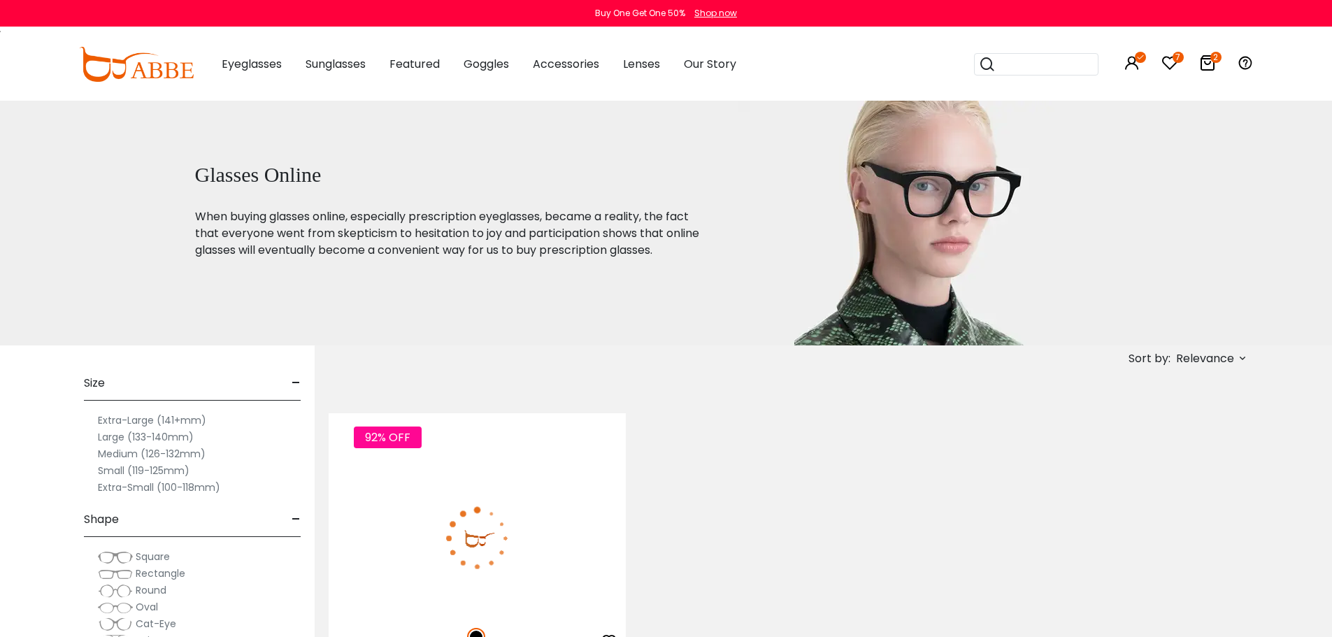
click at [450, 522] on img at bounding box center [477, 538] width 297 height 149
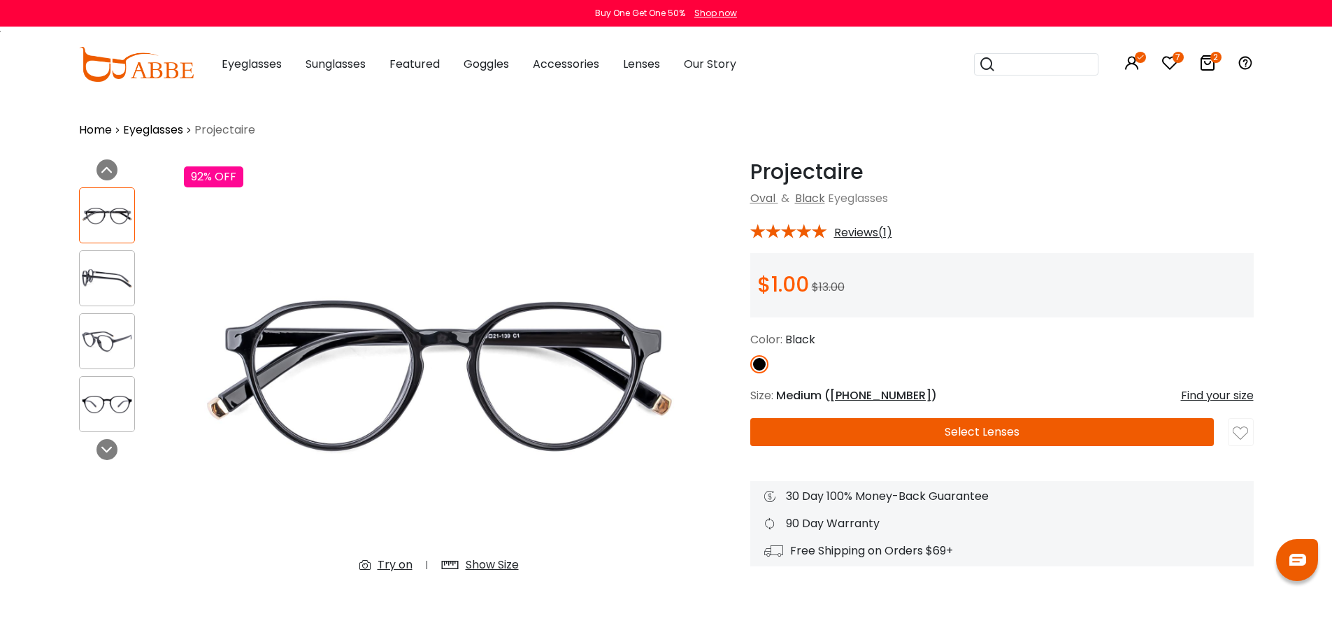
click at [485, 567] on div "Show Size" at bounding box center [492, 565] width 53 height 17
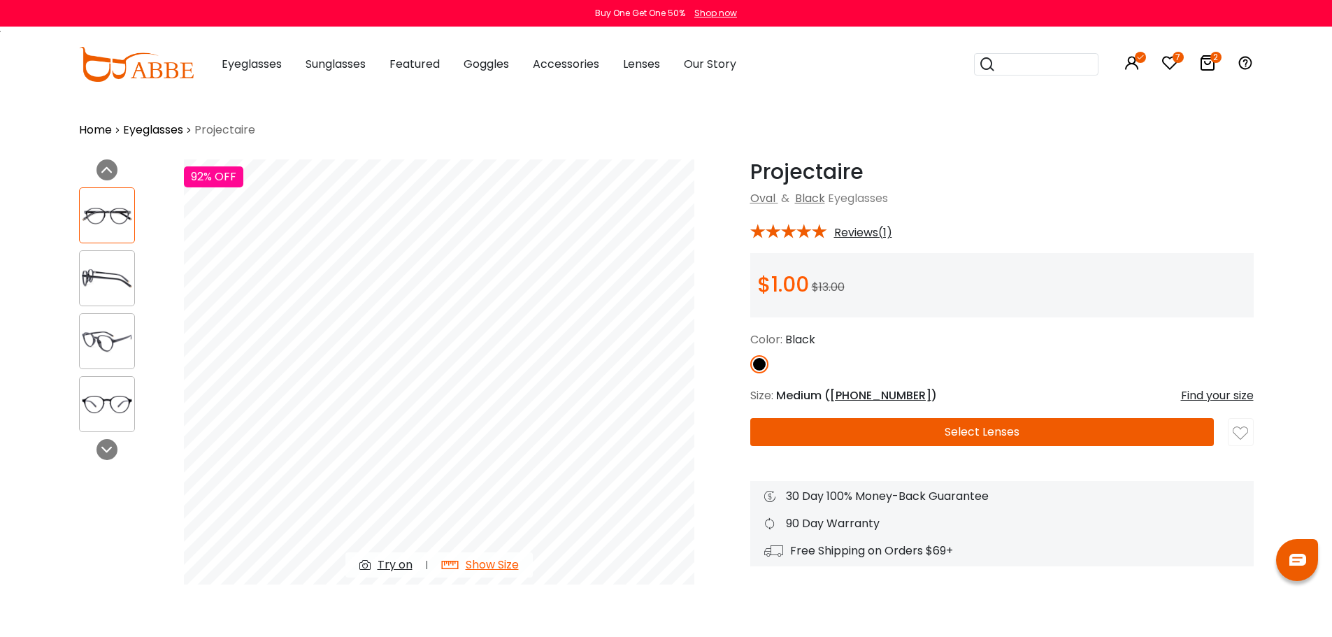
click at [1206, 59] on icon at bounding box center [1208, 63] width 17 height 17
